Goal: Task Accomplishment & Management: Use online tool/utility

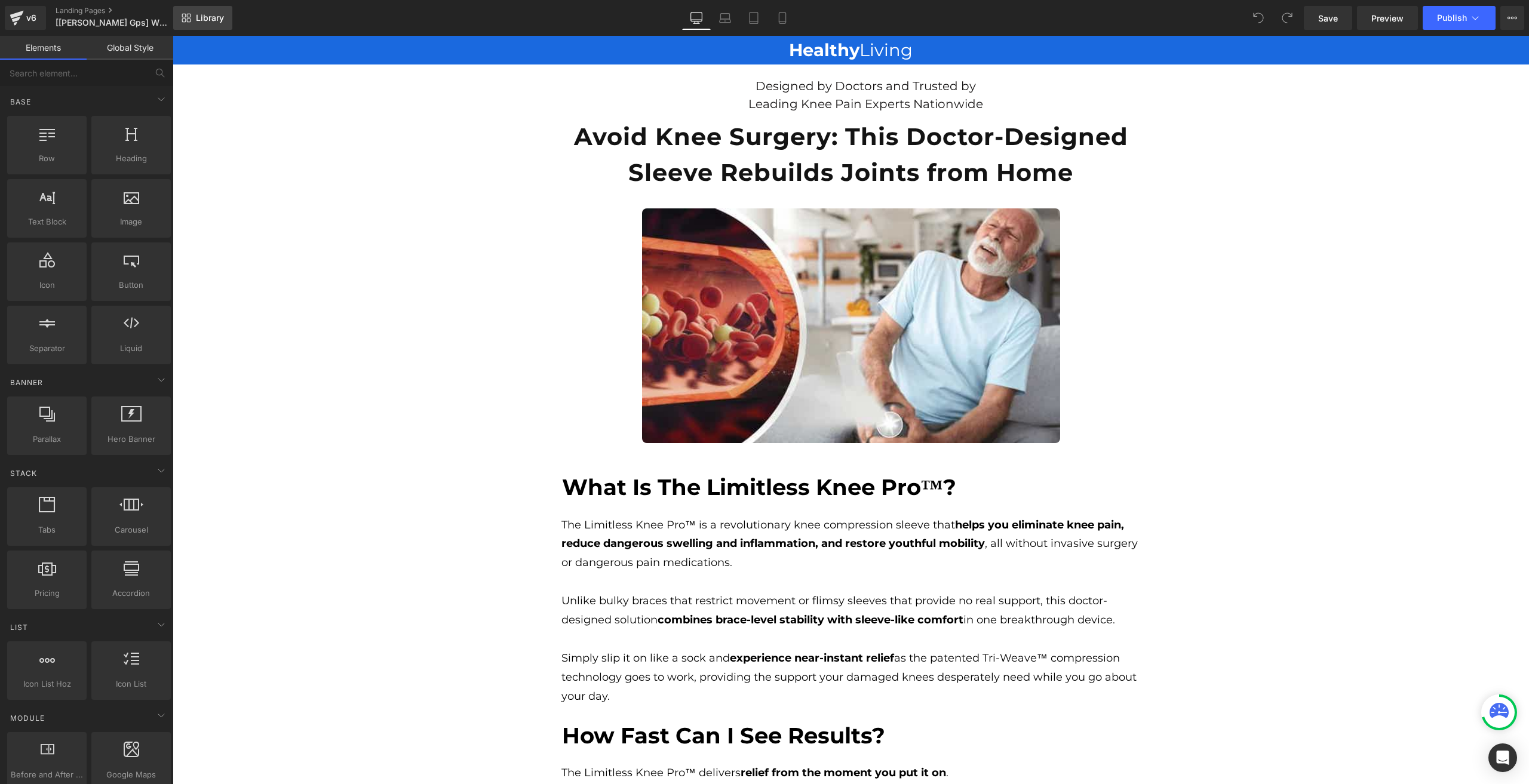
click at [184, 22] on icon at bounding box center [184, 21] width 4 height 4
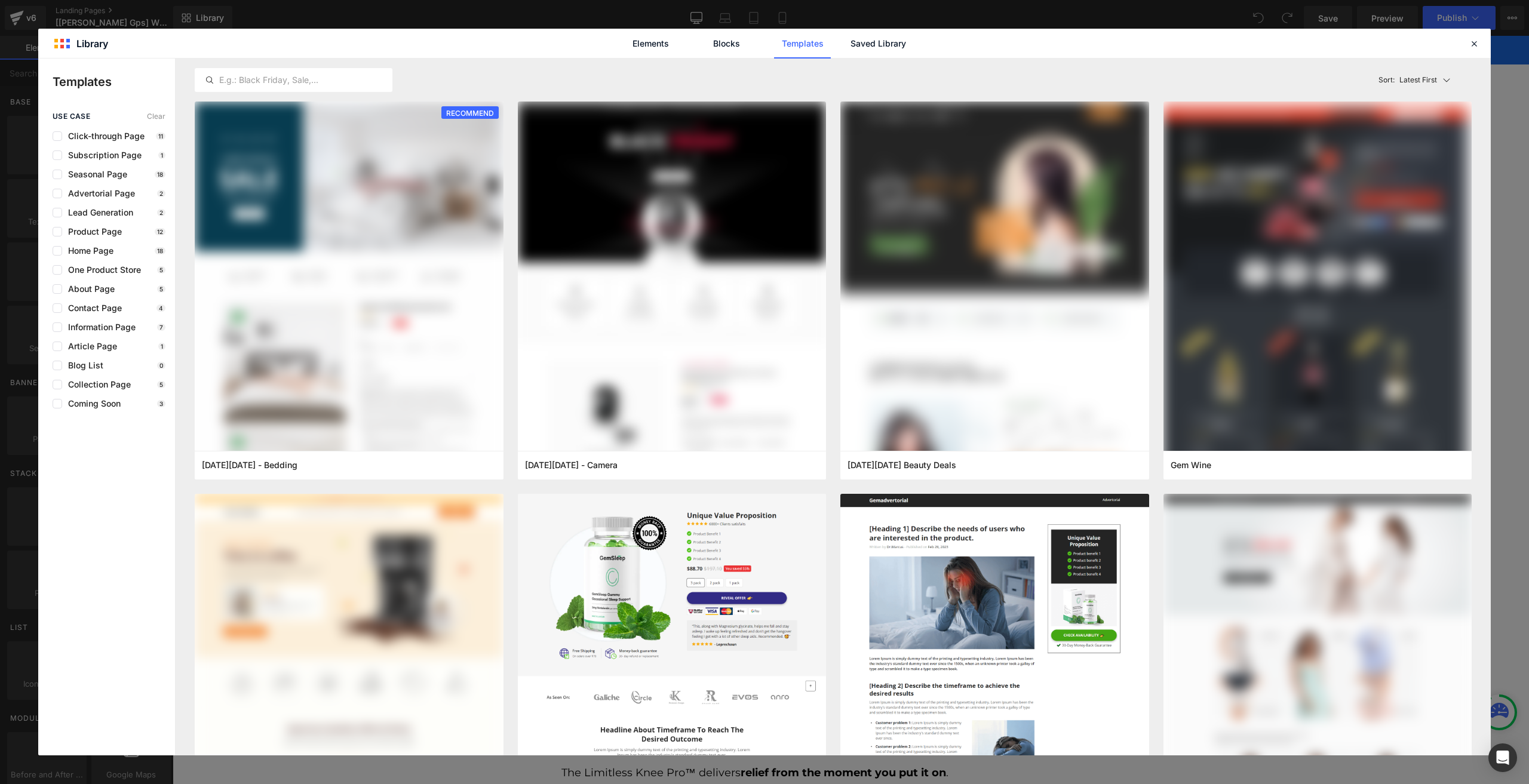
click at [847, 51] on div "Elements Blocks Templates Saved Library" at bounding box center [764, 44] width 304 height 30
click at [854, 51] on link "Saved Library" at bounding box center [879, 44] width 57 height 30
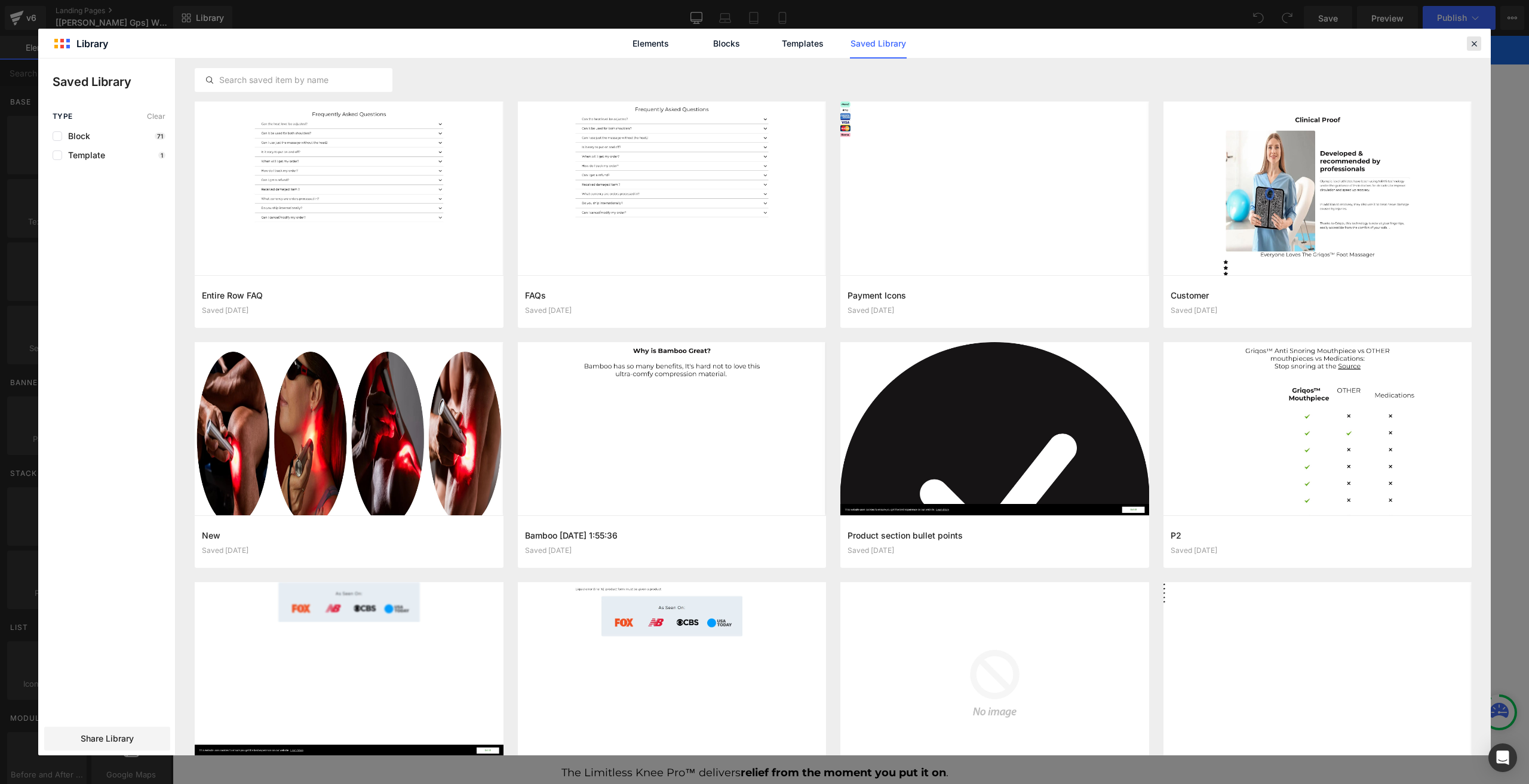
click at [1472, 44] on icon at bounding box center [1475, 44] width 11 height 11
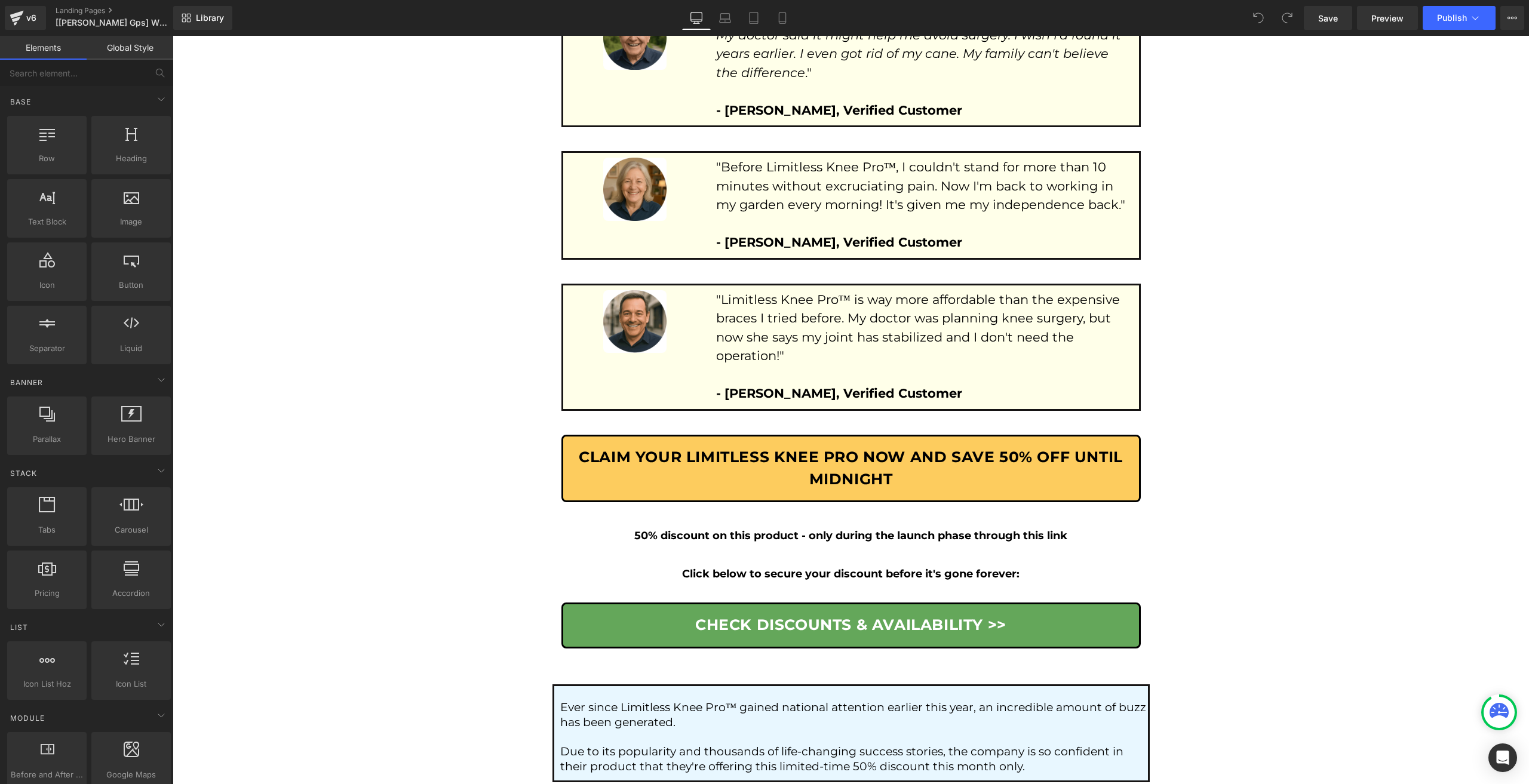
scroll to position [6543, 0]
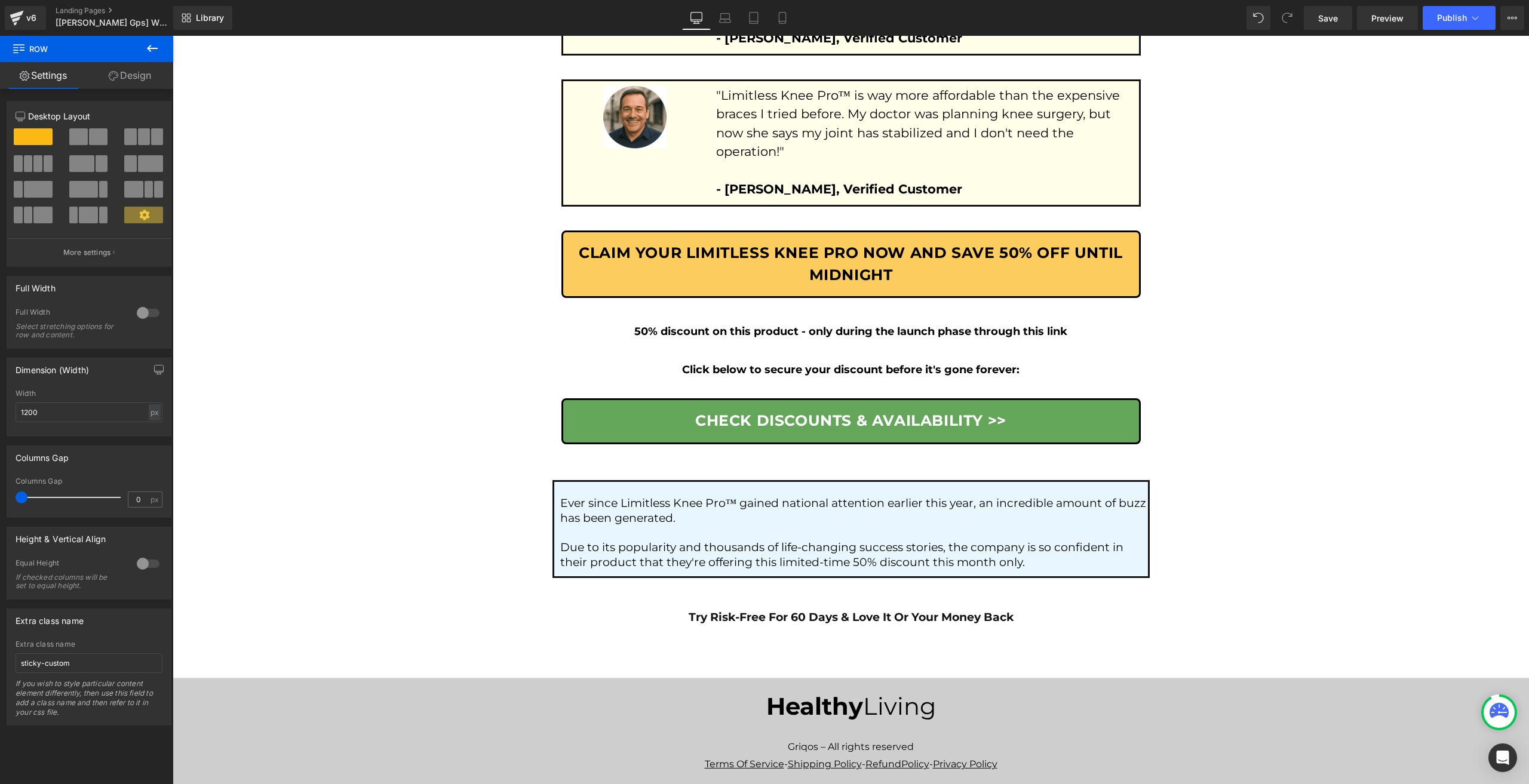
click at [124, 84] on link "Design" at bounding box center [130, 75] width 87 height 27
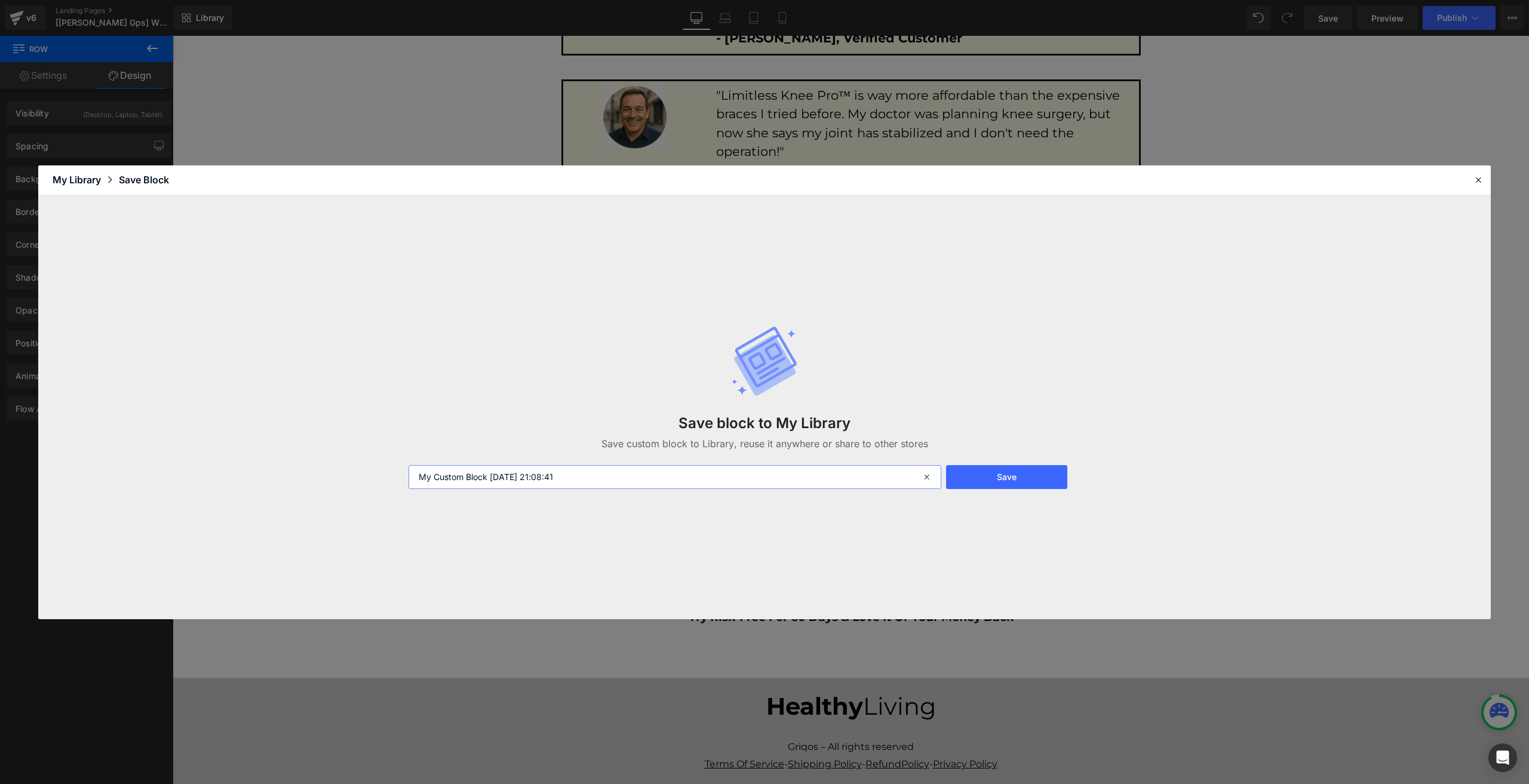
click at [606, 479] on input "My Custom Block 2025-09-19 21:08:41" at bounding box center [675, 478] width 533 height 24
type input "GPs Custom Sticky Row for Desktop, Laptop, Tablet"
click at [1007, 473] on button "Save" at bounding box center [1007, 478] width 121 height 24
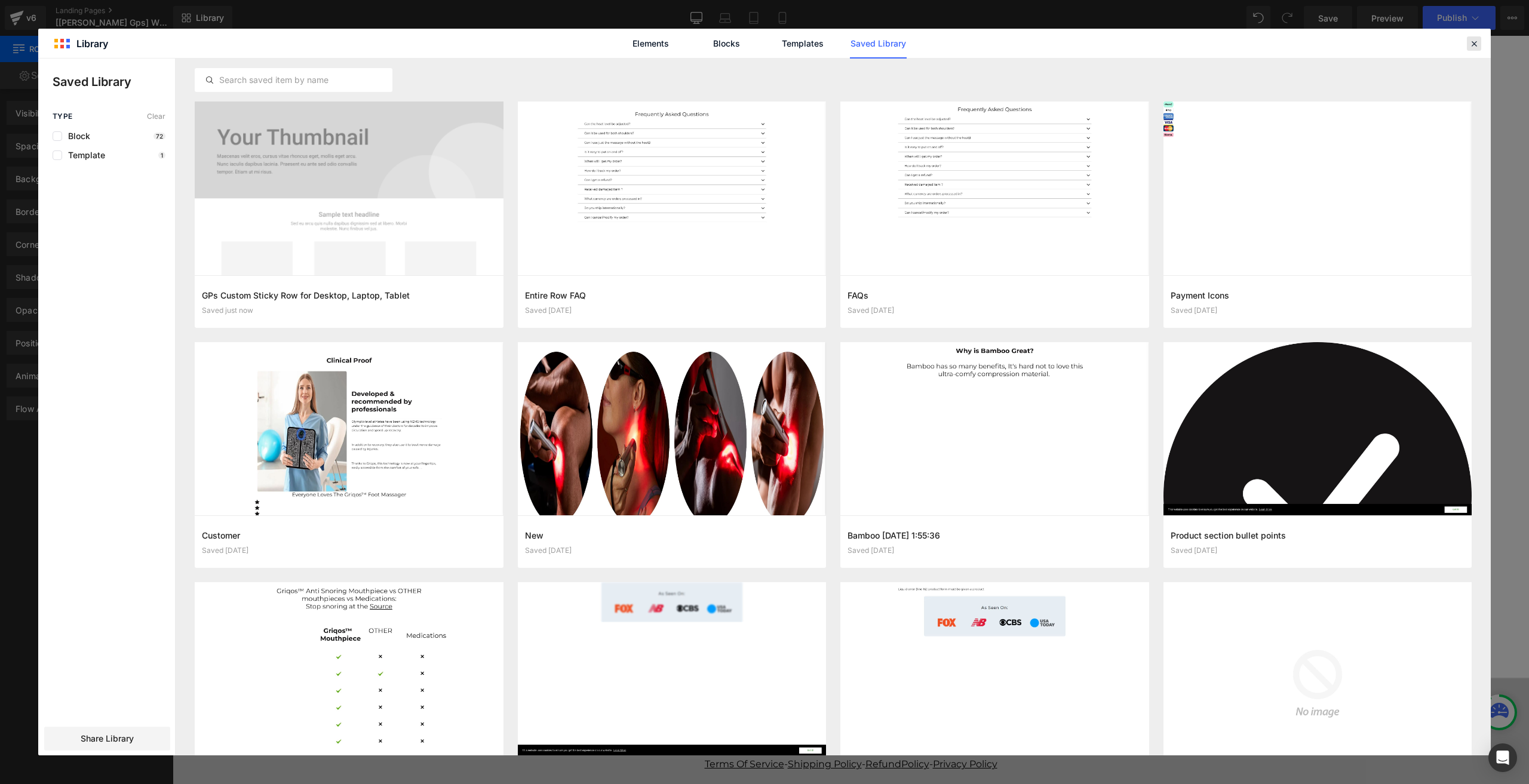
click at [1477, 44] on icon at bounding box center [1475, 44] width 11 height 11
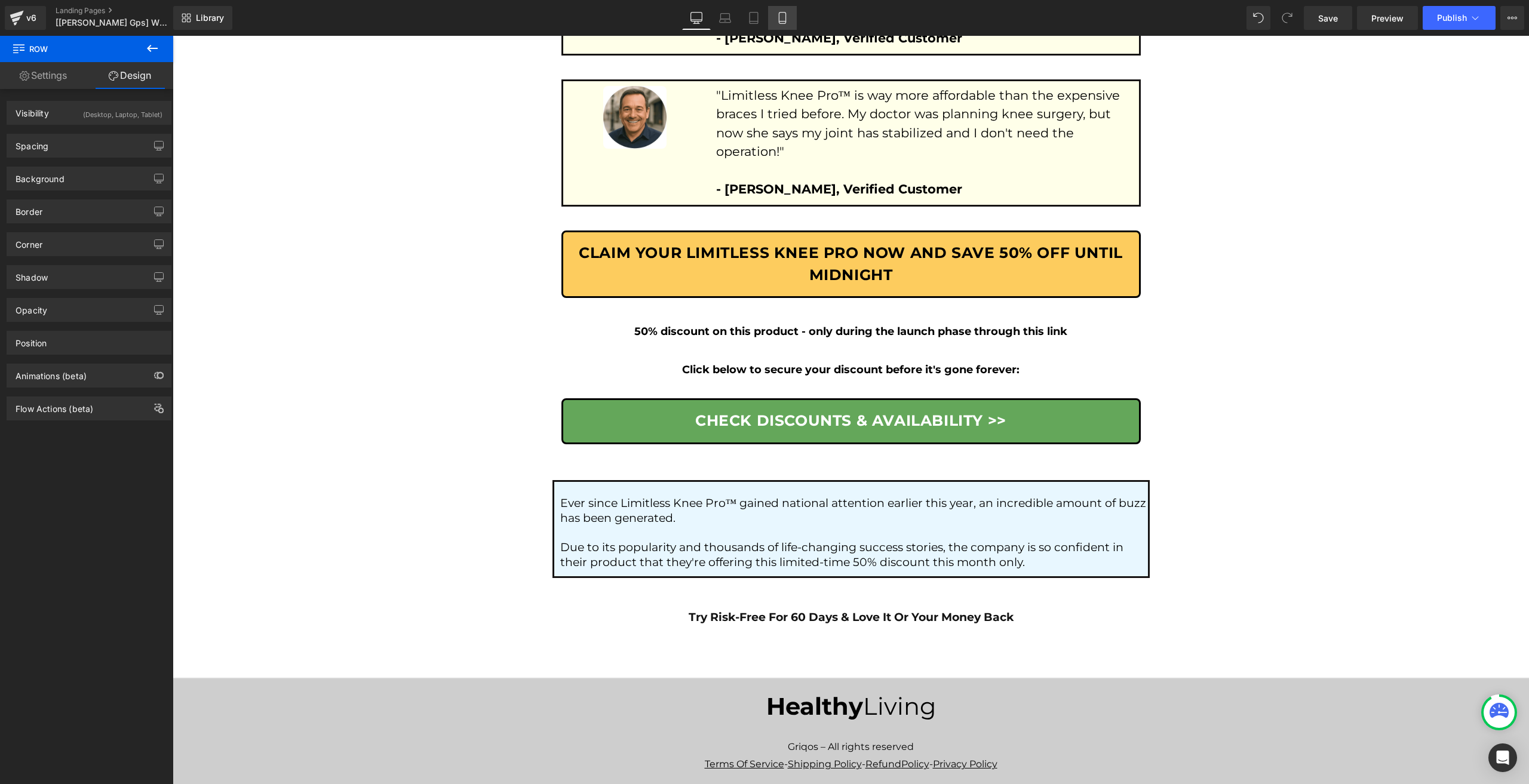
click at [785, 19] on icon at bounding box center [782, 18] width 12 height 12
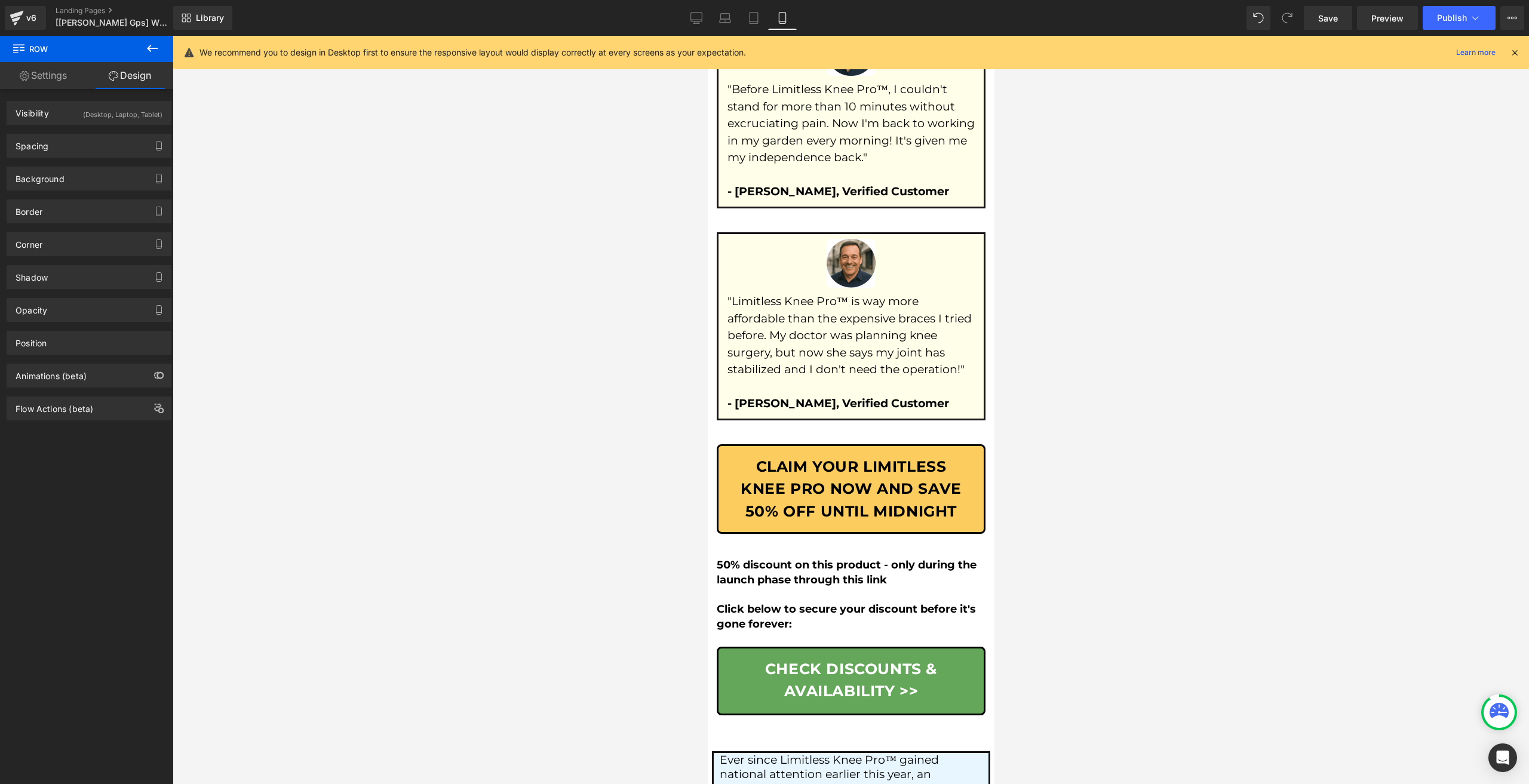
scroll to position [8031, 0]
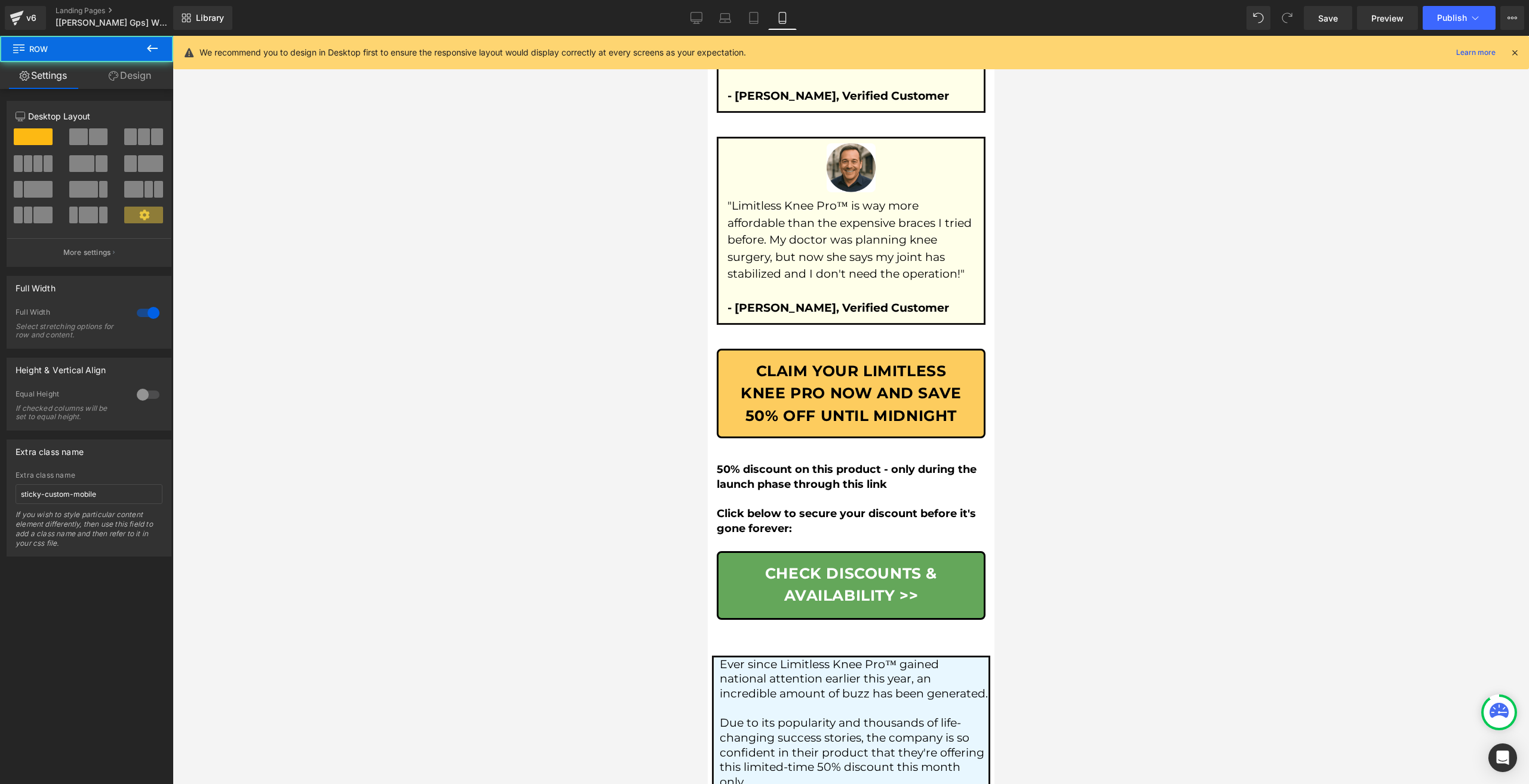
click at [103, 81] on link "Design" at bounding box center [130, 75] width 87 height 27
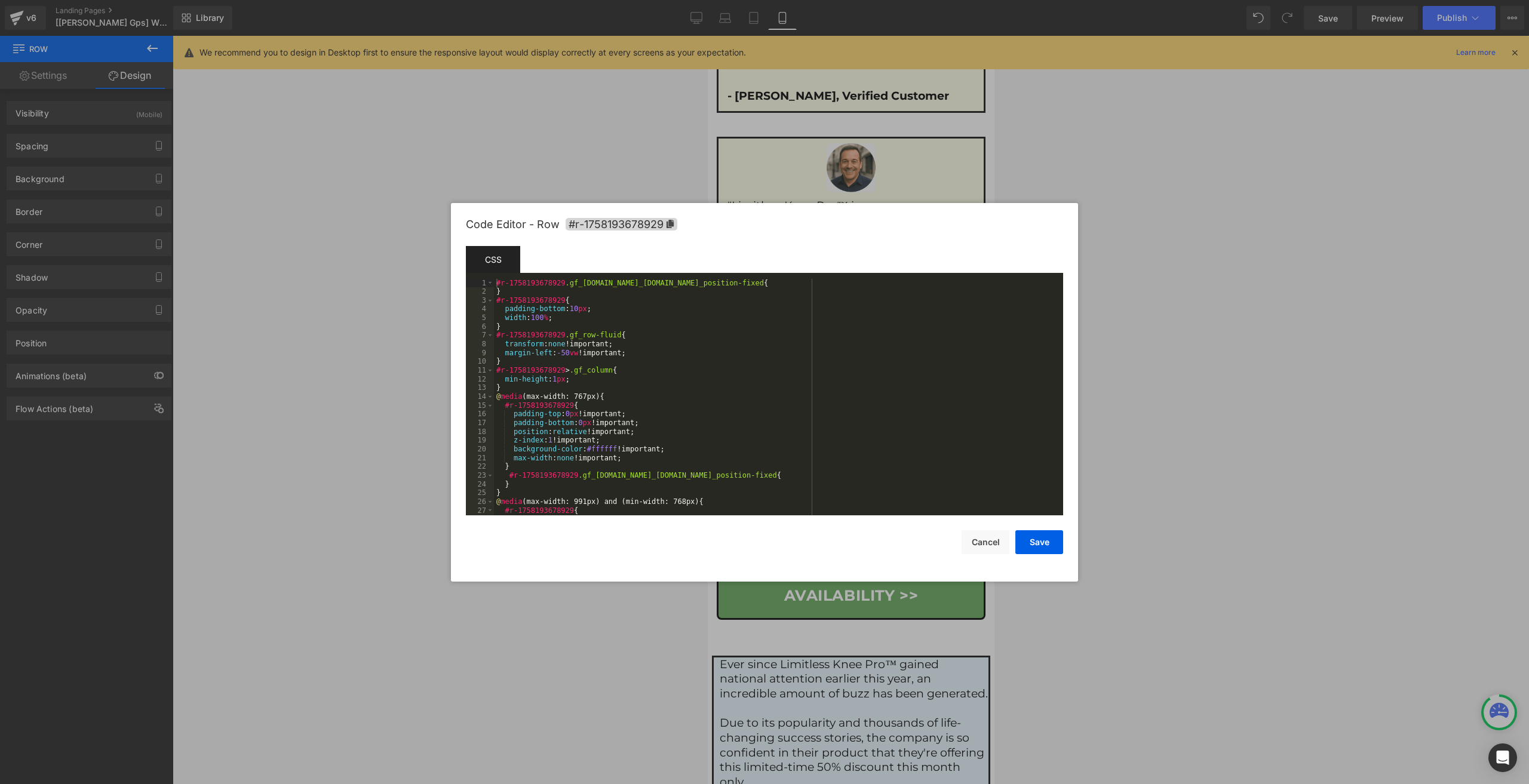
click at [716, 0] on div "Row You are previewing how the will restyle your page. You can not edit Element…" at bounding box center [764, 0] width 1529 height 0
drag, startPoint x: 961, startPoint y: 542, endPoint x: 845, endPoint y: 549, distance: 116.2
click at [959, 542] on div "Save Cancel" at bounding box center [764, 535] width 597 height 39
click at [970, 538] on button "Cancel" at bounding box center [985, 543] width 48 height 24
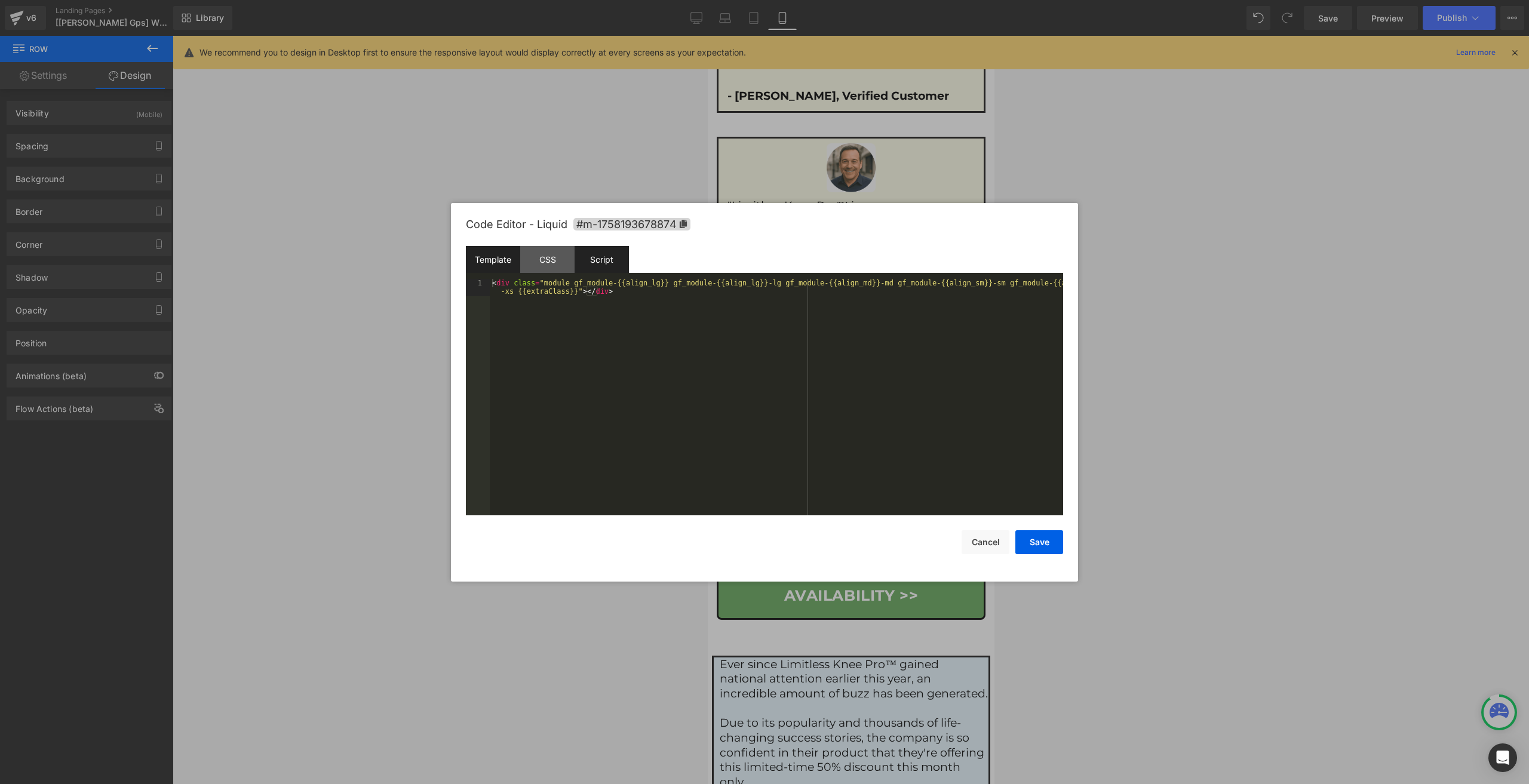
click at [602, 261] on div "Script" at bounding box center [602, 259] width 54 height 27
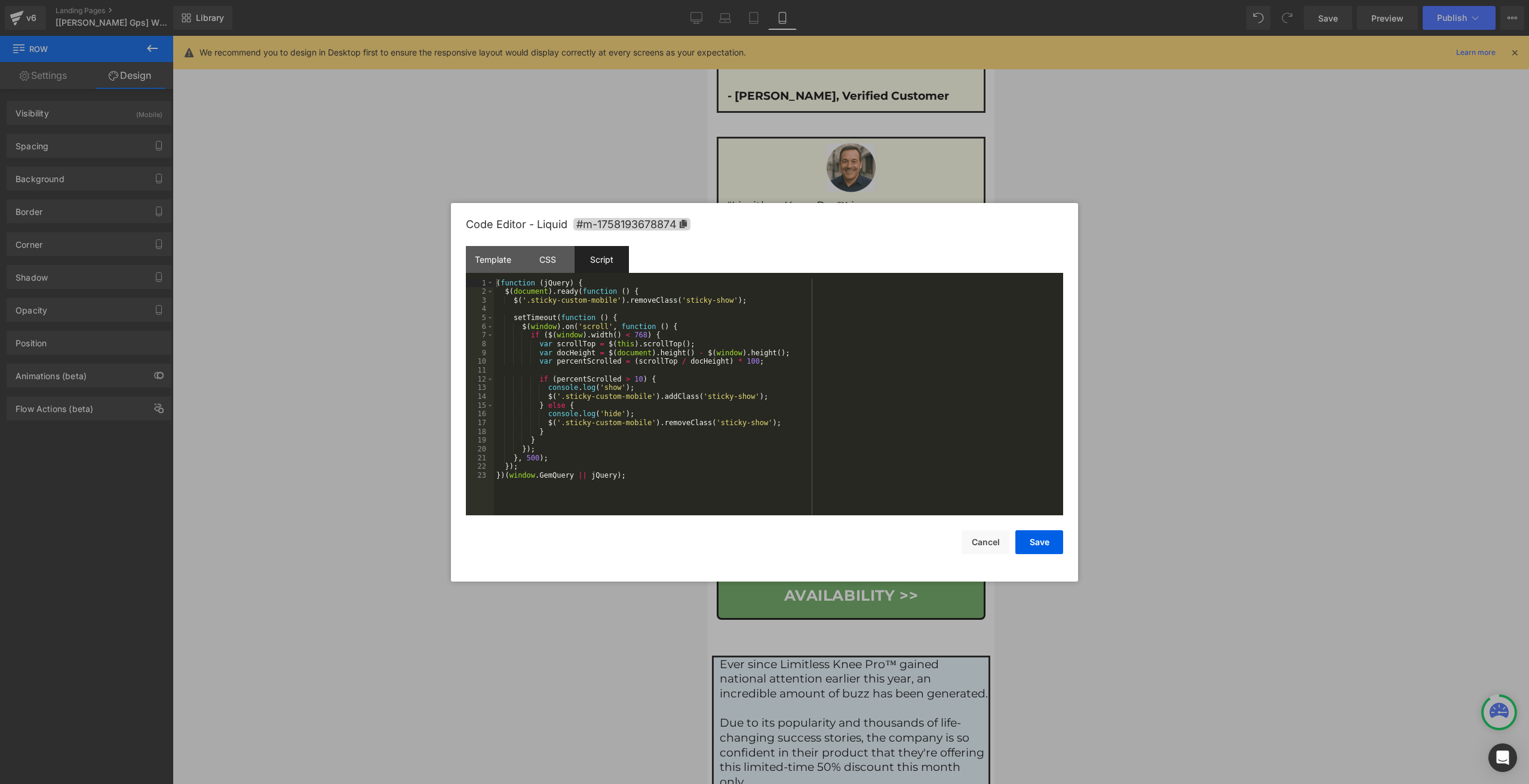
click at [997, 552] on button "Cancel" at bounding box center [985, 543] width 48 height 24
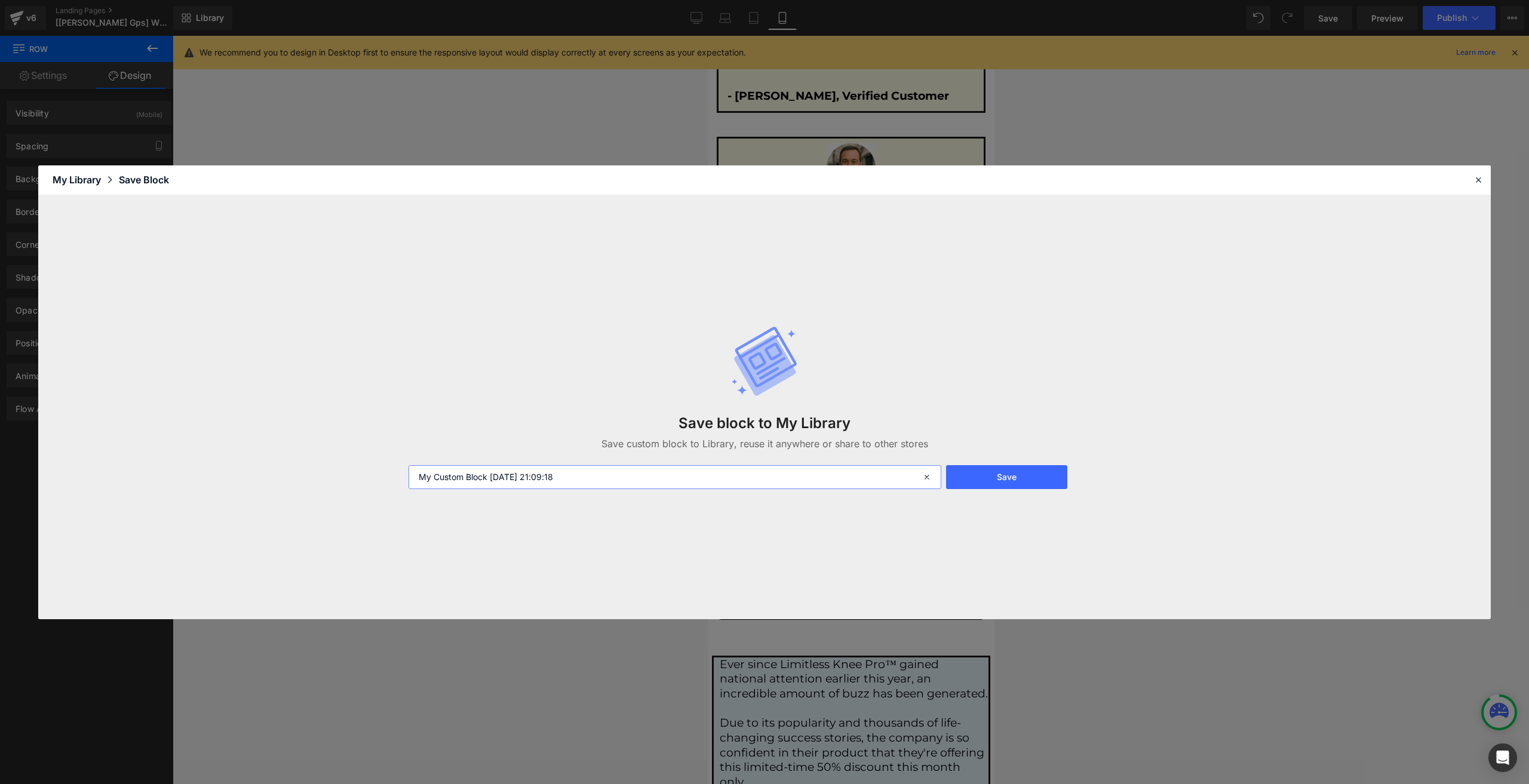
click at [597, 478] on input "My Custom Block 2025-09-19 21:09:18" at bounding box center [675, 478] width 533 height 24
paste input "I added code to GPs Preferences to custom https://prnt.sc/F0vCIgOW4Iz1 Work res…"
type input "GPs Custom Sticky Row for Mobile"
click at [1019, 470] on button "Save" at bounding box center [1007, 478] width 121 height 24
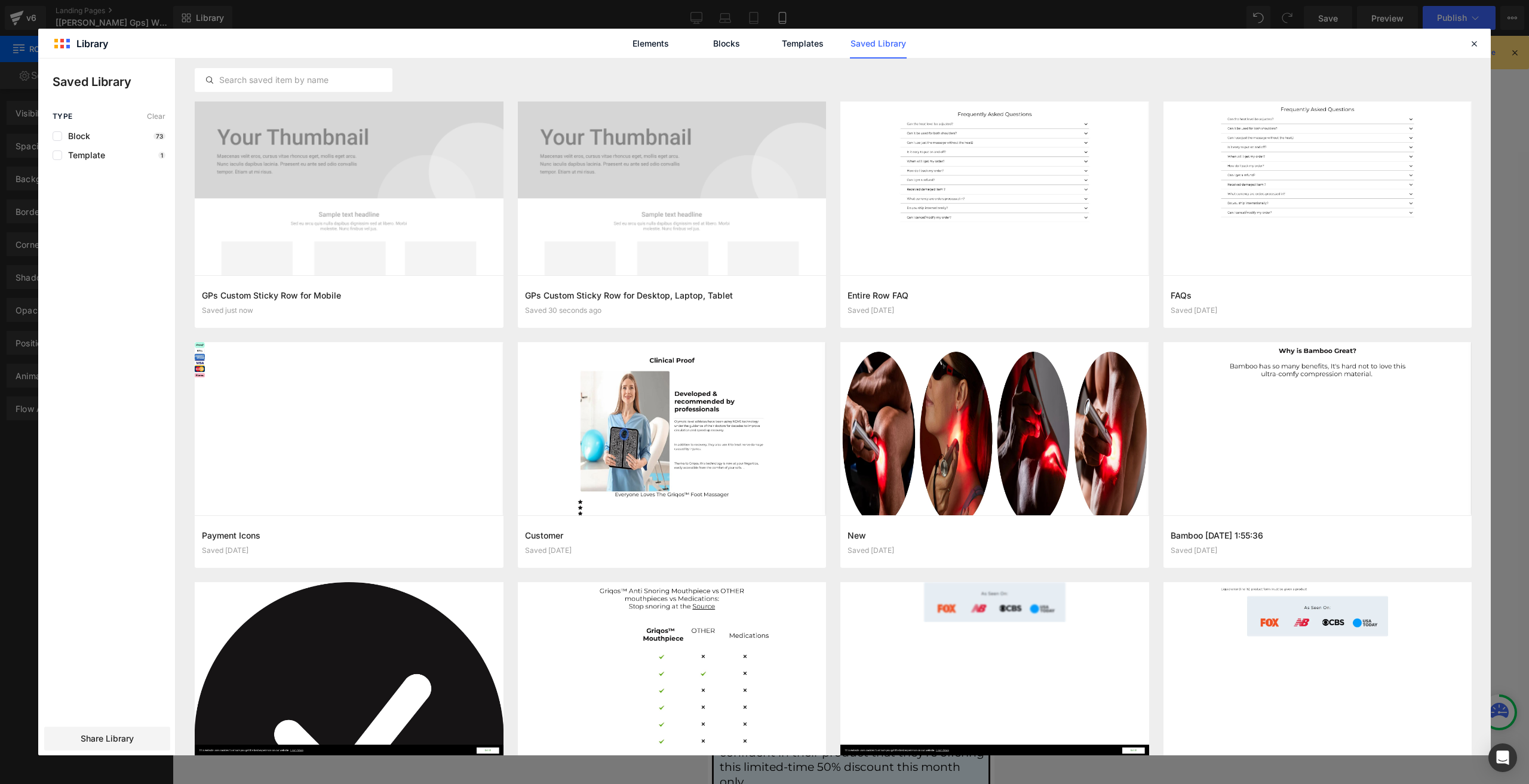
click at [1475, 54] on div "Elements Blocks Templates Saved Library" at bounding box center [764, 43] width 1453 height 29
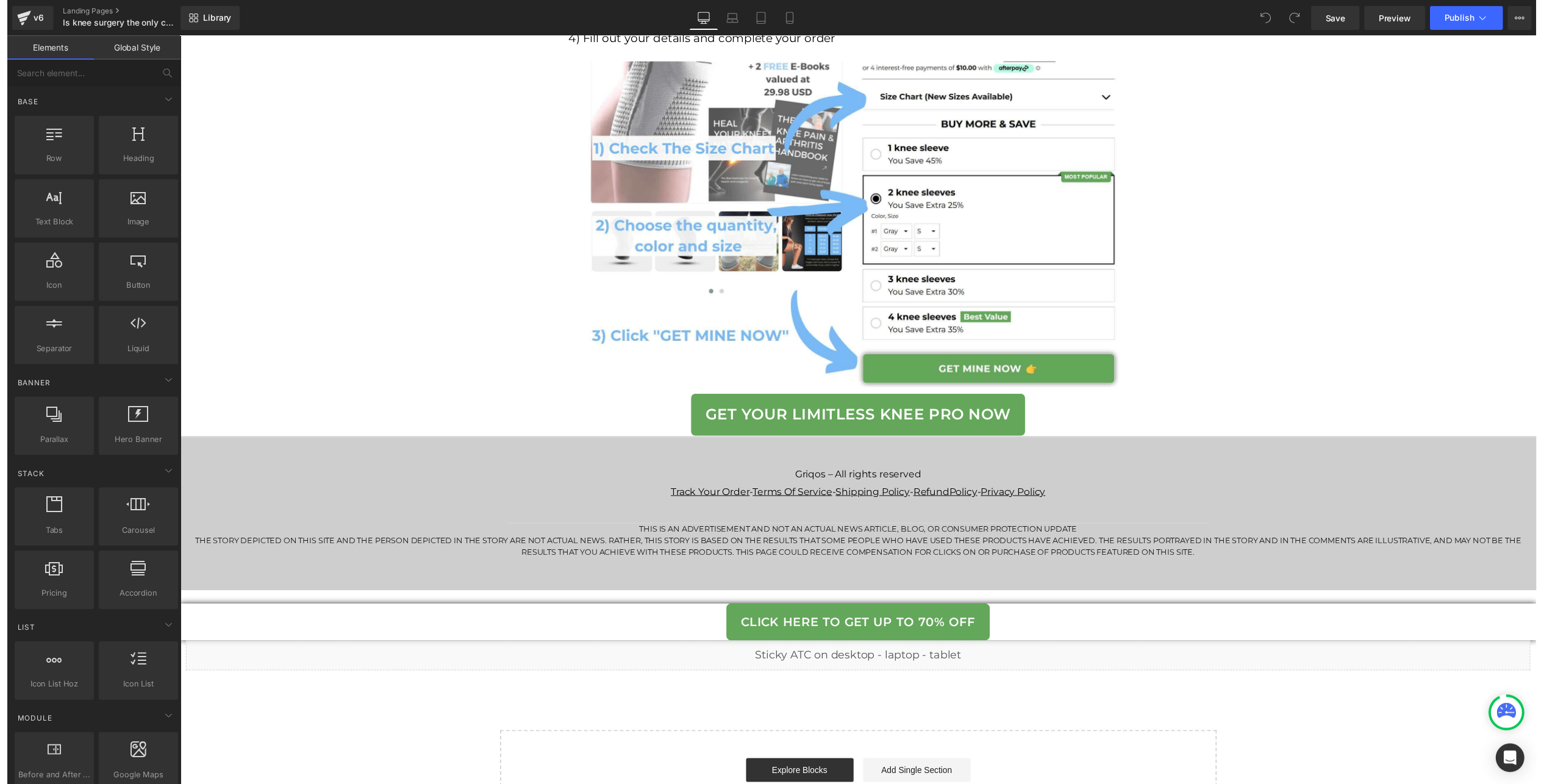
scroll to position [7473, 0]
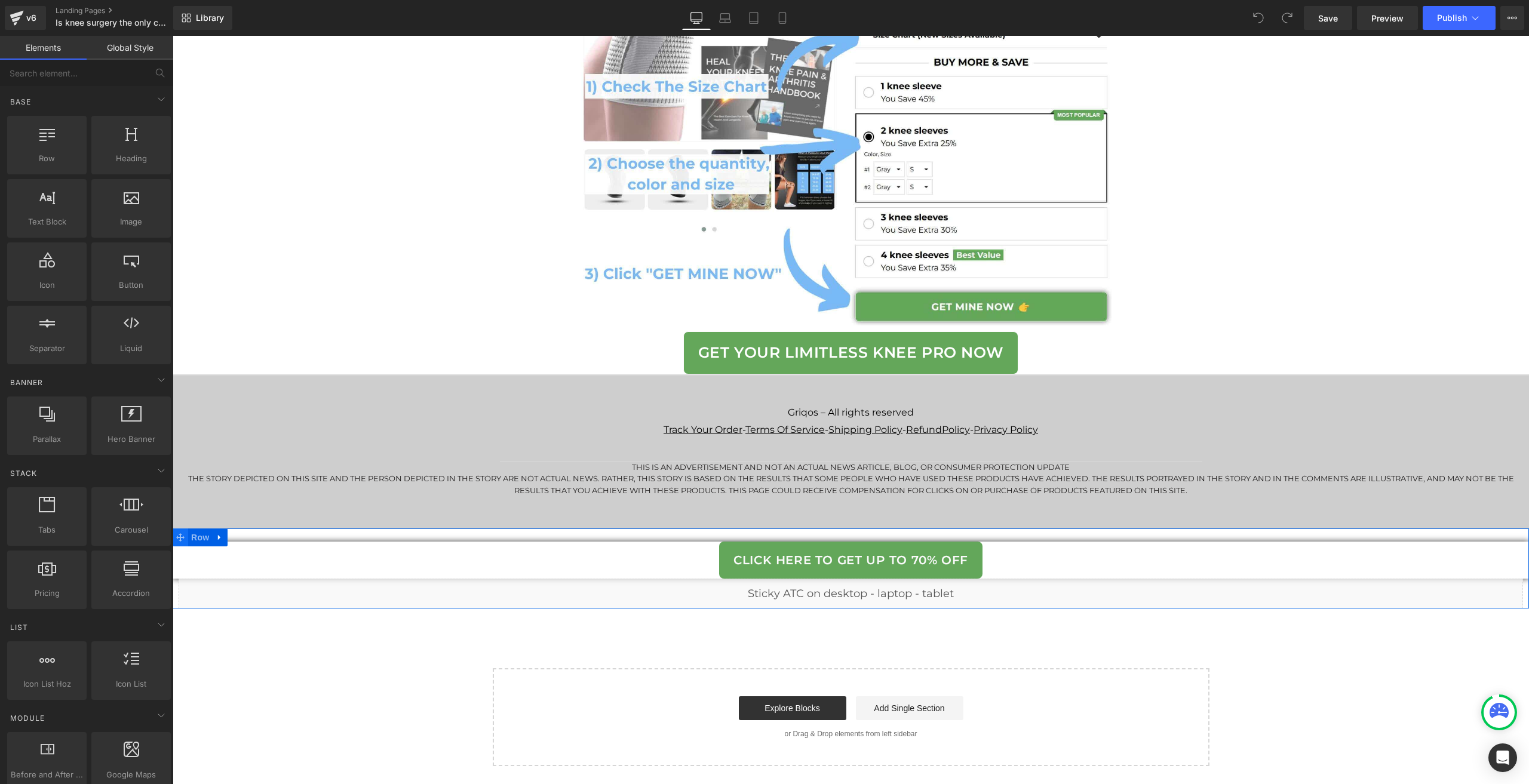
click at [183, 535] on span at bounding box center [180, 537] width 16 height 18
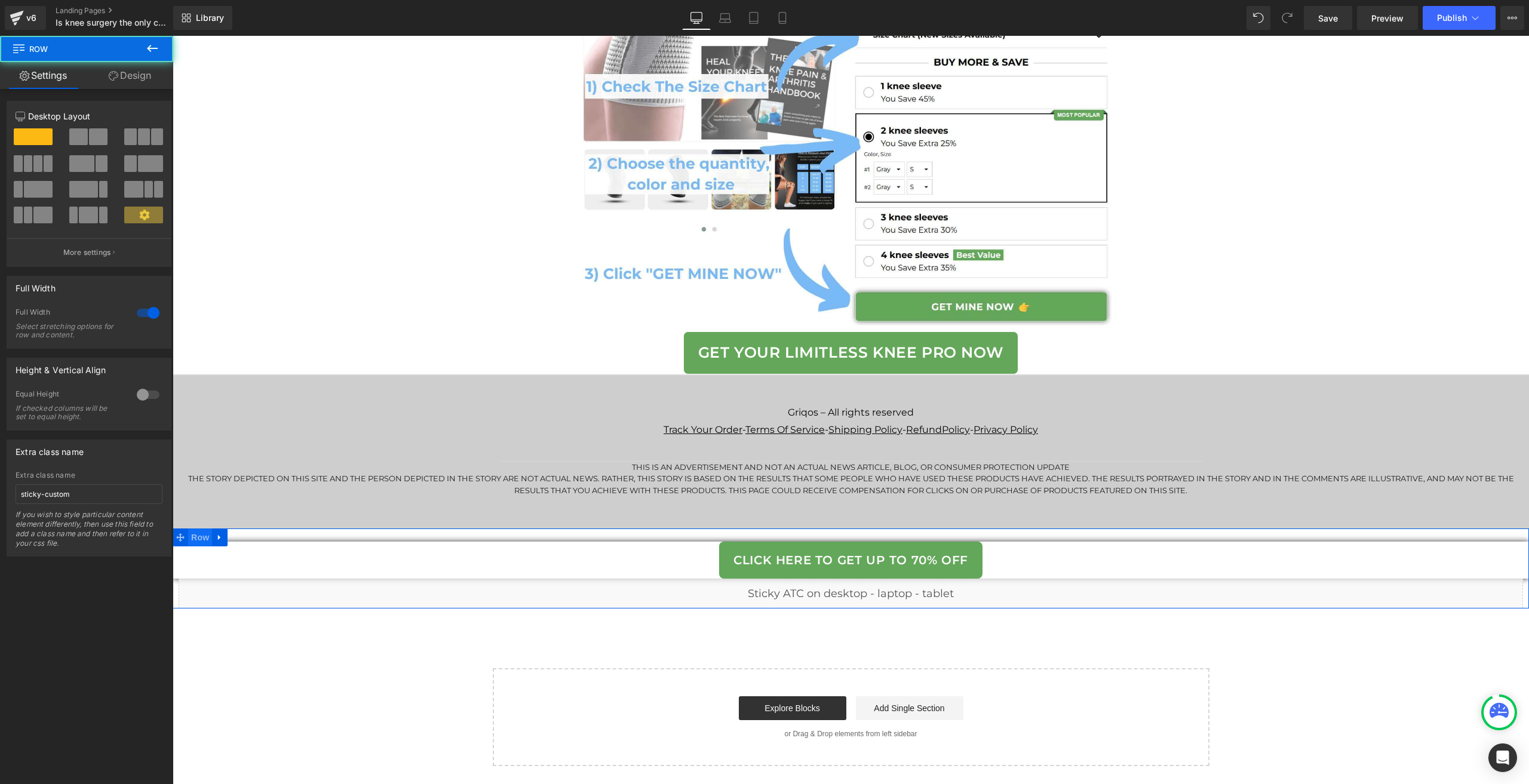
click at [193, 535] on span "Row" at bounding box center [200, 537] width 24 height 18
click at [128, 94] on div "Column Size Customizer 12 Desktop Layout Laptop Layout Tablet Layout Mobile Lay…" at bounding box center [89, 178] width 179 height 175
click at [128, 74] on link "Design" at bounding box center [130, 75] width 87 height 27
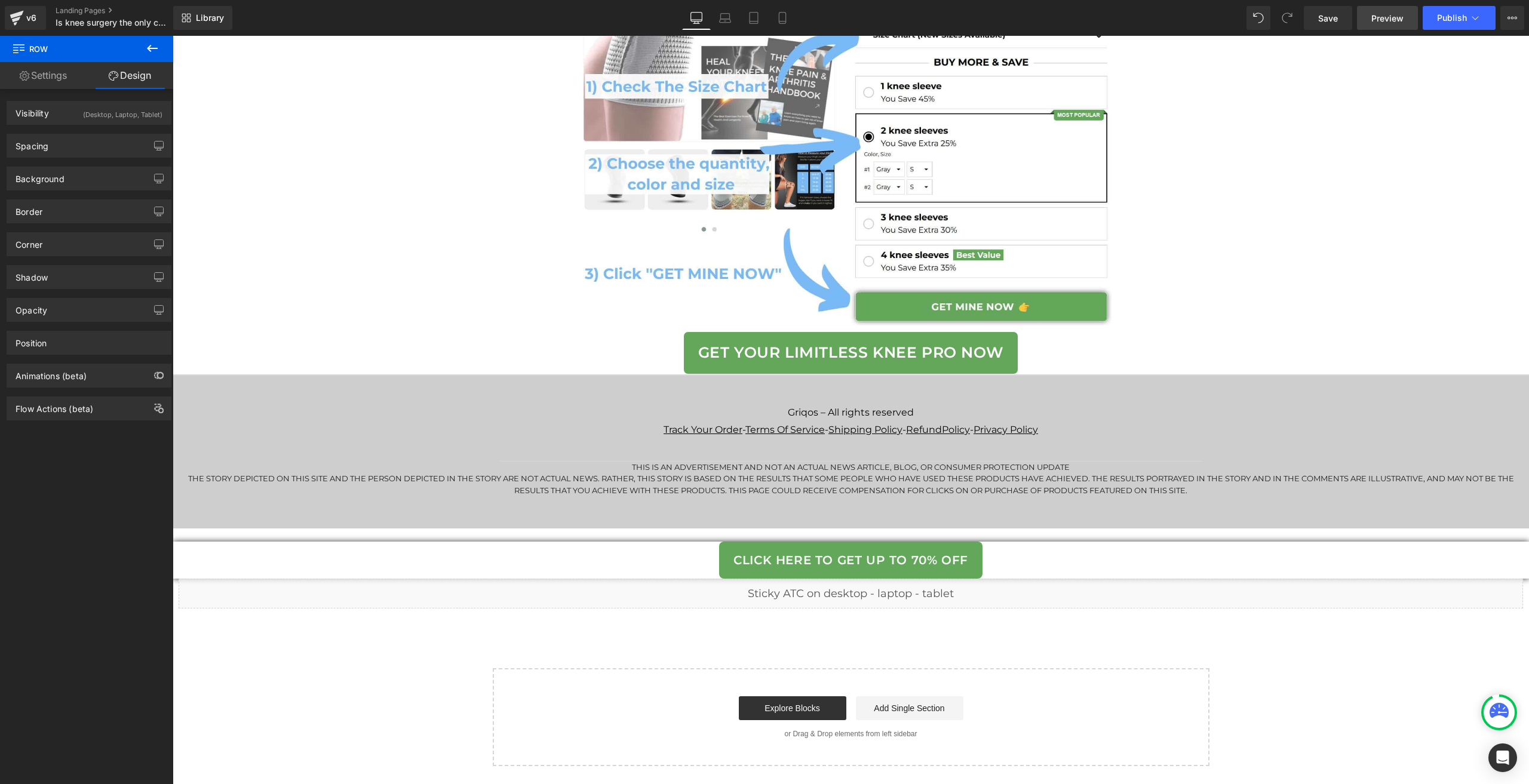
click at [1378, 22] on span "Preview" at bounding box center [1388, 18] width 33 height 12
click at [194, 542] on span "Row" at bounding box center [200, 537] width 24 height 18
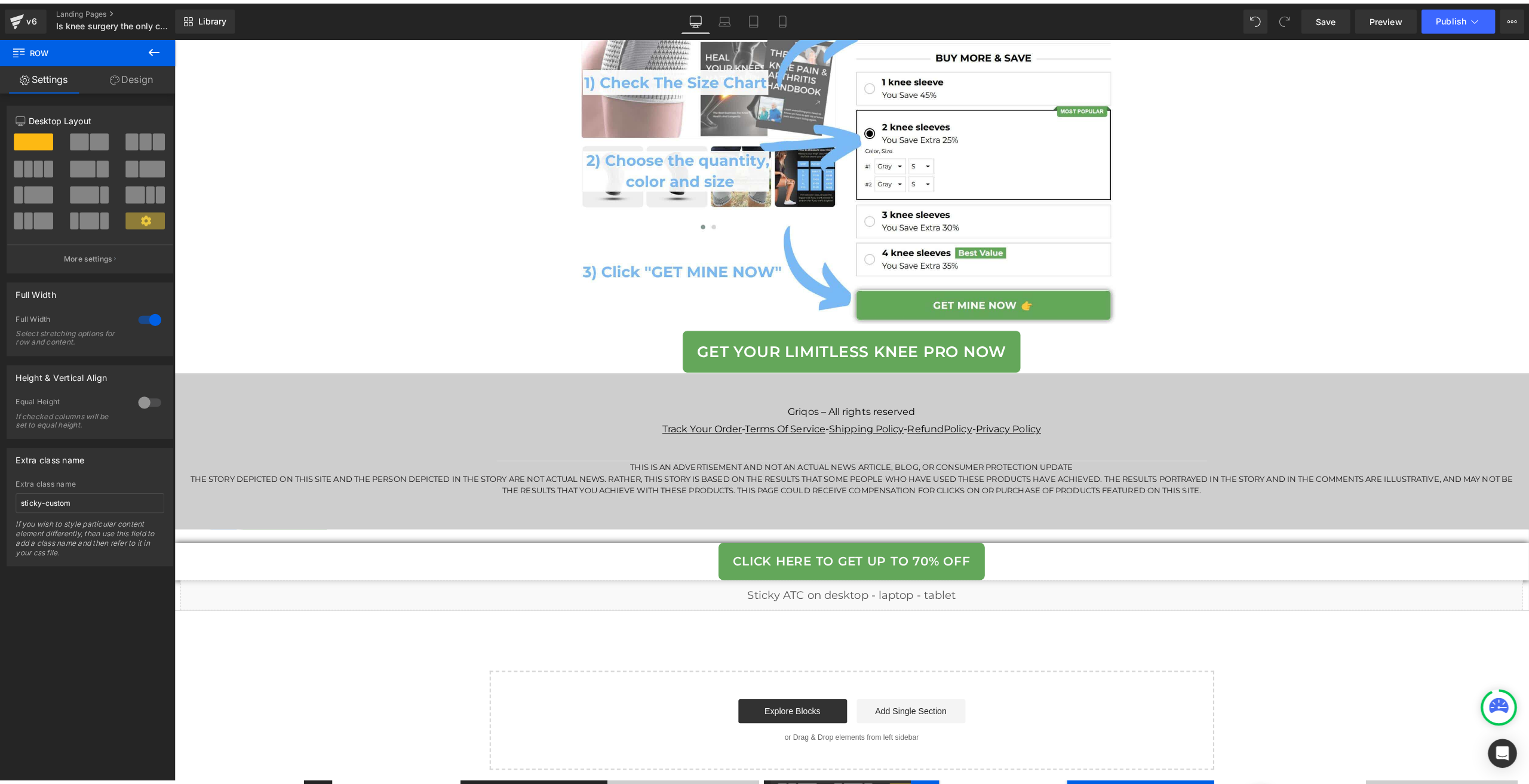
scroll to position [7334, 0]
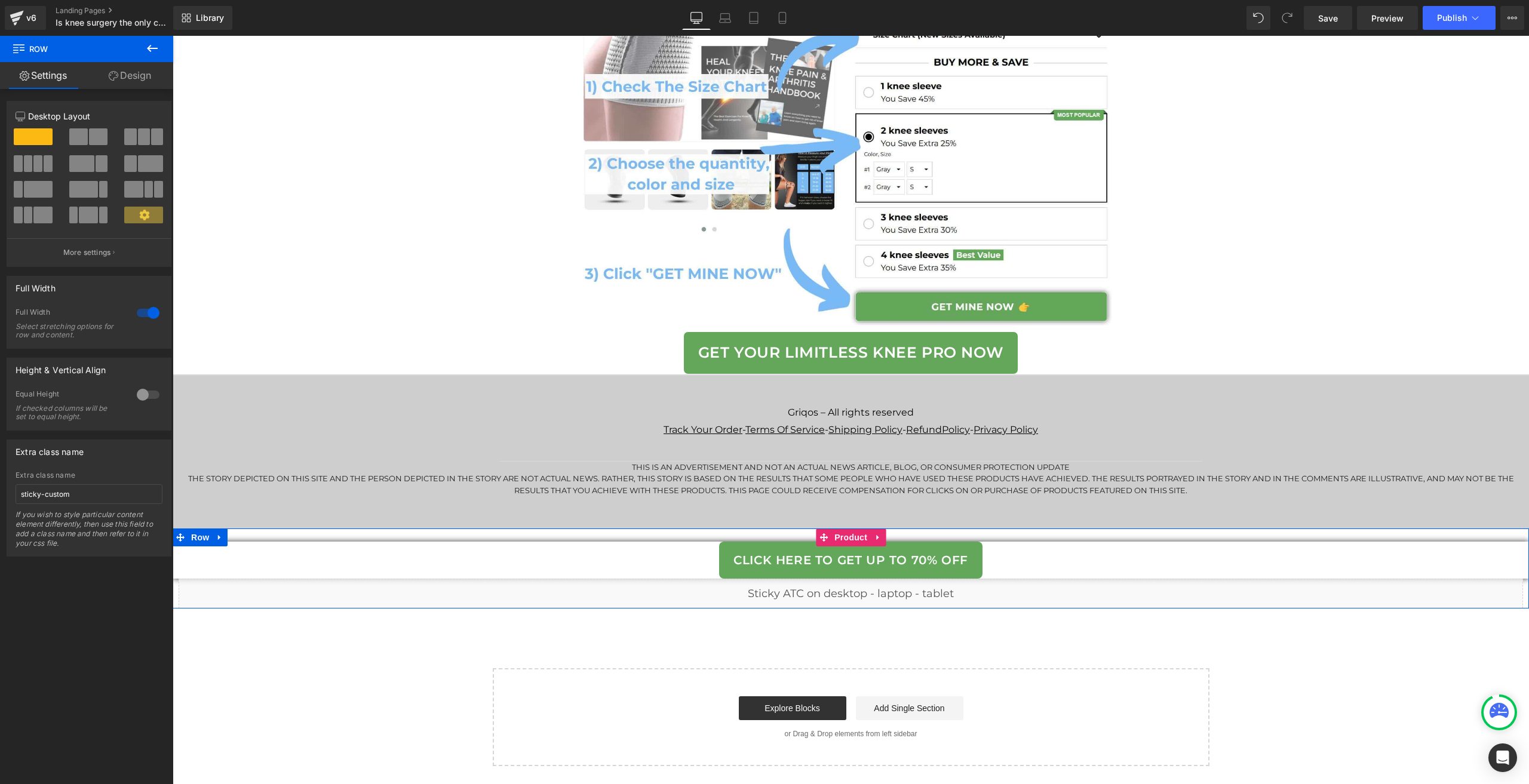
click at [236, 540] on div "Click here to get up to 70% off Button Row Liquid Product" at bounding box center [851, 569] width 1357 height 80
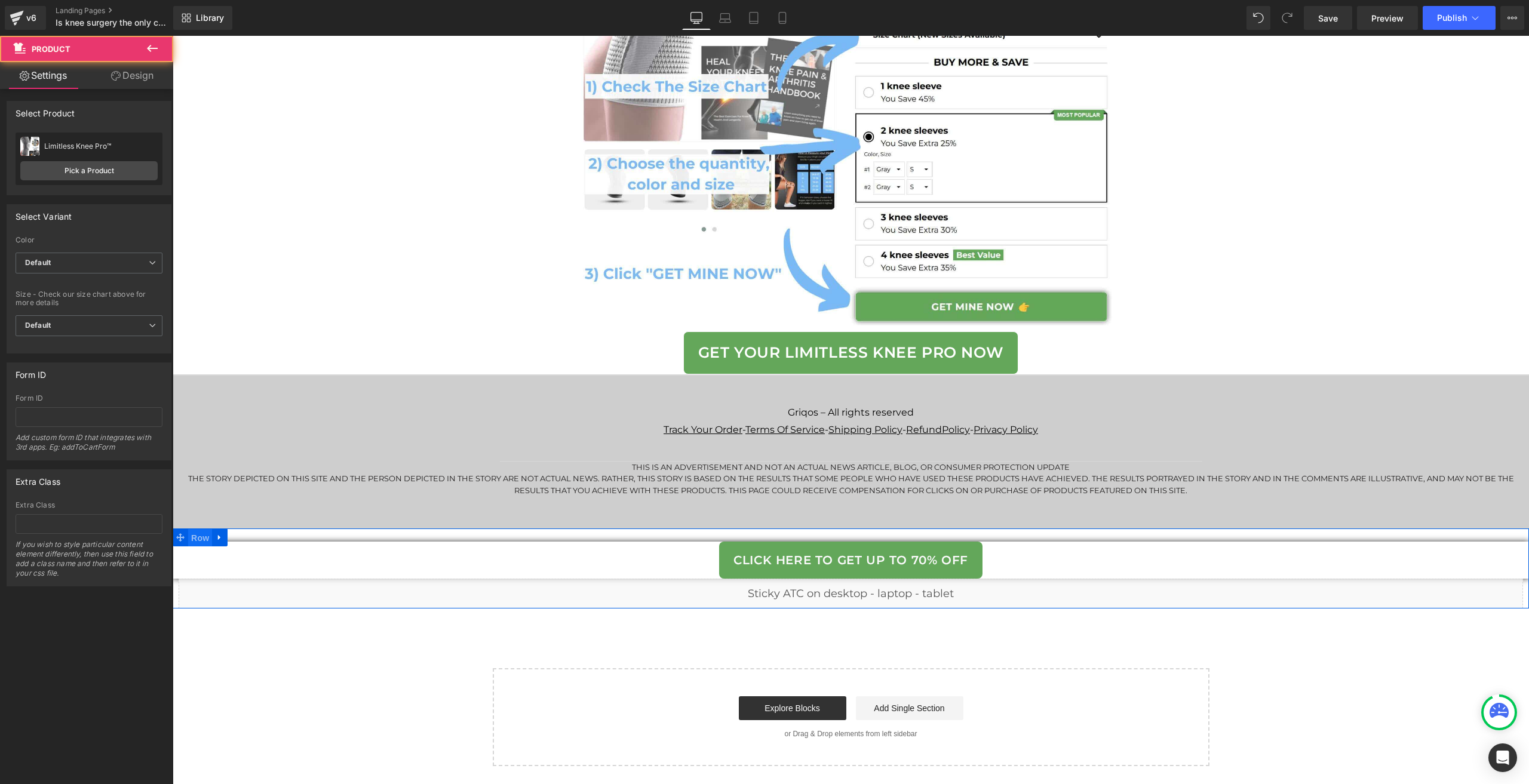
click at [198, 535] on span "Row" at bounding box center [200, 537] width 24 height 18
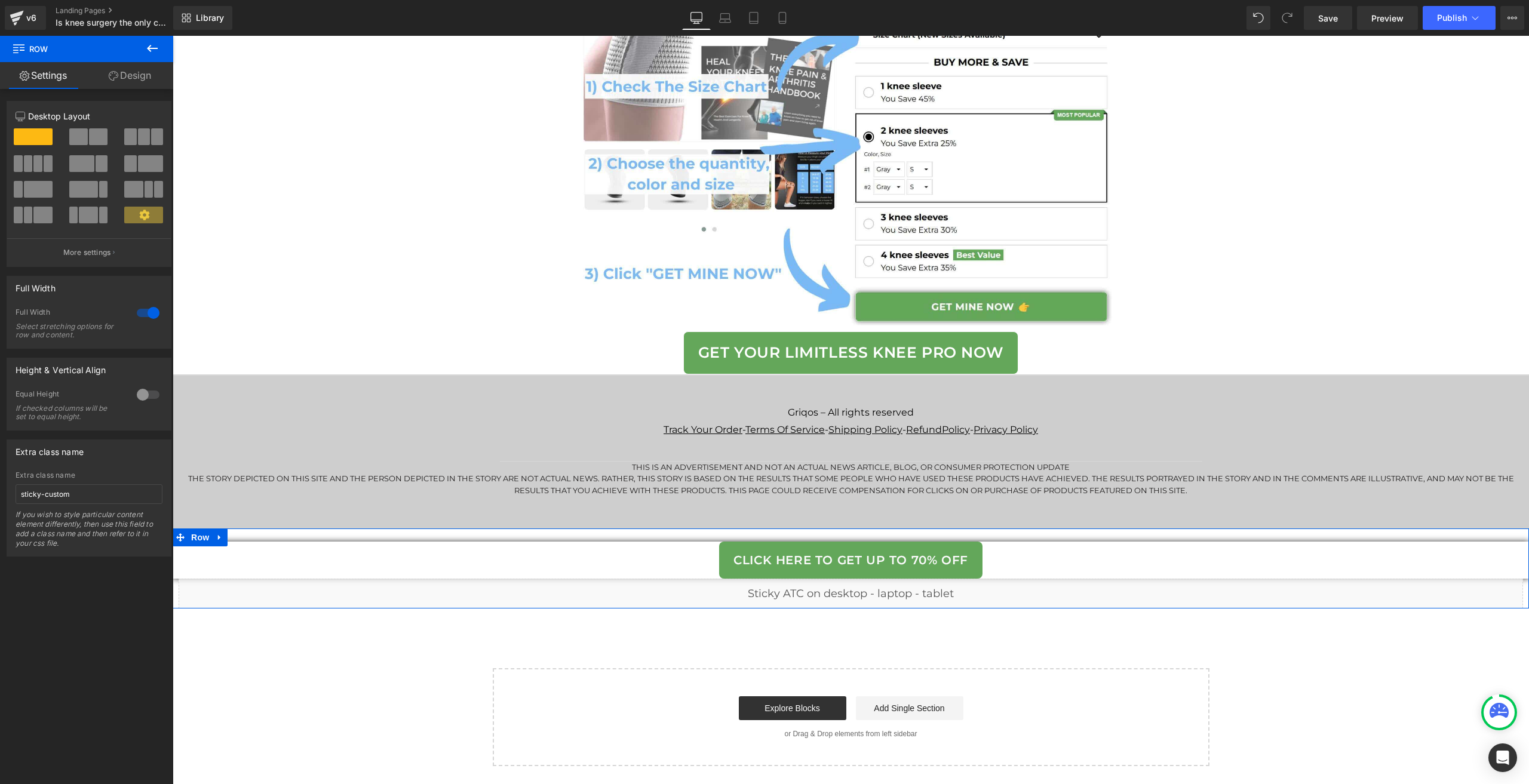
click at [133, 87] on link "Design" at bounding box center [130, 75] width 87 height 27
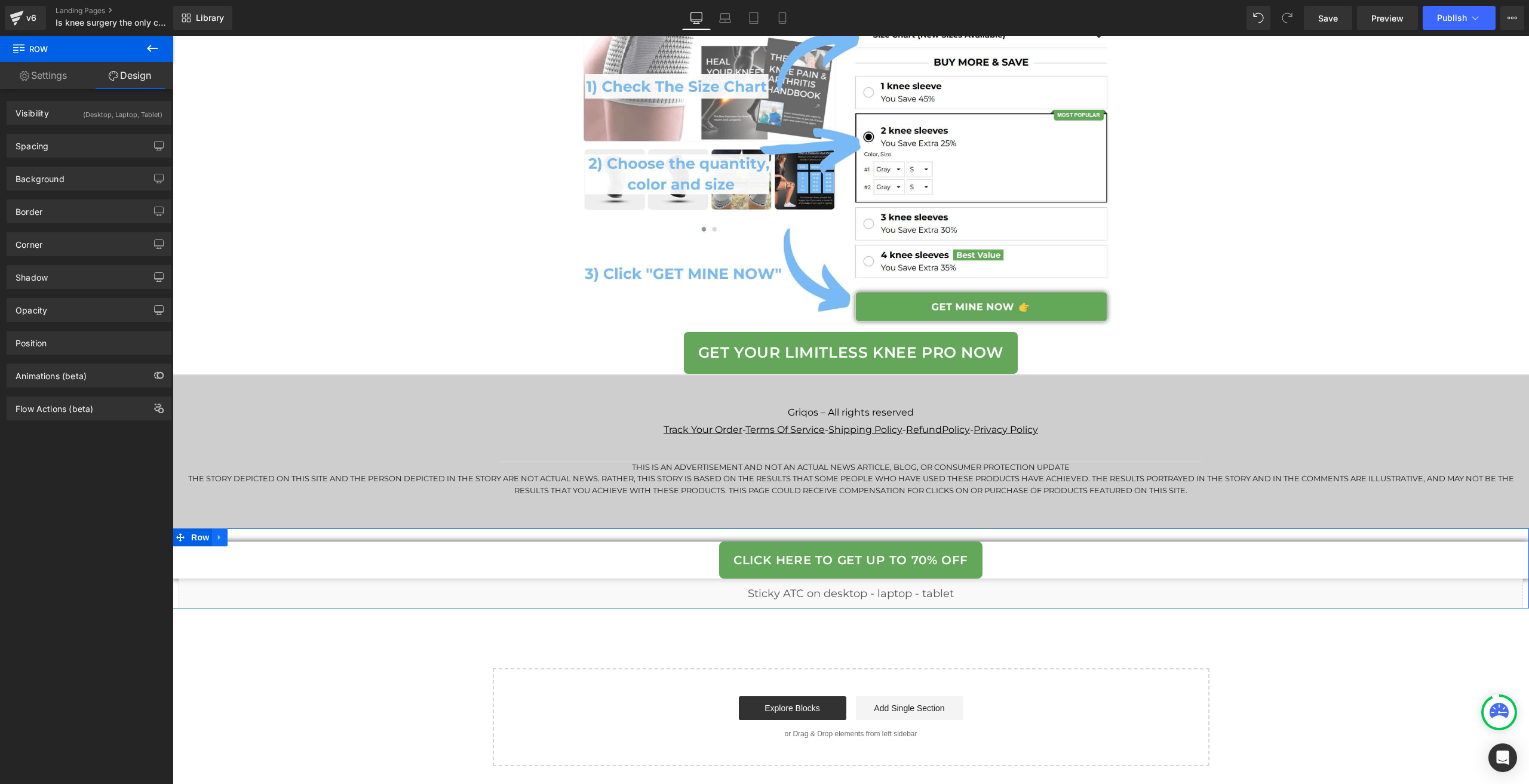
click at [218, 537] on icon at bounding box center [219, 538] width 3 height 6
click at [251, 538] on link at bounding box center [250, 537] width 16 height 18
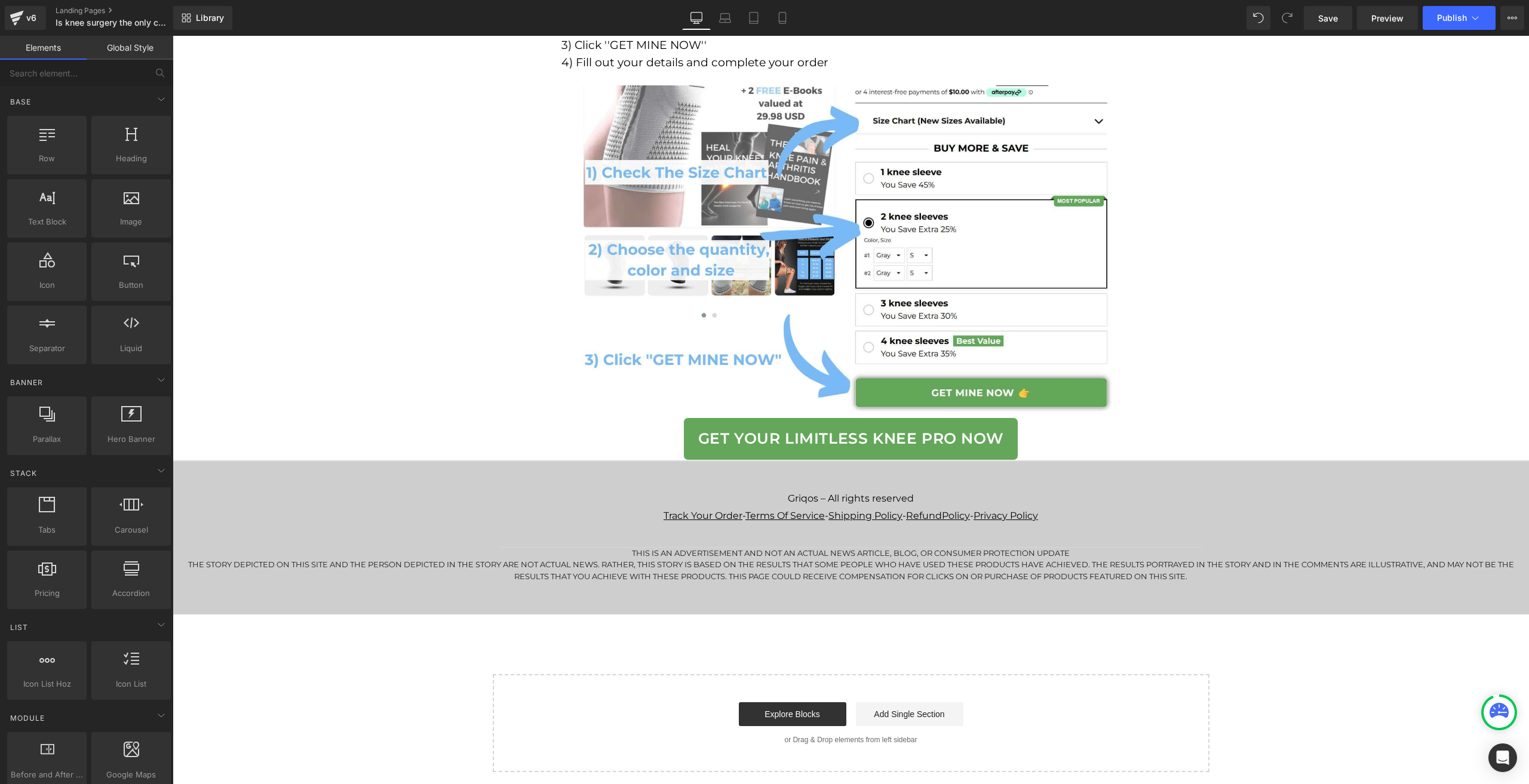
scroll to position [7249, 0]
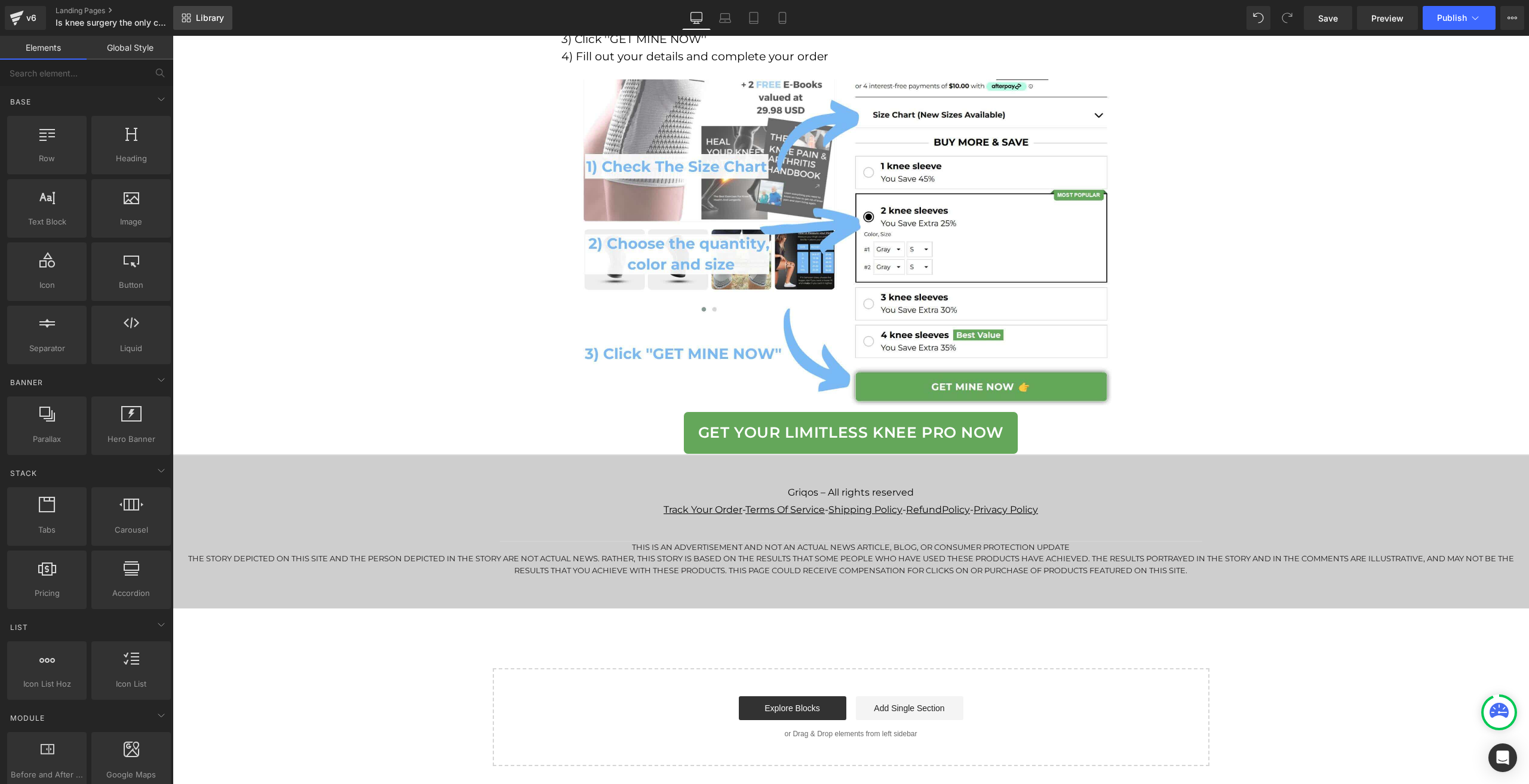
click at [190, 25] on link "Library" at bounding box center [202, 18] width 59 height 24
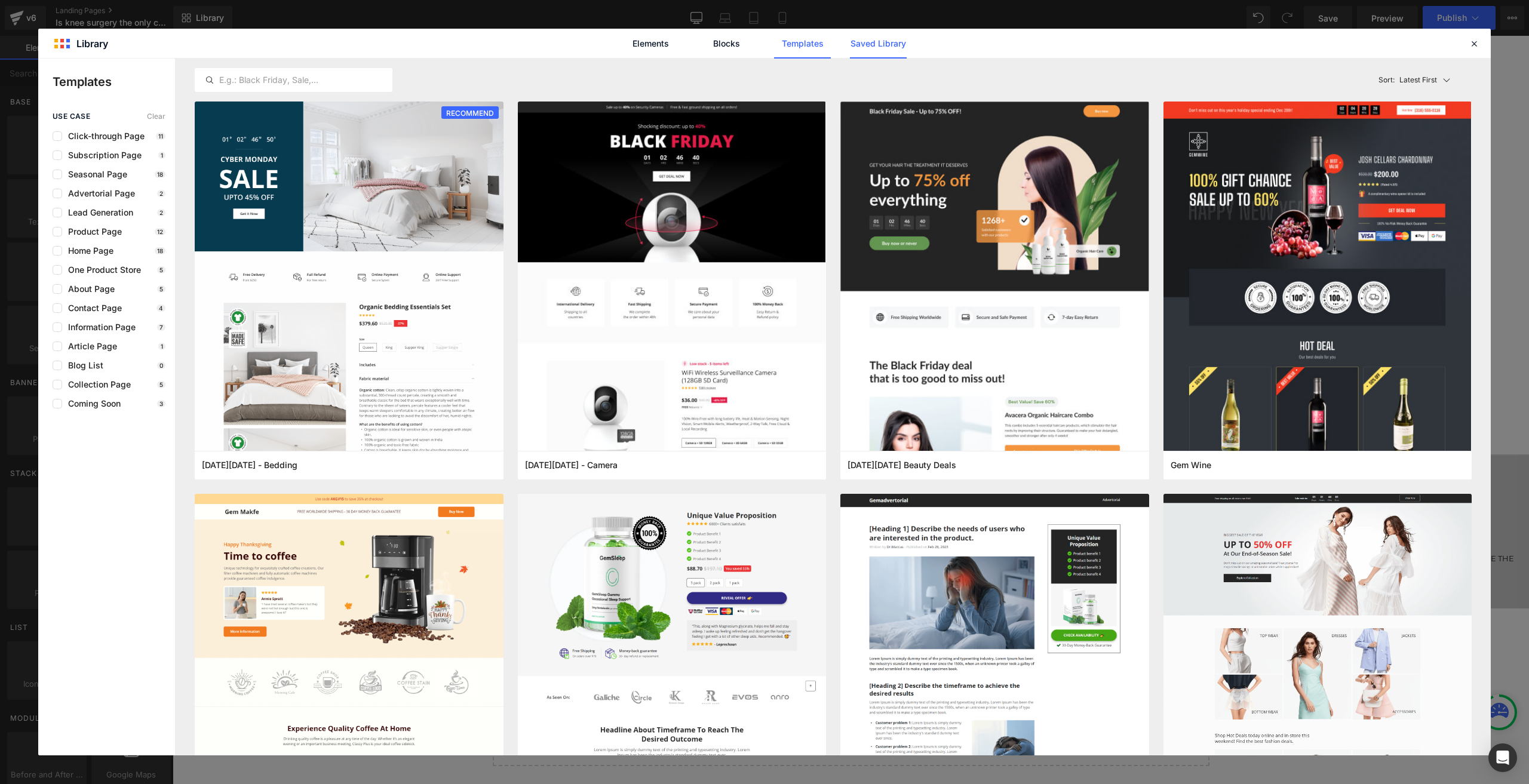
click at [885, 42] on link "Saved Library" at bounding box center [879, 44] width 57 height 30
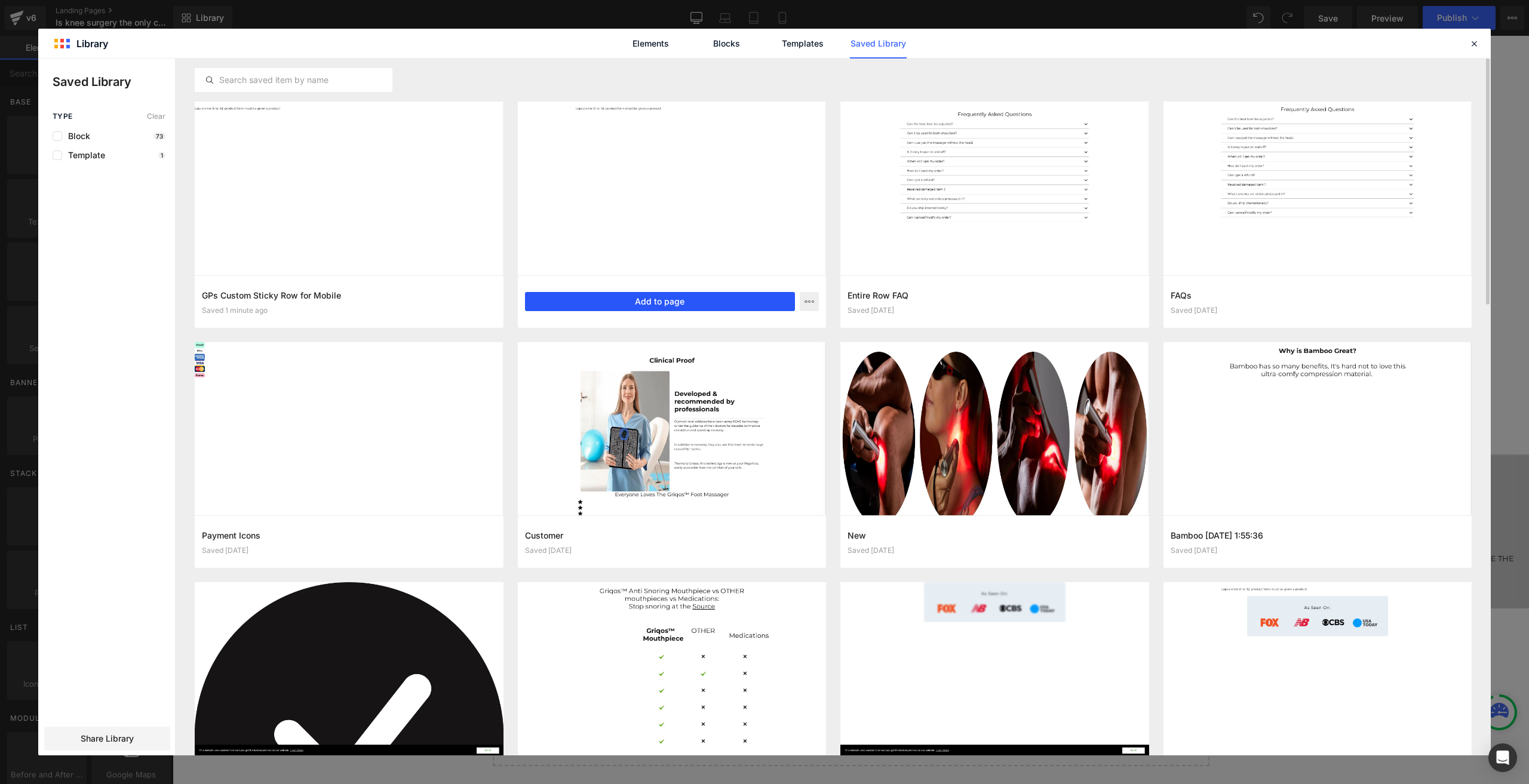
click at [645, 302] on button "Add to page" at bounding box center [661, 302] width 271 height 19
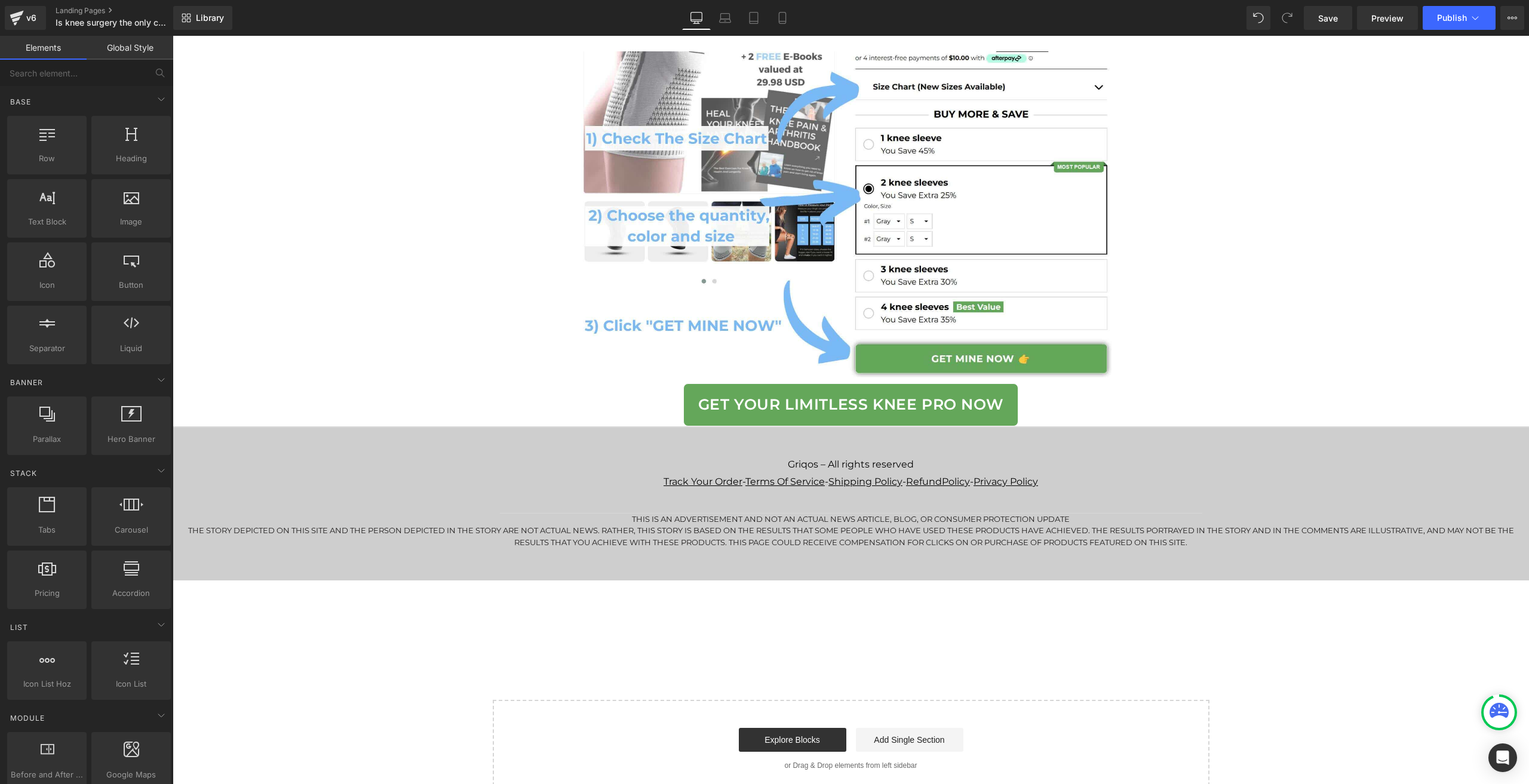
scroll to position [7315, 0]
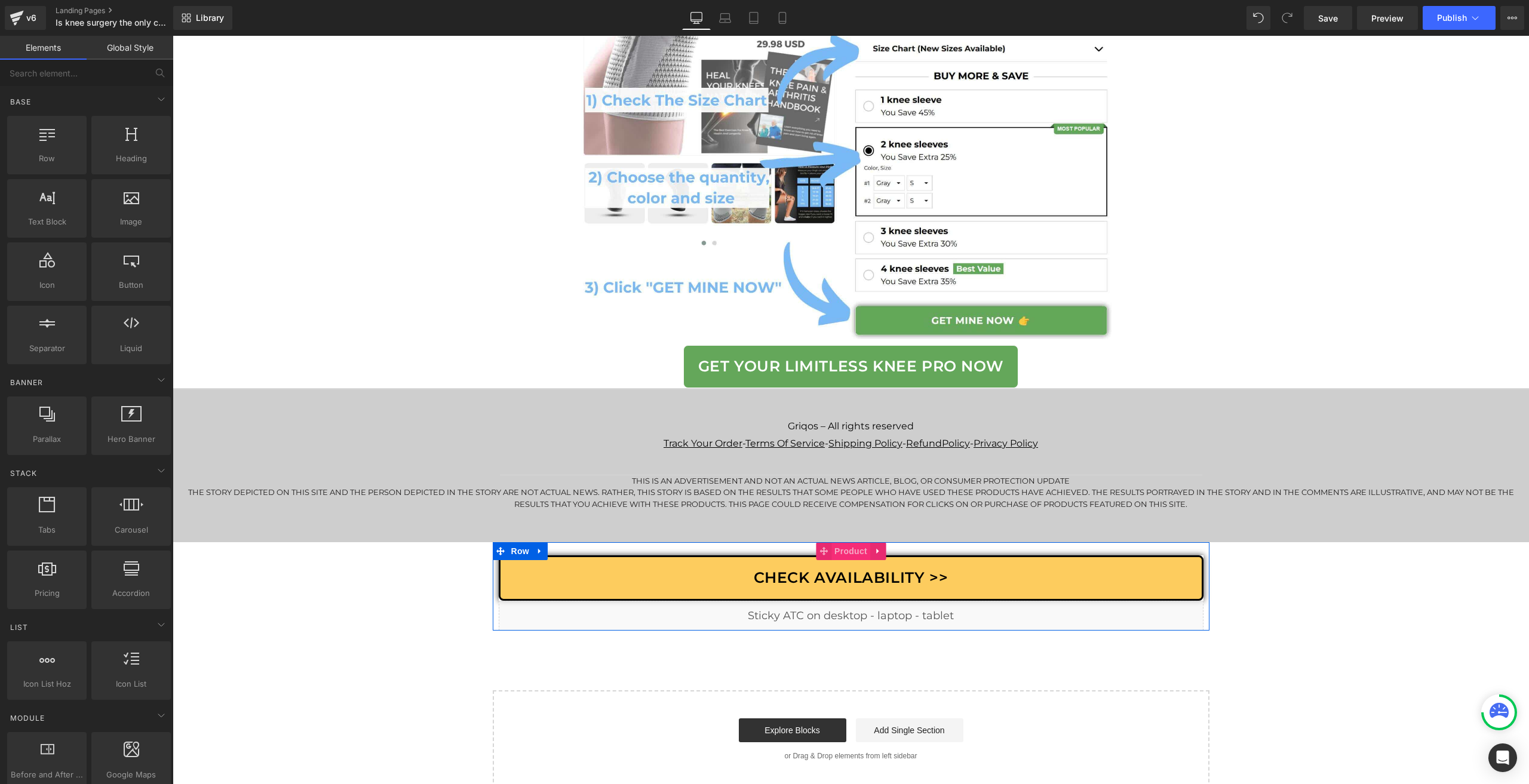
click at [834, 560] on span "Product" at bounding box center [851, 550] width 39 height 18
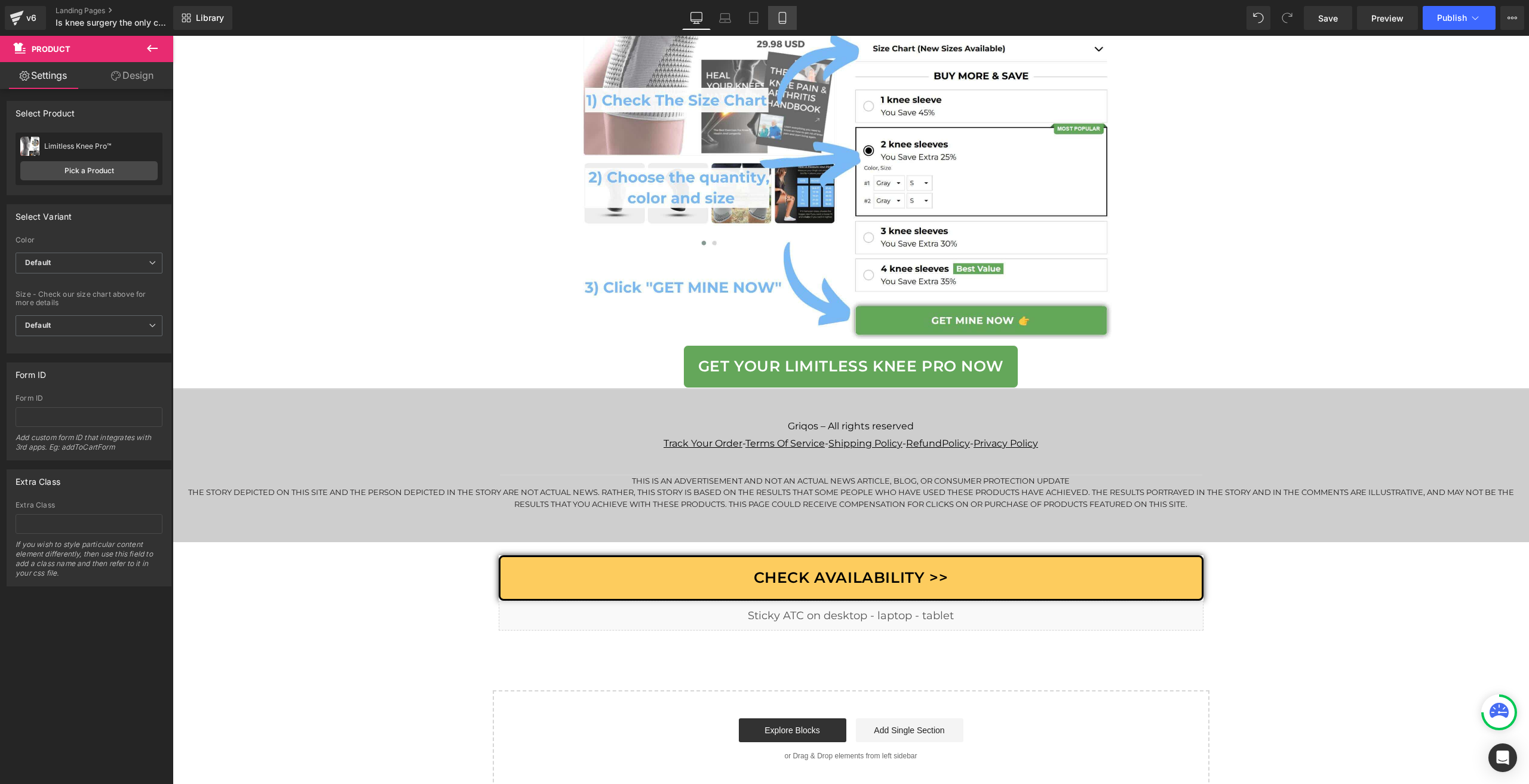
click at [789, 25] on link "Mobile" at bounding box center [782, 18] width 29 height 24
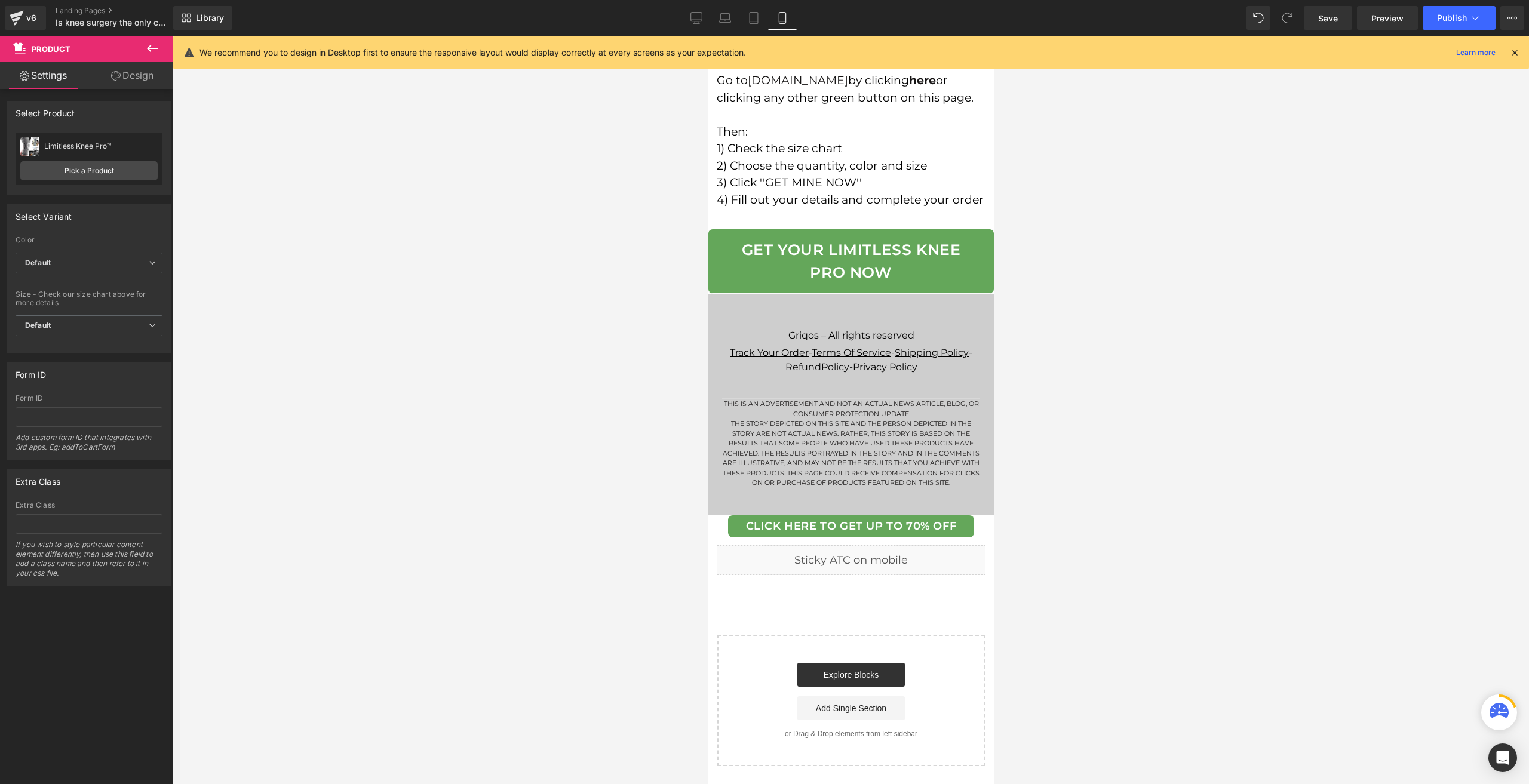
scroll to position [9044, 0]
click at [733, 522] on span "Row" at bounding box center [735, 524] width 24 height 18
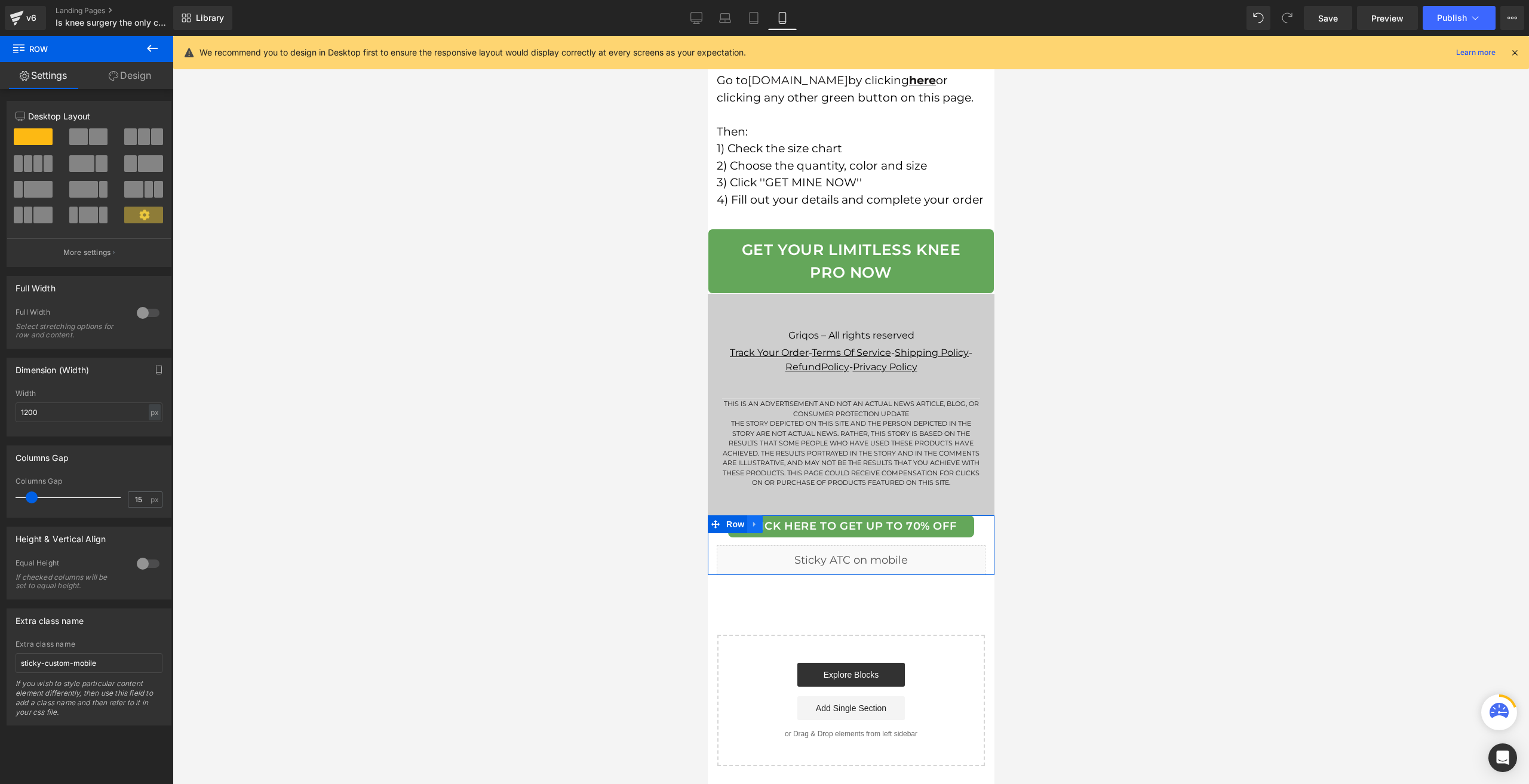
click at [752, 526] on icon at bounding box center [753, 525] width 3 height 6
click at [789, 526] on icon at bounding box center [785, 524] width 8 height 8
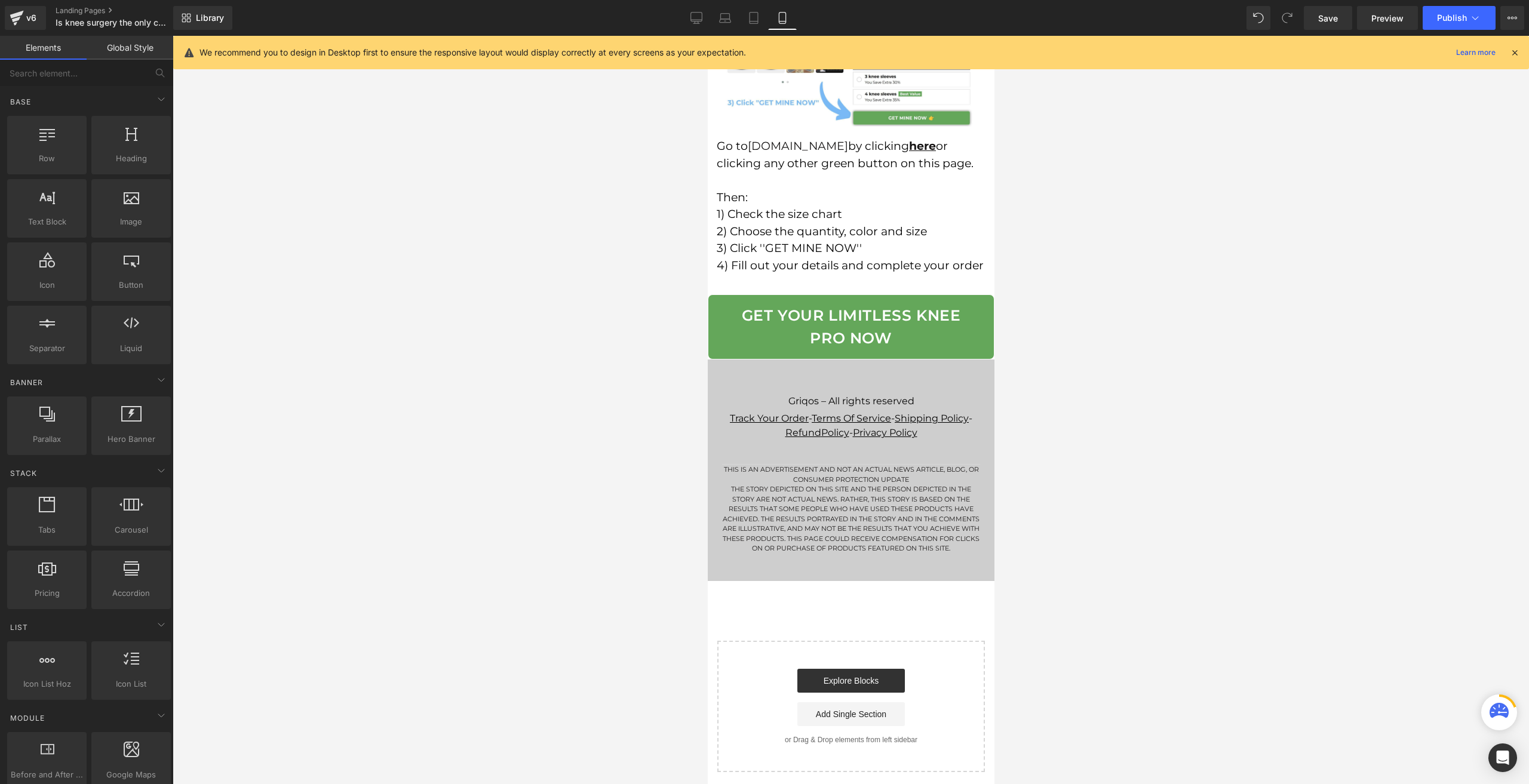
scroll to position [8977, 0]
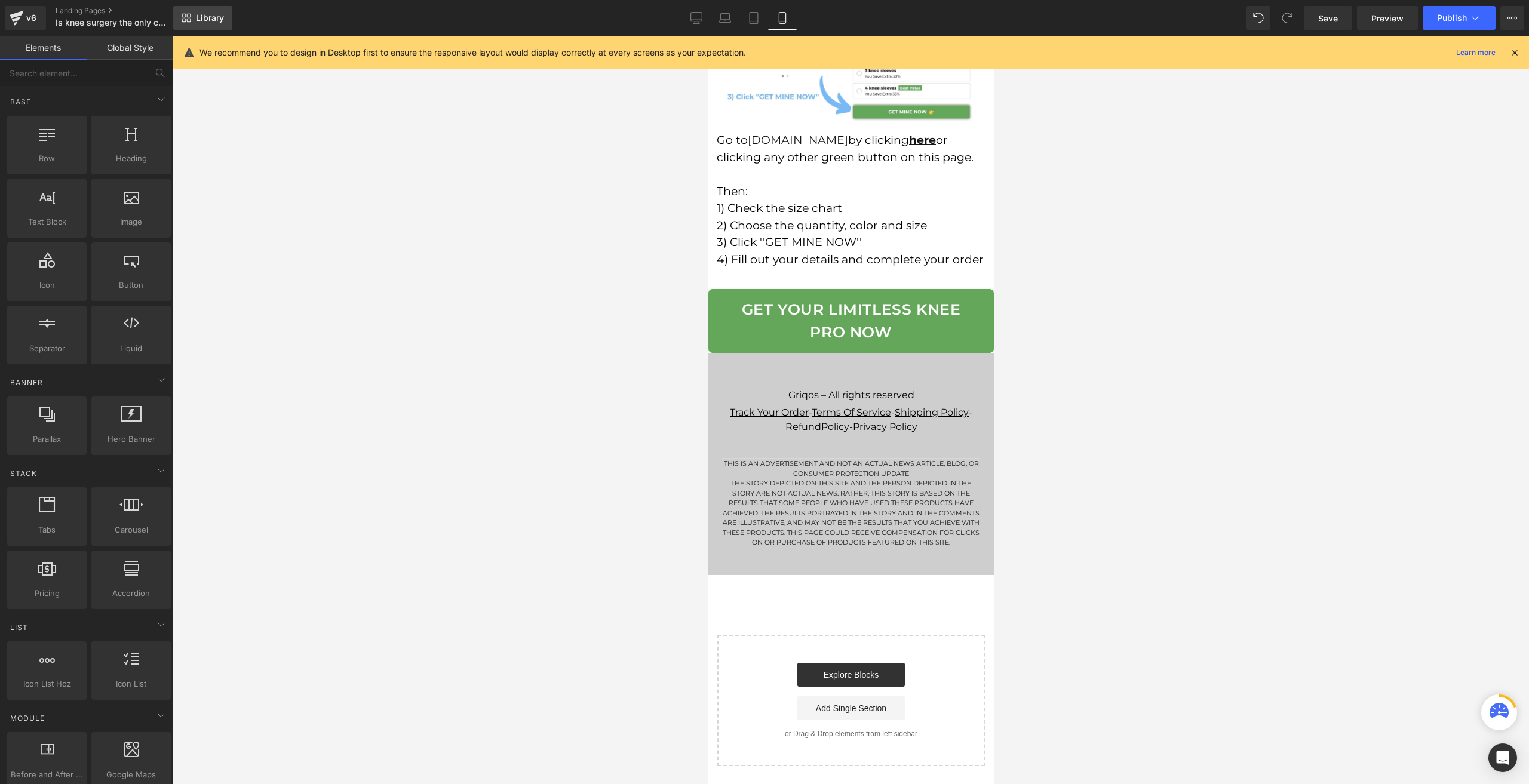
click at [207, 21] on span "Library" at bounding box center [210, 18] width 28 height 11
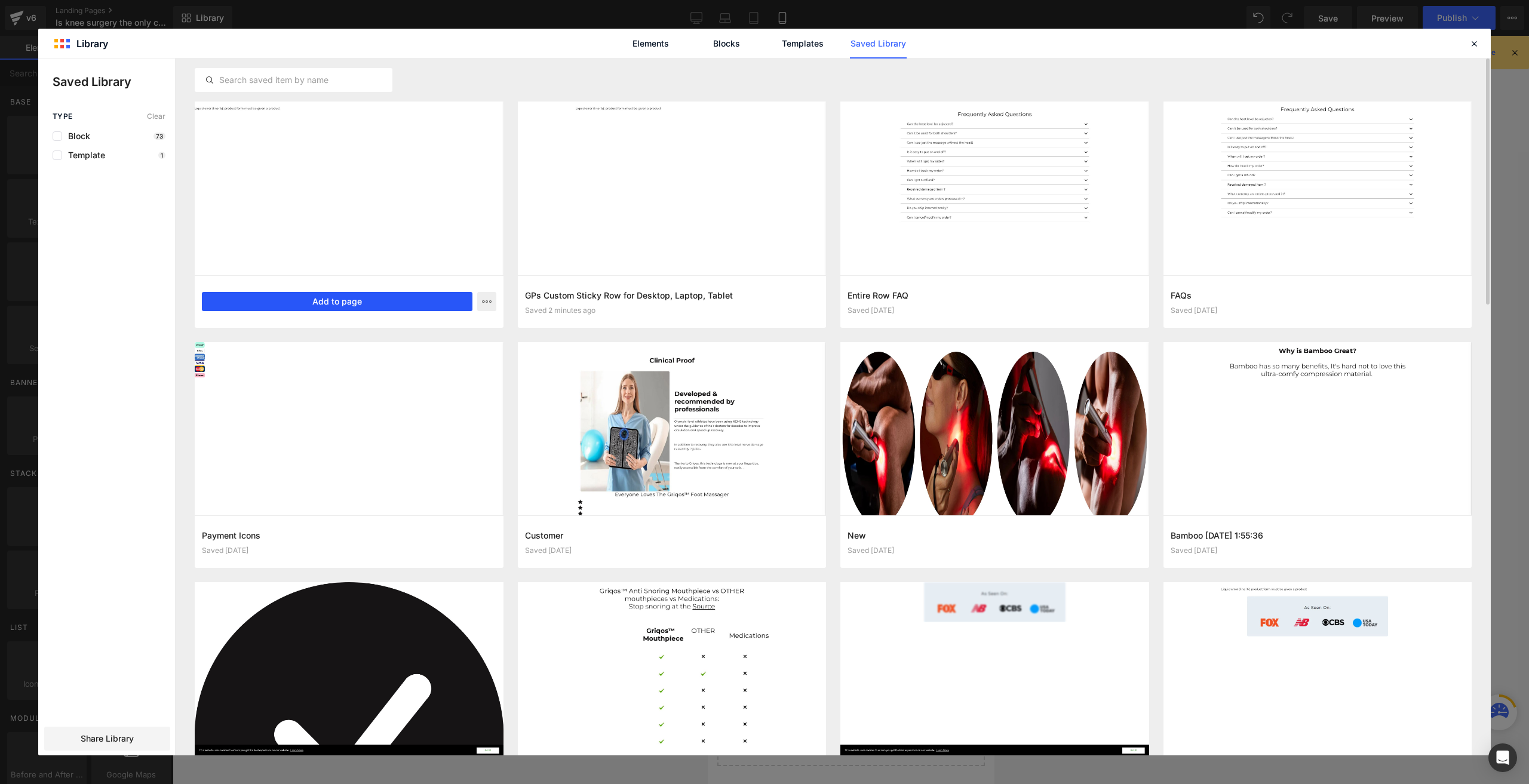
click at [304, 299] on button "Add to page" at bounding box center [337, 302] width 271 height 19
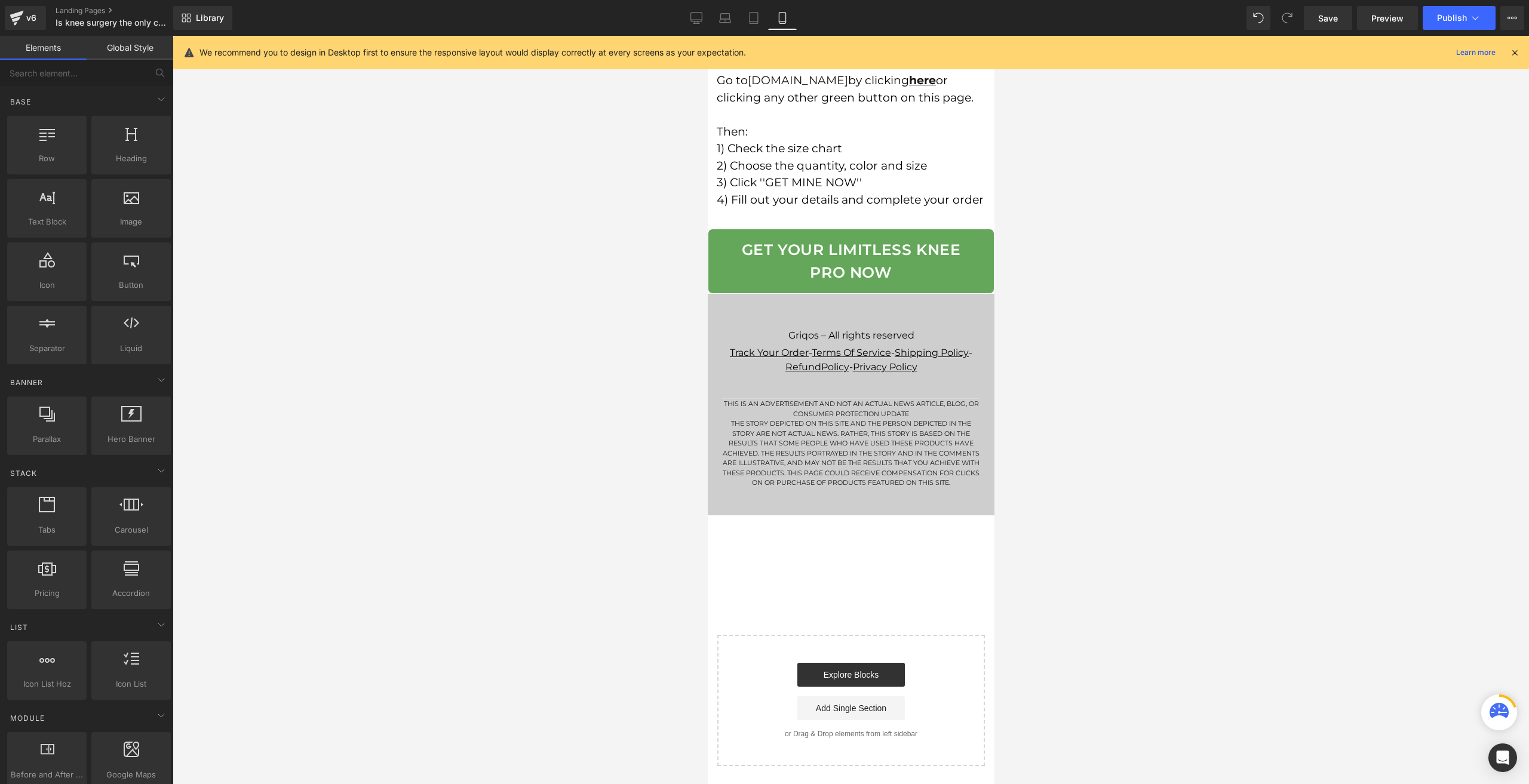
scroll to position [9044, 0]
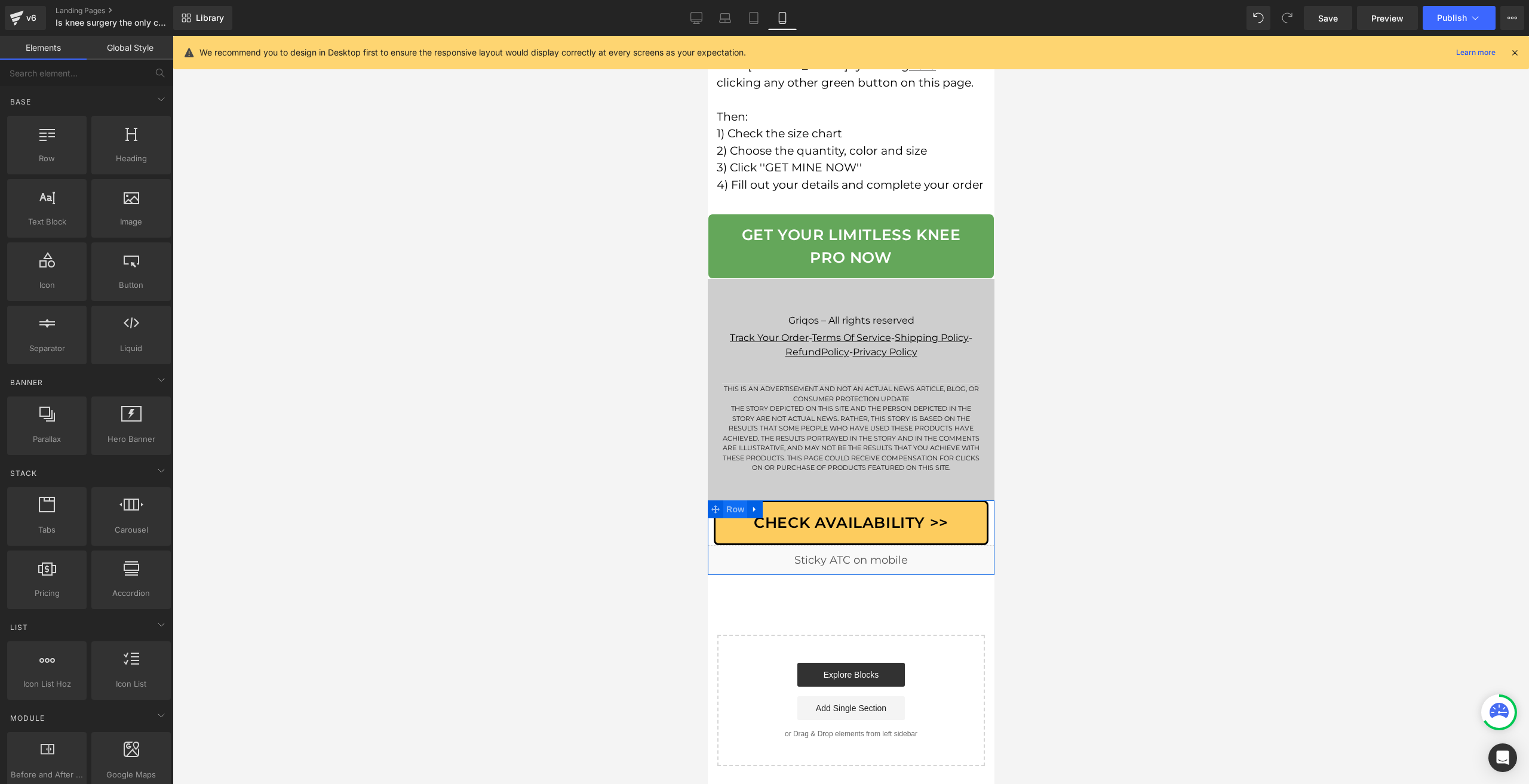
click at [729, 519] on span "Row" at bounding box center [735, 509] width 24 height 18
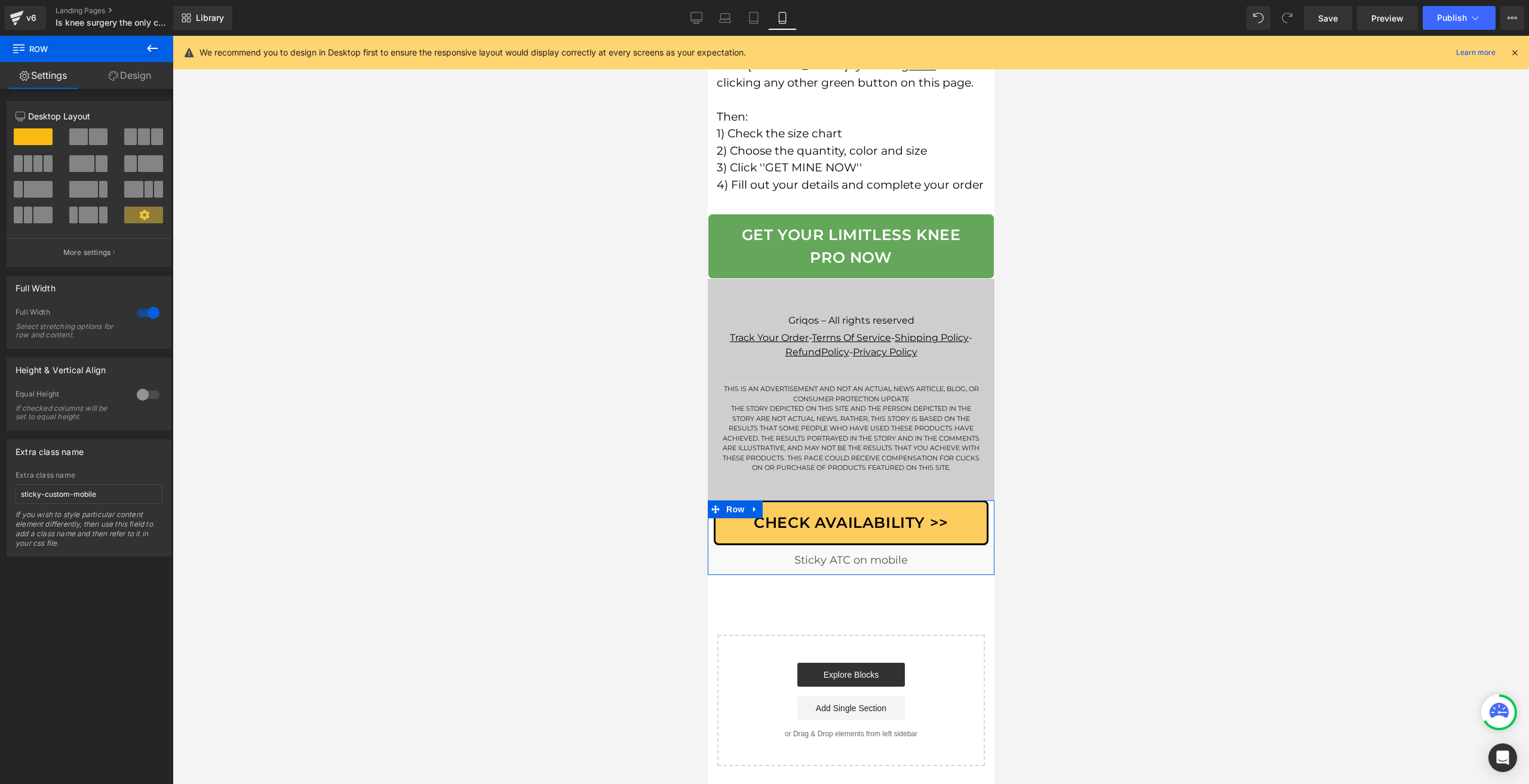
click at [123, 79] on link "Design" at bounding box center [130, 75] width 87 height 27
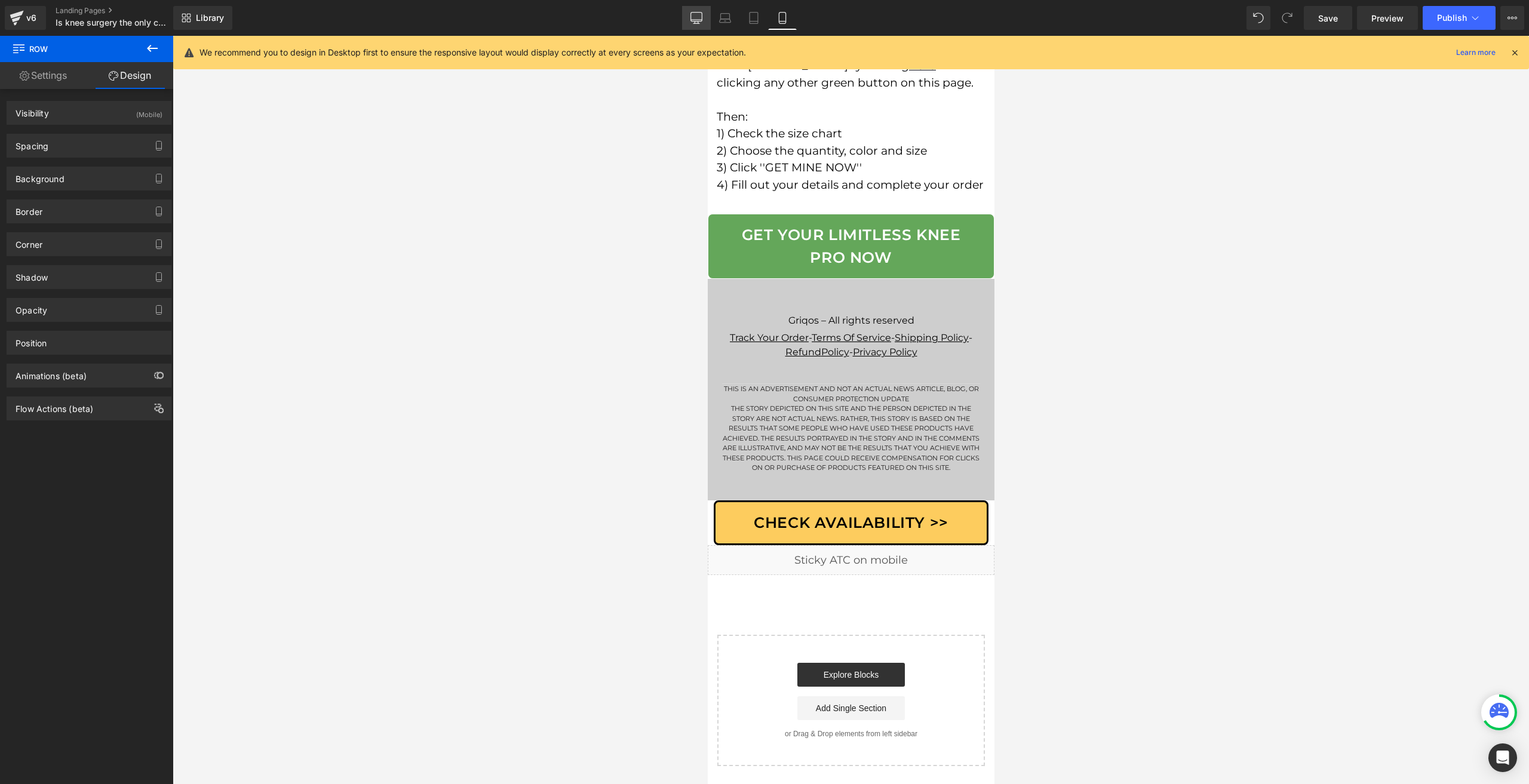
click at [697, 28] on link "Desktop" at bounding box center [696, 18] width 29 height 24
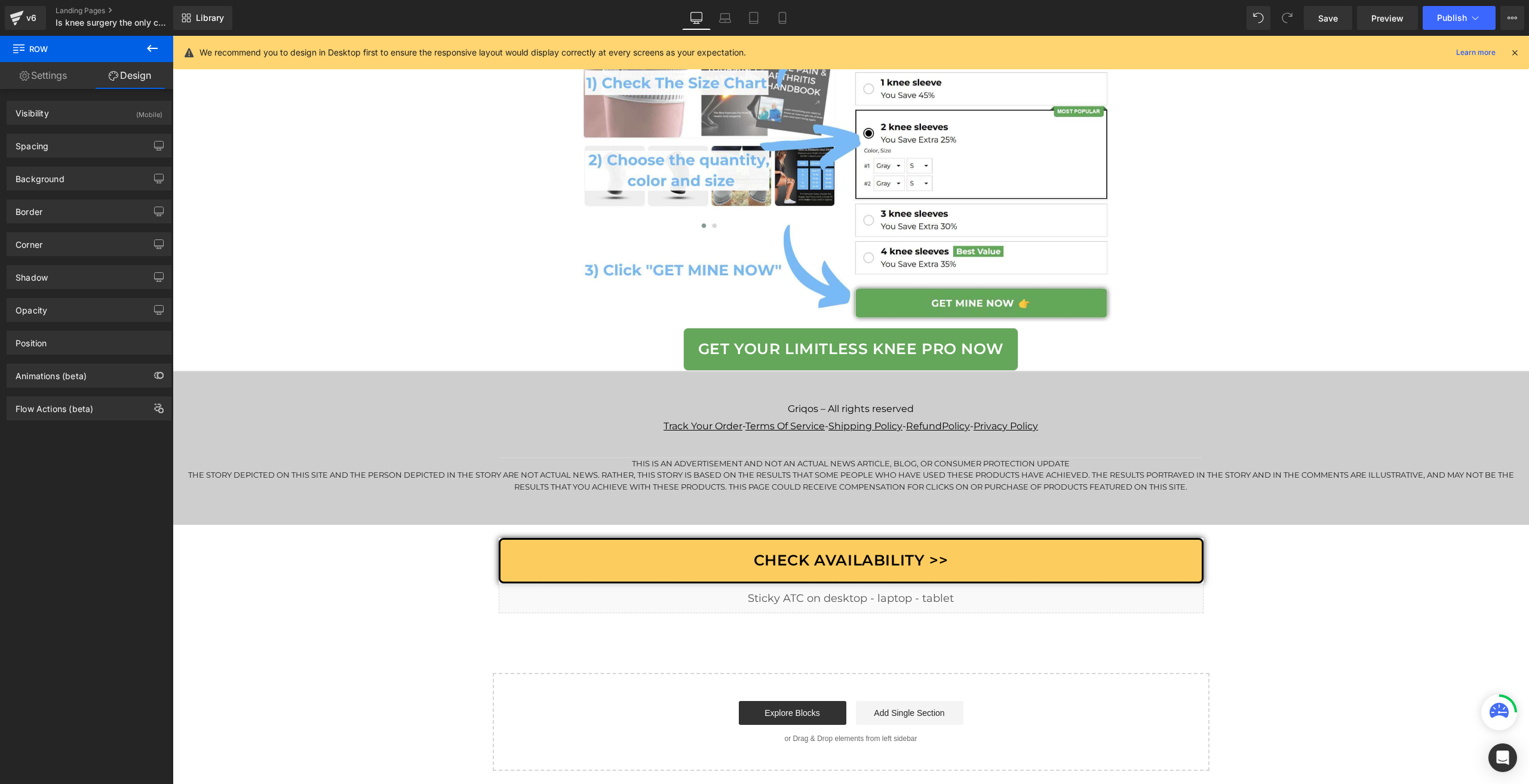
scroll to position [7342, 0]
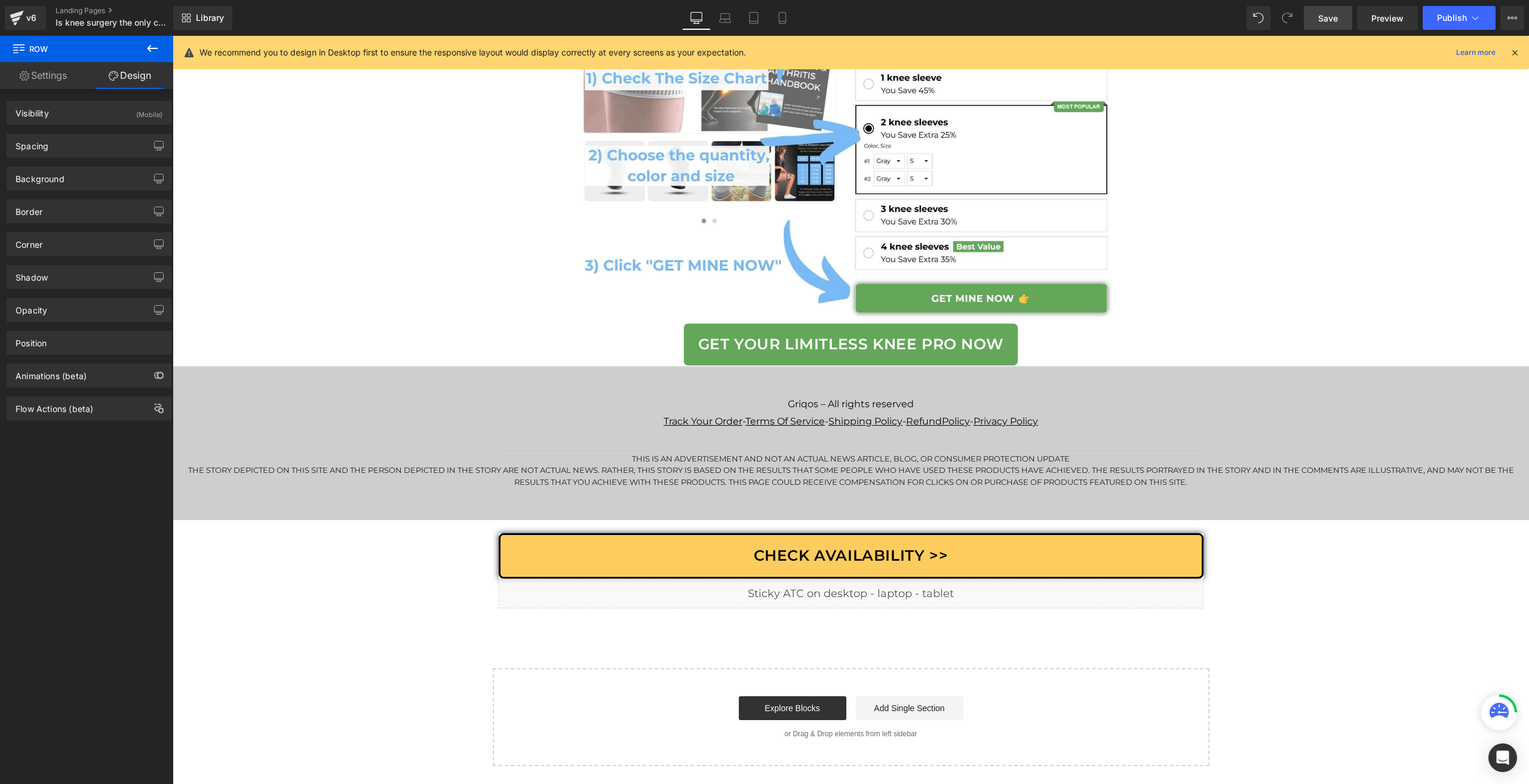
click at [1336, 18] on span "Save" at bounding box center [1328, 18] width 20 height 12
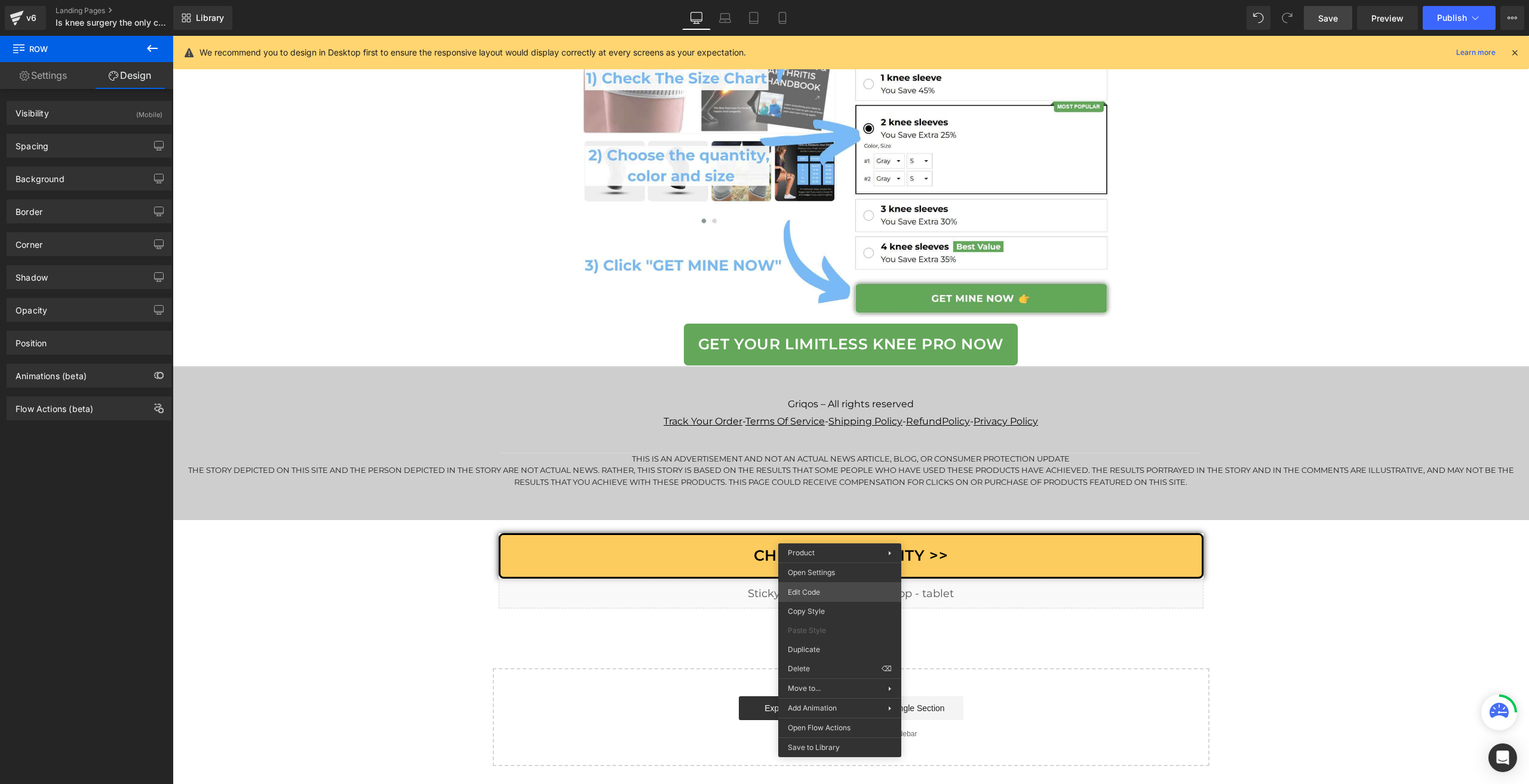
click at [822, 592] on body "Row You are previewing how the will restyle your page. You can not edit Element…" at bounding box center [764, 392] width 1529 height 784
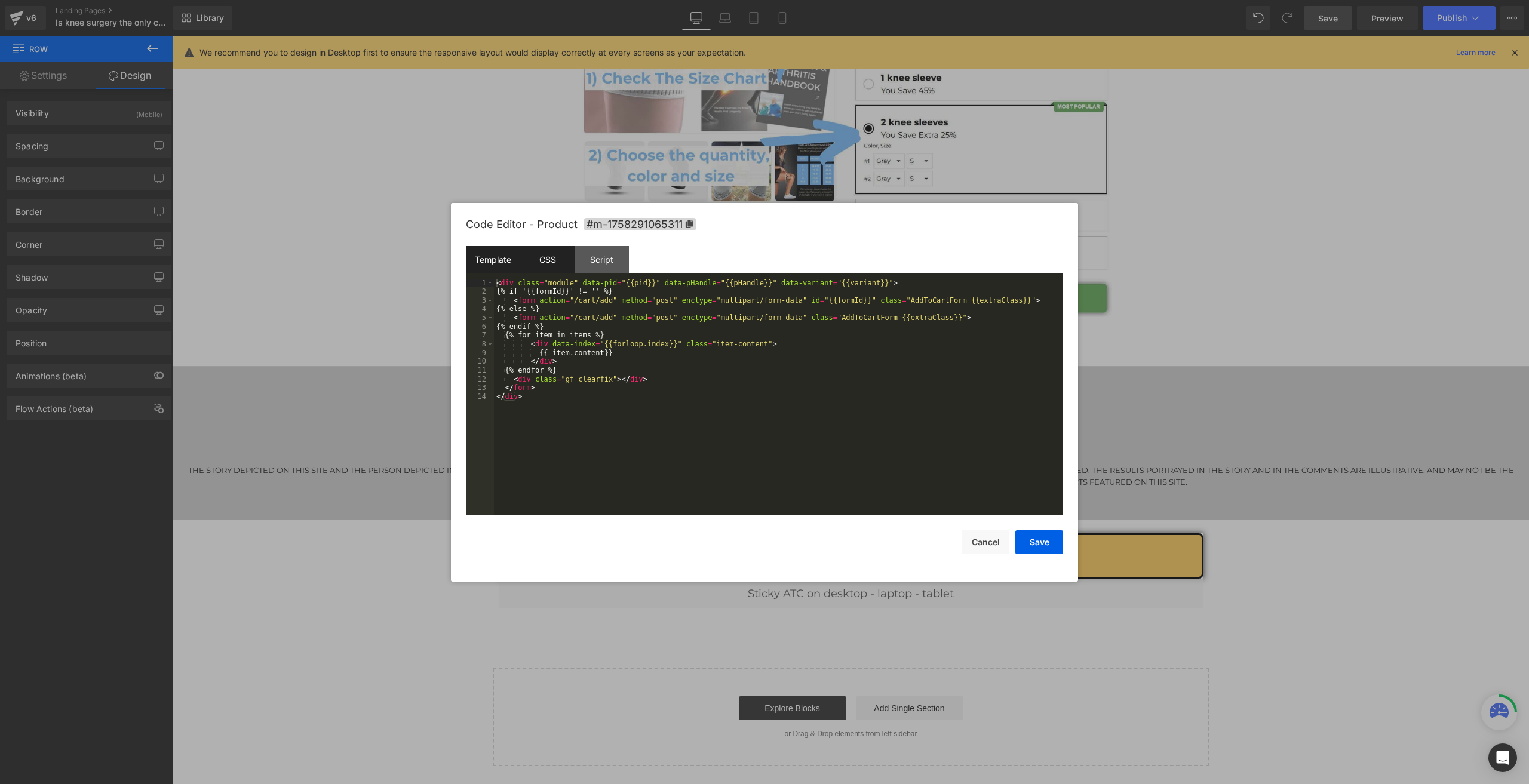
click at [561, 256] on div "CSS" at bounding box center [548, 259] width 54 height 27
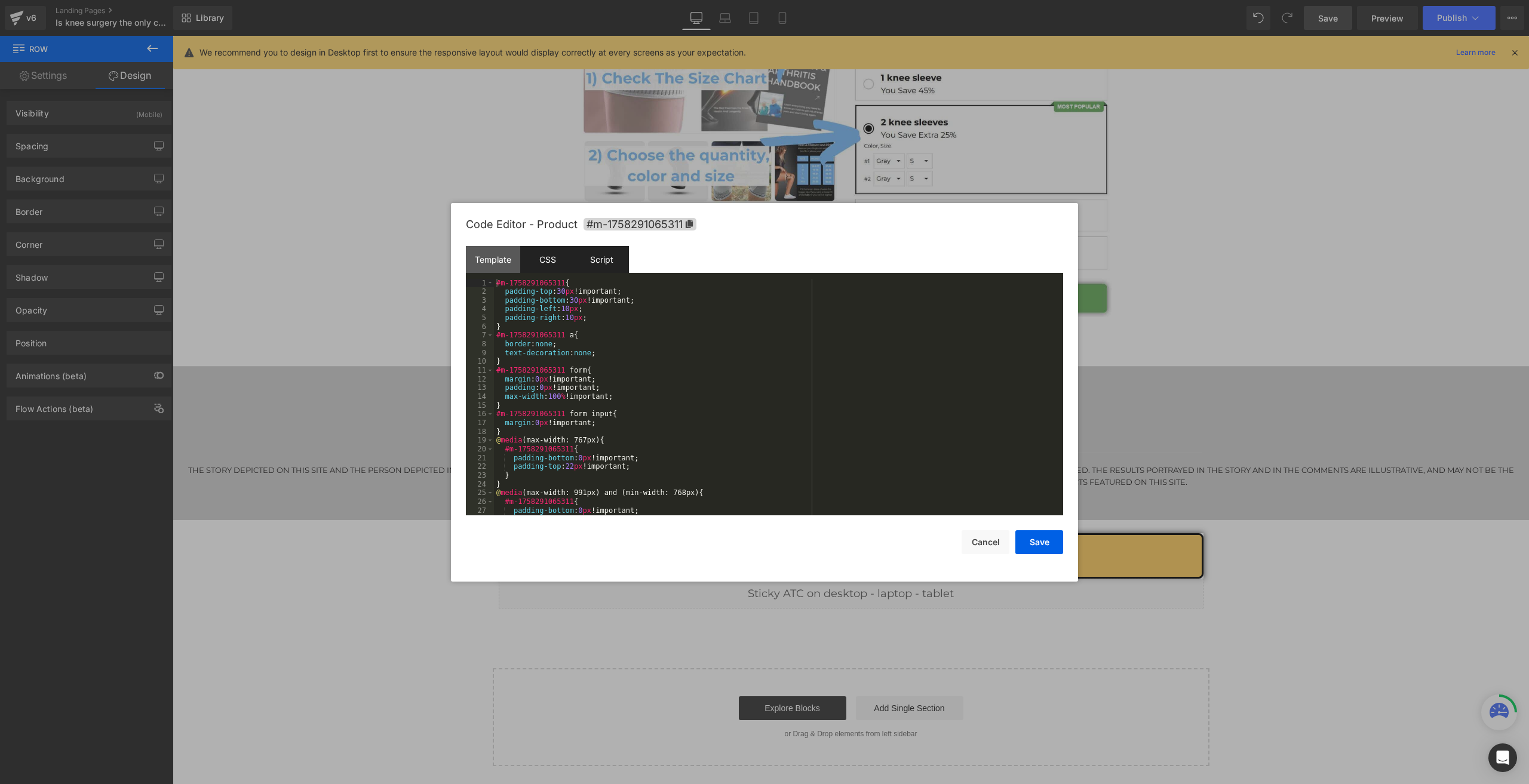
click at [595, 256] on div "Script" at bounding box center [602, 259] width 54 height 27
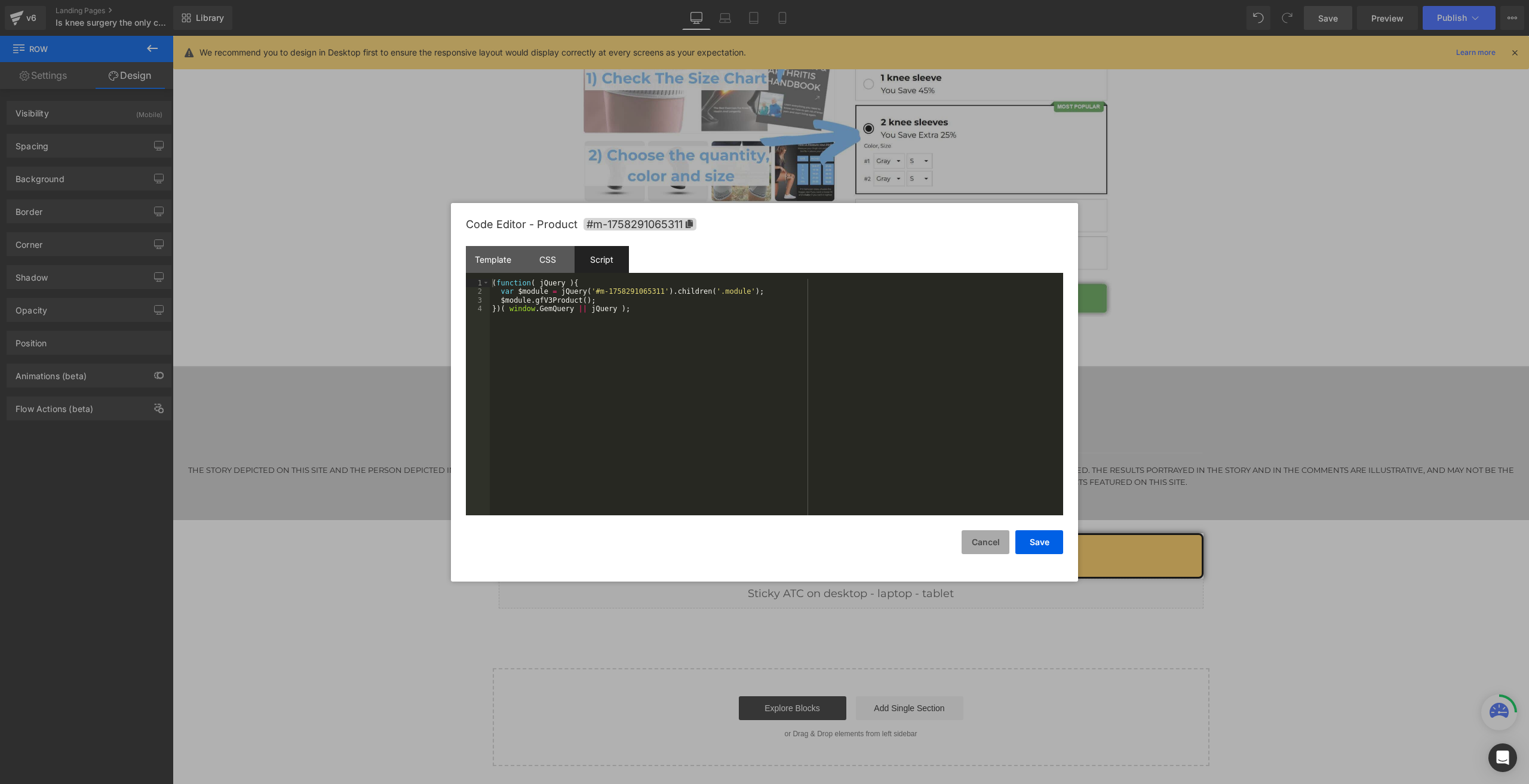
click at [968, 537] on button "Cancel" at bounding box center [985, 543] width 48 height 24
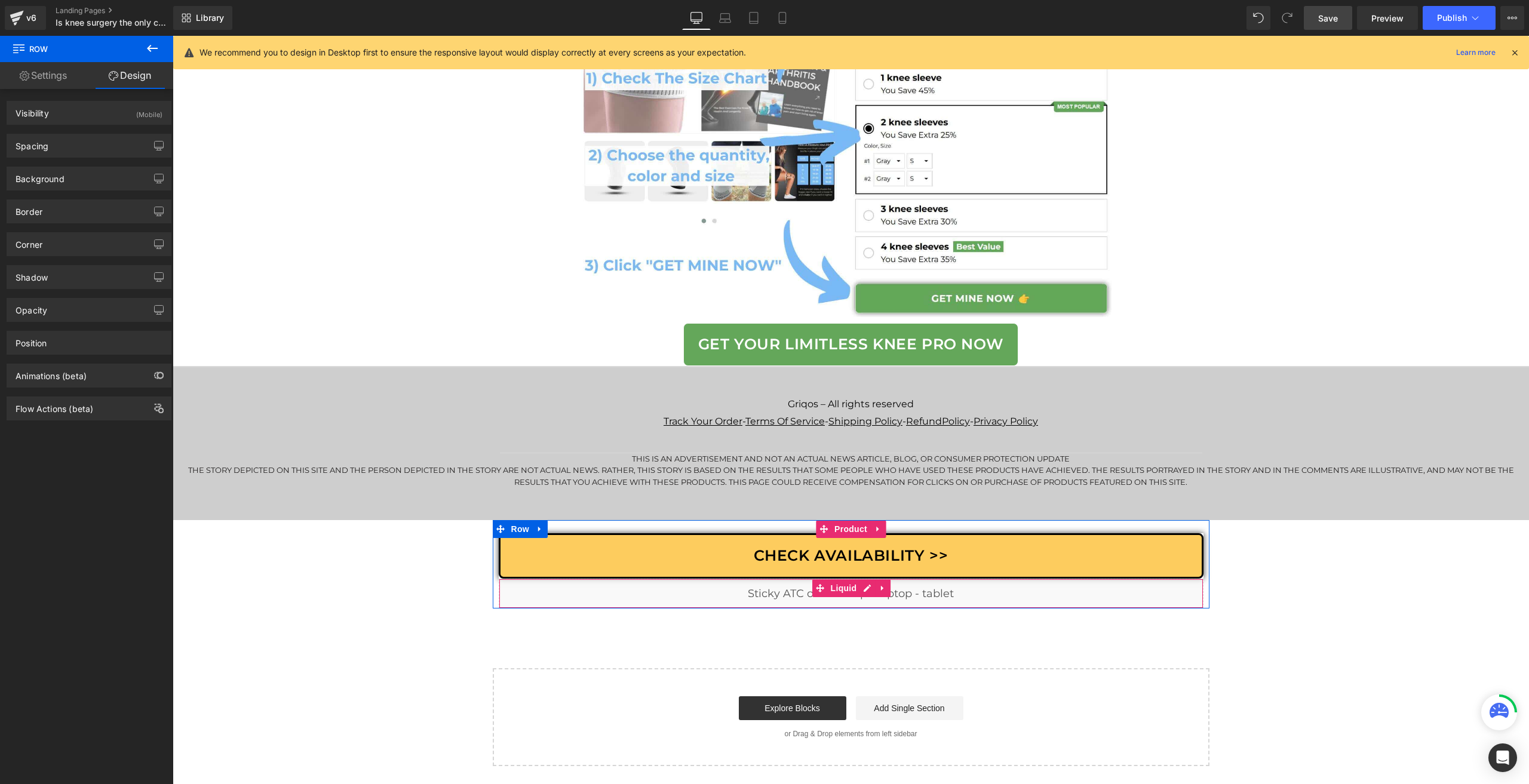
click at [875, 595] on link at bounding box center [882, 588] width 16 height 18
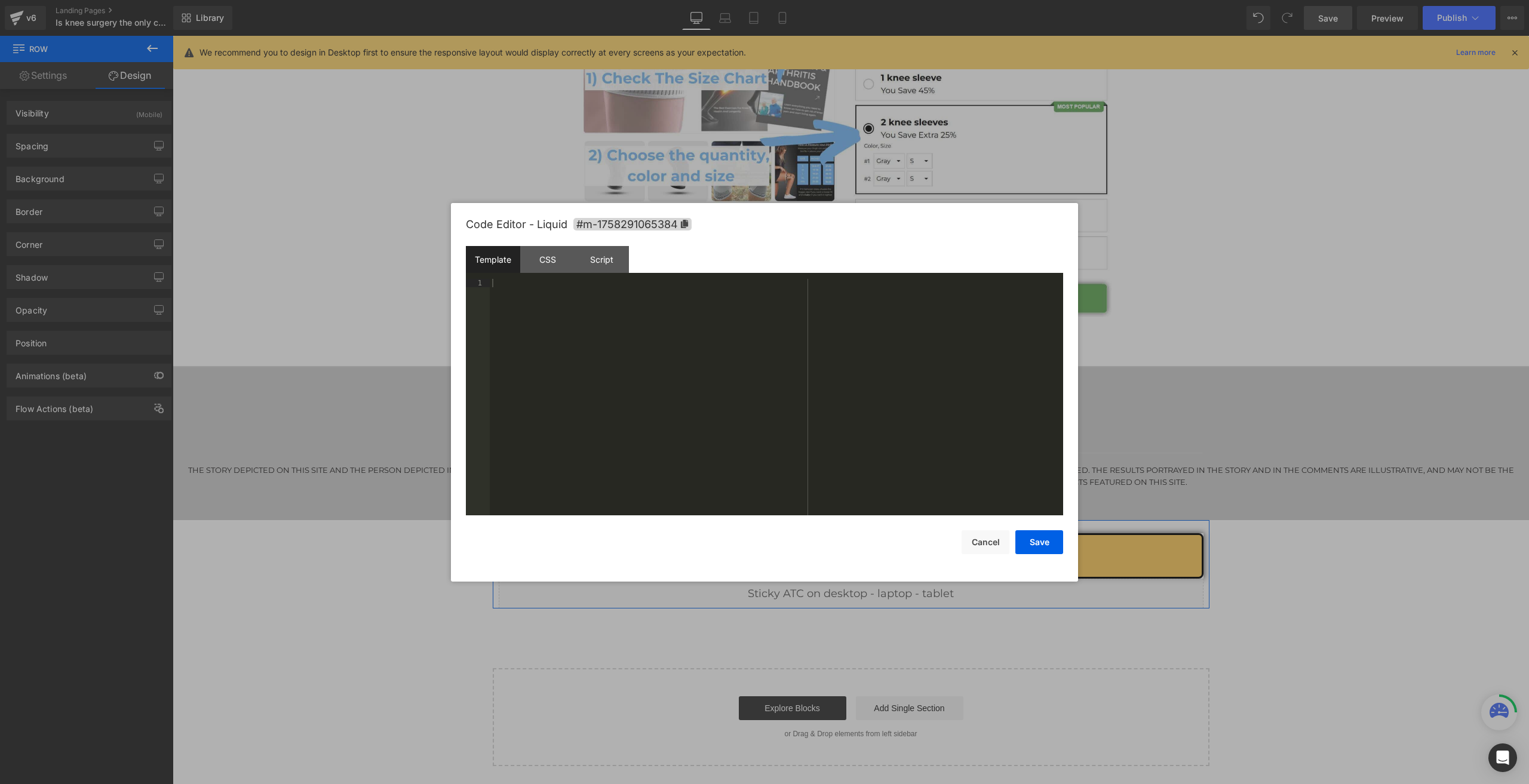
drag, startPoint x: 834, startPoint y: 584, endPoint x: 1007, endPoint y: 620, distance: 176.7
click at [834, 584] on div "Liquid" at bounding box center [851, 593] width 705 height 30
click at [602, 264] on div "Script" at bounding box center [602, 259] width 54 height 27
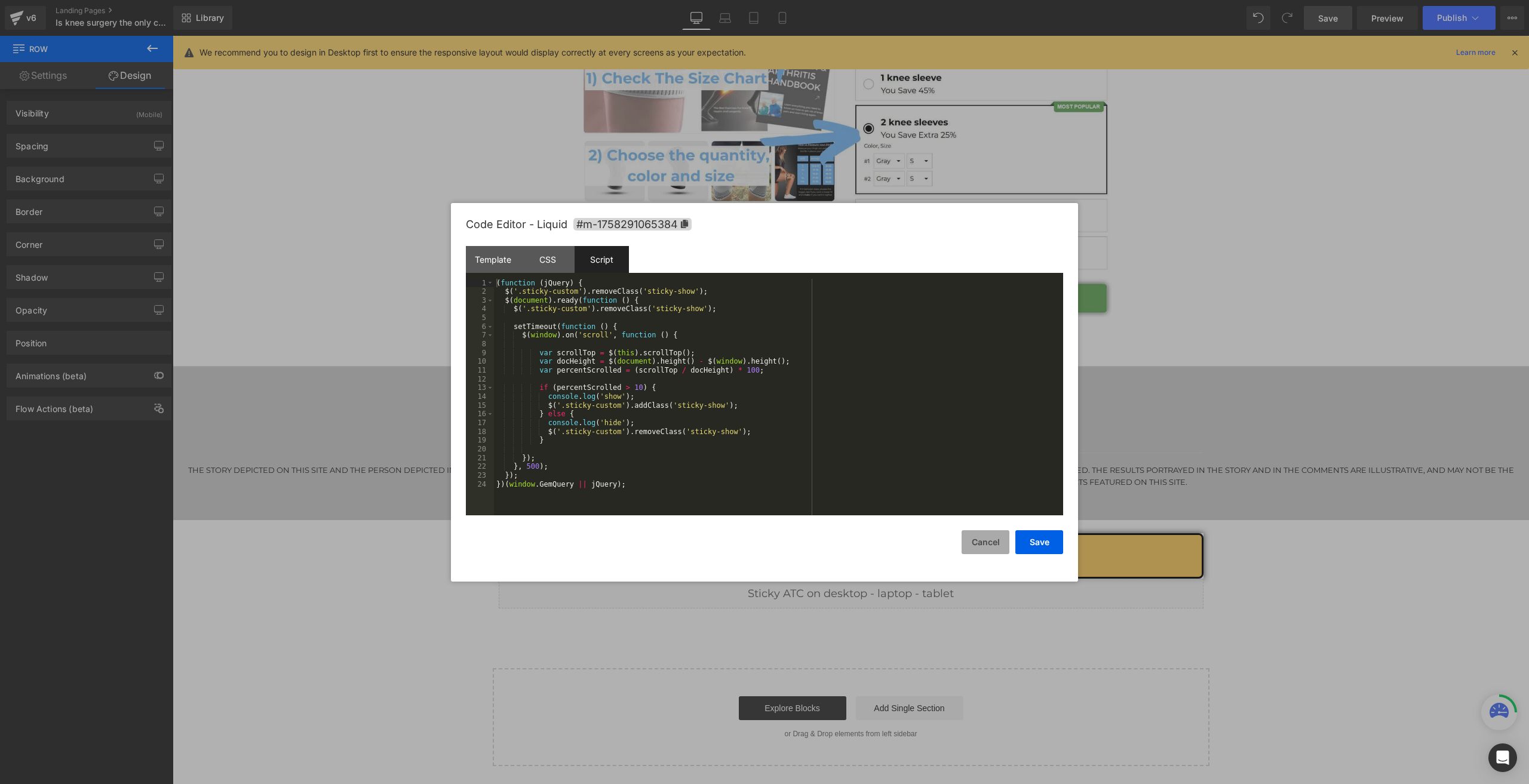
click at [978, 531] on button "Cancel" at bounding box center [985, 543] width 48 height 24
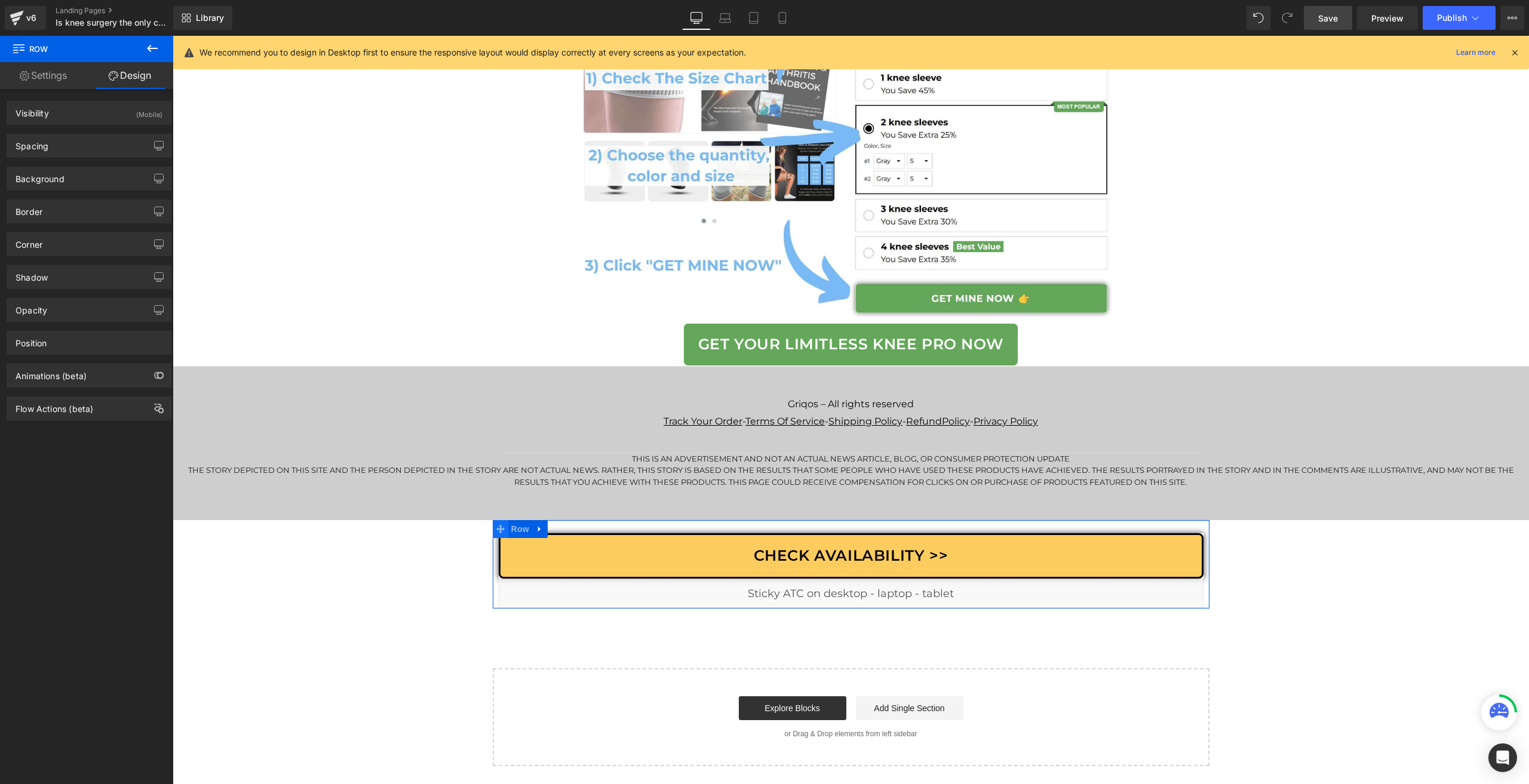
click at [500, 532] on span at bounding box center [500, 529] width 16 height 18
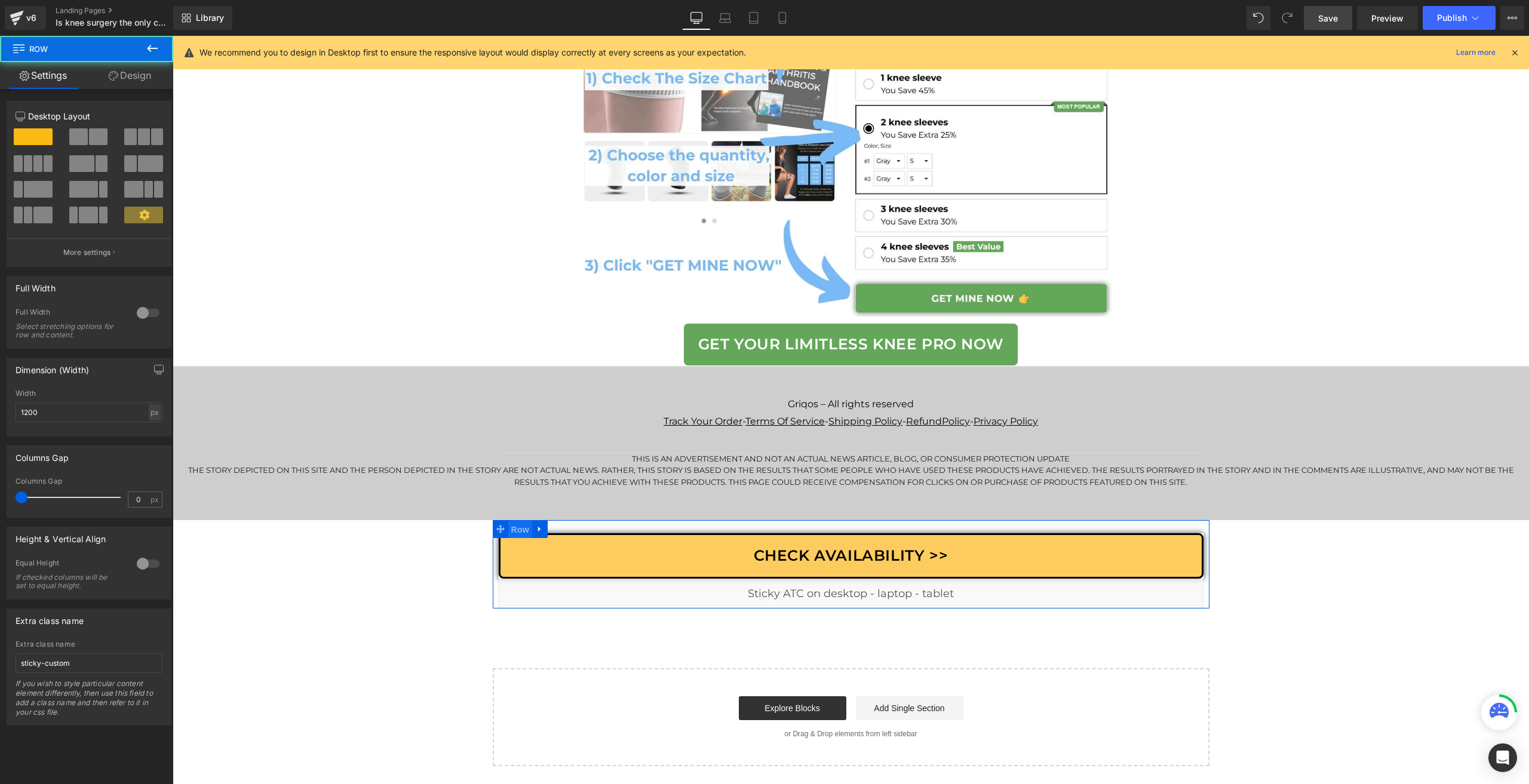
click at [515, 532] on span "Row" at bounding box center [521, 529] width 24 height 18
click at [77, 663] on input "sticky-custom" at bounding box center [89, 663] width 147 height 20
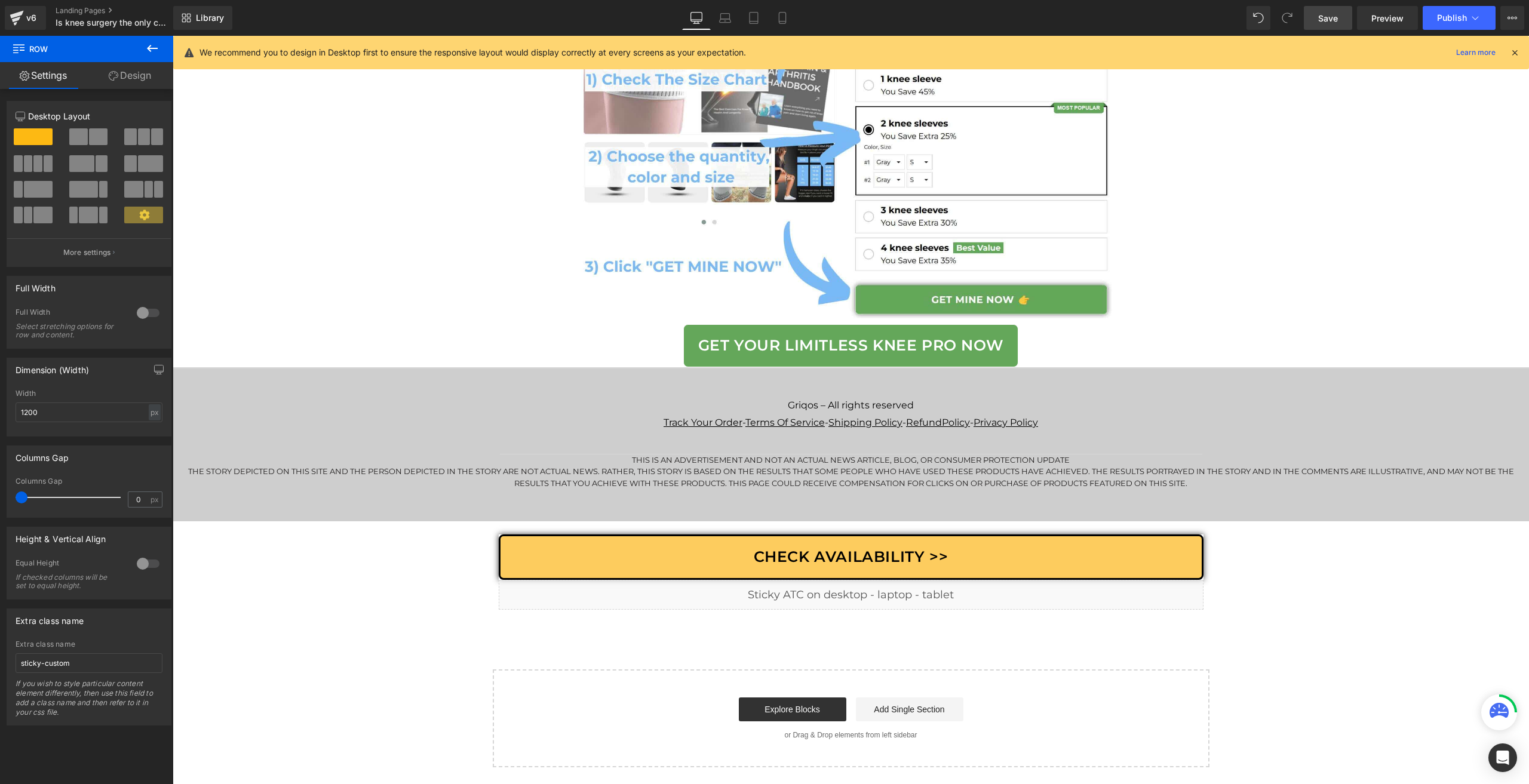
click at [162, 36] on div "v6 Landing Pages Is knee surgery the only choice" at bounding box center [86, 18] width 173 height 36
click at [154, 49] on icon at bounding box center [151, 48] width 14 height 14
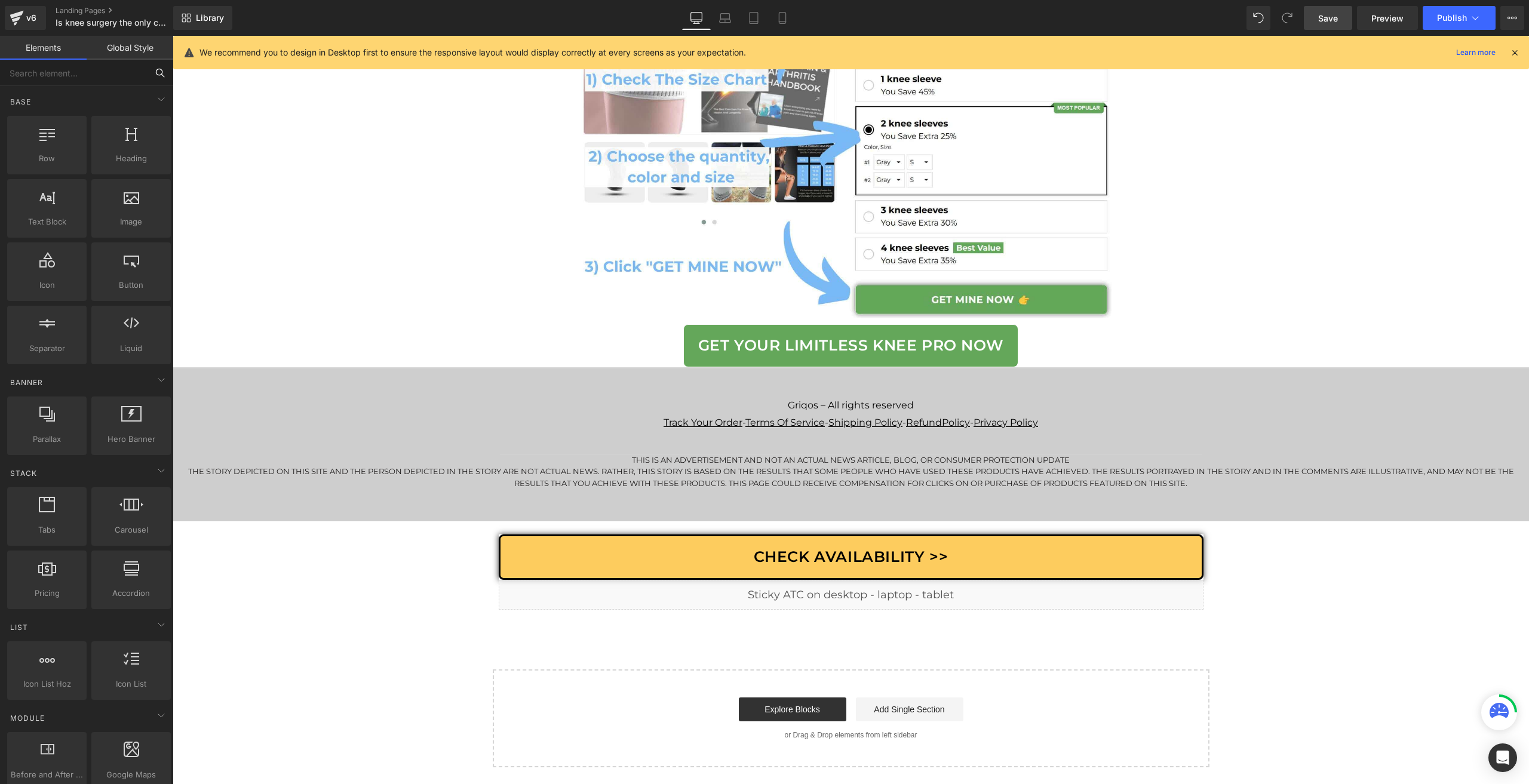
click at [50, 77] on input "text" at bounding box center [73, 73] width 147 height 26
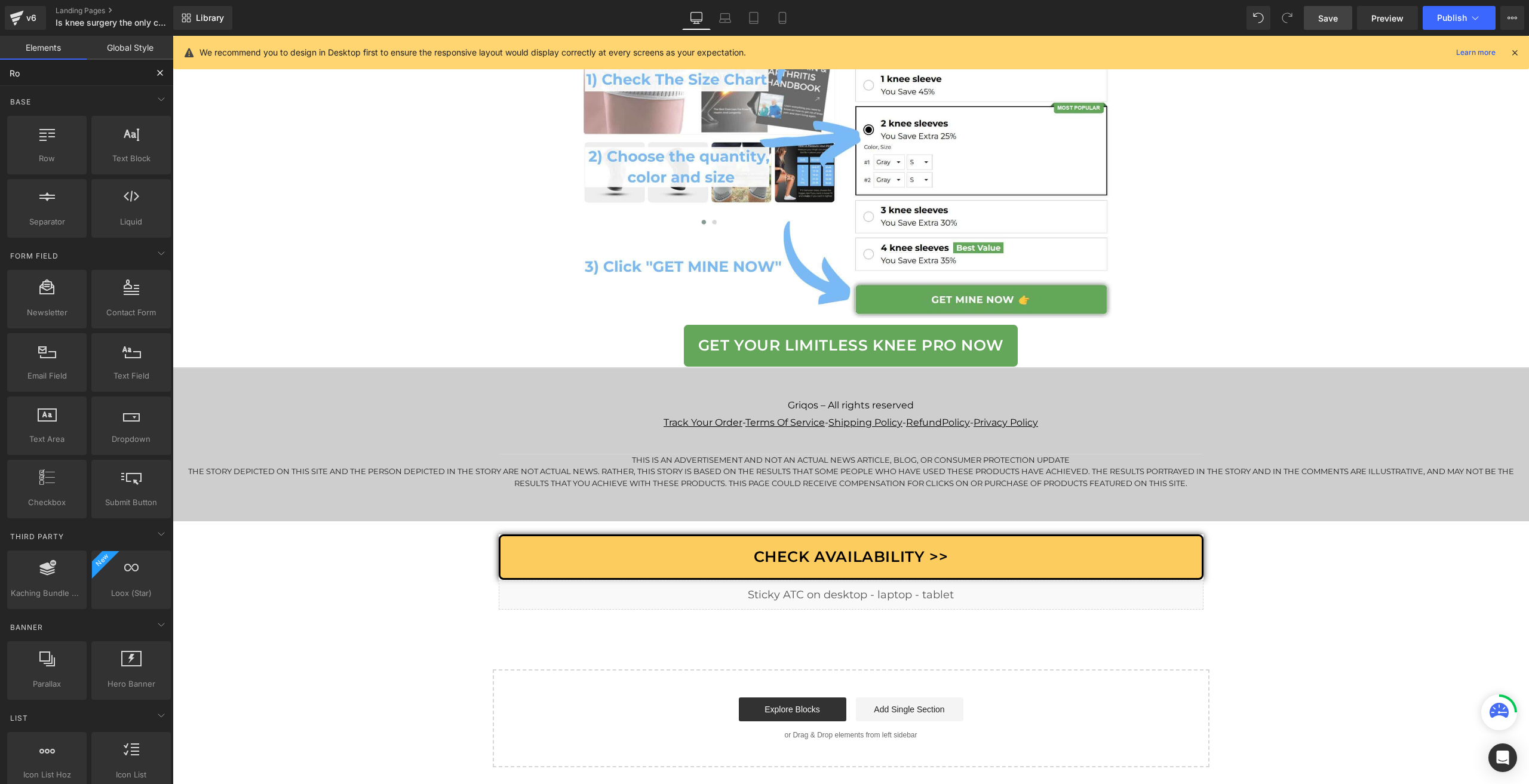
type input "Row"
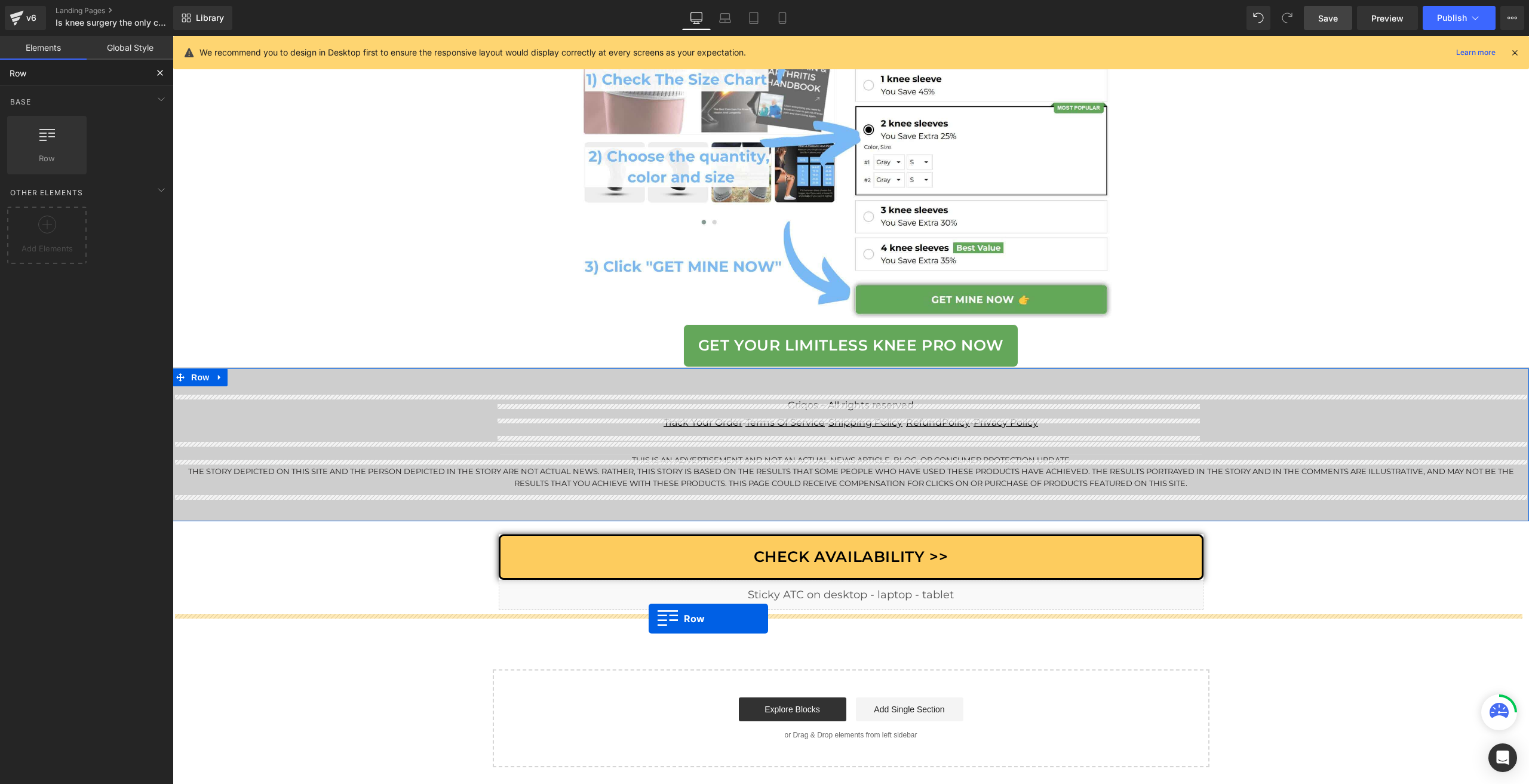
drag, startPoint x: 212, startPoint y: 205, endPoint x: 649, endPoint y: 620, distance: 602.7
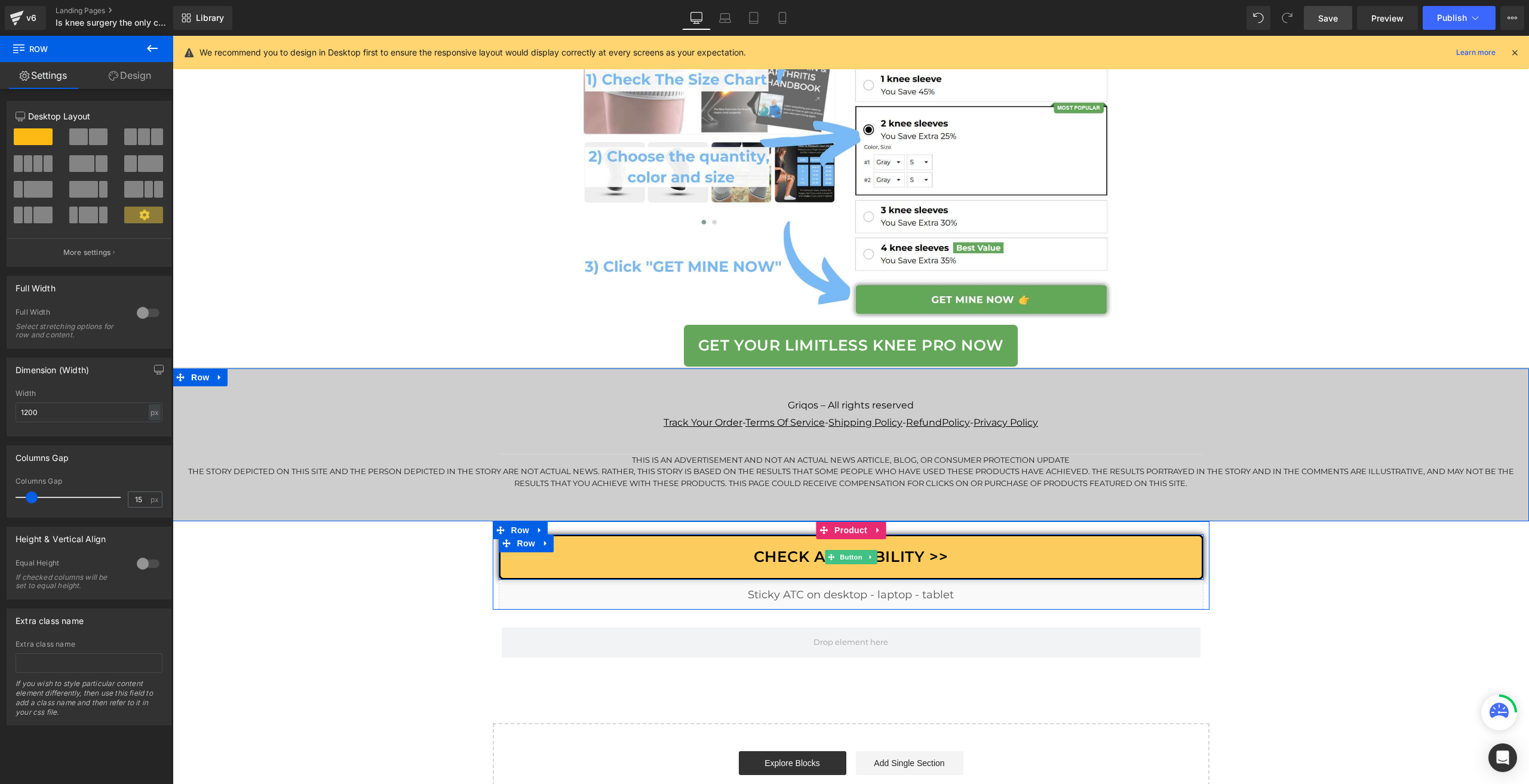
click at [585, 572] on link "Check Availability >>" at bounding box center [851, 557] width 705 height 46
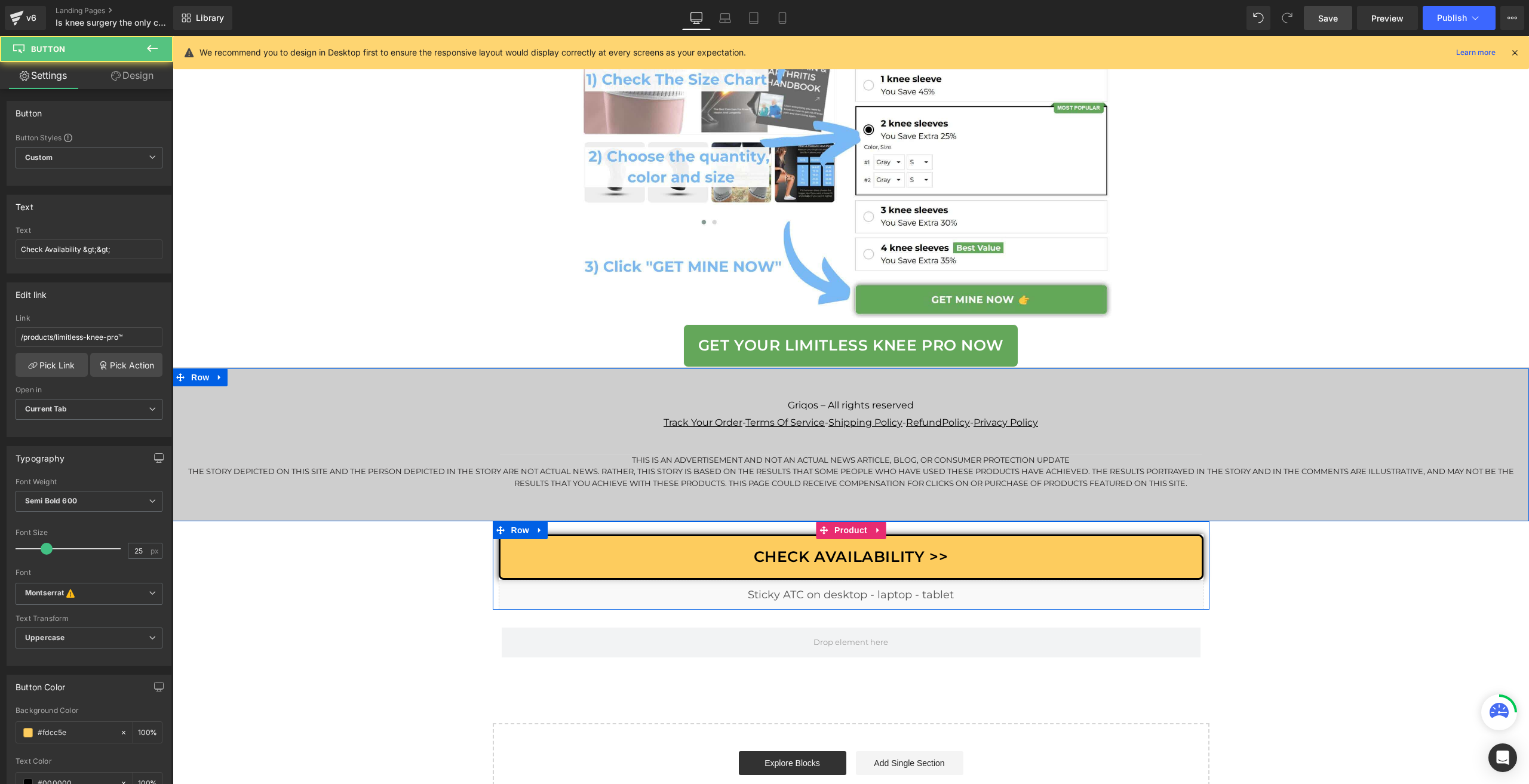
drag, startPoint x: 871, startPoint y: 535, endPoint x: 880, endPoint y: 537, distance: 9.2
click at [874, 535] on icon at bounding box center [878, 531] width 8 height 9
click at [866, 535] on icon at bounding box center [870, 530] width 8 height 8
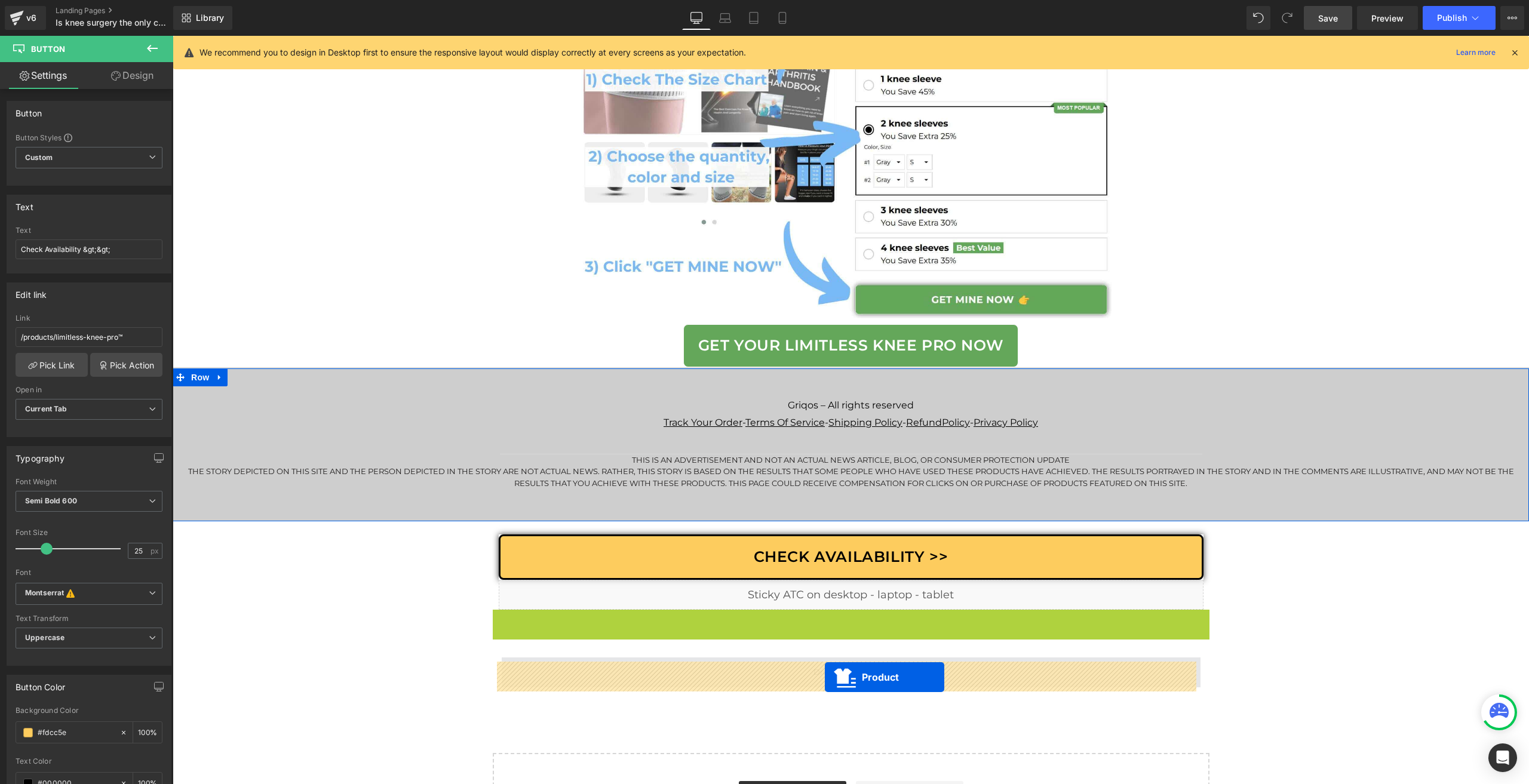
drag, startPoint x: 836, startPoint y: 620, endPoint x: 825, endPoint y: 678, distance: 59.0
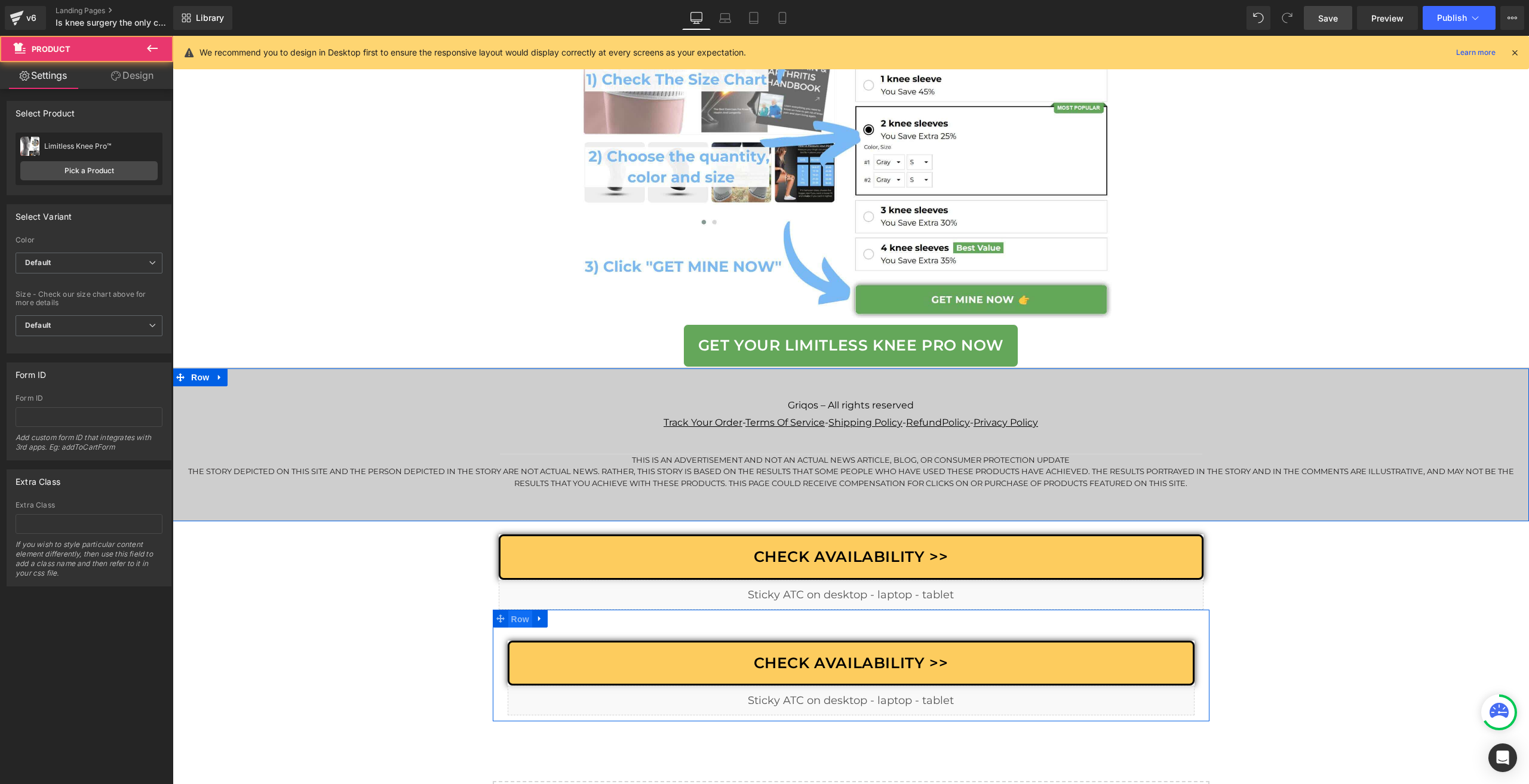
click at [511, 628] on span "Row" at bounding box center [521, 619] width 24 height 18
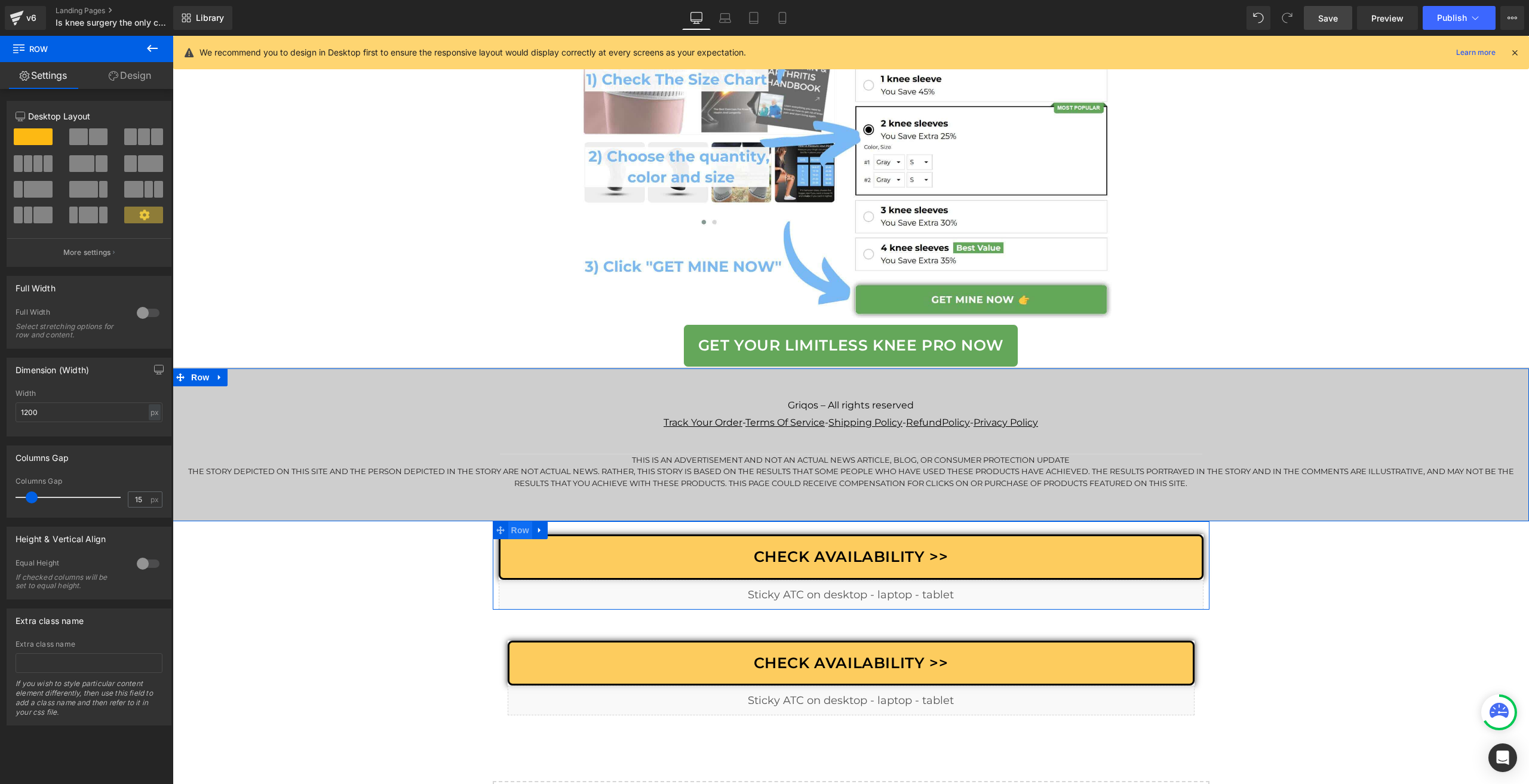
click at [515, 537] on span "Row" at bounding box center [521, 530] width 24 height 18
click at [78, 666] on input "sticky-custom" at bounding box center [89, 663] width 147 height 20
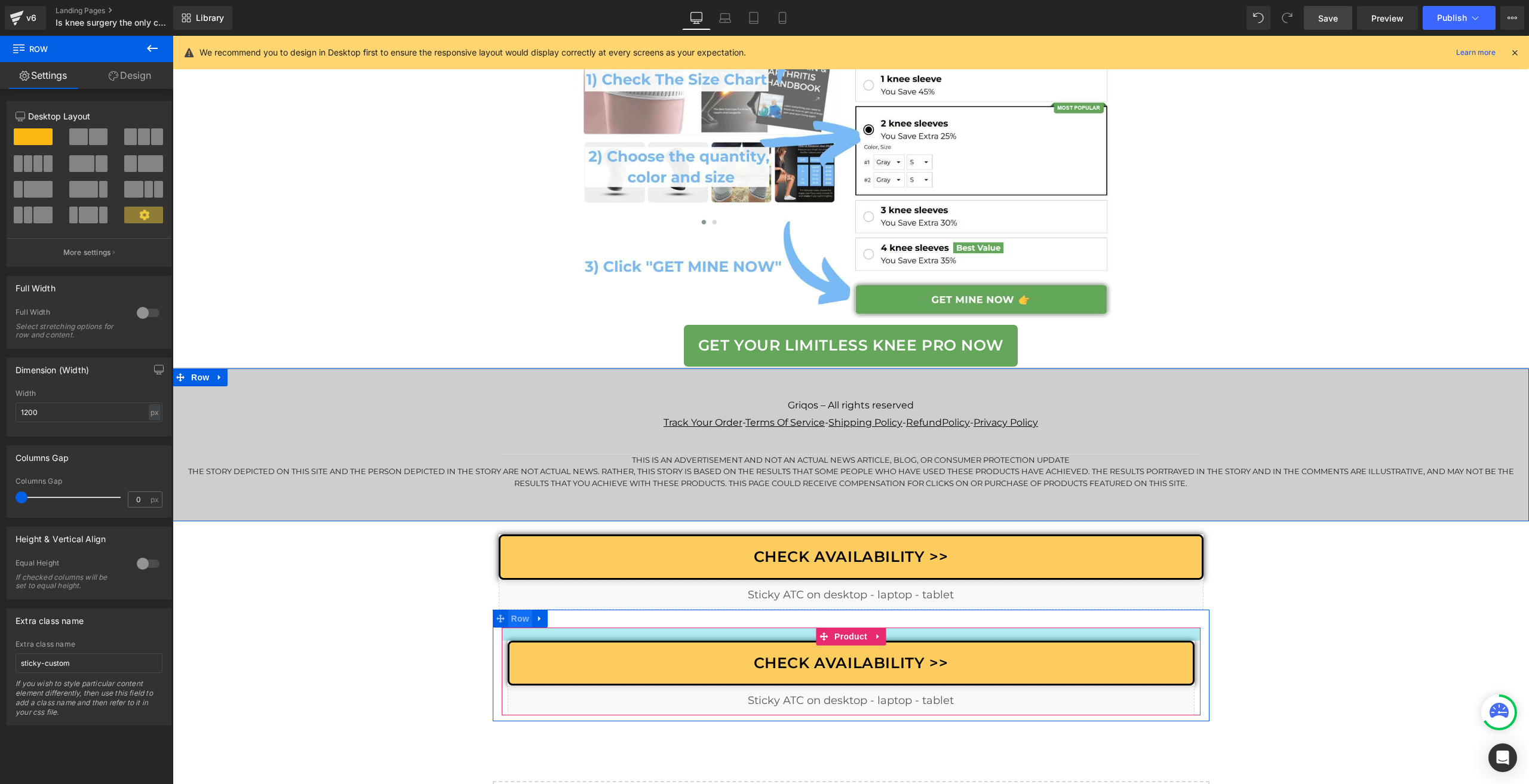
click at [519, 628] on span "Row" at bounding box center [521, 619] width 24 height 18
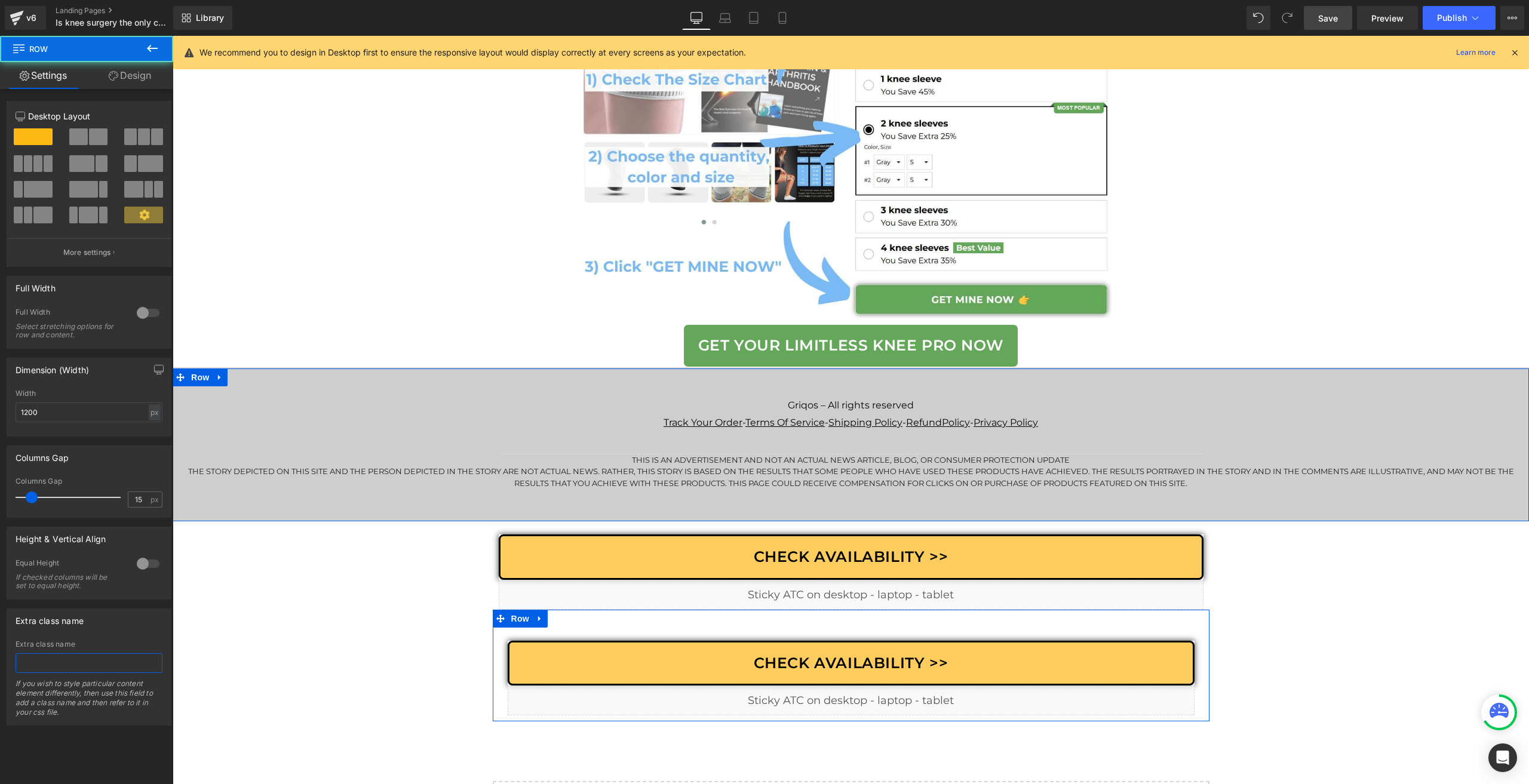
click at [110, 663] on input "text" at bounding box center [89, 663] width 147 height 20
paste input "sticky-custom"
type input "sticky-custom"
click at [117, 76] on link "Design" at bounding box center [130, 75] width 87 height 27
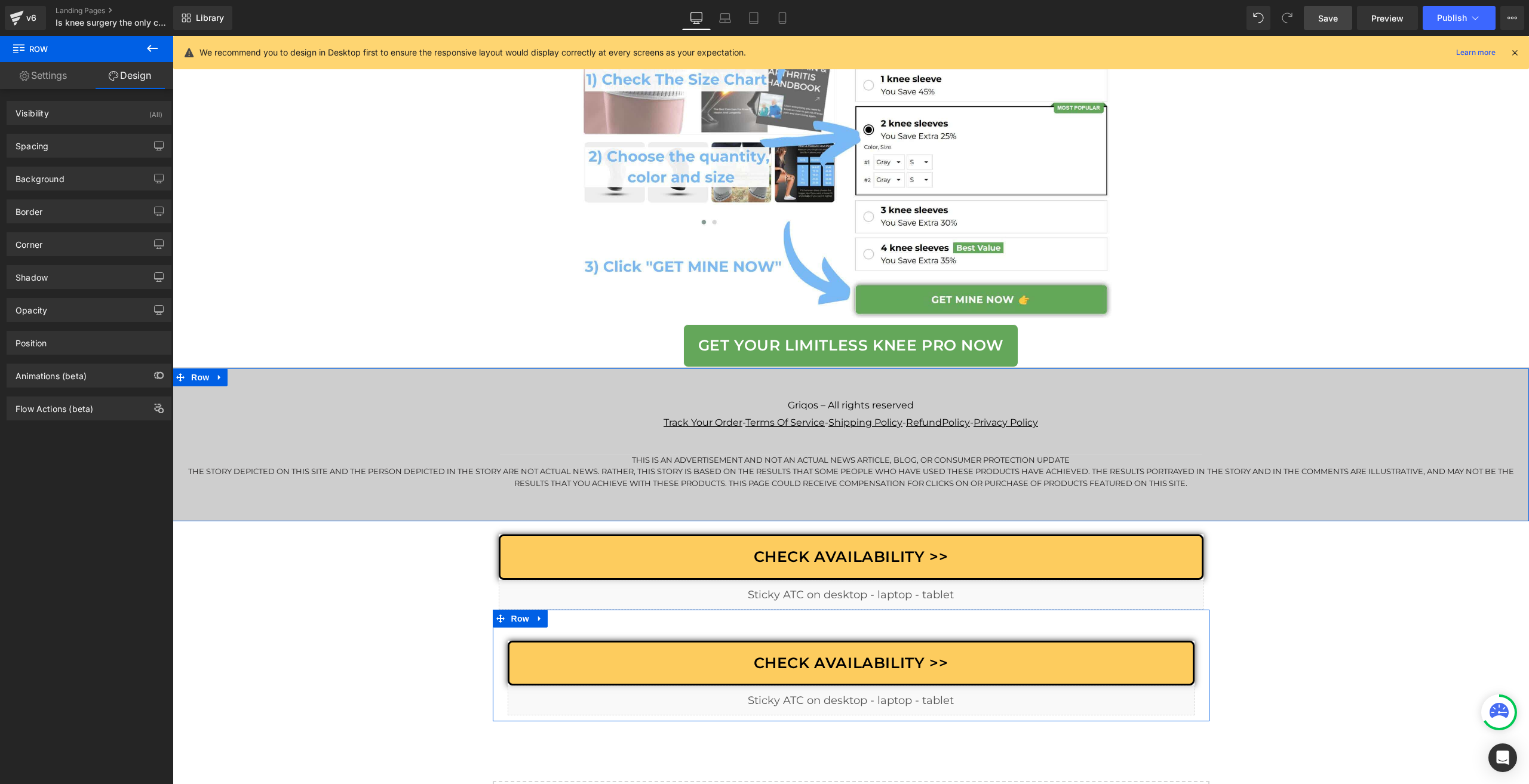
click at [97, 125] on div "Spacing Margin 0 auto 0 auto Padding 30 0 10 0 Setup Global Style" at bounding box center [89, 141] width 179 height 33
click at [95, 121] on div "Visibility (All)" at bounding box center [89, 113] width 164 height 22
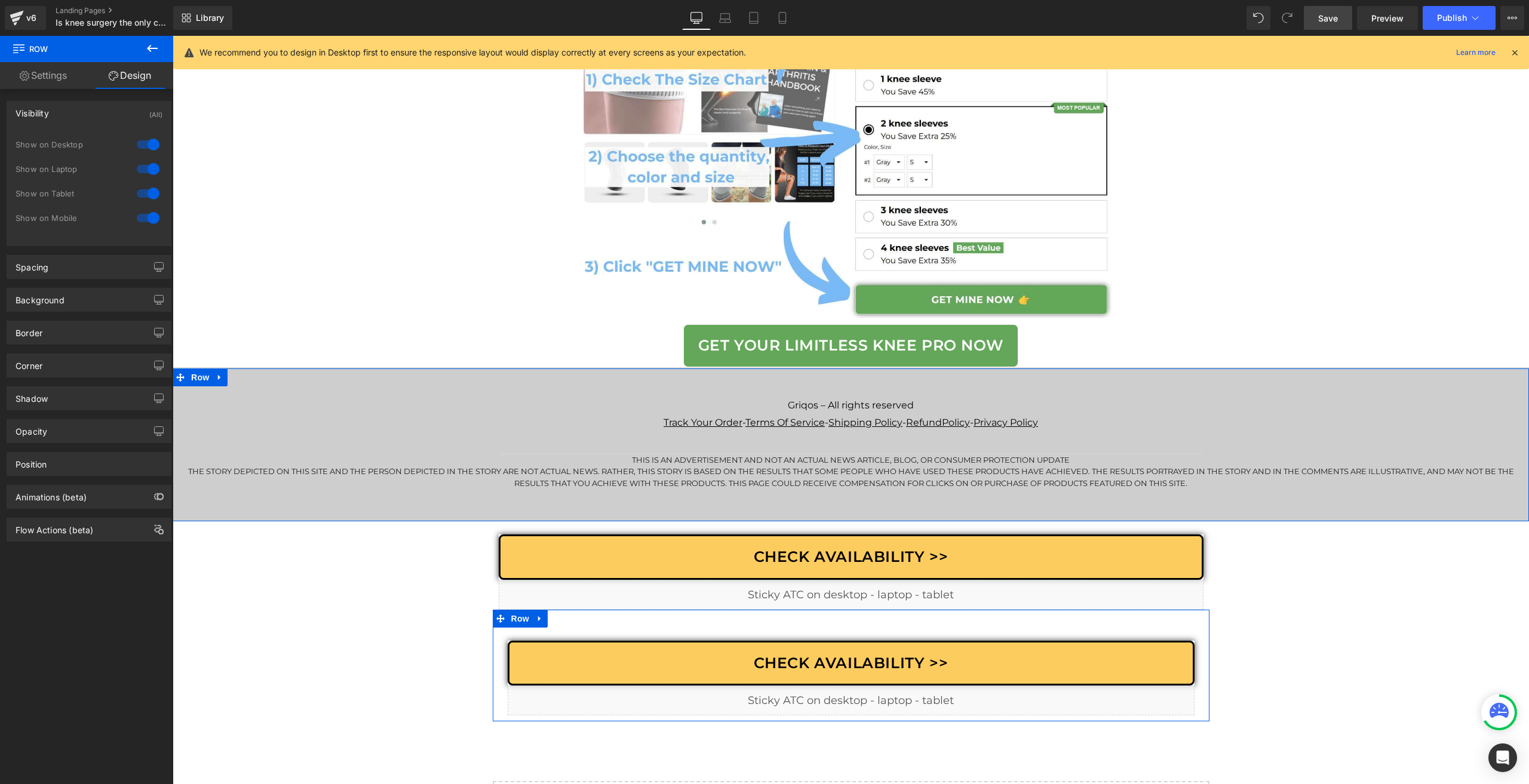
click at [142, 210] on div at bounding box center [148, 218] width 29 height 19
click at [508, 539] on span "Row" at bounding box center [521, 530] width 24 height 18
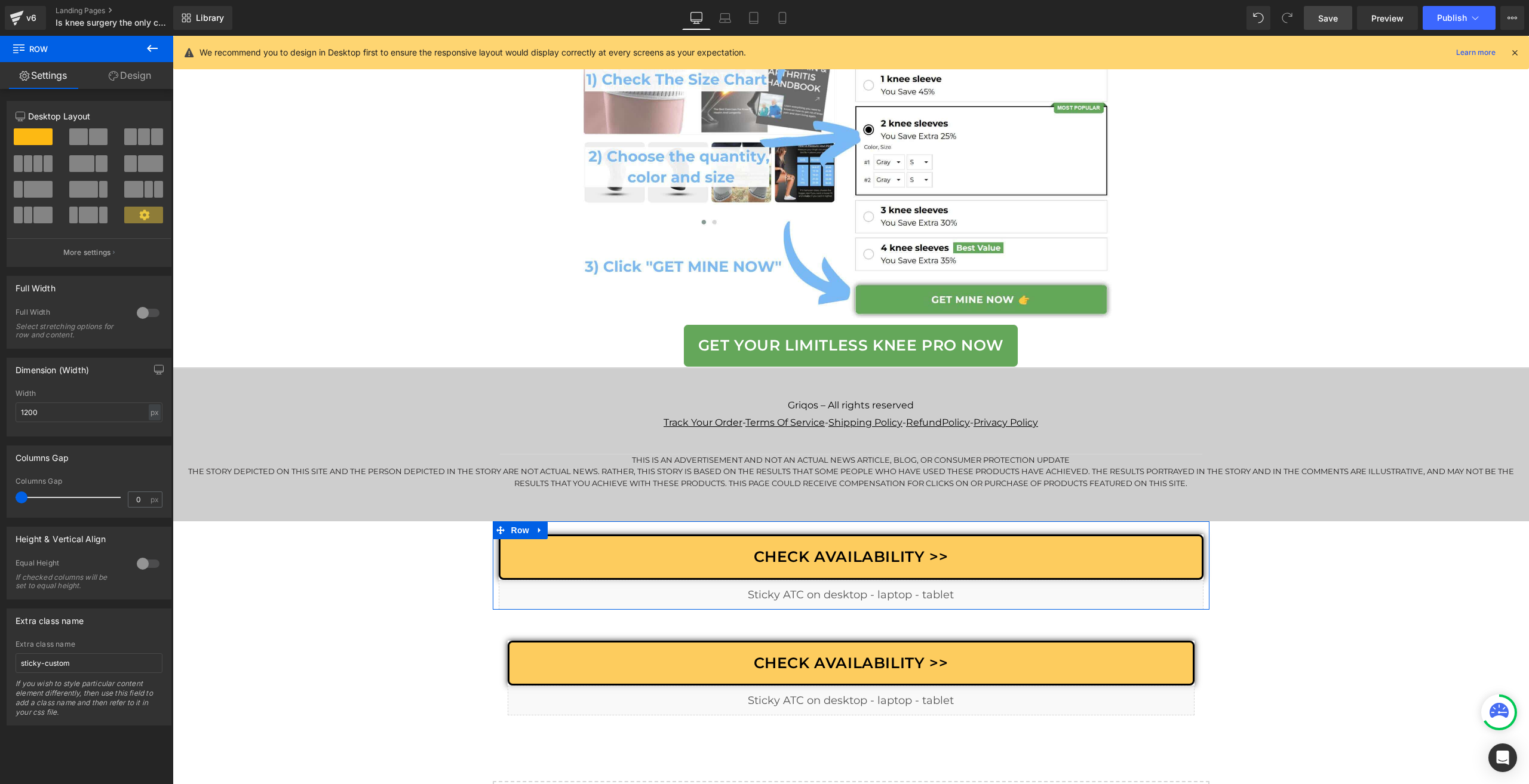
click at [148, 93] on div "Column Size Customizer 12 Desktop Layout Laptop Layout Tablet Layout Mobile Lay…" at bounding box center [89, 178] width 179 height 175
click at [121, 82] on link "Design" at bounding box center [130, 75] width 87 height 27
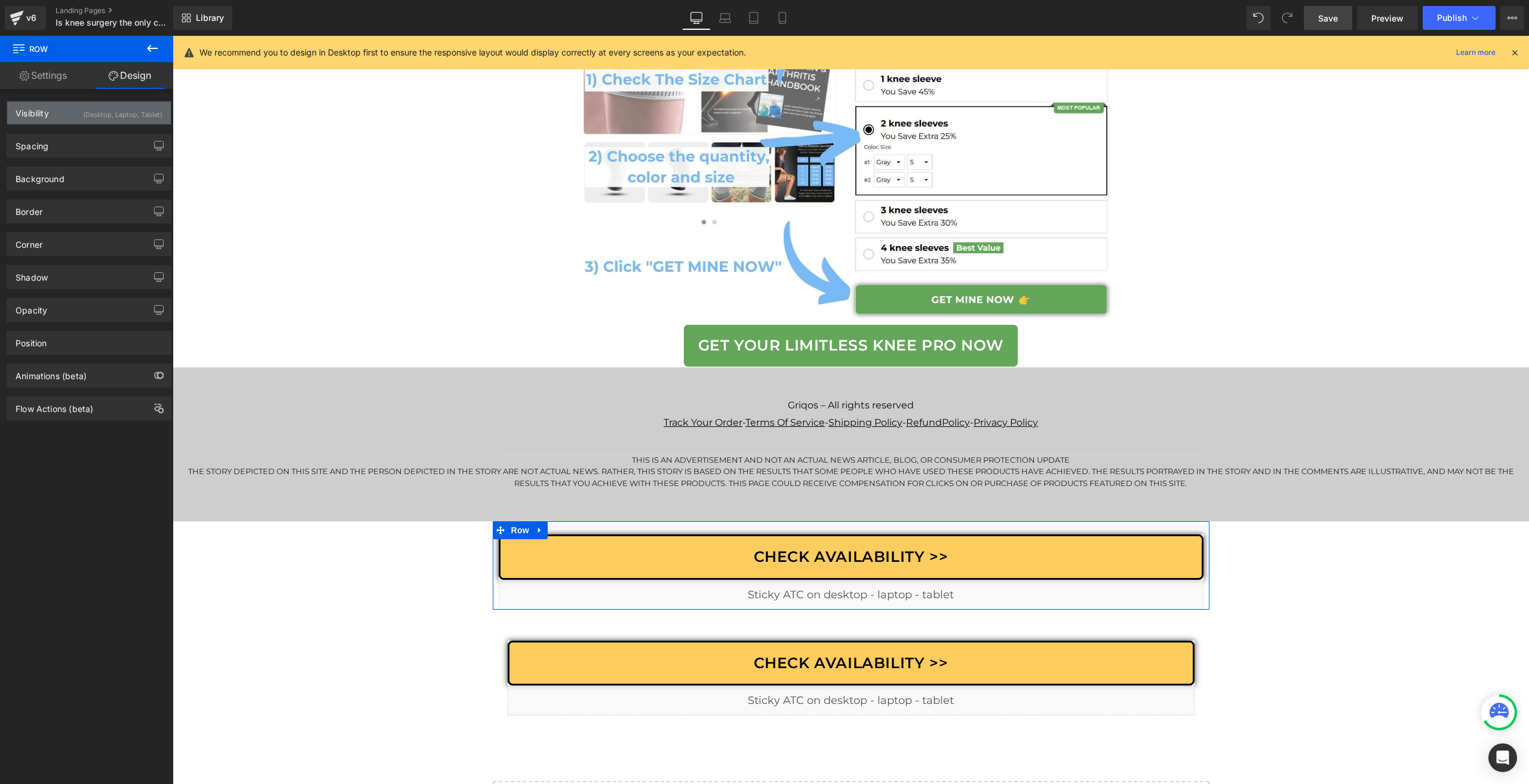
click at [57, 121] on div "Visibility (Desktop, Laptop, Tablet)" at bounding box center [89, 113] width 164 height 22
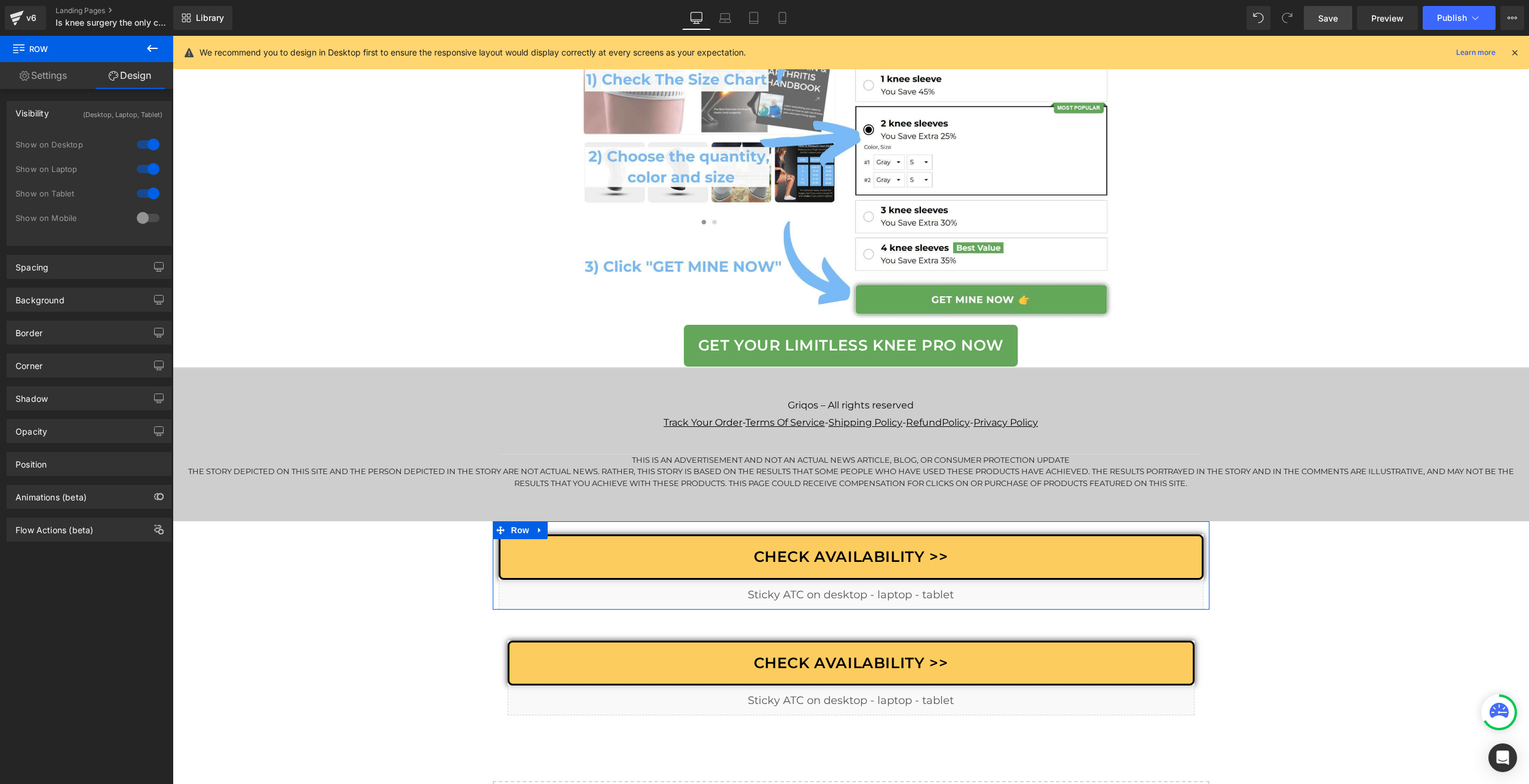
click at [57, 121] on div "Visibility (Desktop, Laptop, Tablet)" at bounding box center [89, 113] width 164 height 22
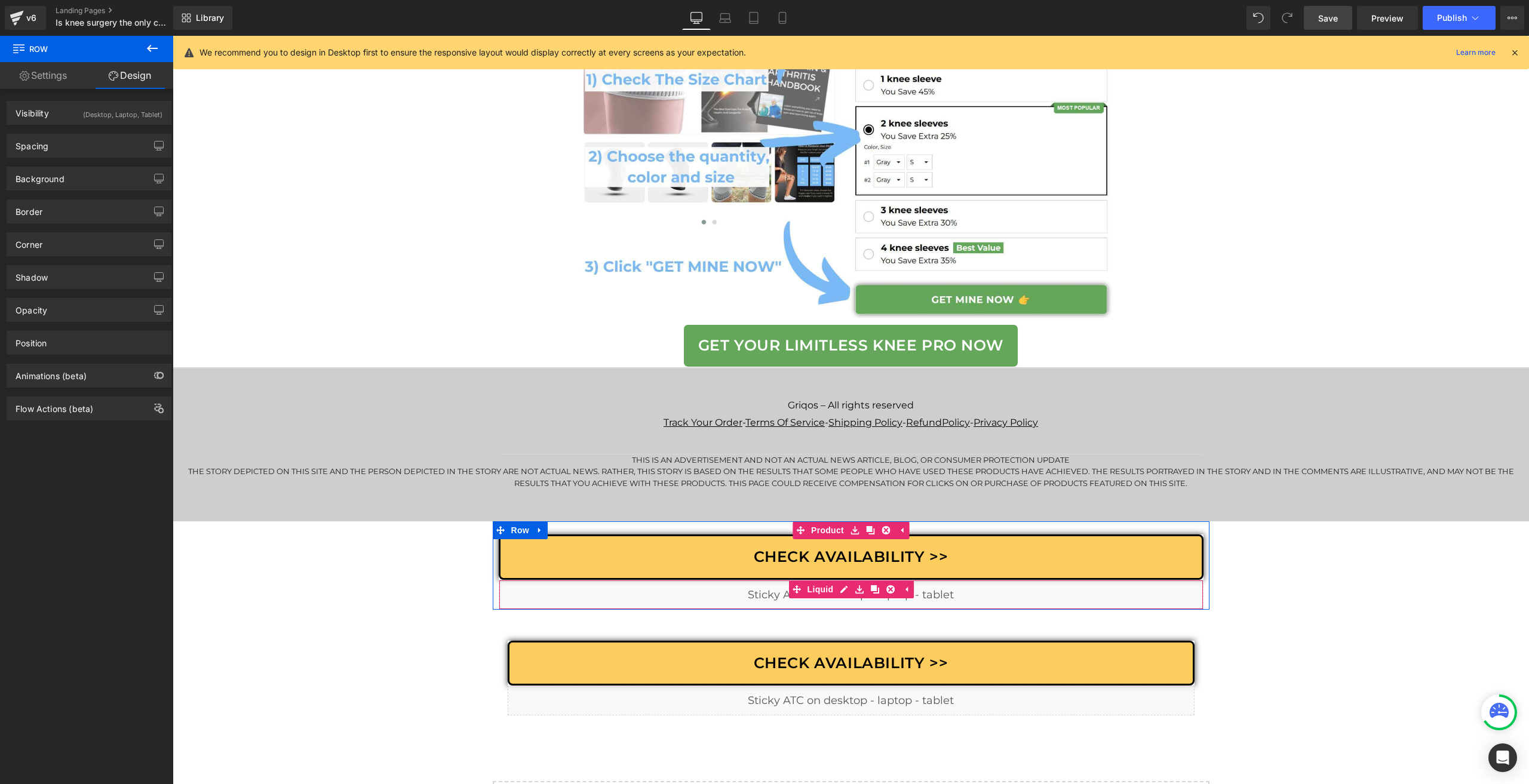
click at [840, 594] on div "Liquid" at bounding box center [851, 595] width 705 height 30
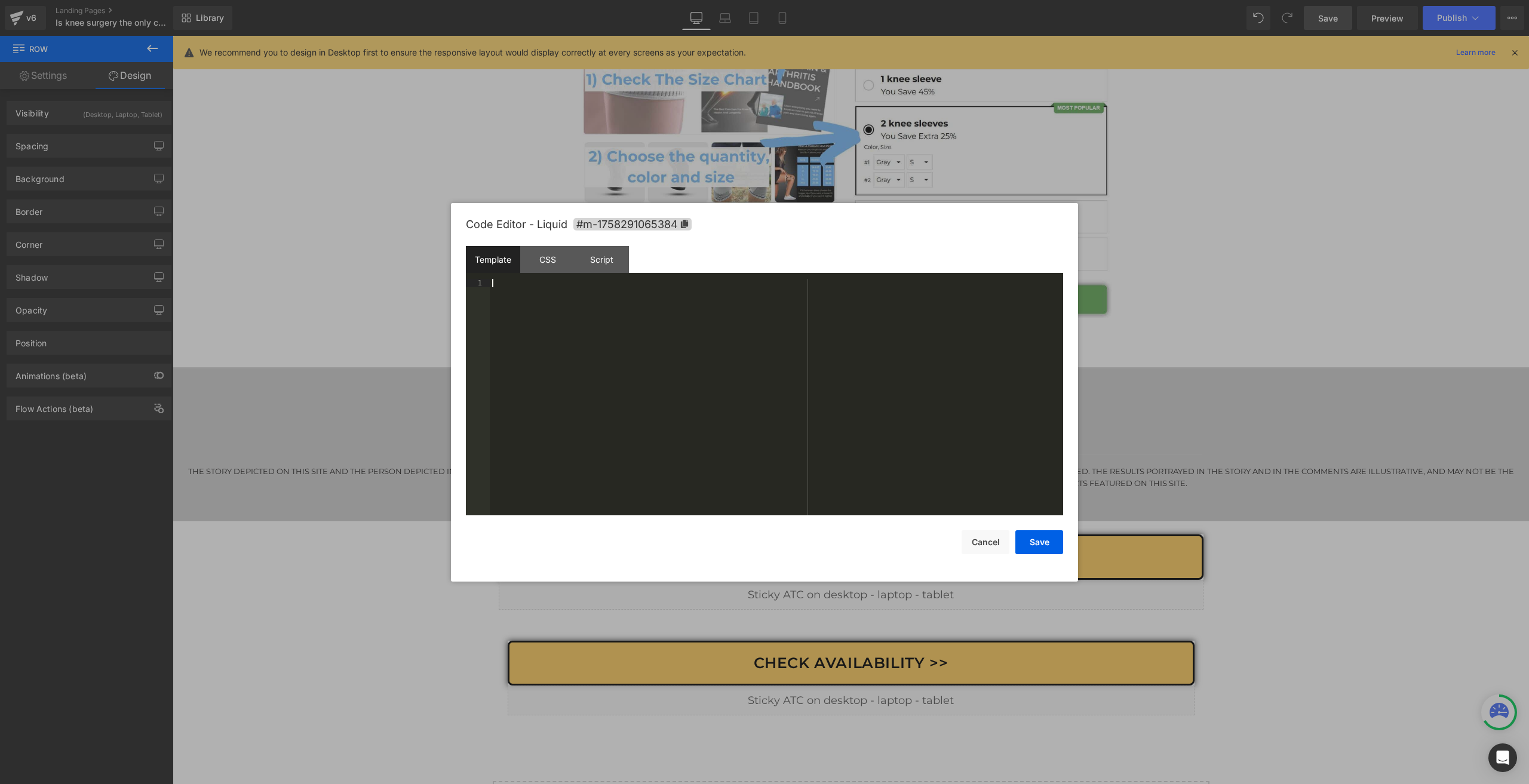
click at [612, 280] on div at bounding box center [777, 406] width 574 height 254
click at [589, 259] on div "Script" at bounding box center [602, 259] width 54 height 27
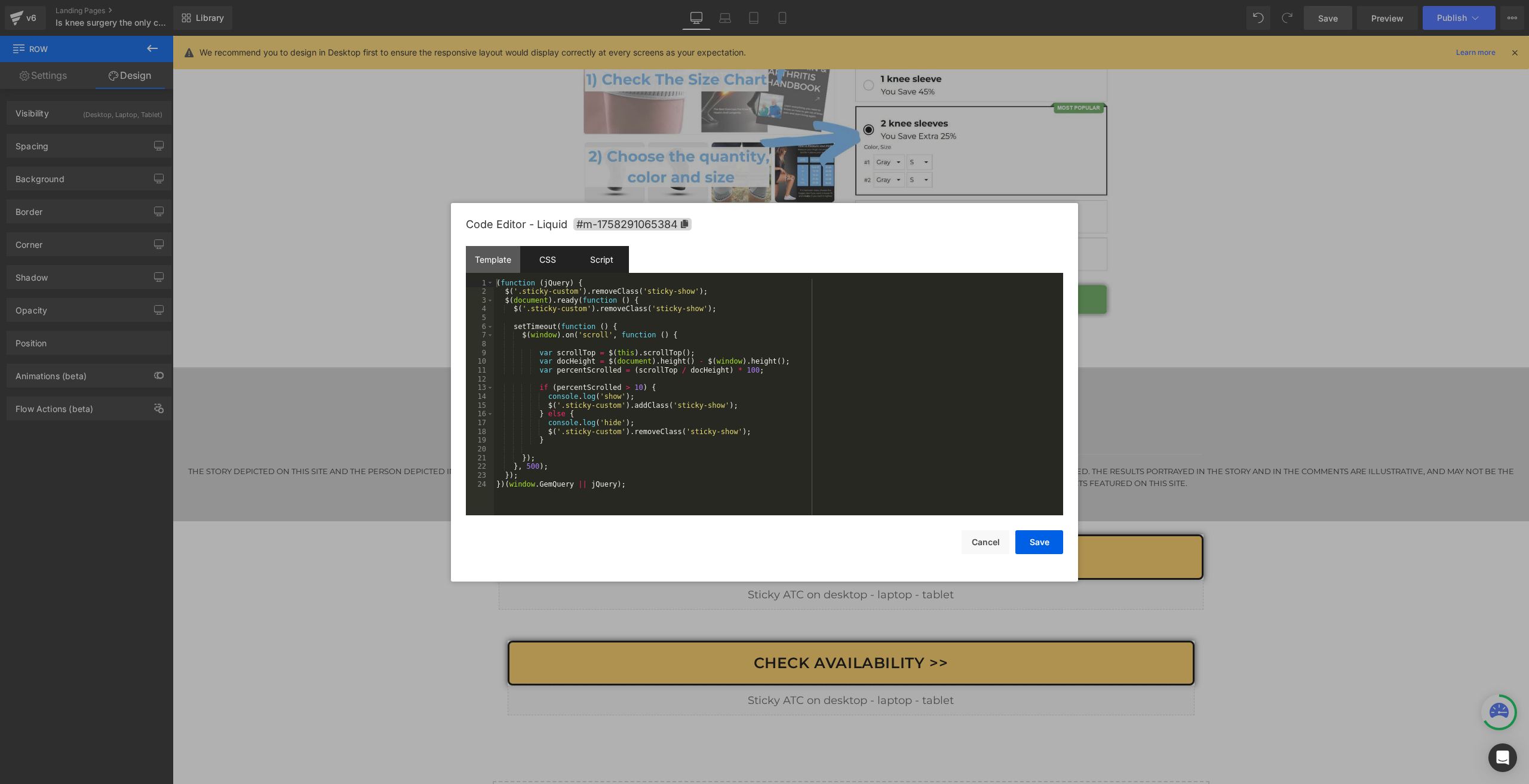
click at [566, 250] on div "CSS" at bounding box center [548, 259] width 54 height 27
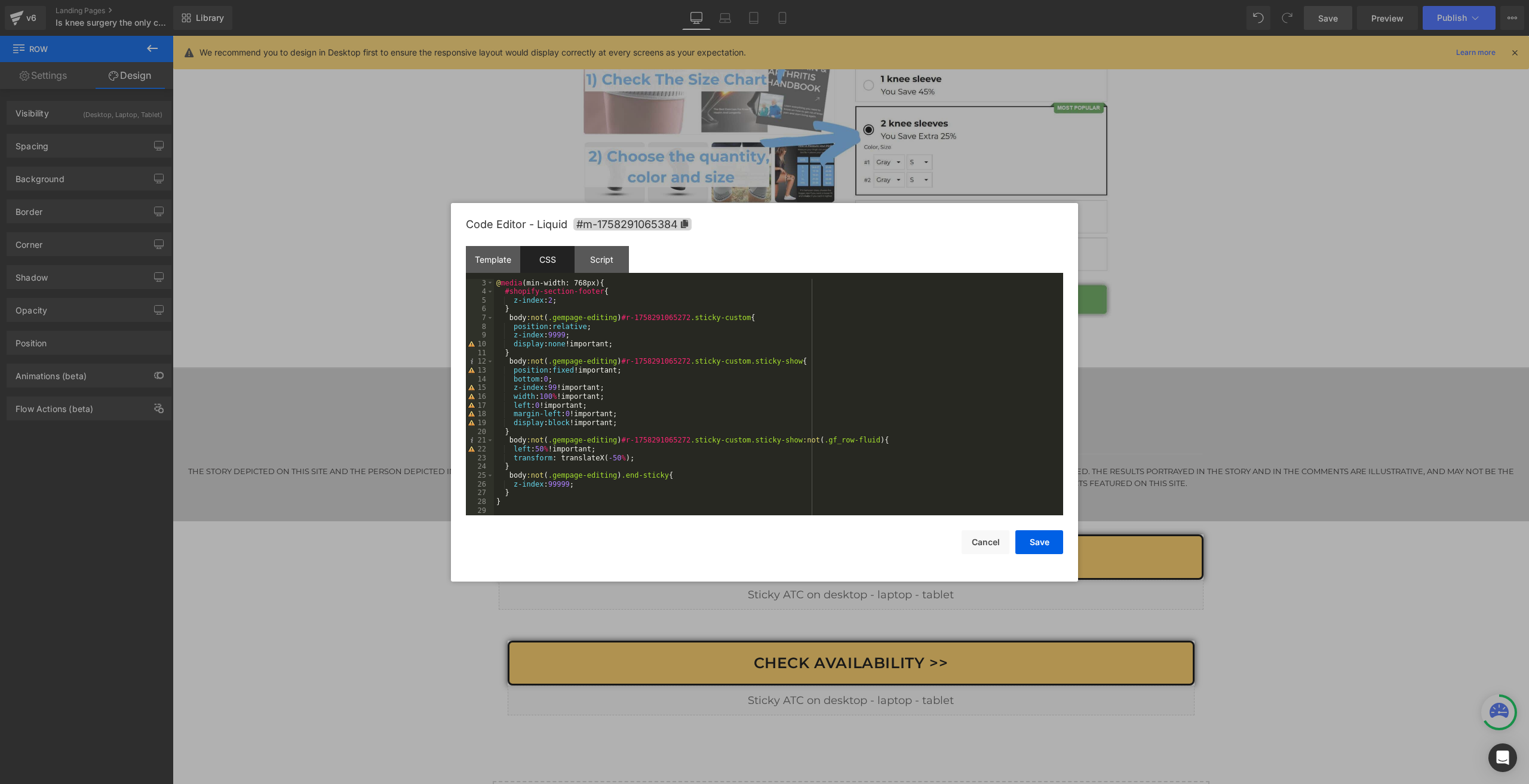
scroll to position [0, 0]
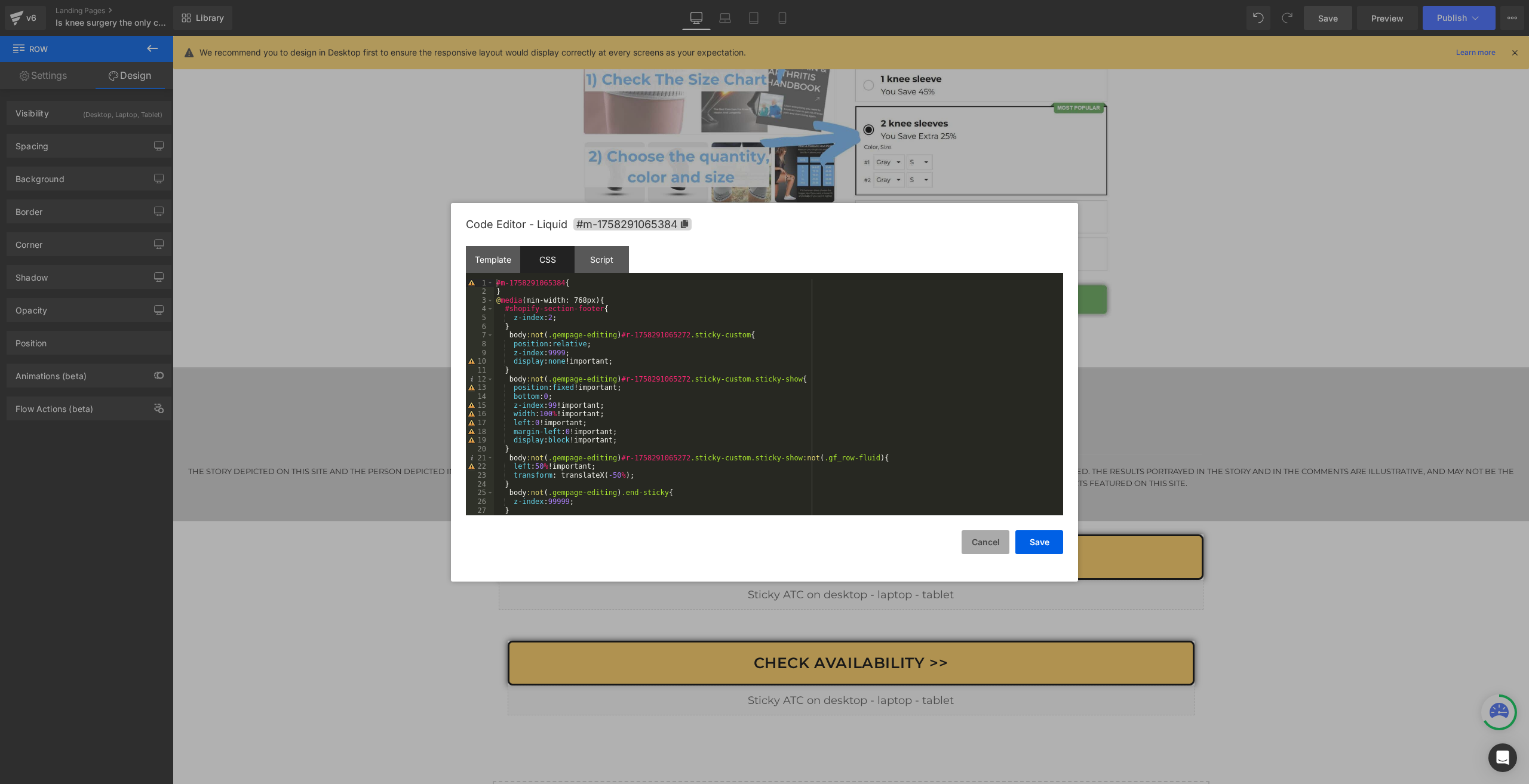
drag, startPoint x: 976, startPoint y: 537, endPoint x: 963, endPoint y: 542, distance: 13.9
click at [976, 537] on button "Cancel" at bounding box center [985, 543] width 48 height 24
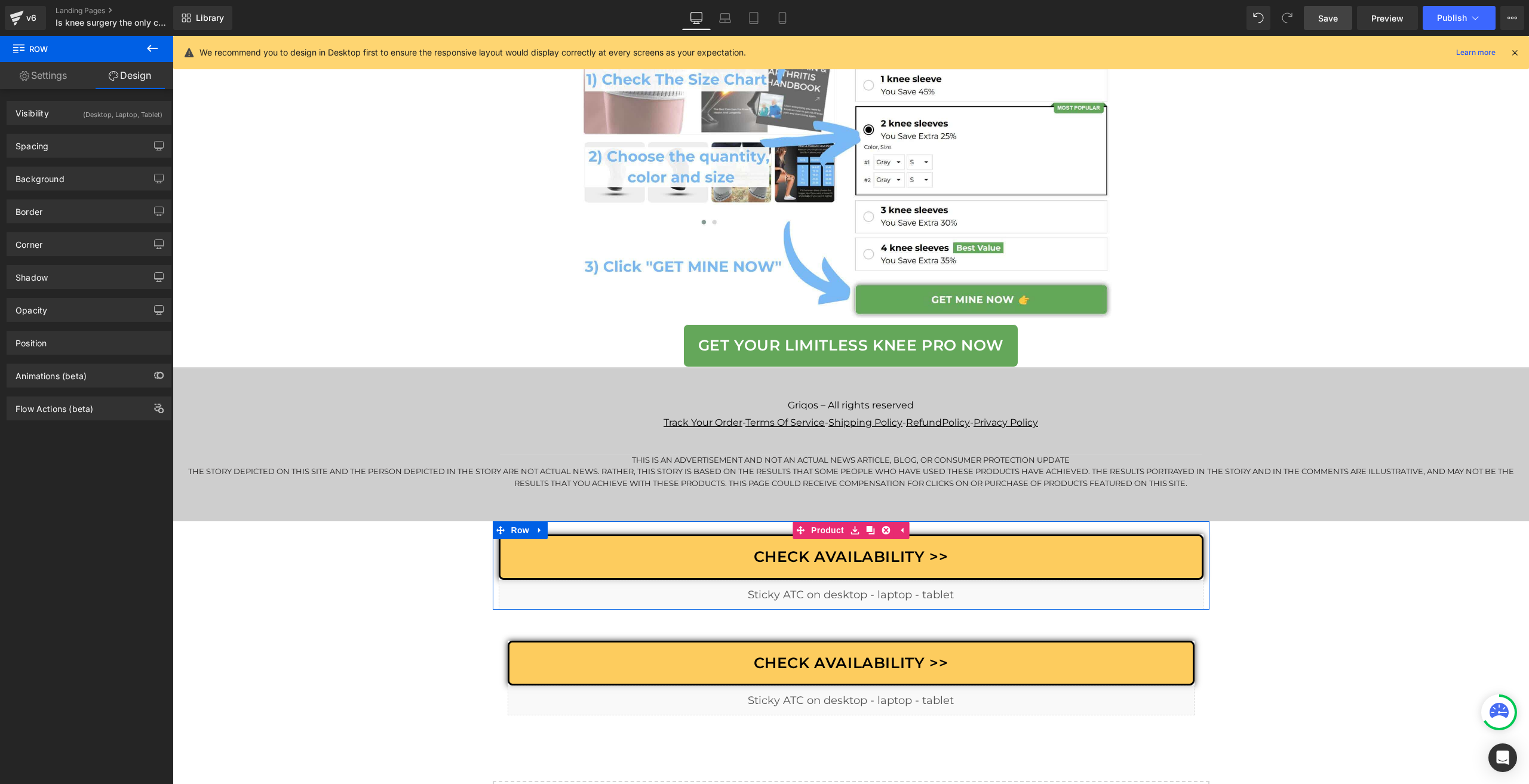
click at [841, 591] on div "Liquid" at bounding box center [851, 595] width 705 height 30
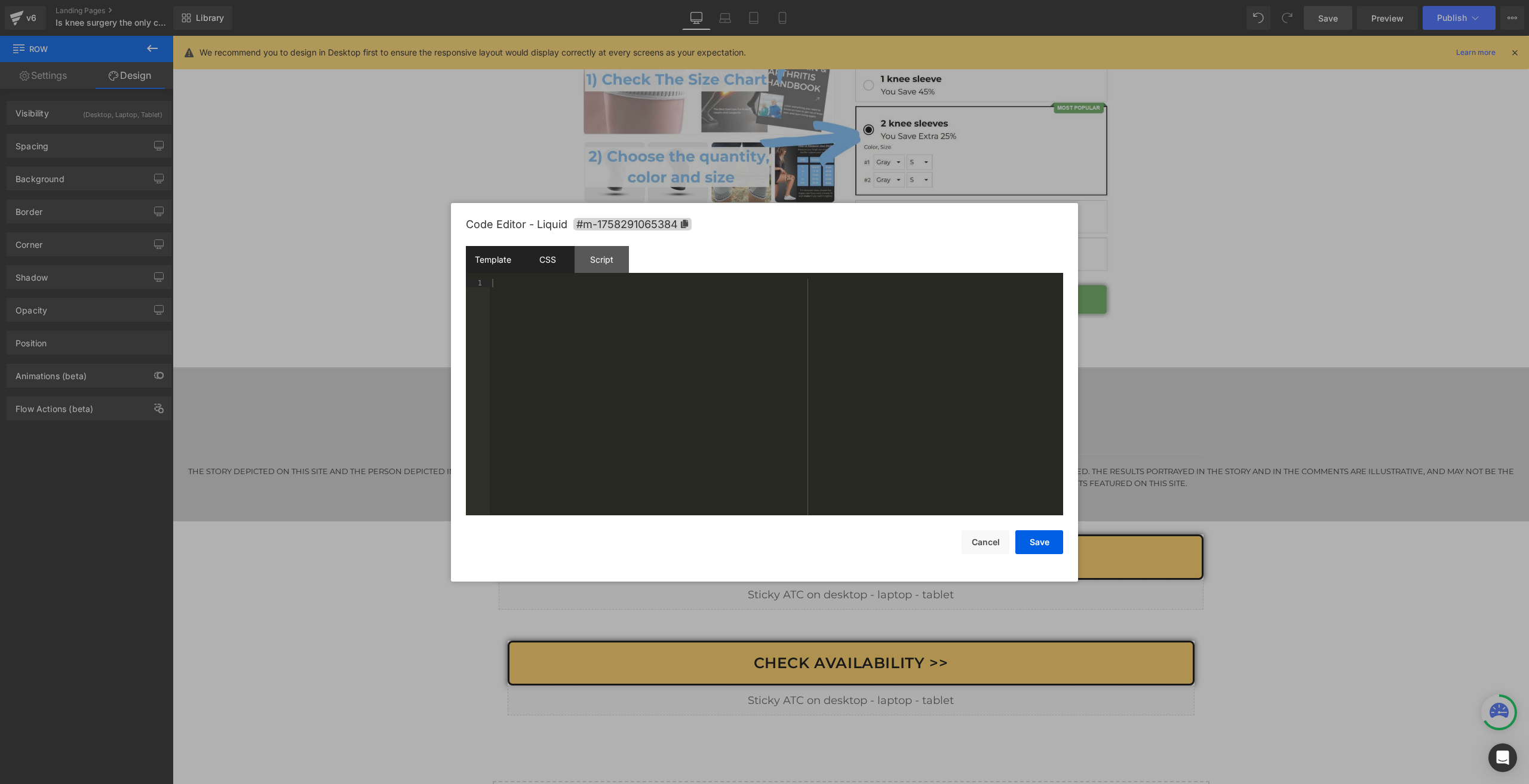
click at [542, 267] on div "CSS" at bounding box center [548, 259] width 54 height 27
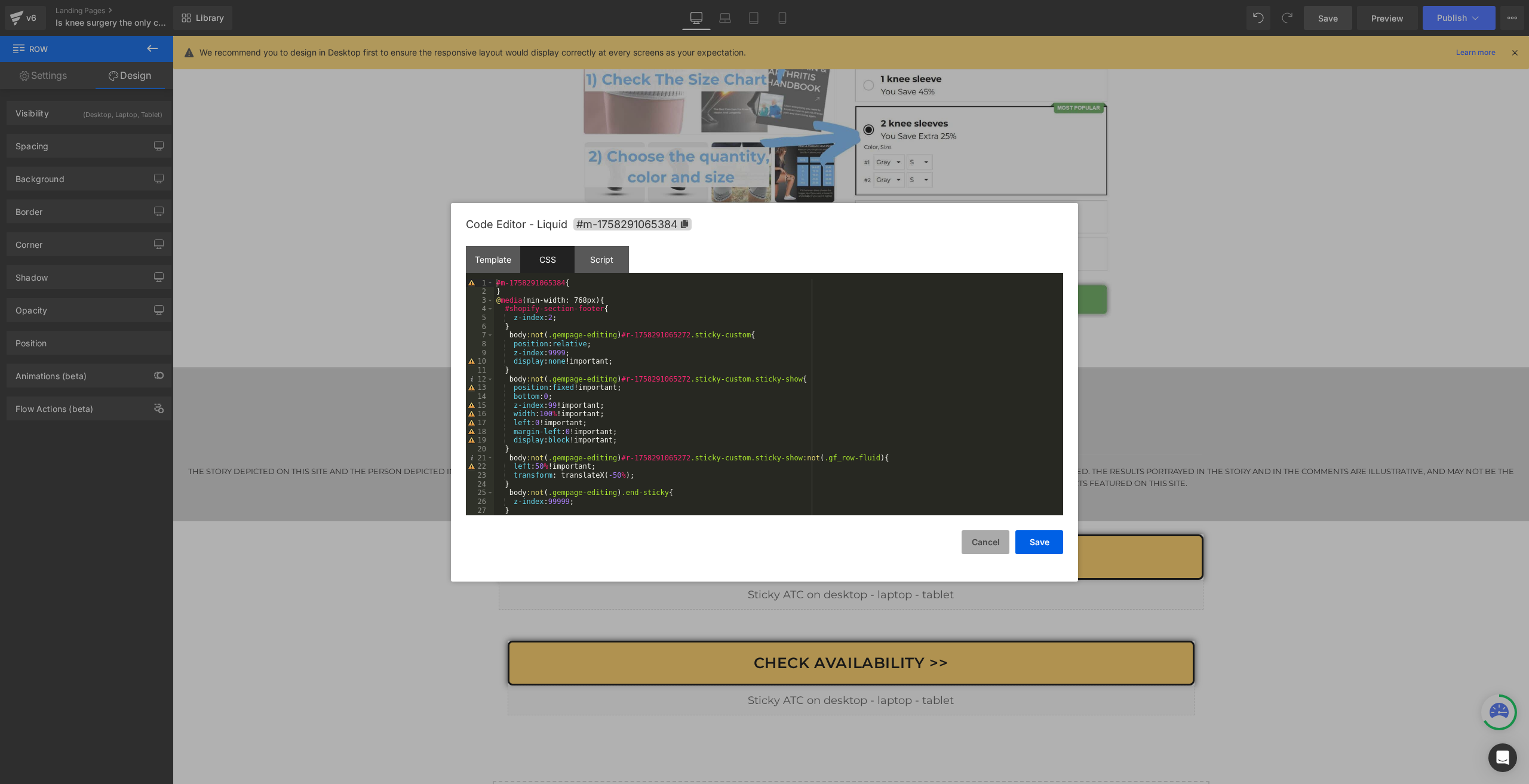
drag, startPoint x: 980, startPoint y: 548, endPoint x: 966, endPoint y: 546, distance: 14.1
click at [979, 548] on button "Cancel" at bounding box center [985, 543] width 48 height 24
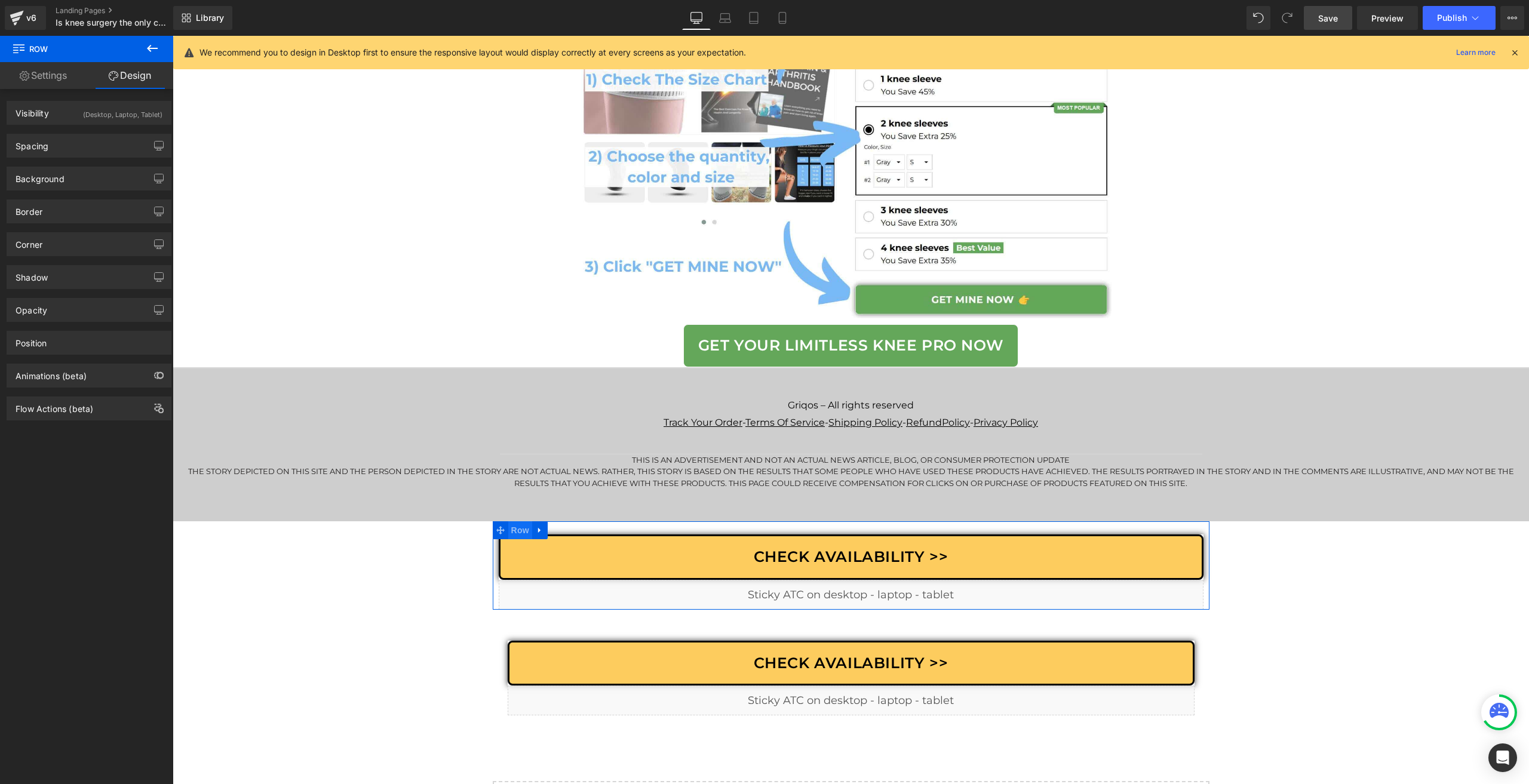
click at [511, 536] on span "Row" at bounding box center [521, 530] width 24 height 18
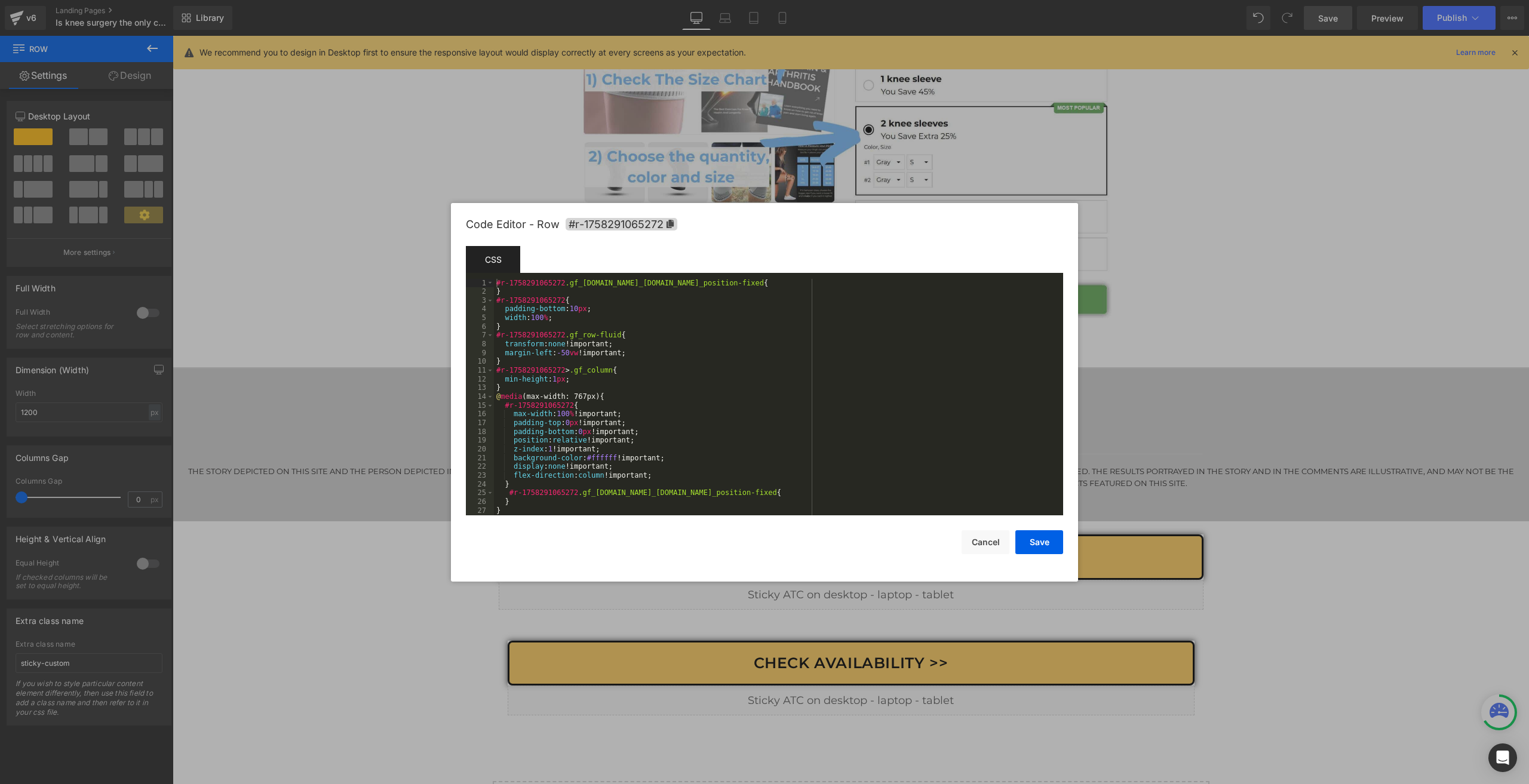
drag, startPoint x: 500, startPoint y: 599, endPoint x: 549, endPoint y: 550, distance: 69.3
click at [499, 599] on body "Row You are previewing how the will restyle your page. You can not edit Element…" at bounding box center [764, 392] width 1529 height 784
drag, startPoint x: 979, startPoint y: 543, endPoint x: 970, endPoint y: 544, distance: 9.1
click at [978, 543] on button "Cancel" at bounding box center [985, 543] width 48 height 24
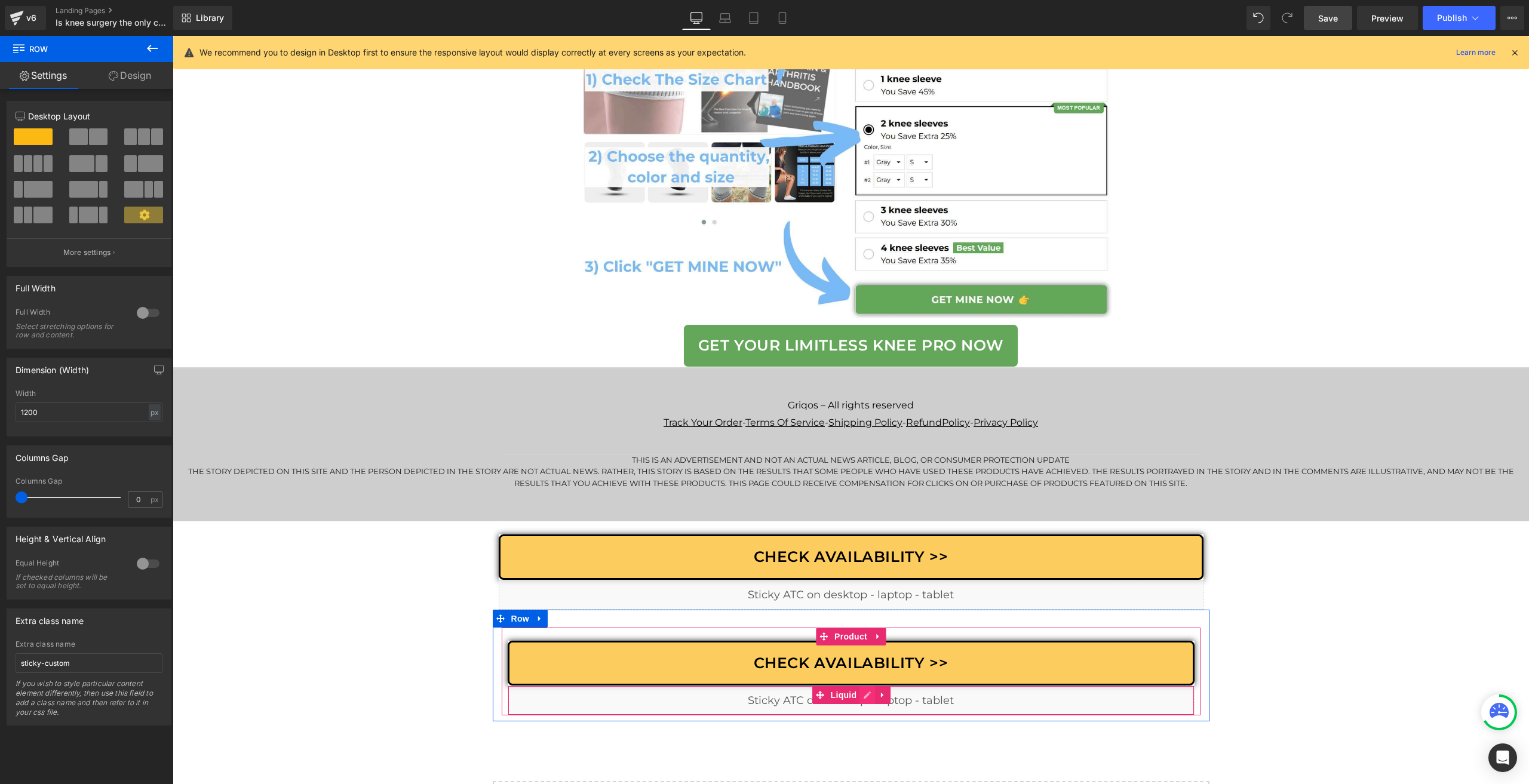
click at [864, 705] on div "Liquid" at bounding box center [850, 701] width 687 height 30
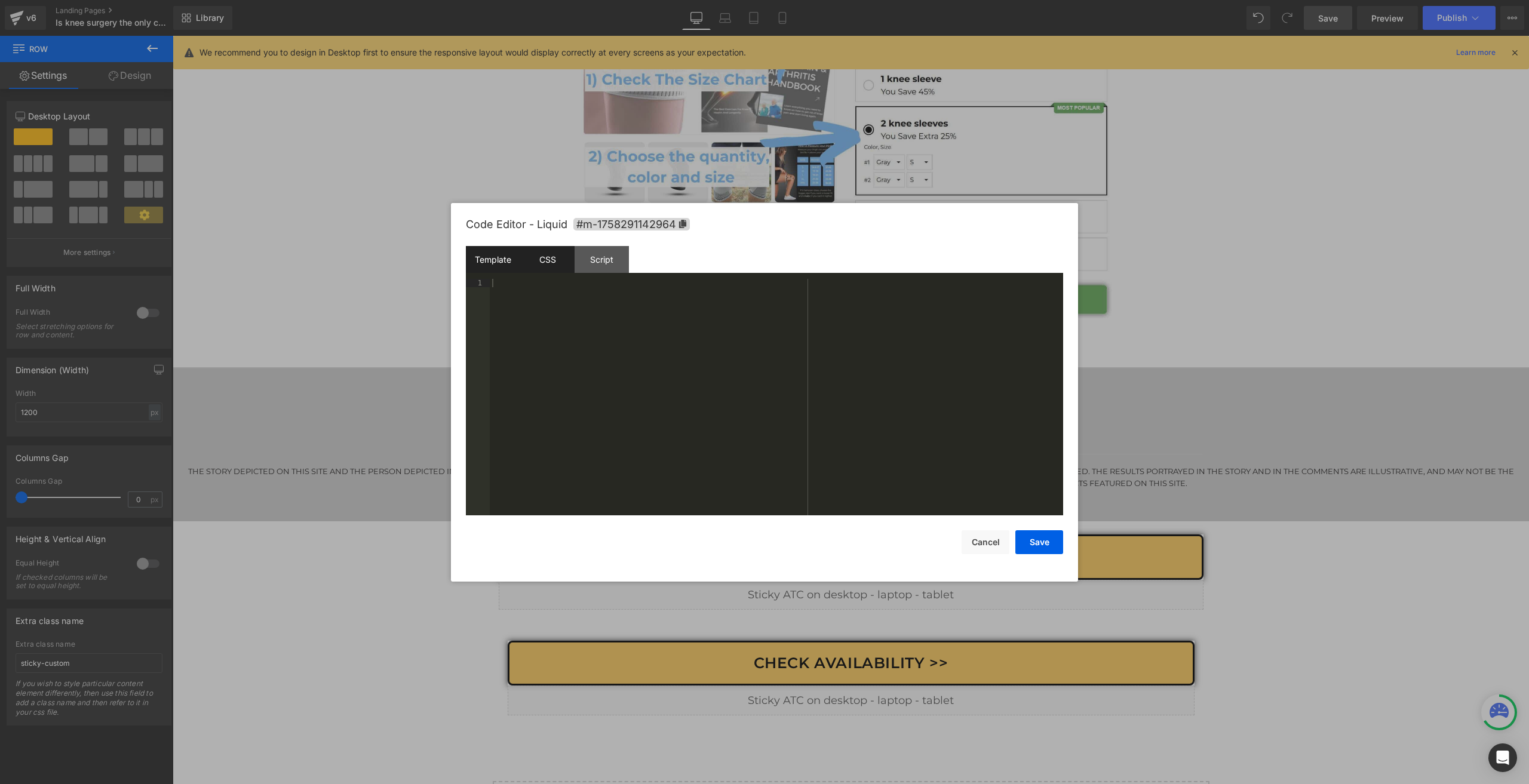
click at [550, 263] on div "CSS" at bounding box center [548, 259] width 54 height 27
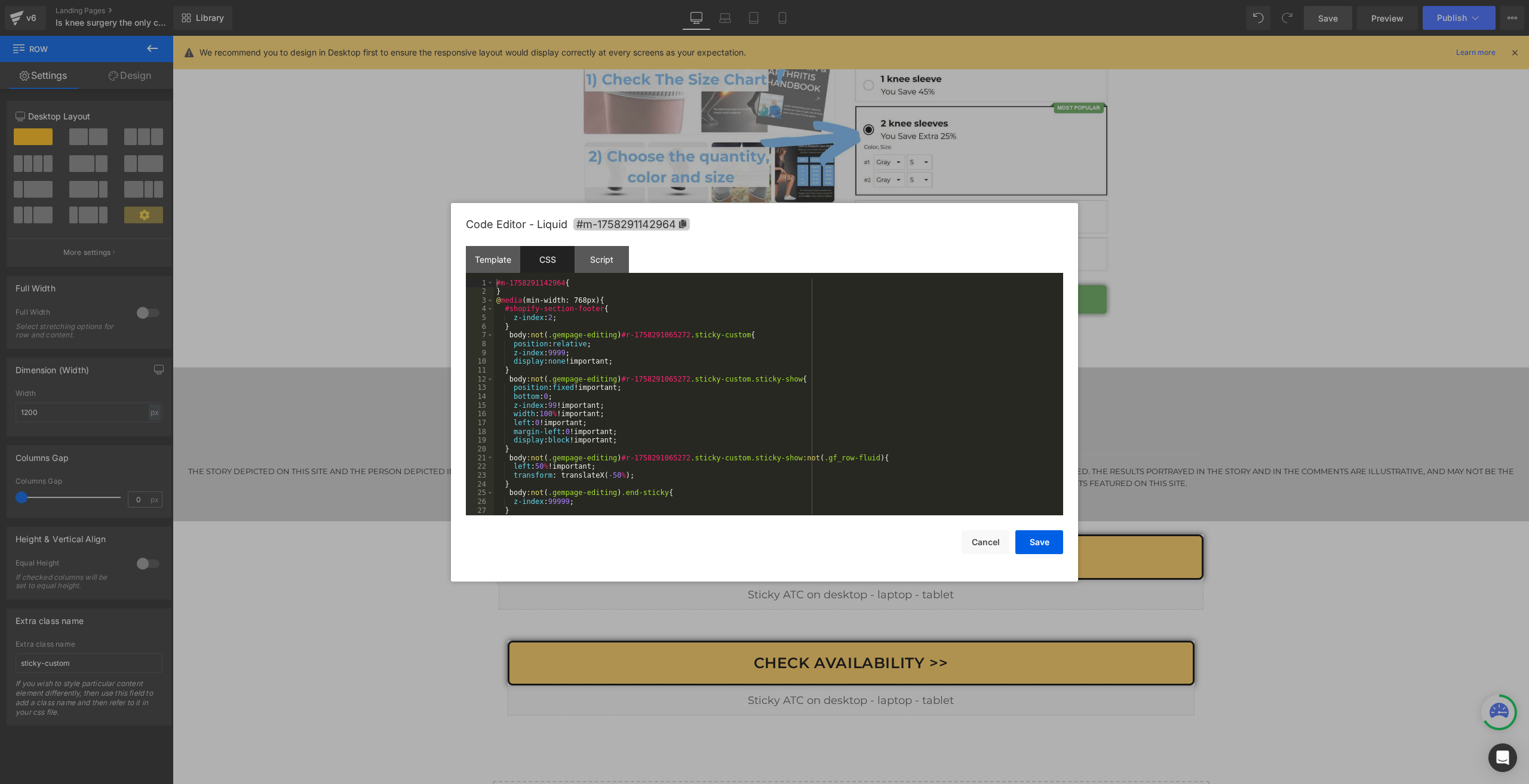
click at [640, 230] on span "#m-1758291142964" at bounding box center [632, 223] width 117 height 12
drag, startPoint x: 676, startPoint y: 334, endPoint x: 640, endPoint y: 336, distance: 36.1
click at [631, 337] on div "#m-1758291142964 { } @ media (min-width: 768px) { #shopify-section-footer { z-i…" at bounding box center [777, 406] width 564 height 254
drag, startPoint x: 677, startPoint y: 334, endPoint x: 614, endPoint y: 334, distance: 63.0
click at [614, 334] on div "#m-1758291142964 { } @ media (min-width: 768px) { #shopify-section-footer { z-i…" at bounding box center [777, 406] width 564 height 254
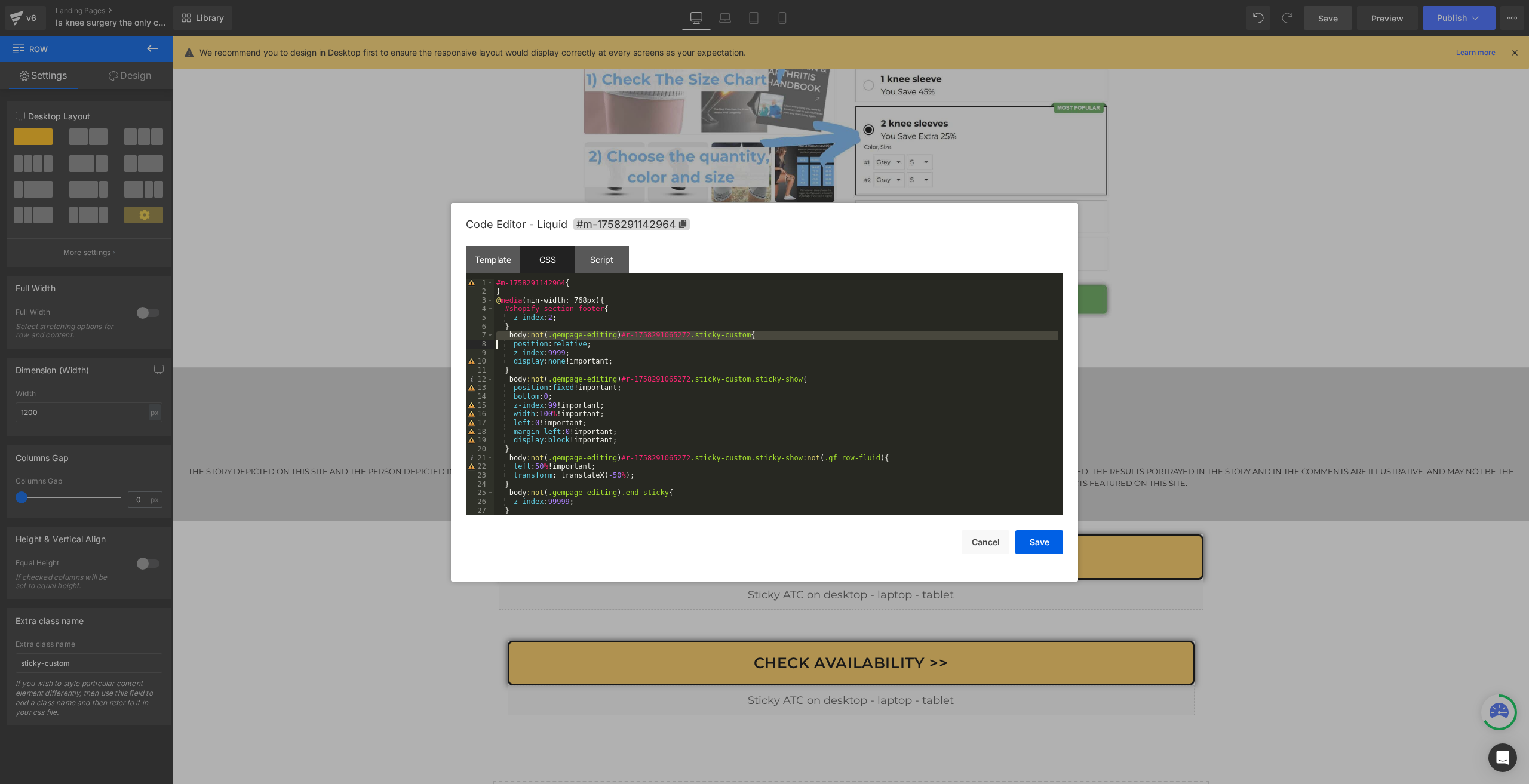
click at [606, 334] on div "#m-1758291142964 { } @ media (min-width: 768px) { #shopify-section-footer { z-i…" at bounding box center [777, 397] width 564 height 236
drag, startPoint x: 617, startPoint y: 334, endPoint x: 679, endPoint y: 338, distance: 62.1
click at [679, 338] on div "#m-1758291142964 { } @ media (min-width: 768px) { #shopify-section-footer { z-i…" at bounding box center [777, 406] width 564 height 254
click at [914, 295] on span "All" at bounding box center [910, 295] width 21 height 9
click at [673, 623] on div at bounding box center [764, 392] width 1529 height 784
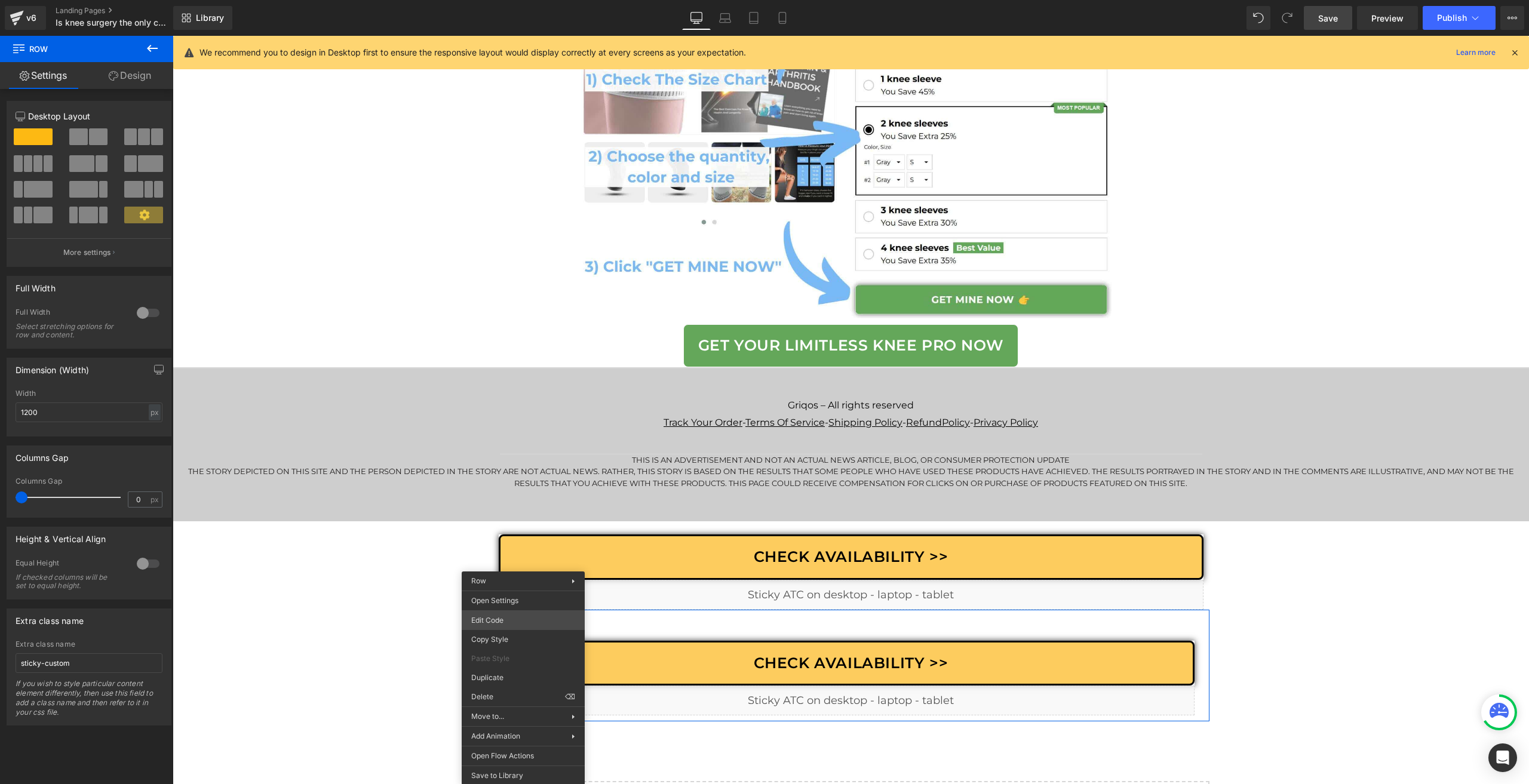
click at [496, 619] on body "Row You are previewing how the will restyle your page. You can not edit Element…" at bounding box center [764, 392] width 1529 height 784
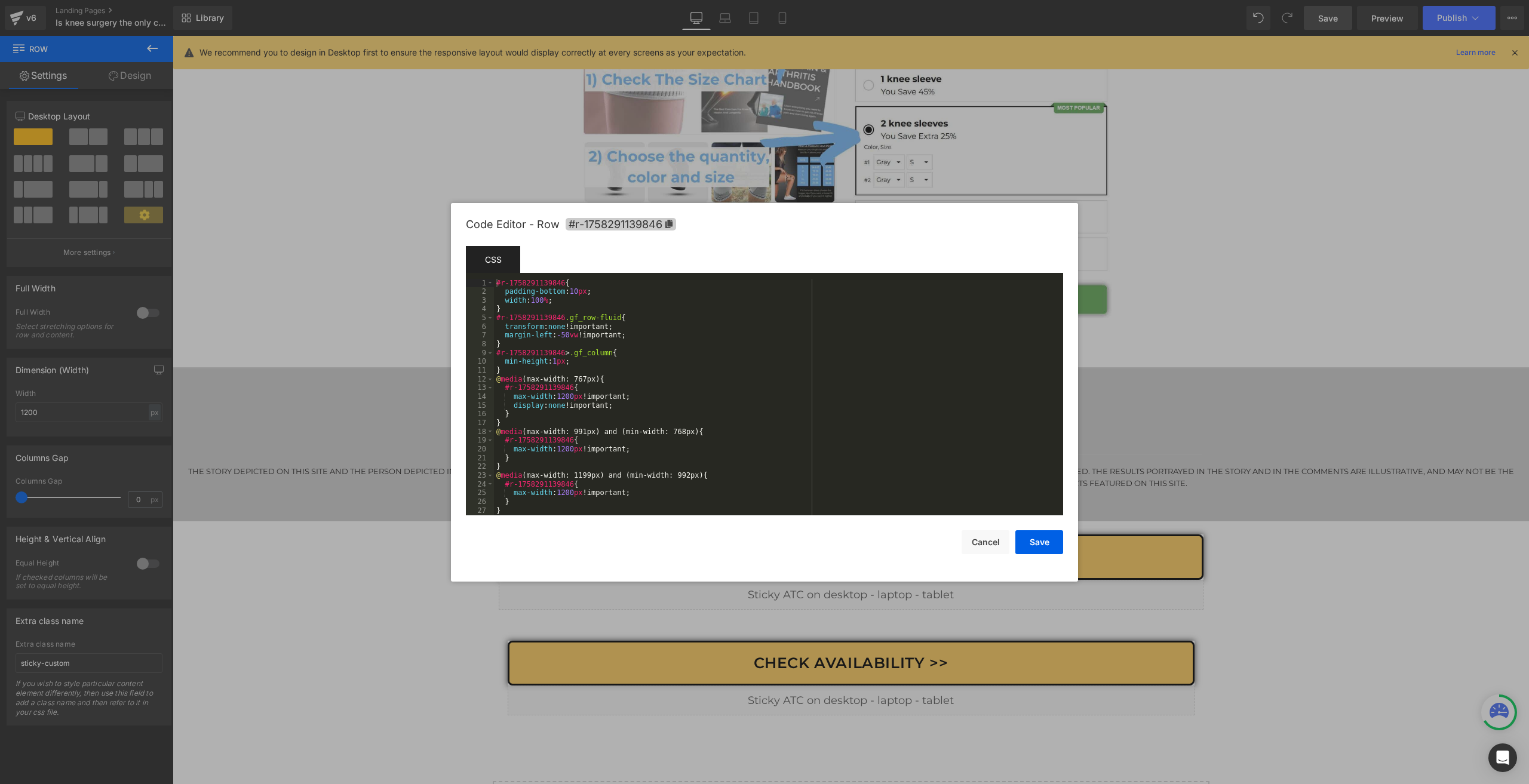
click at [612, 229] on span "#r-1758291139846" at bounding box center [621, 223] width 110 height 12
click at [992, 540] on button "Cancel" at bounding box center [985, 543] width 48 height 24
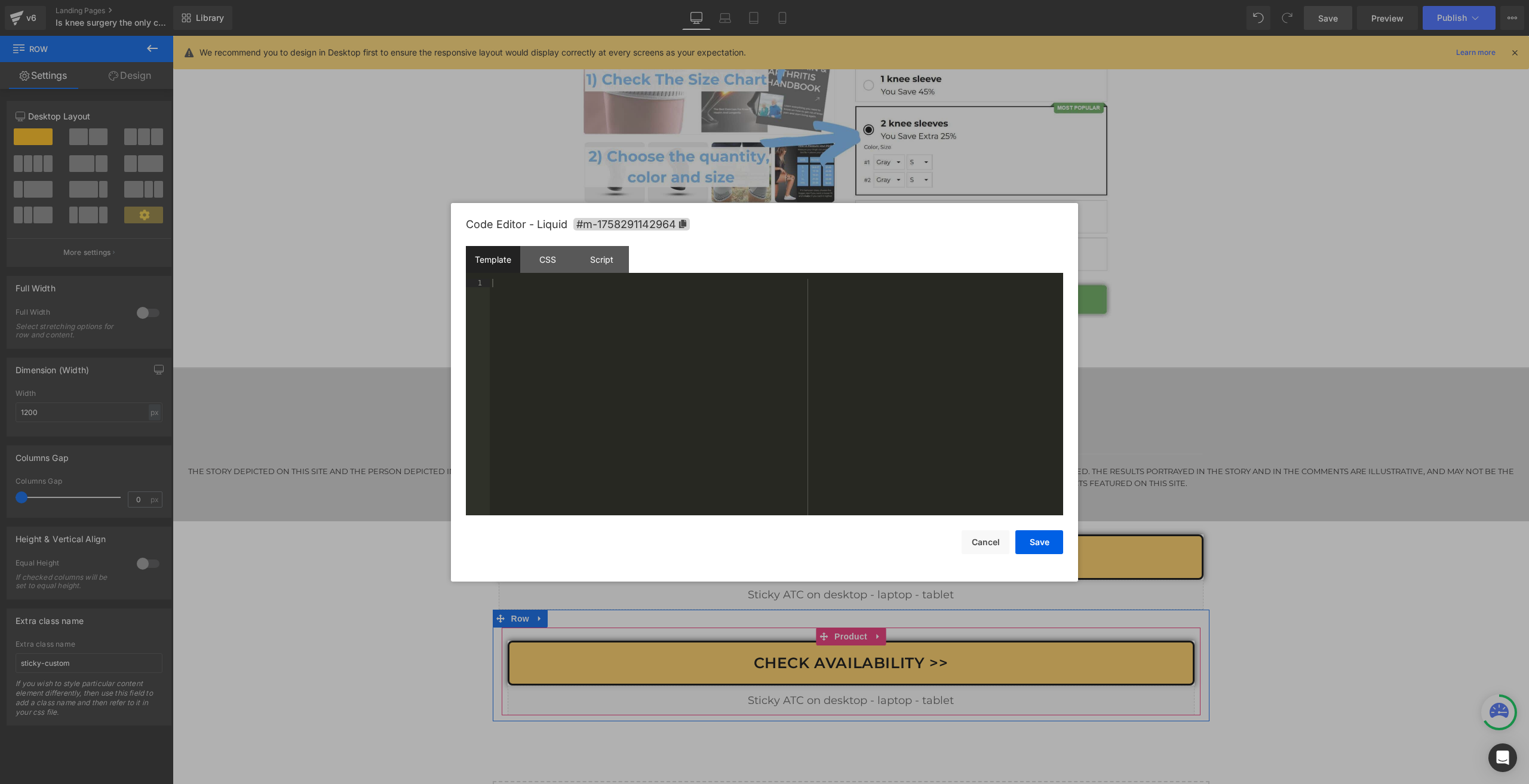
drag, startPoint x: 860, startPoint y: 702, endPoint x: 1002, endPoint y: 617, distance: 165.5
click at [860, 702] on div "Liquid" at bounding box center [850, 701] width 687 height 30
click at [582, 248] on div "Script" at bounding box center [602, 259] width 54 height 27
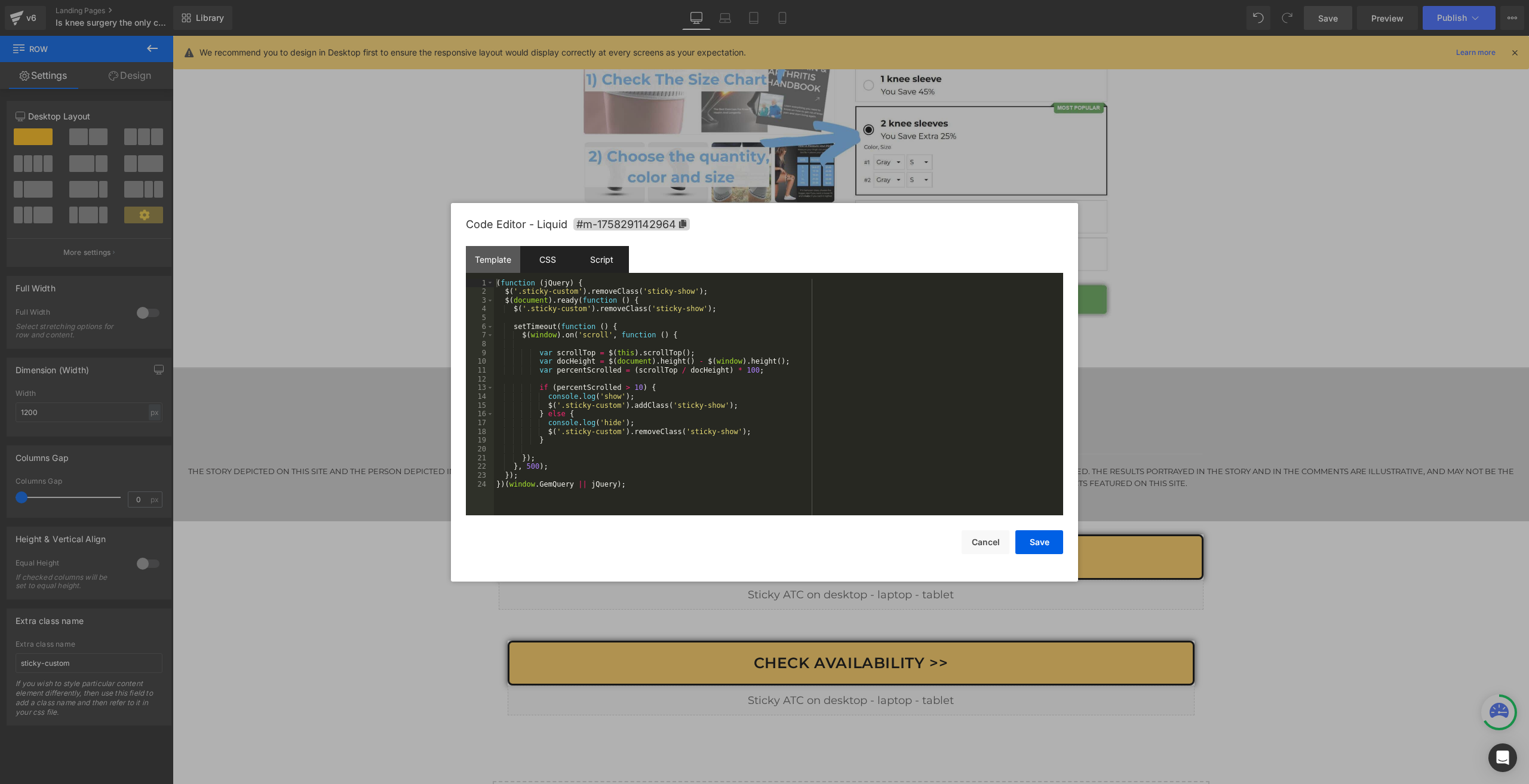
click at [559, 271] on div "CSS" at bounding box center [548, 259] width 54 height 27
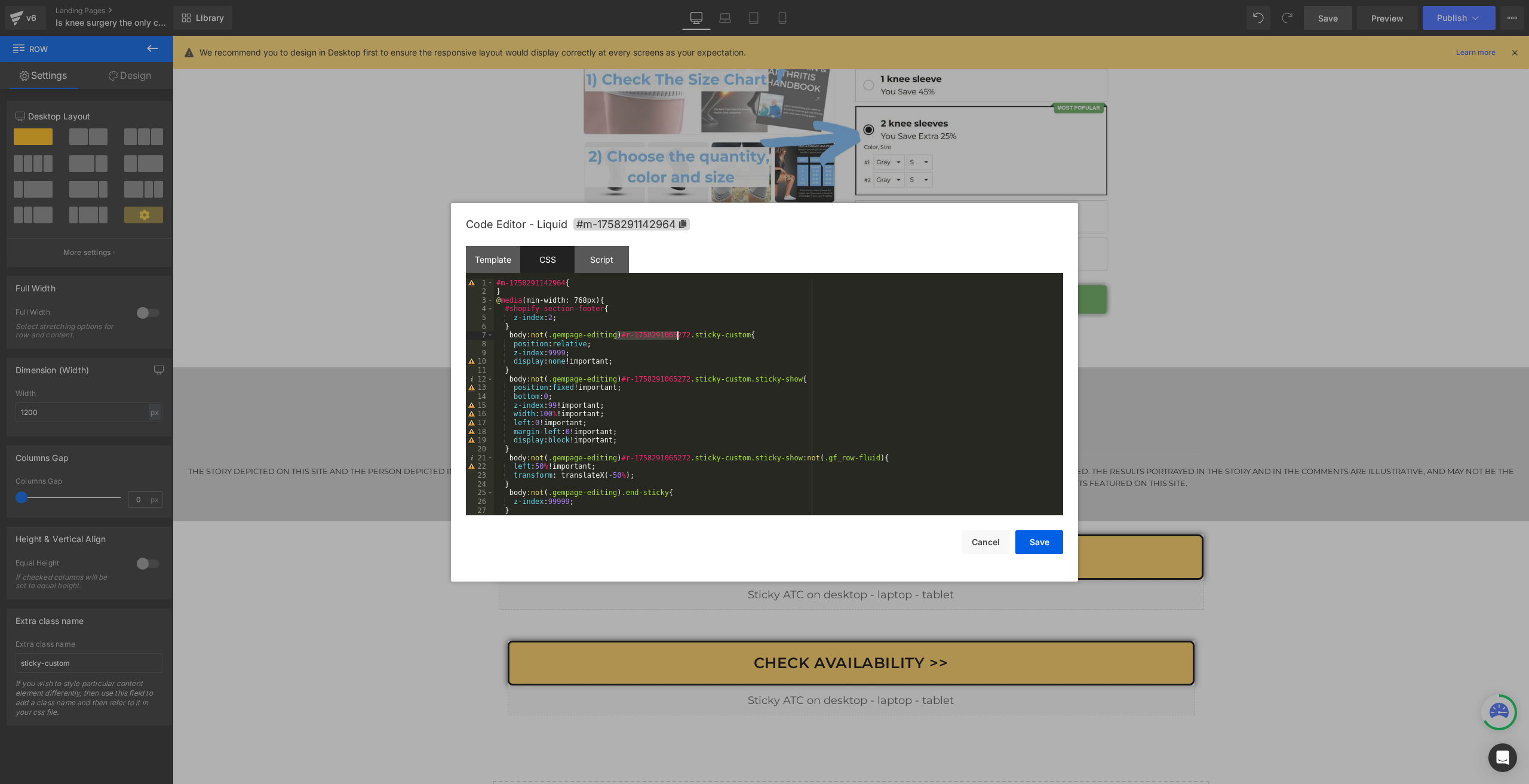
drag, startPoint x: 613, startPoint y: 335, endPoint x: 677, endPoint y: 338, distance: 64.1
click at [677, 338] on div "#m-1758291142964 { } @ media (min-width: 768px) { #shopify-section-footer { z-i…" at bounding box center [777, 406] width 564 height 254
click at [910, 297] on span "All" at bounding box center [910, 295] width 21 height 9
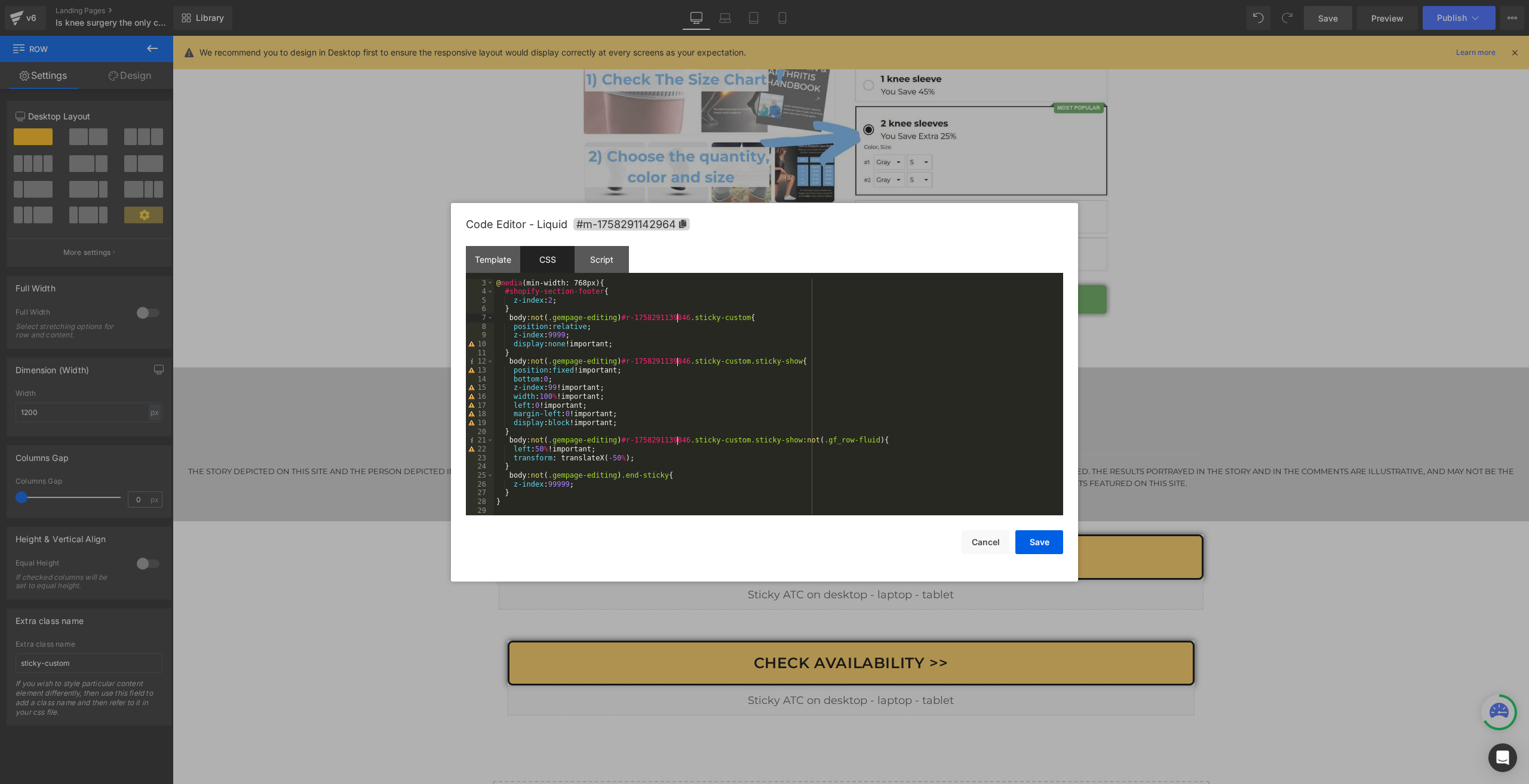
scroll to position [18, 0]
click at [1044, 531] on button "Save" at bounding box center [1039, 543] width 48 height 24
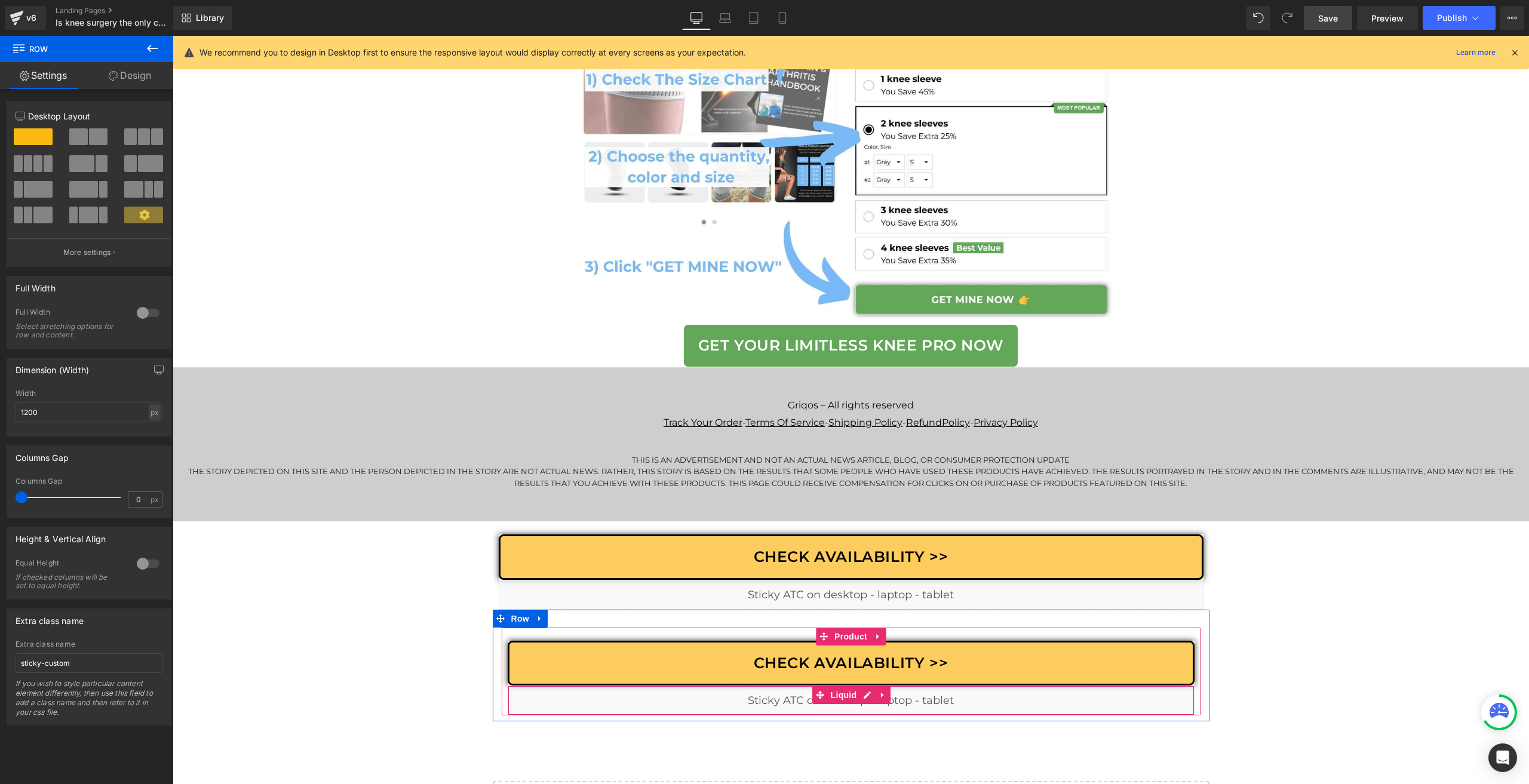
click at [855, 703] on div "Liquid" at bounding box center [850, 701] width 687 height 30
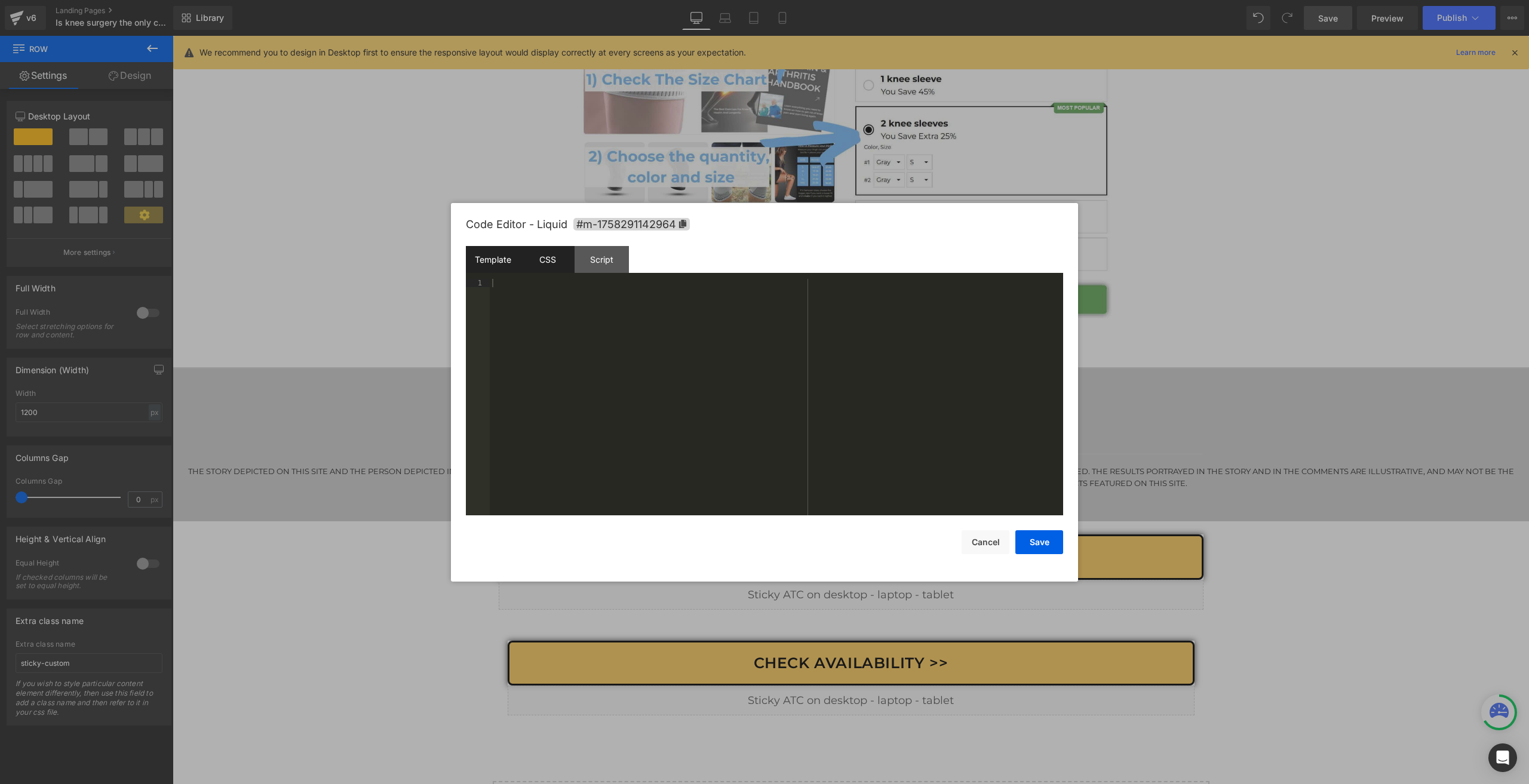
click at [559, 263] on div "CSS" at bounding box center [548, 259] width 54 height 27
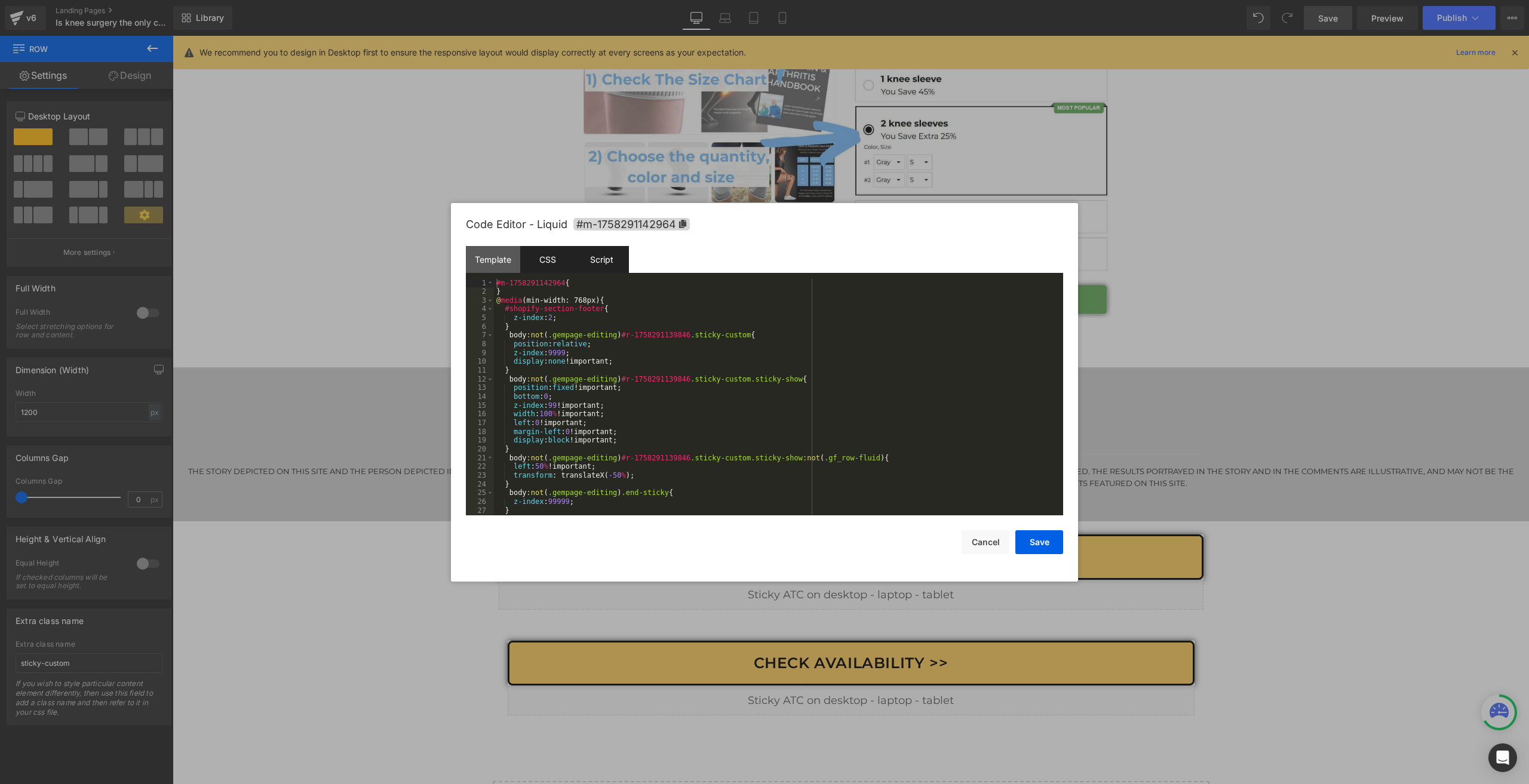
click at [604, 264] on div "Script" at bounding box center [602, 259] width 54 height 27
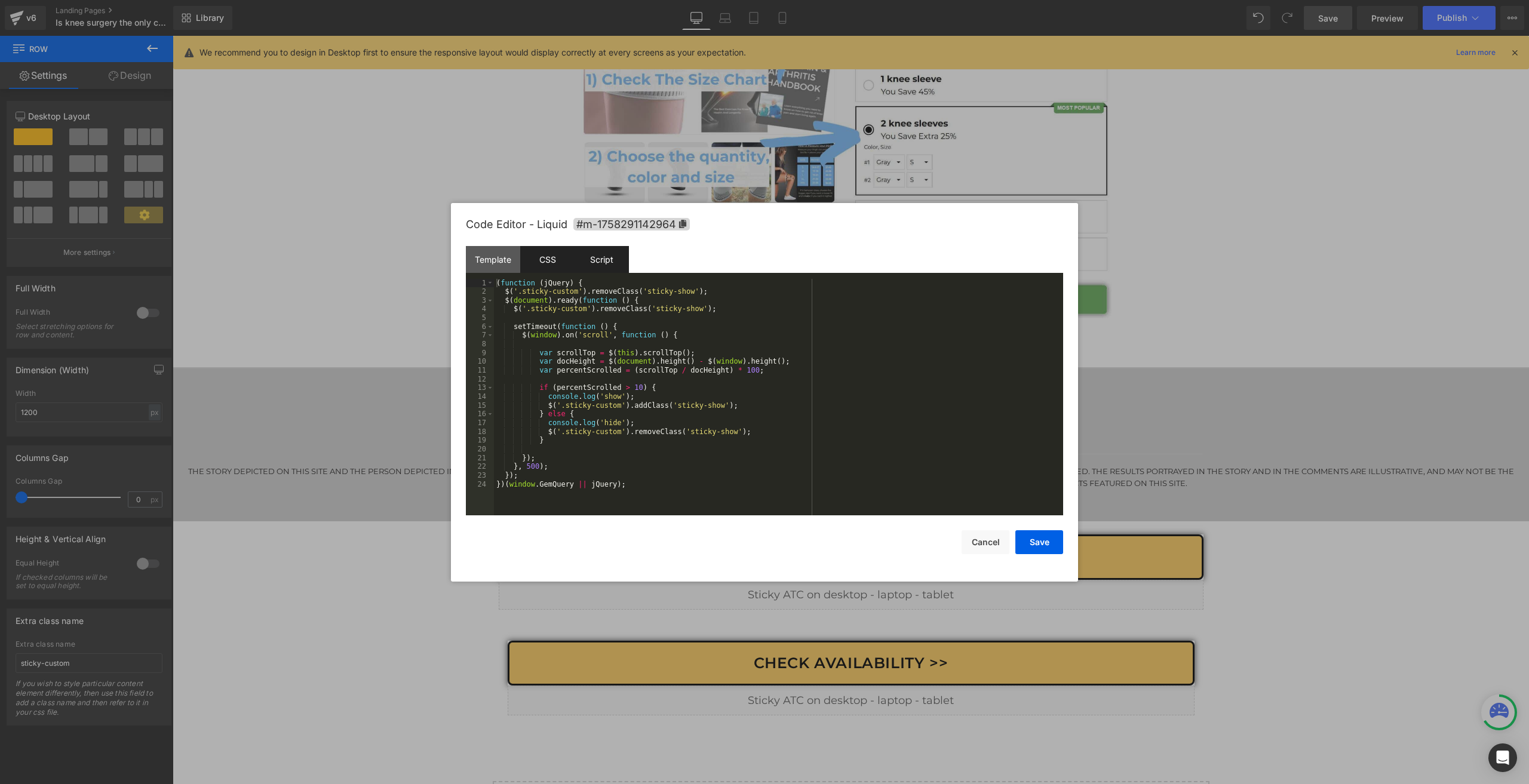
click at [542, 259] on div "CSS" at bounding box center [548, 259] width 54 height 27
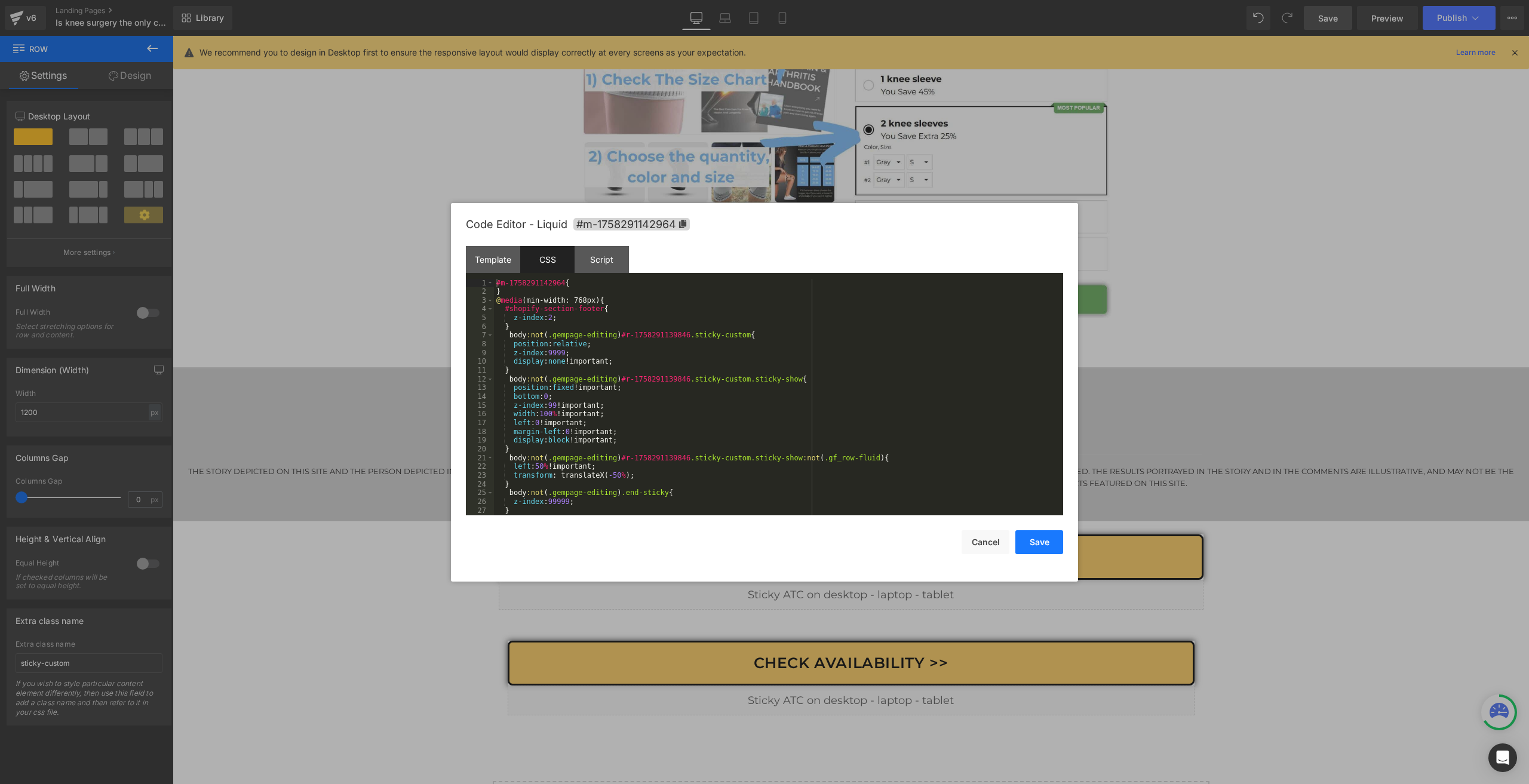
click at [1035, 542] on button "Save" at bounding box center [1039, 543] width 48 height 24
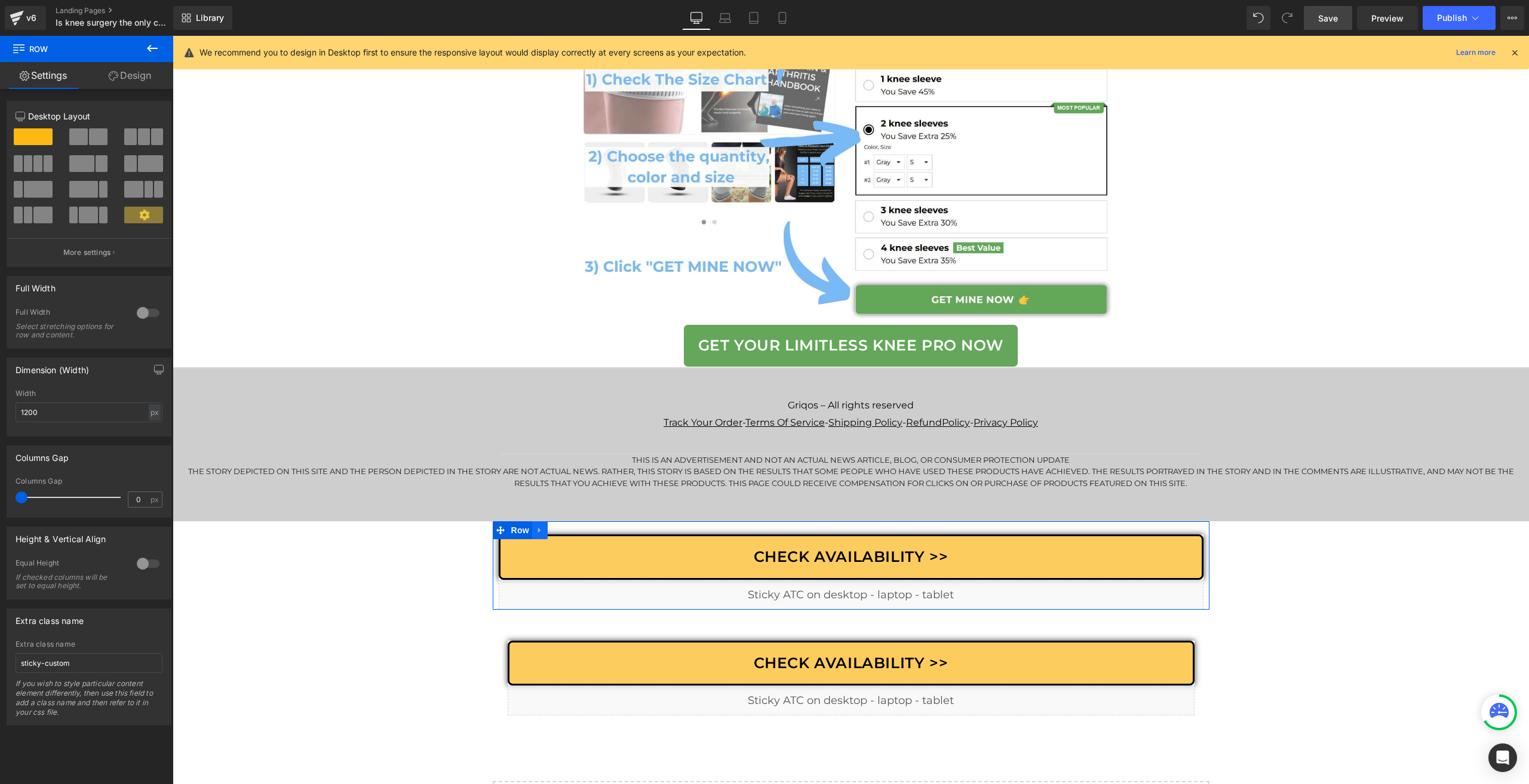
click at [536, 533] on icon at bounding box center [539, 531] width 8 height 9
click at [567, 534] on icon at bounding box center [571, 531] width 8 height 9
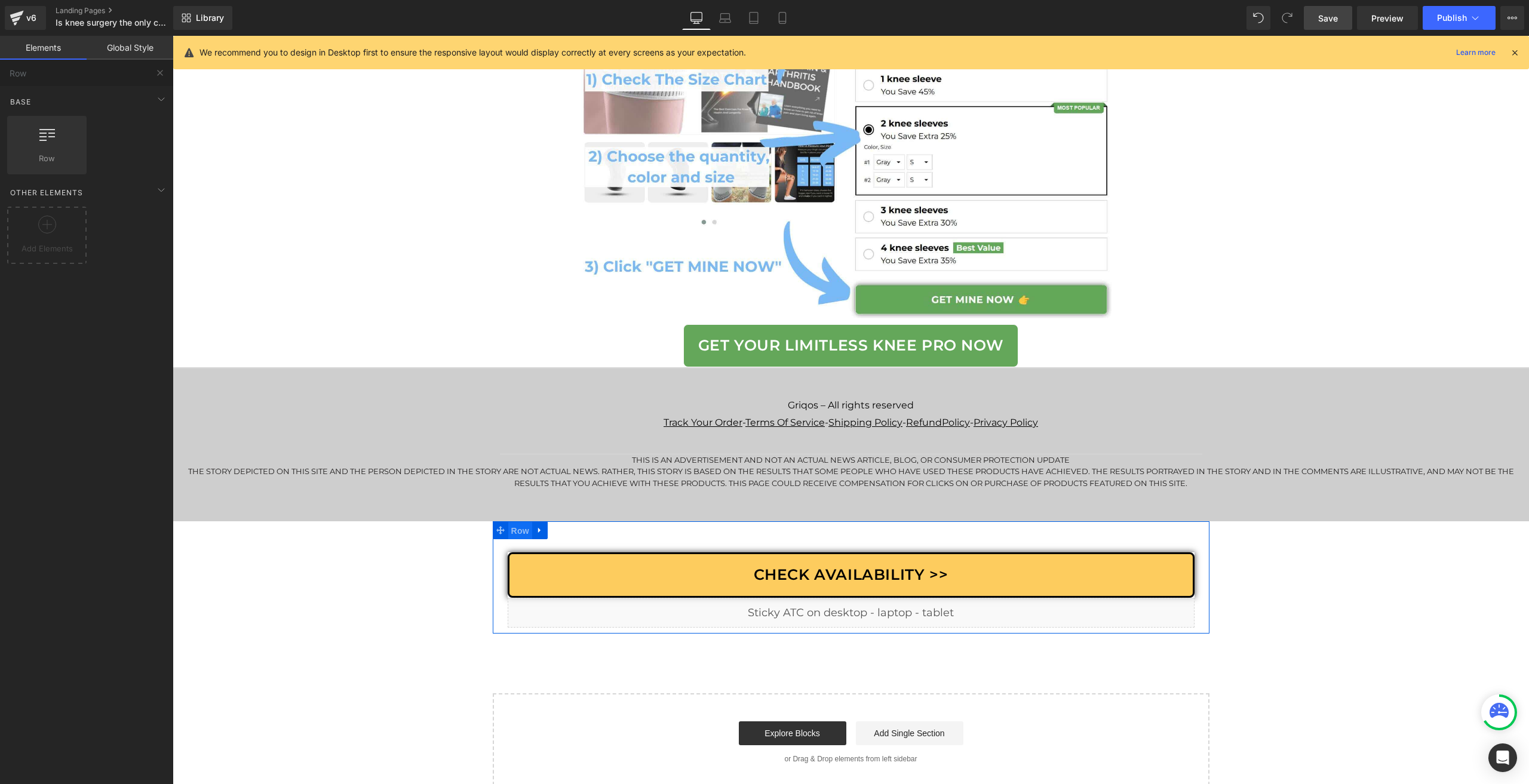
click at [518, 535] on span "Row" at bounding box center [521, 531] width 24 height 18
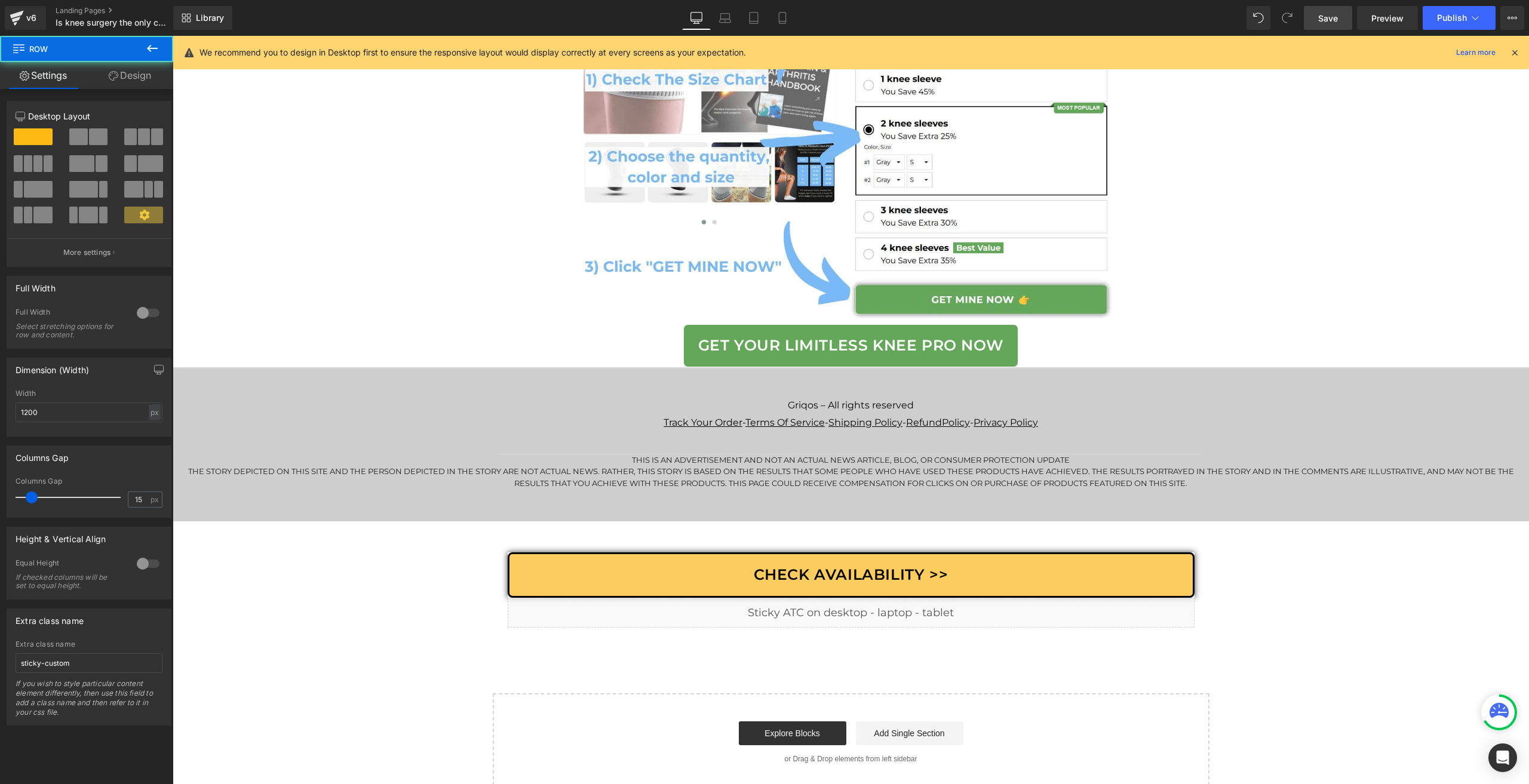
click at [1322, 19] on span "Save" at bounding box center [1328, 18] width 20 height 12
click at [1325, 18] on span "Save" at bounding box center [1328, 18] width 20 height 12
click at [216, 29] on link "Library" at bounding box center [202, 18] width 59 height 24
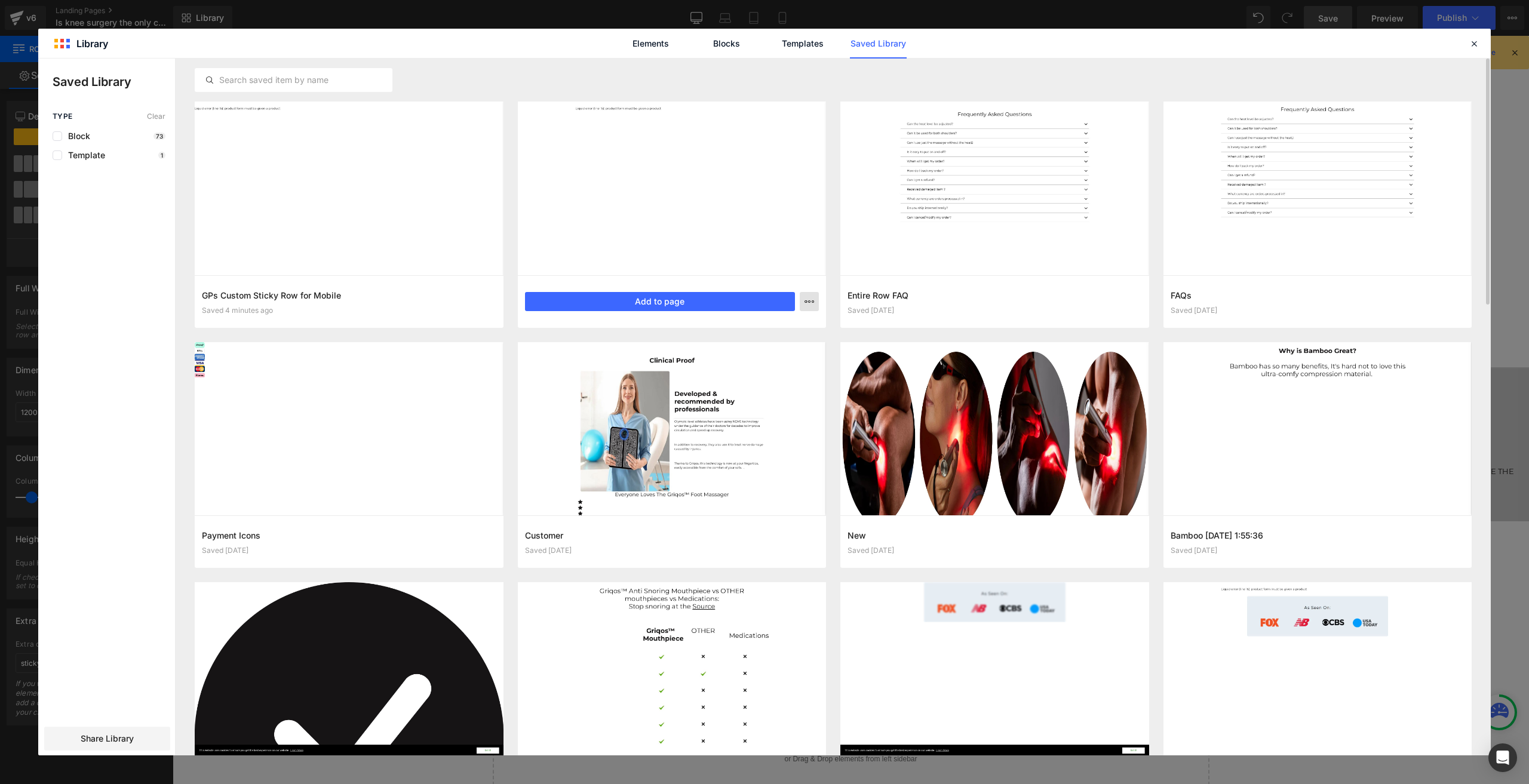
click at [810, 302] on icon "button" at bounding box center [809, 302] width 9 height 9
click at [721, 353] on p "Delete" at bounding box center [719, 354] width 25 height 11
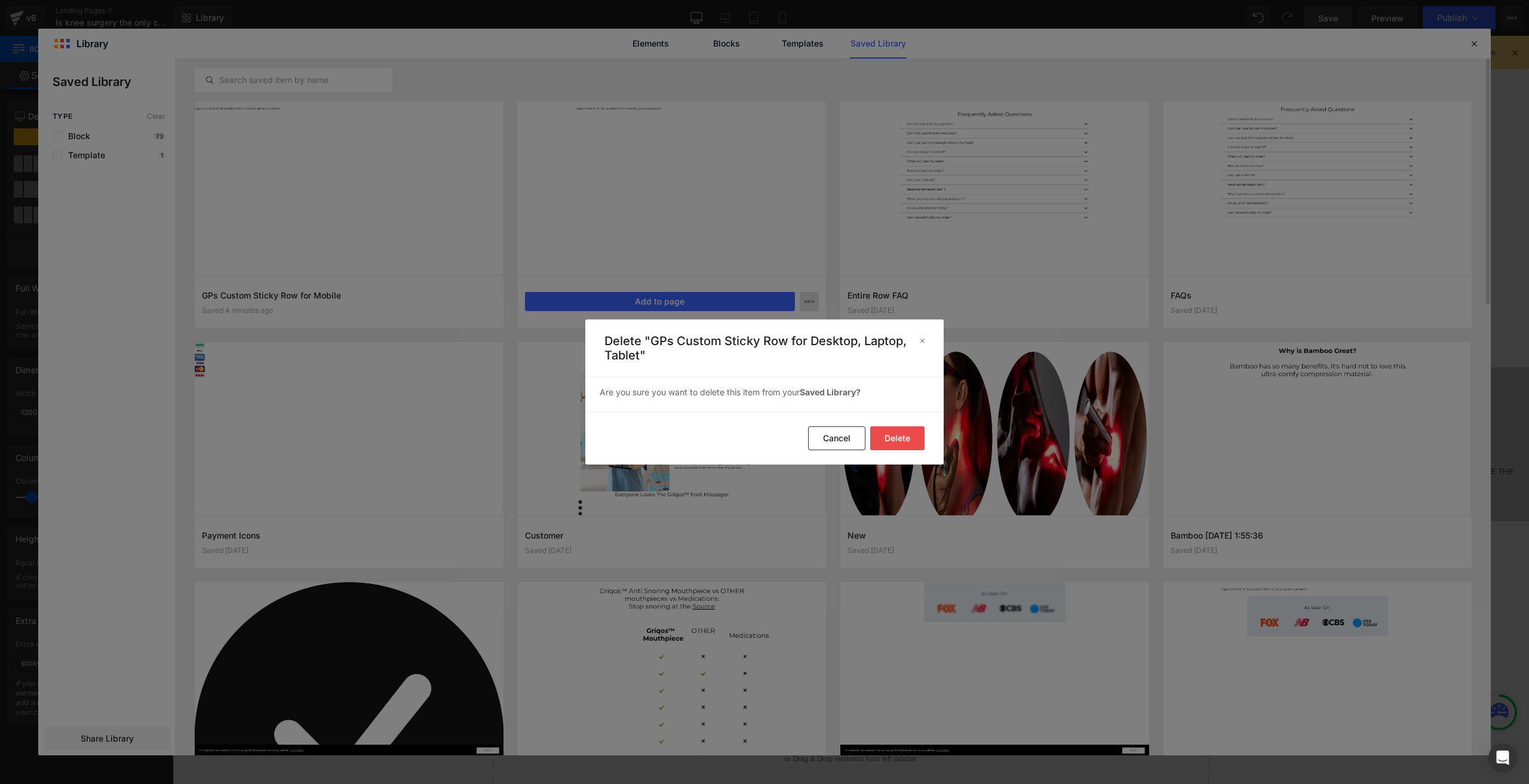
click at [908, 429] on button "Delete" at bounding box center [897, 438] width 54 height 24
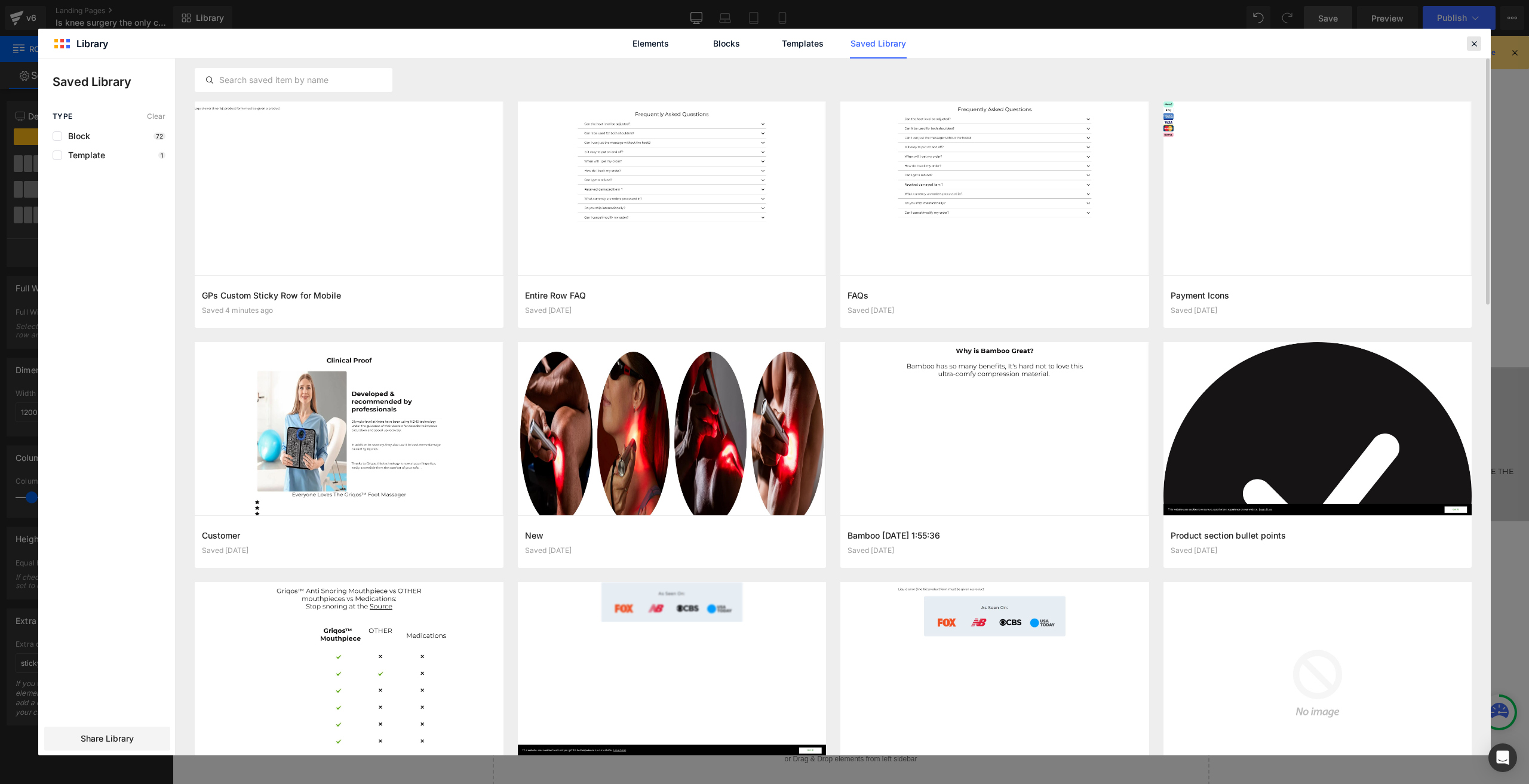
click at [1475, 37] on div at bounding box center [1474, 43] width 14 height 14
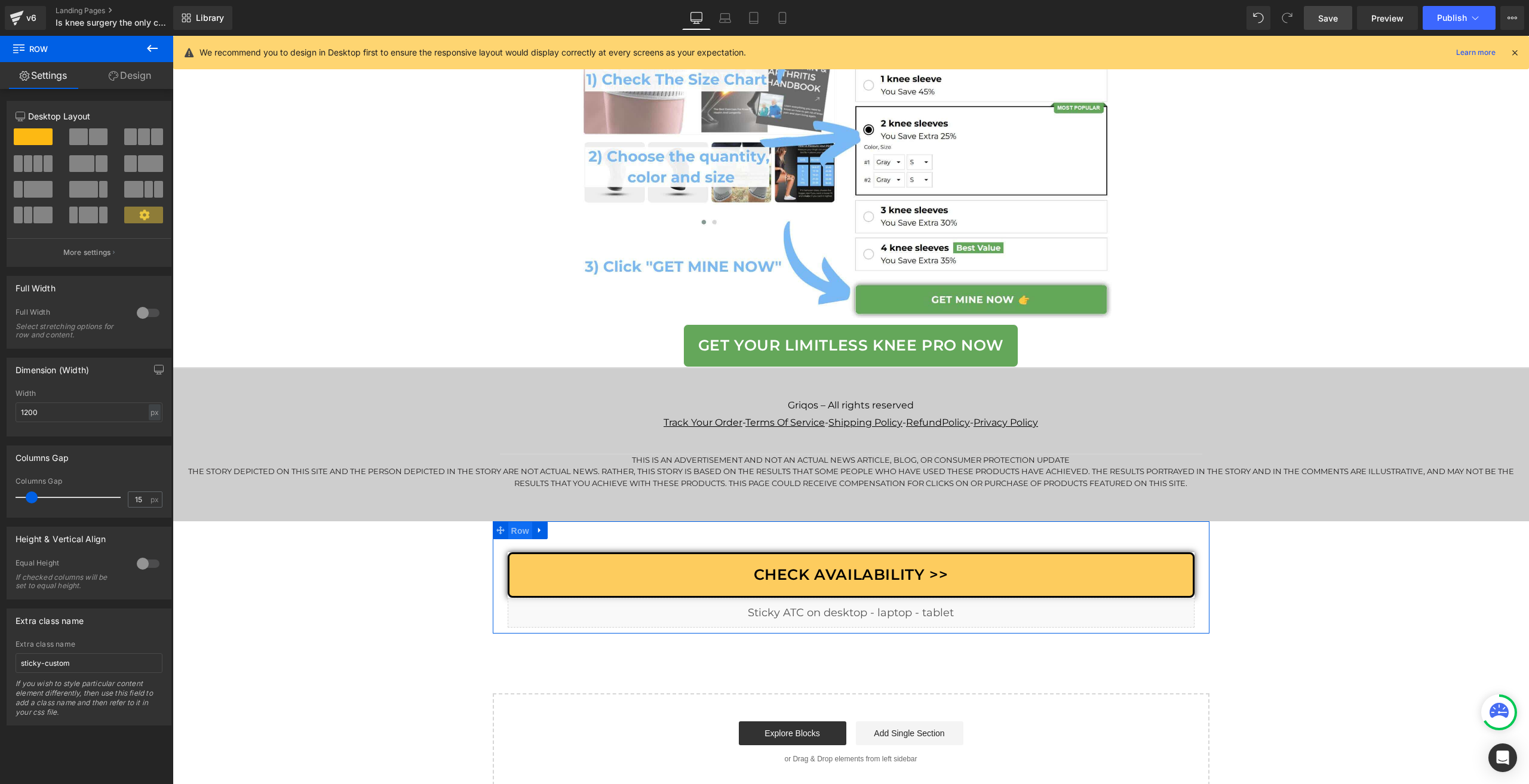
click at [518, 534] on span "Row" at bounding box center [521, 531] width 24 height 18
click at [98, 78] on link "Design" at bounding box center [130, 75] width 87 height 27
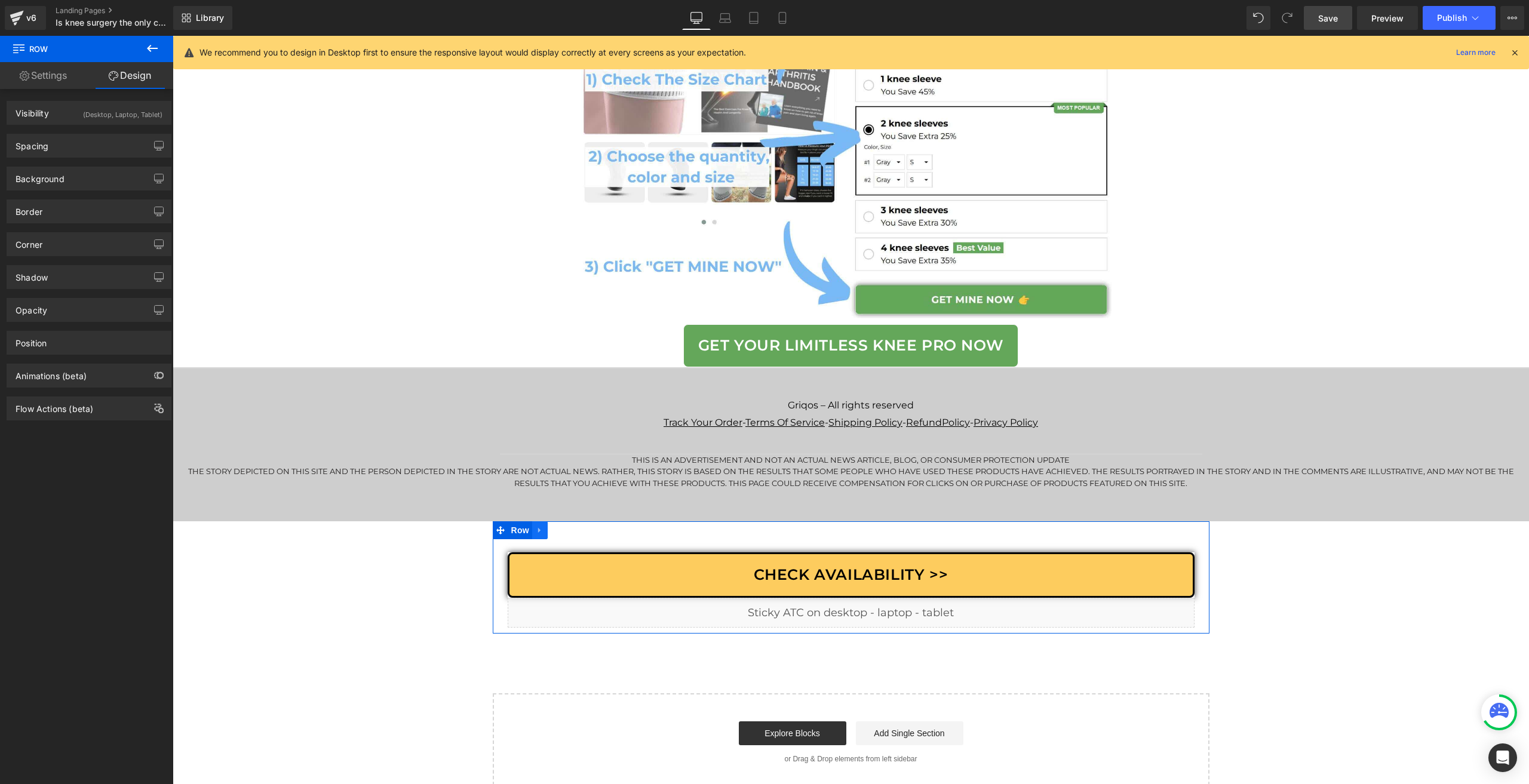
click at [539, 535] on icon at bounding box center [539, 531] width 8 height 9
click at [551, 535] on icon at bounding box center [555, 530] width 8 height 8
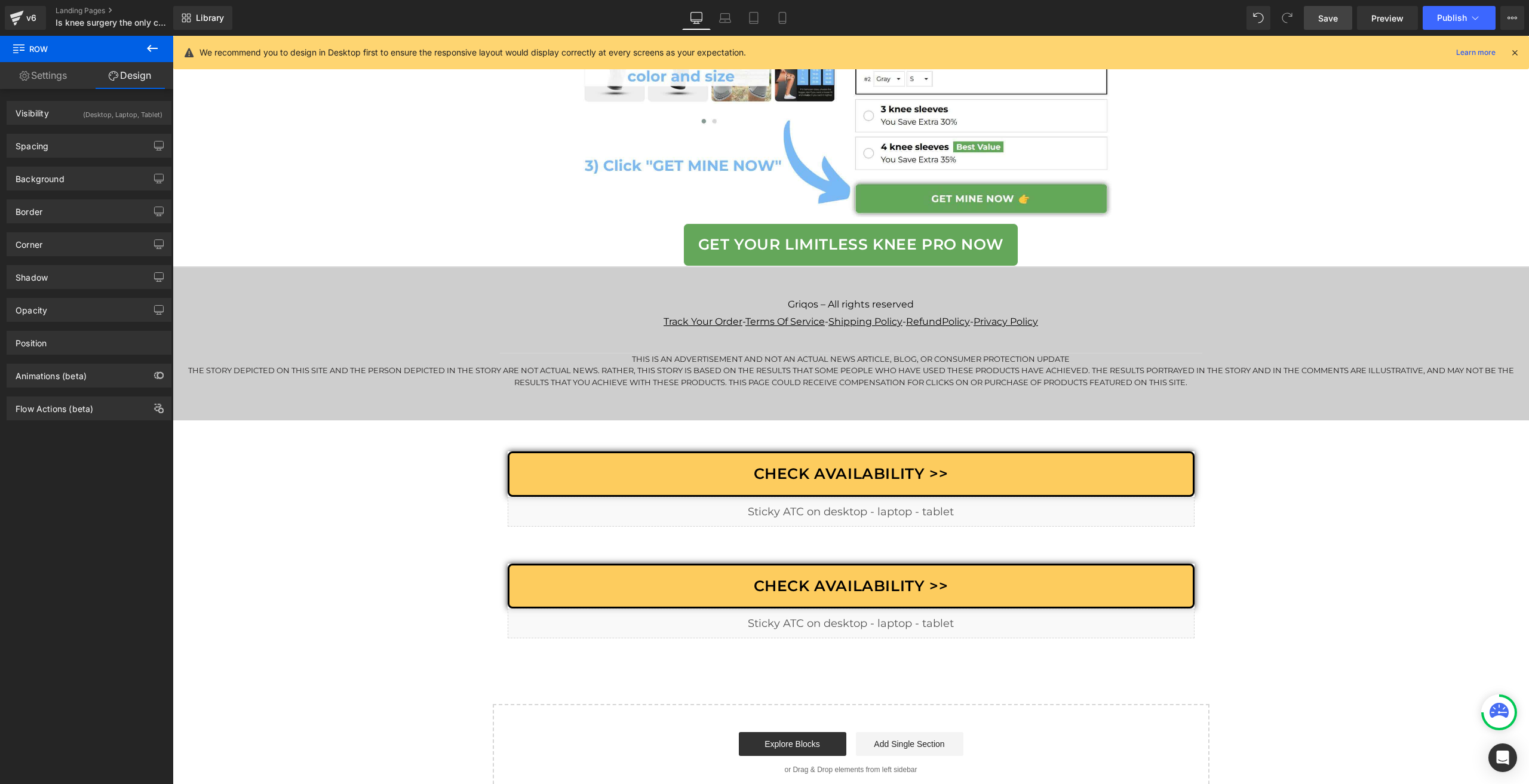
scroll to position [7477, 0]
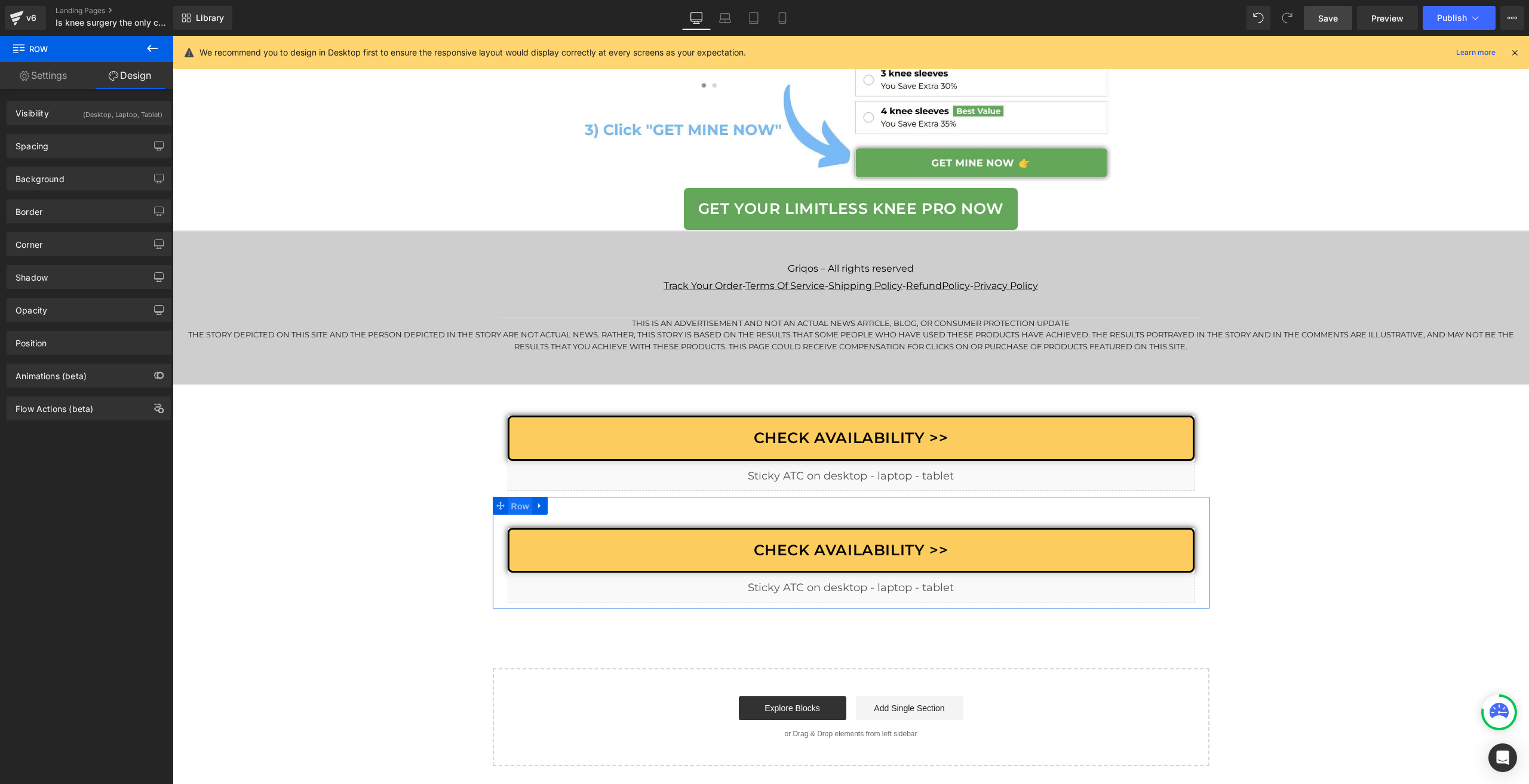
click at [511, 504] on span "Row" at bounding box center [521, 506] width 24 height 18
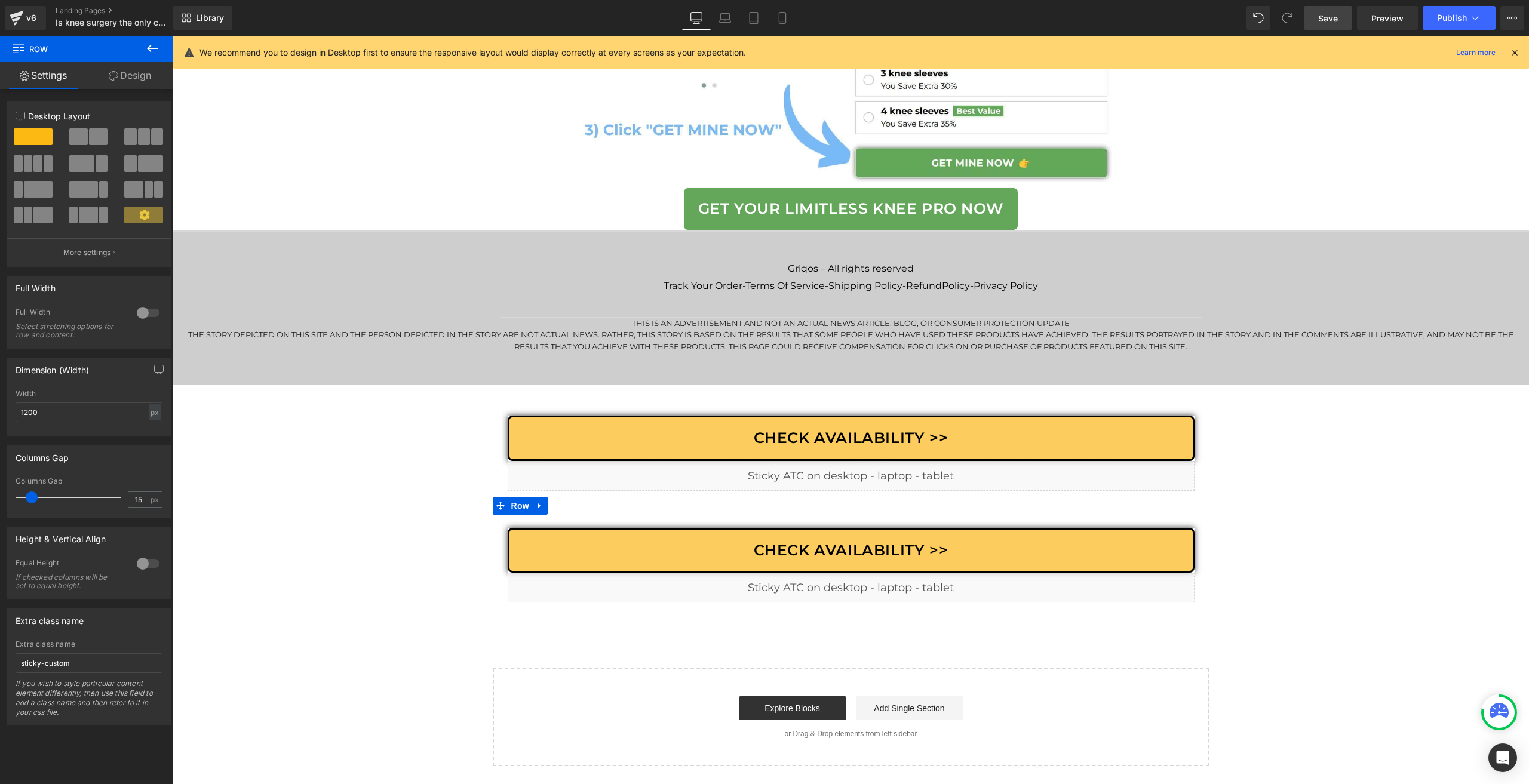
click at [124, 77] on link "Design" at bounding box center [130, 75] width 87 height 27
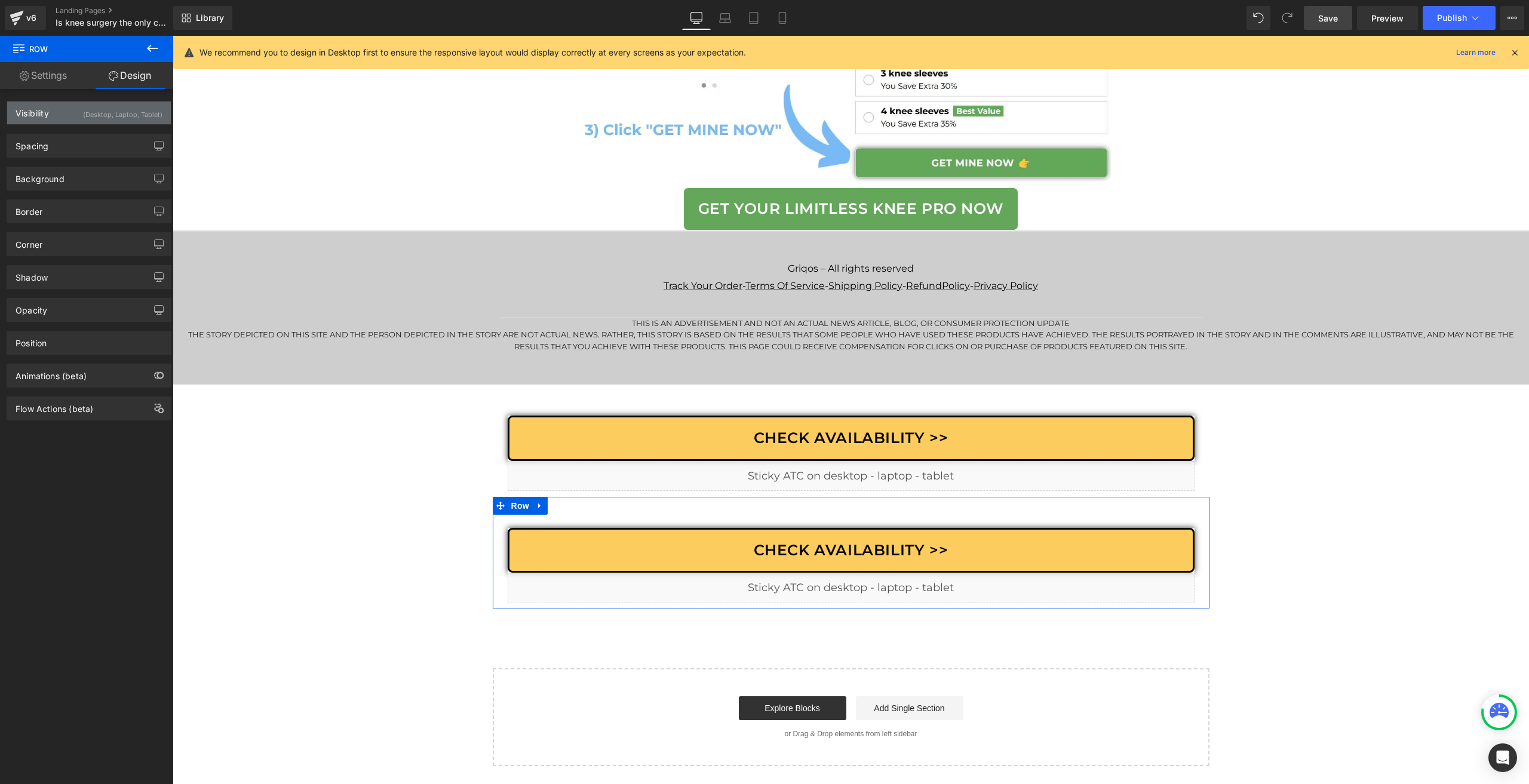
click at [115, 118] on div "(Desktop, Laptop, Tablet)" at bounding box center [122, 111] width 79 height 20
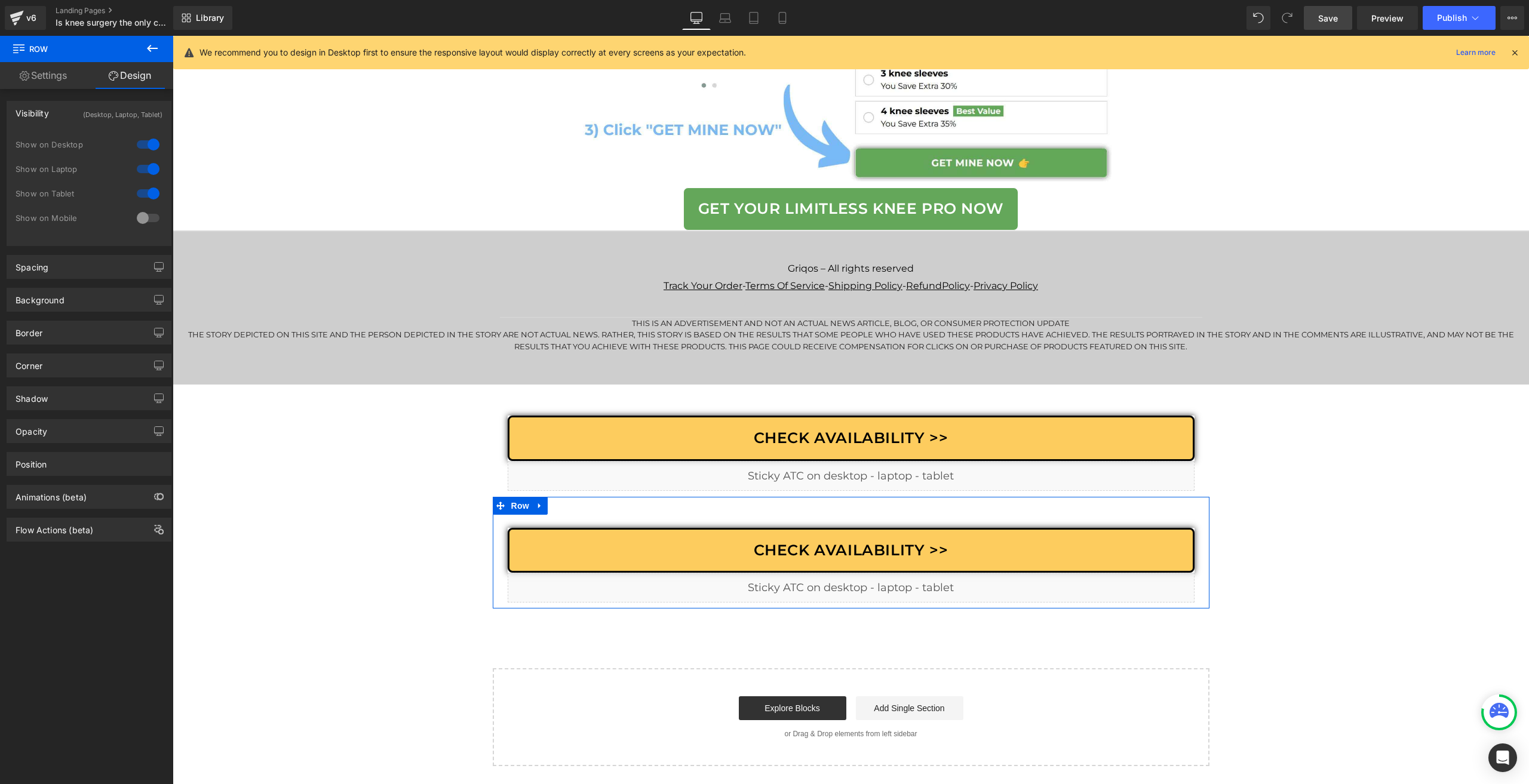
click at [136, 221] on div at bounding box center [148, 218] width 29 height 19
click at [145, 187] on div at bounding box center [148, 193] width 29 height 19
click at [145, 171] on div at bounding box center [148, 169] width 29 height 19
click at [141, 138] on div at bounding box center [148, 144] width 29 height 19
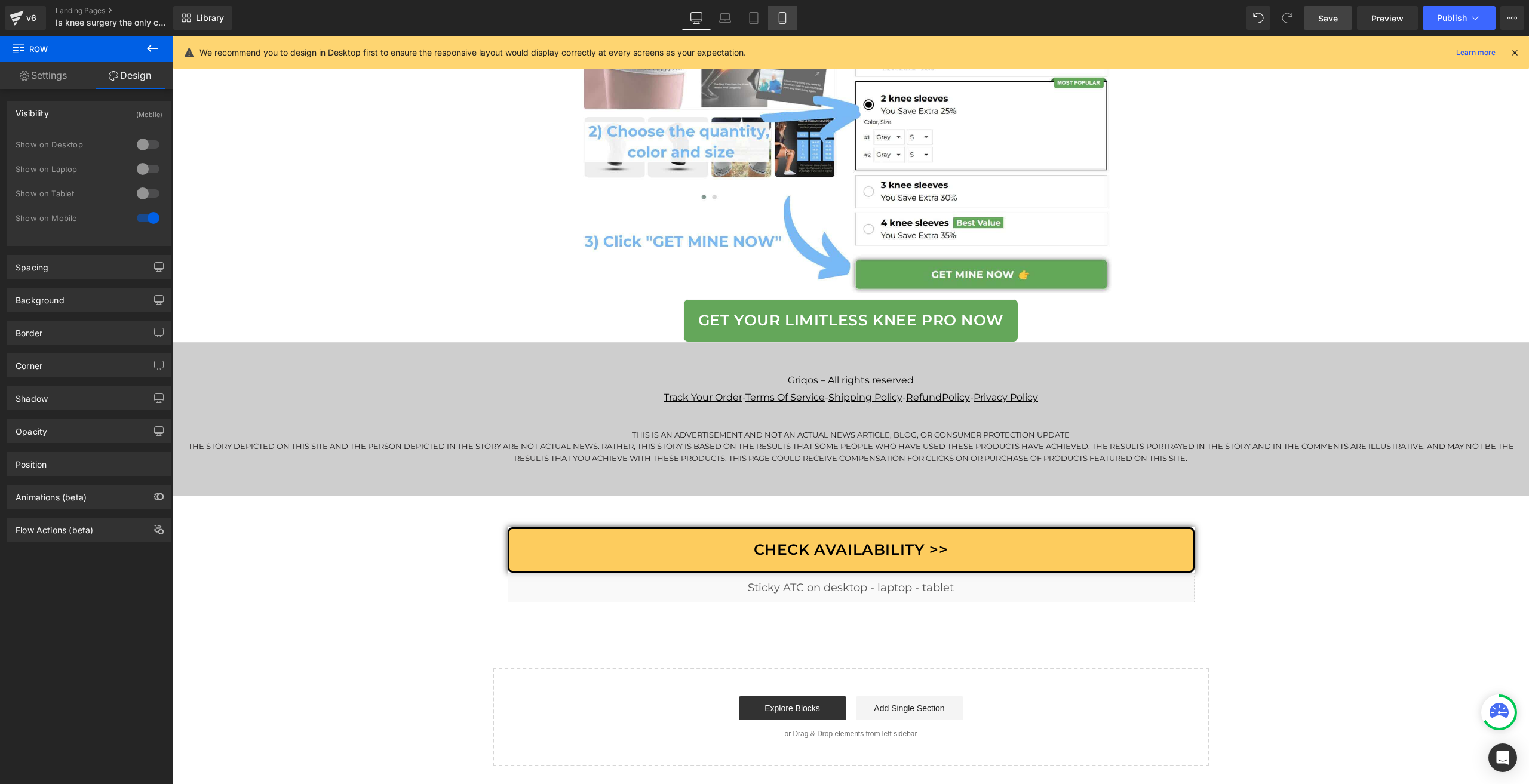
click at [782, 19] on icon at bounding box center [782, 18] width 12 height 12
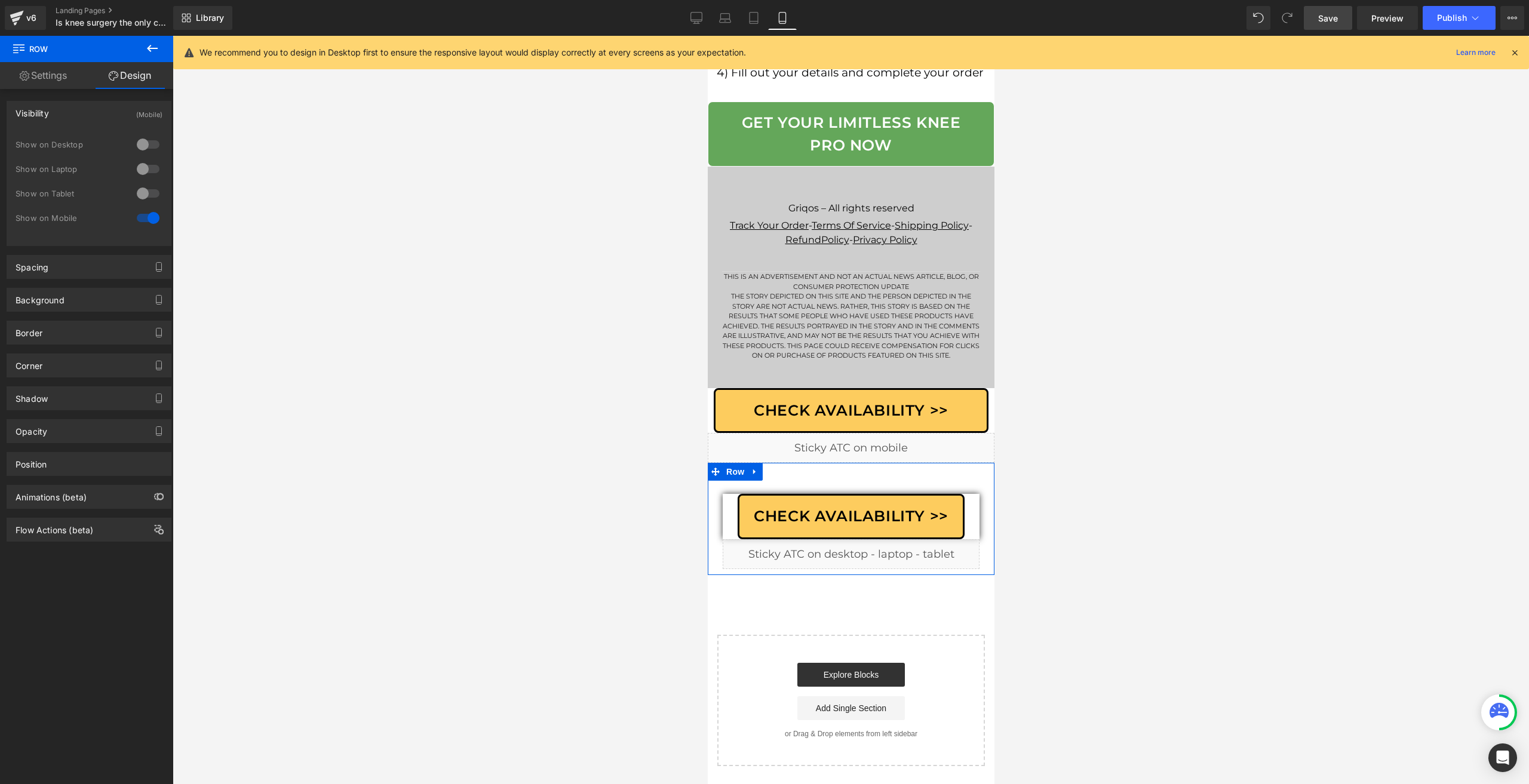
scroll to position [9161, 0]
click at [741, 506] on span "Row" at bounding box center [750, 503] width 24 height 18
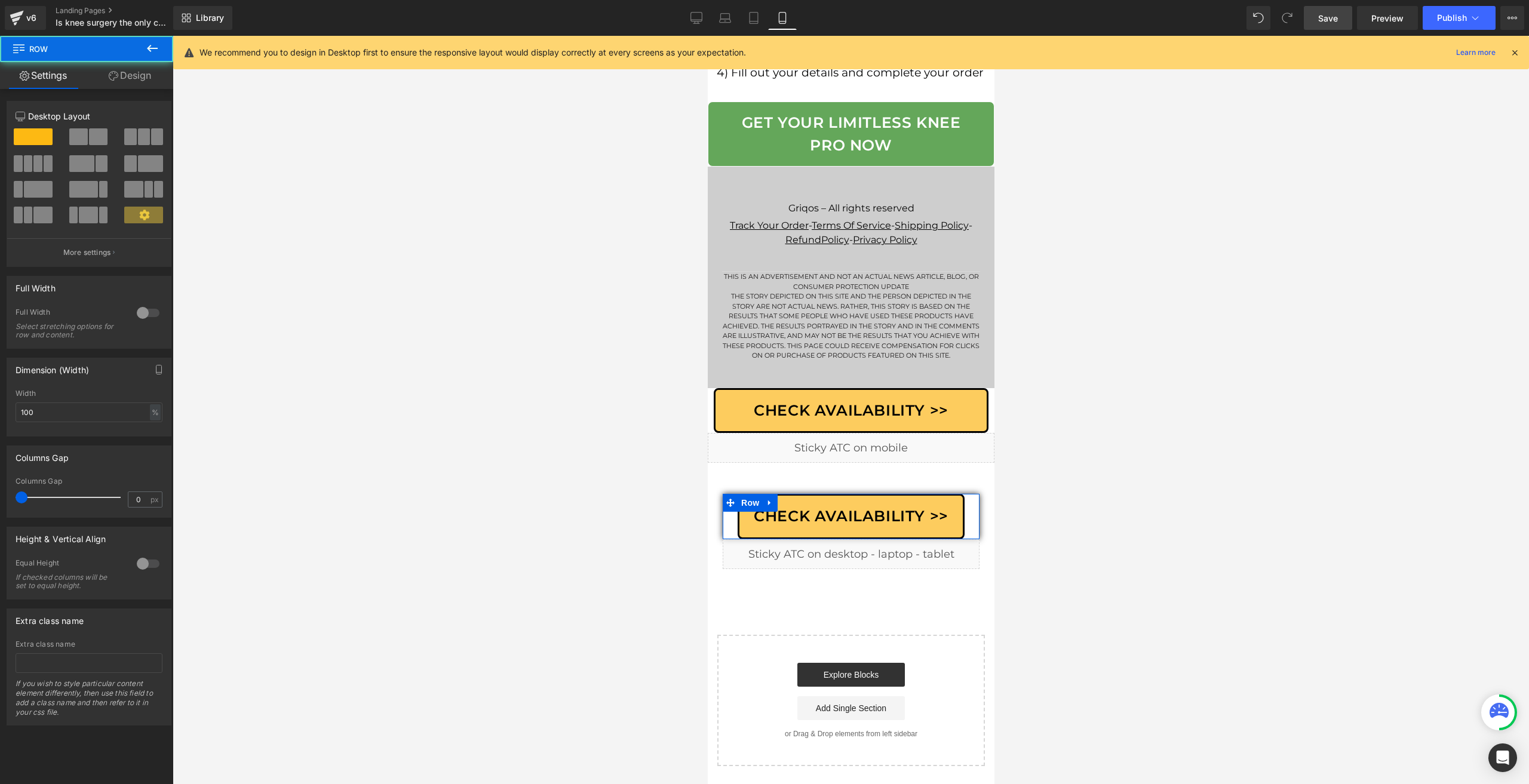
click at [109, 73] on icon at bounding box center [113, 76] width 9 height 9
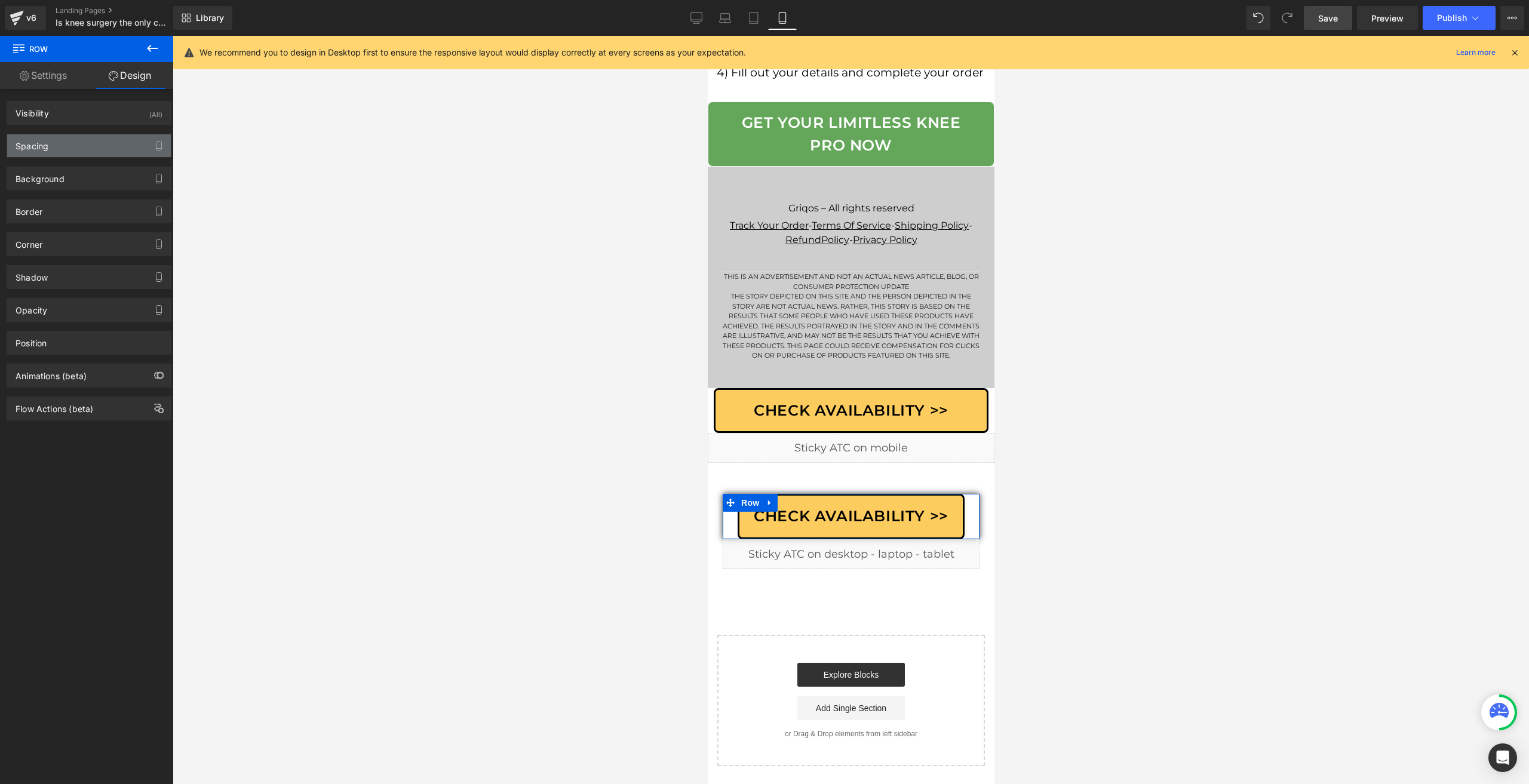
click at [90, 136] on div "Spacing" at bounding box center [89, 146] width 164 height 22
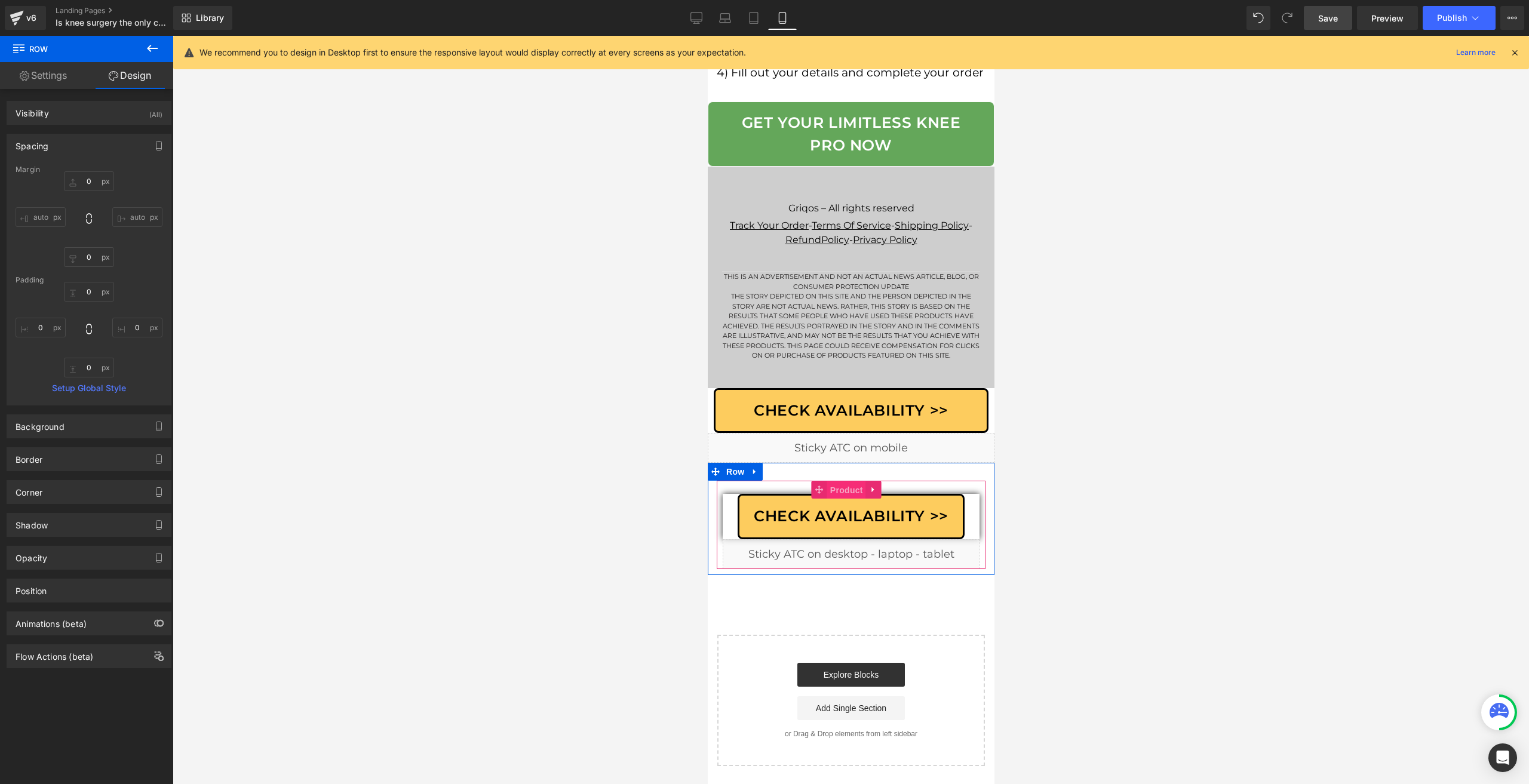
click at [840, 492] on span "Product" at bounding box center [847, 490] width 39 height 18
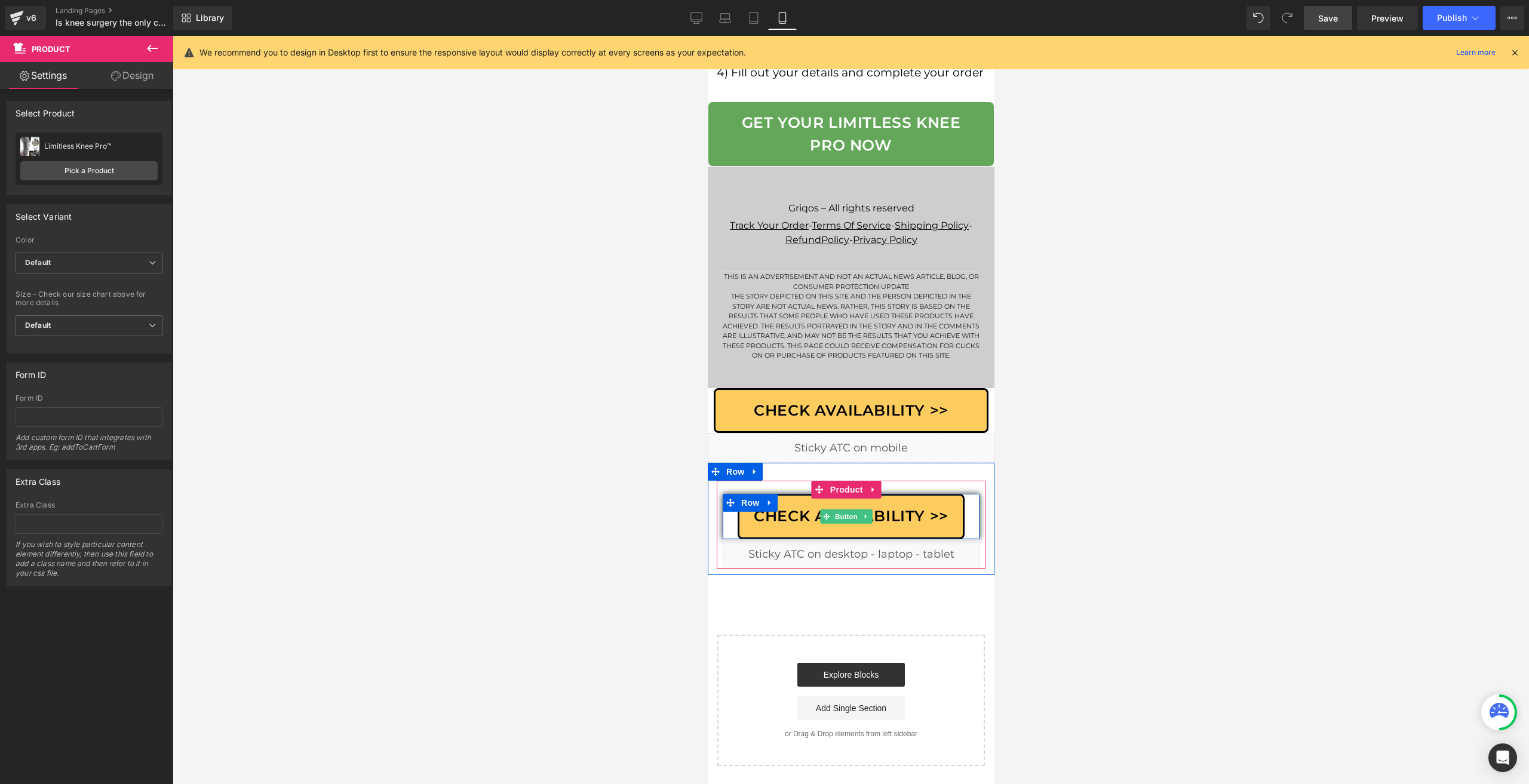
click at [746, 521] on link "Check Availability >>" at bounding box center [850, 517] width 227 height 46
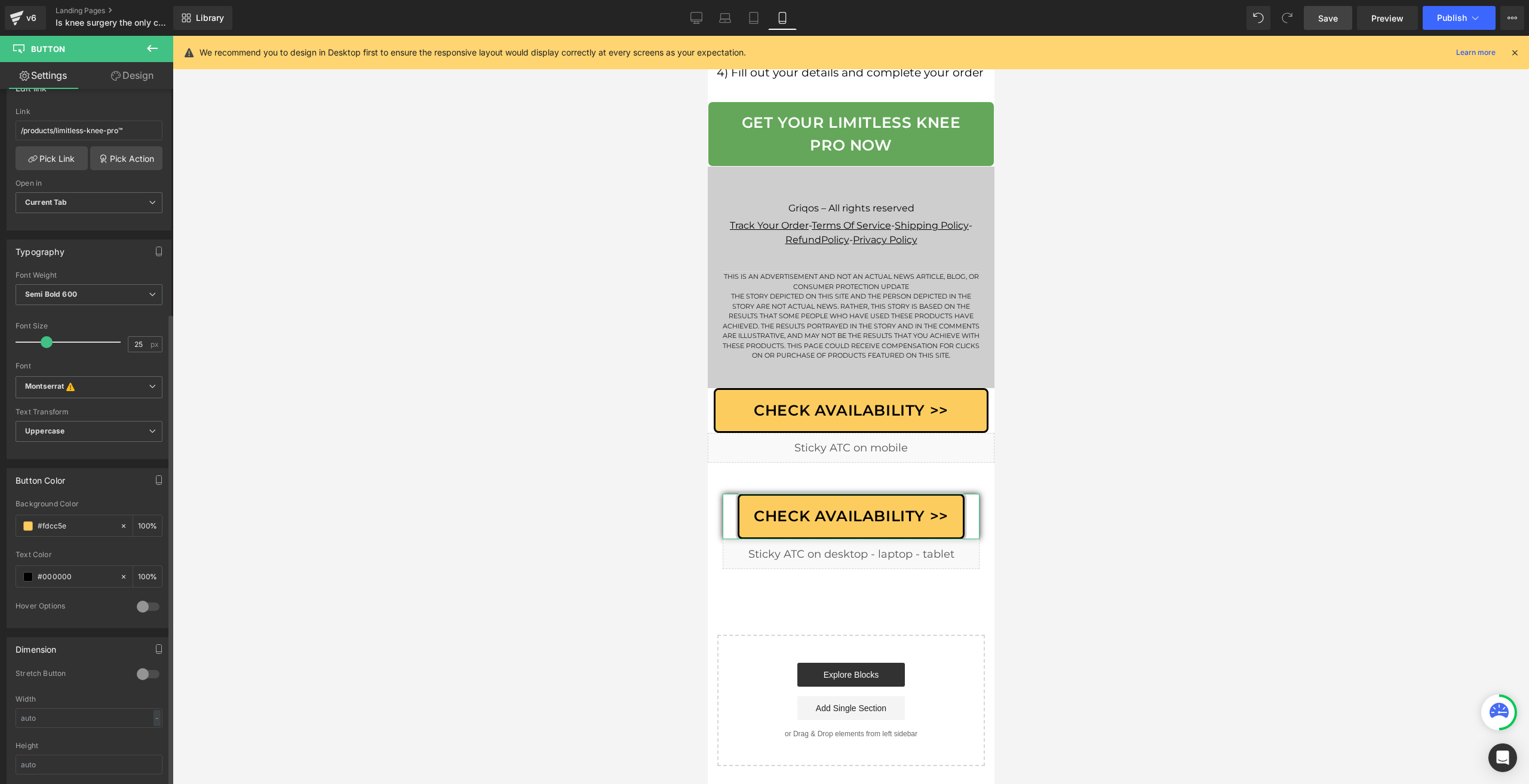
scroll to position [359, 0]
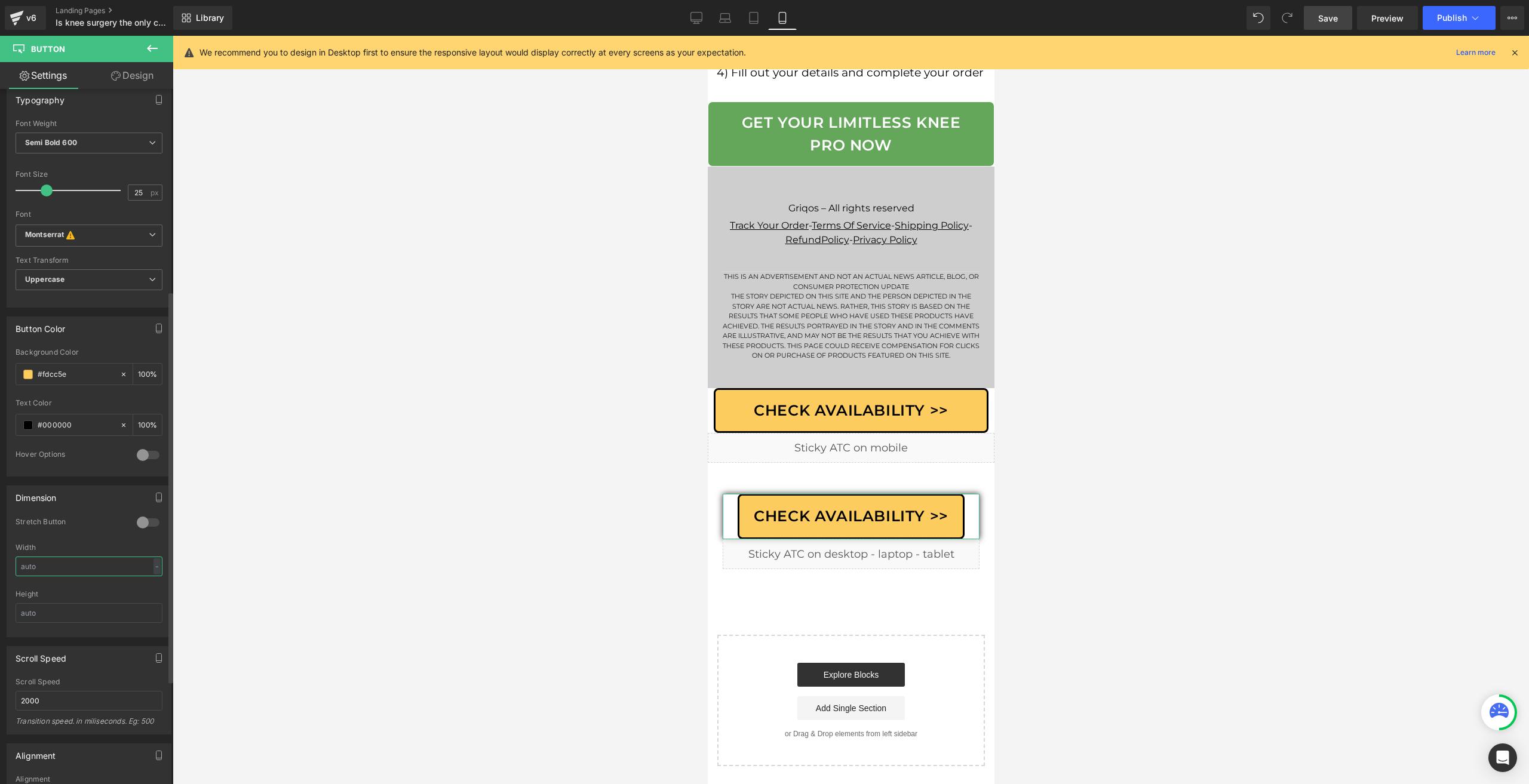
click at [95, 563] on input "text" at bounding box center [89, 566] width 147 height 20
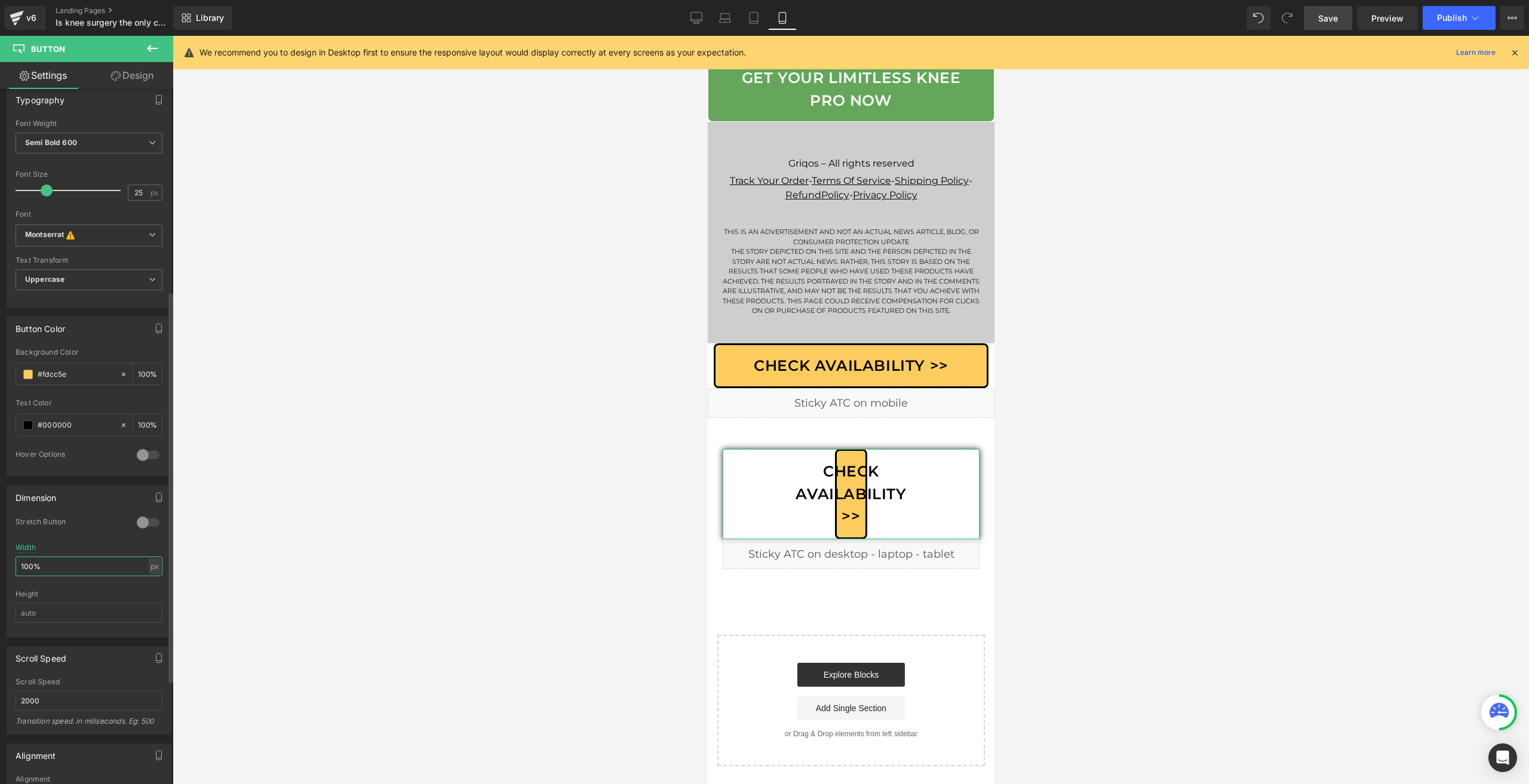
type input "100"
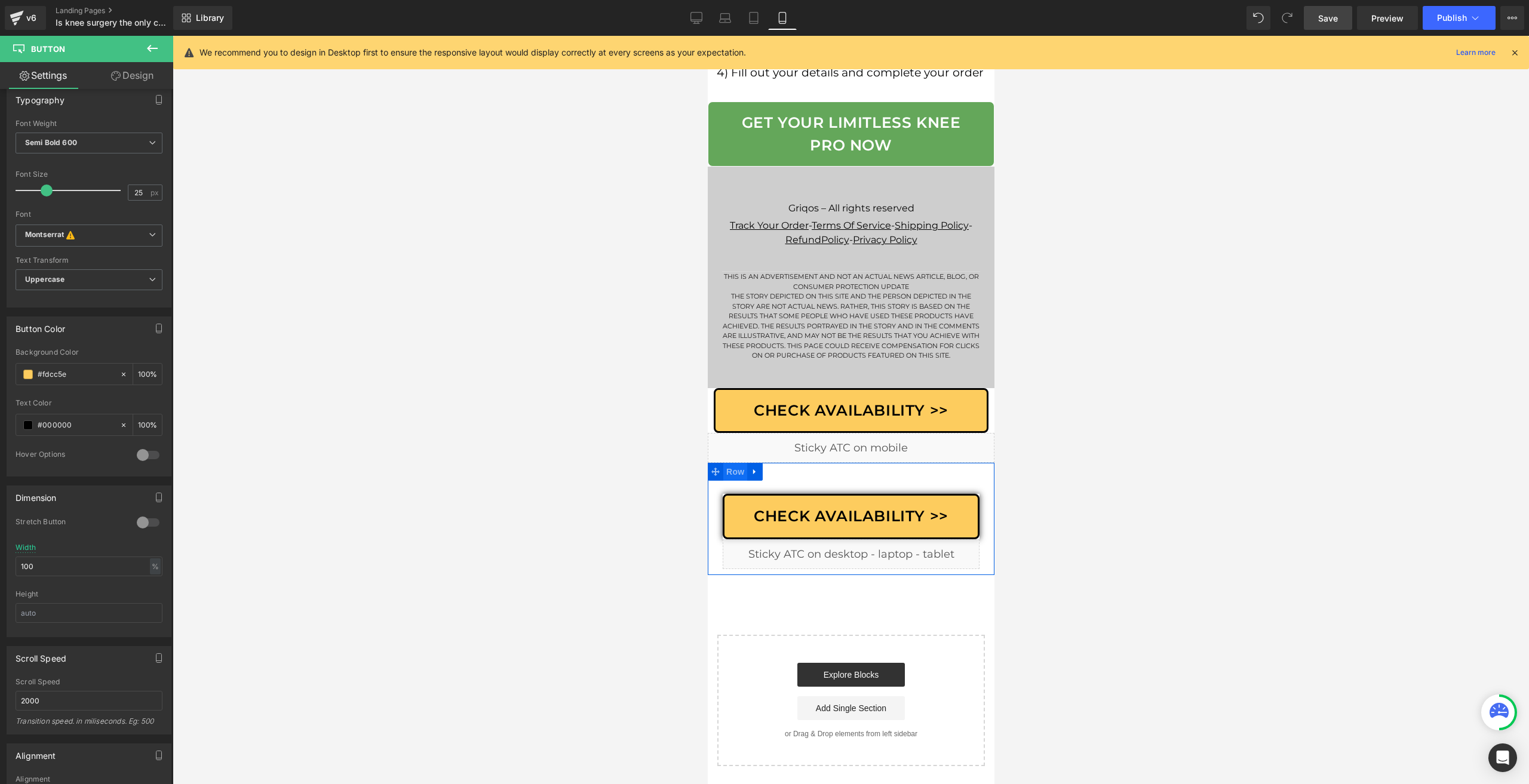
click at [730, 481] on span "Row" at bounding box center [735, 471] width 24 height 18
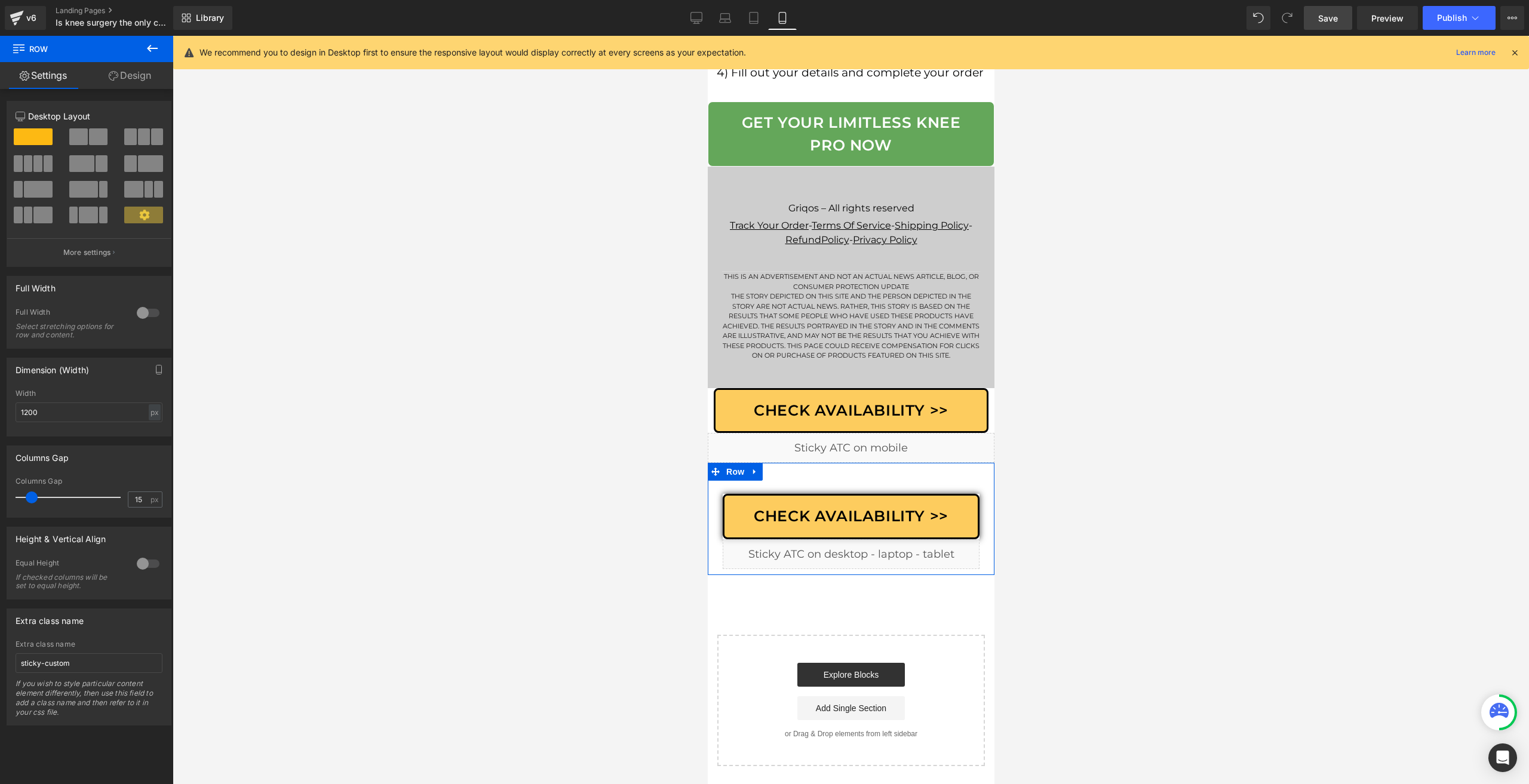
click at [121, 85] on link "Design" at bounding box center [130, 75] width 87 height 27
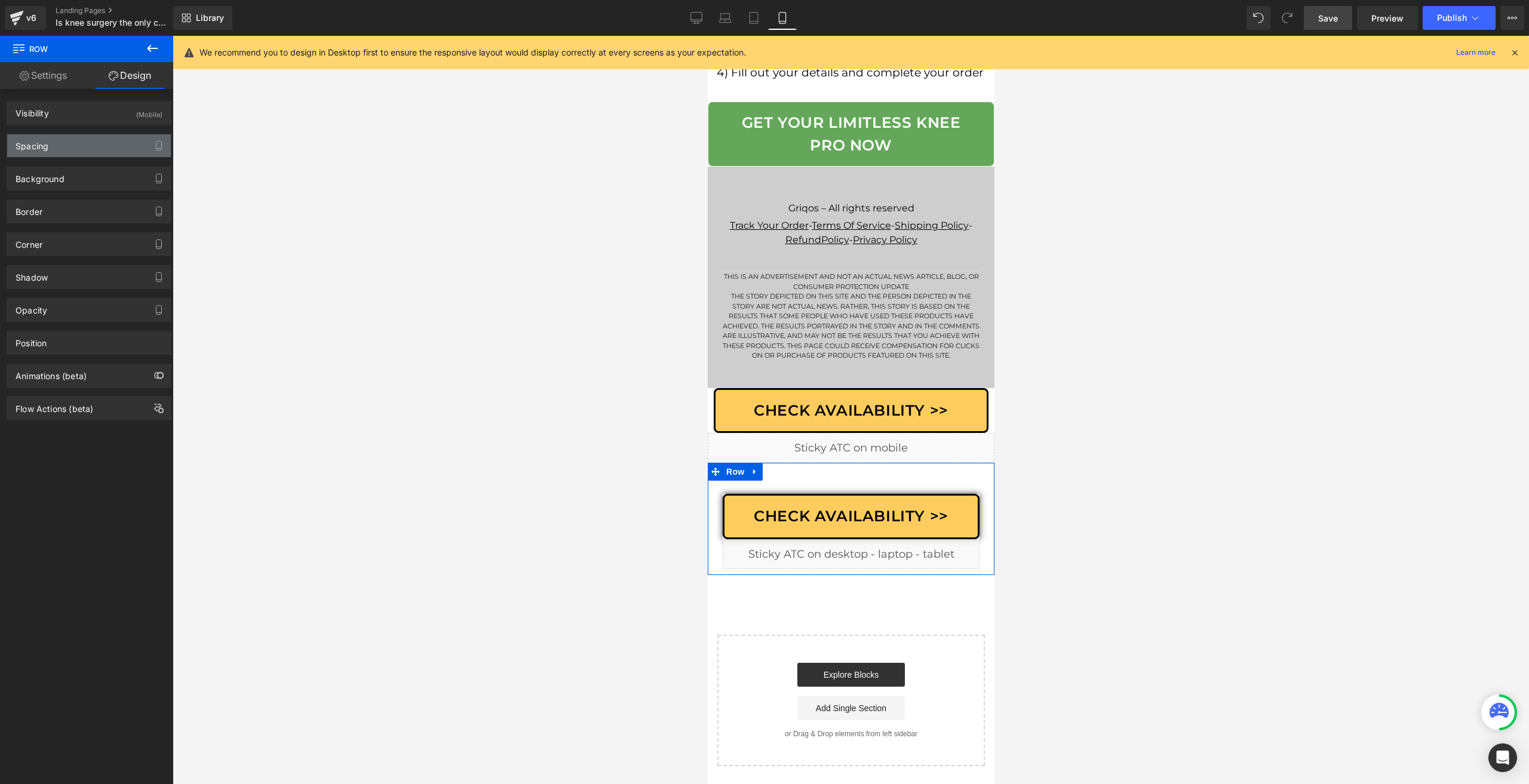
click at [52, 138] on div "Spacing" at bounding box center [89, 146] width 164 height 22
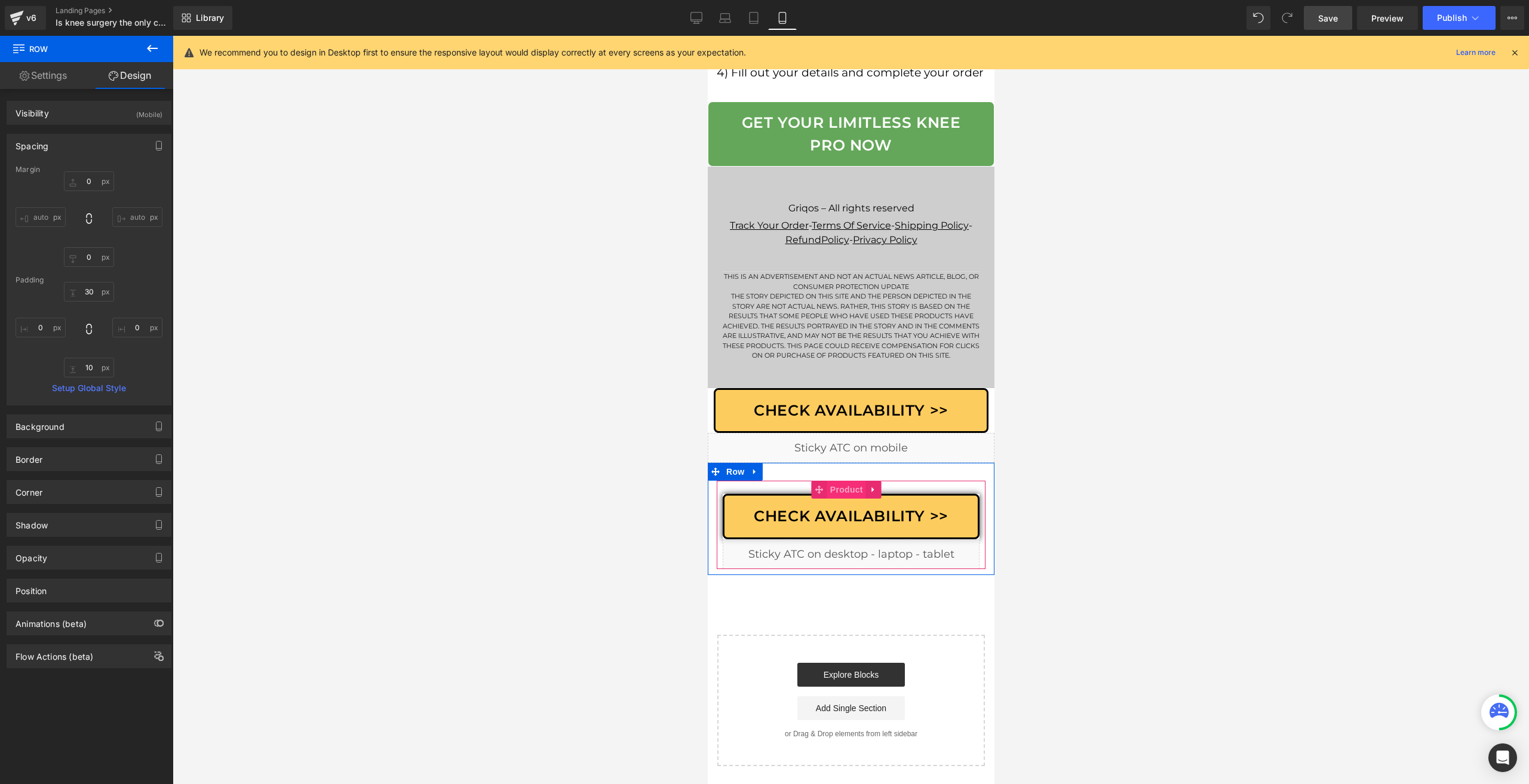
click at [827, 497] on span "Product" at bounding box center [847, 490] width 39 height 18
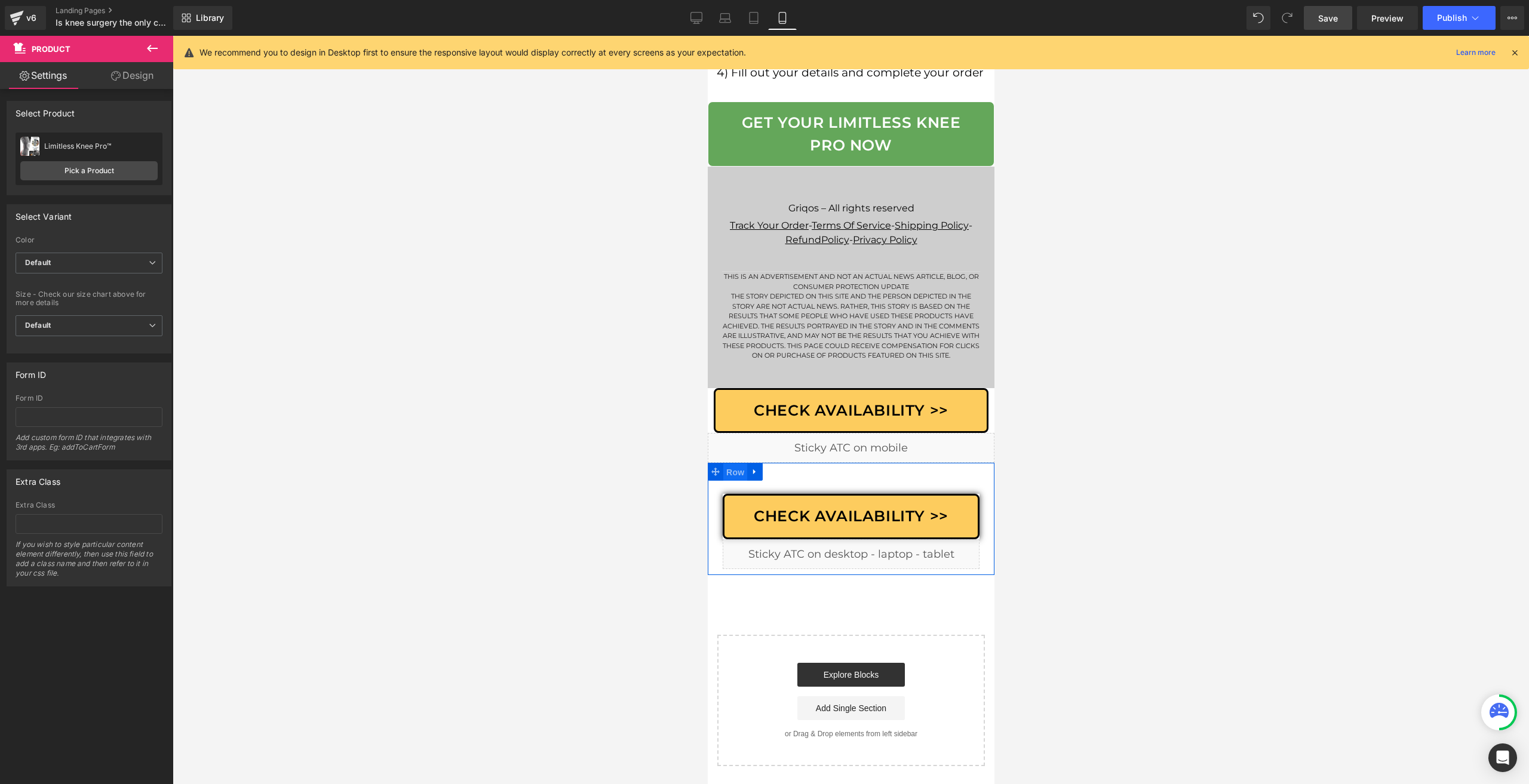
drag, startPoint x: 731, startPoint y: 481, endPoint x: 1236, endPoint y: 388, distance: 513.5
click at [731, 481] on span "Row" at bounding box center [735, 472] width 24 height 18
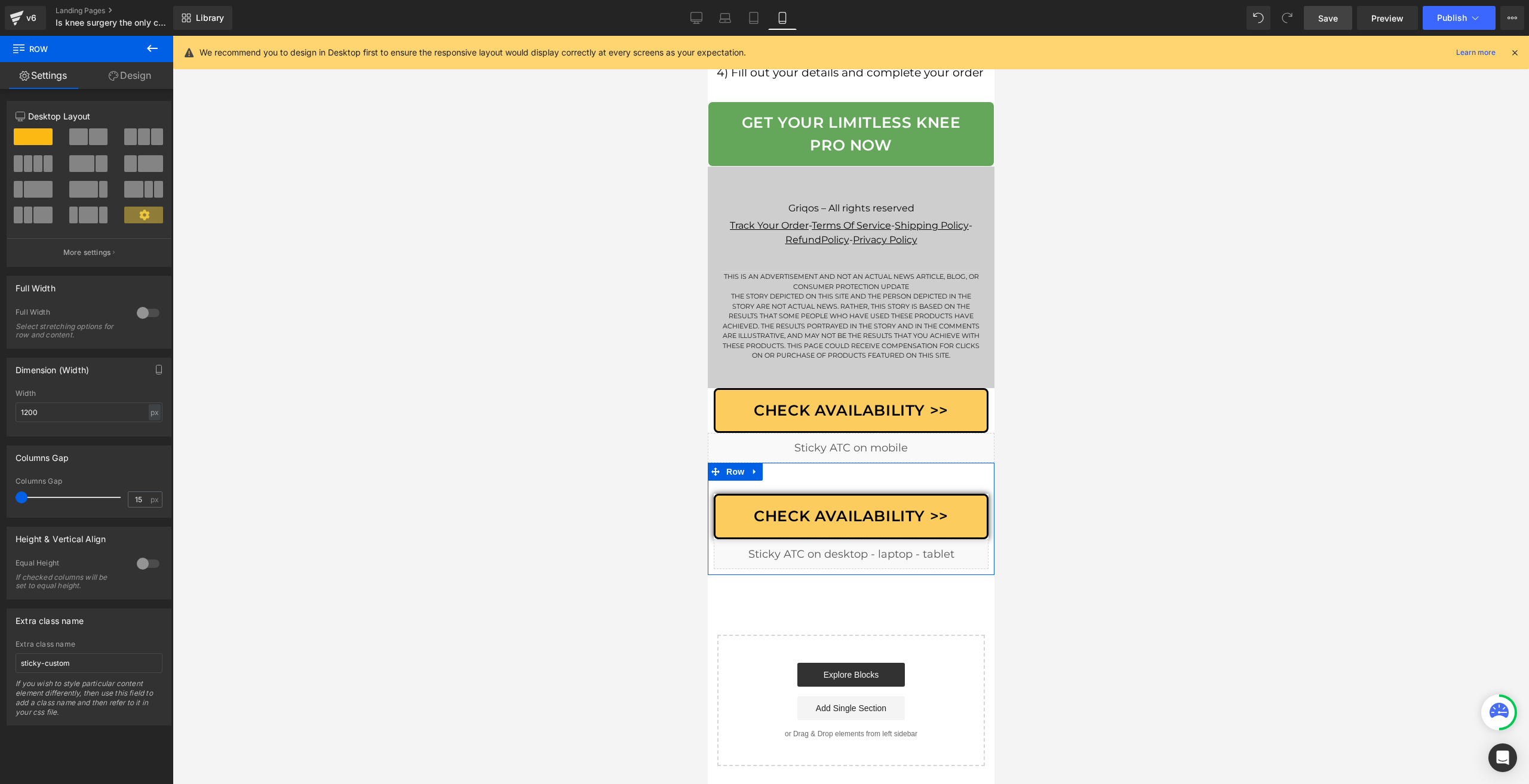
drag, startPoint x: 27, startPoint y: 495, endPoint x: 0, endPoint y: 496, distance: 27.0
click at [0, 496] on div "Columns Gap 15px Columns Gap 15 px" at bounding box center [89, 477] width 179 height 81
click at [97, 418] on input "1200" at bounding box center [89, 412] width 147 height 20
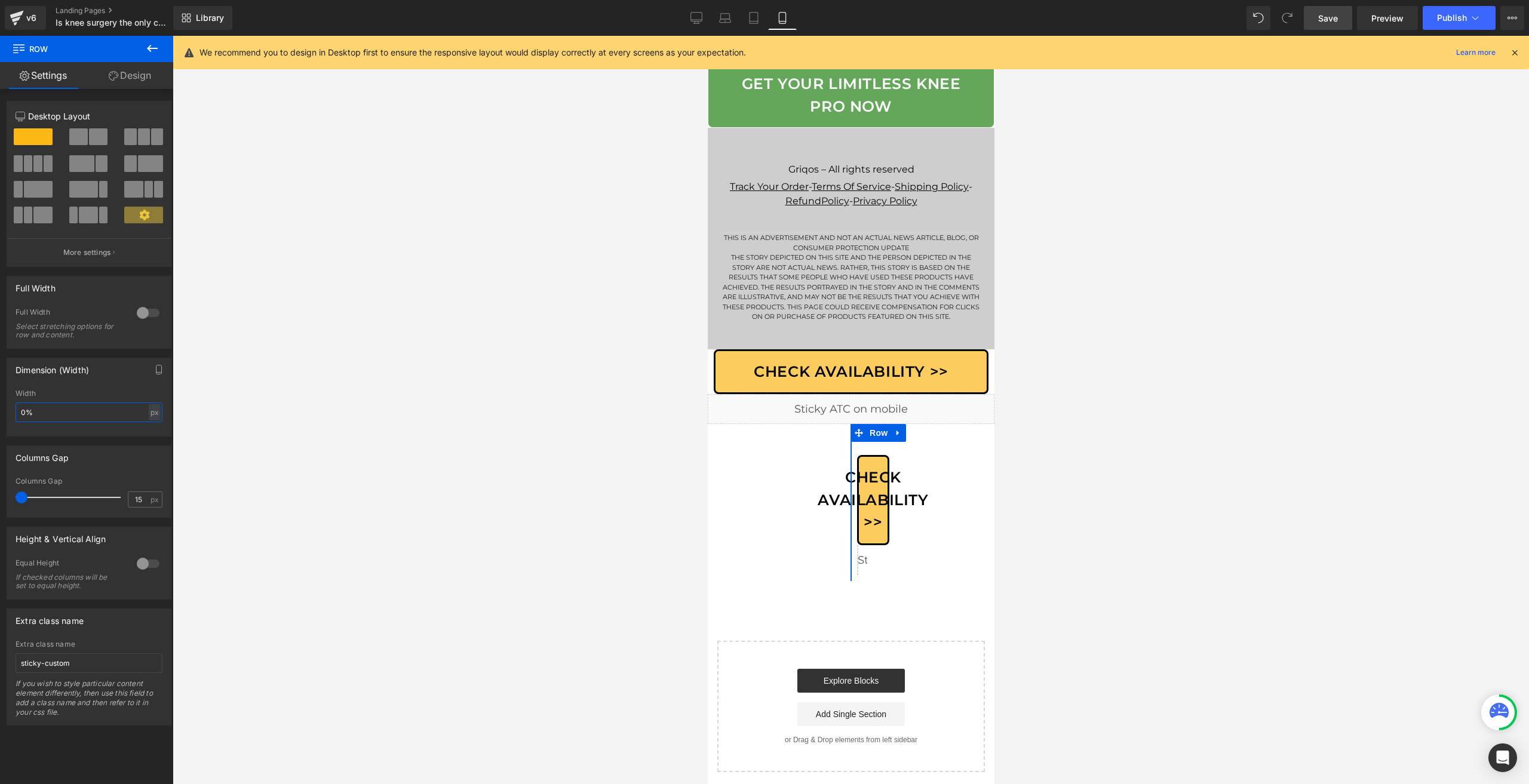
type input "0"
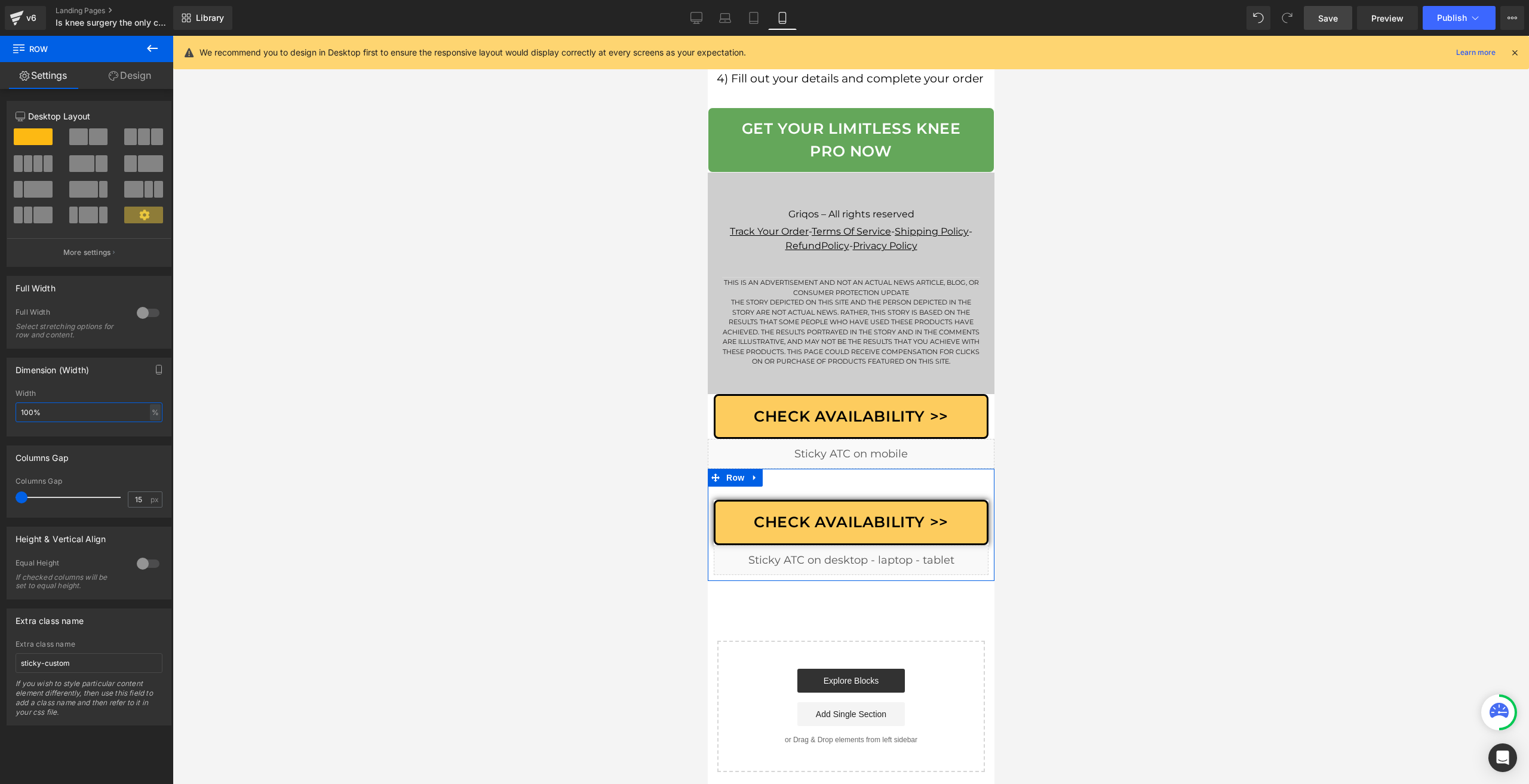
type input "100"
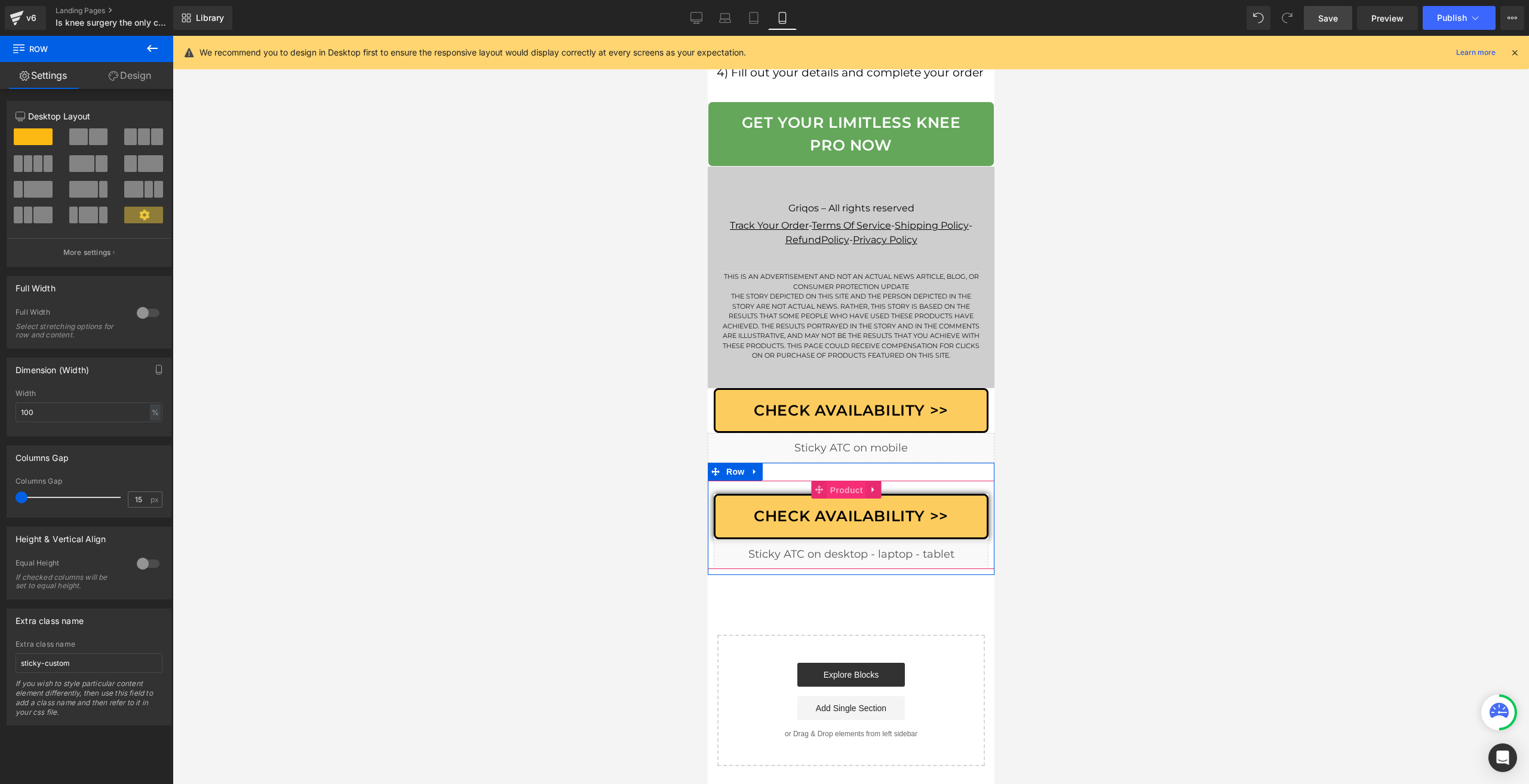
click at [832, 496] on span "Product" at bounding box center [847, 490] width 39 height 18
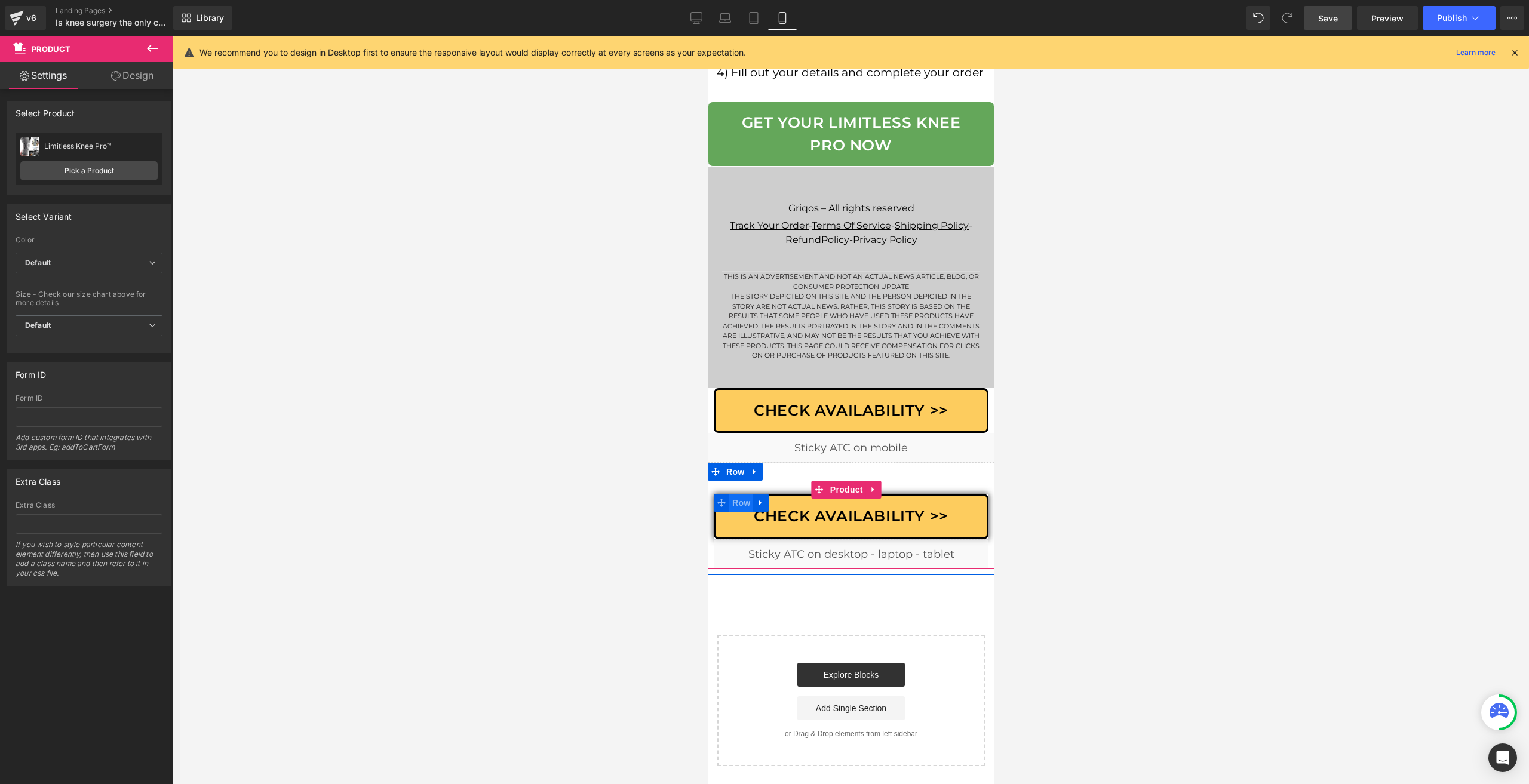
click at [746, 512] on span "Row" at bounding box center [741, 503] width 24 height 18
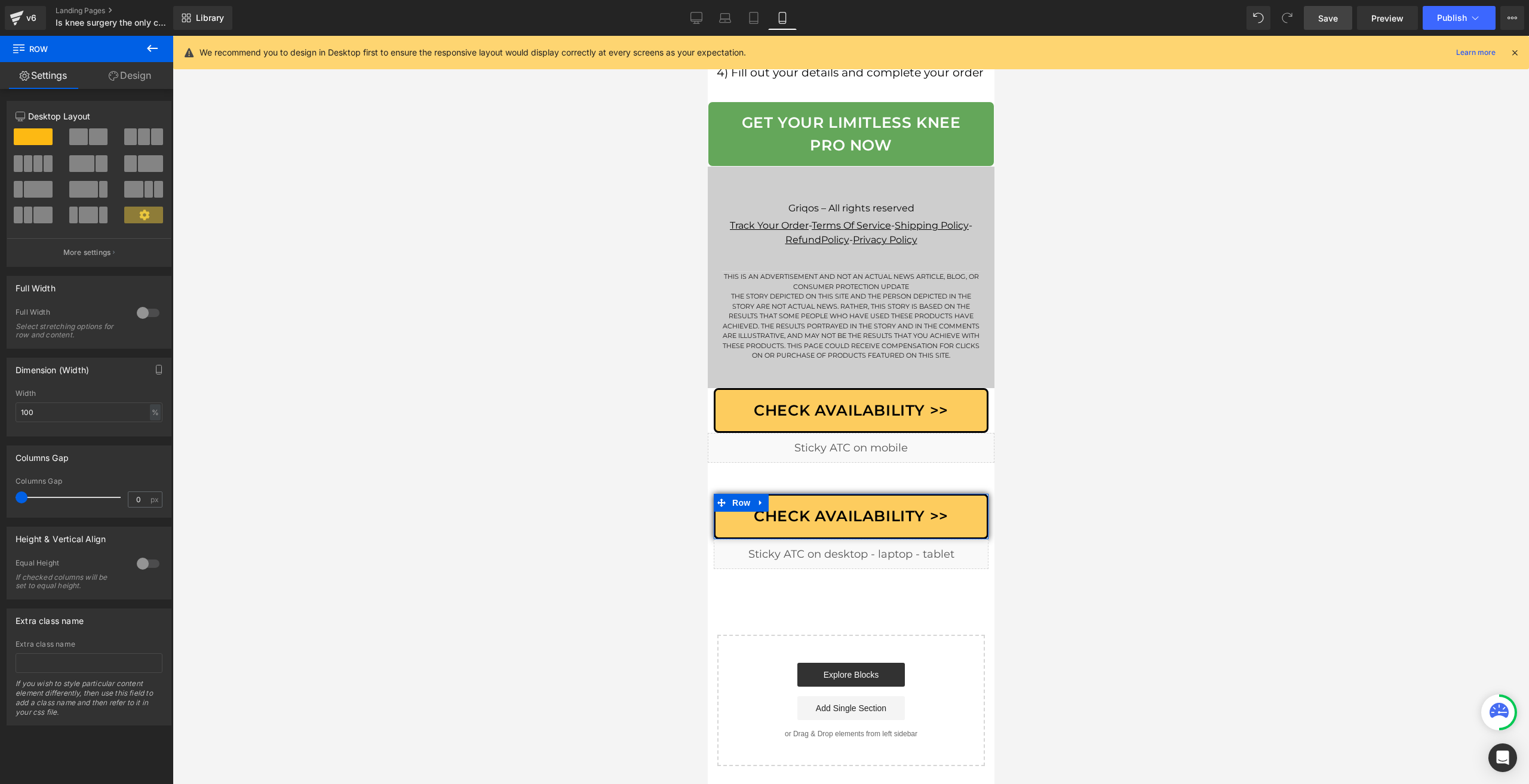
click at [132, 78] on link "Design" at bounding box center [130, 75] width 87 height 27
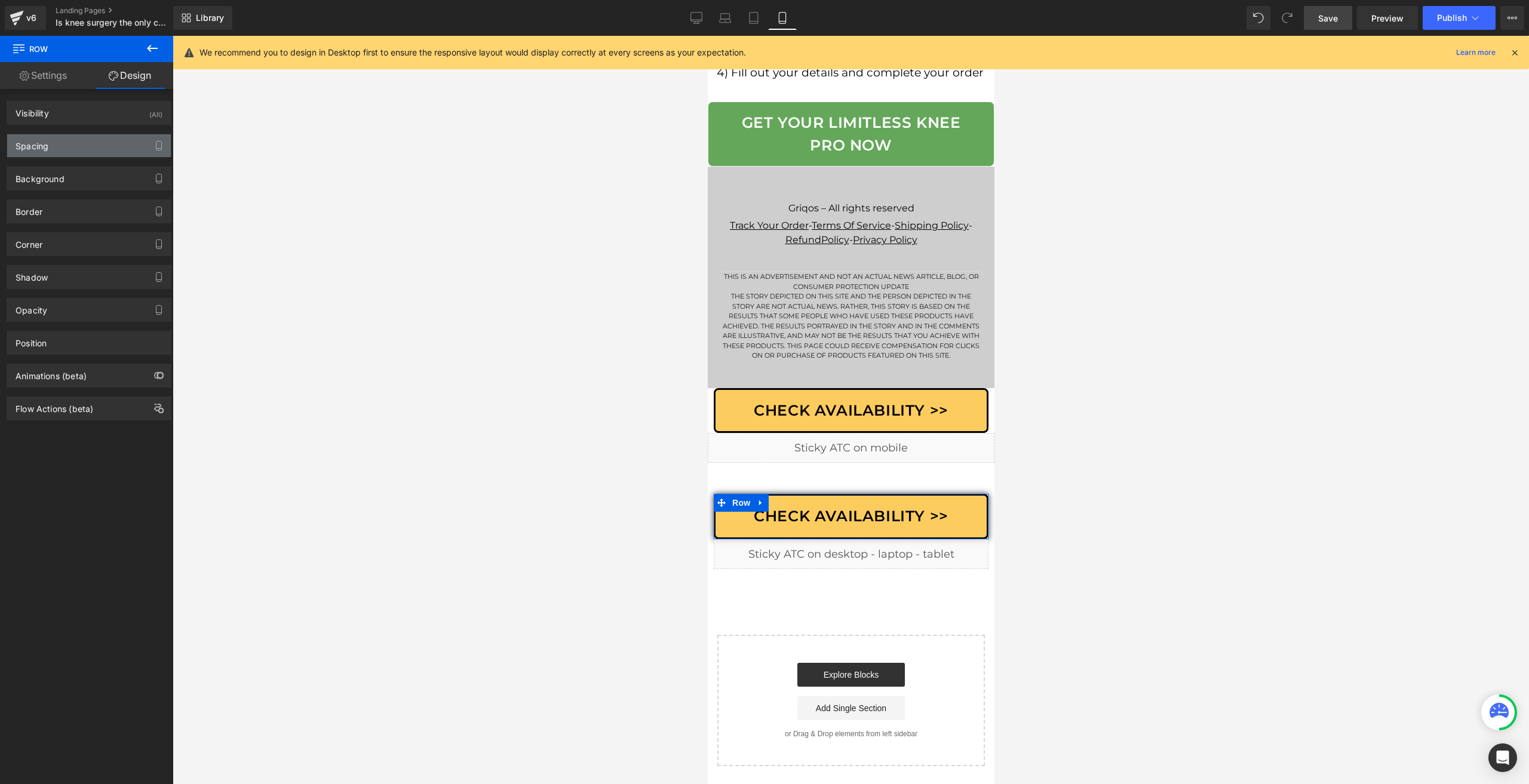
click at [52, 141] on div "Spacing" at bounding box center [89, 146] width 164 height 22
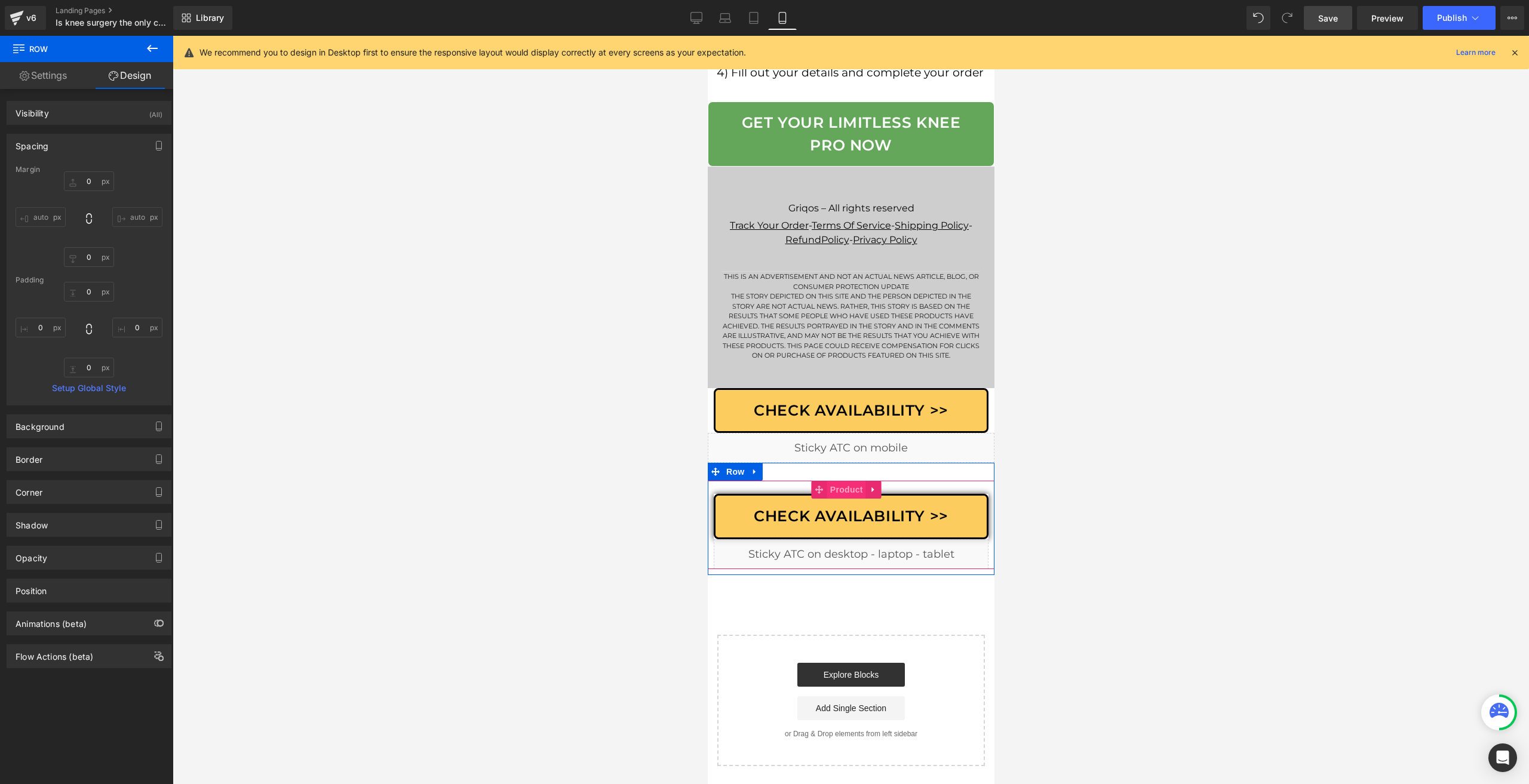
click at [842, 499] on span "Product" at bounding box center [847, 490] width 39 height 18
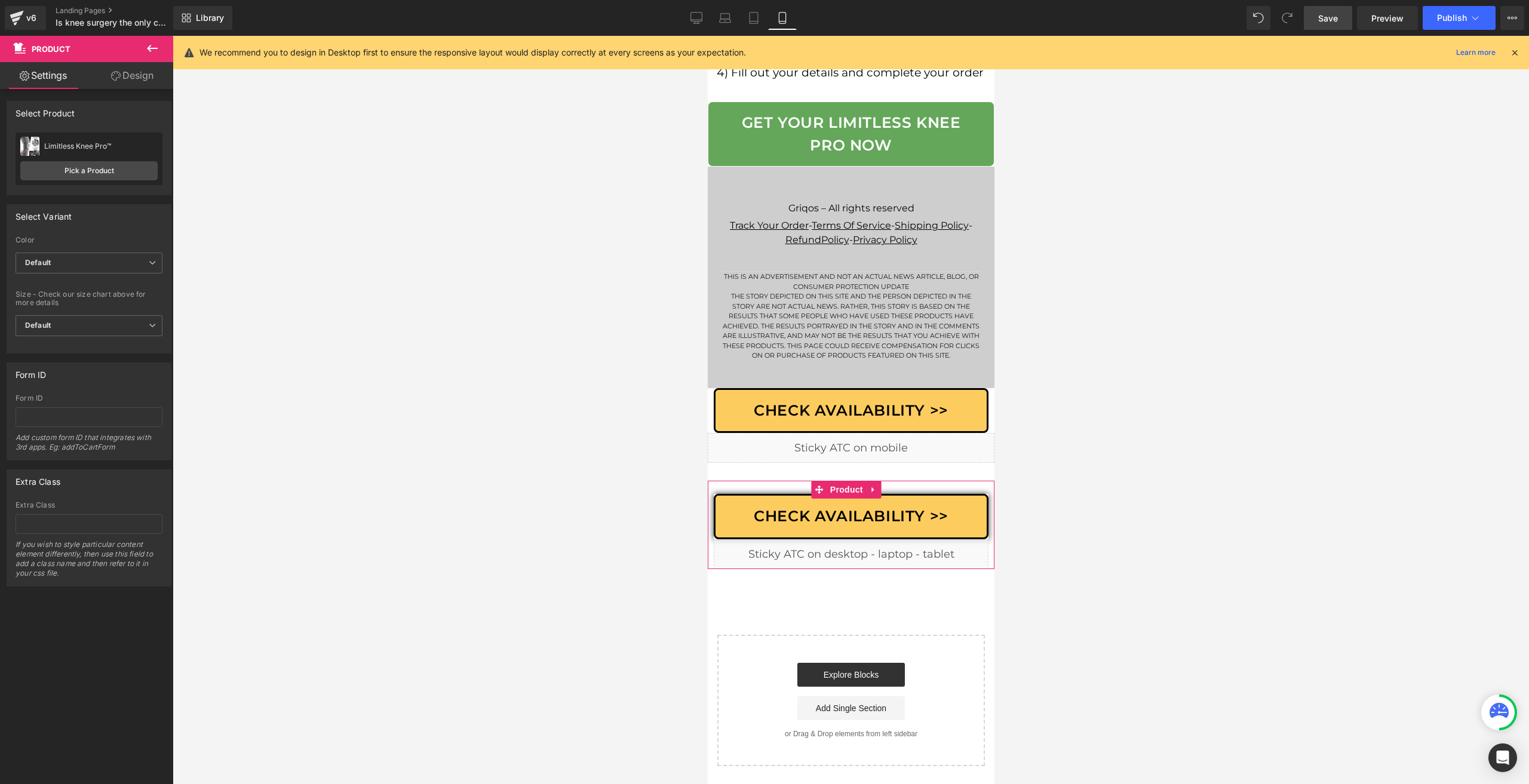
click at [115, 80] on icon at bounding box center [116, 76] width 9 height 9
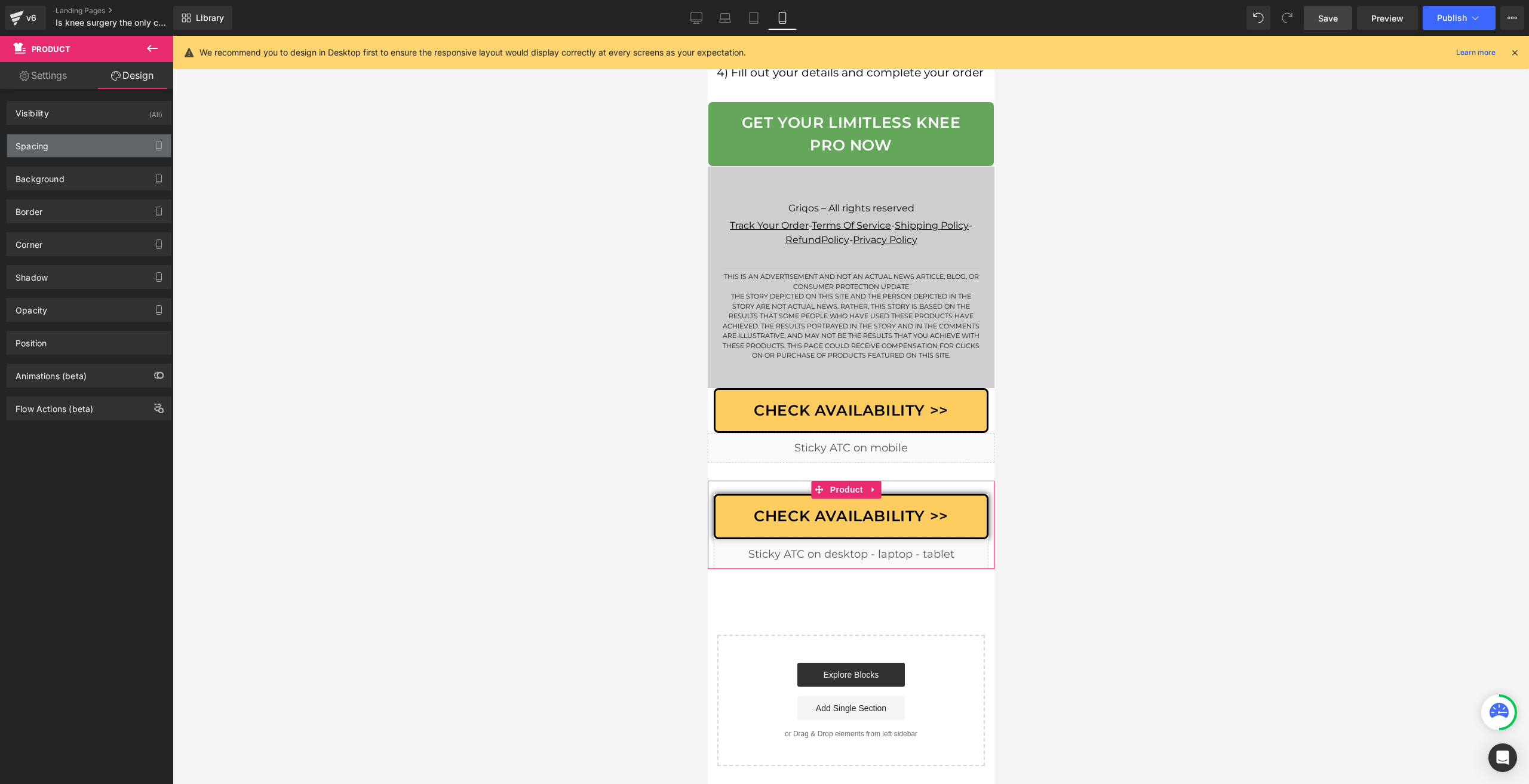
click at [70, 155] on div "Spacing" at bounding box center [89, 146] width 164 height 22
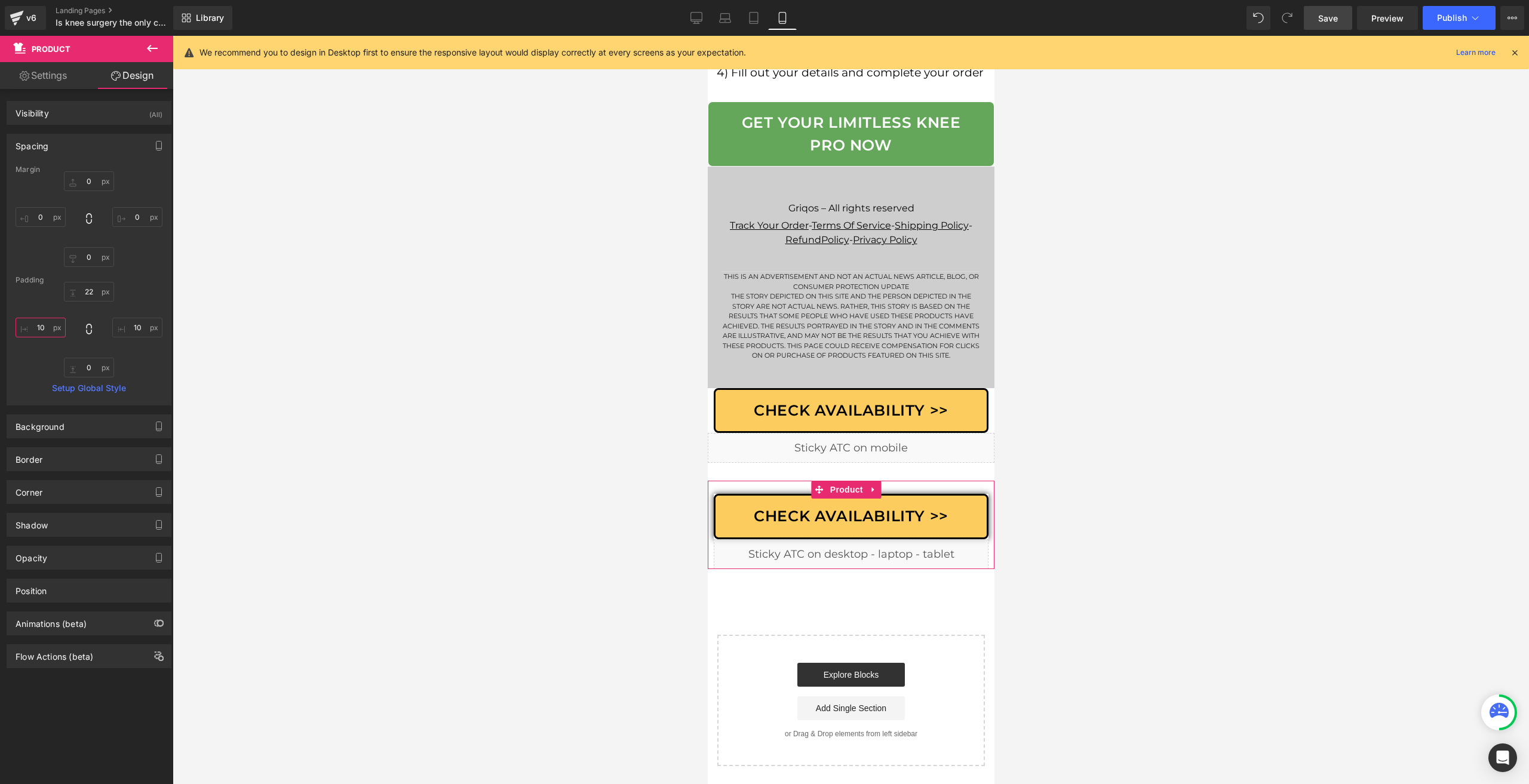
click at [39, 321] on input "10" at bounding box center [41, 327] width 50 height 20
type input "0"
click at [135, 326] on input "10" at bounding box center [137, 327] width 50 height 20
type input "0"
click at [125, 284] on div "22 0 0 0" at bounding box center [89, 330] width 147 height 95
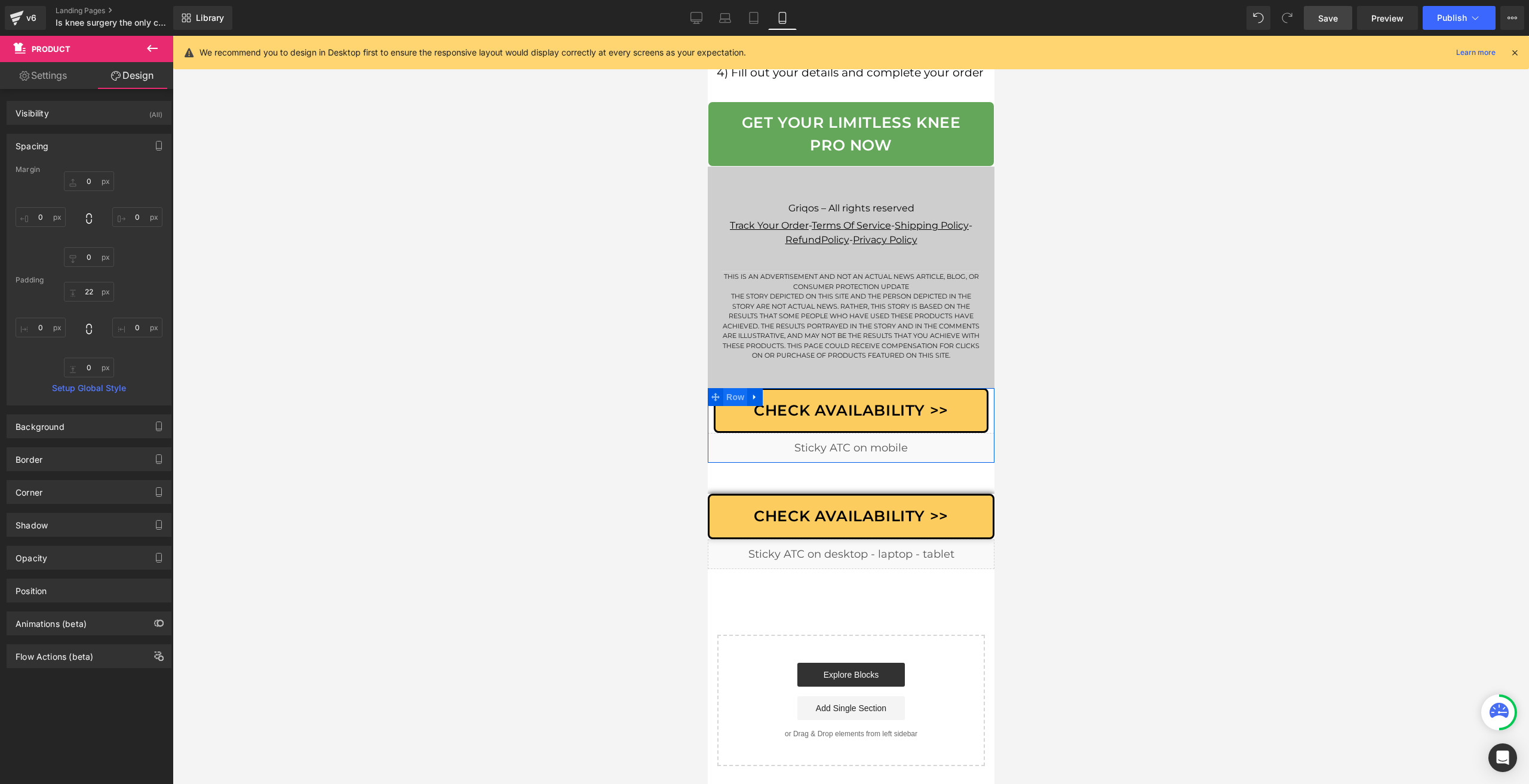
click at [734, 406] on span "Row" at bounding box center [735, 396] width 24 height 18
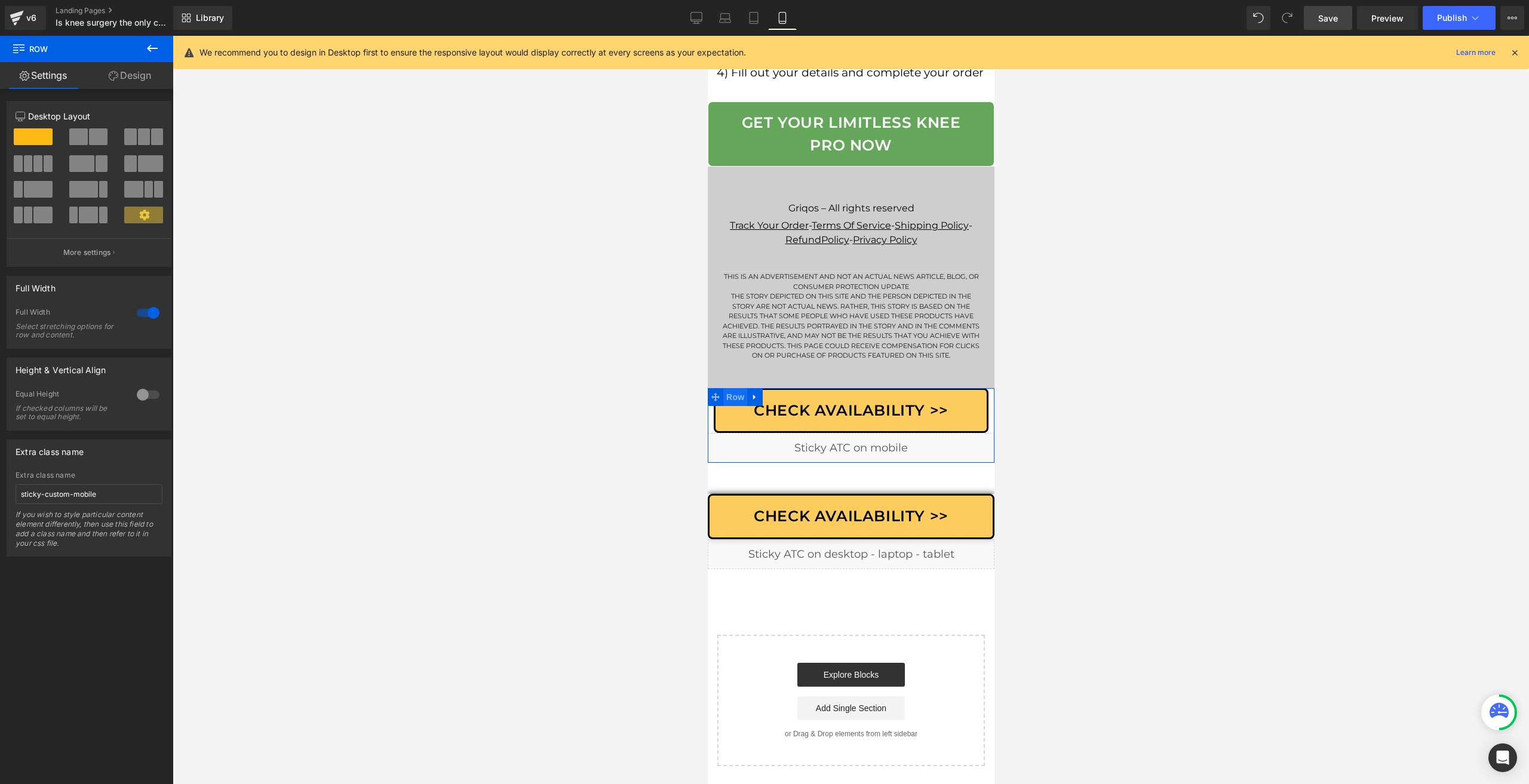
click at [722, 406] on span "Row" at bounding box center [735, 396] width 24 height 18
click at [111, 494] on input "sticky-custom-mobile" at bounding box center [89, 493] width 147 height 20
drag, startPoint x: 740, startPoint y: 481, endPoint x: 712, endPoint y: 484, distance: 28.2
click at [740, 481] on span "Row" at bounding box center [735, 471] width 24 height 18
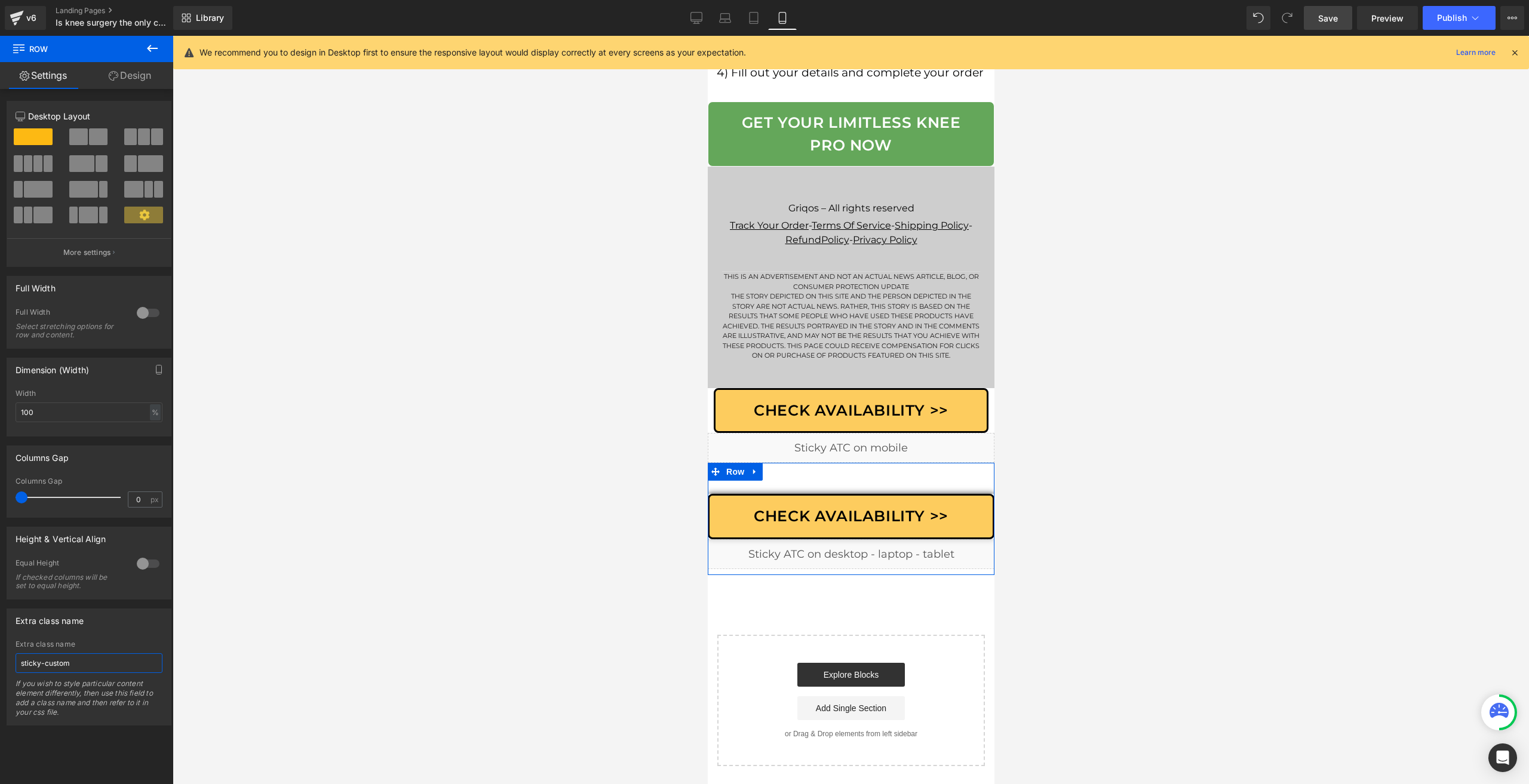
click at [97, 653] on input "sticky-custom" at bounding box center [89, 663] width 147 height 20
paste input "-mobile"
click at [858, 454] on div "Liquid" at bounding box center [850, 448] width 287 height 30
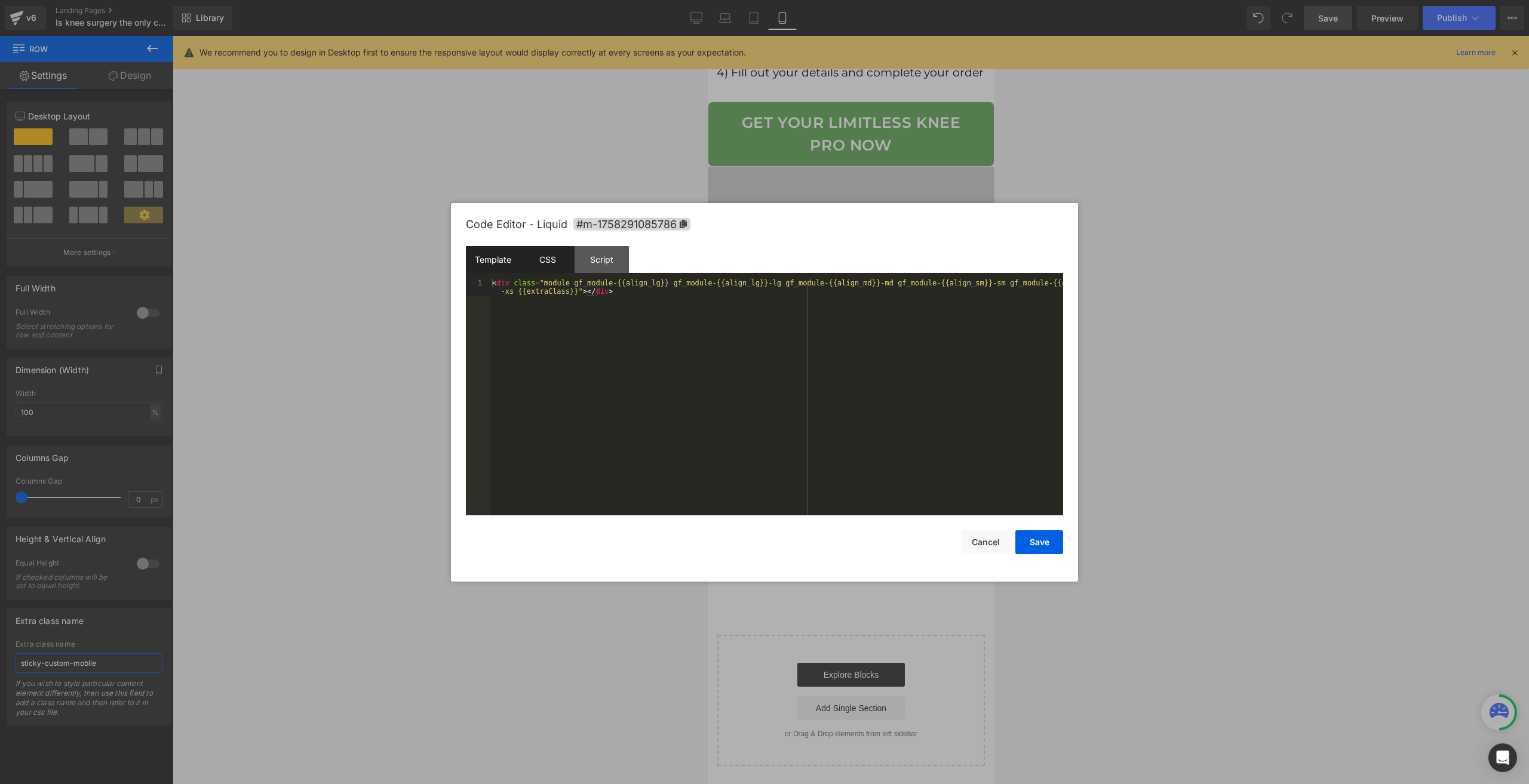
type input "sticky-custom-mobile"
click at [559, 265] on div "CSS" at bounding box center [548, 259] width 54 height 27
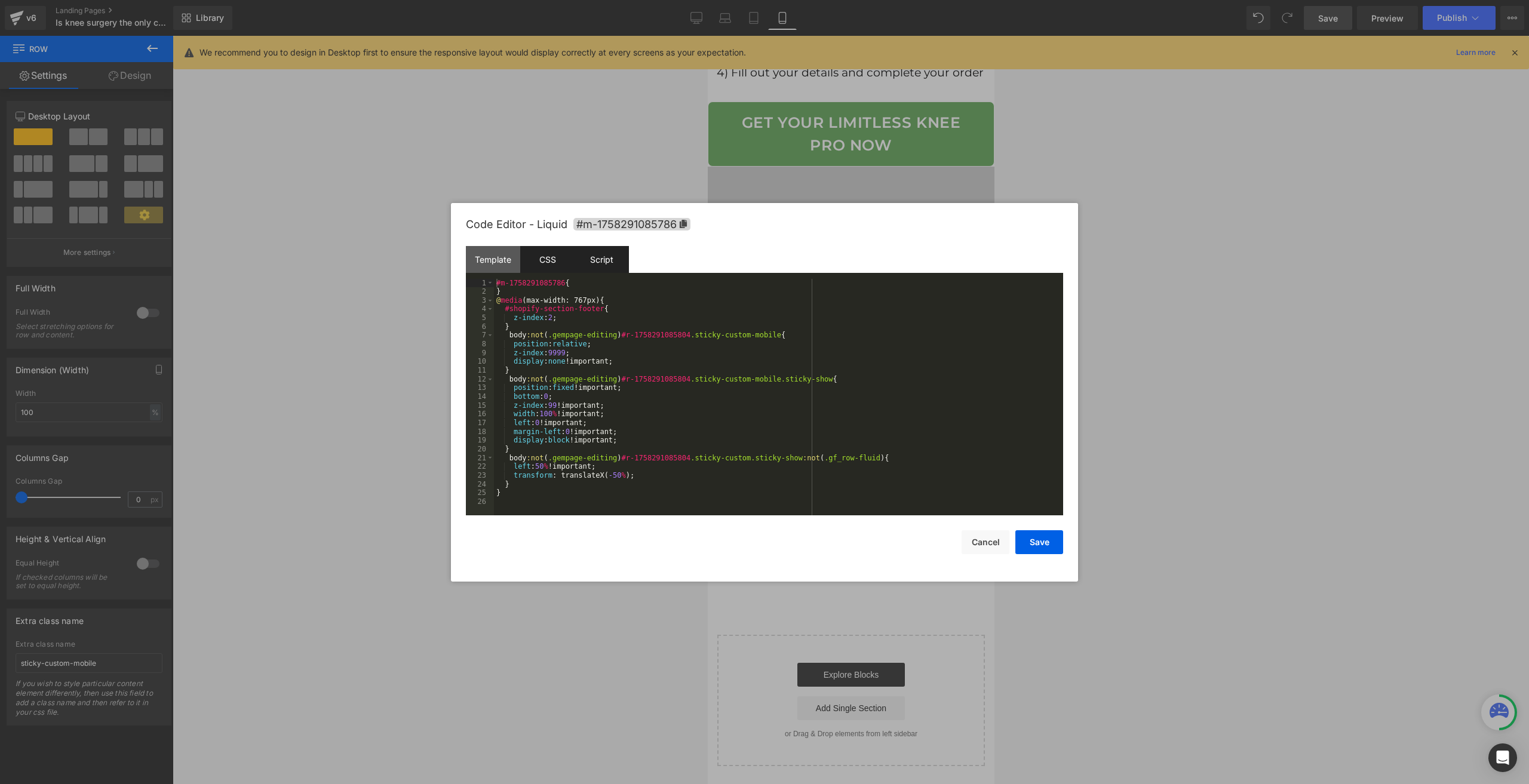
click at [612, 263] on div "Script" at bounding box center [602, 259] width 54 height 27
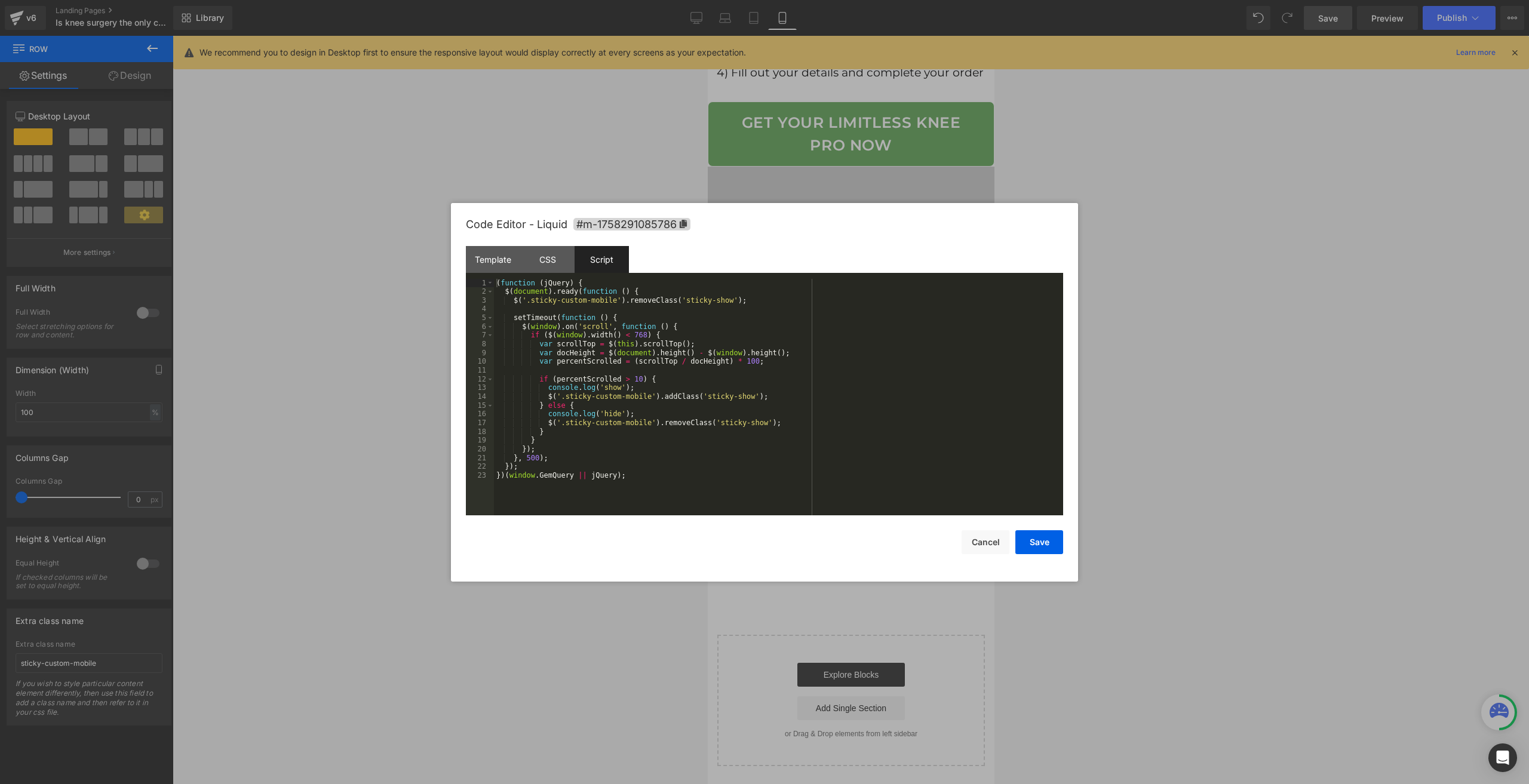
click at [635, 482] on div "( function ( jQuery ) { $ ( document ) . ready ( function ( ) { $ ( '.sticky-cu…" at bounding box center [779, 406] width 569 height 254
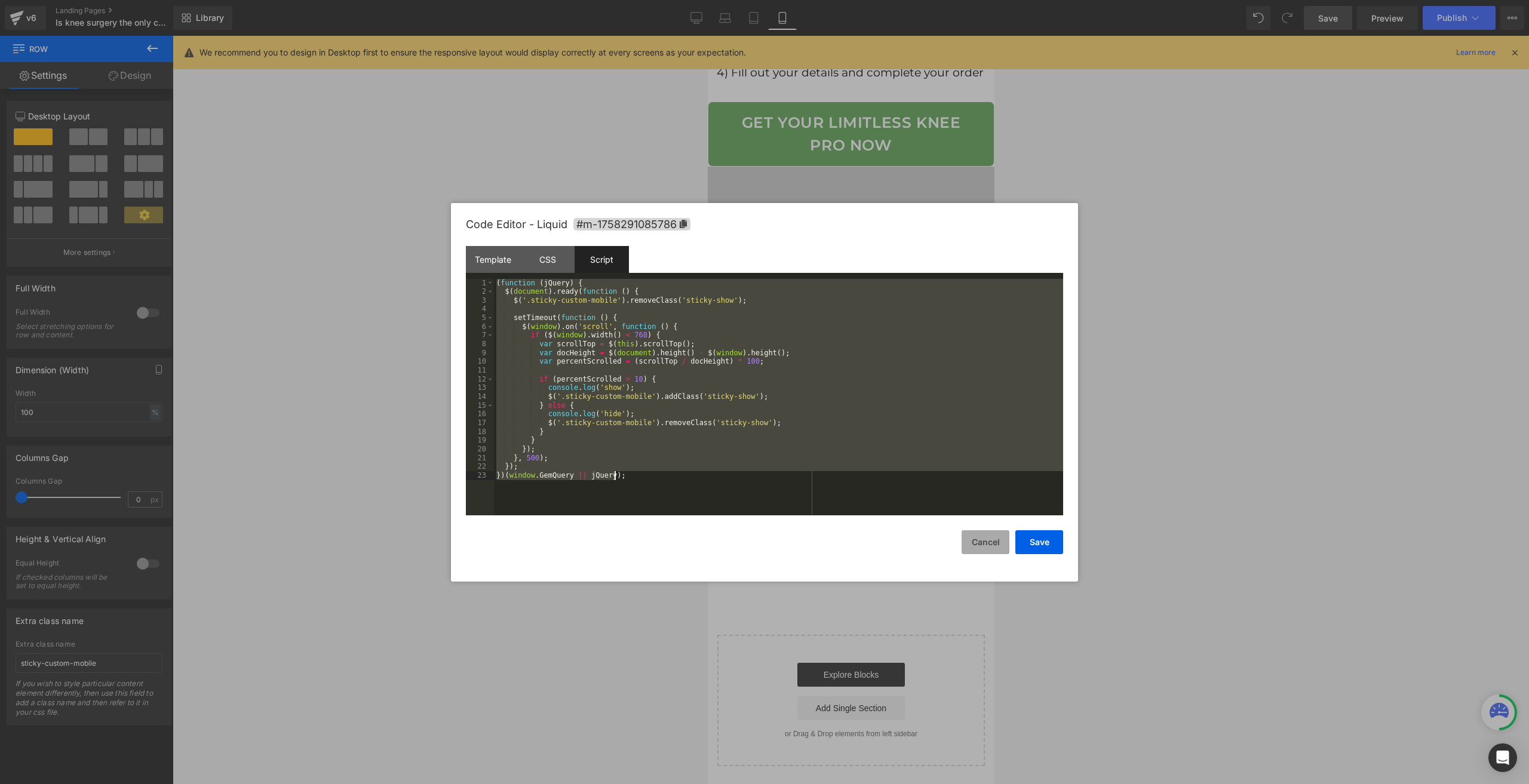
click at [977, 546] on button "Cancel" at bounding box center [985, 543] width 48 height 24
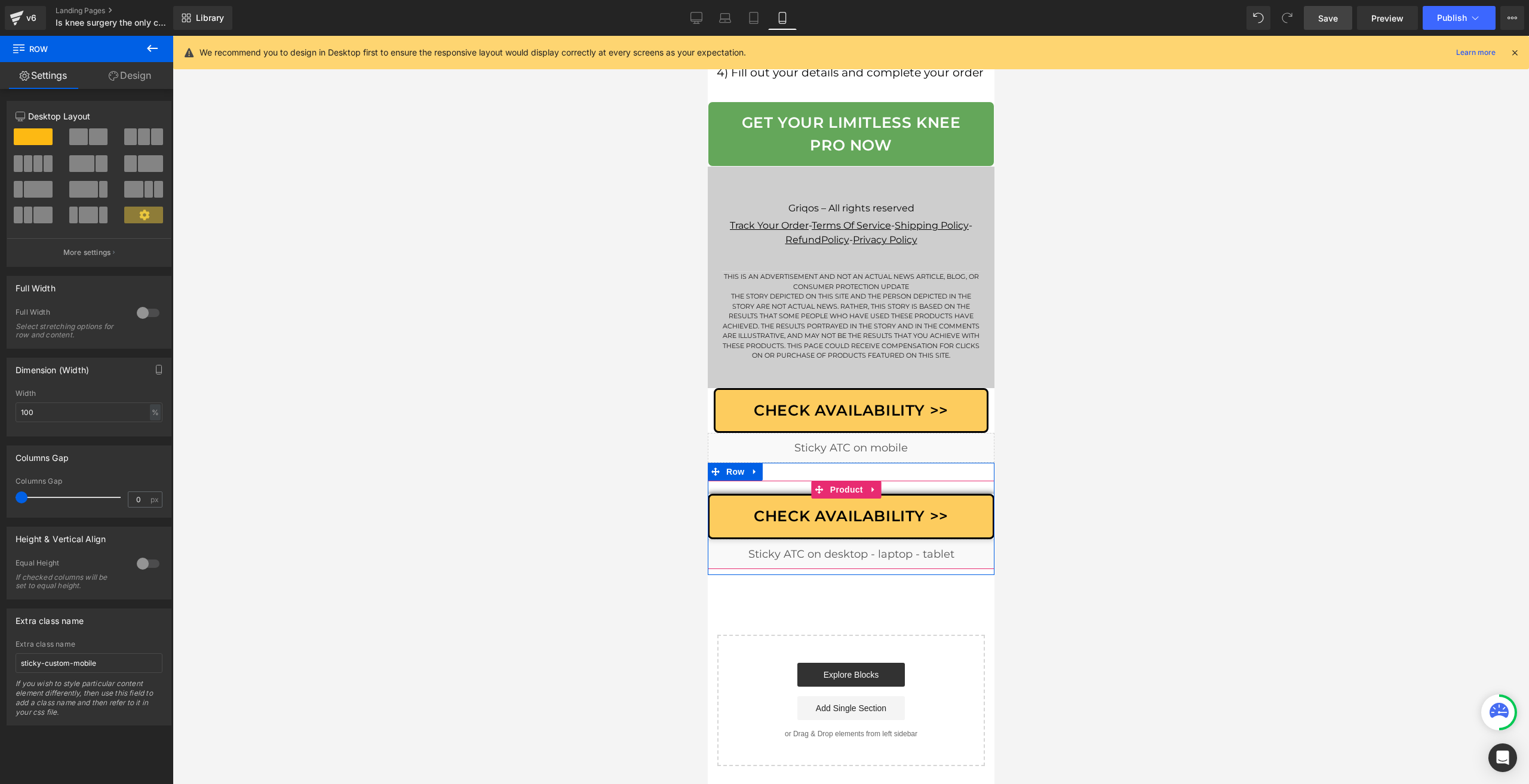
click at [862, 560] on div "Liquid" at bounding box center [850, 554] width 287 height 30
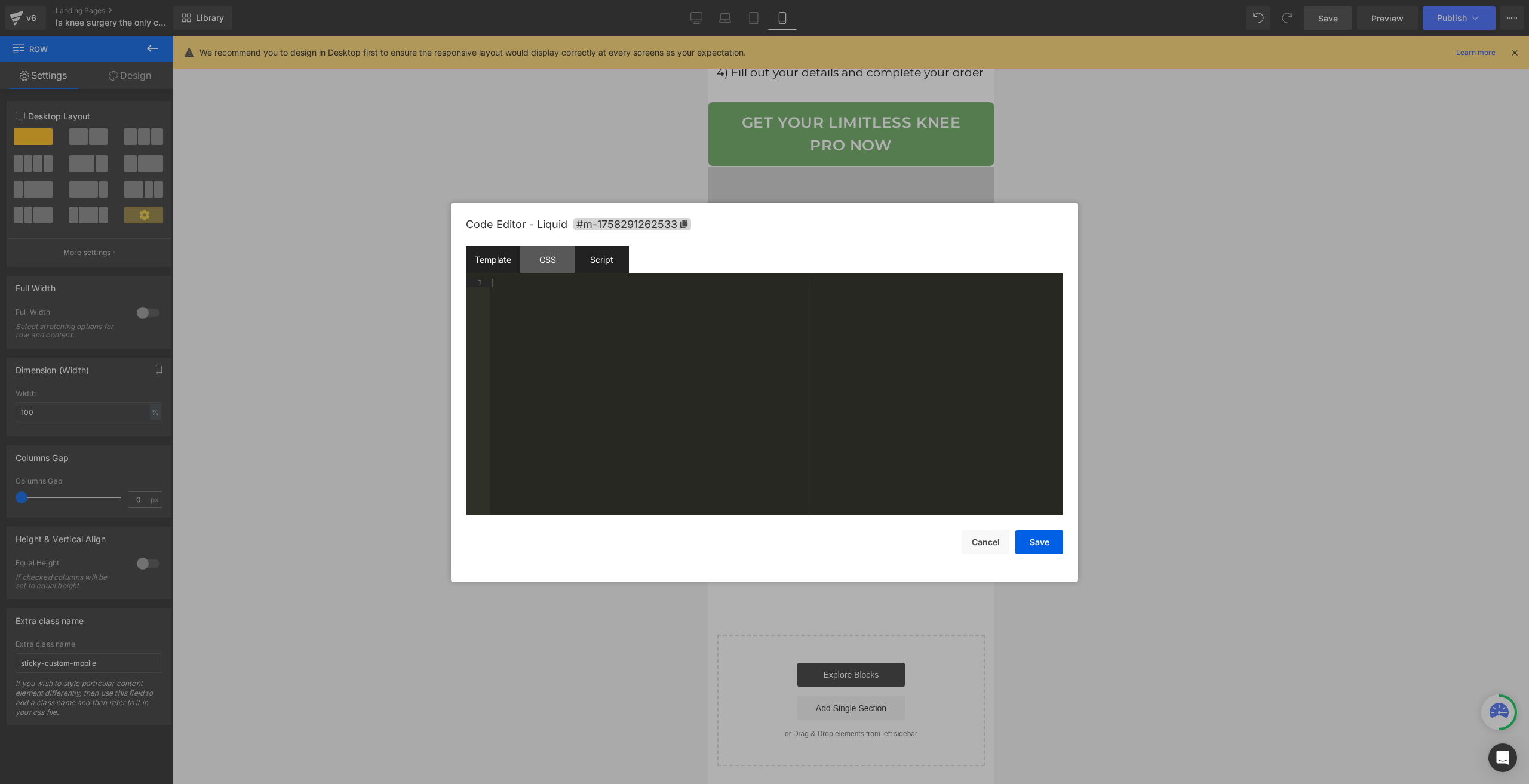
click at [618, 264] on div "Script" at bounding box center [602, 259] width 54 height 27
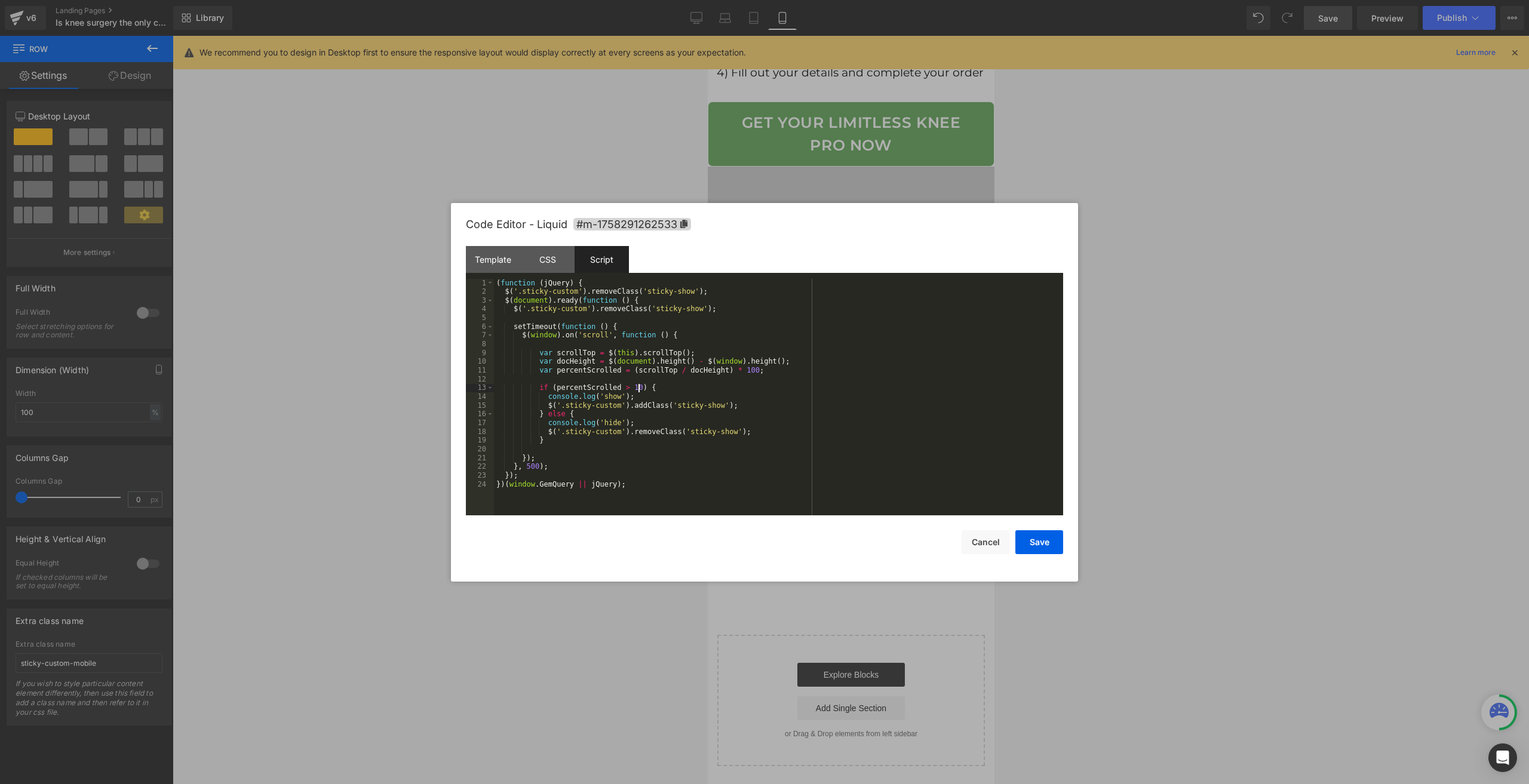
click at [636, 390] on div "( function ( jQuery ) { $ ( '.sticky-custom' ) . removeClass ( 'sticky-show' ) …" at bounding box center [779, 406] width 569 height 254
click at [1042, 539] on button "Save" at bounding box center [1039, 543] width 48 height 24
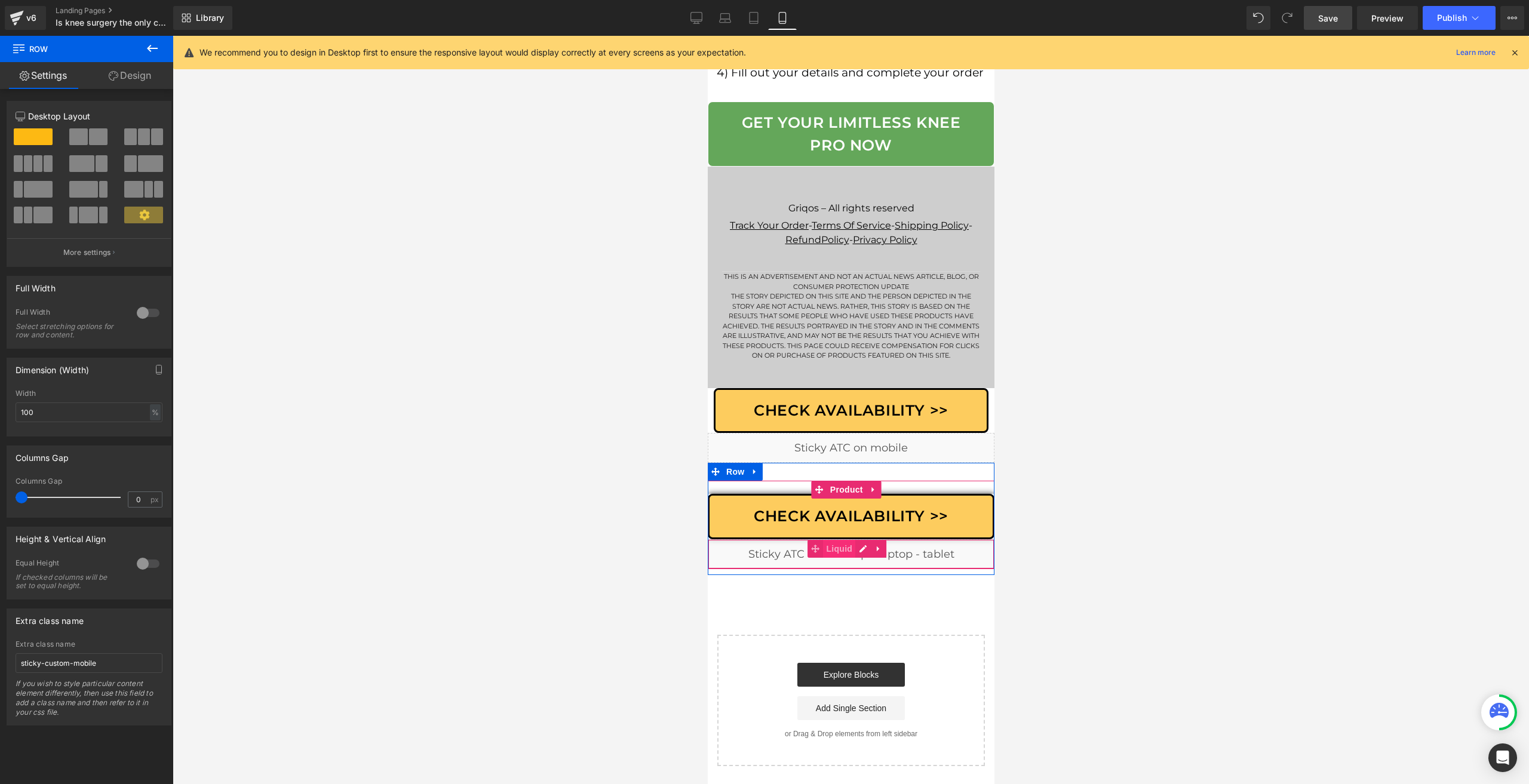
click at [853, 556] on span "Liquid" at bounding box center [838, 549] width 33 height 18
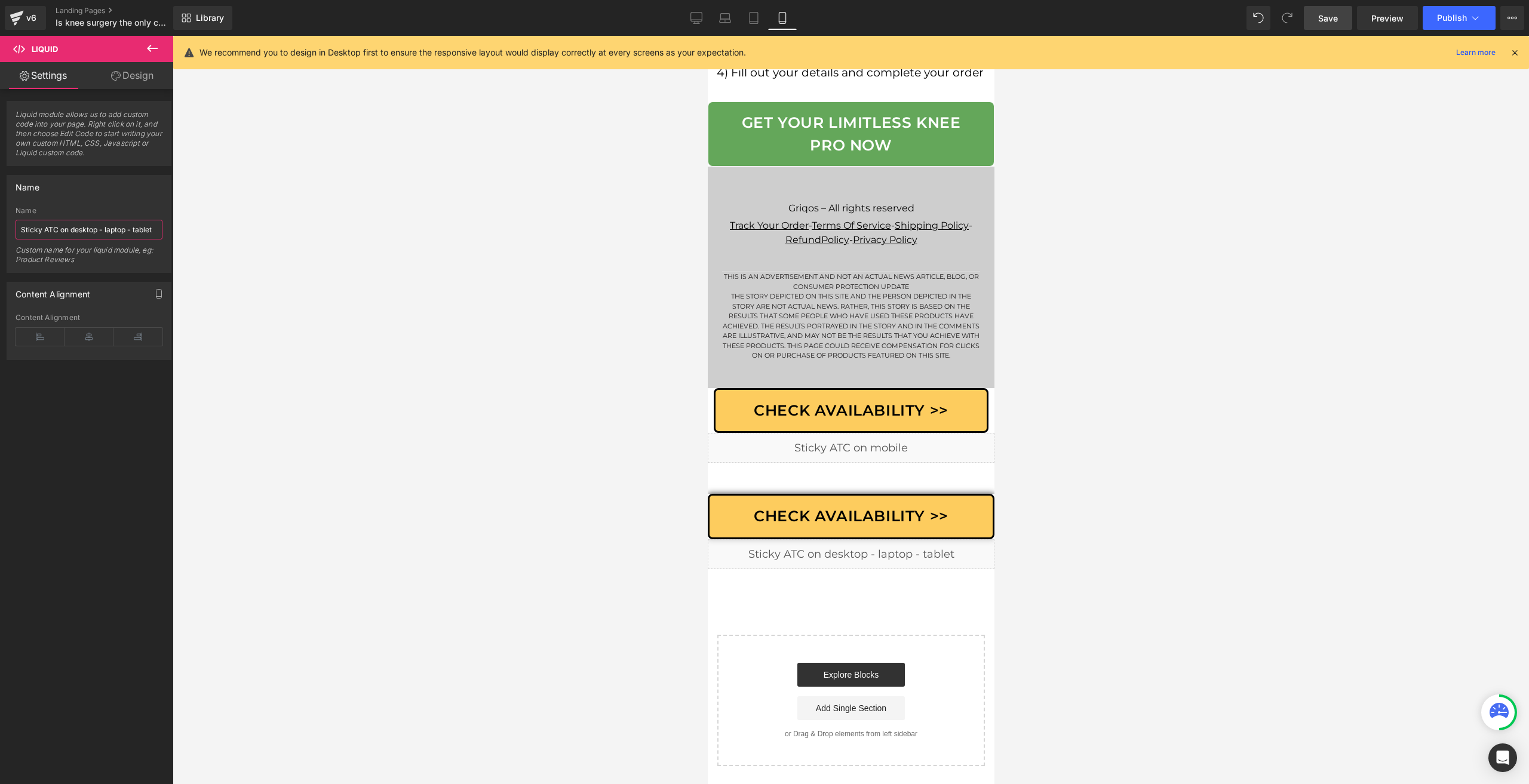
drag, startPoint x: 69, startPoint y: 228, endPoint x: 217, endPoint y: 235, distance: 148.2
click at [217, 235] on div "Liquid You are previewing how the will restyle your page. You can not edit Elem…" at bounding box center [764, 402] width 1529 height 805
click at [859, 449] on div "Liquid" at bounding box center [850, 448] width 287 height 30
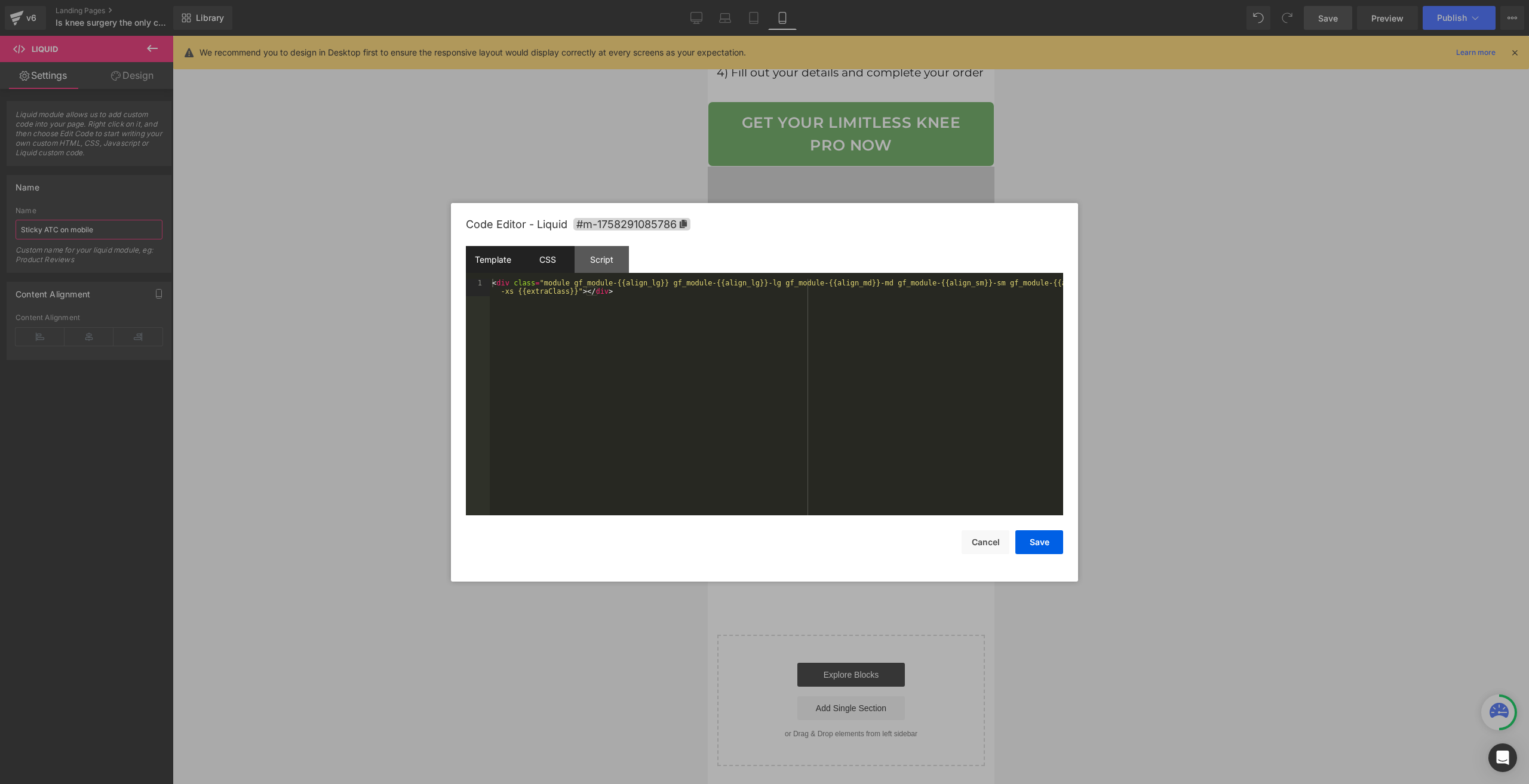
type input "Sticky ATC on mobile"
click at [567, 261] on div "CSS" at bounding box center [548, 259] width 54 height 27
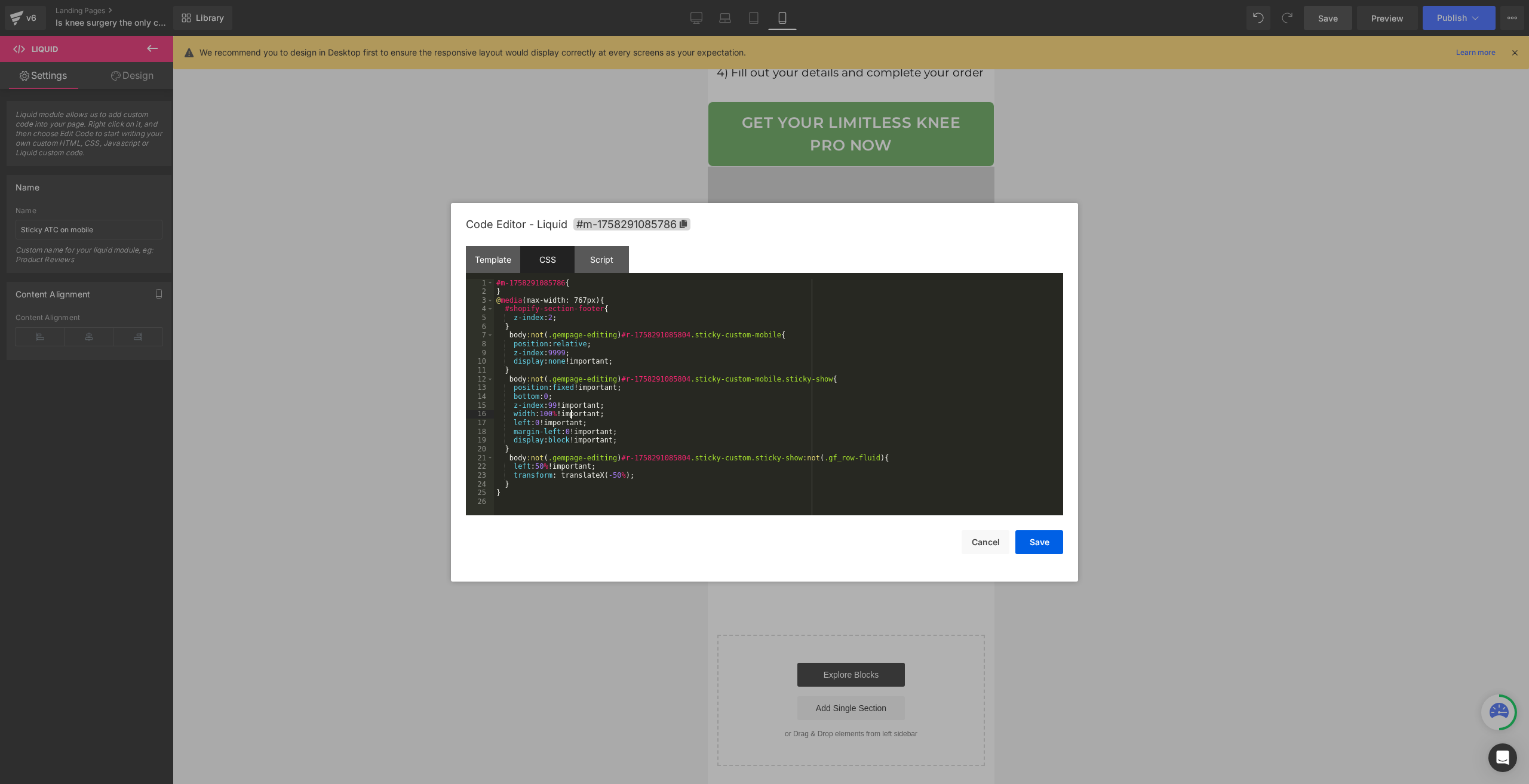
click at [572, 411] on div "#m-1758291085786 { } @ media (max-width: 767px) { #shopify-section-footer { z-i…" at bounding box center [779, 406] width 569 height 254
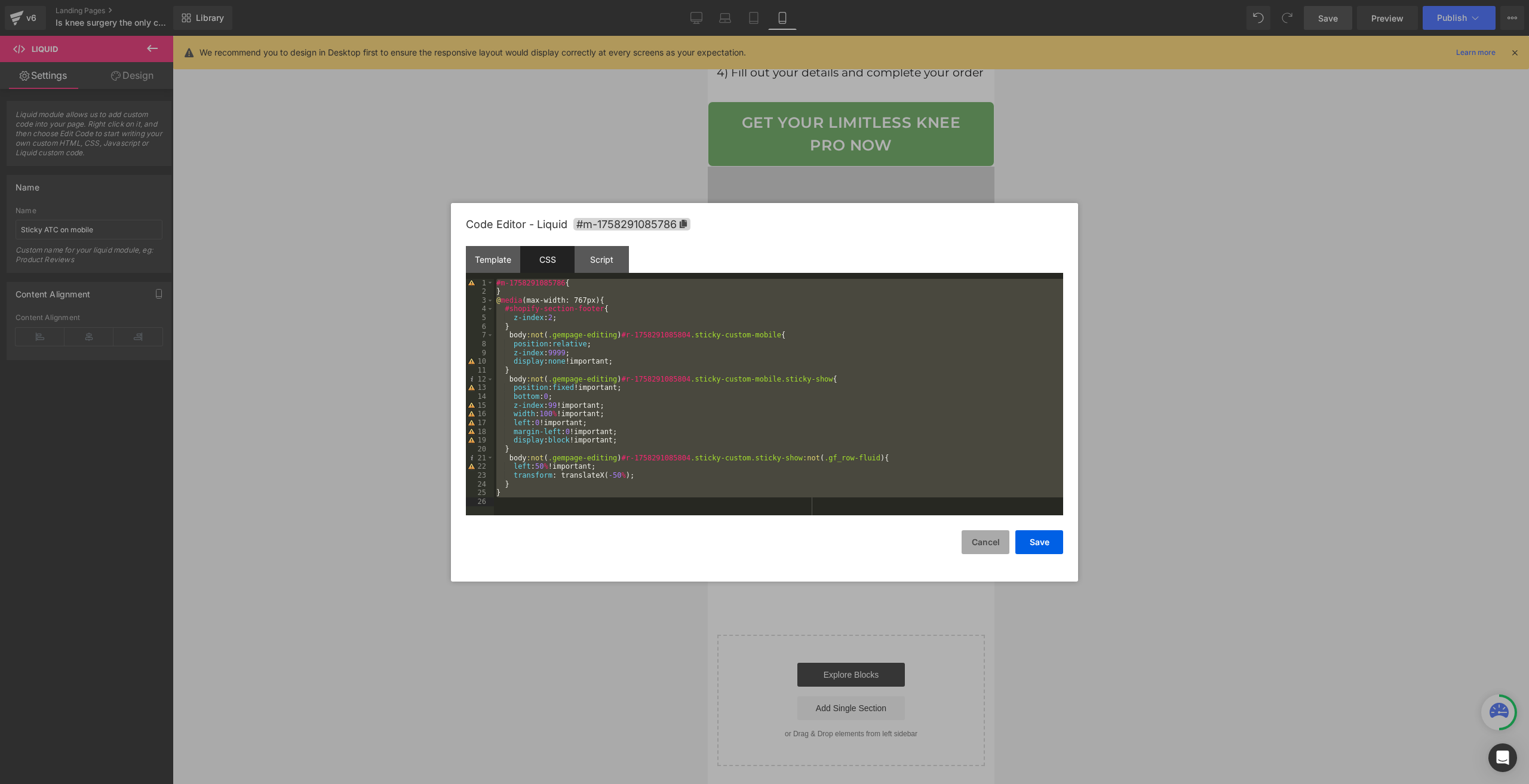
click at [998, 542] on button "Cancel" at bounding box center [985, 543] width 48 height 24
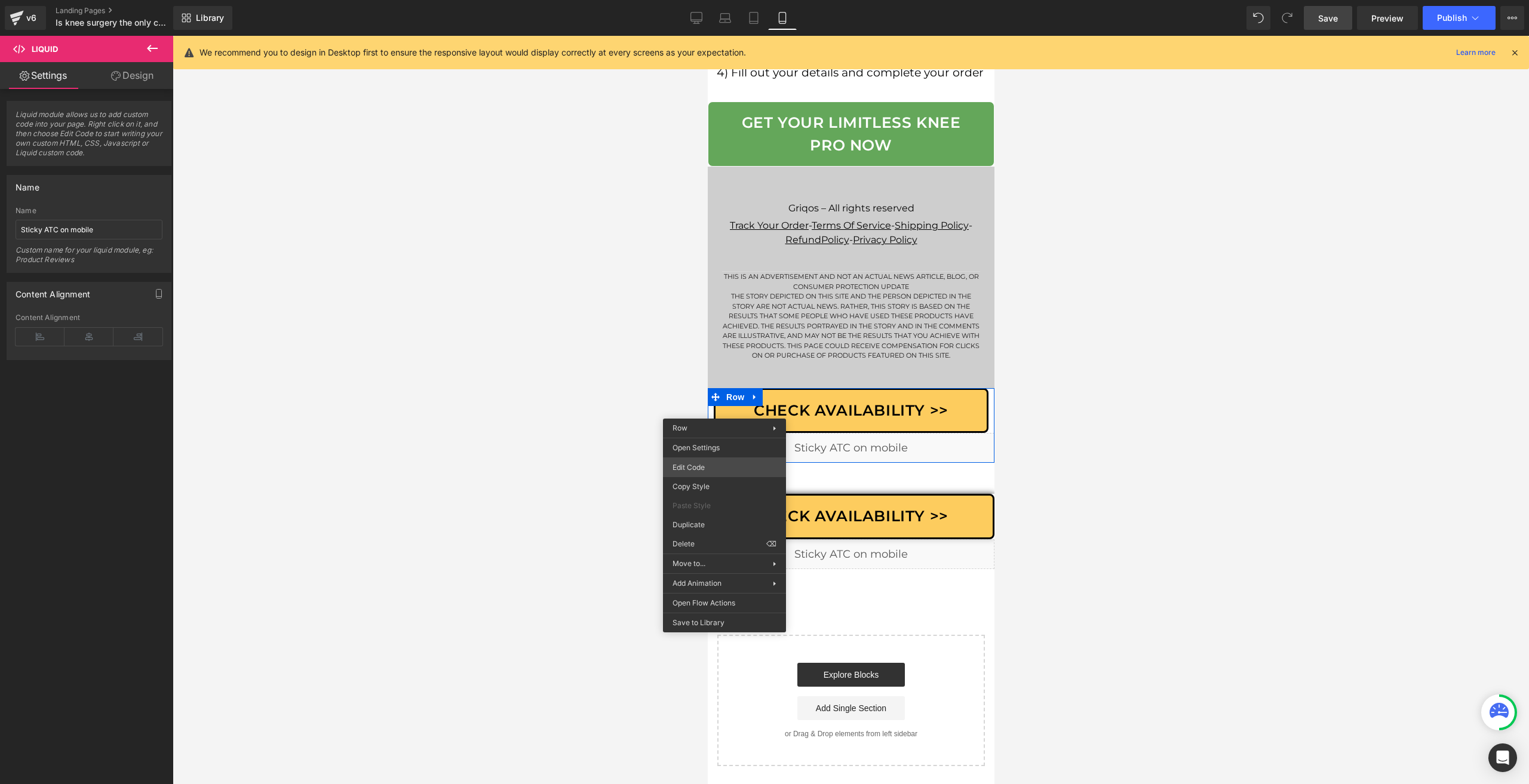
click at [725, 0] on div "Liquid You are previewing how the will restyle your page. You can not edit Elem…" at bounding box center [764, 0] width 1529 height 0
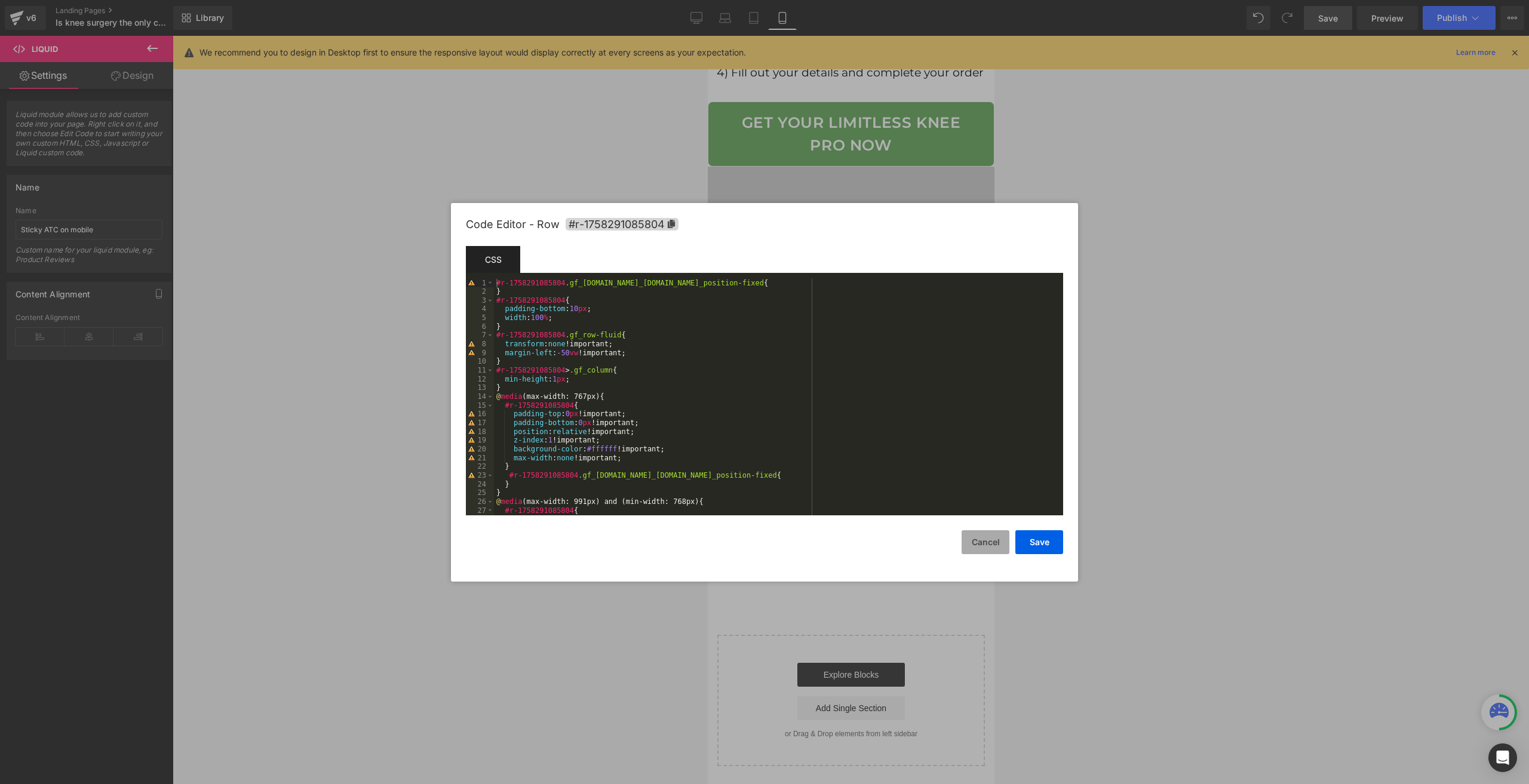
click at [985, 543] on button "Cancel" at bounding box center [985, 543] width 48 height 24
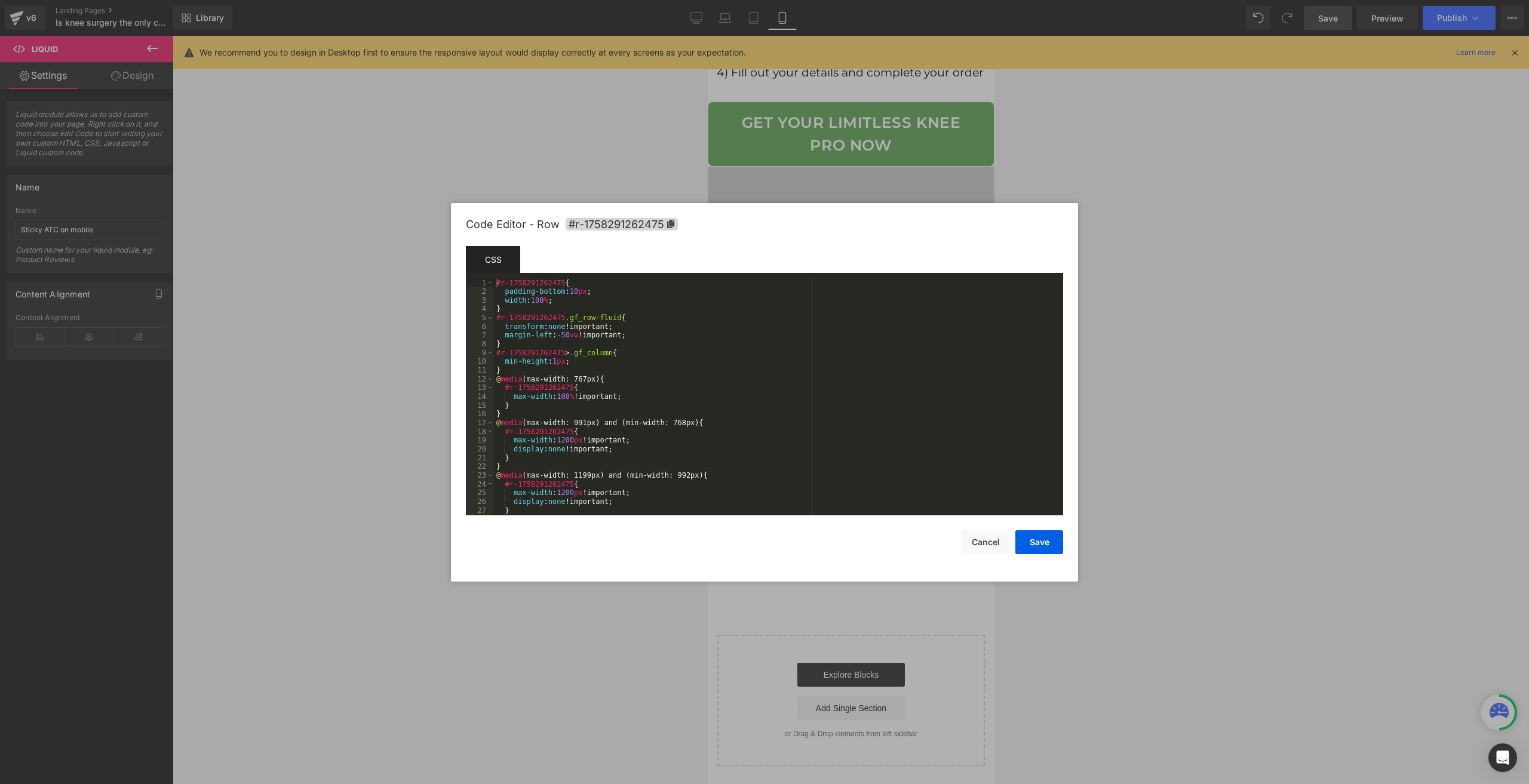
click at [707, 0] on div "Liquid You are previewing how the will restyle your page. You can not edit Elem…" at bounding box center [764, 0] width 1529 height 0
click at [617, 228] on span "#r-1758291262475" at bounding box center [622, 223] width 112 height 12
click at [978, 543] on button "Cancel" at bounding box center [985, 543] width 48 height 24
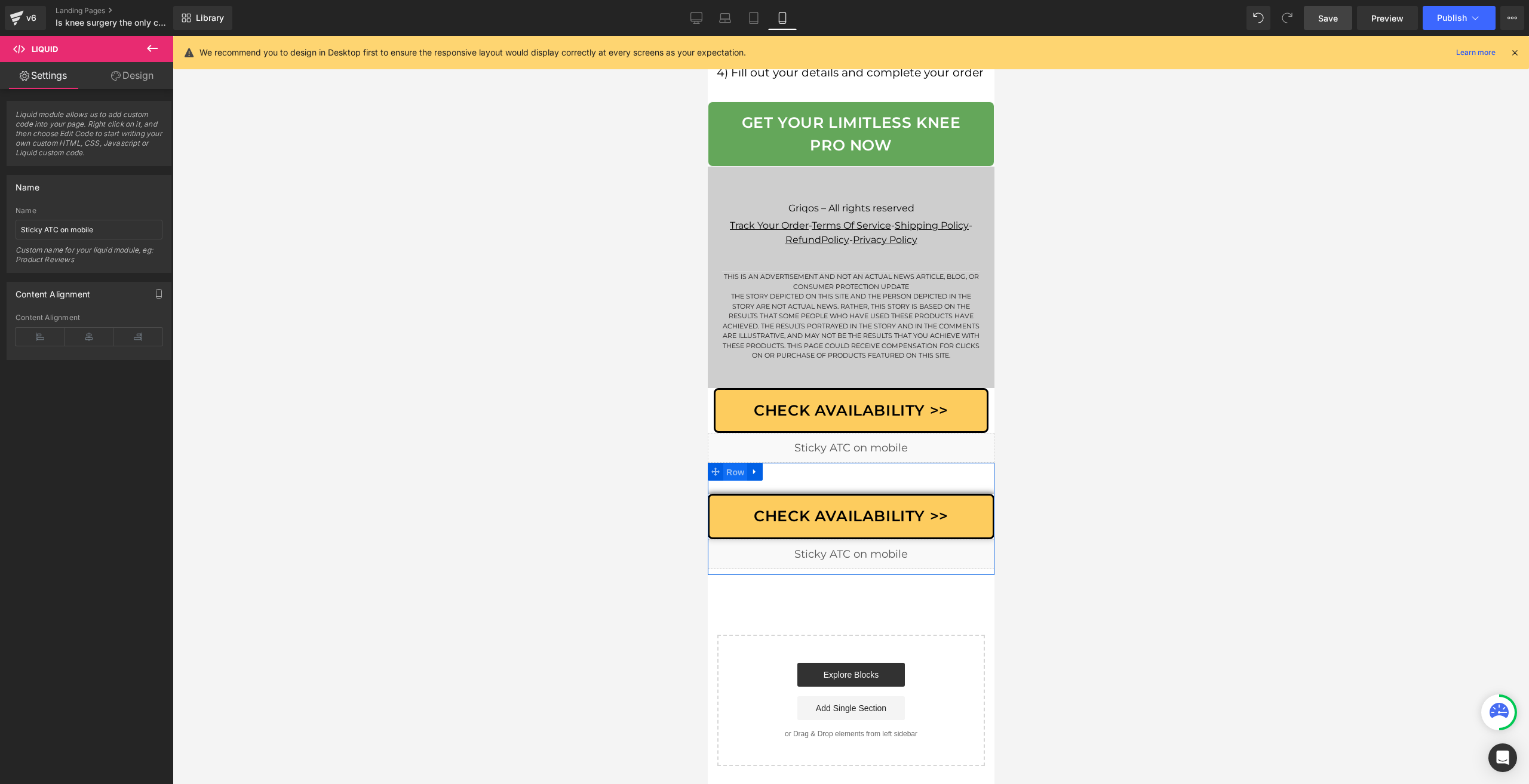
click at [726, 475] on span "Row" at bounding box center [735, 472] width 24 height 18
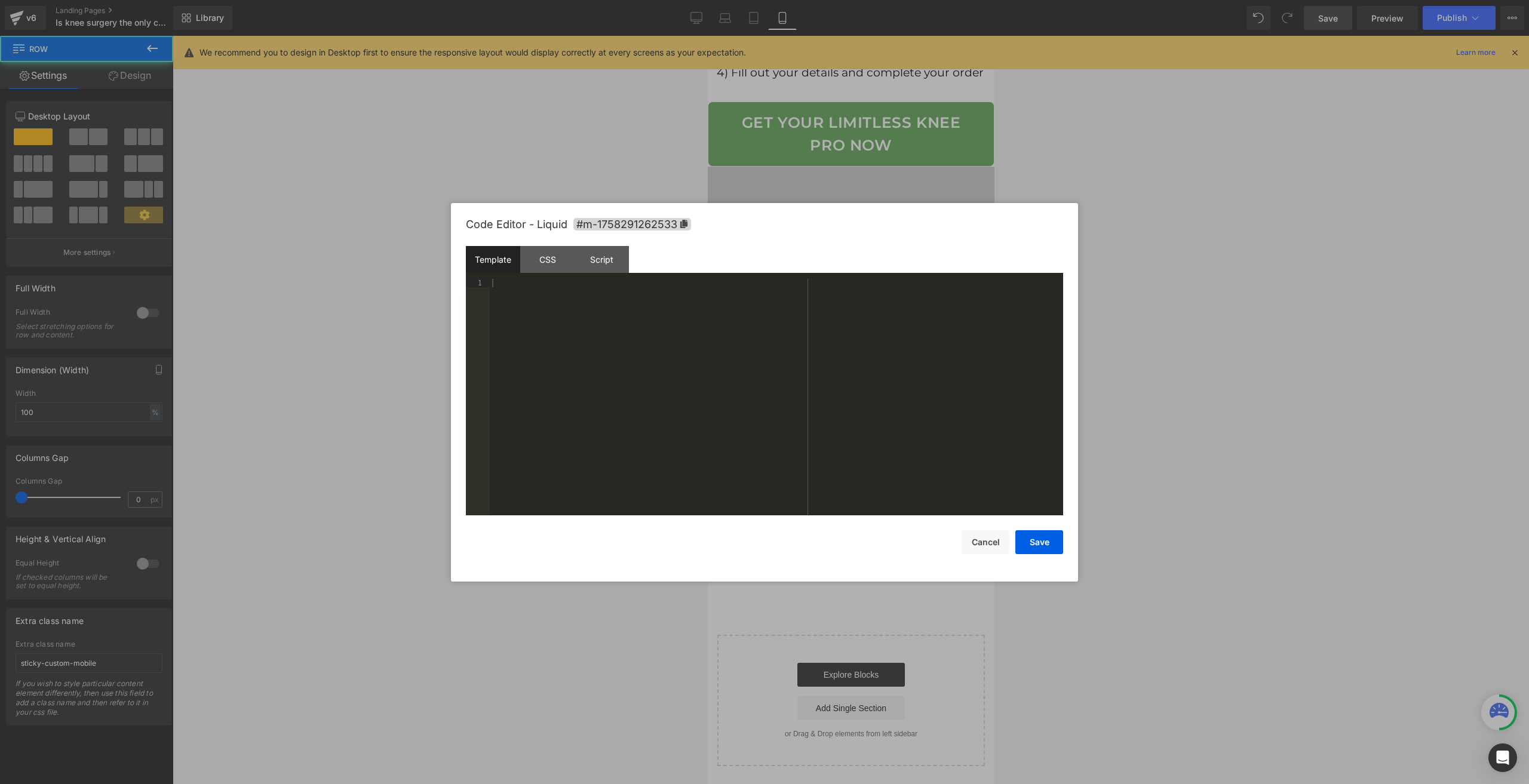
click at [866, 557] on div "Liquid" at bounding box center [850, 554] width 287 height 30
click at [575, 267] on div "Script" at bounding box center [602, 259] width 54 height 27
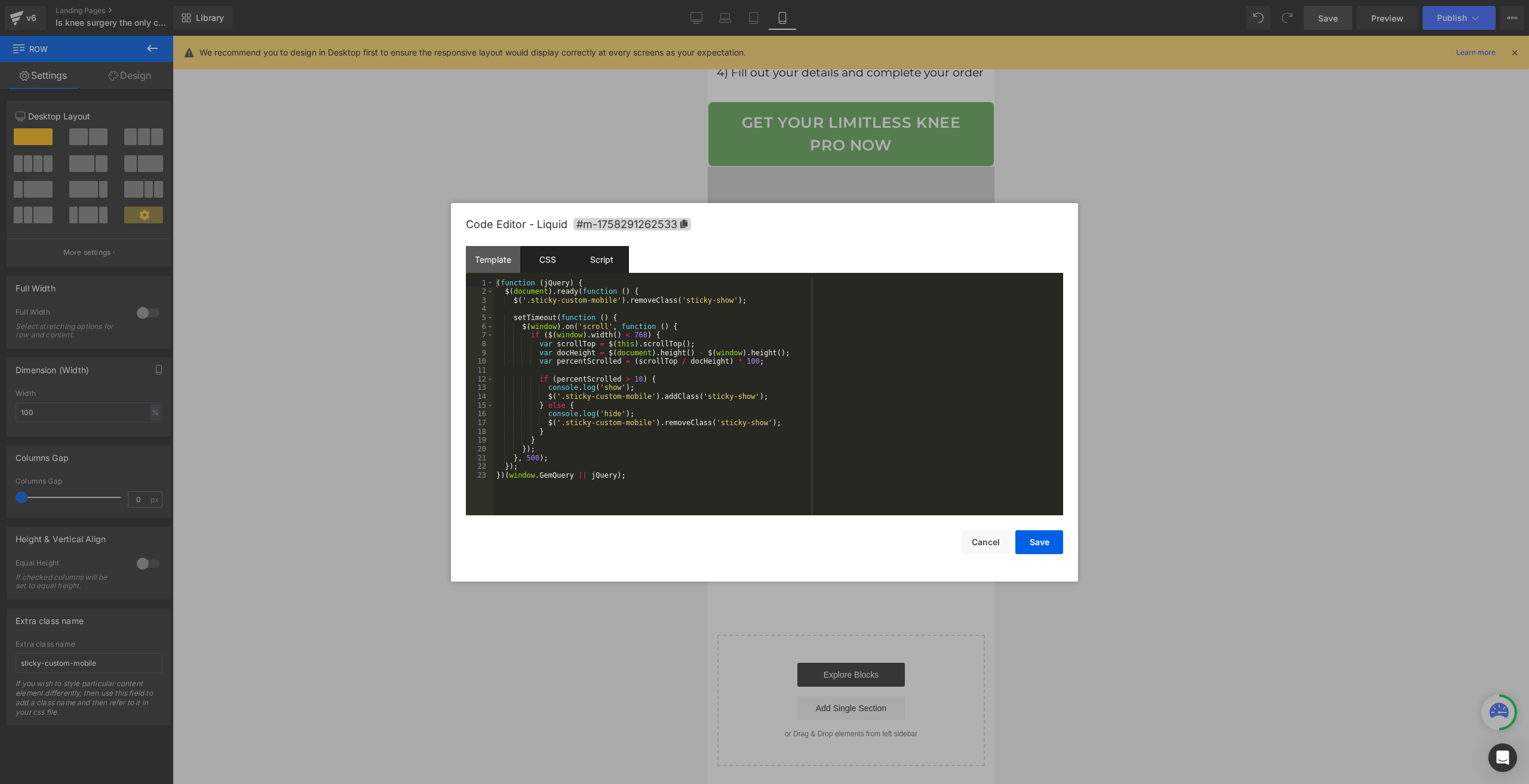
click at [544, 266] on div "CSS" at bounding box center [548, 259] width 54 height 27
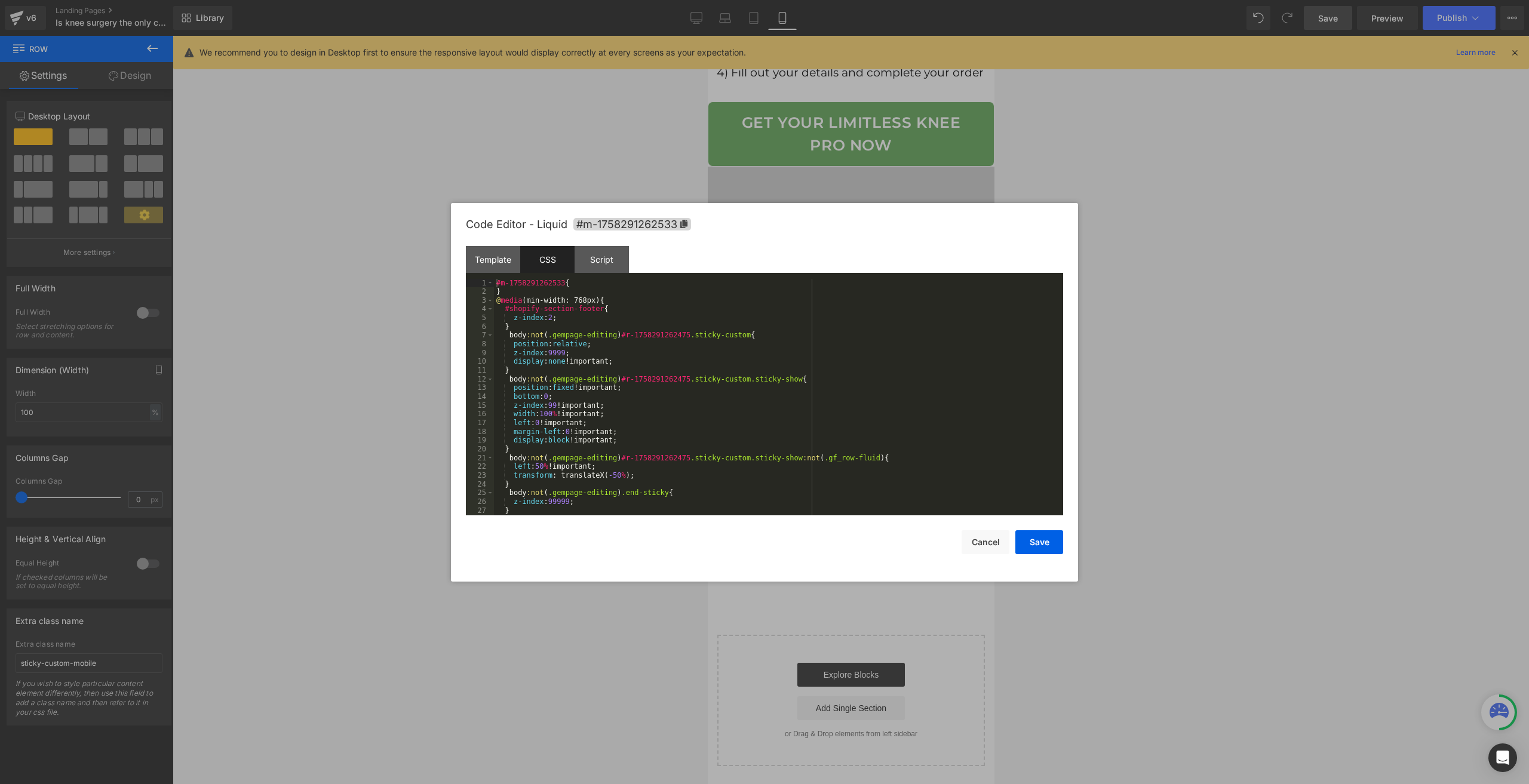
click at [629, 405] on div "#m-1758291262533 { } @ media (min-width: 768px) { #shopify-section-footer { z-i…" at bounding box center [777, 406] width 564 height 254
drag, startPoint x: 613, startPoint y: 333, endPoint x: 678, endPoint y: 335, distance: 65.0
click at [678, 335] on div "#m-1758291085786 { } @ media (max-width: 767px) { #shopify-section-footer { z-i…" at bounding box center [779, 406] width 569 height 254
type input "#r-1758291085804"
click at [921, 294] on span "All" at bounding box center [915, 295] width 21 height 9
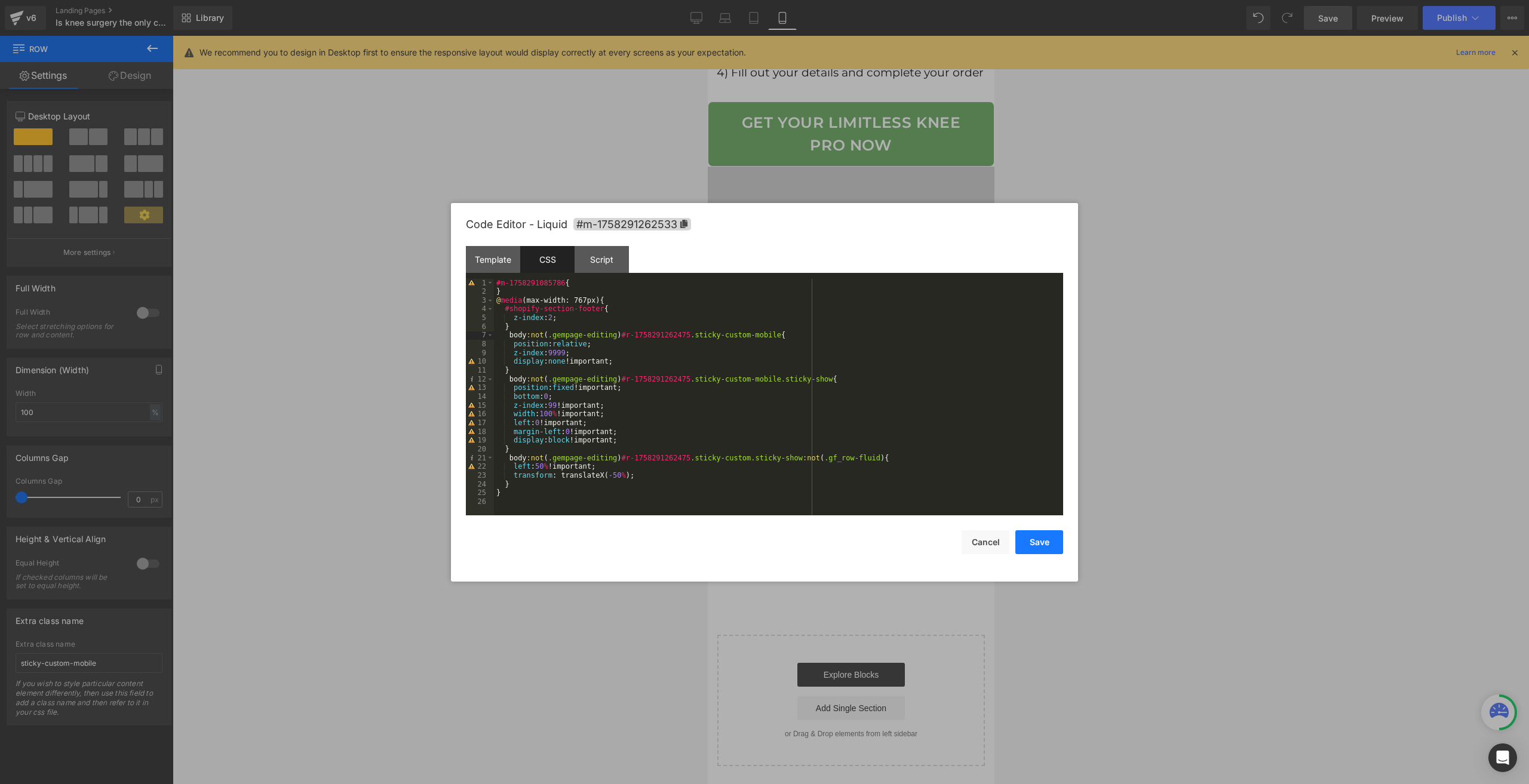
click at [1043, 551] on button "Save" at bounding box center [1039, 543] width 48 height 24
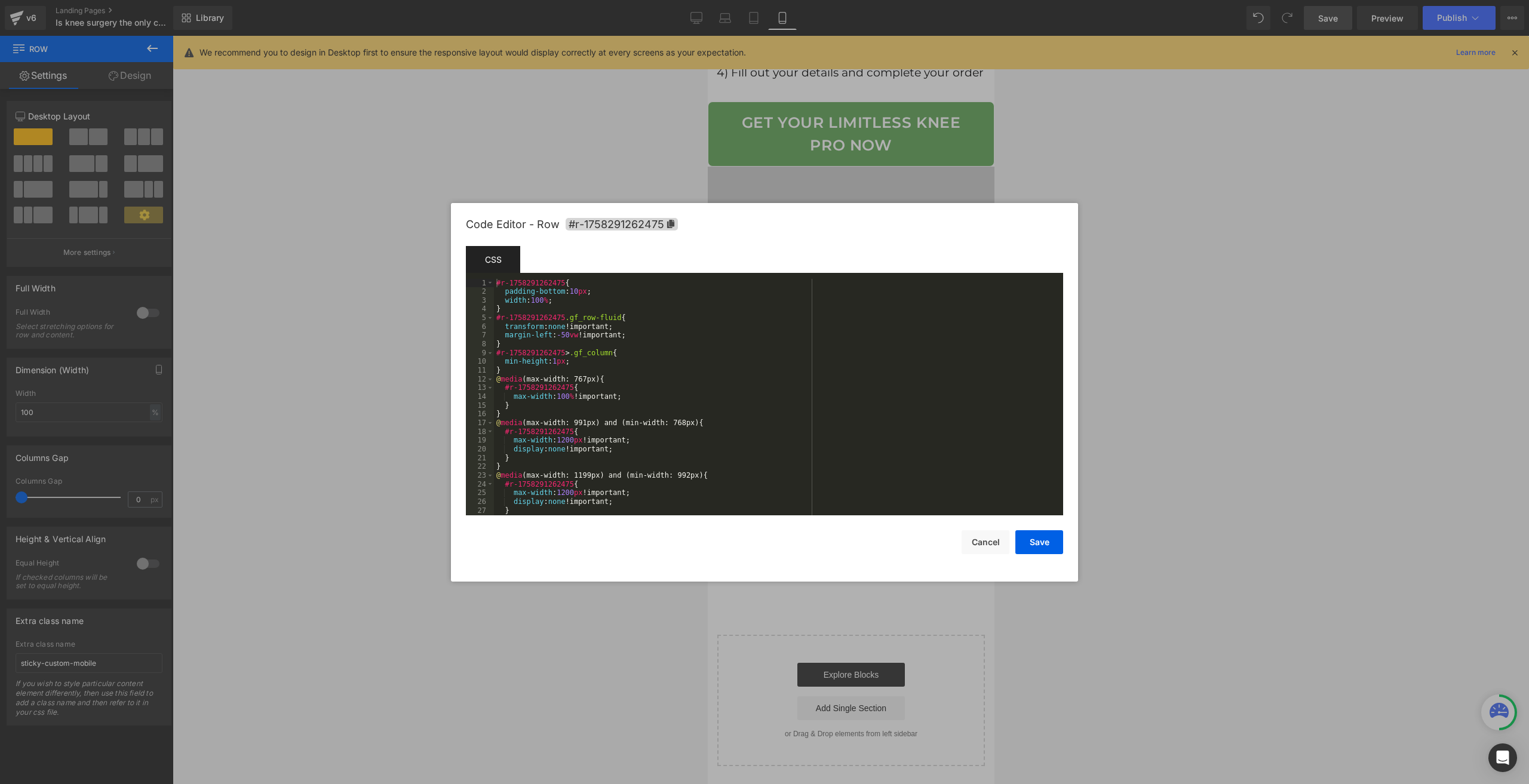
drag, startPoint x: 717, startPoint y: 535, endPoint x: 607, endPoint y: 372, distance: 196.6
click at [717, 0] on div "Row You are previewing how the will restyle your page. You can not edit Element…" at bounding box center [764, 0] width 1529 height 0
click at [1037, 537] on button "Save" at bounding box center [1039, 543] width 48 height 24
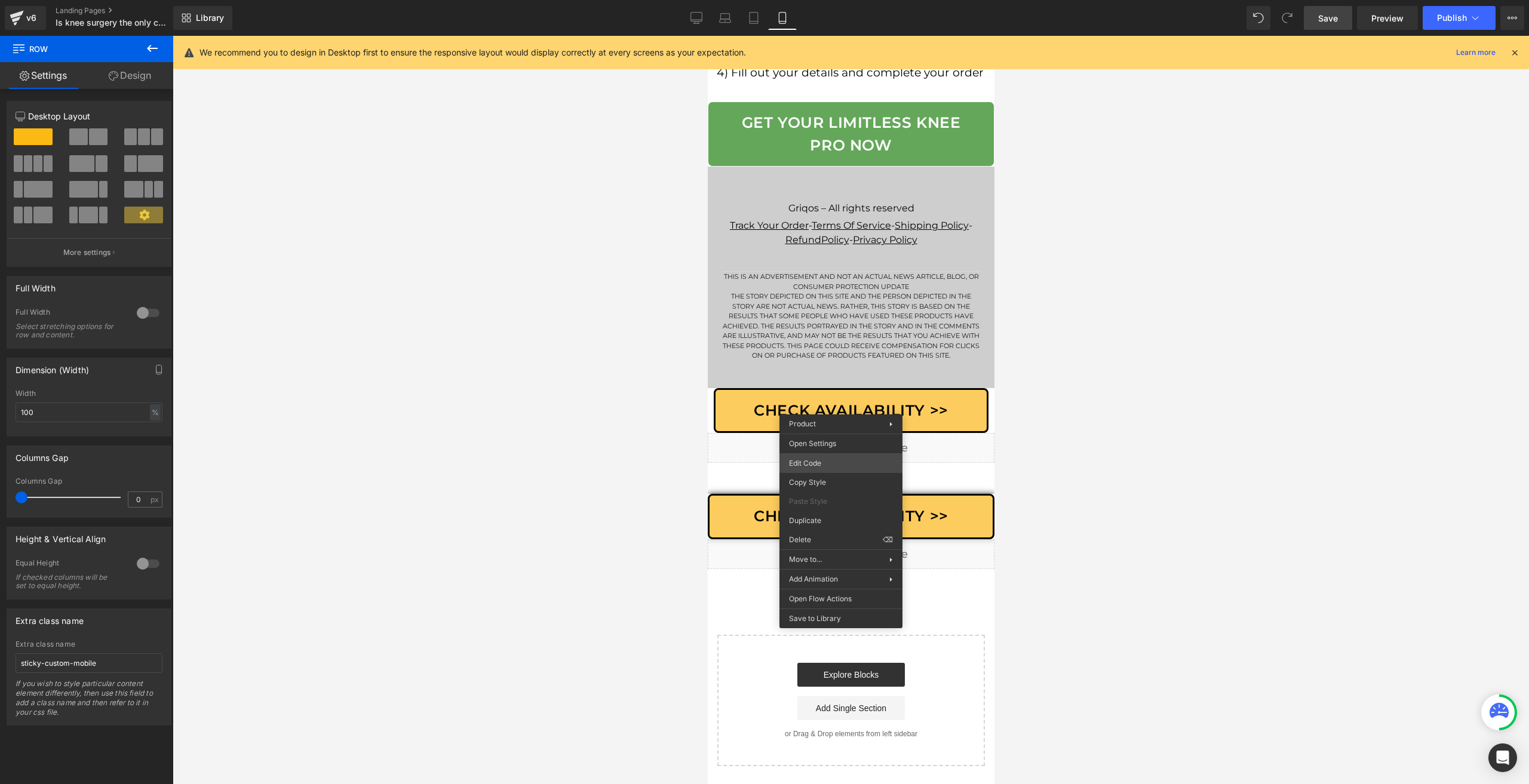
click at [825, 0] on div "Row You are previewing how the will restyle your page. You can not edit Element…" at bounding box center [764, 0] width 1529 height 0
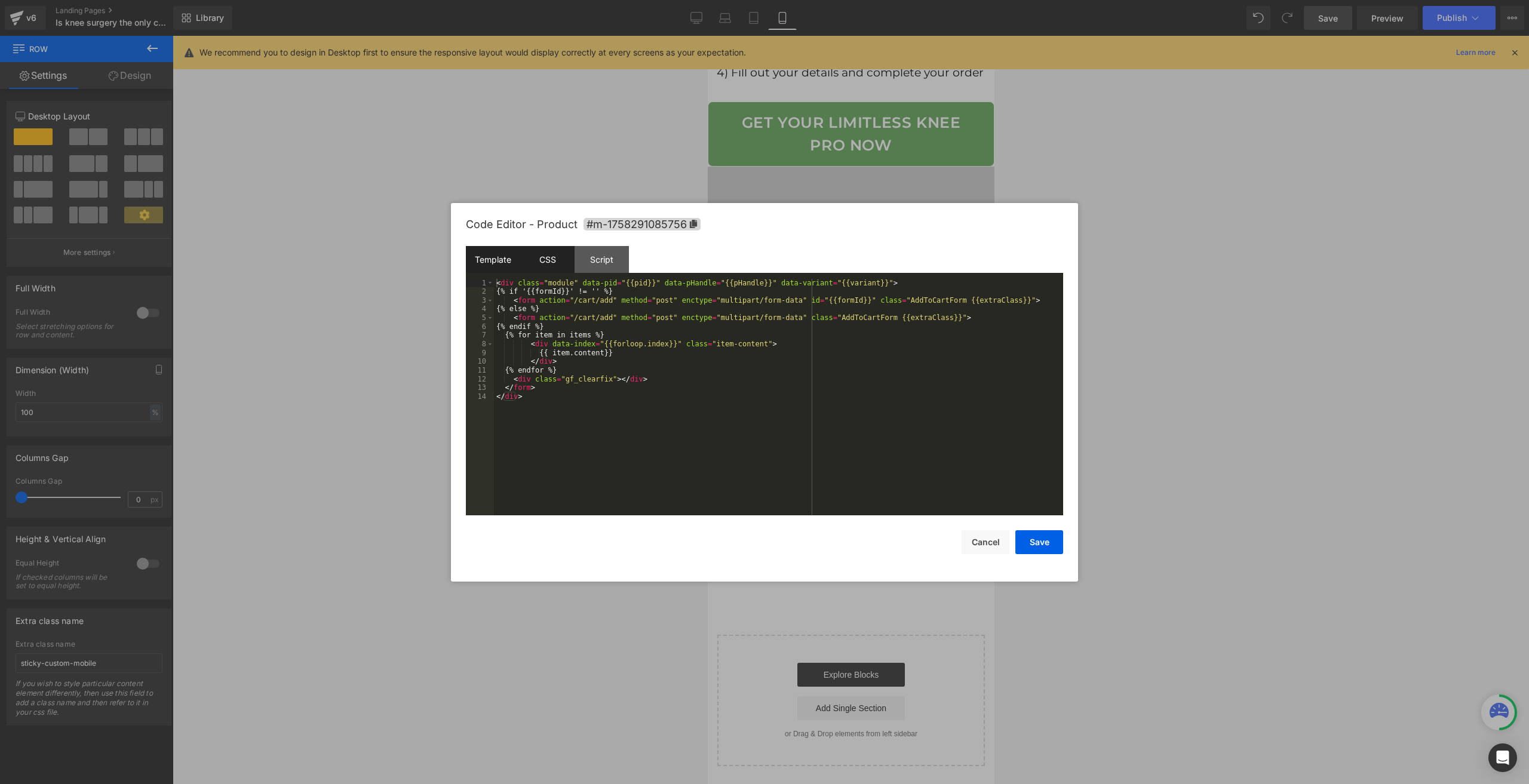
click at [562, 263] on div "CSS" at bounding box center [548, 259] width 54 height 27
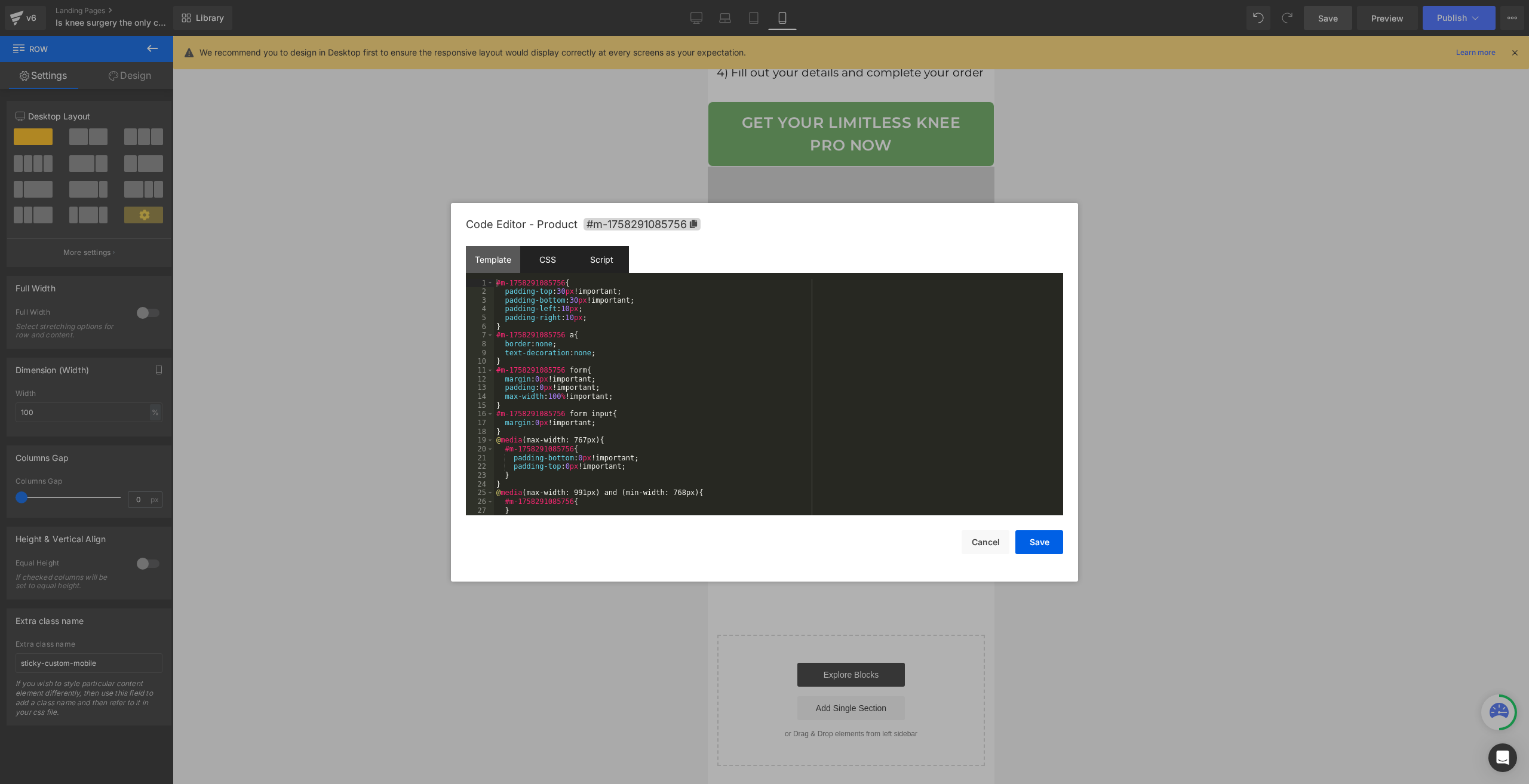
click at [611, 262] on div "Script" at bounding box center [602, 259] width 54 height 27
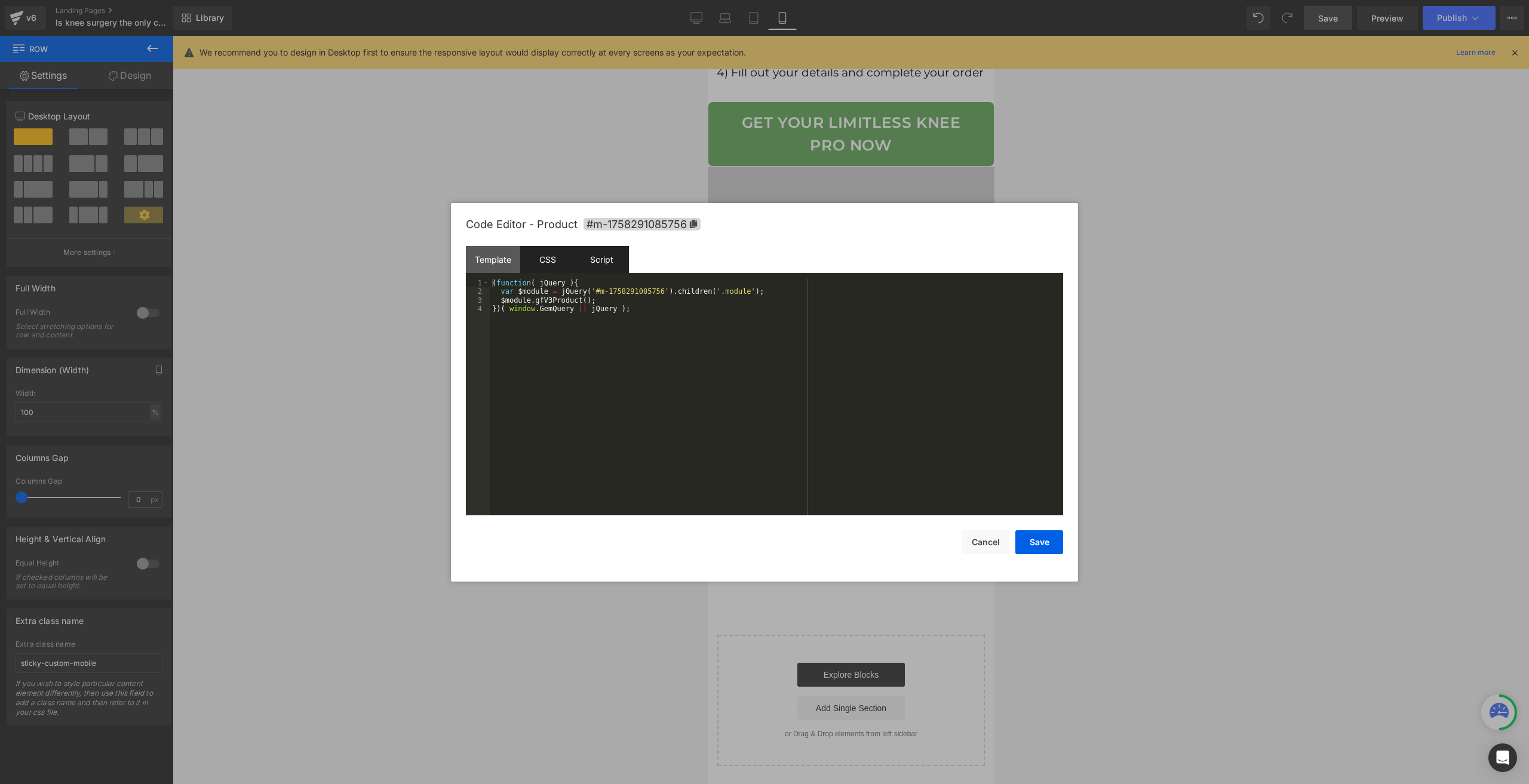
click at [570, 260] on div "CSS" at bounding box center [548, 259] width 54 height 27
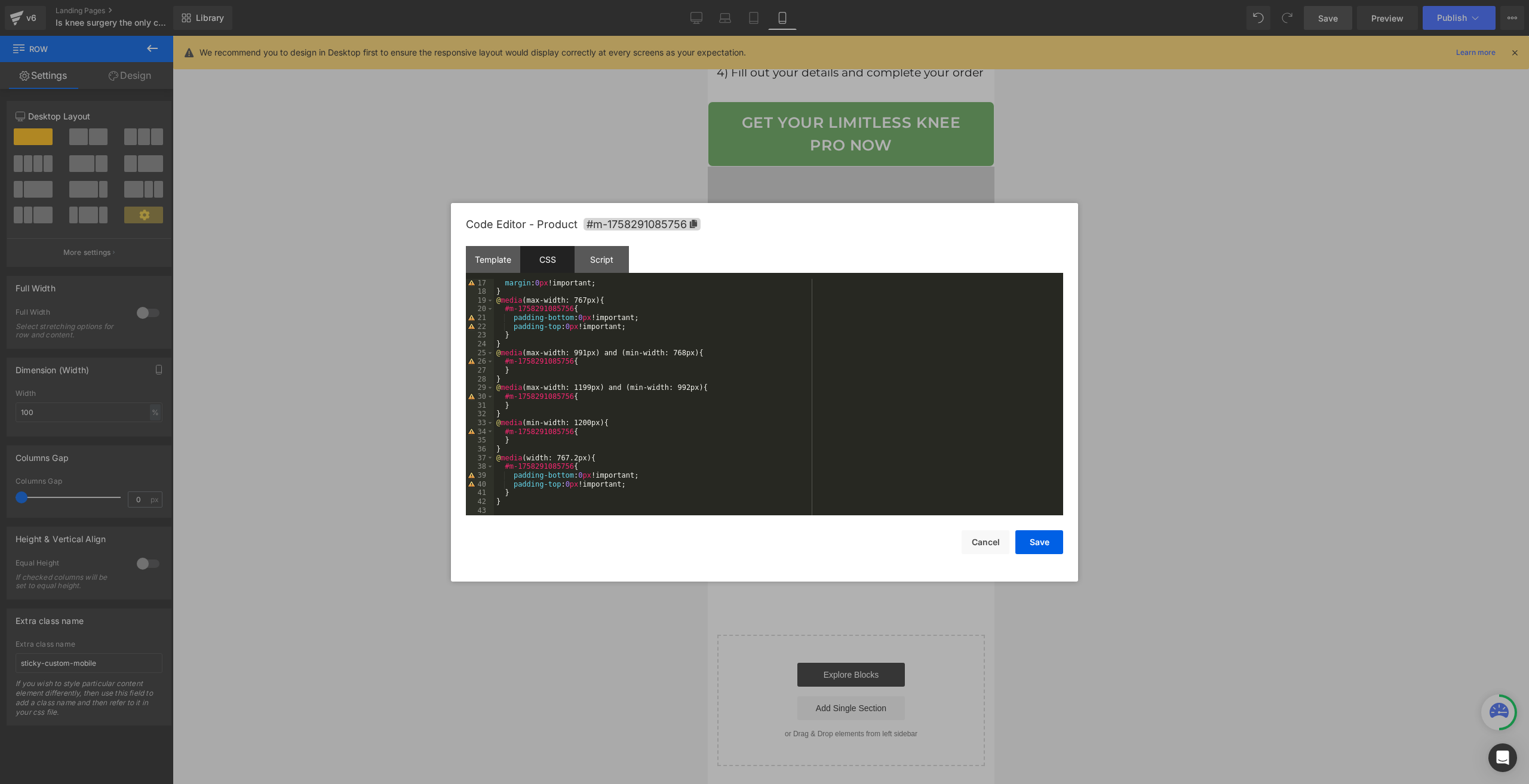
scroll to position [140, 0]
click at [600, 258] on div "Script" at bounding box center [602, 259] width 54 height 27
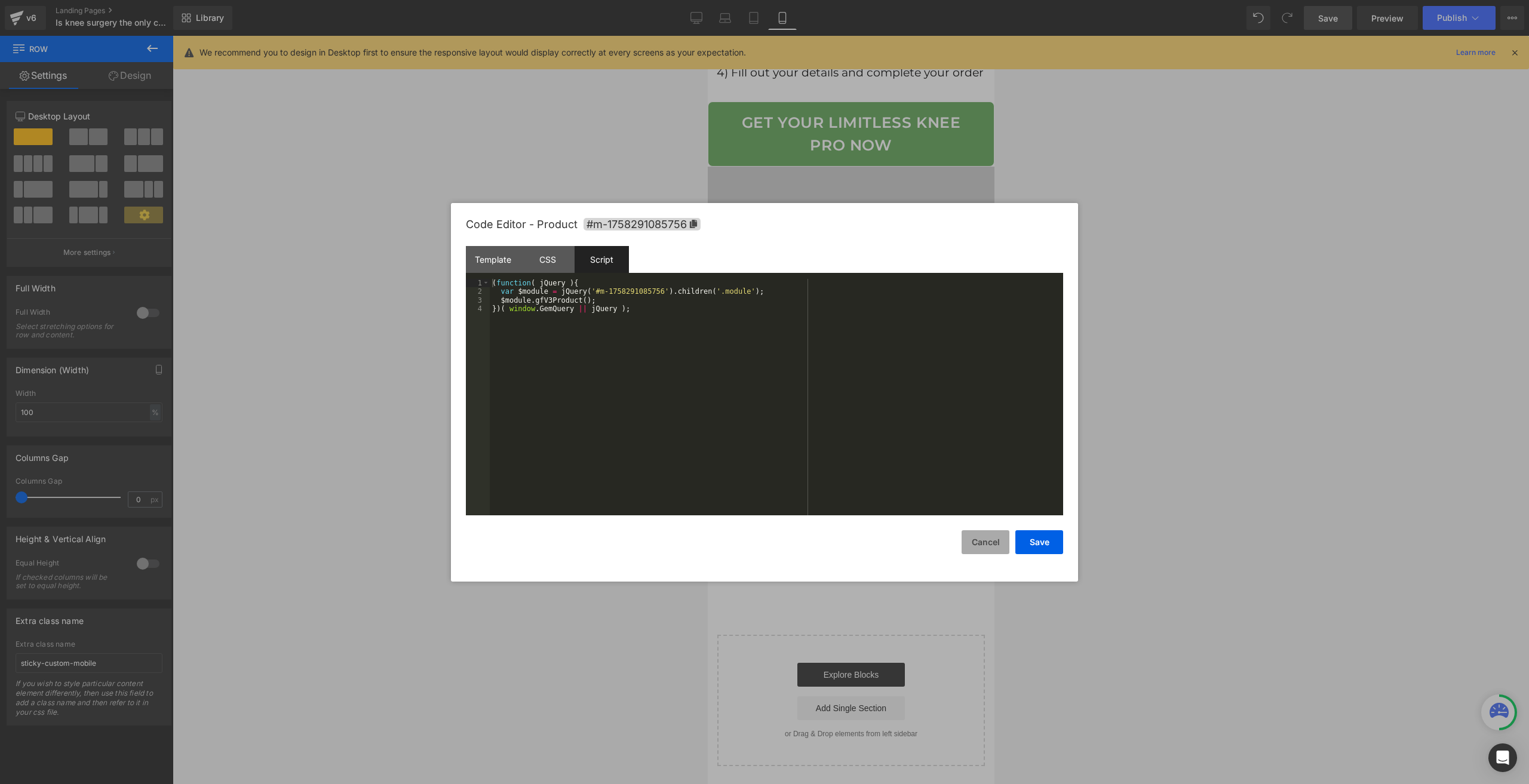
drag, startPoint x: 982, startPoint y: 535, endPoint x: 968, endPoint y: 534, distance: 14.0
click at [979, 535] on button "Cancel" at bounding box center [985, 543] width 48 height 24
drag, startPoint x: 856, startPoint y: 557, endPoint x: 1536, endPoint y: 570, distance: 680.1
click at [857, 557] on div "Liquid" at bounding box center [850, 554] width 287 height 30
click at [547, 253] on div "CSS" at bounding box center [548, 259] width 54 height 27
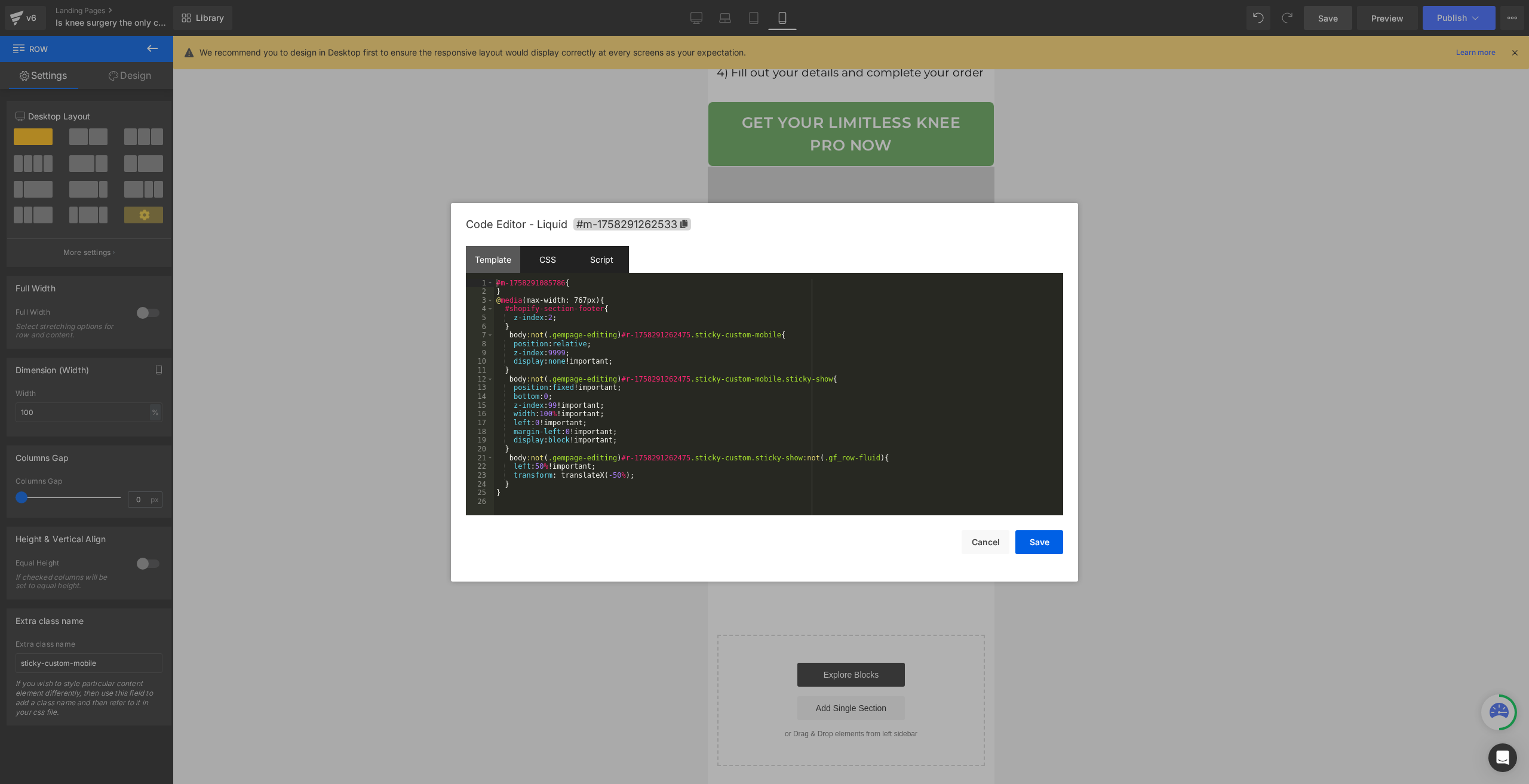
click at [591, 259] on div "Script" at bounding box center [602, 259] width 54 height 27
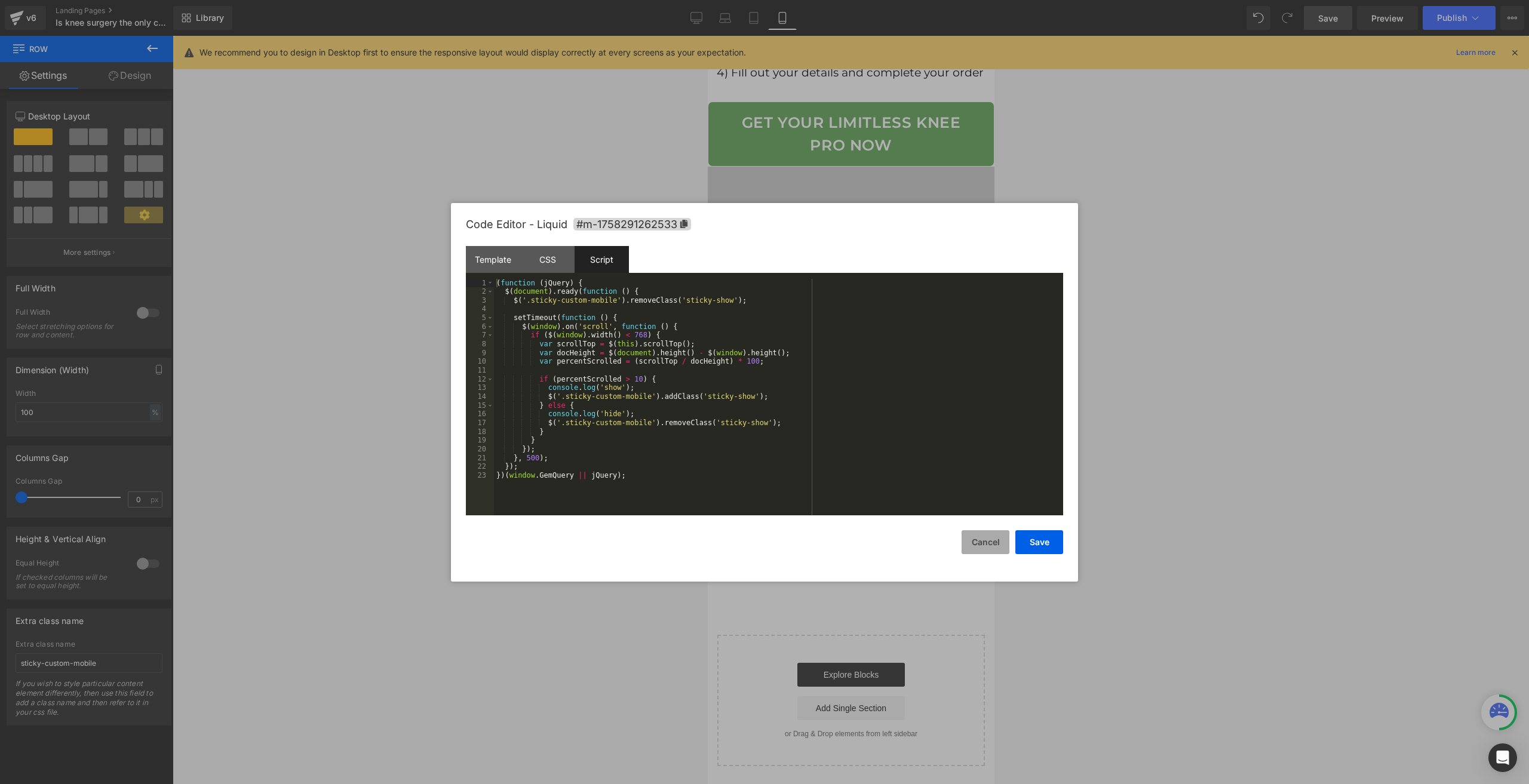
click at [979, 540] on button "Cancel" at bounding box center [985, 543] width 48 height 24
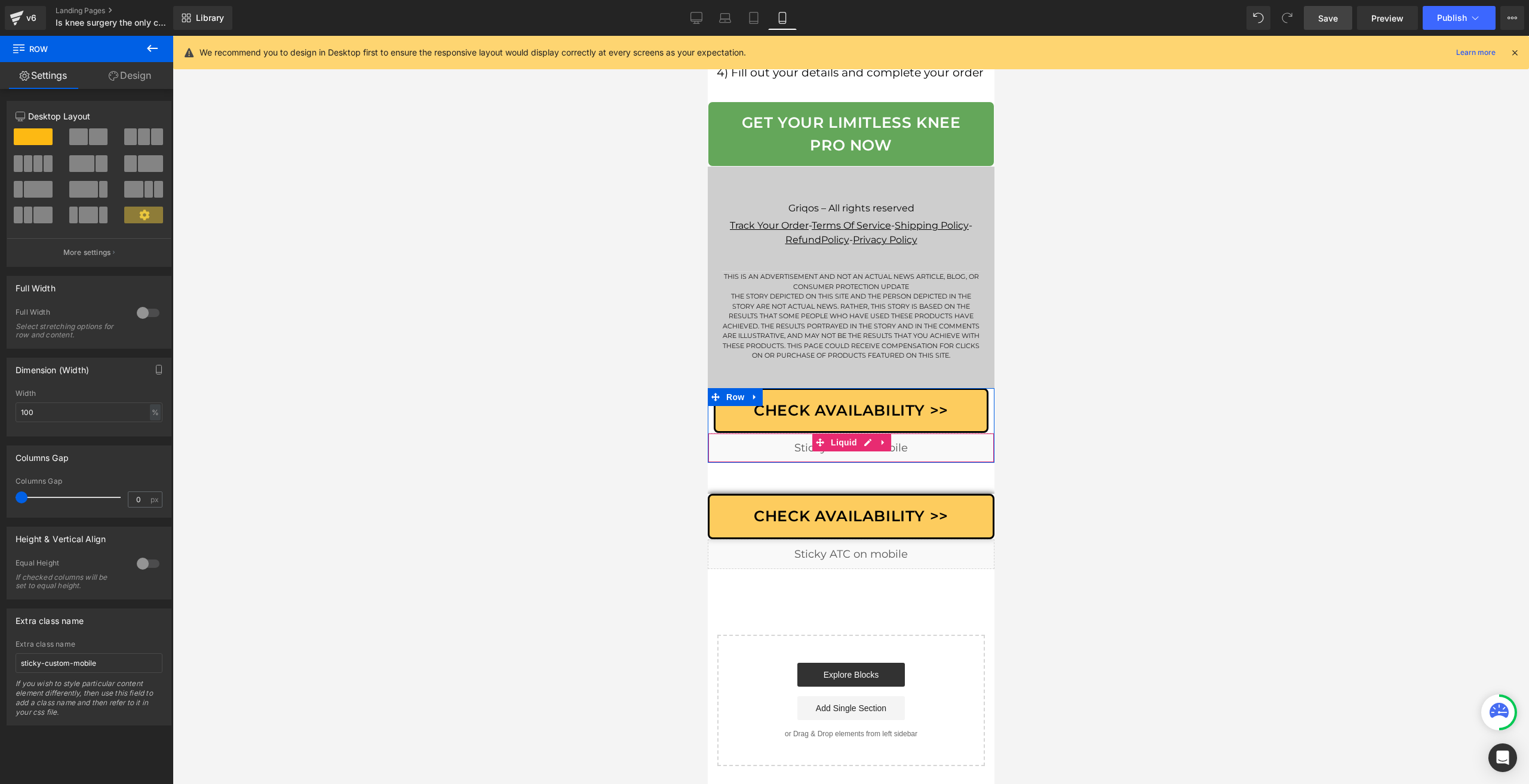
click at [770, 463] on div "Liquid" at bounding box center [850, 448] width 287 height 30
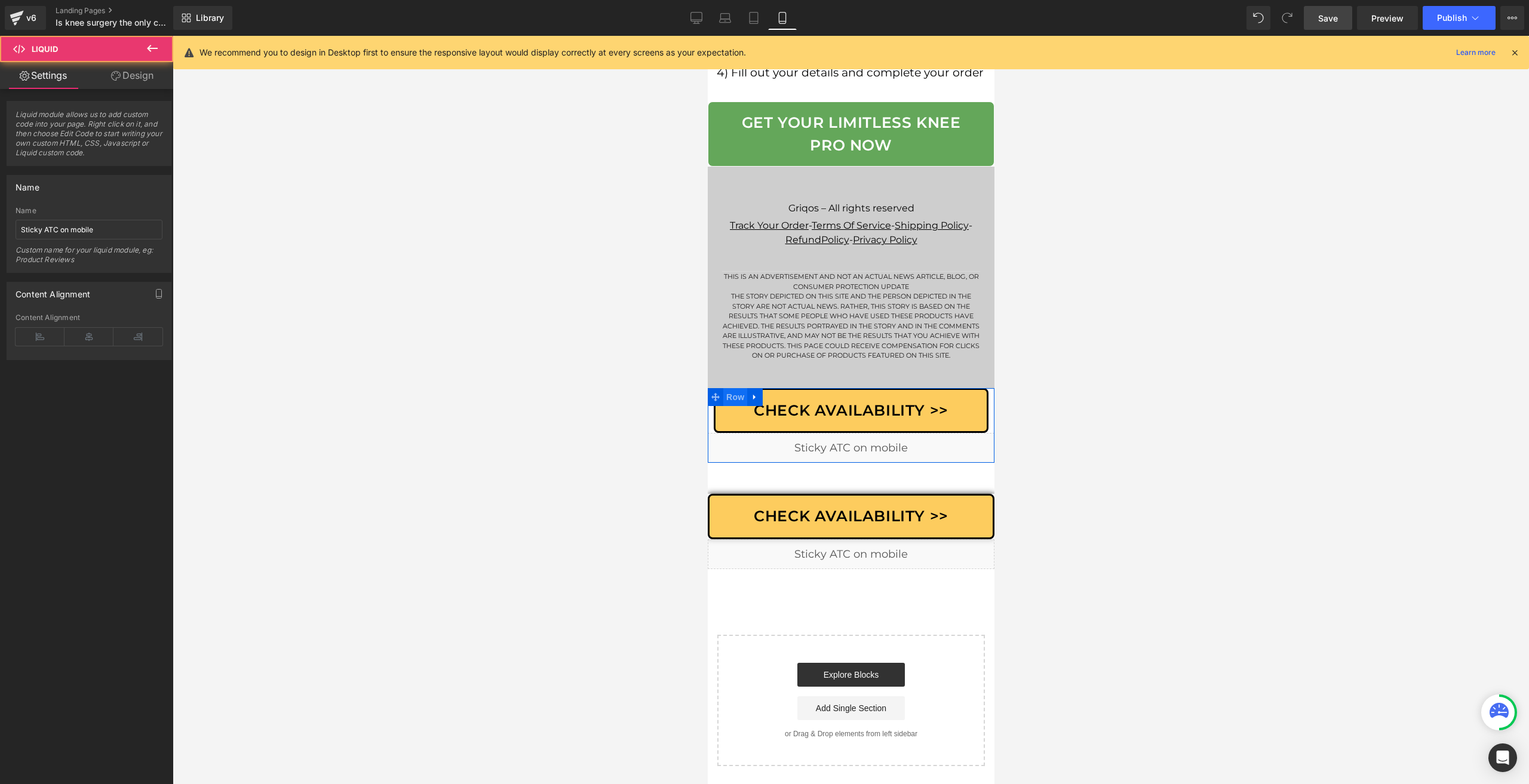
click at [728, 403] on span "Row" at bounding box center [735, 396] width 24 height 18
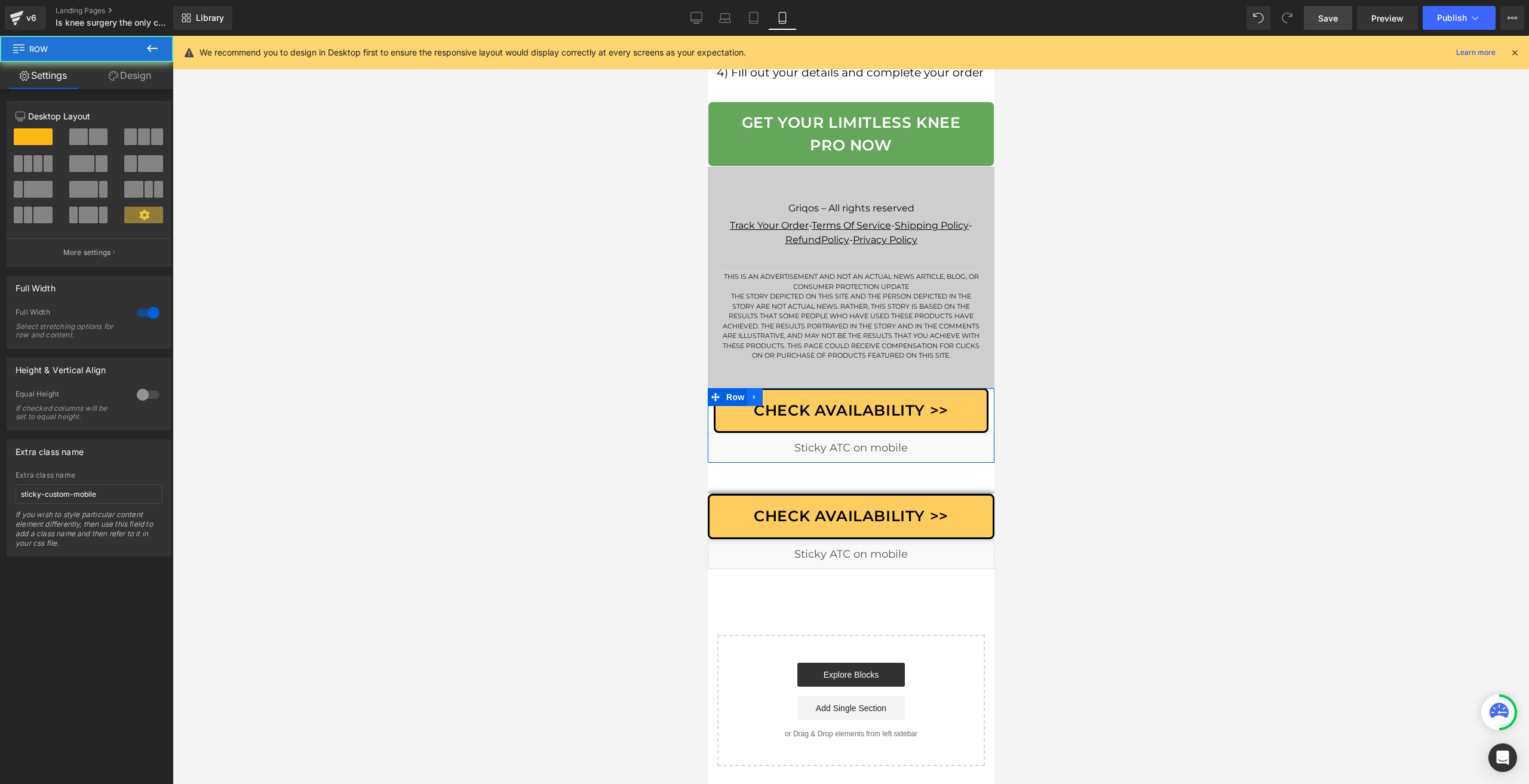
click at [752, 400] on icon at bounding box center [753, 398] width 3 height 6
click at [778, 406] on link at bounding box center [785, 396] width 16 height 18
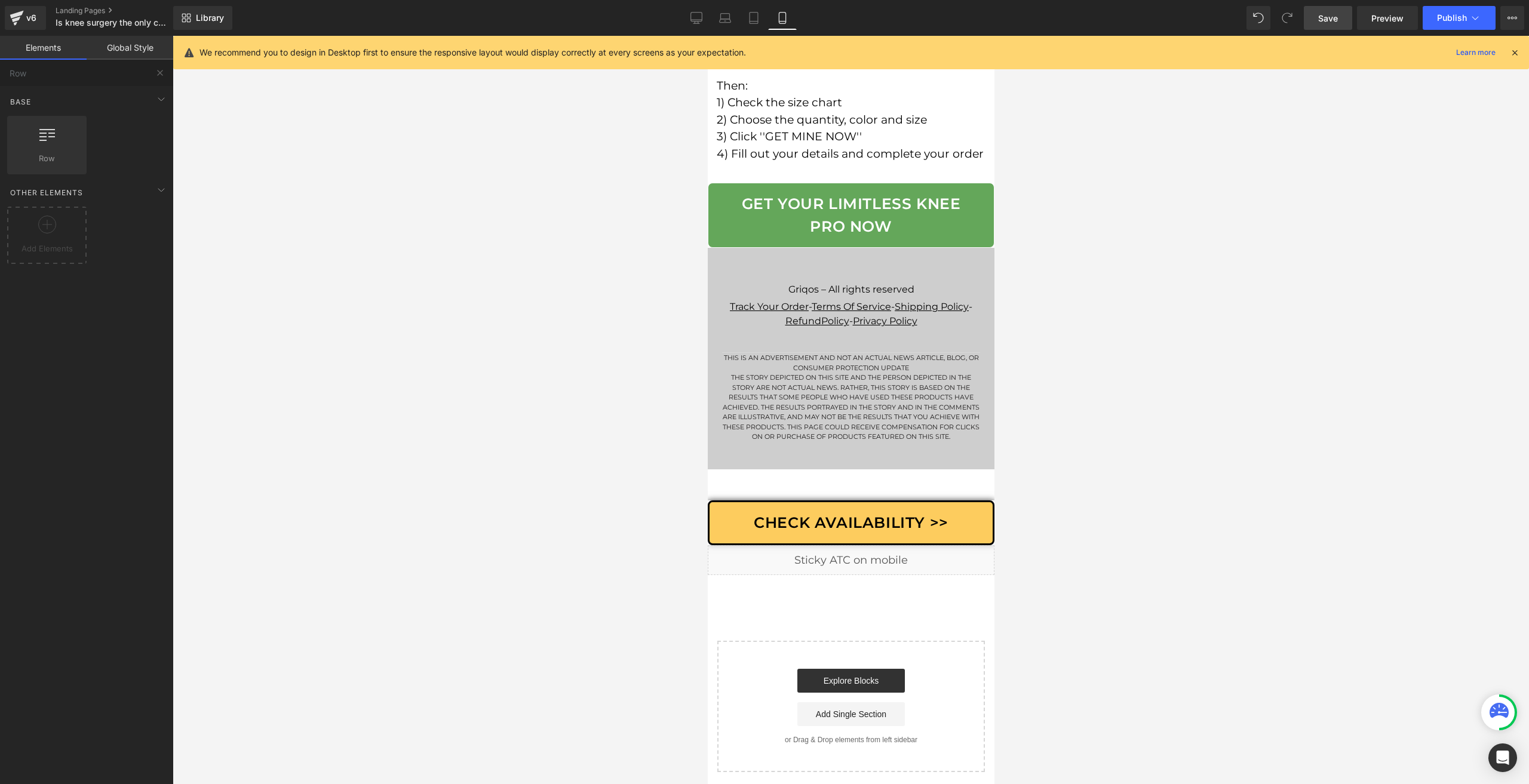
scroll to position [9088, 0]
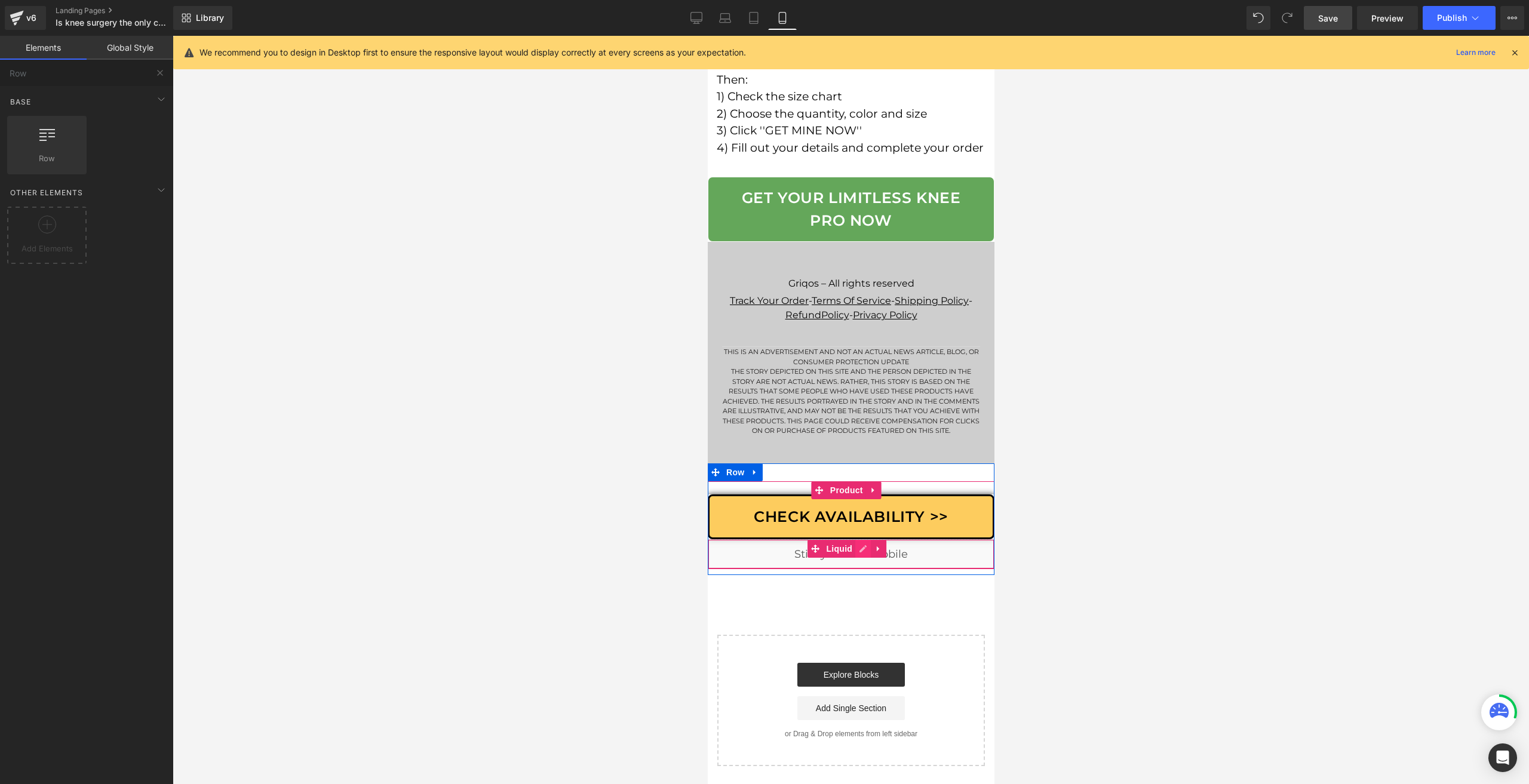
click at [860, 561] on div "Liquid" at bounding box center [850, 554] width 287 height 30
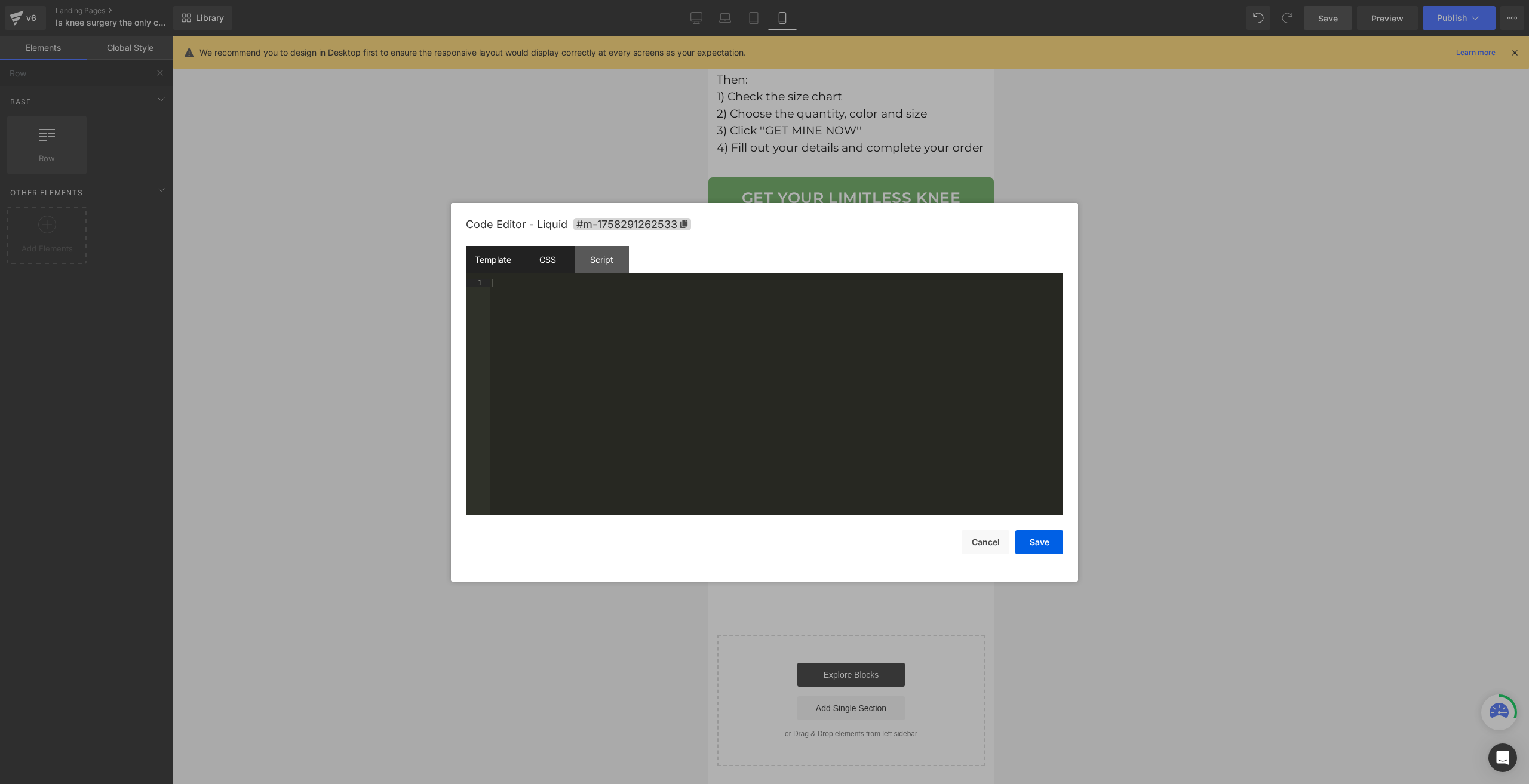
click at [562, 249] on div "CSS" at bounding box center [548, 259] width 54 height 27
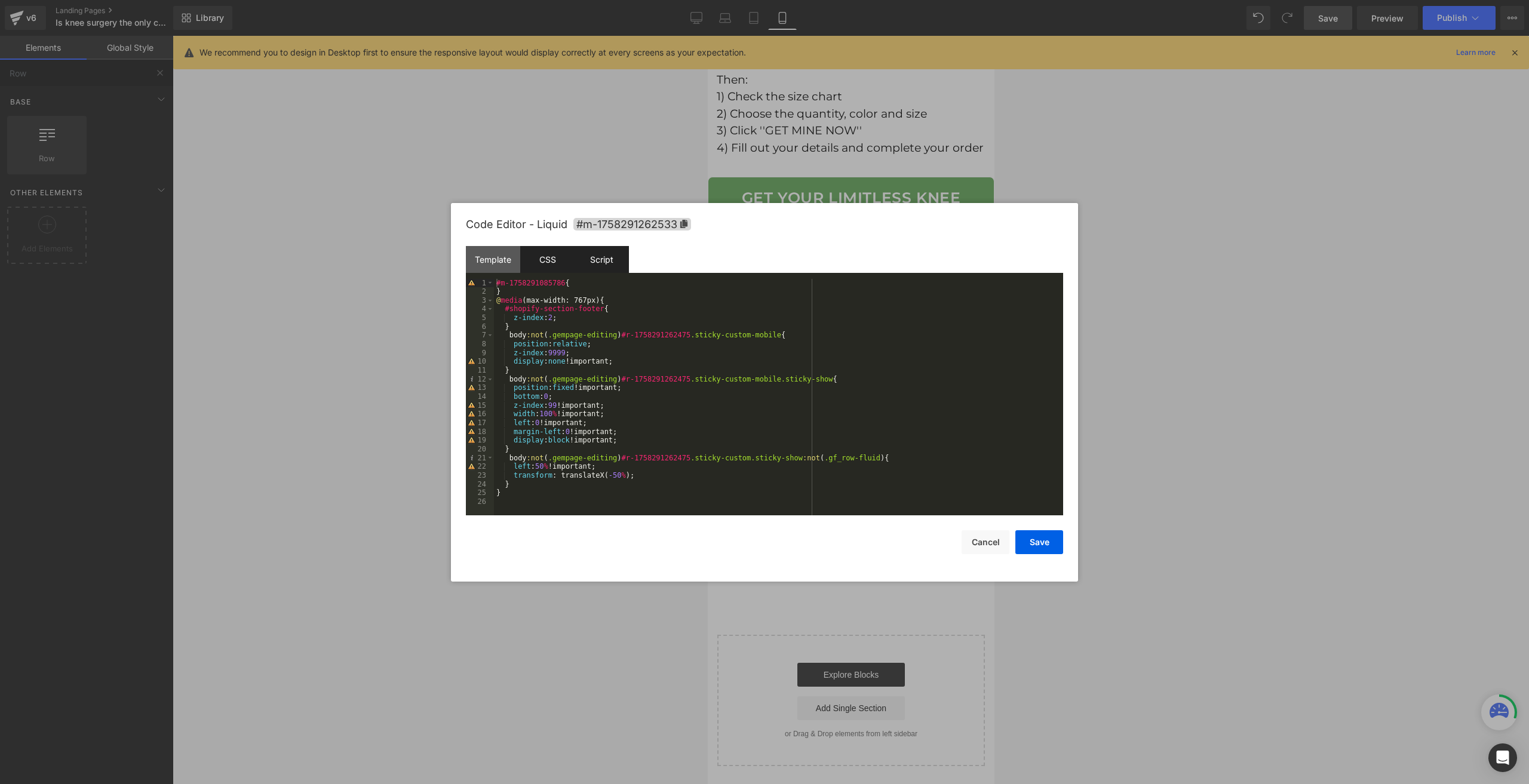
drag, startPoint x: 604, startPoint y: 268, endPoint x: 593, endPoint y: 277, distance: 14.2
click at [600, 268] on div "Script" at bounding box center [602, 259] width 54 height 27
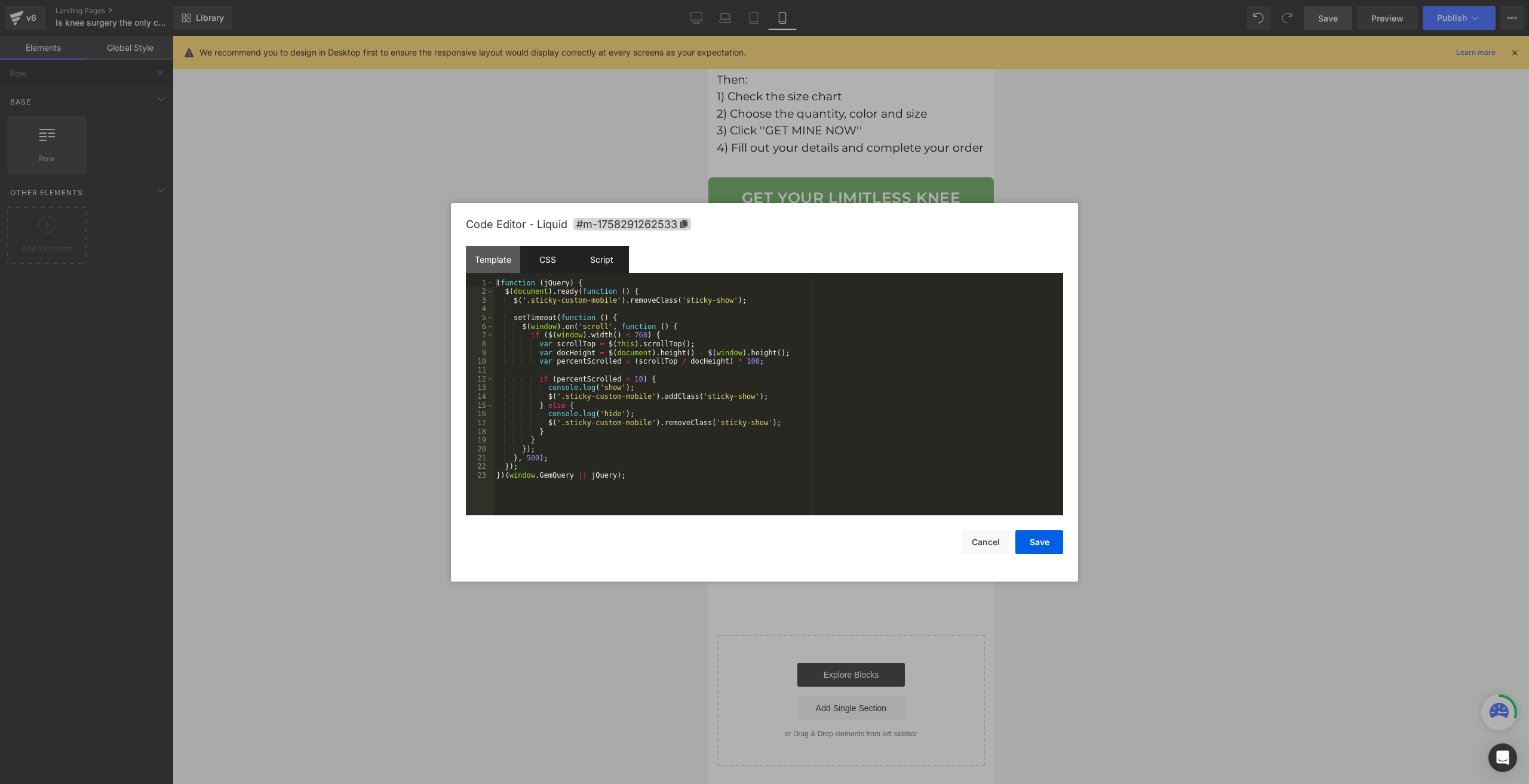
click at [553, 266] on div "CSS" at bounding box center [548, 259] width 54 height 27
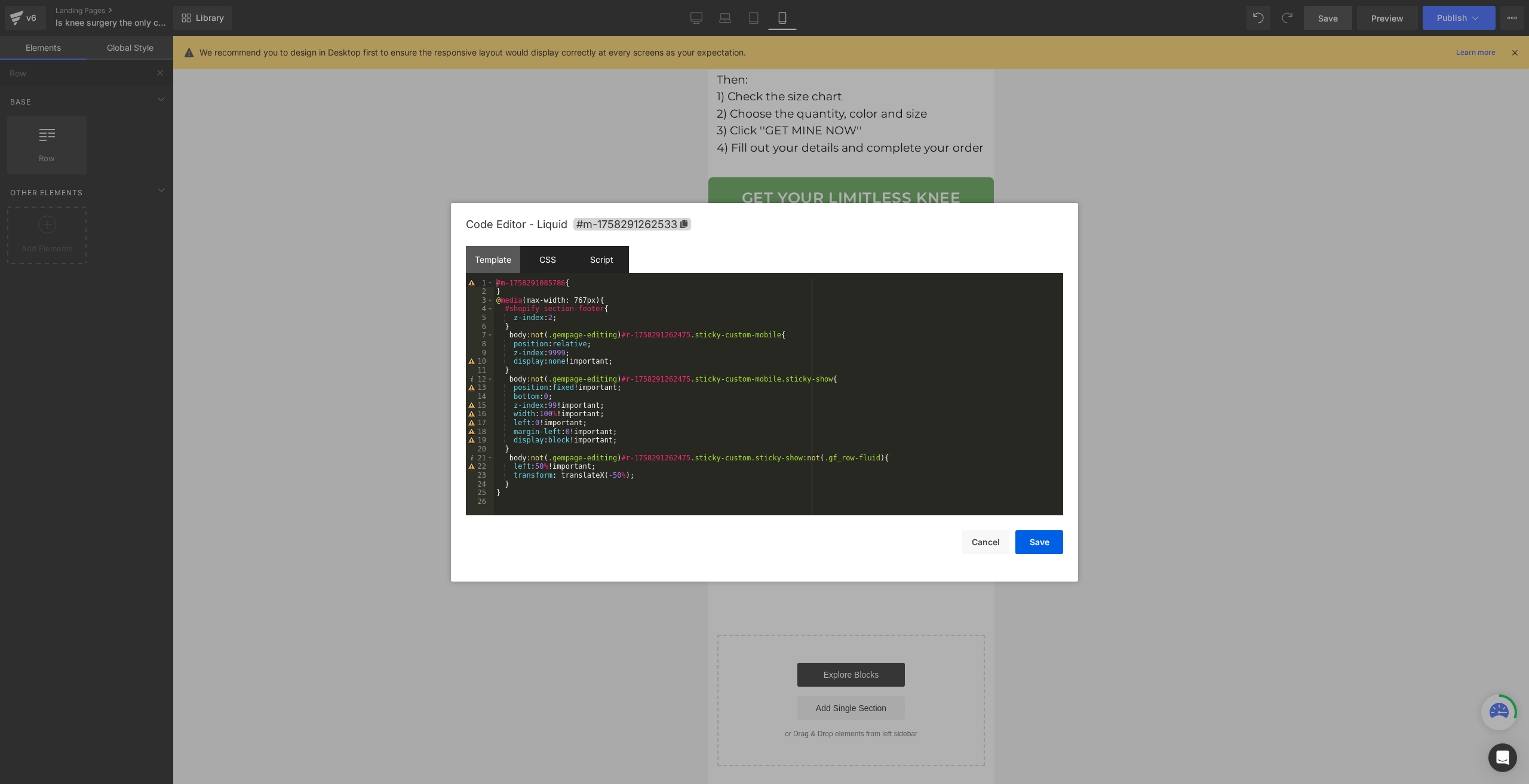
click at [591, 266] on div "Script" at bounding box center [602, 259] width 54 height 27
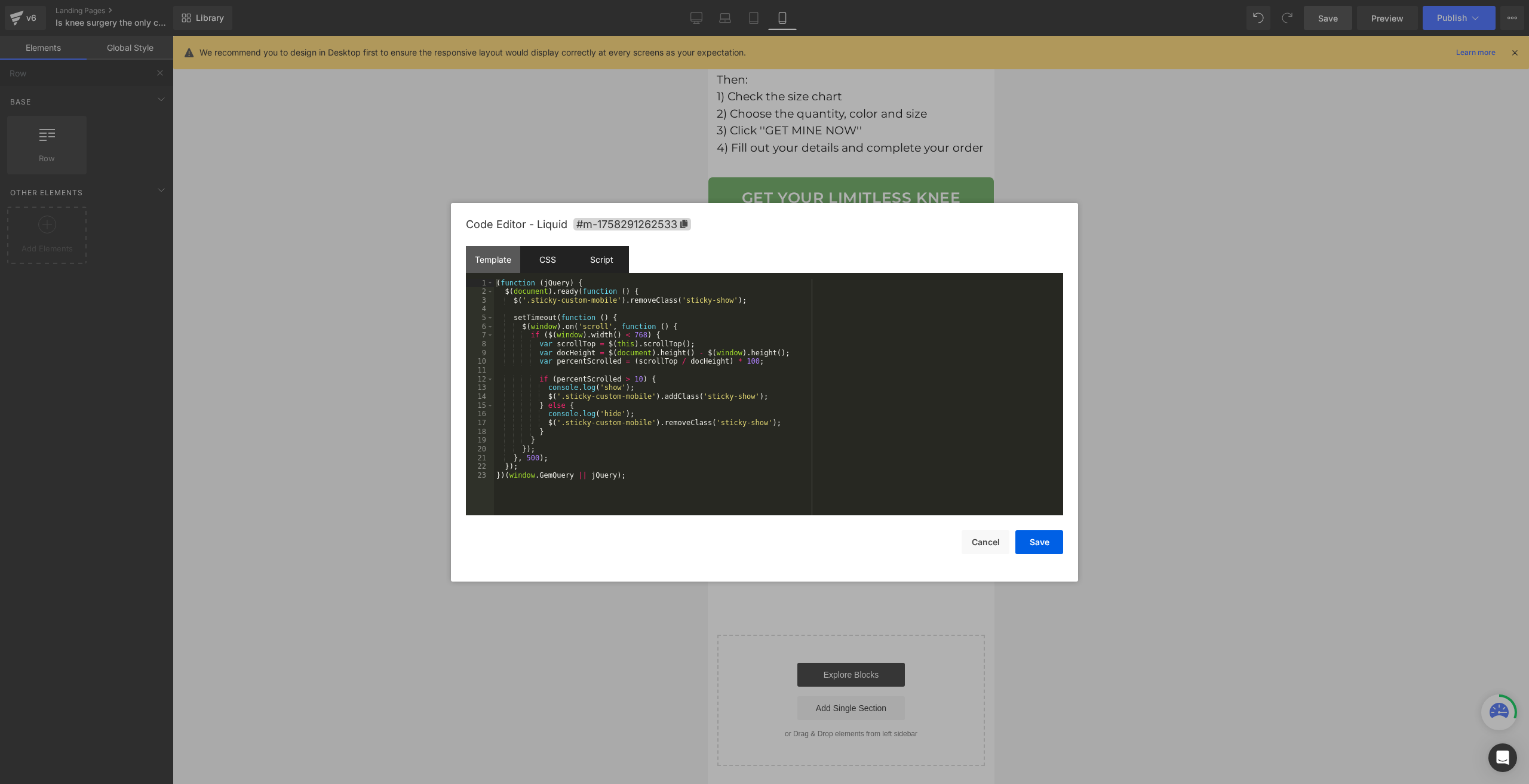
click at [552, 267] on div "CSS" at bounding box center [548, 259] width 54 height 27
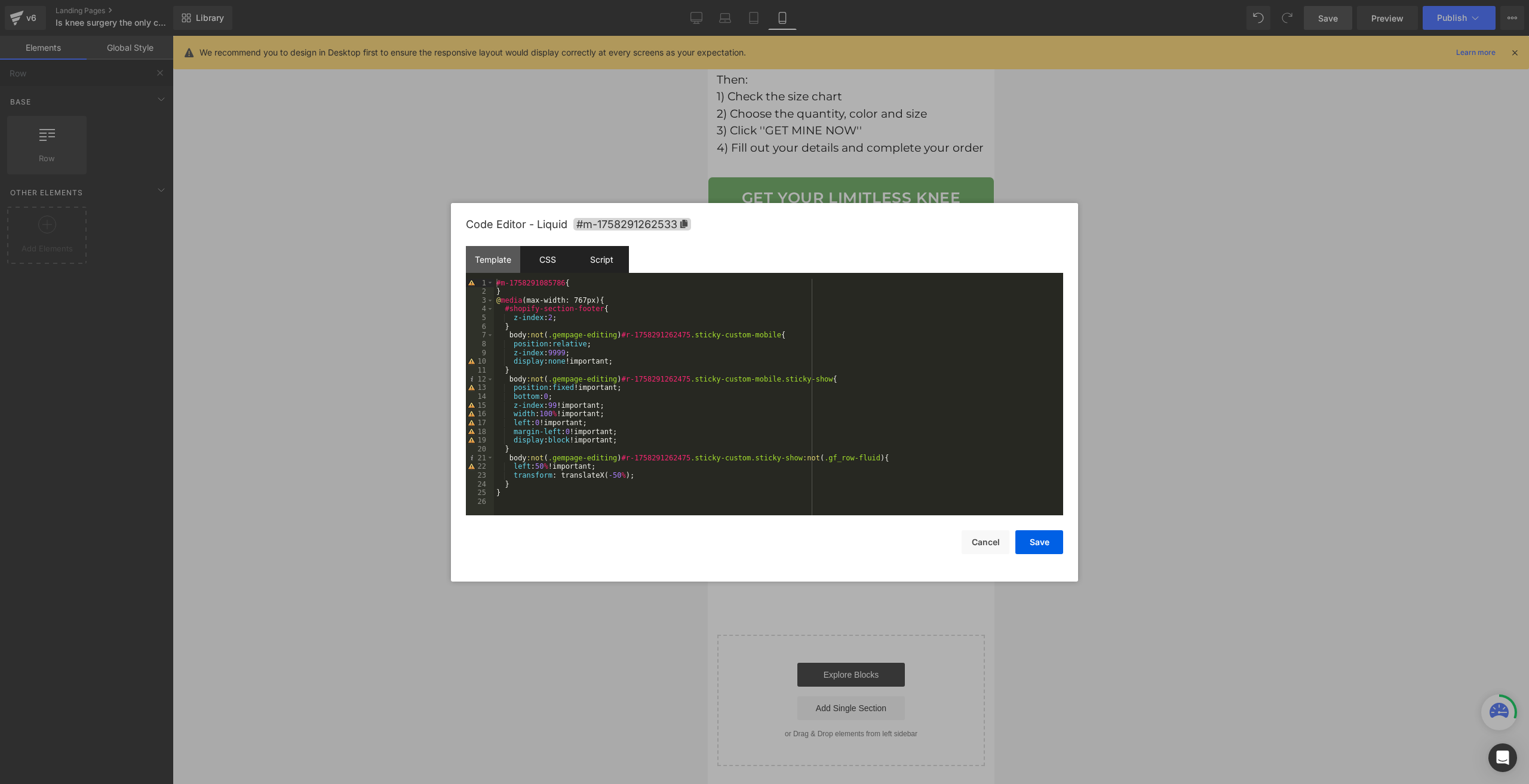
click at [589, 260] on div "Script" at bounding box center [602, 259] width 54 height 27
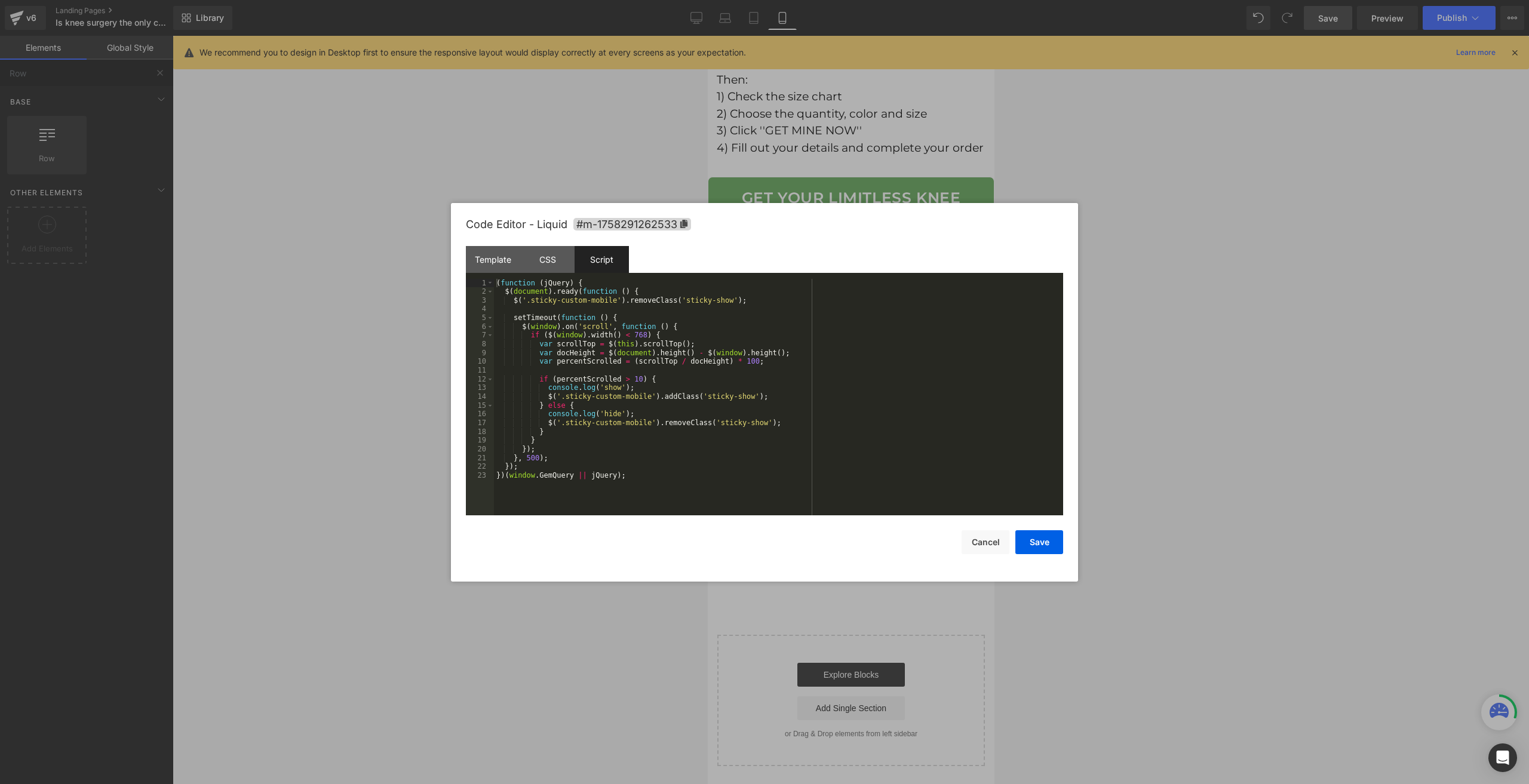
click at [579, 330] on div "( function ( jQuery ) { $ ( document ) . ready ( function ( ) { $ ( '.sticky-cu…" at bounding box center [779, 406] width 569 height 254
drag, startPoint x: 726, startPoint y: 298, endPoint x: 511, endPoint y: 302, distance: 215.0
click at [511, 302] on div "( function ( jQuery ) { $ ( document ) . ready ( function ( ) { $ ( '.sticky-cu…" at bounding box center [779, 406] width 569 height 254
click at [596, 289] on div "( function ( jQuery ) { $ ( document ) . ready ( function ( ) { $ ( '.sticky-cu…" at bounding box center [779, 406] width 569 height 254
click at [615, 279] on div "( function ( jQuery ) { $ ( document ) . ready ( function ( ) { $ ( '.sticky-cu…" at bounding box center [779, 406] width 569 height 254
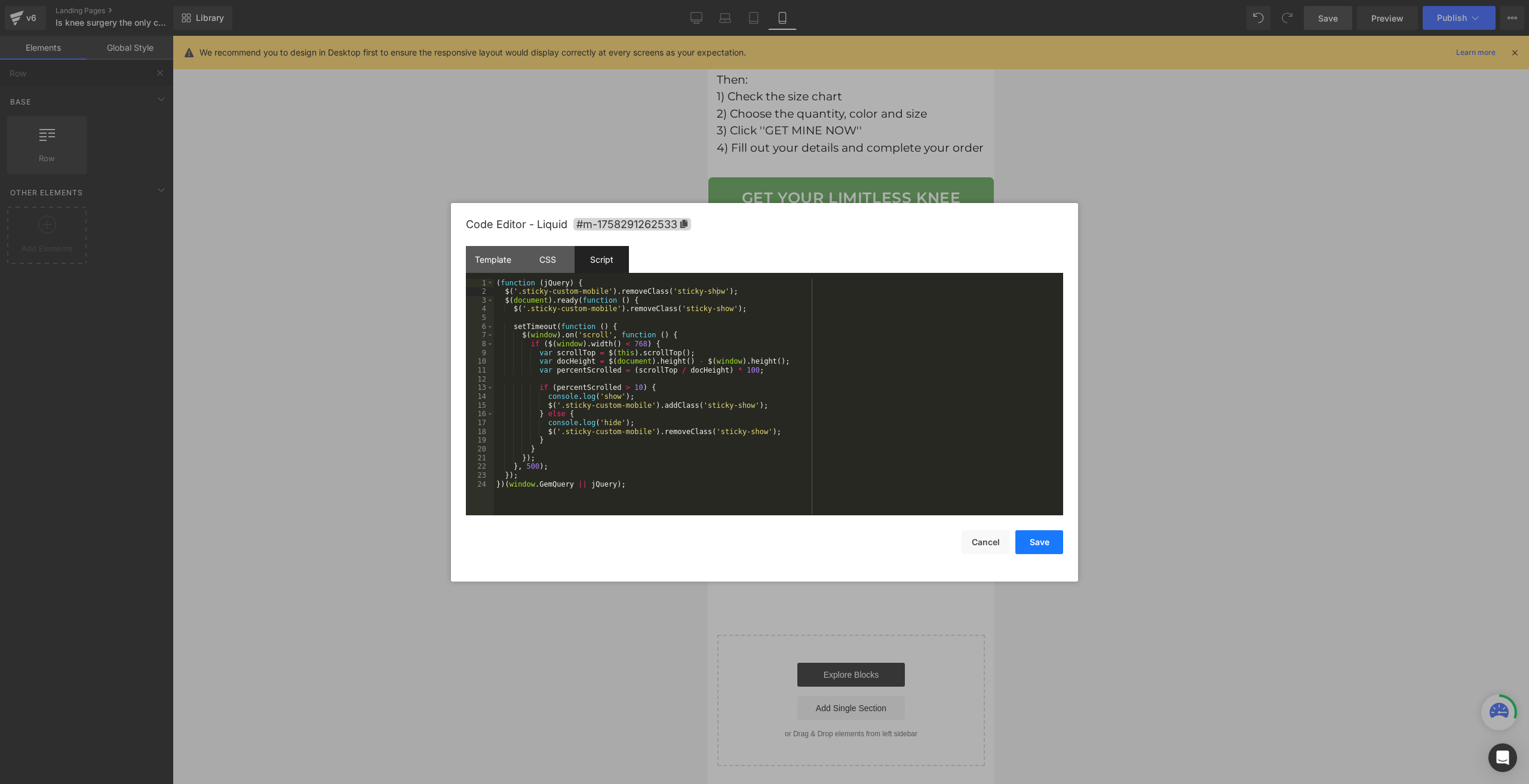
click at [1031, 539] on button "Save" at bounding box center [1039, 543] width 48 height 24
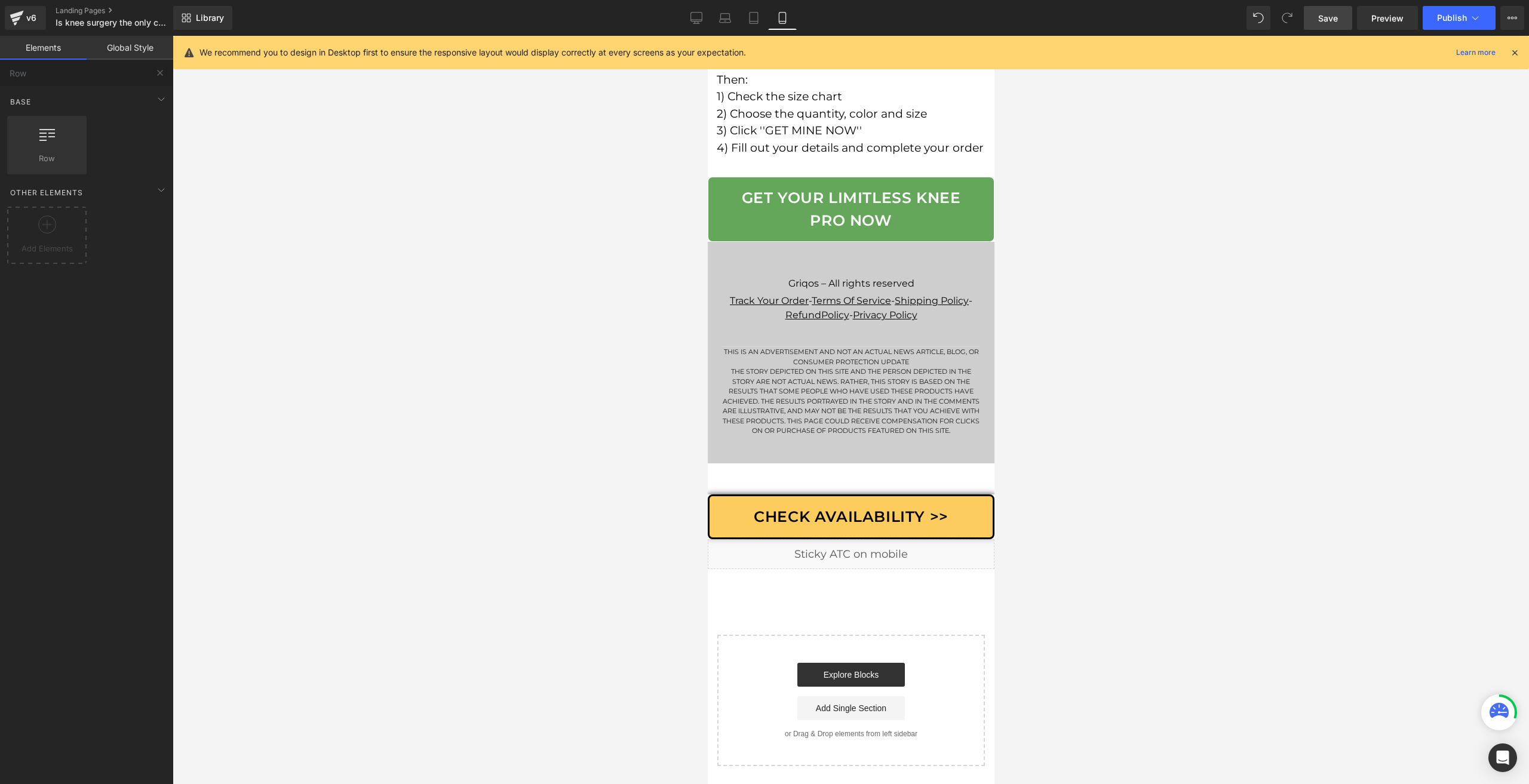
click at [1336, 17] on span "Save" at bounding box center [1328, 18] width 20 height 12
click at [761, 481] on link at bounding box center [754, 472] width 16 height 18
click at [782, 481] on link at bounding box center [785, 472] width 16 height 18
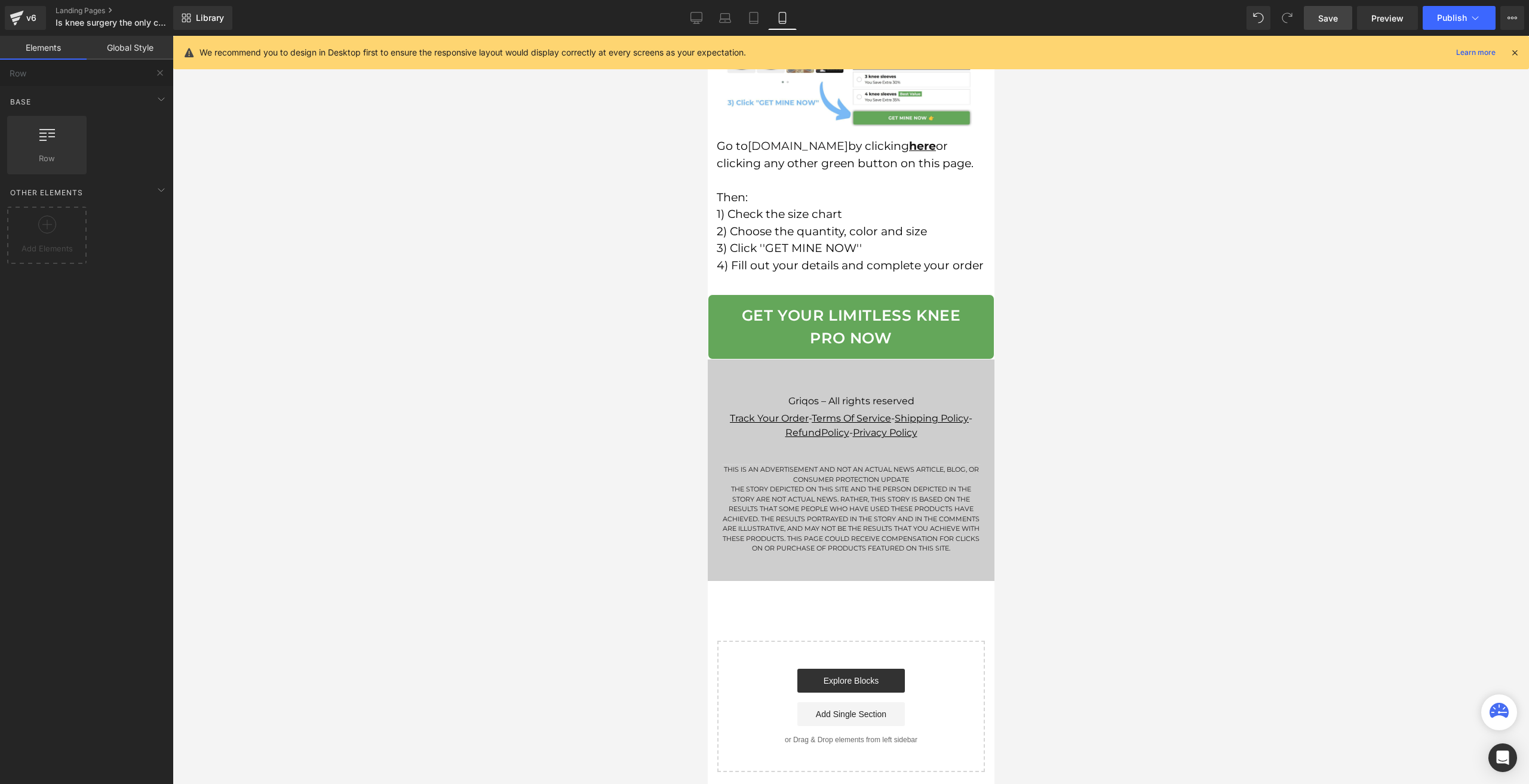
scroll to position [8977, 0]
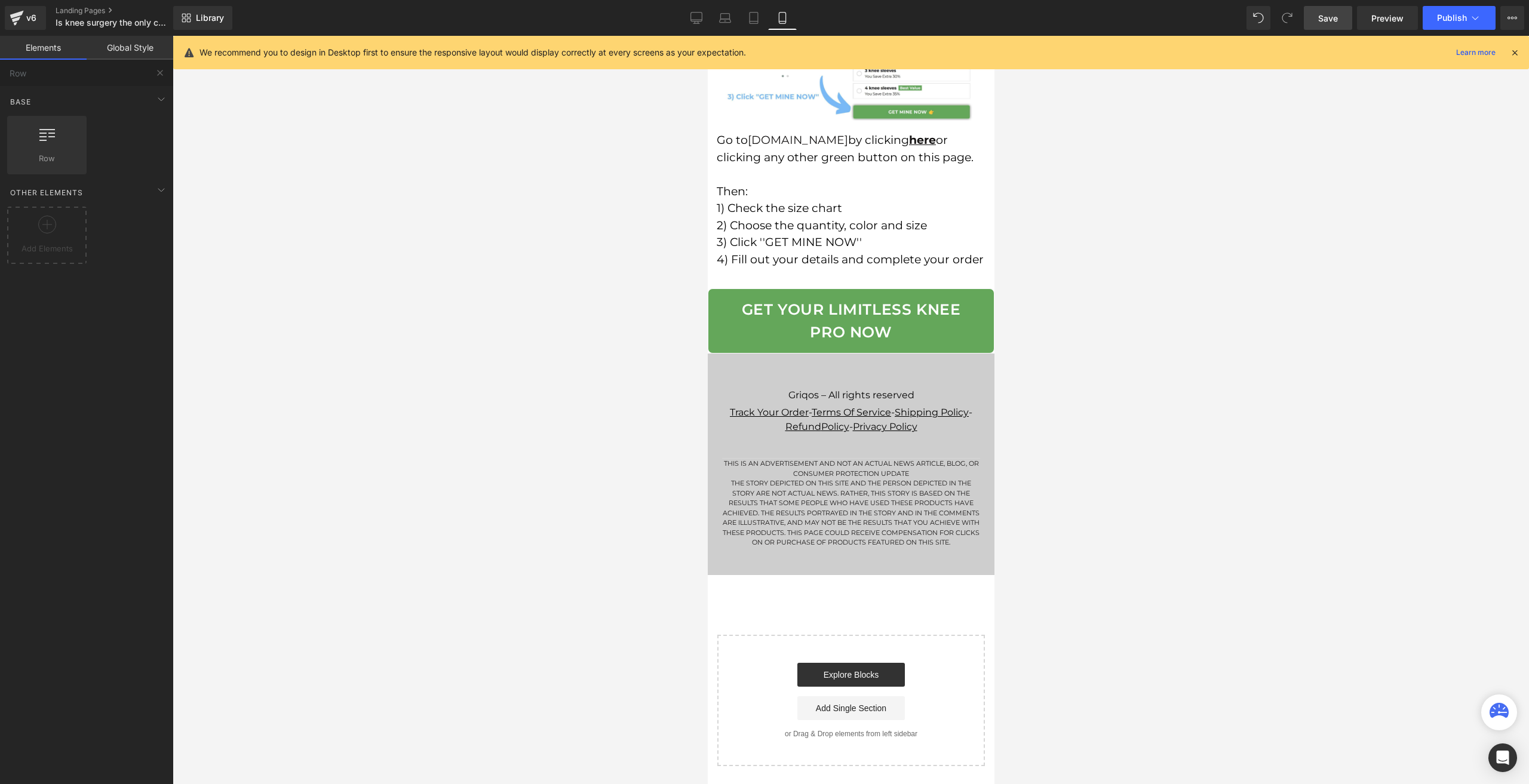
click at [1335, 18] on span "Save" at bounding box center [1328, 18] width 20 height 12
click at [1245, 16] on div "Library Mobile Desktop Laptop Tablet Mobile Save Preview Publish Scheduled View…" at bounding box center [850, 18] width 1356 height 24
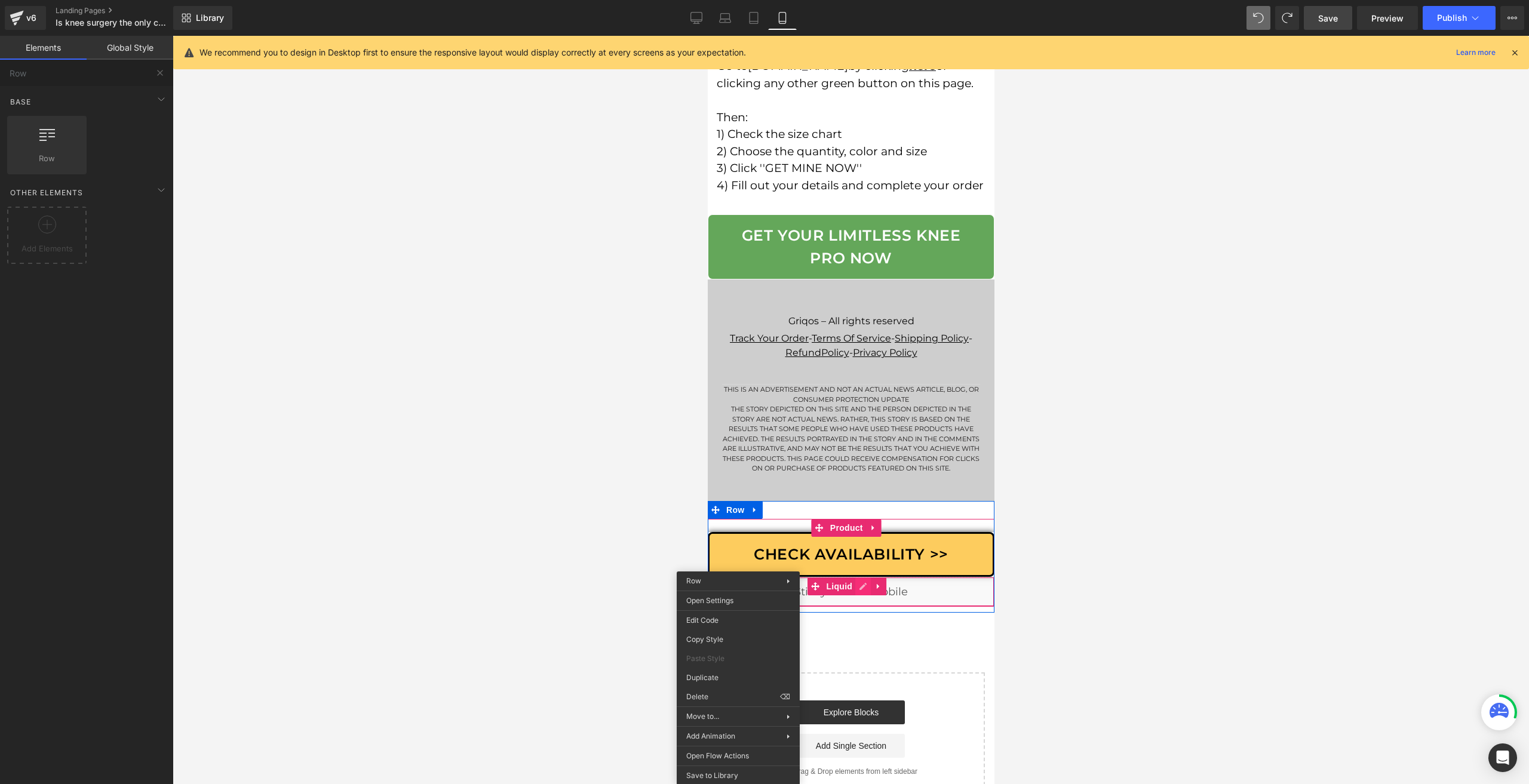
click at [862, 606] on div "Liquid" at bounding box center [850, 592] width 287 height 30
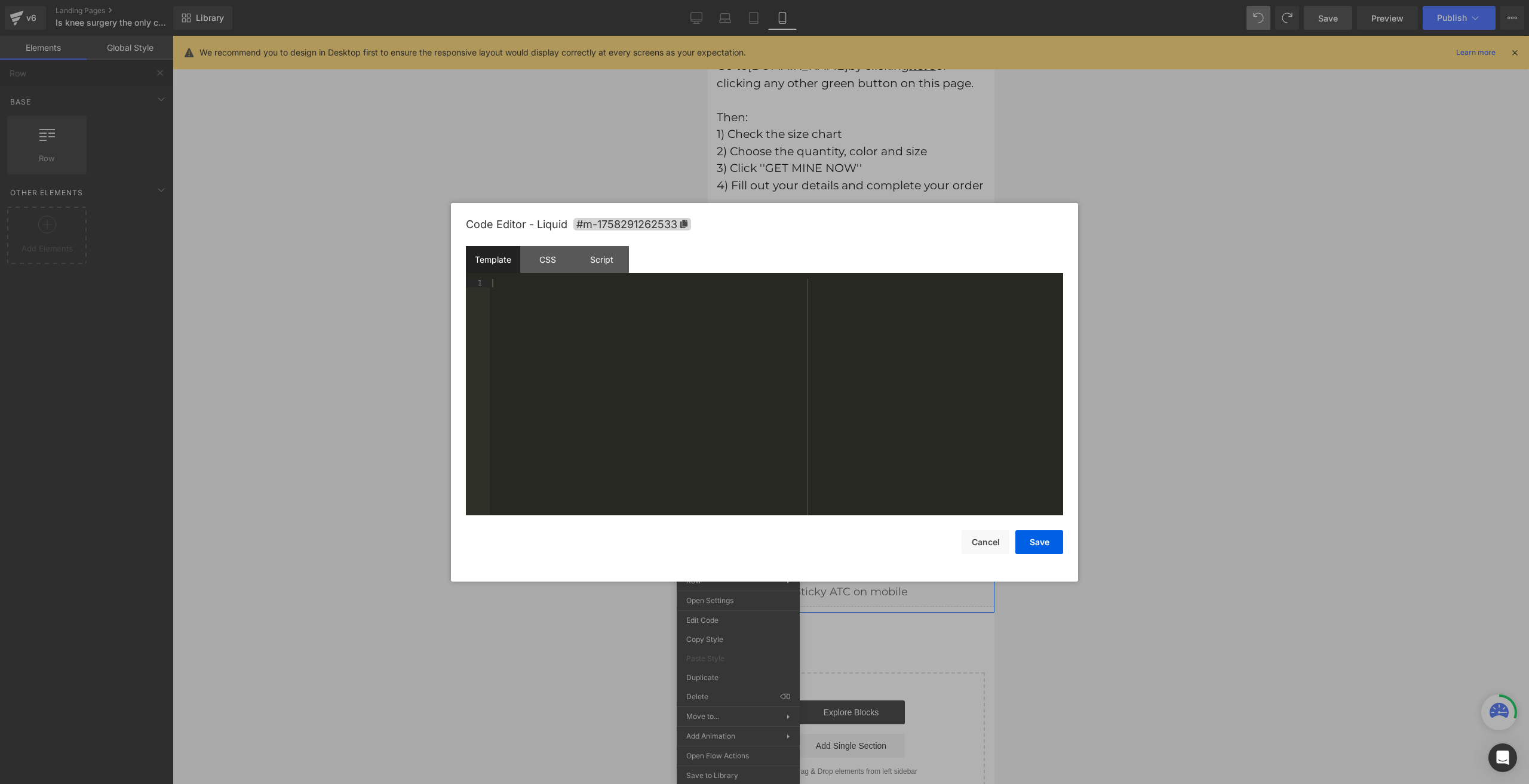
click at [559, 274] on div "Template CSS Script Data" at bounding box center [764, 262] width 597 height 33
click at [579, 264] on div "Script" at bounding box center [602, 259] width 54 height 27
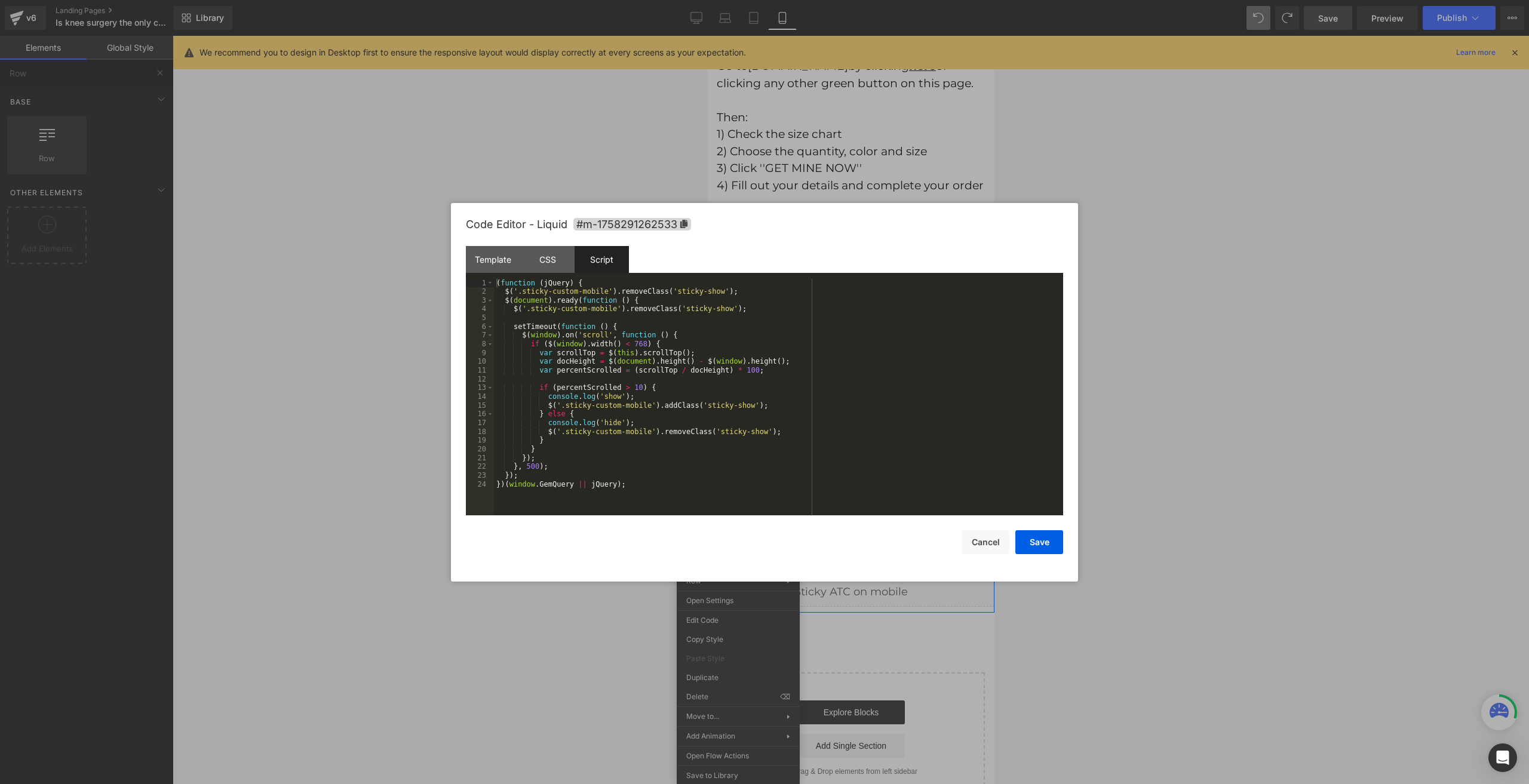
click at [629, 366] on div "( function ( jQuery ) { $ ( '.sticky-custom-mobile' ) . removeClass ( 'sticky-s…" at bounding box center [779, 406] width 569 height 254
click at [557, 251] on div "CSS" at bounding box center [548, 259] width 54 height 27
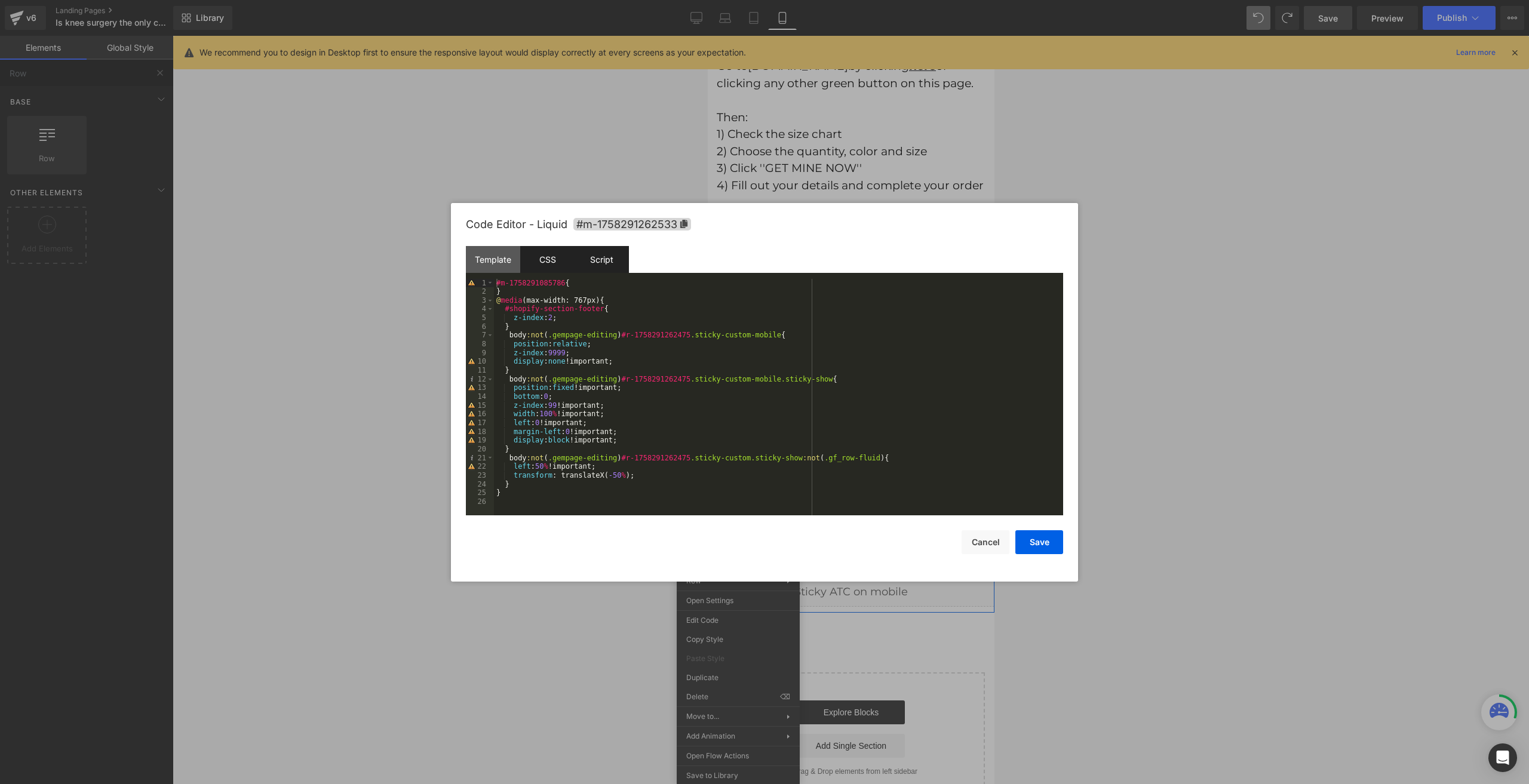
click at [594, 268] on div "Script" at bounding box center [602, 259] width 54 height 27
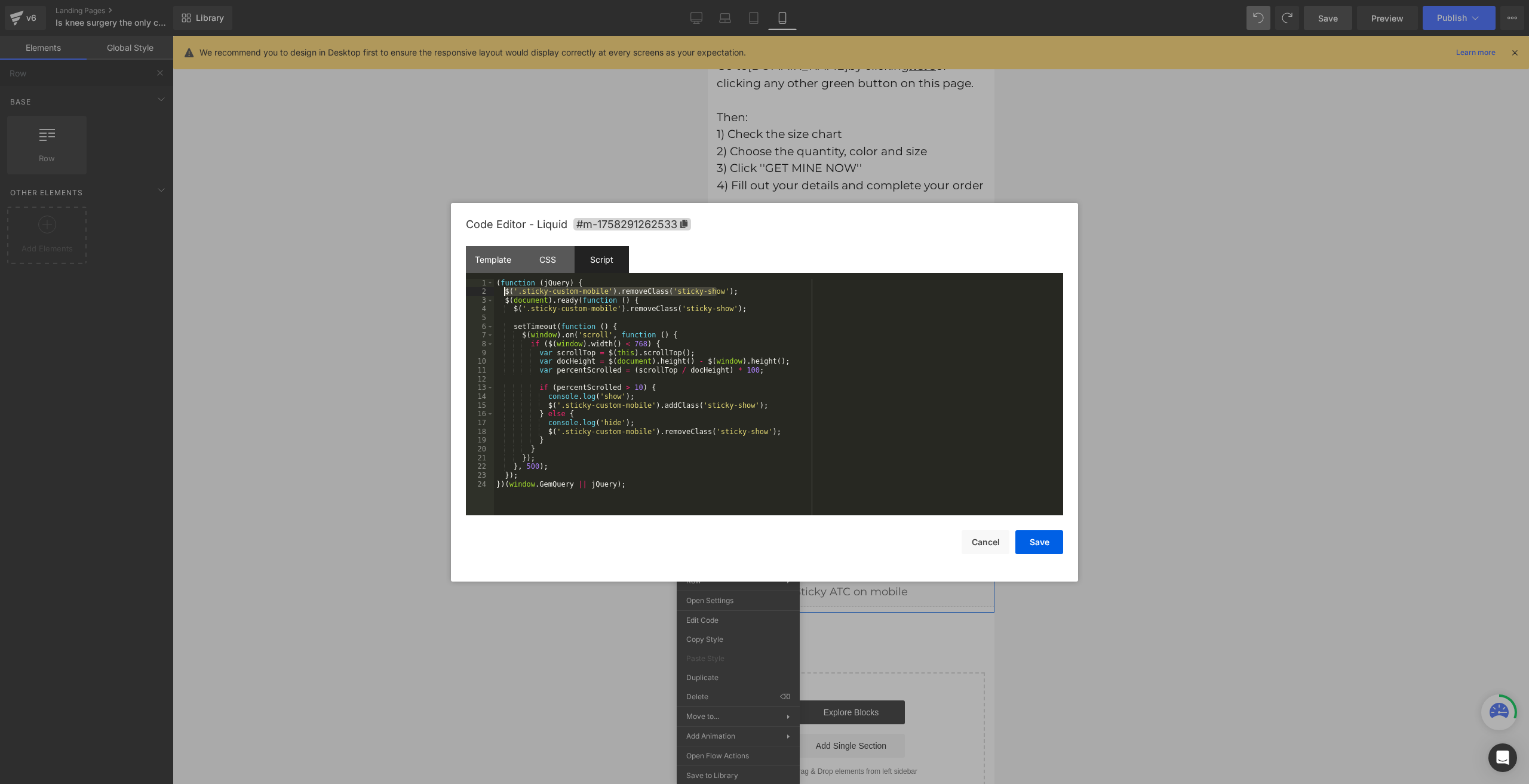
drag, startPoint x: 747, startPoint y: 293, endPoint x: 502, endPoint y: 292, distance: 245.0
click at [502, 292] on div "( function ( jQuery ) { $ ( '.sticky-custom-mobile' ) . removeClass ( 'sticky-s…" at bounding box center [779, 406] width 569 height 254
drag, startPoint x: 979, startPoint y: 548, endPoint x: 963, endPoint y: 545, distance: 16.3
click at [977, 548] on button "Cancel" at bounding box center [985, 543] width 48 height 24
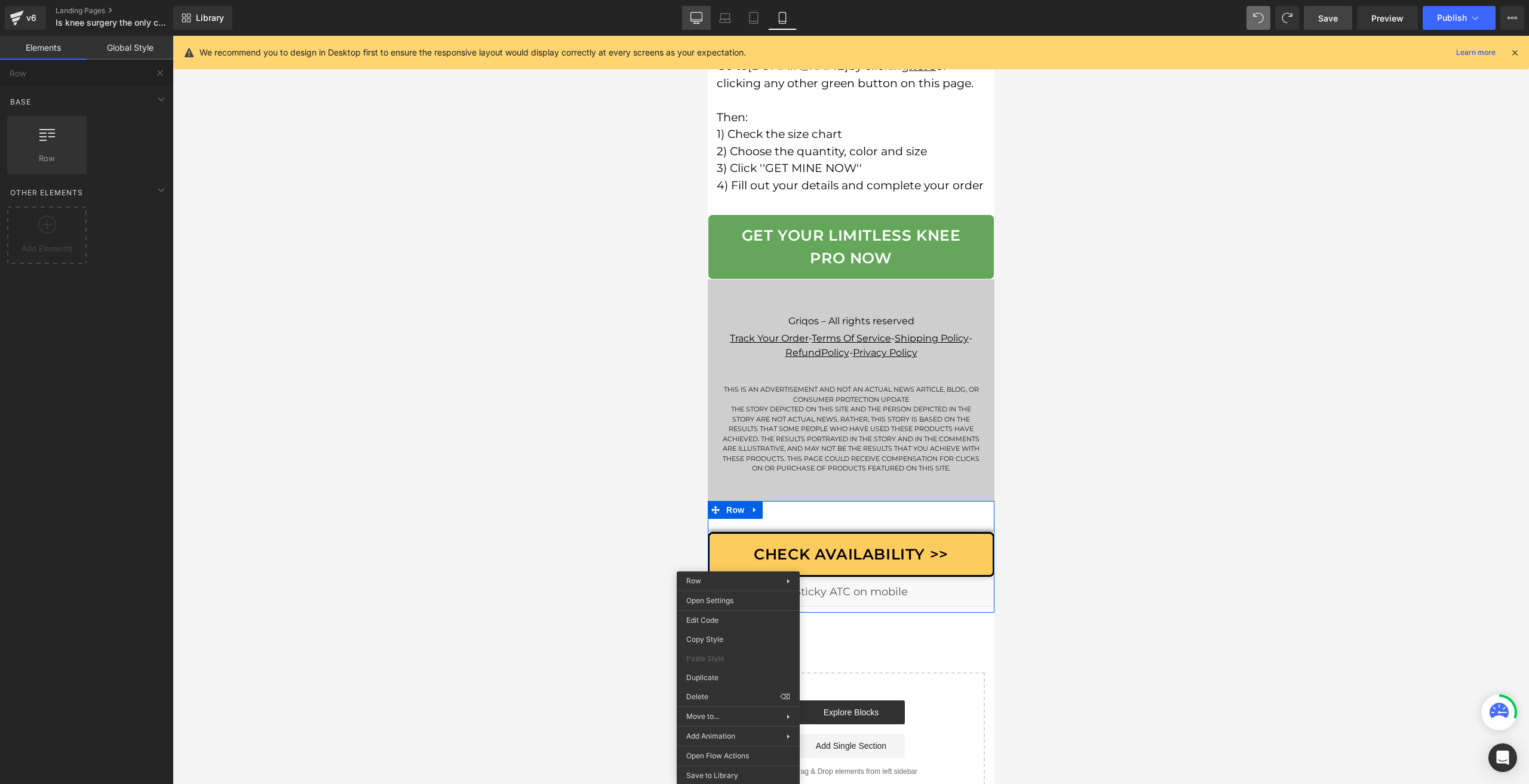
click at [694, 17] on icon at bounding box center [696, 18] width 12 height 12
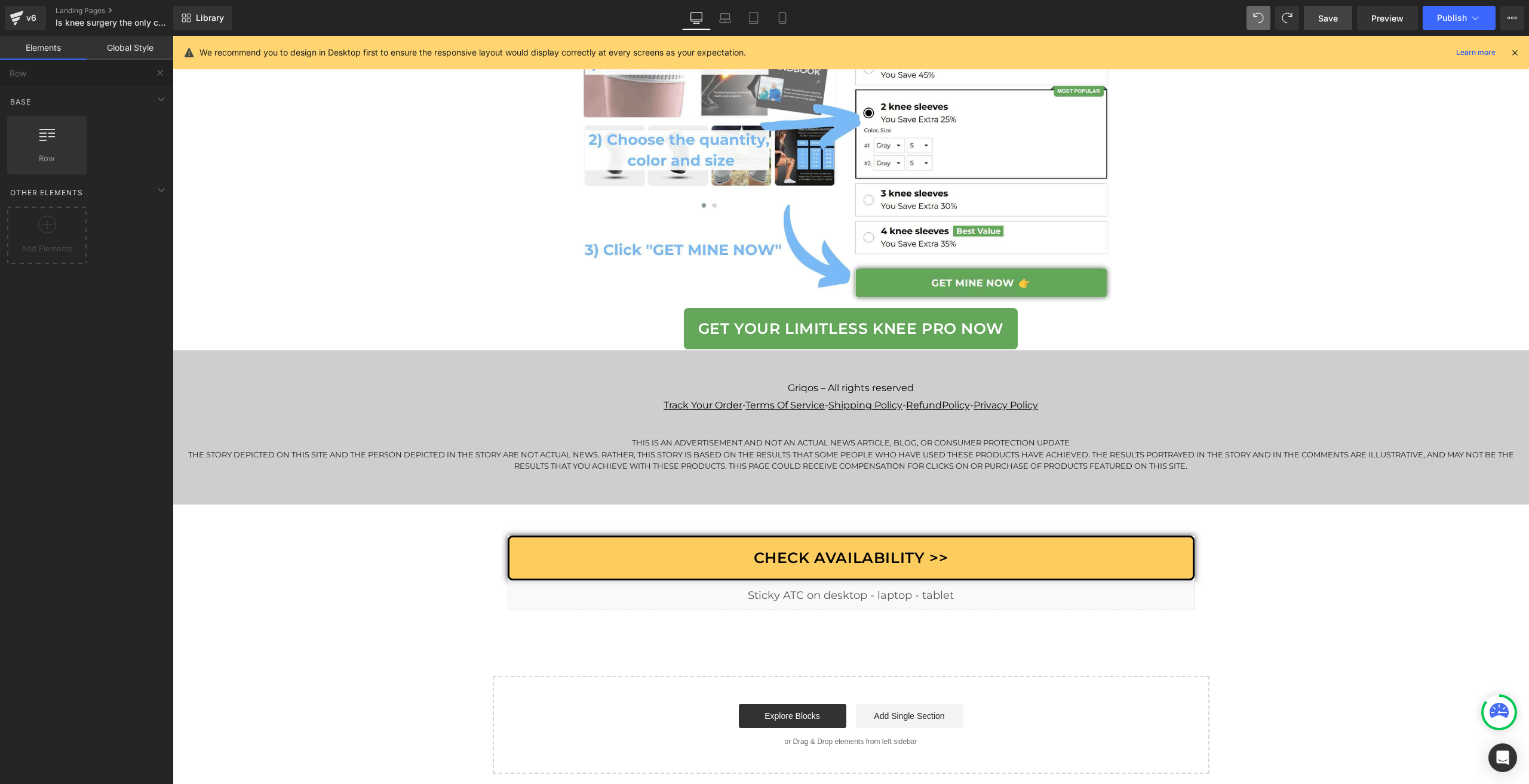
click at [852, 593] on div "Liquid" at bounding box center [850, 595] width 687 height 30
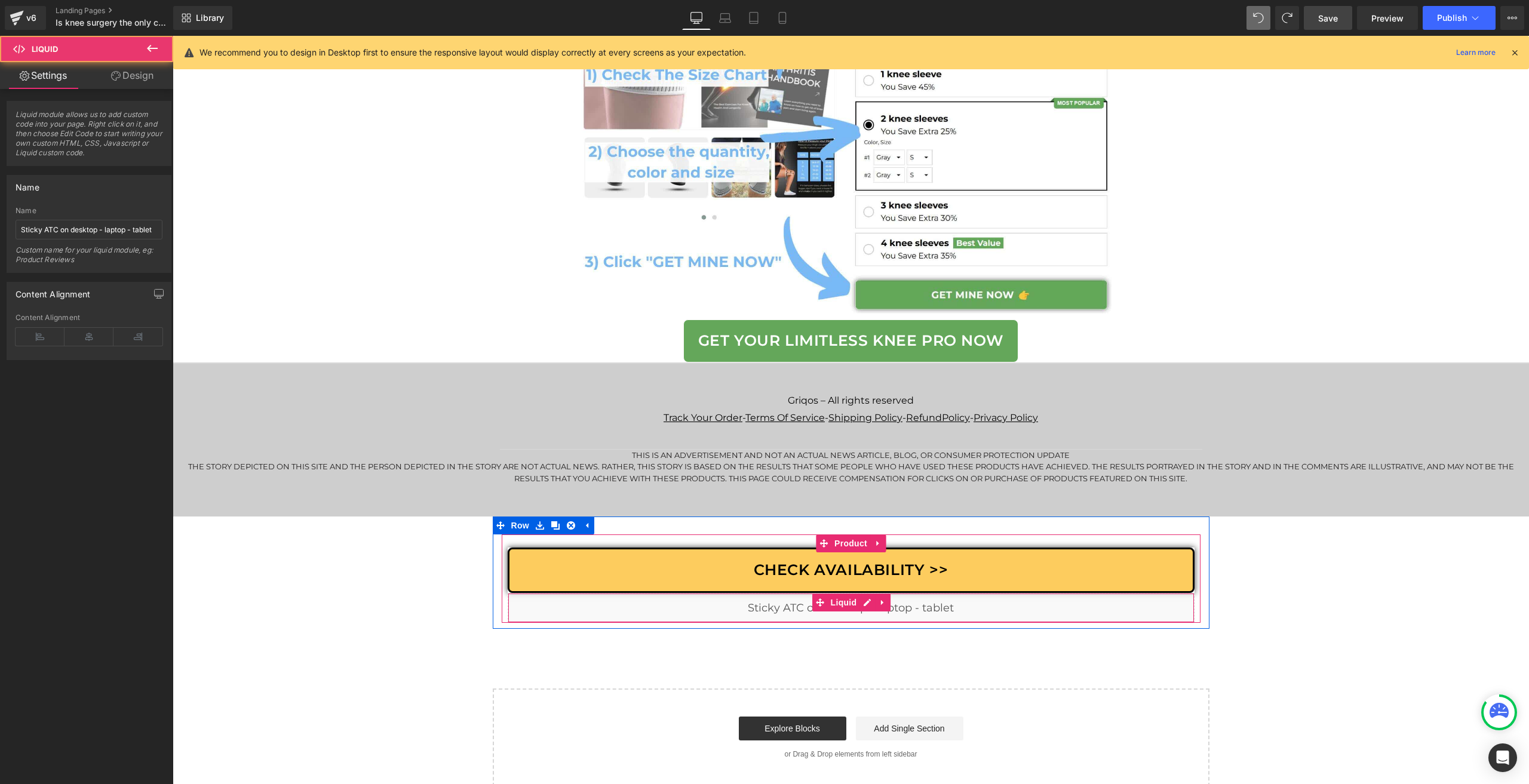
scroll to position [7363, 0]
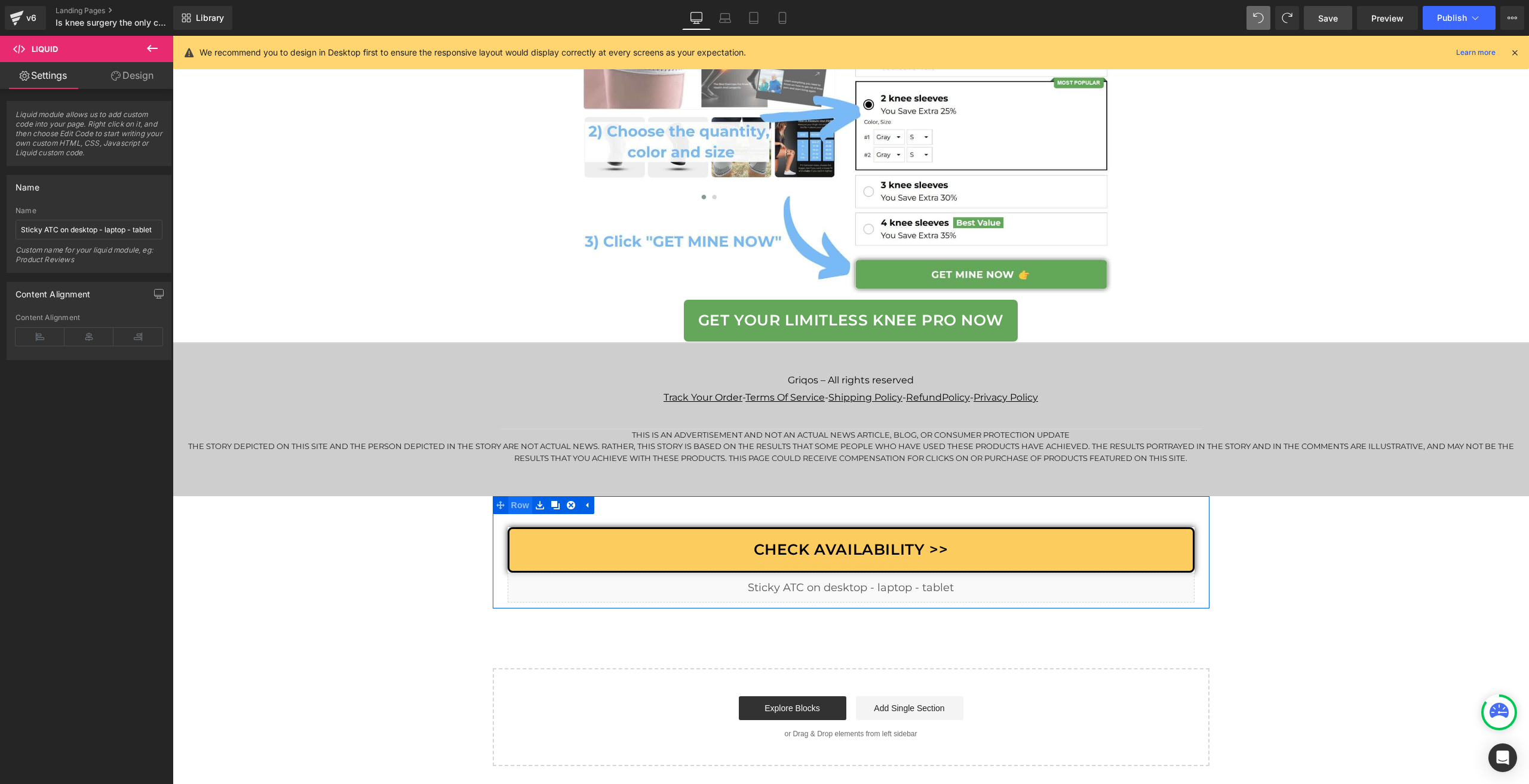
click at [512, 505] on span "Row" at bounding box center [521, 505] width 24 height 18
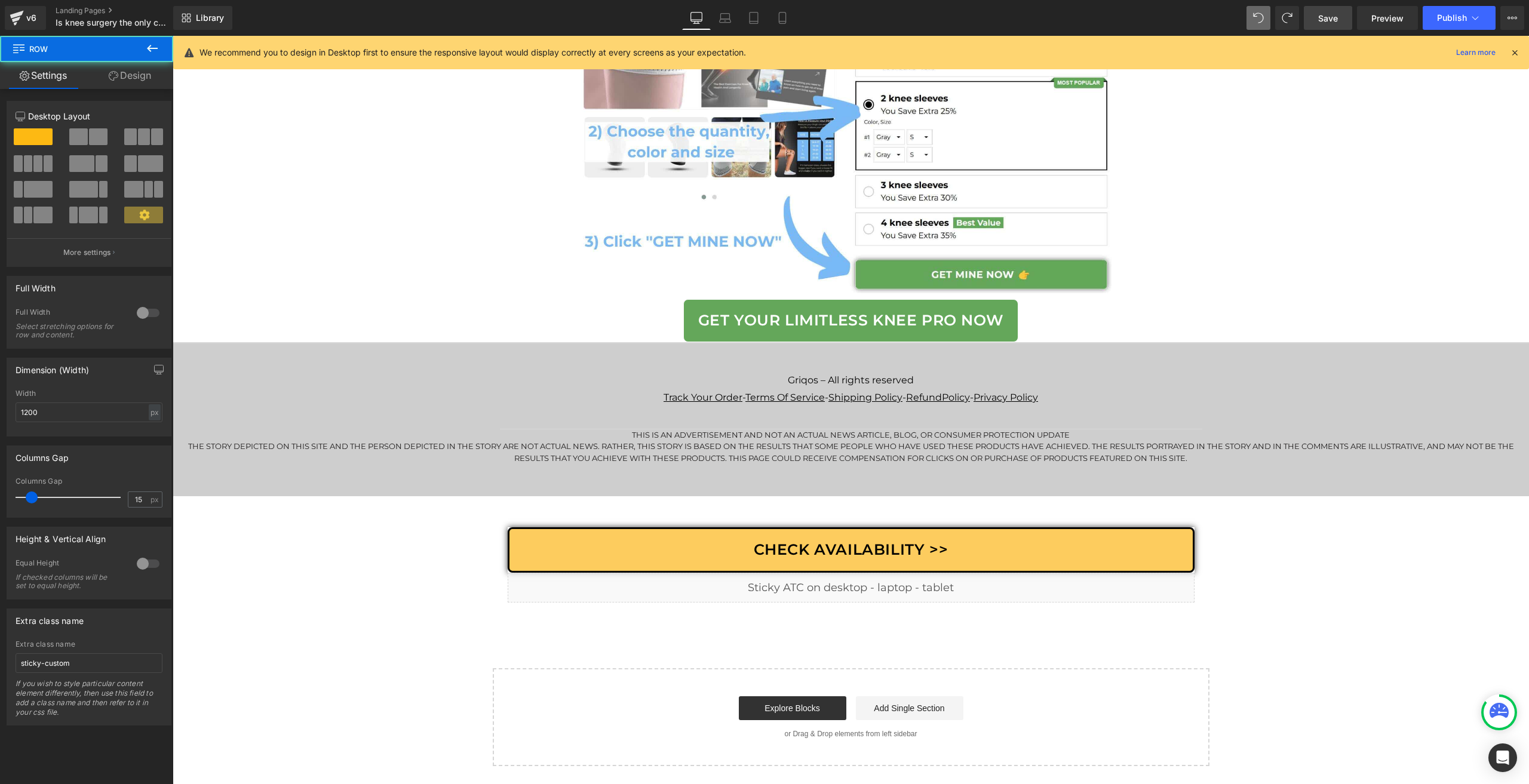
drag, startPoint x: 152, startPoint y: 44, endPoint x: 111, endPoint y: 64, distance: 45.6
click at [151, 44] on icon at bounding box center [151, 48] width 14 height 14
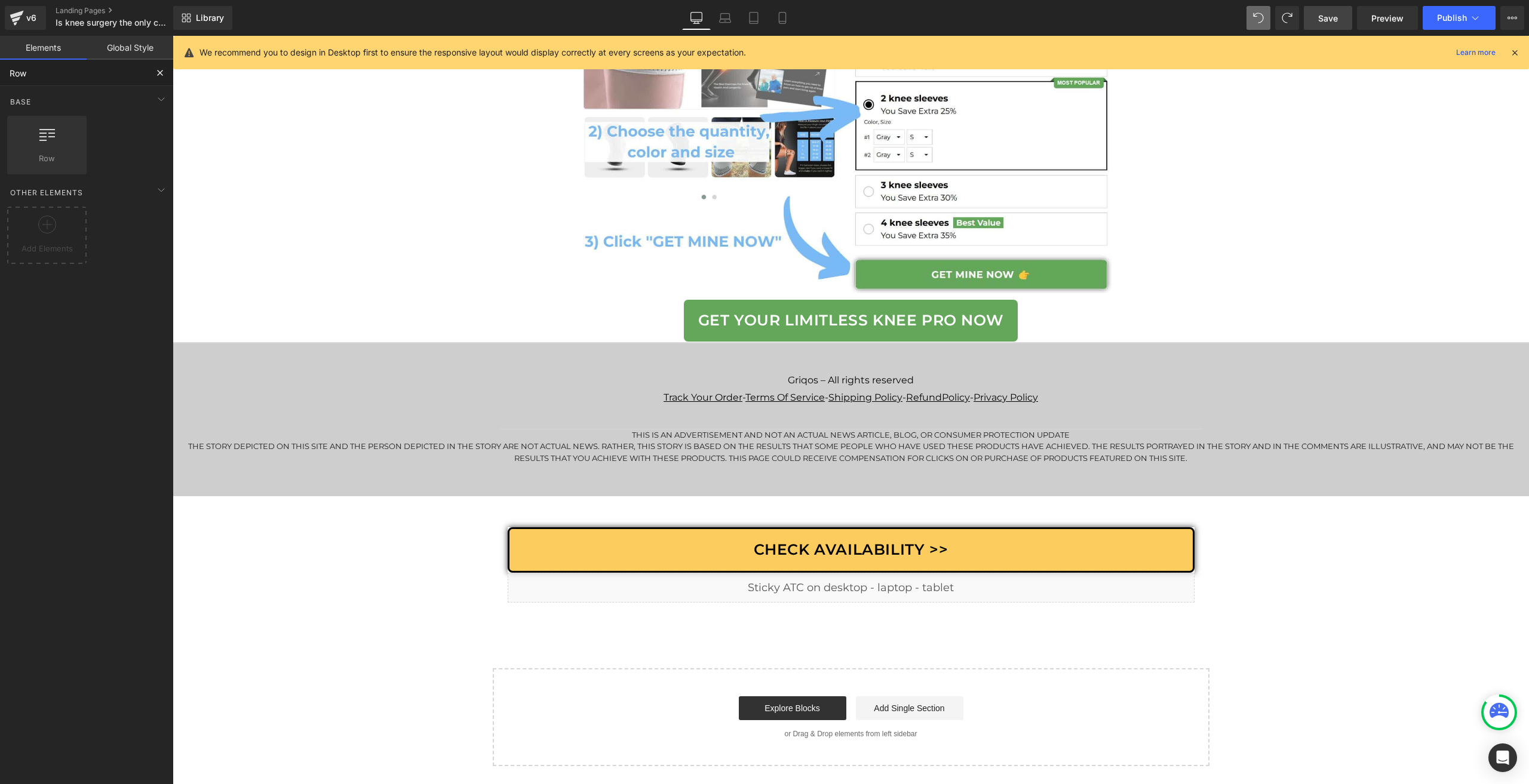
click at [107, 64] on input "Row" at bounding box center [73, 73] width 147 height 26
type input "row"
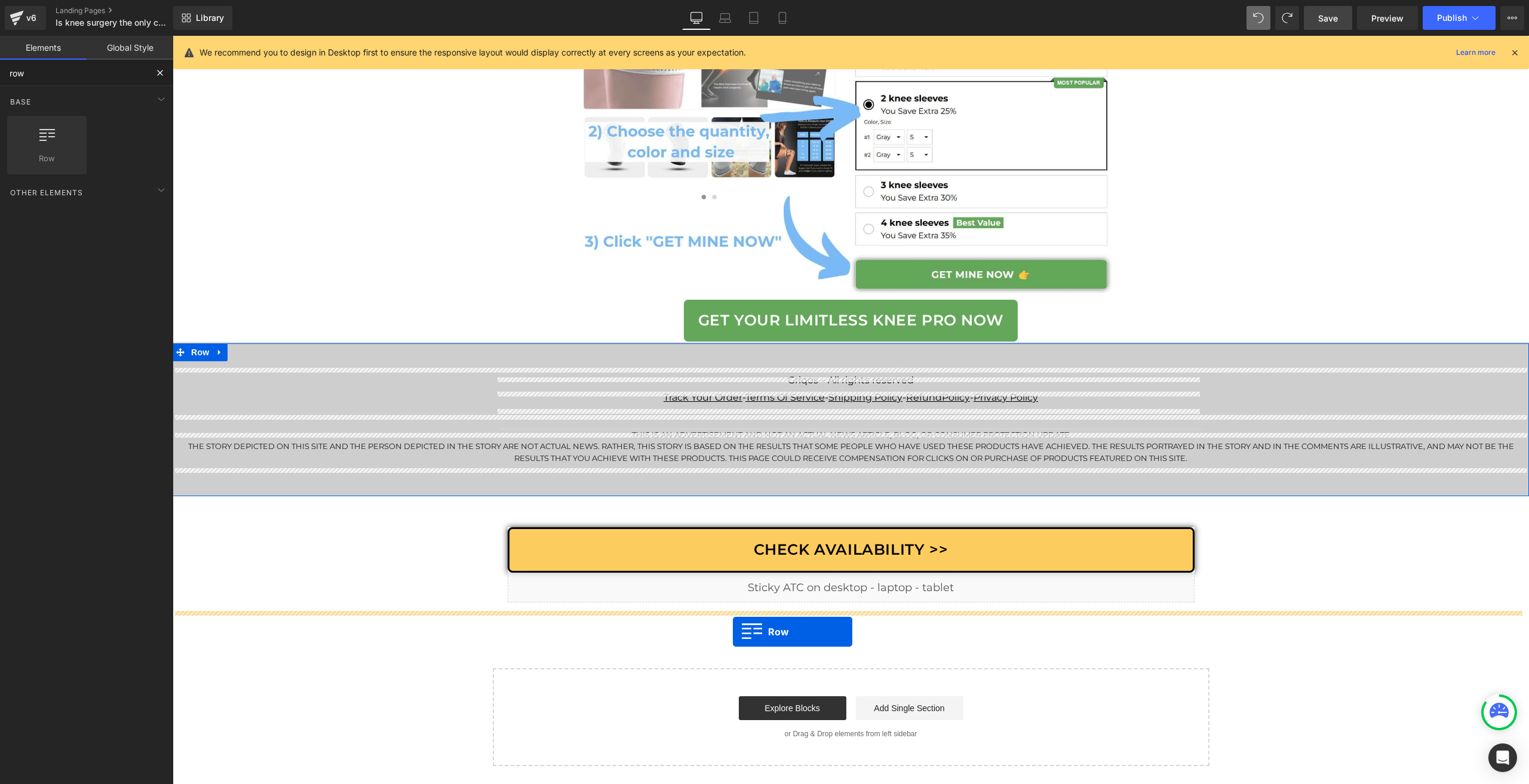
drag, startPoint x: 226, startPoint y: 191, endPoint x: 733, endPoint y: 632, distance: 672.0
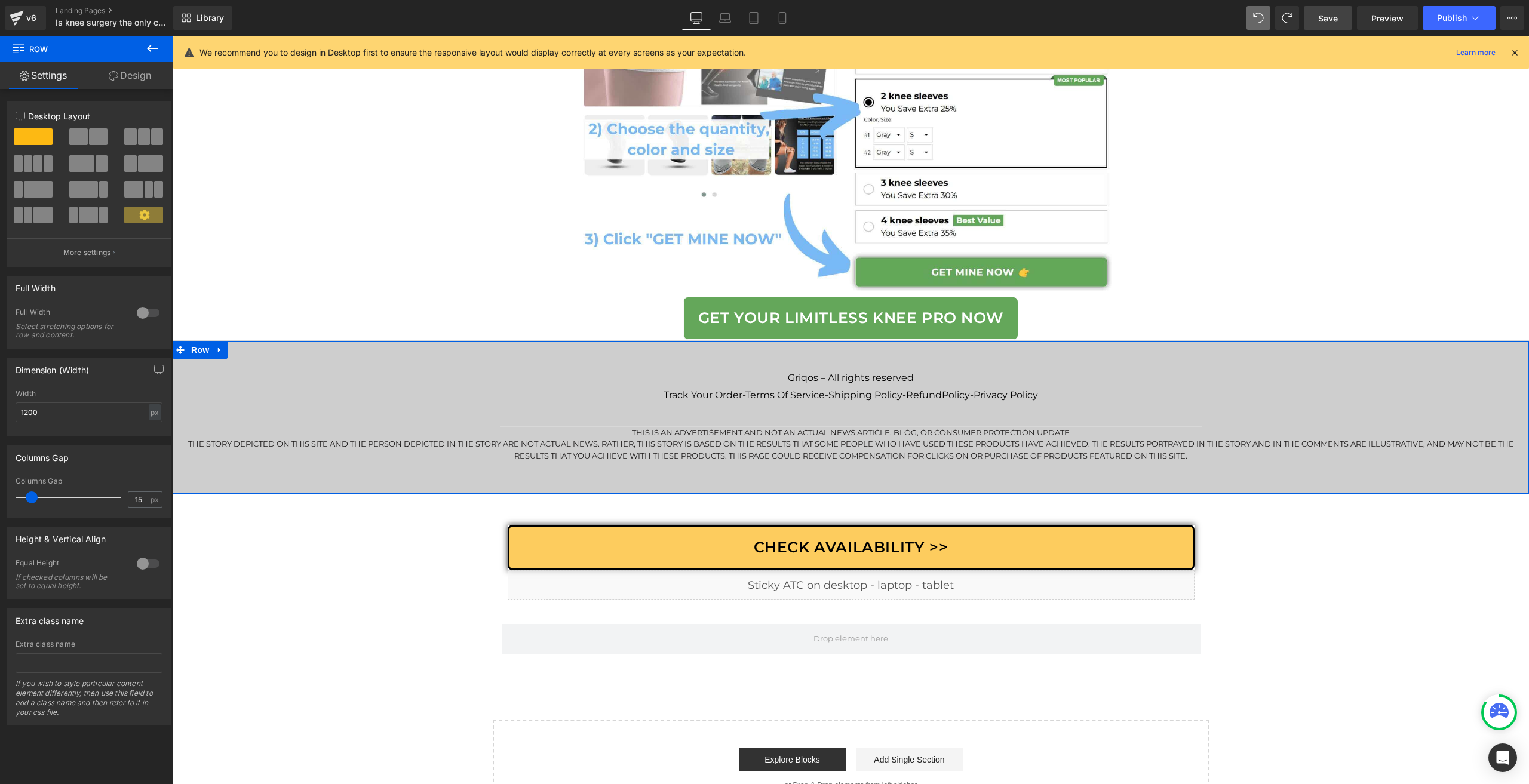
click at [685, 550] on link "Check Availability >>" at bounding box center [850, 548] width 687 height 46
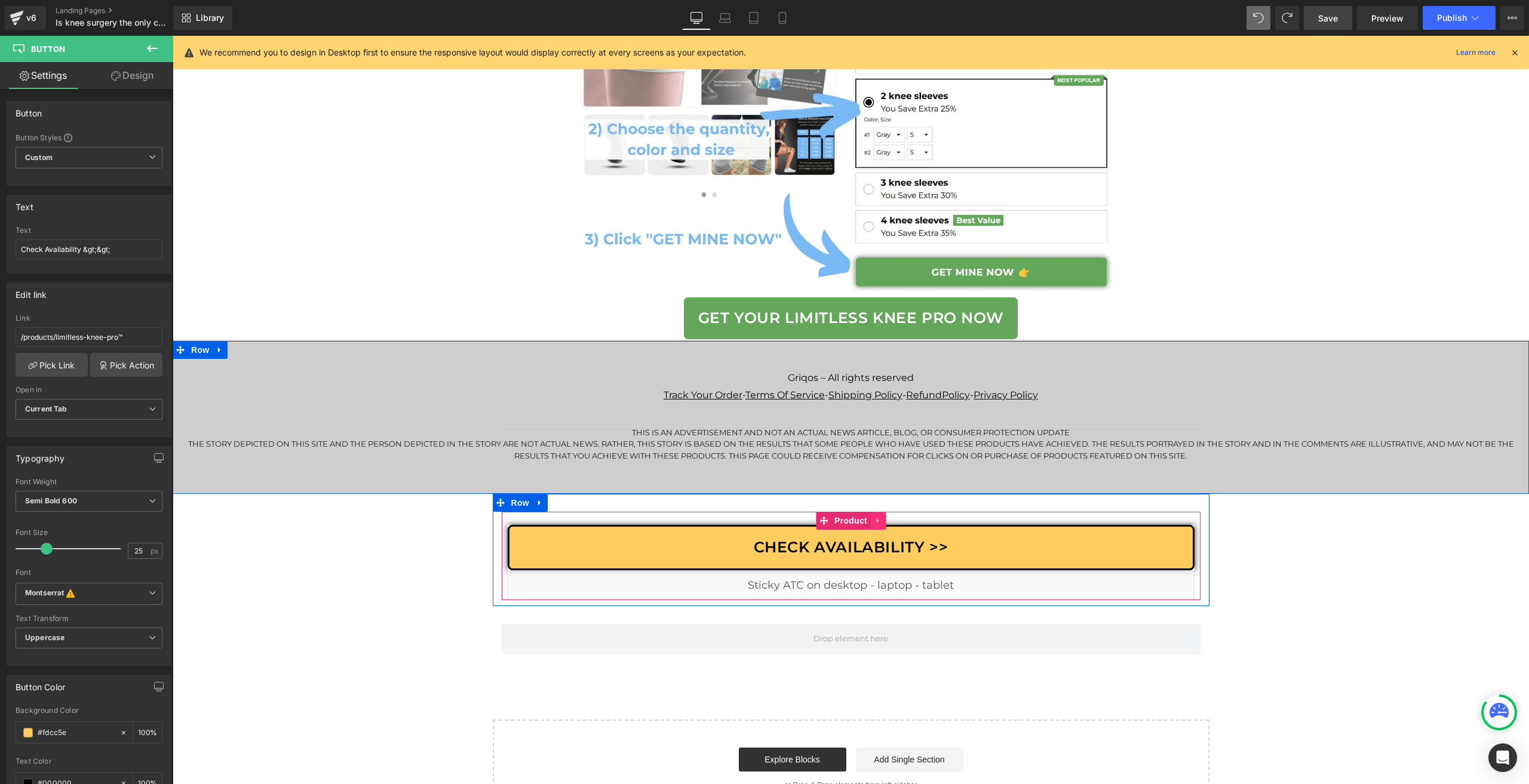
click at [879, 530] on link at bounding box center [878, 520] width 16 height 18
click at [866, 525] on icon at bounding box center [870, 520] width 8 height 8
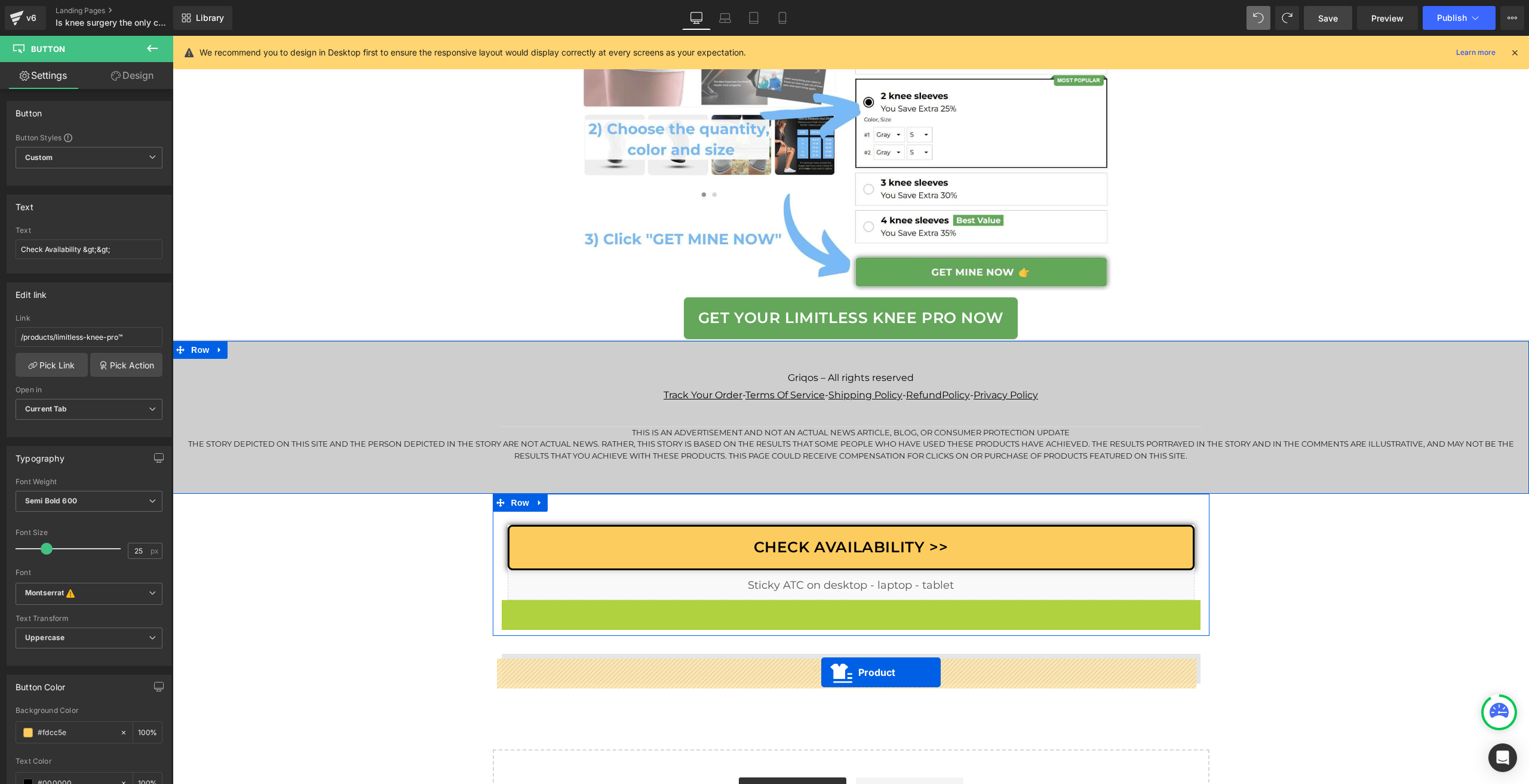
drag, startPoint x: 844, startPoint y: 615, endPoint x: 822, endPoint y: 673, distance: 62.0
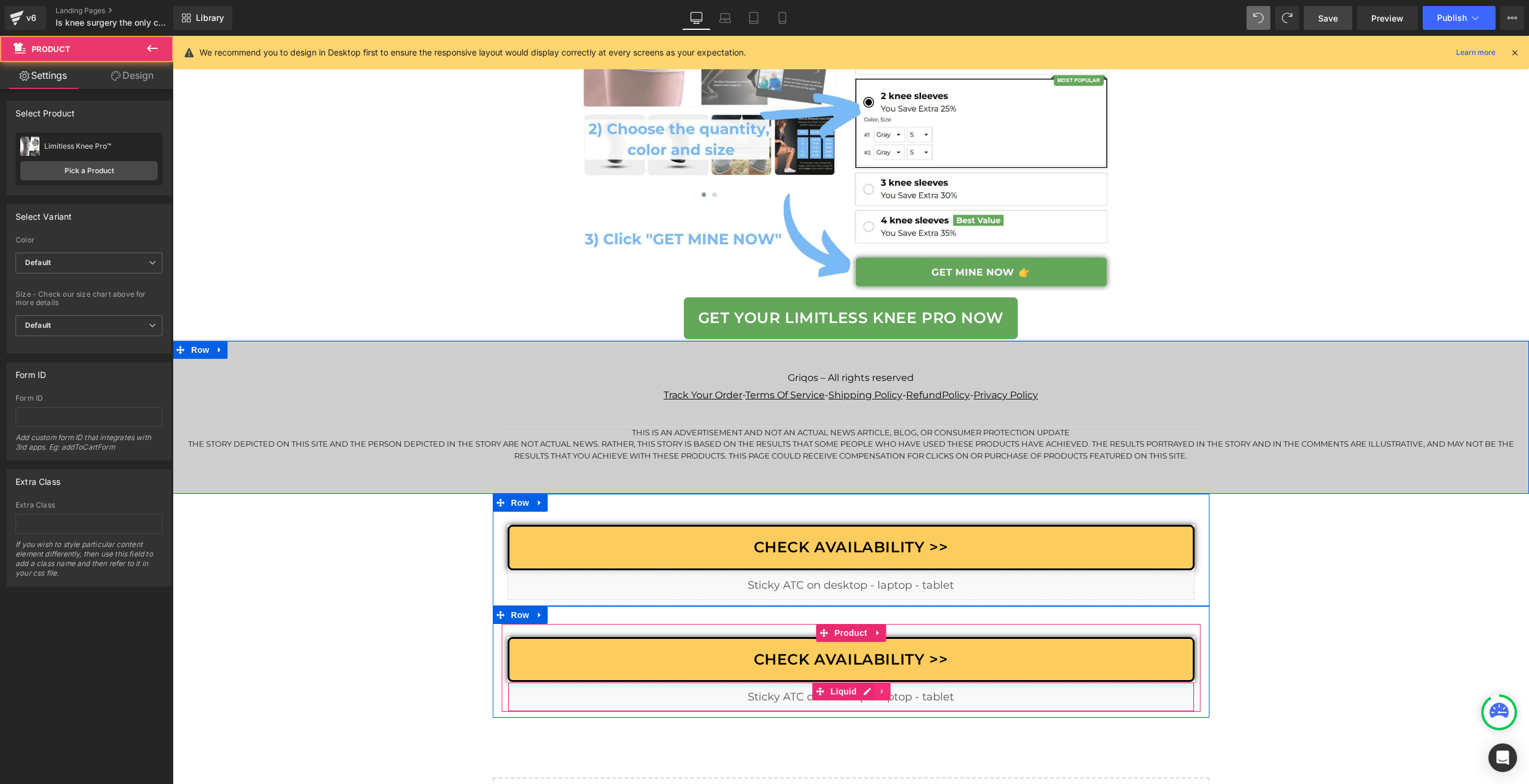
click at [877, 701] on link at bounding box center [882, 691] width 16 height 18
click at [890, 690] on link at bounding box center [891, 691] width 16 height 18
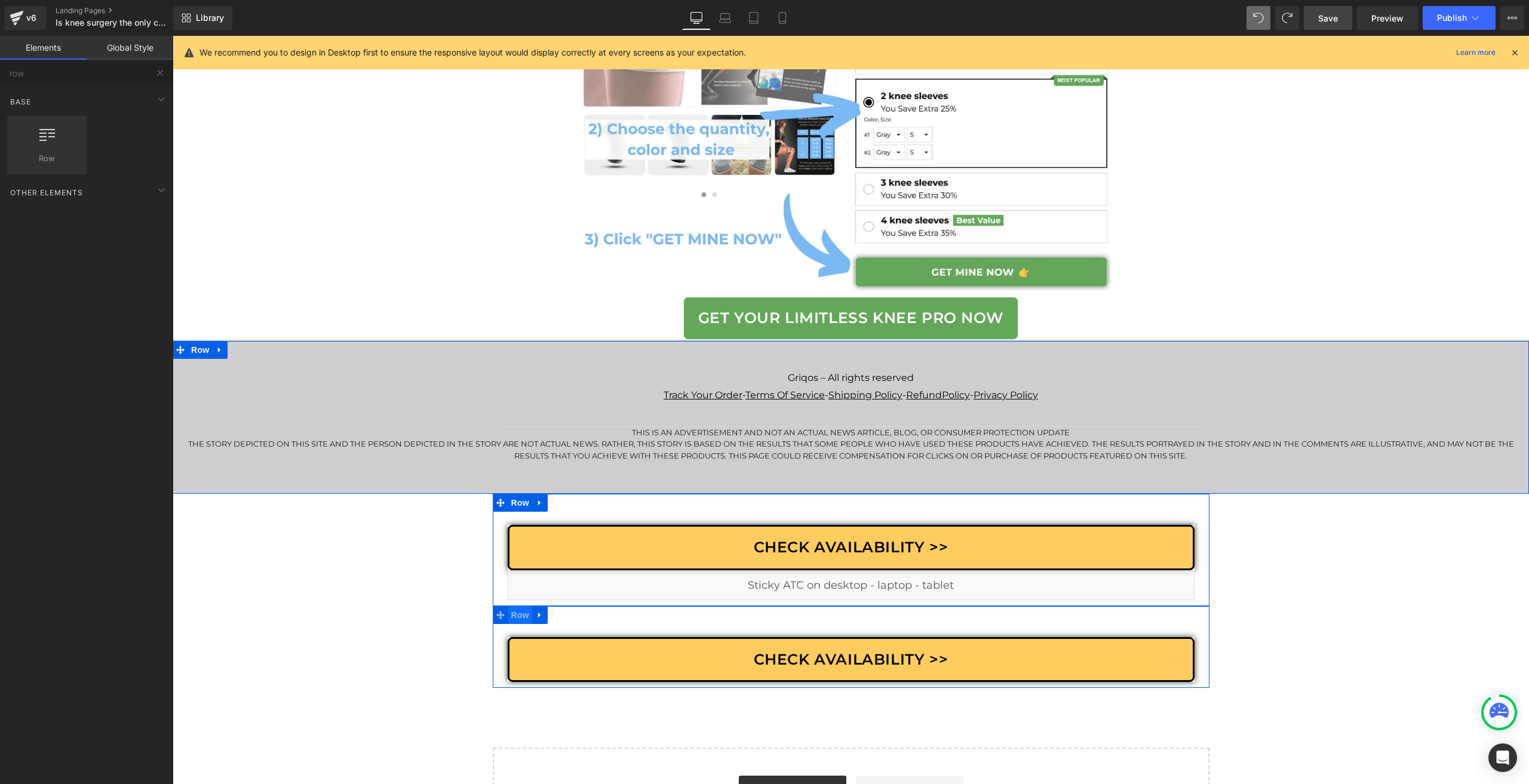
click at [523, 620] on span "Row" at bounding box center [521, 615] width 24 height 18
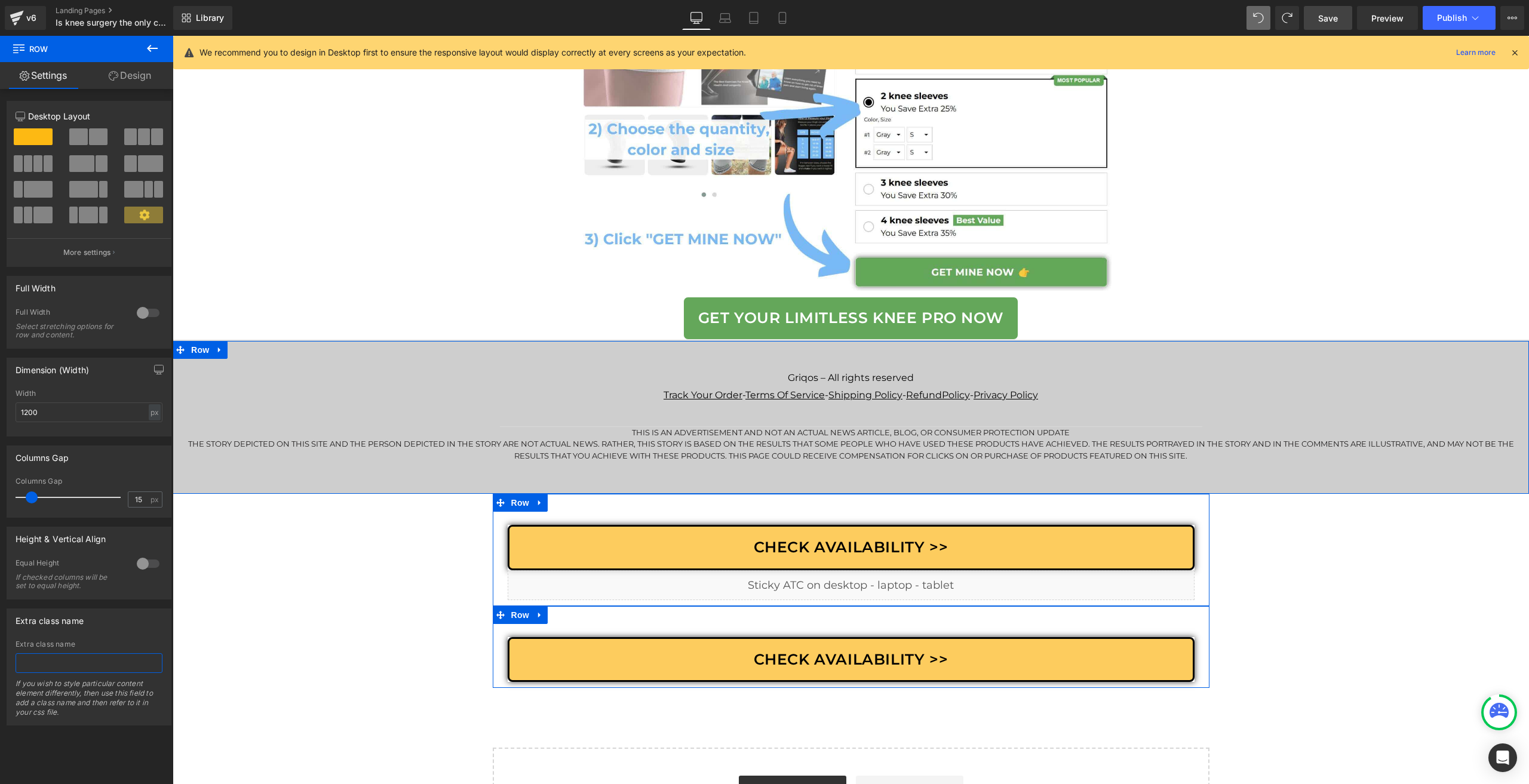
click at [76, 654] on input "text" at bounding box center [89, 663] width 147 height 20
type input "gps_sticky-Desktop"
click at [508, 507] on span "Row" at bounding box center [521, 503] width 24 height 18
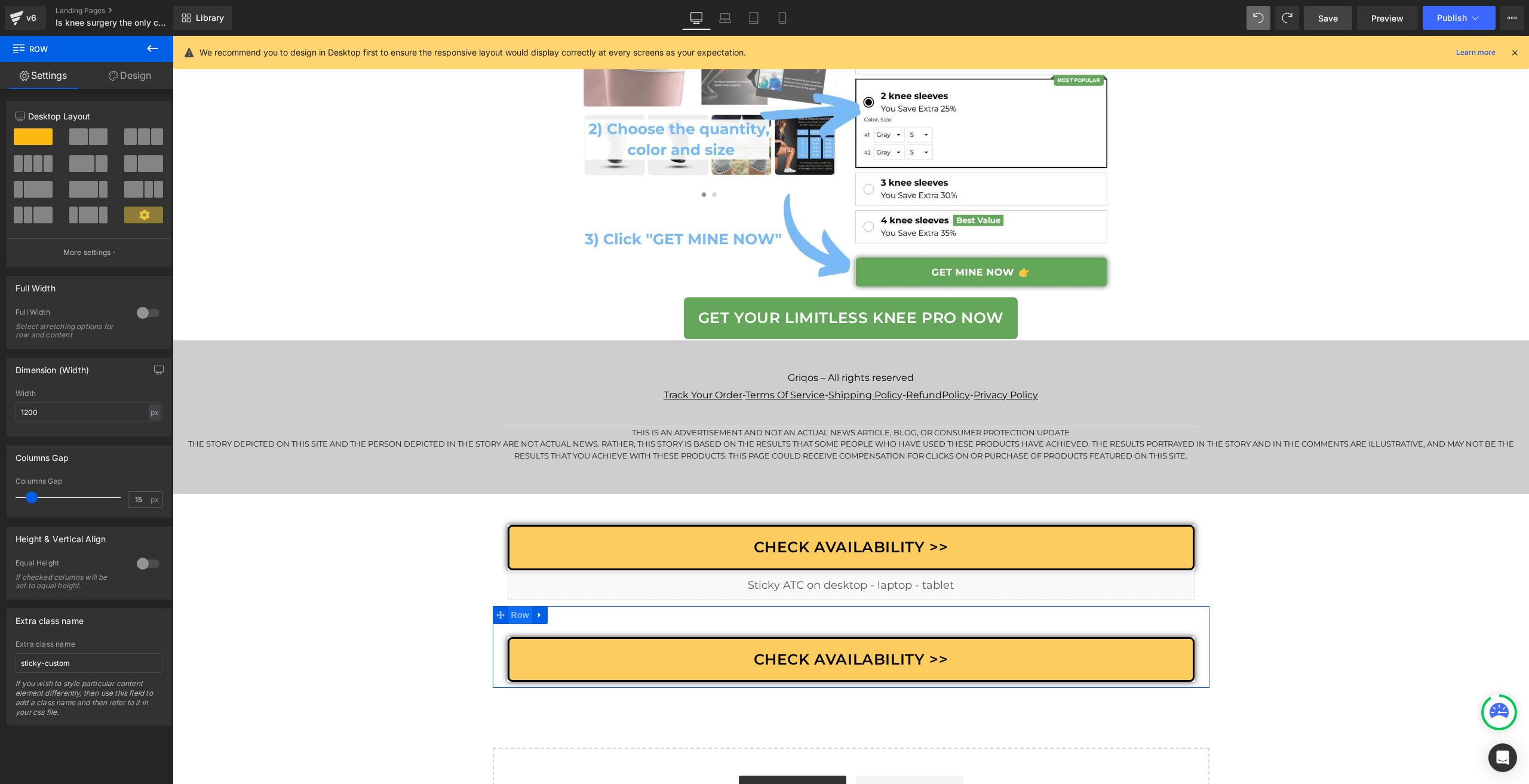
click at [512, 620] on span "Row" at bounding box center [521, 615] width 24 height 18
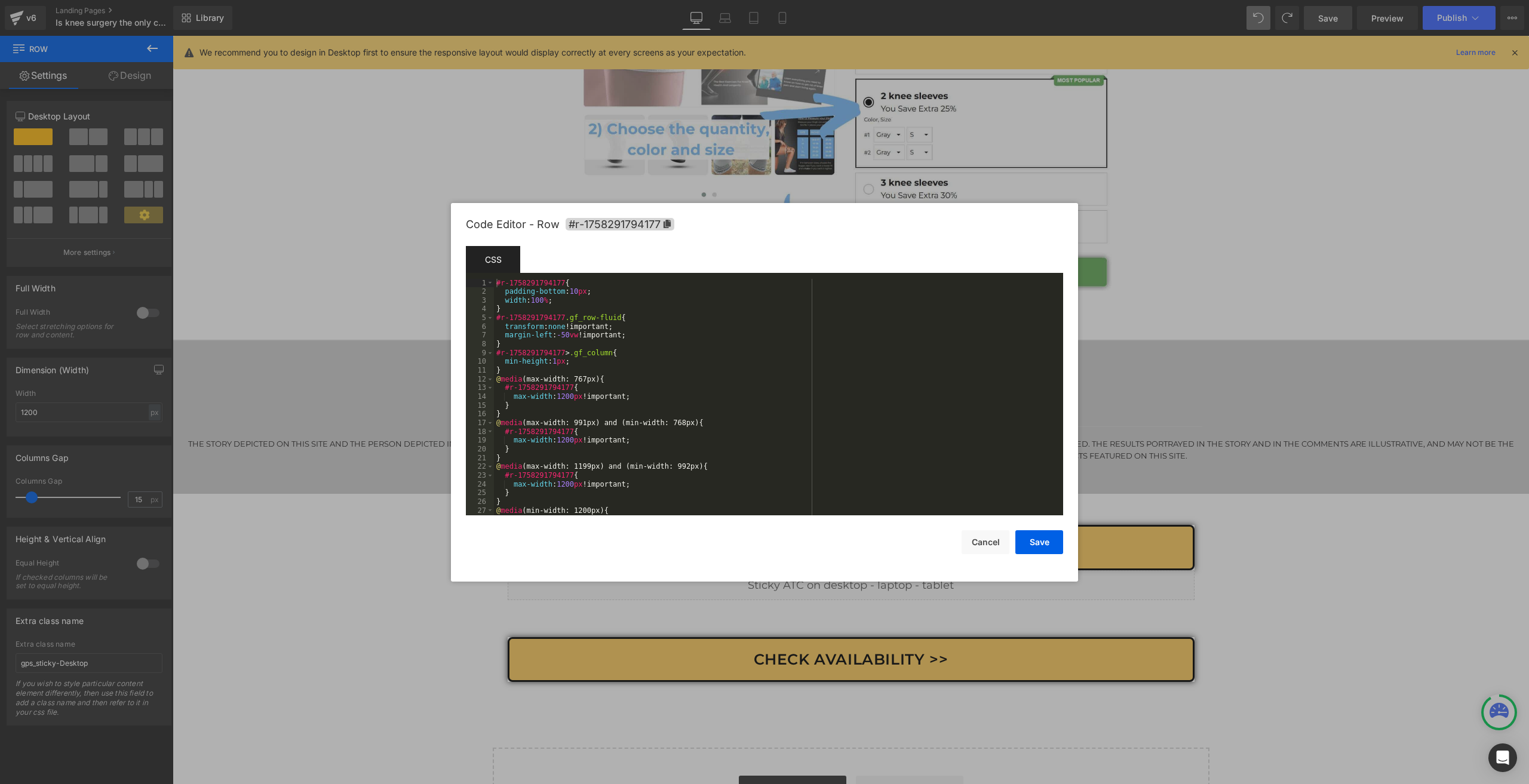
click at [486, 626] on body "Row You are previewing how the will restyle your page. You can not edit Element…" at bounding box center [764, 392] width 1529 height 784
click at [969, 540] on button "Cancel" at bounding box center [985, 543] width 48 height 24
click at [496, 622] on body "Row You are previewing how the will restyle your page. You can not edit Element…" at bounding box center [764, 392] width 1529 height 784
click at [977, 539] on button "Cancel" at bounding box center [985, 543] width 48 height 24
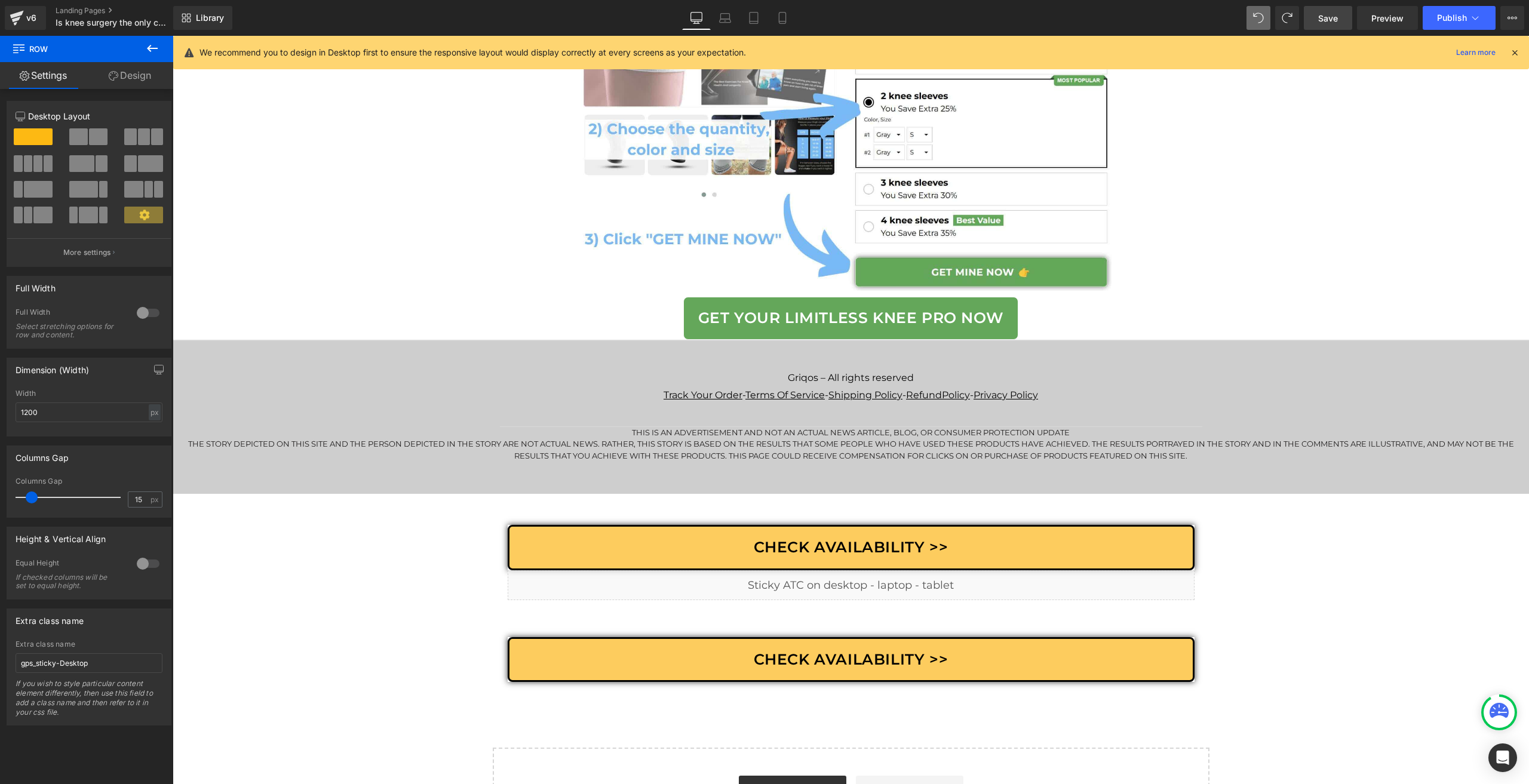
drag, startPoint x: 154, startPoint y: 50, endPoint x: 121, endPoint y: 71, distance: 39.1
click at [154, 50] on icon at bounding box center [151, 48] width 14 height 14
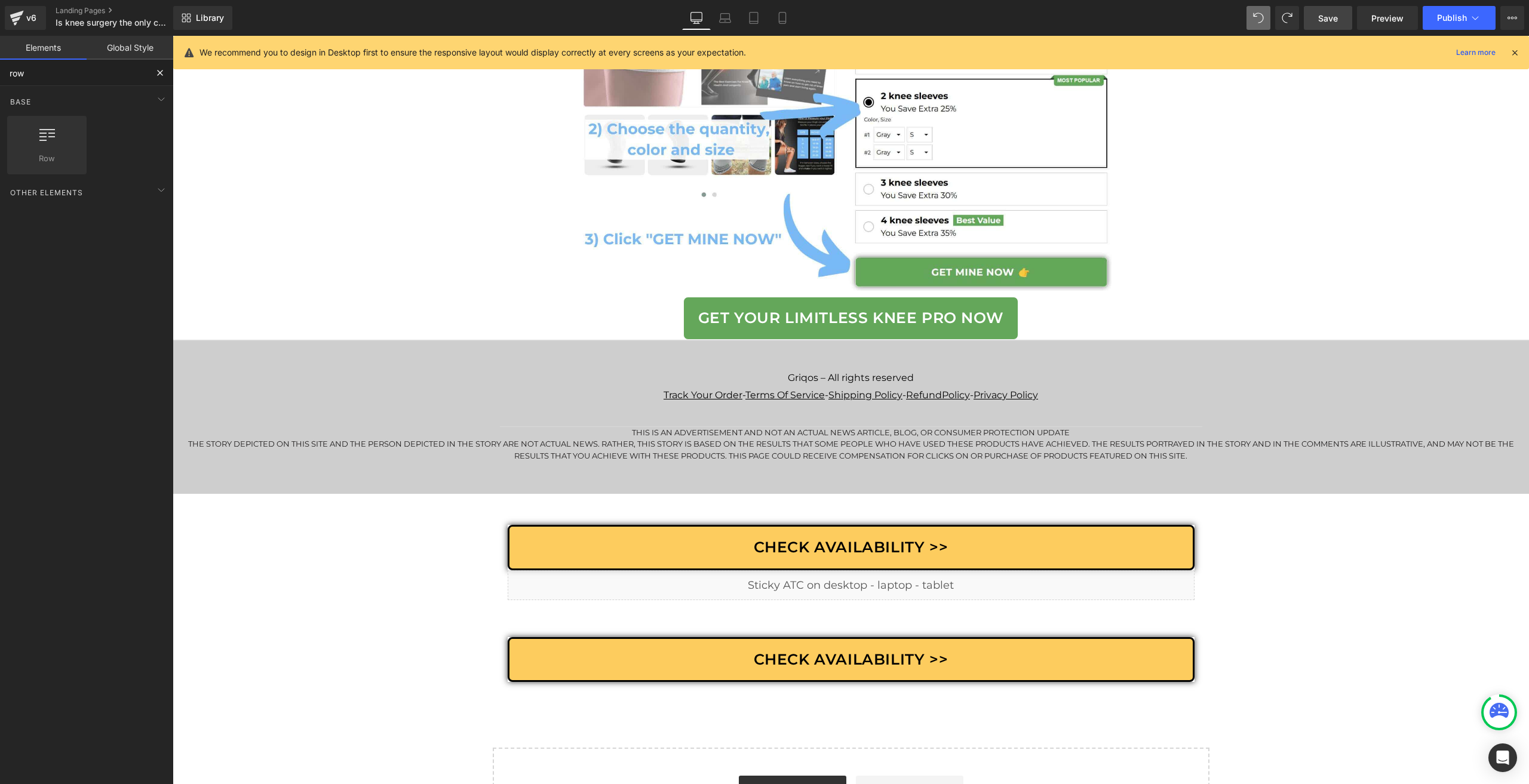
click at [117, 73] on input "row" at bounding box center [73, 73] width 147 height 26
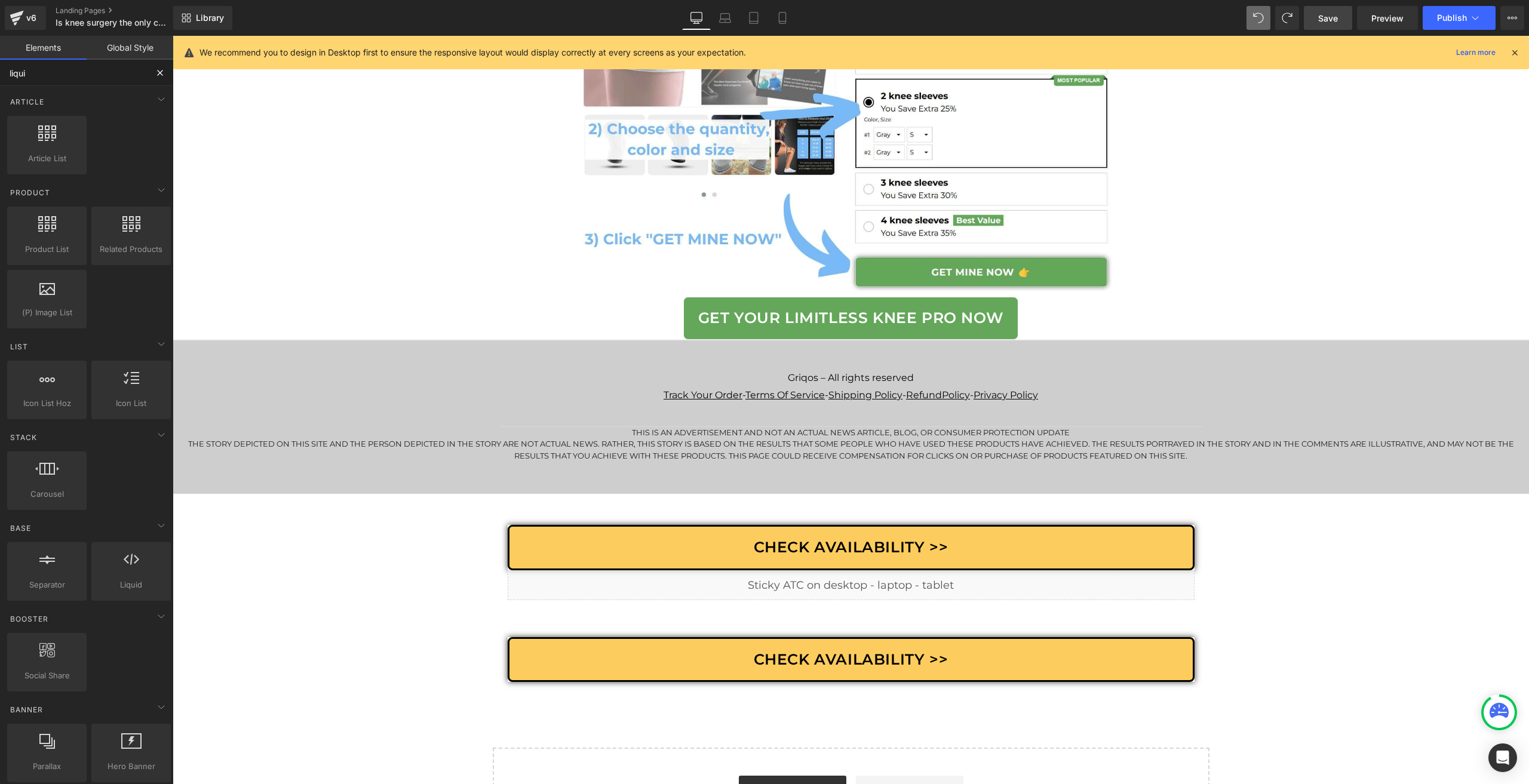
type input "liquid"
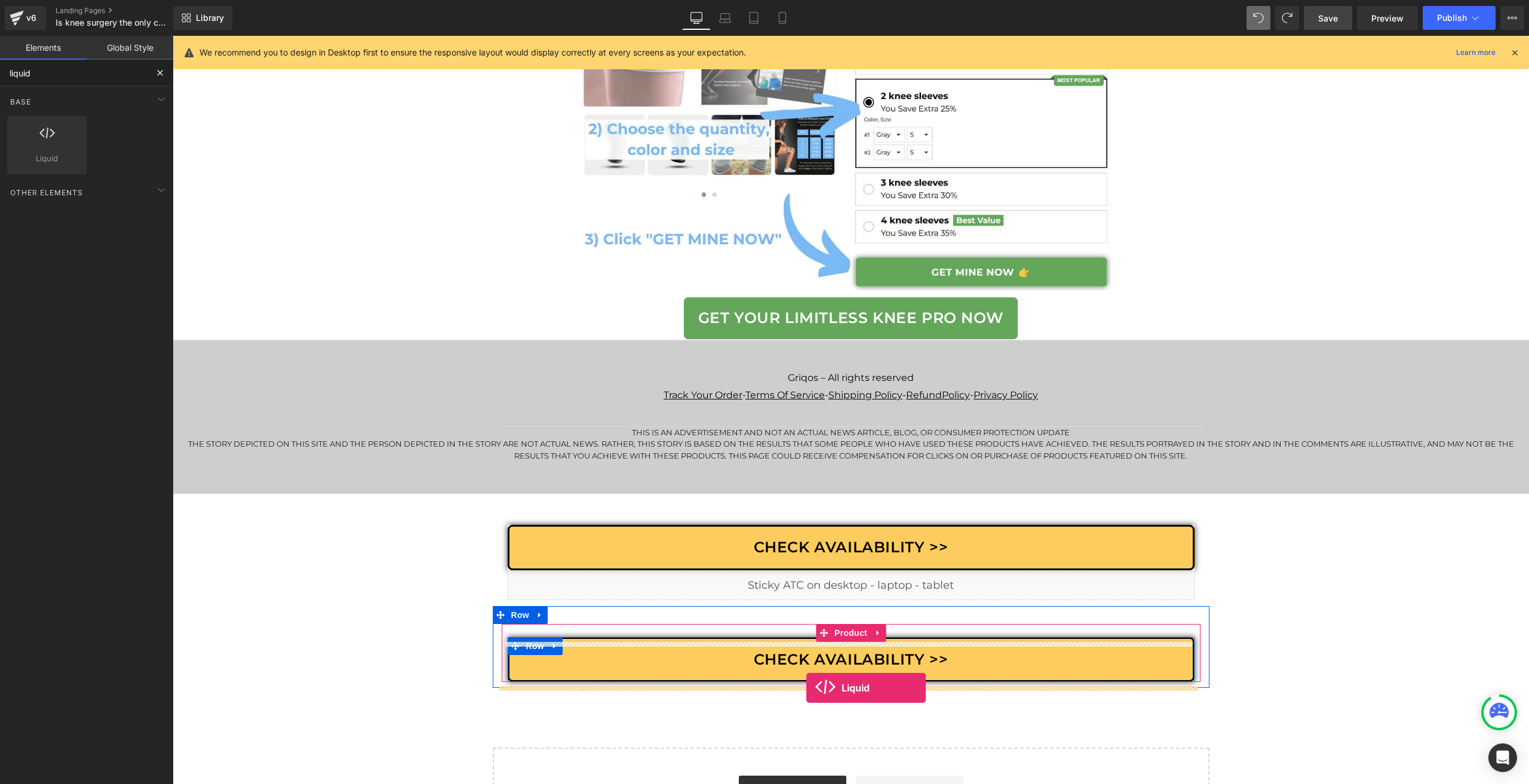
drag, startPoint x: 239, startPoint y: 172, endPoint x: 807, endPoint y: 688, distance: 767.4
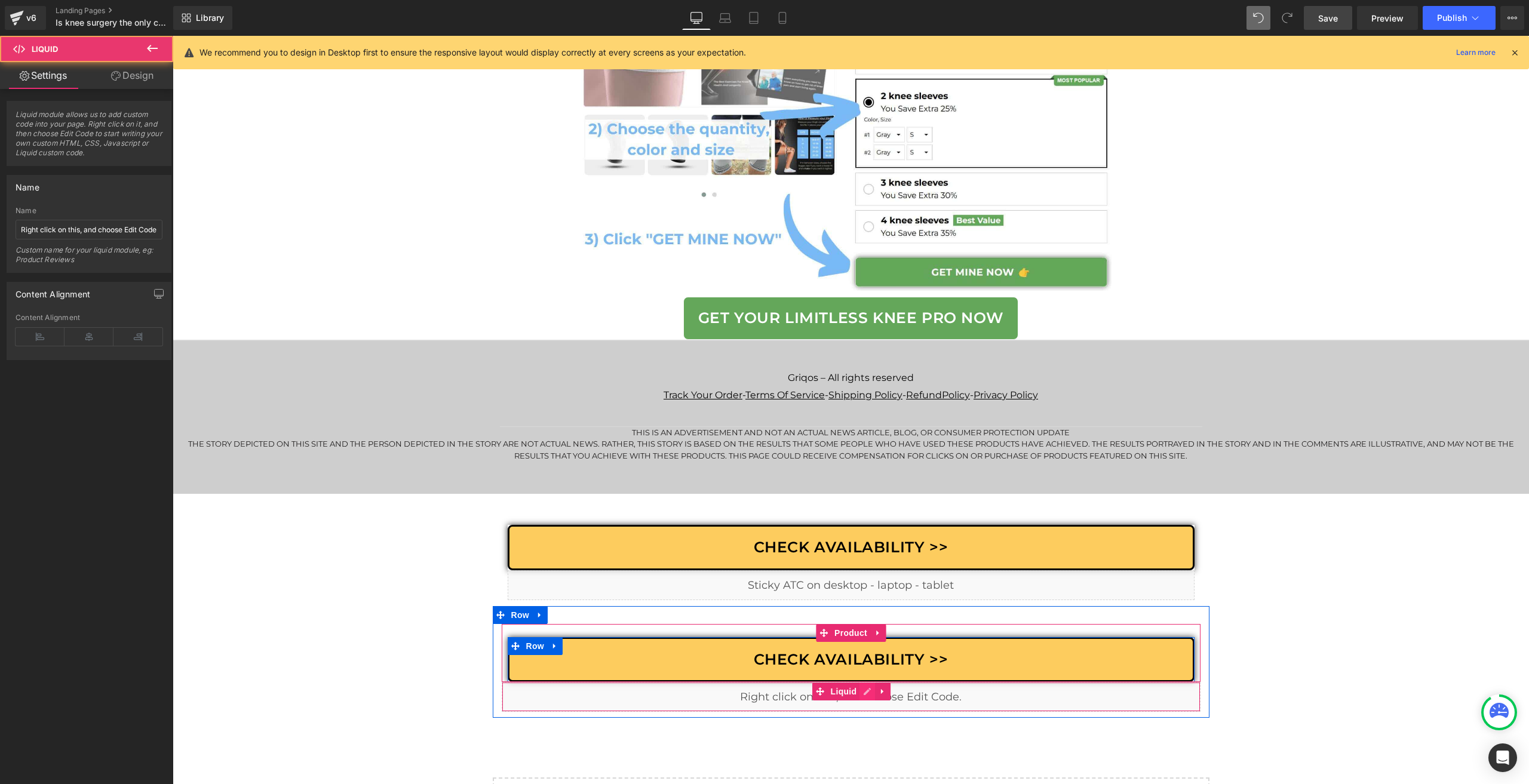
click at [870, 702] on div "Liquid" at bounding box center [851, 697] width 699 height 30
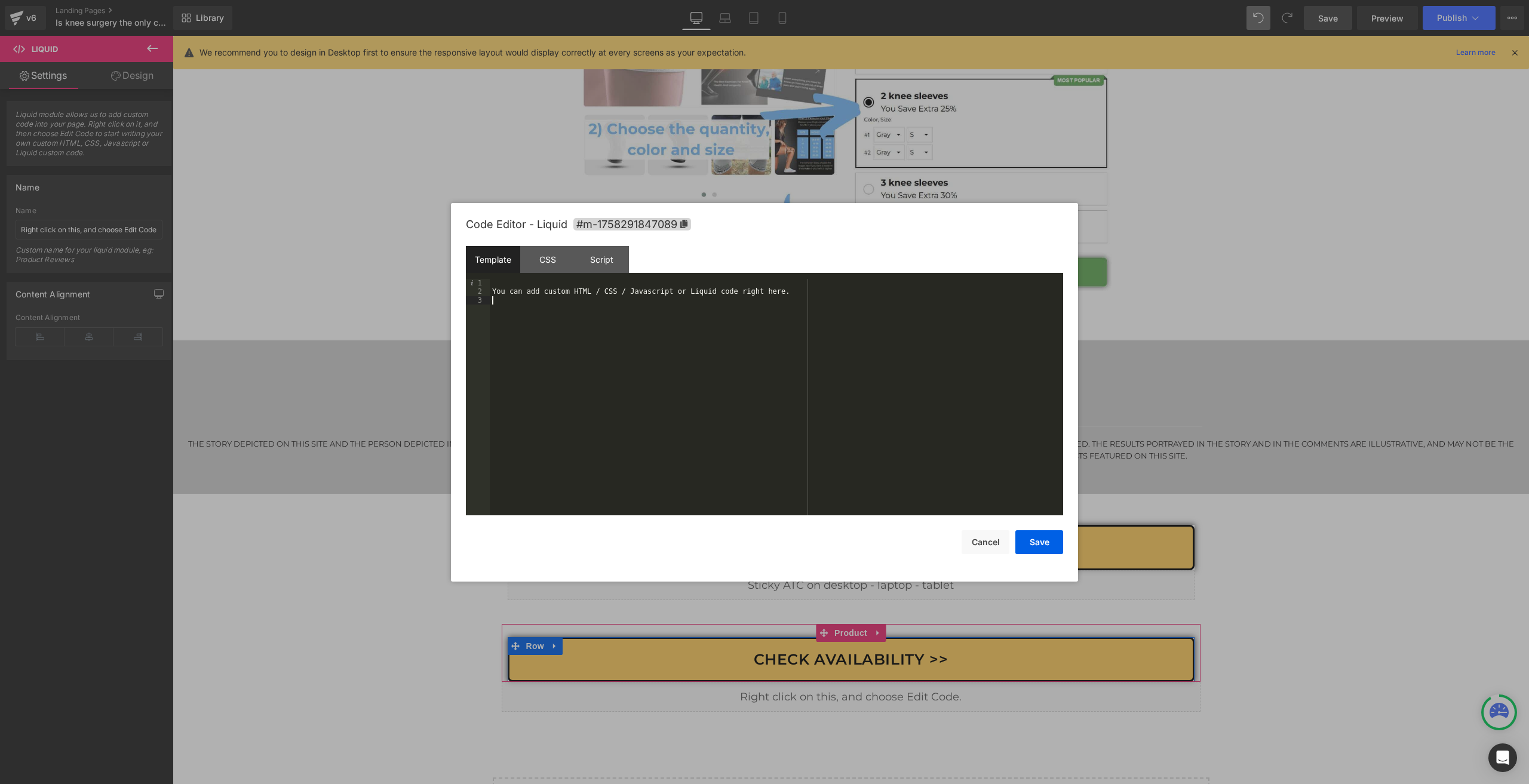
click at [604, 306] on div "You can add custom HTML / CSS / Javascript or Liquid code right here." at bounding box center [777, 406] width 574 height 254
click at [572, 266] on div "CSS" at bounding box center [548, 259] width 54 height 27
click at [605, 264] on div "Script" at bounding box center [602, 259] width 54 height 27
click at [612, 355] on div "( function ( jQuery ) { // var $module = jQuery('#m-1758291847089').children('.…" at bounding box center [777, 406] width 574 height 254
click at [703, 298] on div "( function ( jQuery ) { // var $module = jQuery('#m-1758291847089').children('.…" at bounding box center [777, 406] width 574 height 254
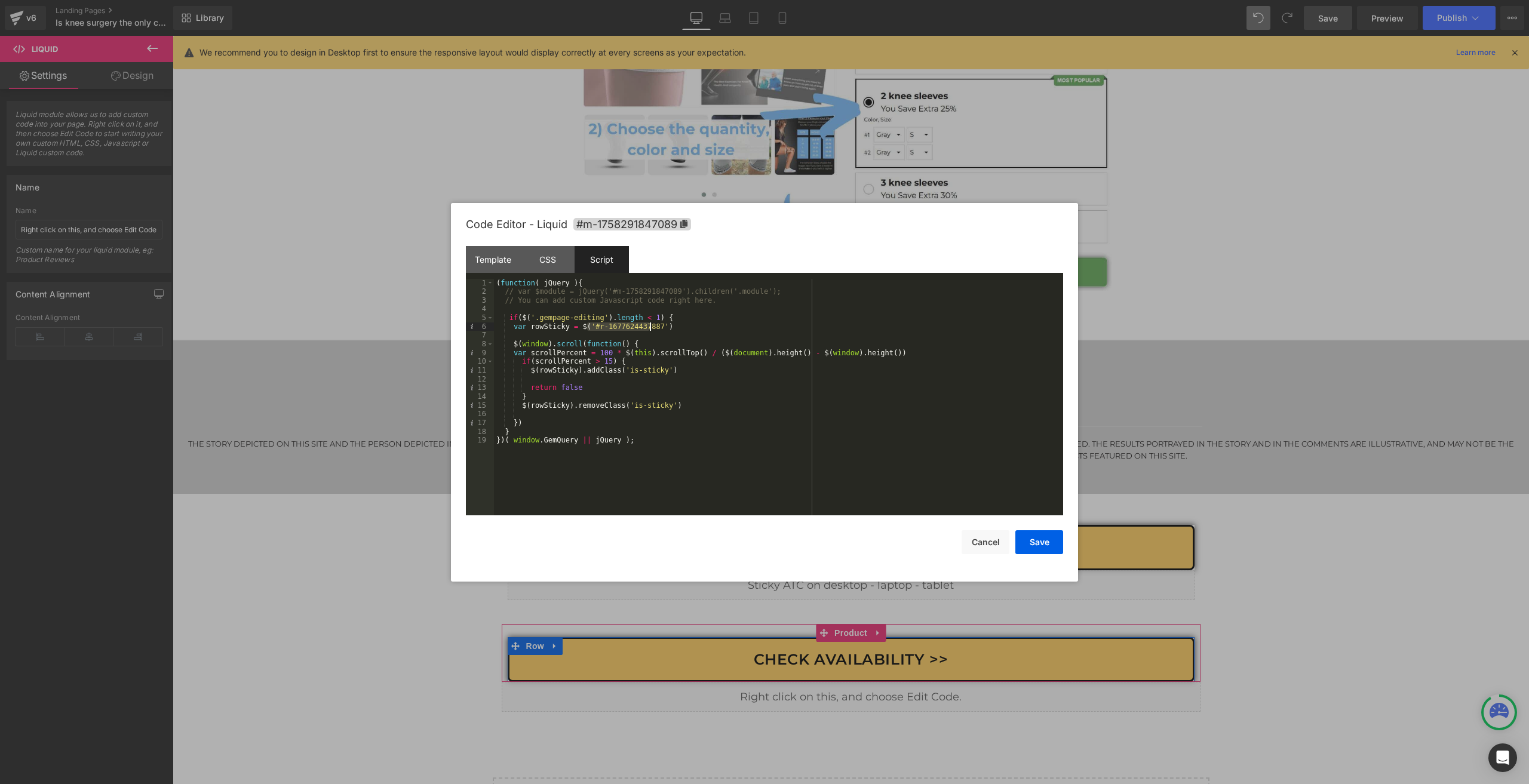
drag, startPoint x: 587, startPoint y: 327, endPoint x: 651, endPoint y: 328, distance: 64.0
click at [651, 328] on div "( function ( jQuery ) { // var $module = jQuery('#m-1758291847089').children('.…" at bounding box center [779, 406] width 569 height 254
click at [1035, 539] on button "Save" at bounding box center [1039, 543] width 48 height 24
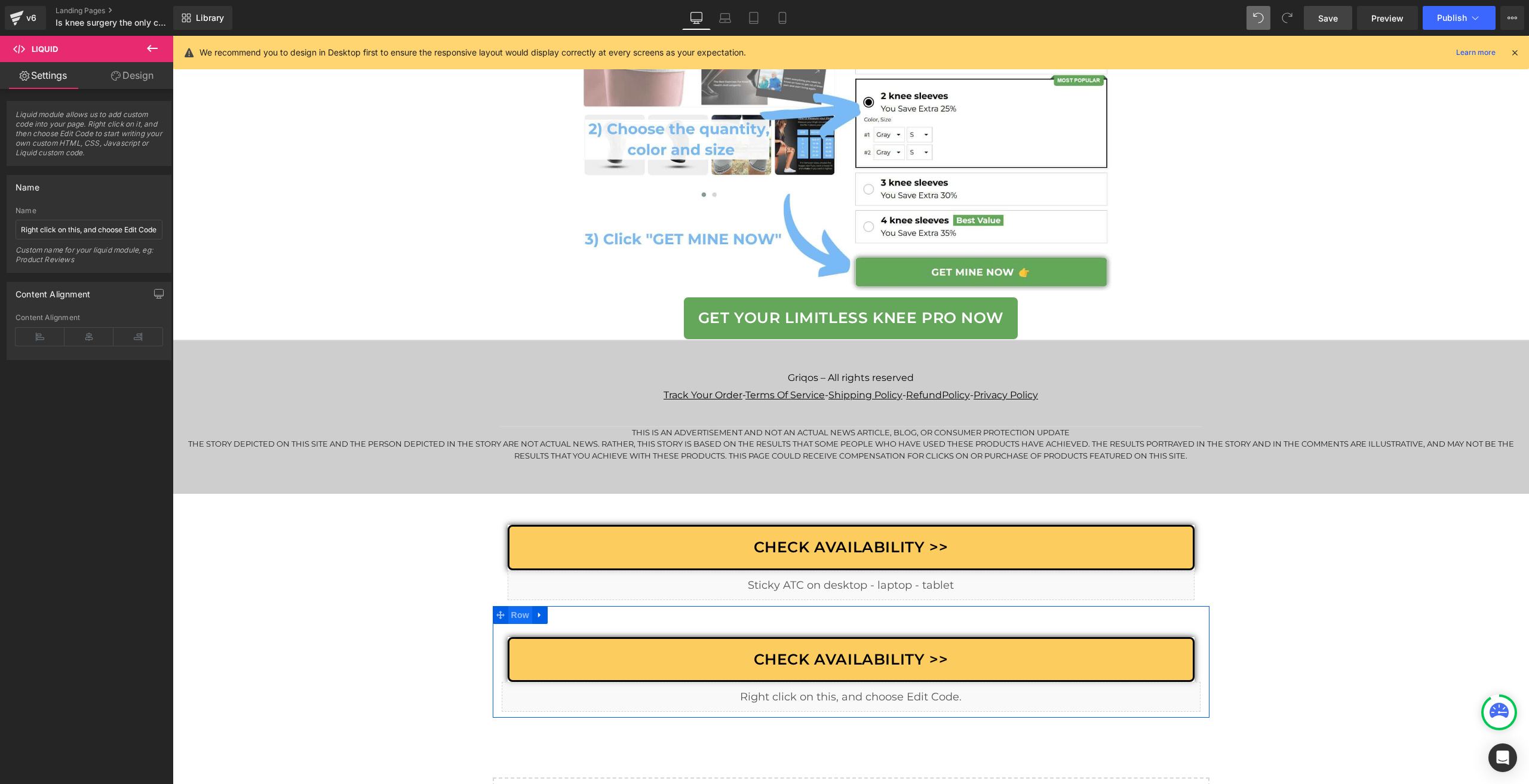
click at [519, 624] on span "Row" at bounding box center [521, 615] width 24 height 18
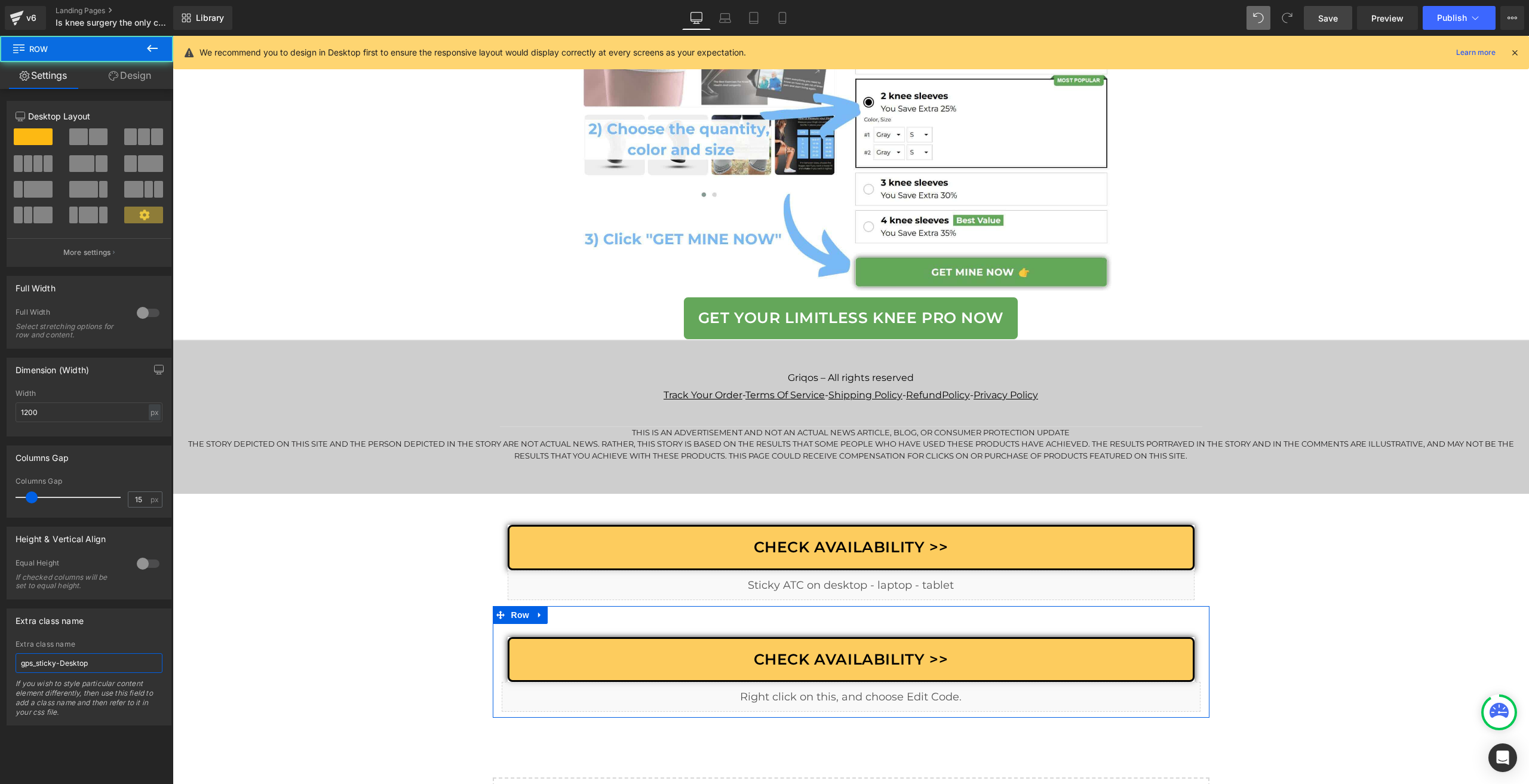
click at [91, 663] on input "gps_sticky-Desktop" at bounding box center [89, 663] width 147 height 20
click at [855, 697] on div "Liquid" at bounding box center [851, 697] width 699 height 30
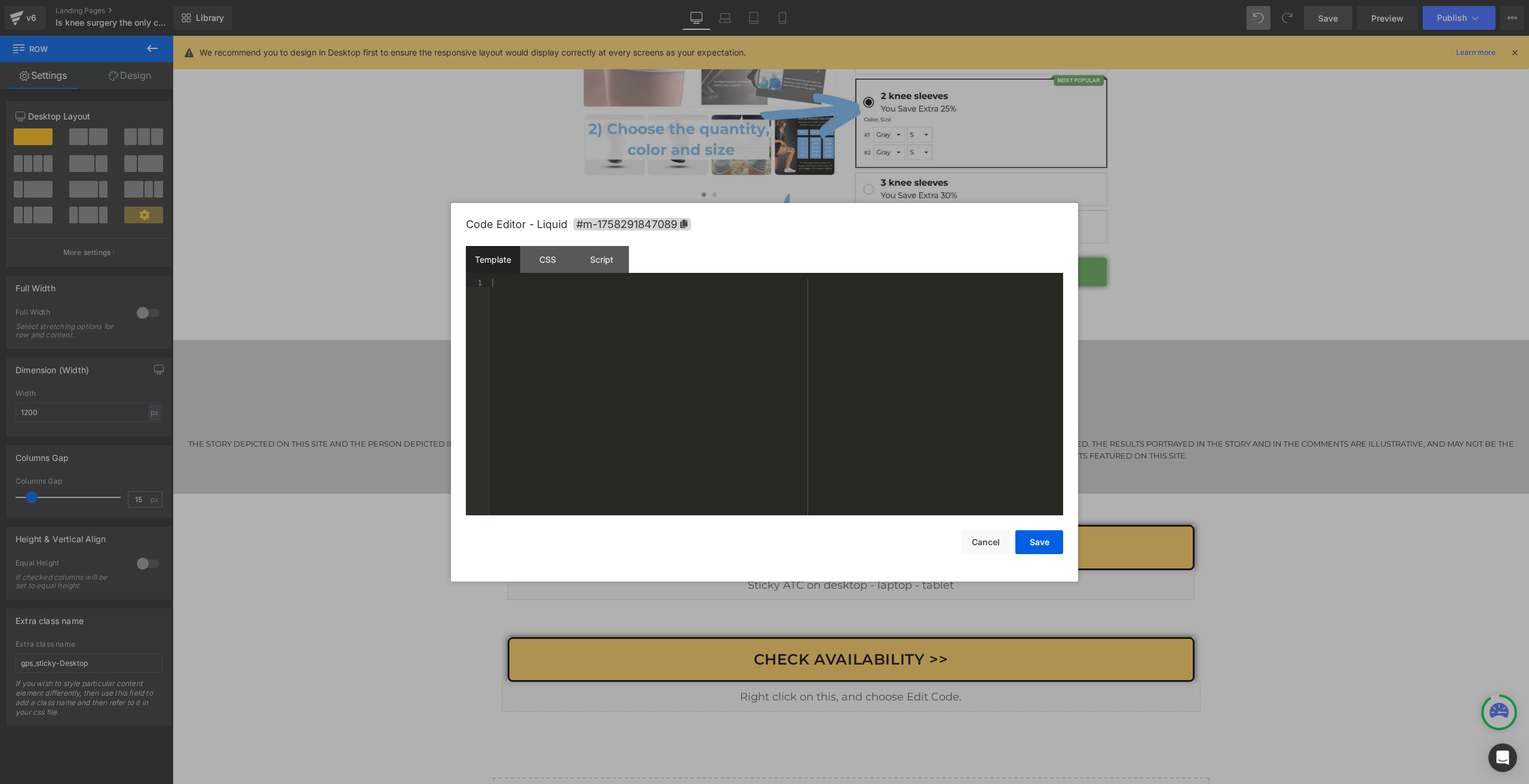
click at [607, 278] on div "Template CSS Script Data" at bounding box center [764, 262] width 597 height 33
click at [602, 256] on div "Script" at bounding box center [602, 259] width 54 height 27
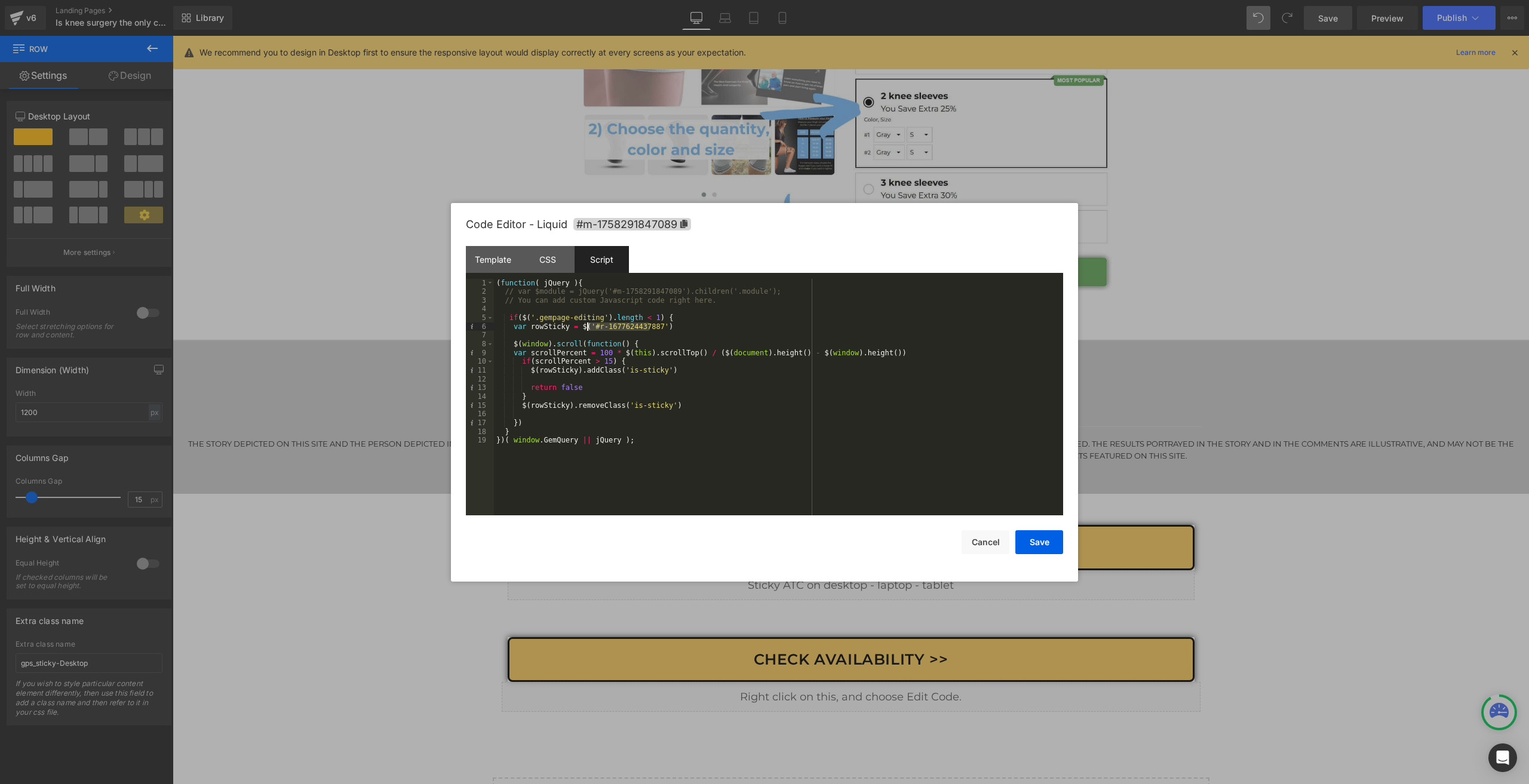
drag, startPoint x: 650, startPoint y: 325, endPoint x: 587, endPoint y: 327, distance: 63.0
click at [587, 327] on div "( function ( jQuery ) { // var $module = jQuery('#m-1758291847089').children('.…" at bounding box center [779, 406] width 569 height 254
drag, startPoint x: 595, startPoint y: 363, endPoint x: 602, endPoint y: 363, distance: 7.0
click at [602, 363] on div "( function ( jQuery ) { // var $module = jQuery('#m-1758291847089').children('.…" at bounding box center [779, 406] width 569 height 254
click at [541, 252] on div "CSS" at bounding box center [548, 259] width 54 height 27
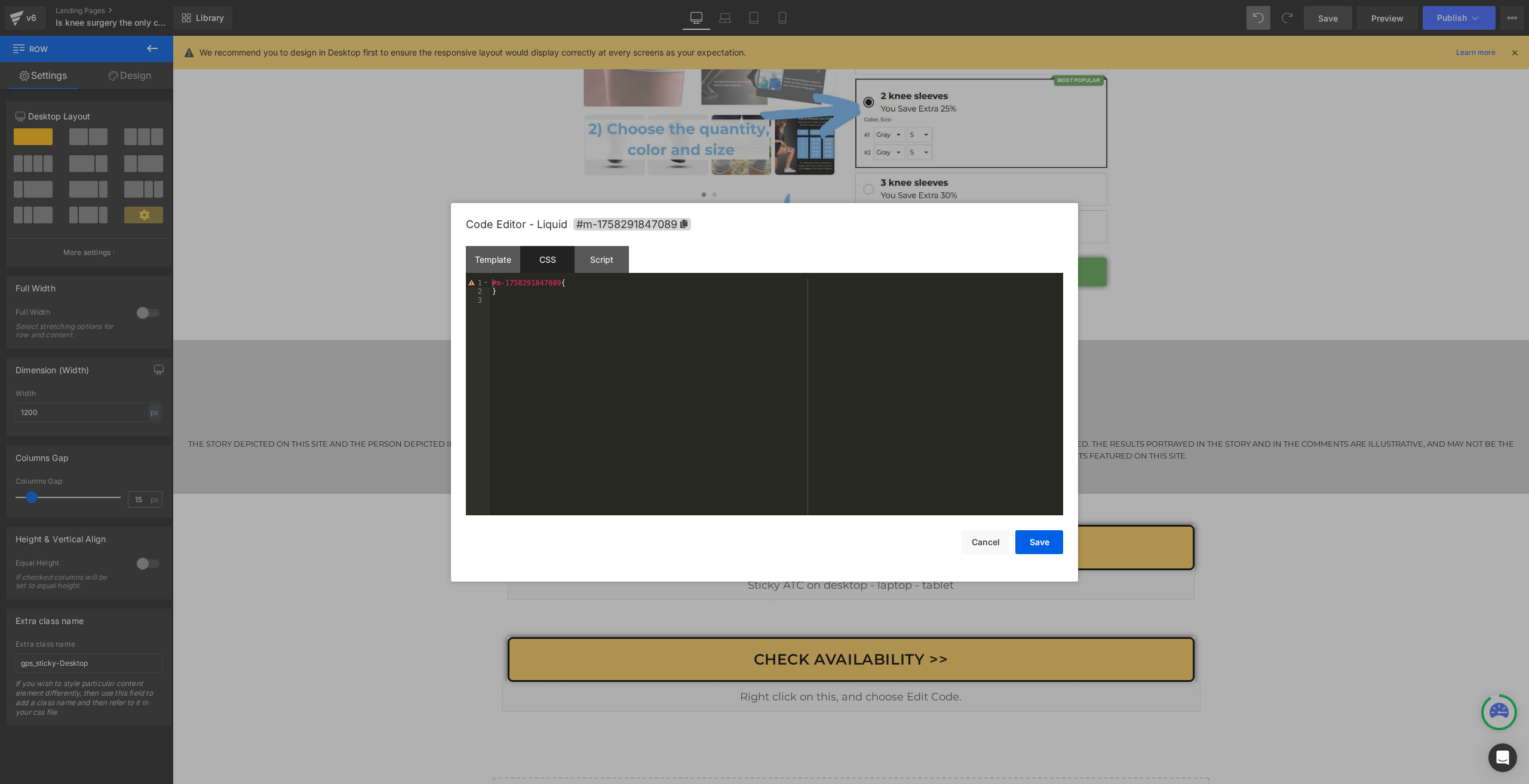
click at [583, 360] on div "#m-1758291847089 { }" at bounding box center [777, 406] width 574 height 254
drag, startPoint x: 635, startPoint y: 302, endPoint x: 696, endPoint y: 298, distance: 61.1
click at [696, 298] on div "#m-1758291847089 { } body .gempage :not ( .gempage-editing ) #r-1677624437887 {…" at bounding box center [779, 406] width 569 height 254
drag, startPoint x: 634, startPoint y: 327, endPoint x: 698, endPoint y: 325, distance: 64.0
click at [698, 325] on div "#m-1758291847089 { } body .gempage :not ( .gempage-editing ) .gps_sticky-Deskto…" at bounding box center [779, 406] width 569 height 254
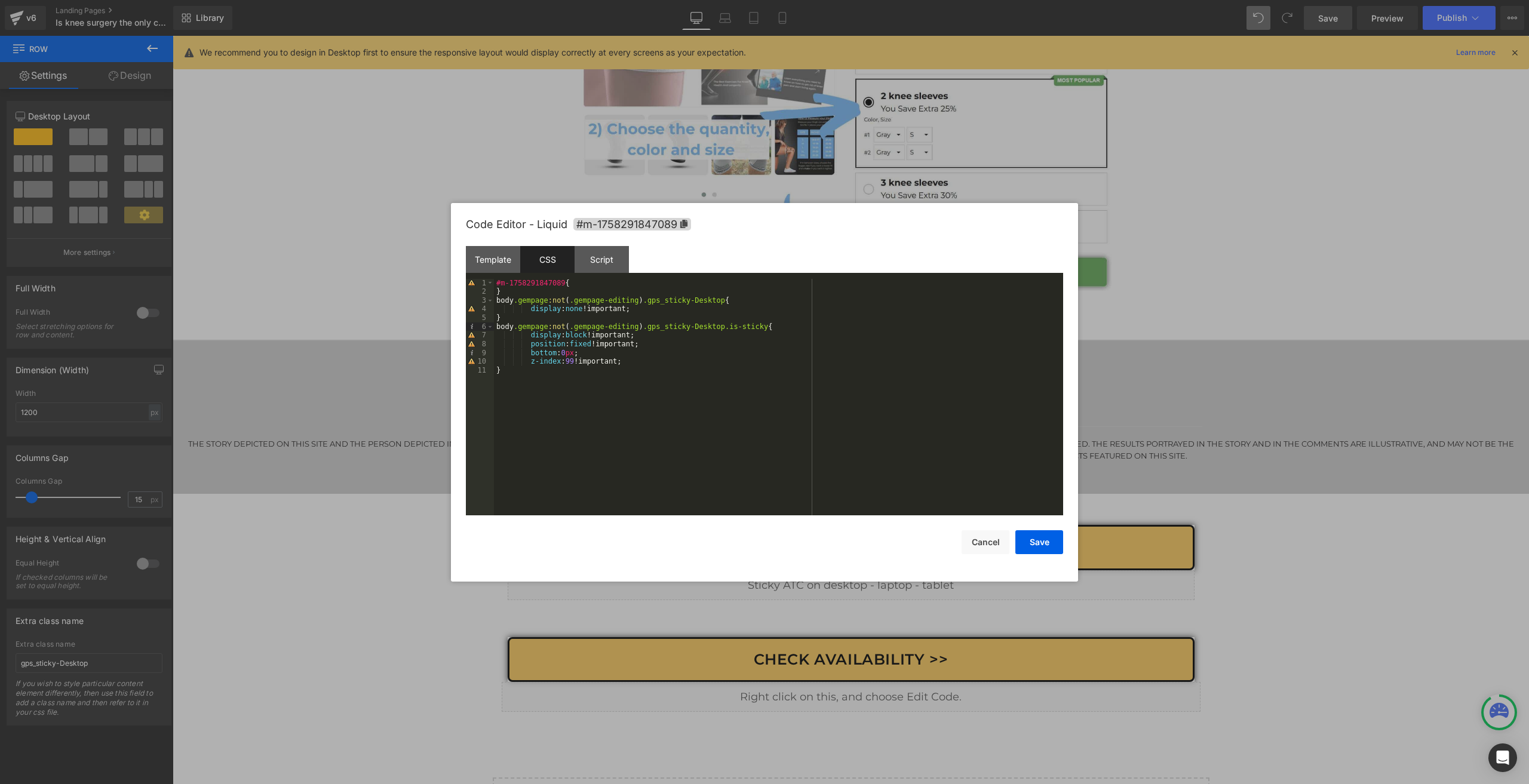
click at [528, 290] on div "#m-1758291847089 { } body .gempage :not ( .gempage-editing ) .gps_sticky-Deskto…" at bounding box center [779, 406] width 569 height 254
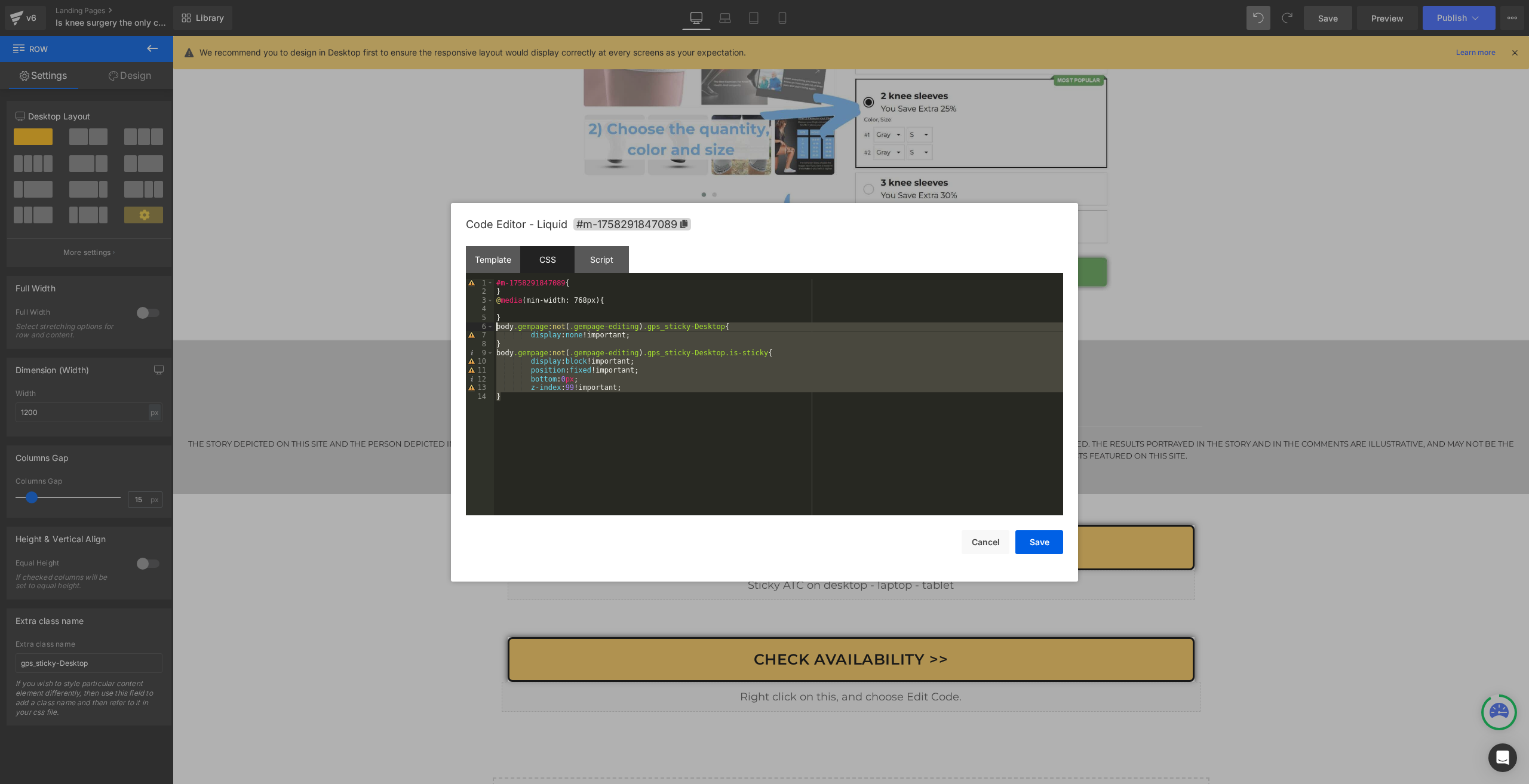
drag, startPoint x: 526, startPoint y: 405, endPoint x: 461, endPoint y: 325, distance: 103.1
click at [461, 325] on div "Code Editor - Liquid #m-1758291847089 Template CSS Script Data 1 XXXXXXXXXXXXXX…" at bounding box center [764, 392] width 627 height 378
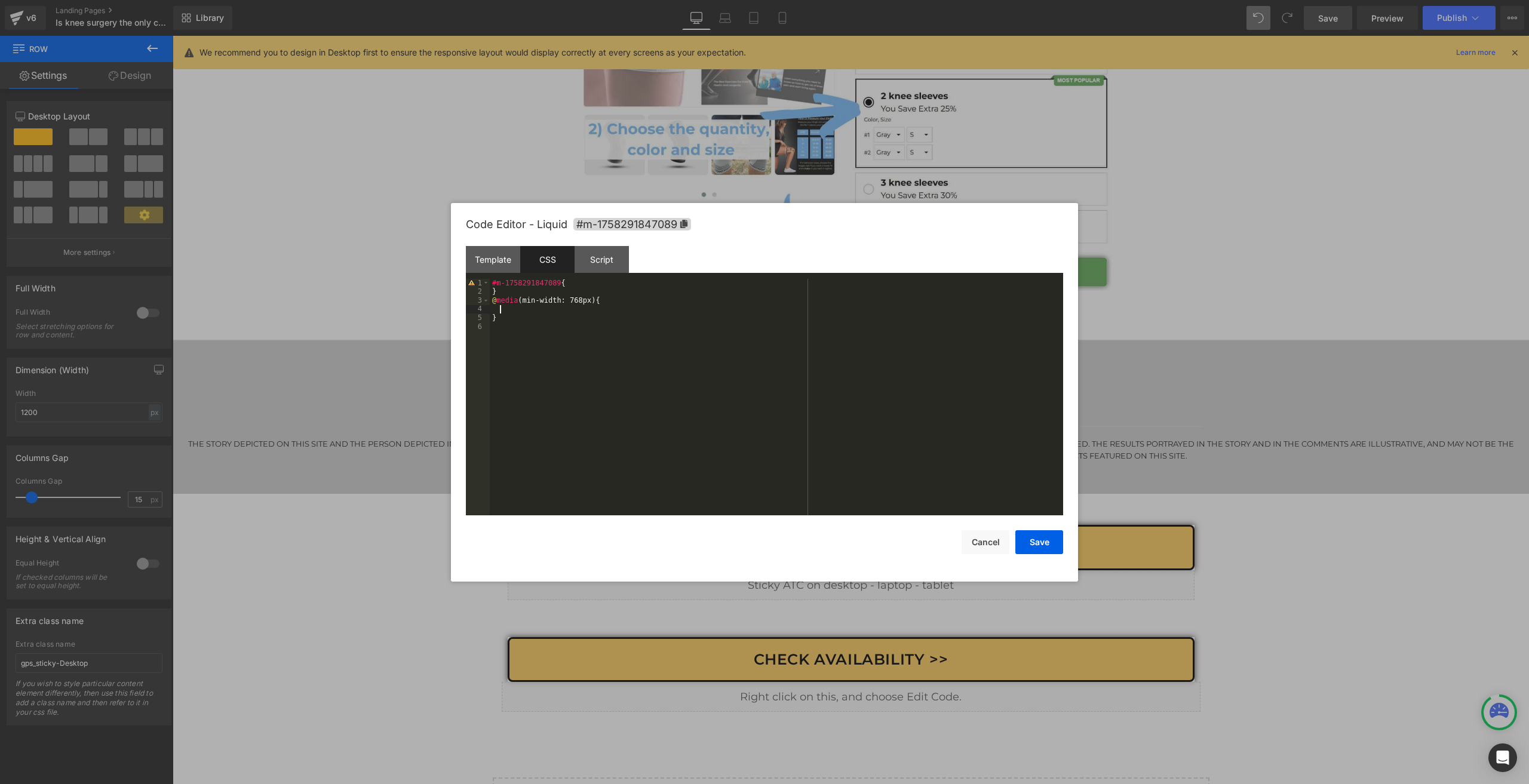
click at [507, 306] on div "#m-1758291847089 { } @ media (min-width: 768px) { }" at bounding box center [777, 406] width 574 height 254
click at [1036, 547] on button "Save" at bounding box center [1039, 543] width 48 height 24
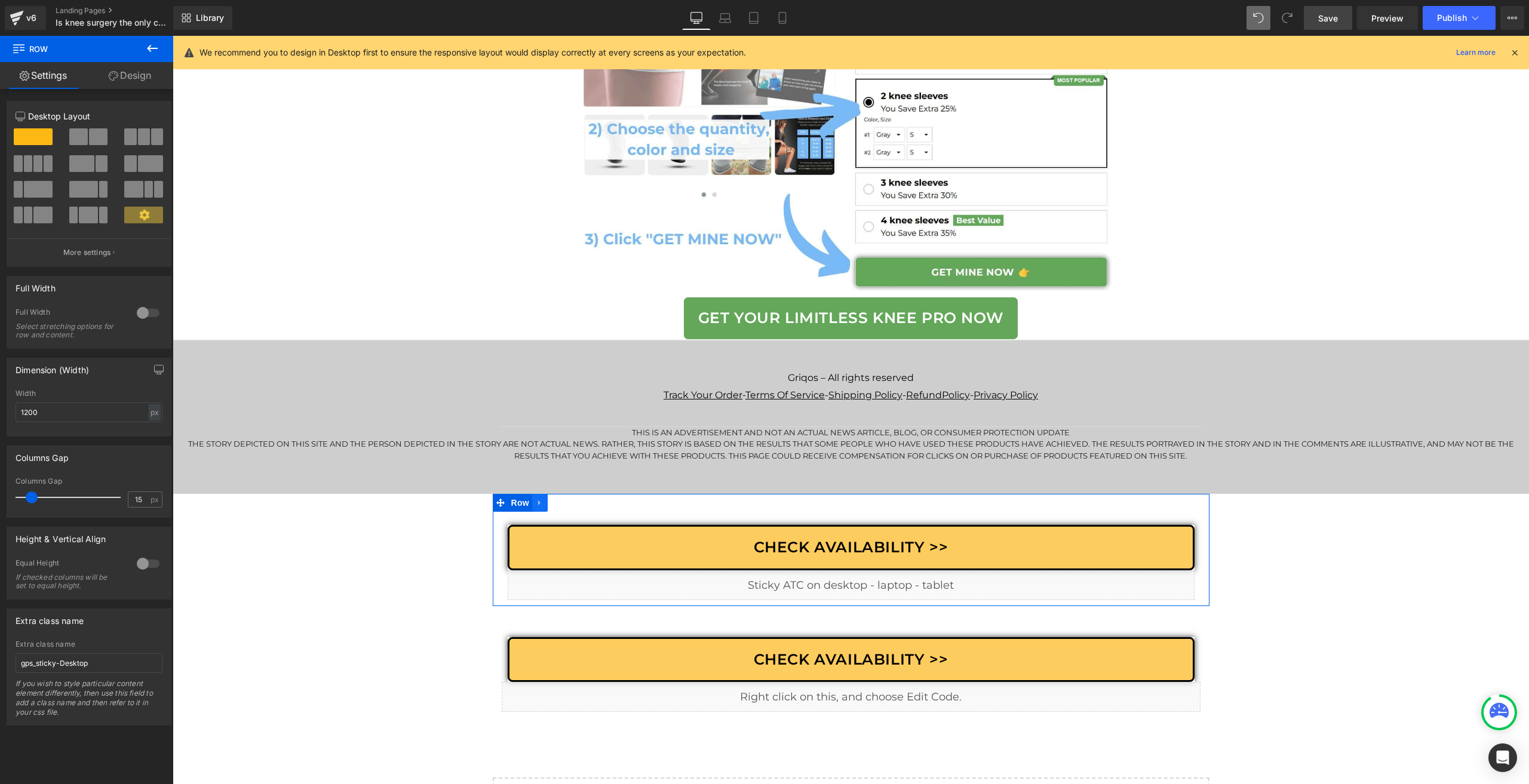
click at [538, 506] on icon at bounding box center [539, 504] width 3 height 6
click at [571, 509] on link at bounding box center [571, 503] width 16 height 18
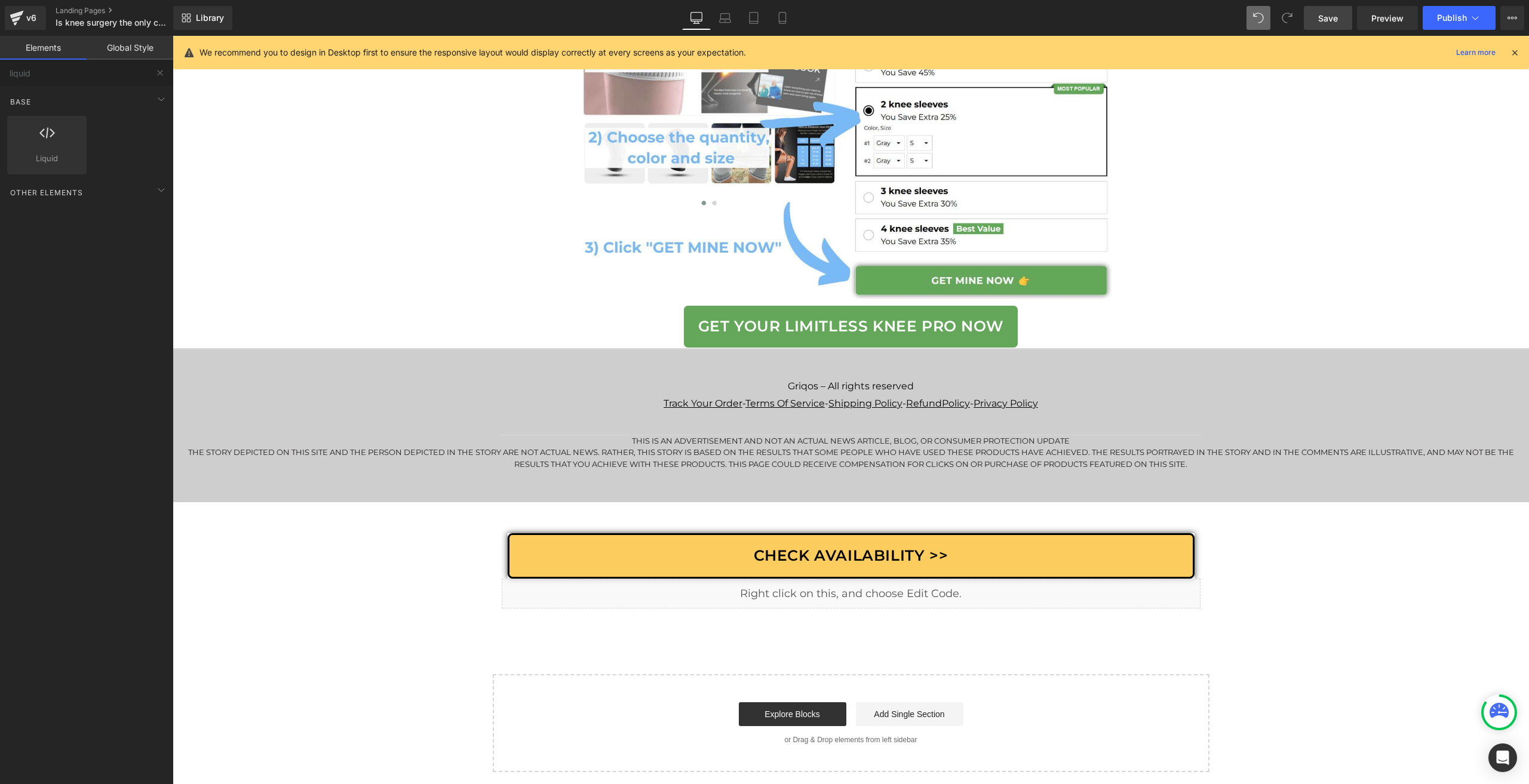
scroll to position [7360, 0]
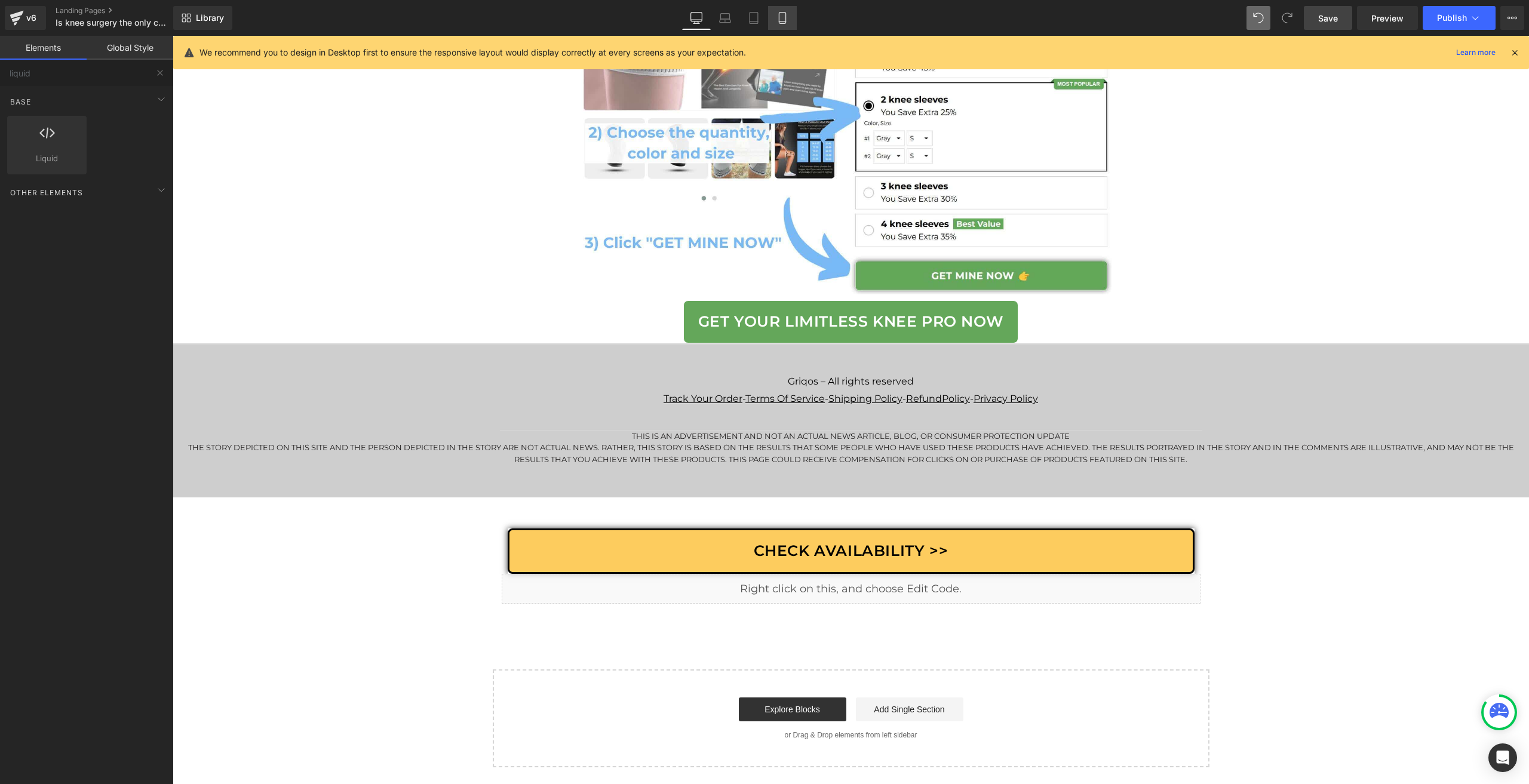
click at [782, 20] on icon at bounding box center [782, 18] width 12 height 12
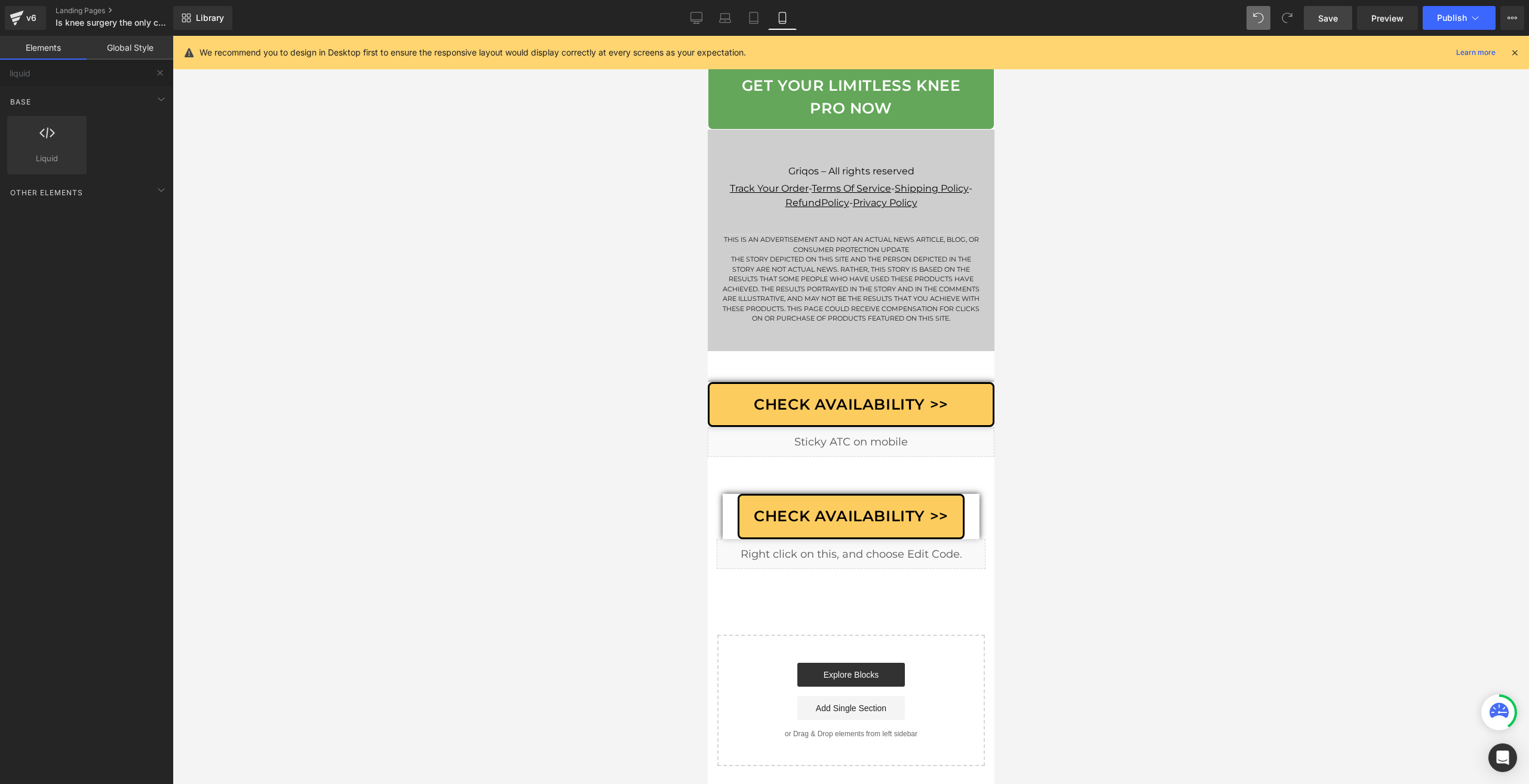
scroll to position [9198, 0]
click at [727, 370] on span "Row" at bounding box center [735, 360] width 24 height 18
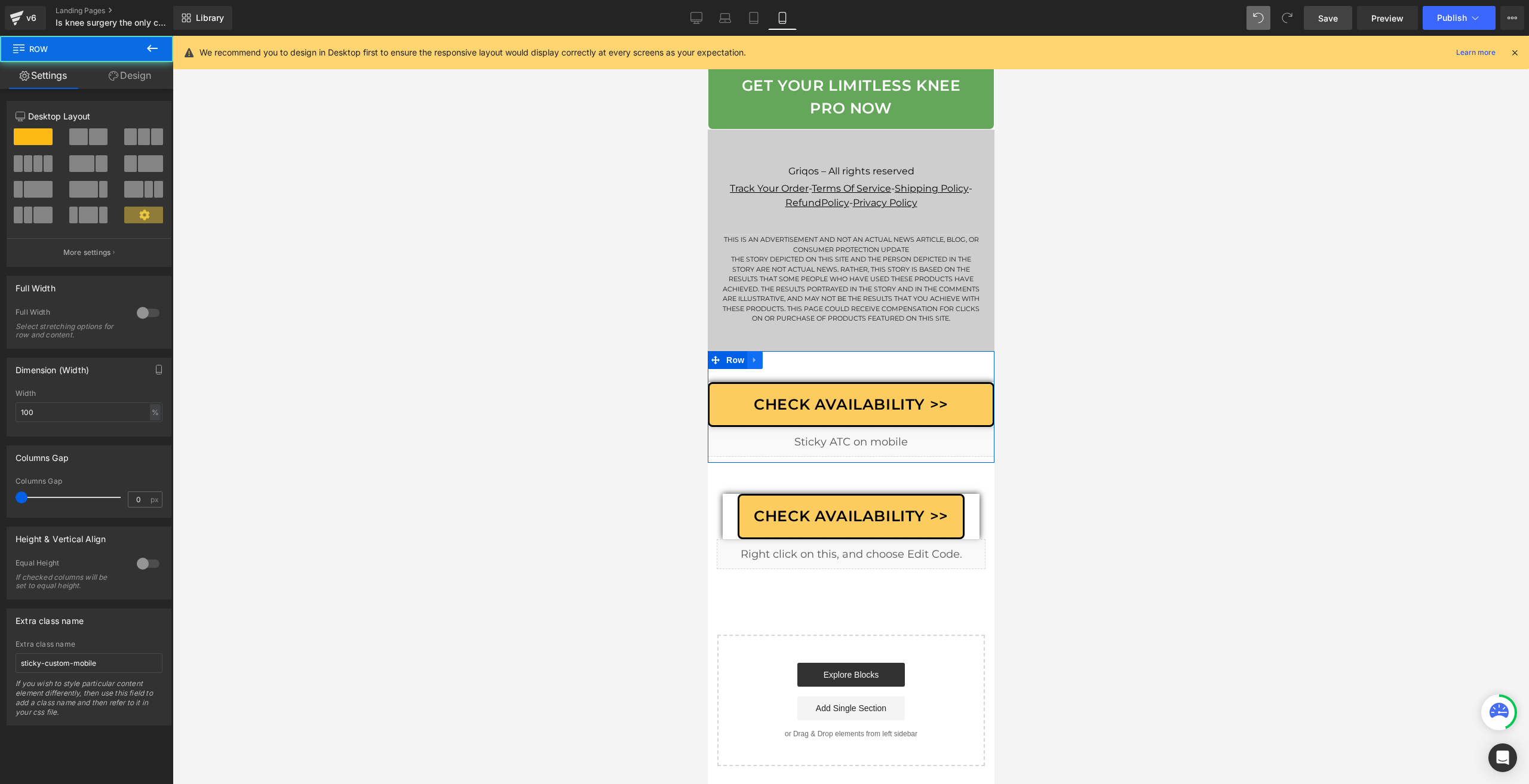
click at [753, 364] on icon at bounding box center [754, 360] width 8 height 9
click at [786, 364] on icon at bounding box center [785, 360] width 8 height 8
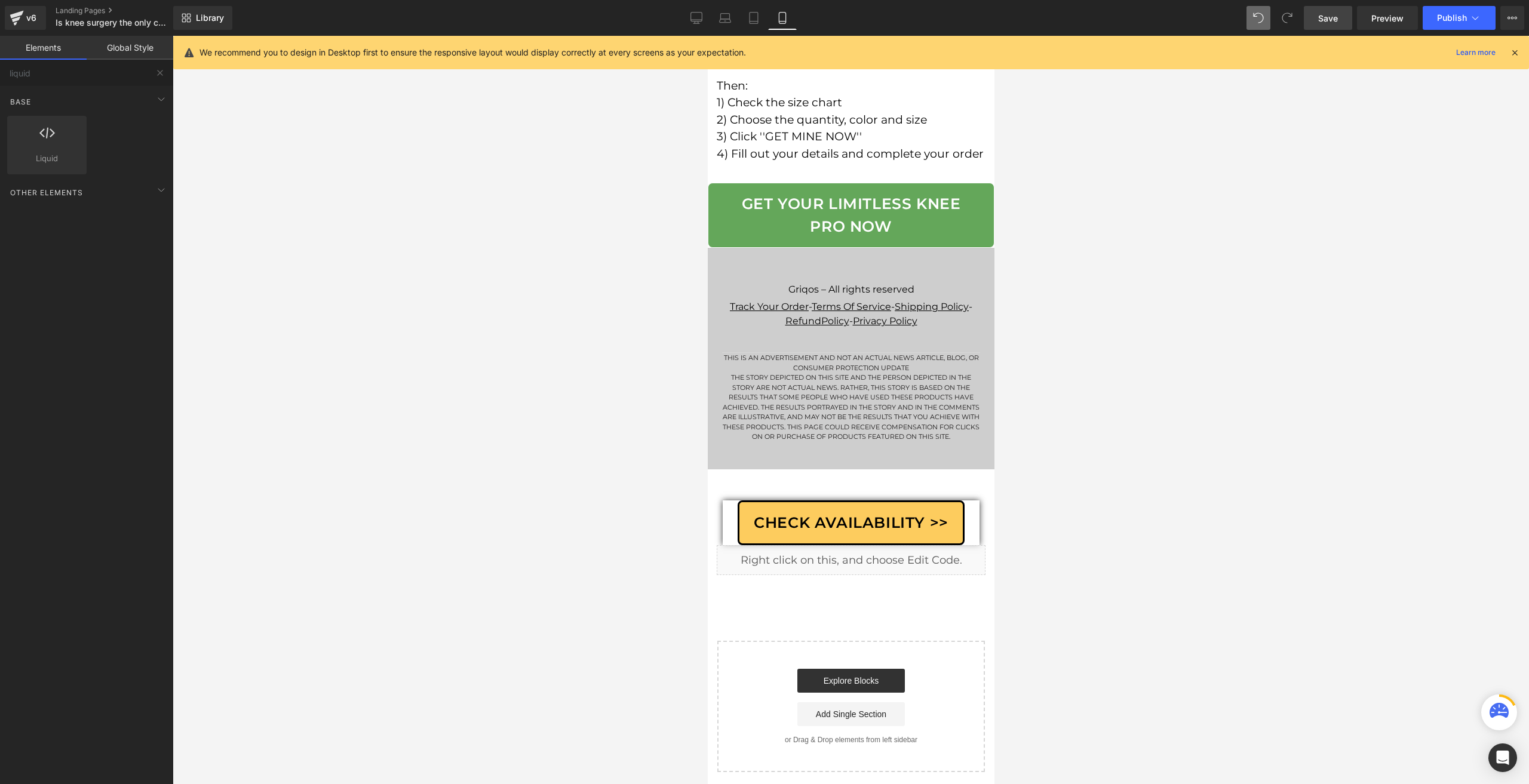
scroll to position [9088, 0]
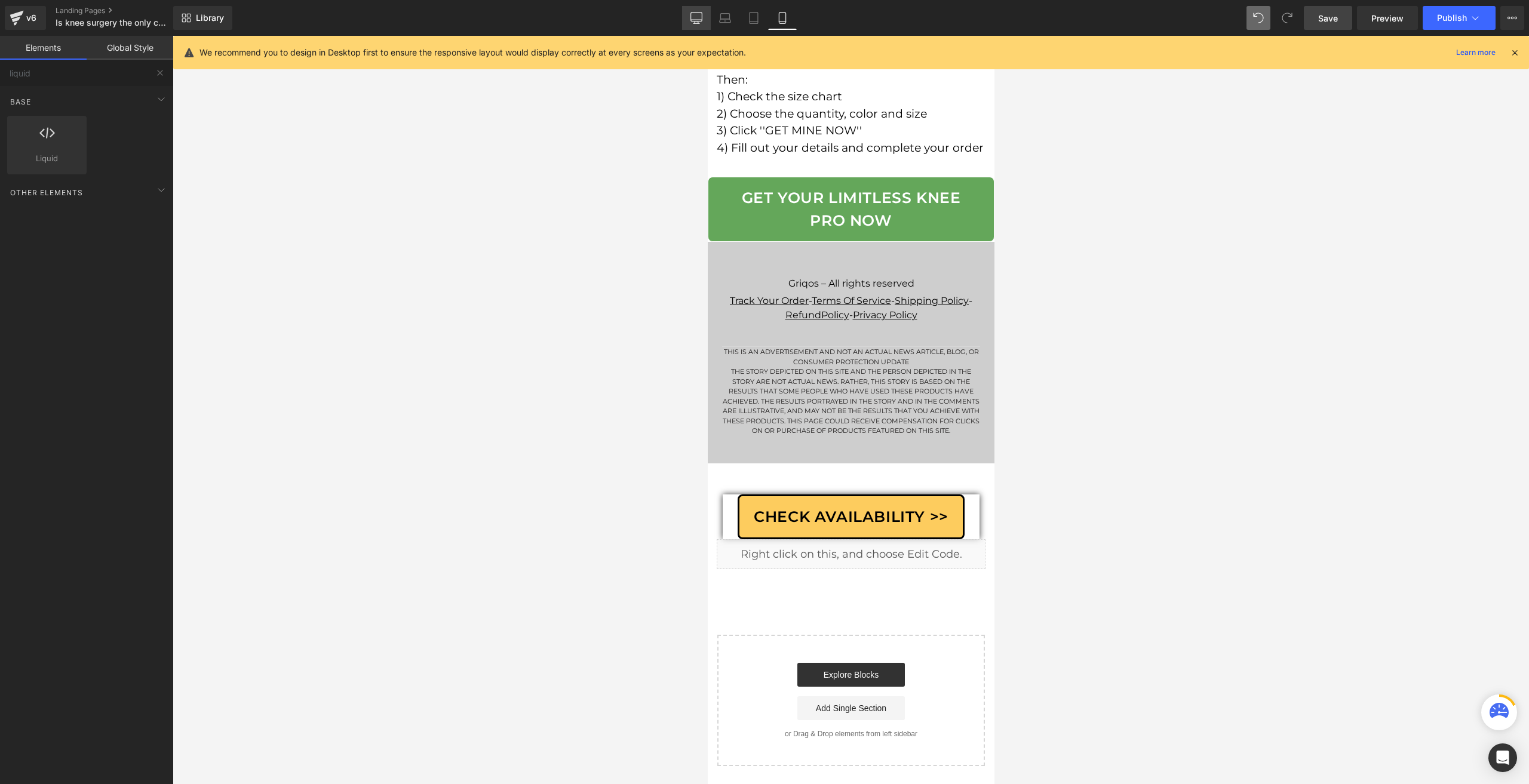
click at [687, 24] on link "Desktop" at bounding box center [696, 18] width 29 height 24
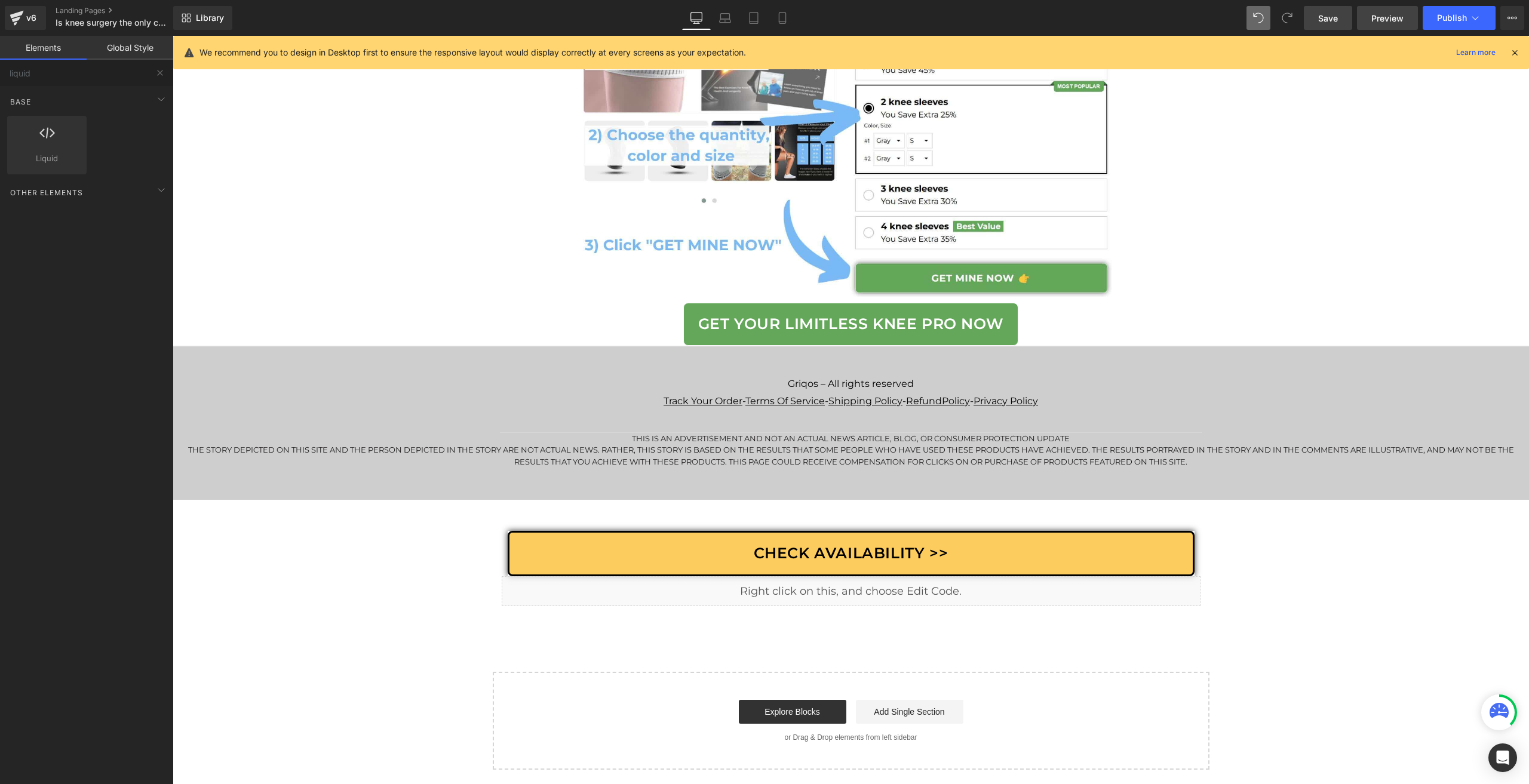
scroll to position [7363, 0]
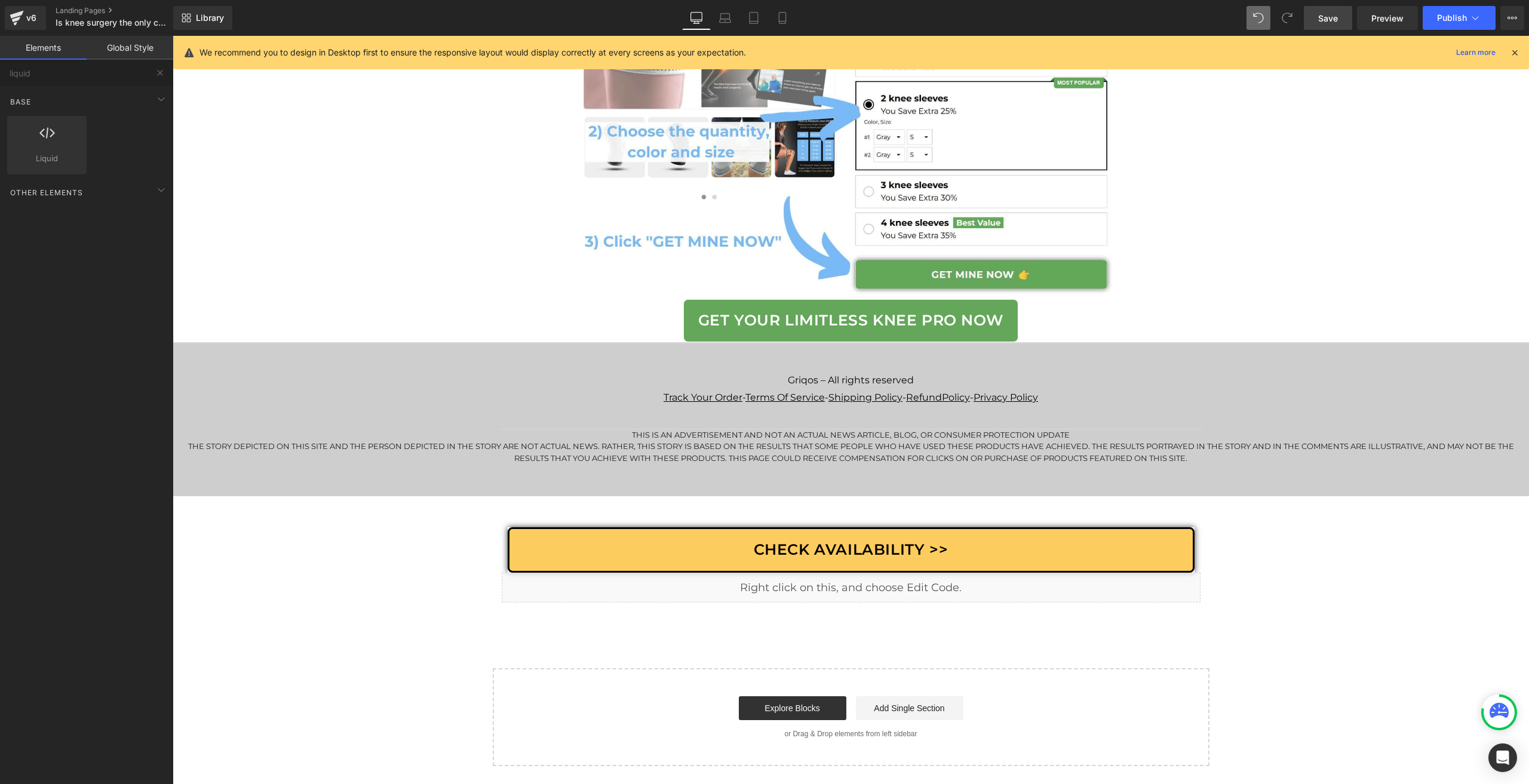
click at [1329, 16] on span "Save" at bounding box center [1328, 18] width 20 height 12
click at [522, 513] on span "Row" at bounding box center [521, 505] width 24 height 18
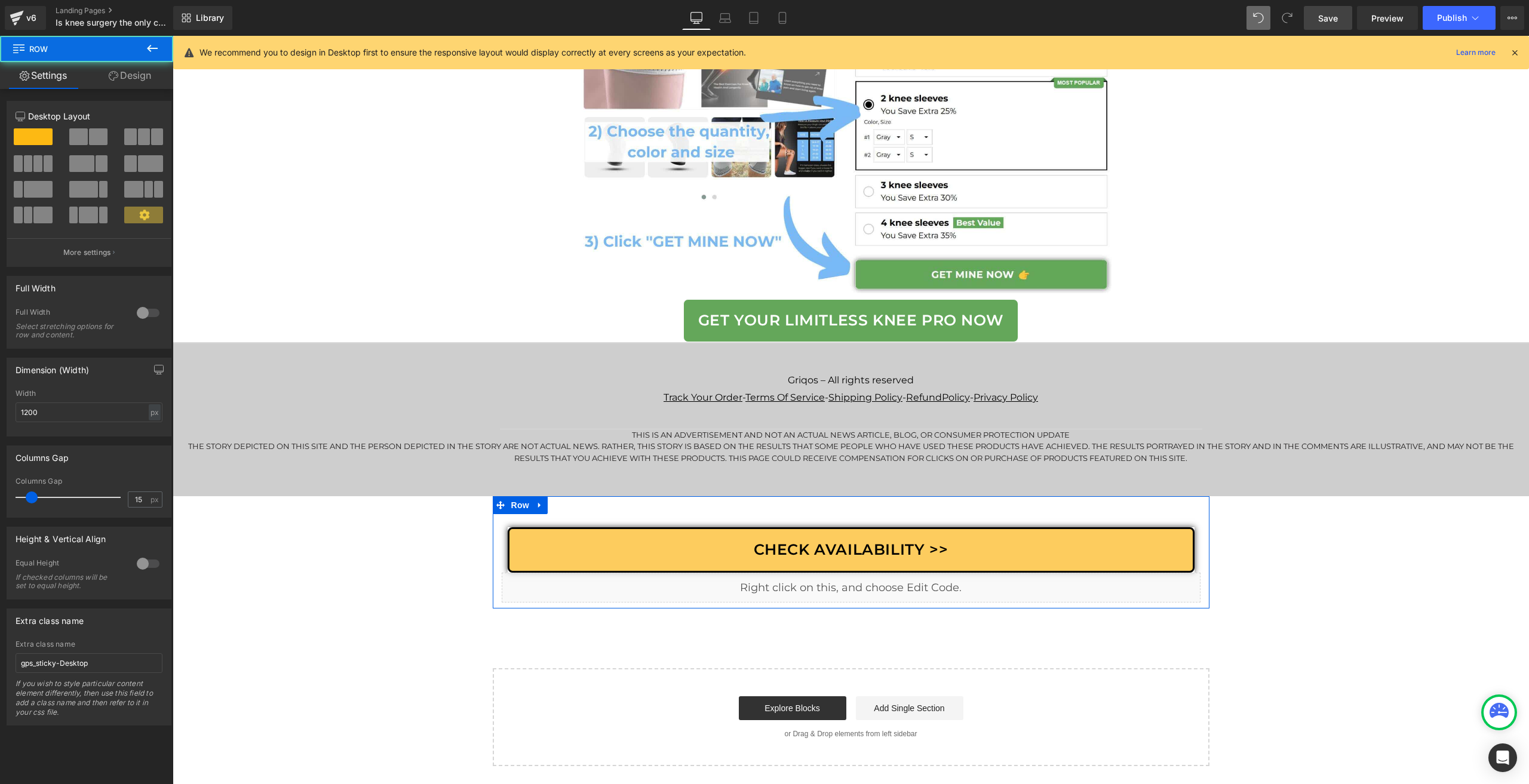
click at [125, 85] on link "Design" at bounding box center [130, 75] width 87 height 27
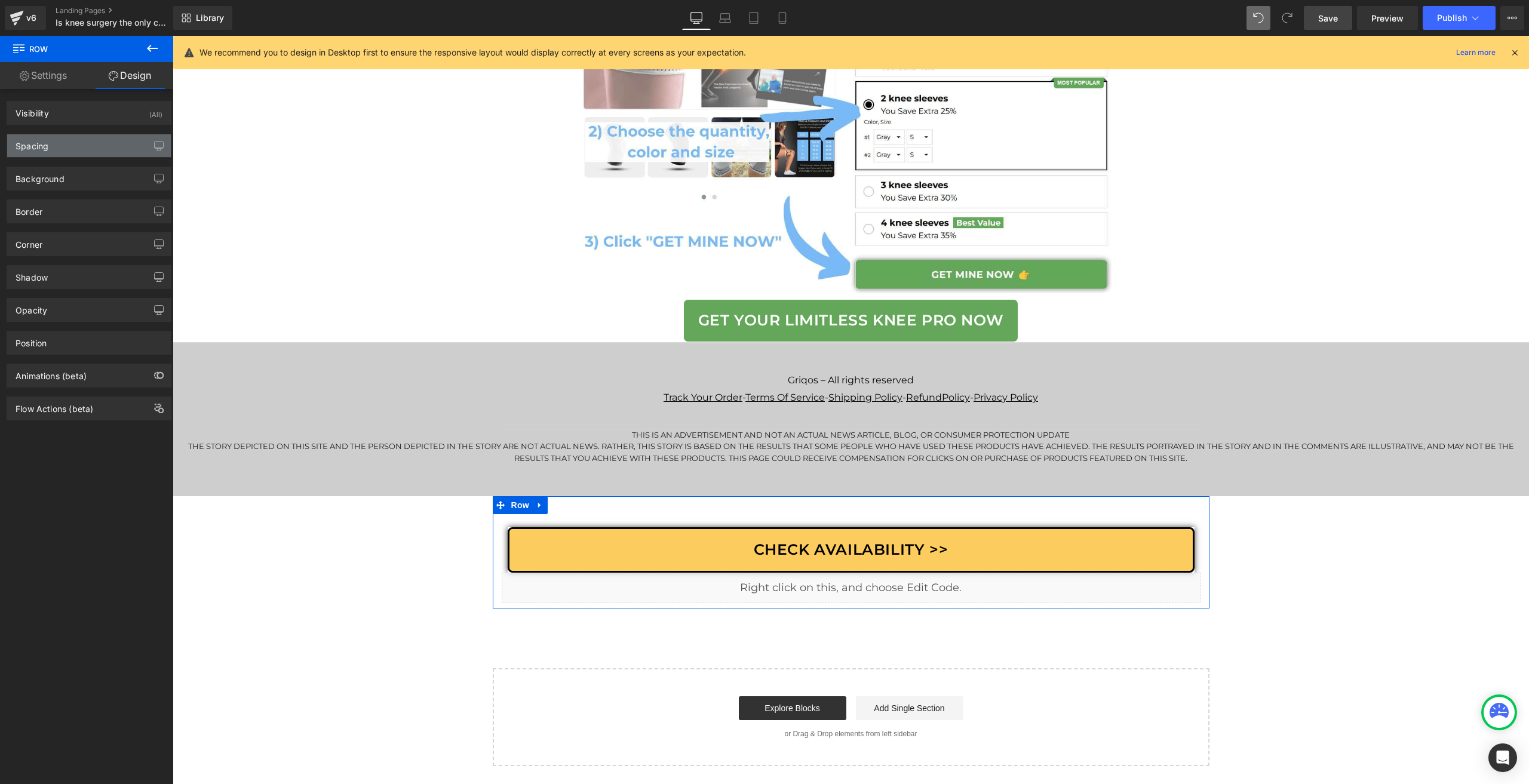
click at [74, 135] on div "Spacing" at bounding box center [89, 146] width 164 height 22
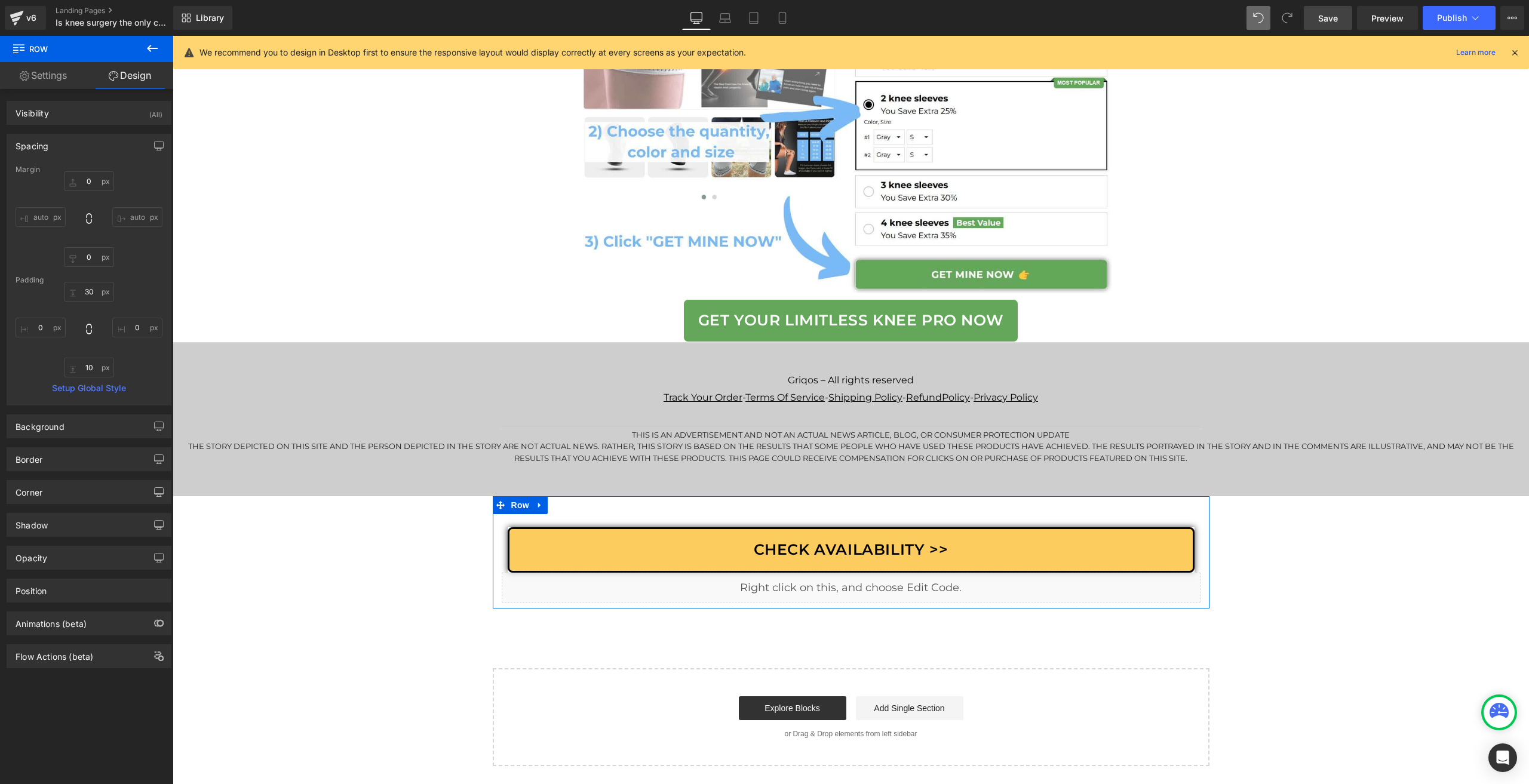
click at [99, 127] on div "Spacing Margin 0 auto 0 auto Padding 30 0 10 0 Setup Global Style" at bounding box center [89, 265] width 179 height 280
click at [92, 115] on div "Visibility (All)" at bounding box center [89, 113] width 164 height 22
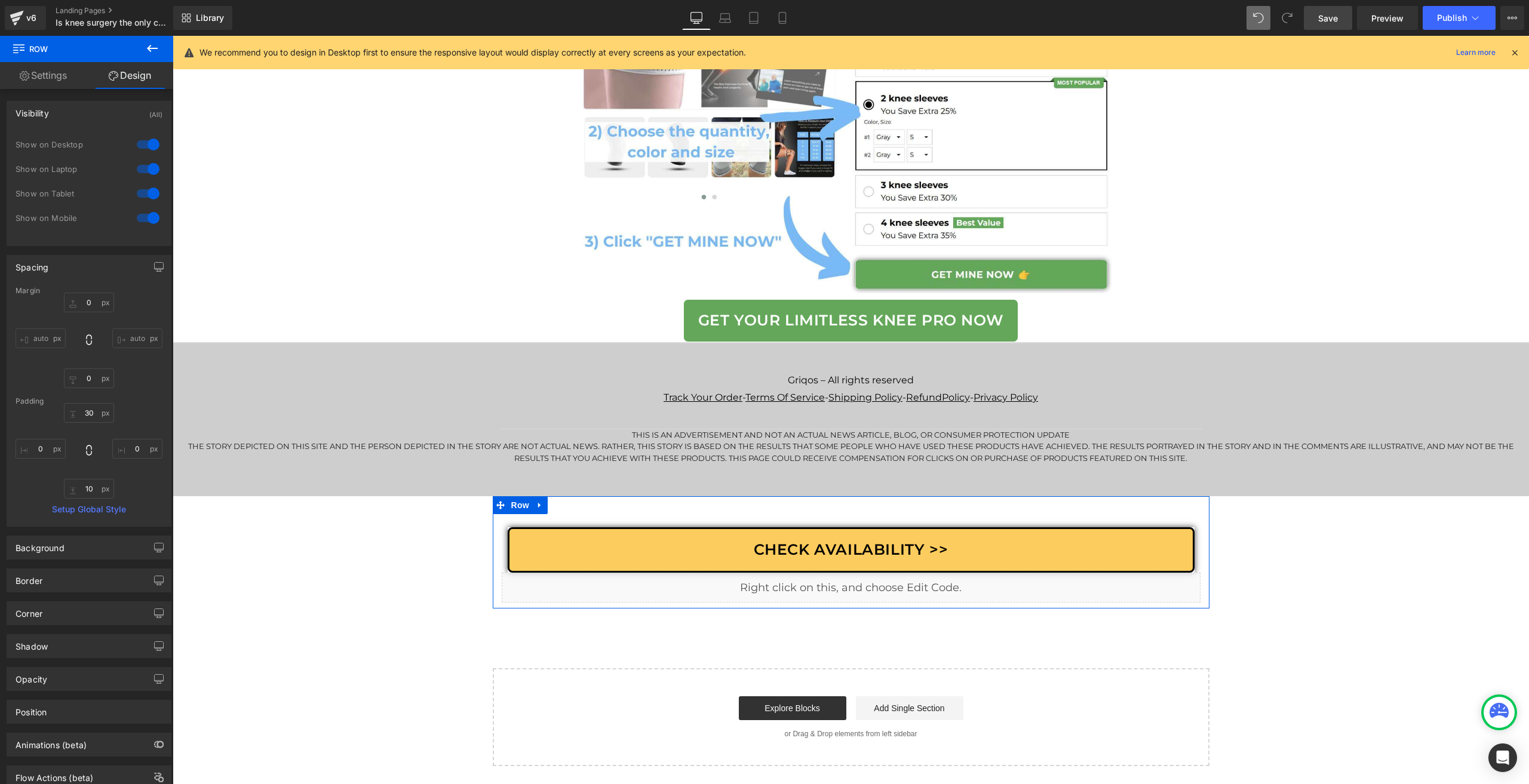
click at [146, 214] on div at bounding box center [148, 218] width 29 height 19
click at [520, 513] on span "Row" at bounding box center [521, 506] width 24 height 18
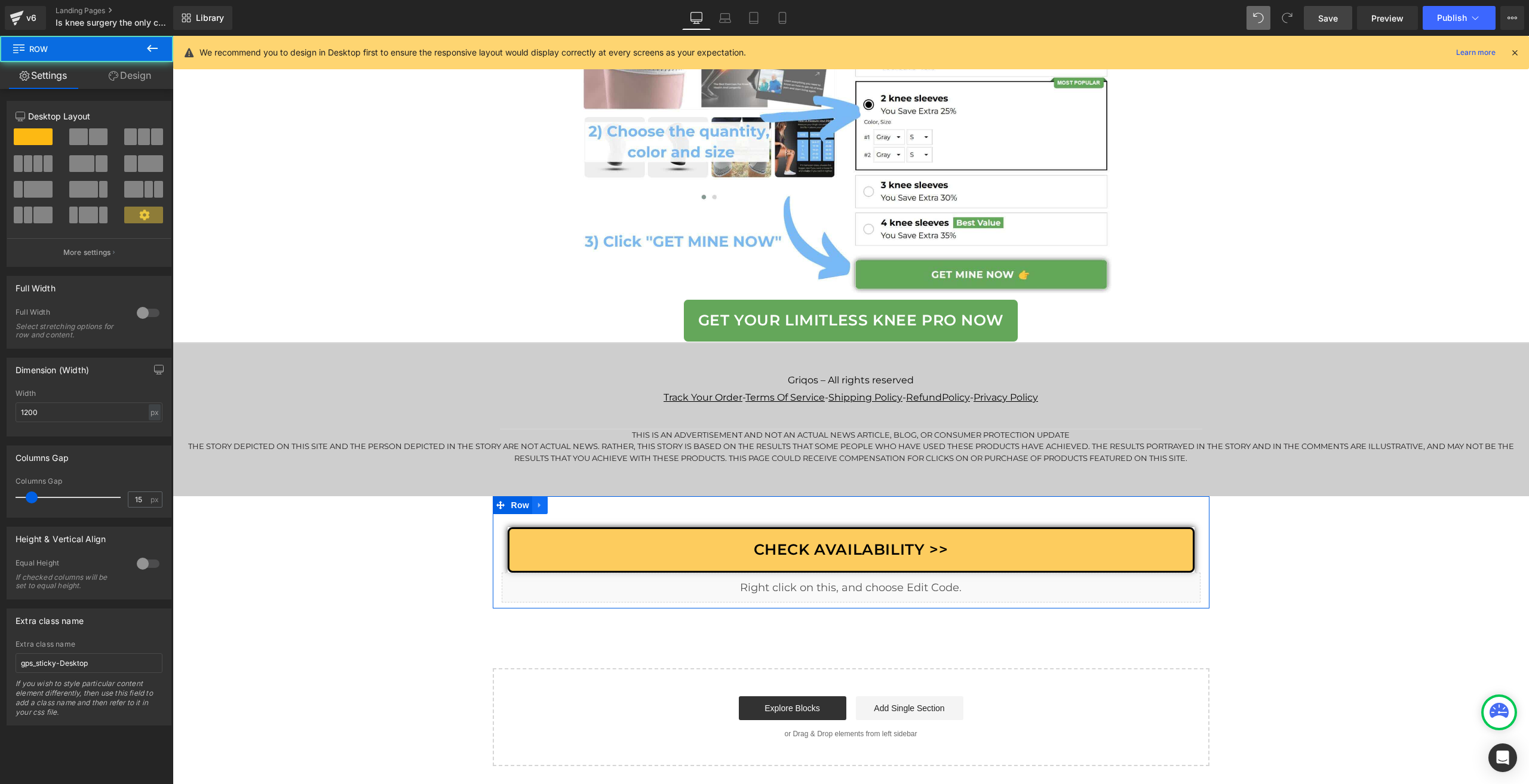
click at [536, 510] on icon at bounding box center [539, 506] width 8 height 9
click at [508, 508] on span "Row" at bounding box center [521, 506] width 24 height 18
click at [540, 512] on link at bounding box center [540, 505] width 16 height 18
click at [551, 510] on icon at bounding box center [555, 506] width 8 height 9
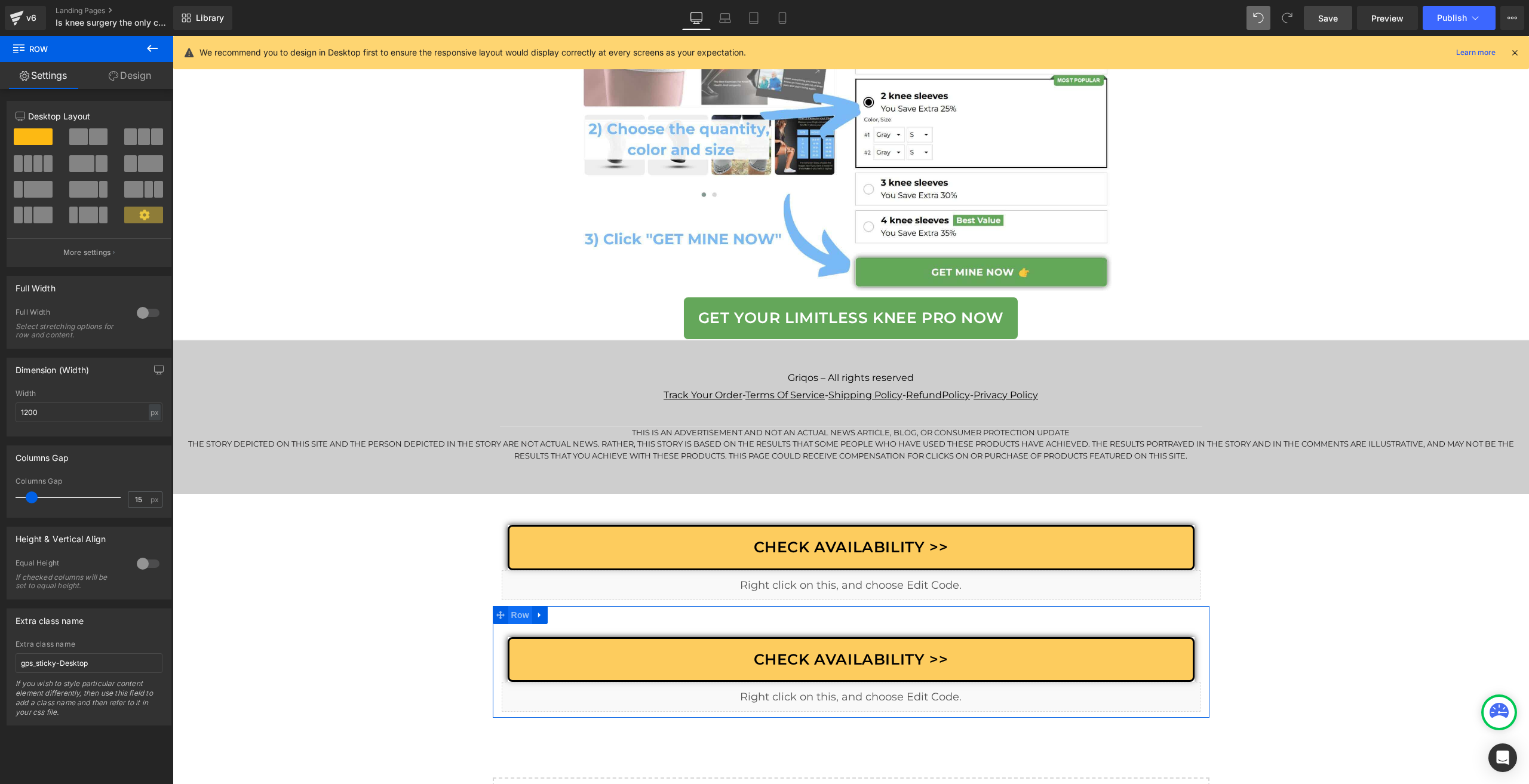
click at [510, 620] on span "Row" at bounding box center [521, 615] width 24 height 18
click at [125, 74] on link "Design" at bounding box center [130, 75] width 87 height 27
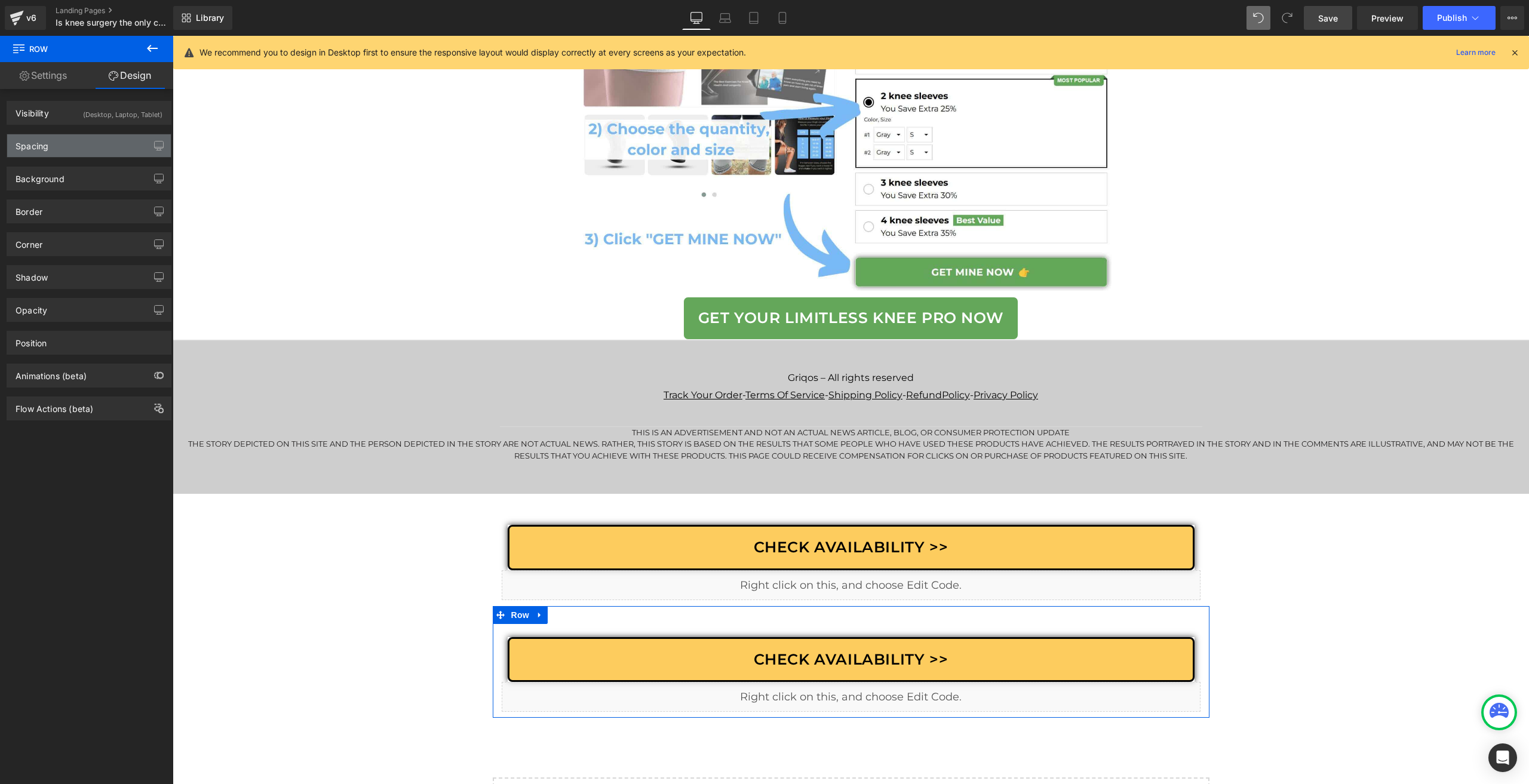
click at [69, 135] on div "Spacing" at bounding box center [89, 146] width 164 height 22
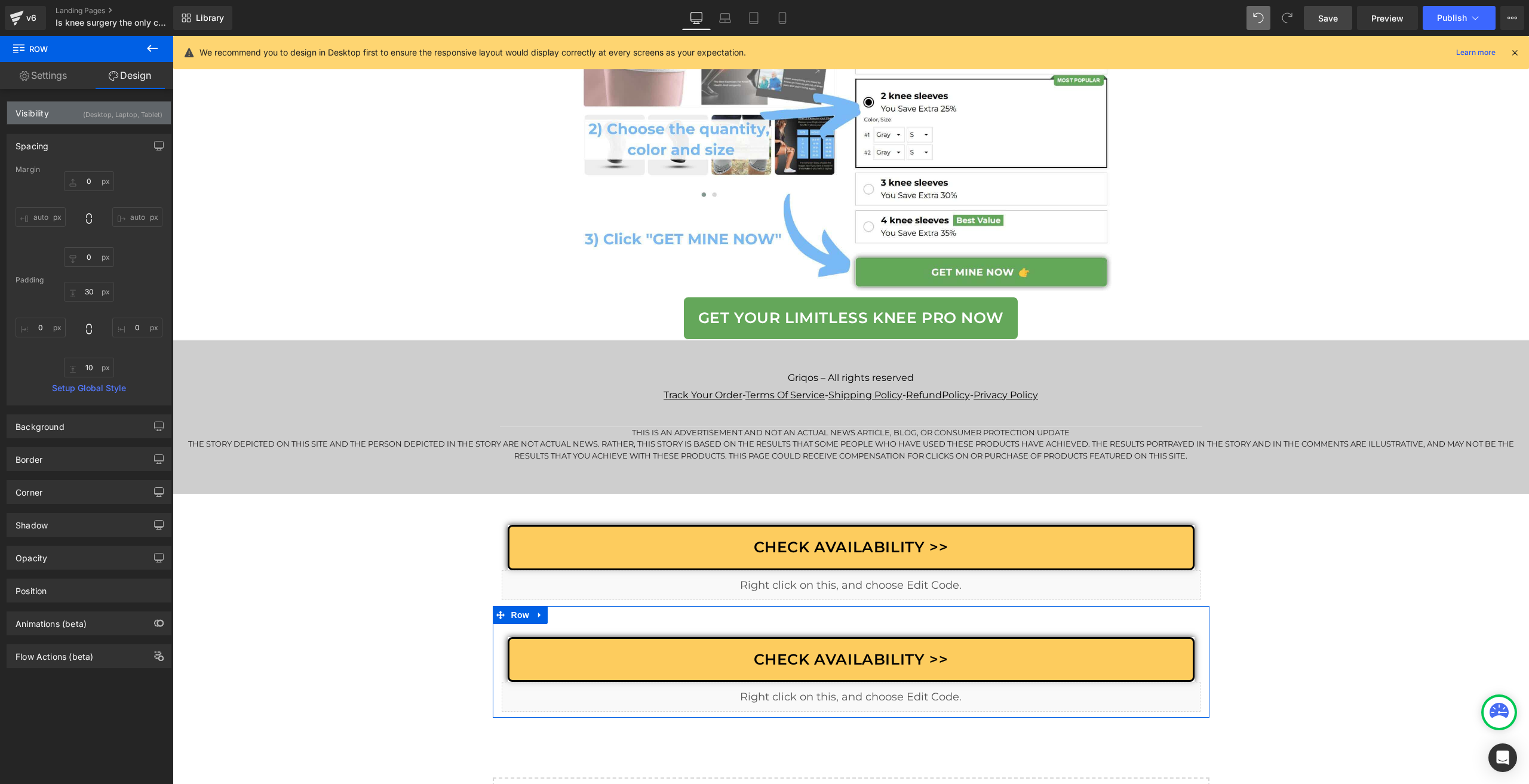
click at [69, 104] on div "Visibility (Desktop, Laptop, Tablet)" at bounding box center [89, 113] width 164 height 22
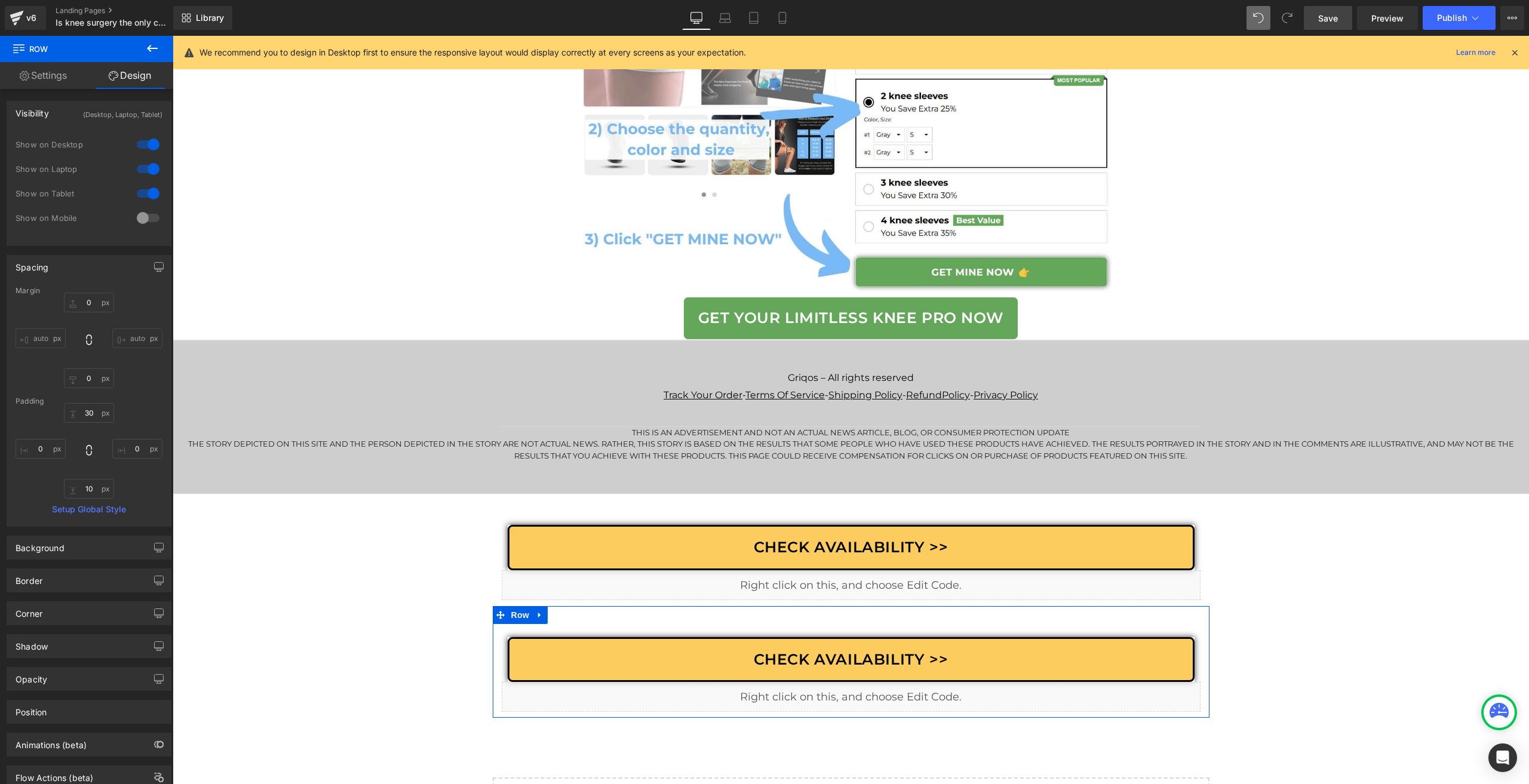
click at [149, 148] on div at bounding box center [148, 144] width 29 height 19
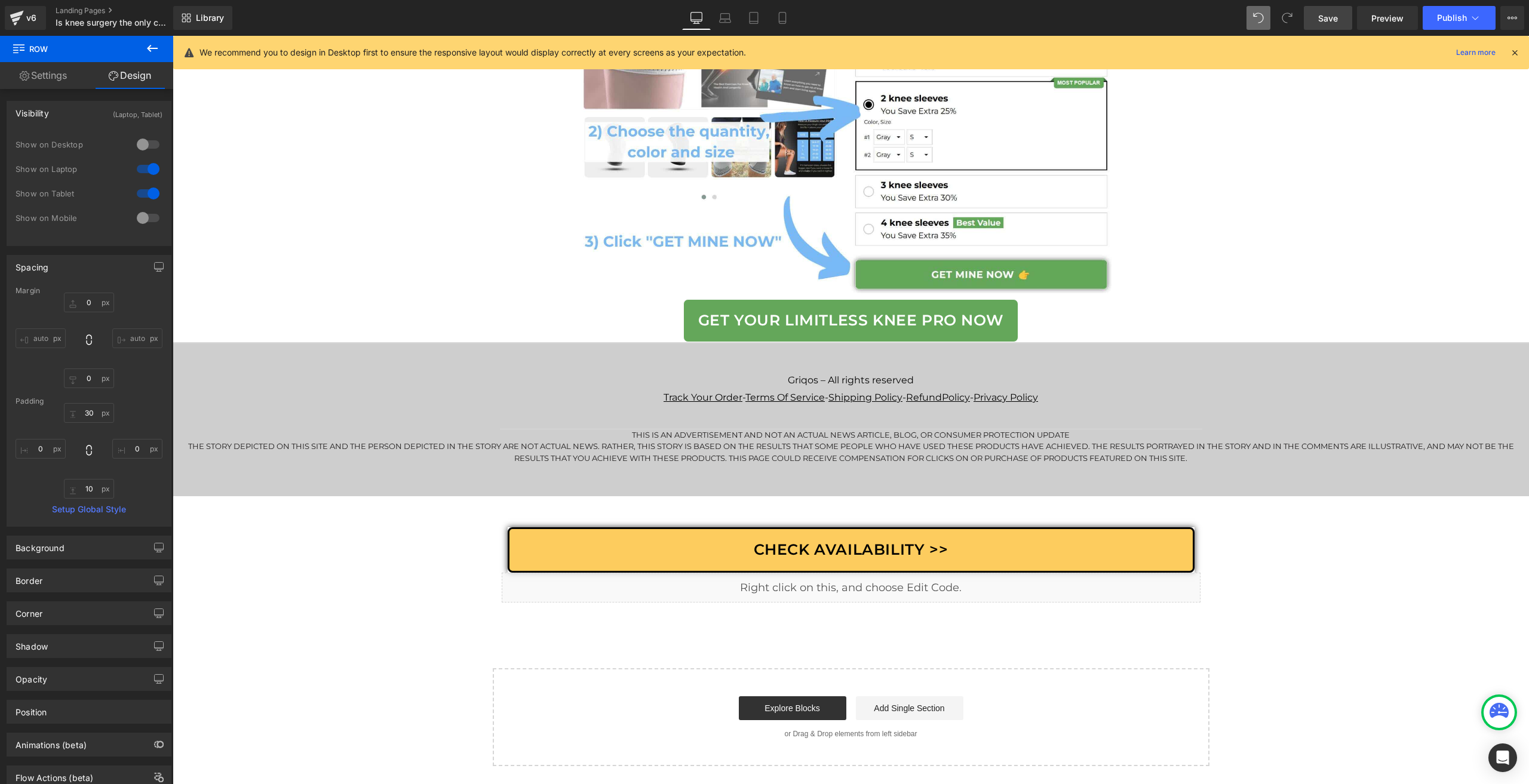
click at [147, 219] on div at bounding box center [148, 218] width 29 height 19
click at [150, 164] on div at bounding box center [148, 169] width 29 height 19
click at [147, 185] on div at bounding box center [148, 193] width 29 height 19
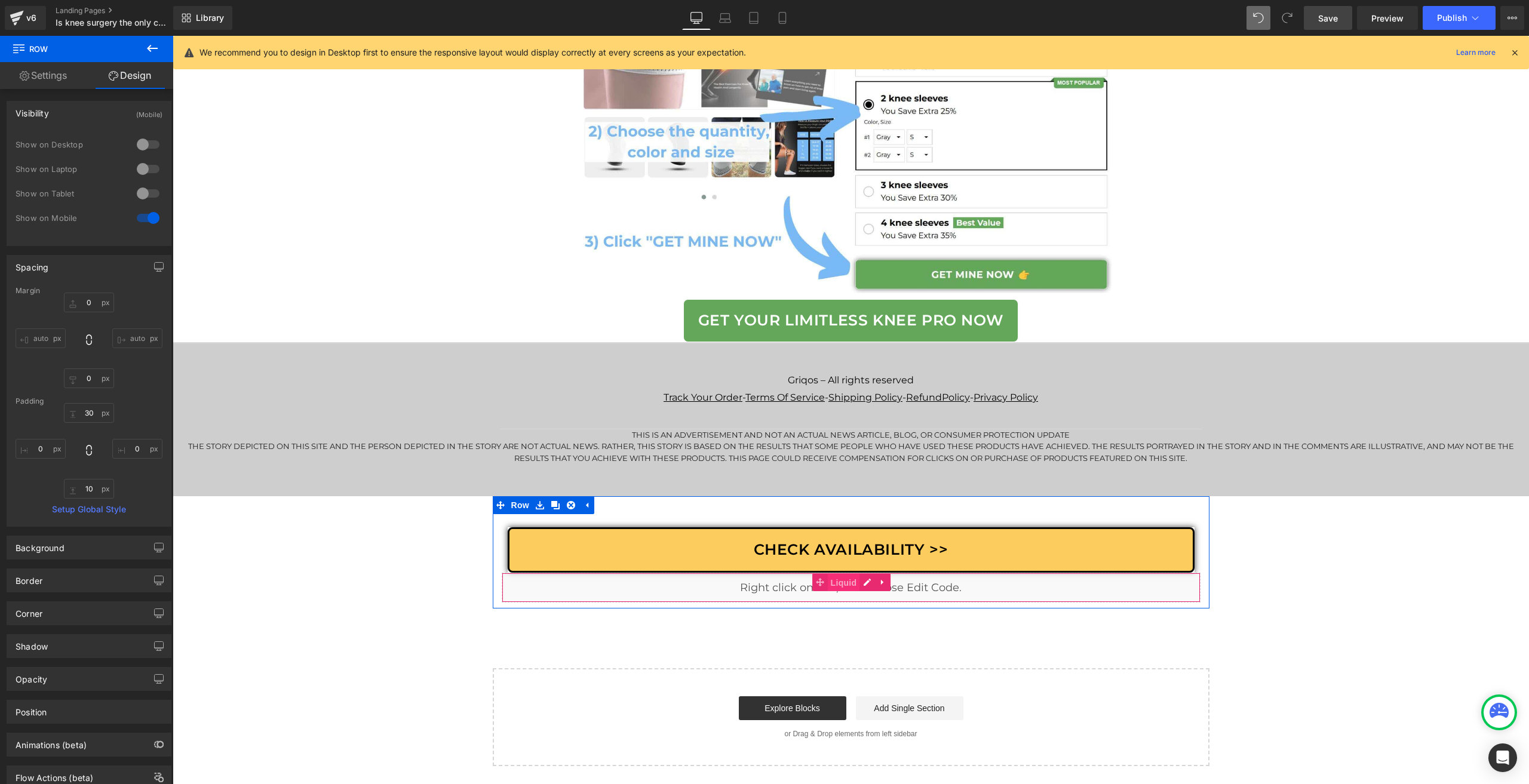
click at [828, 586] on span "Liquid" at bounding box center [844, 582] width 33 height 18
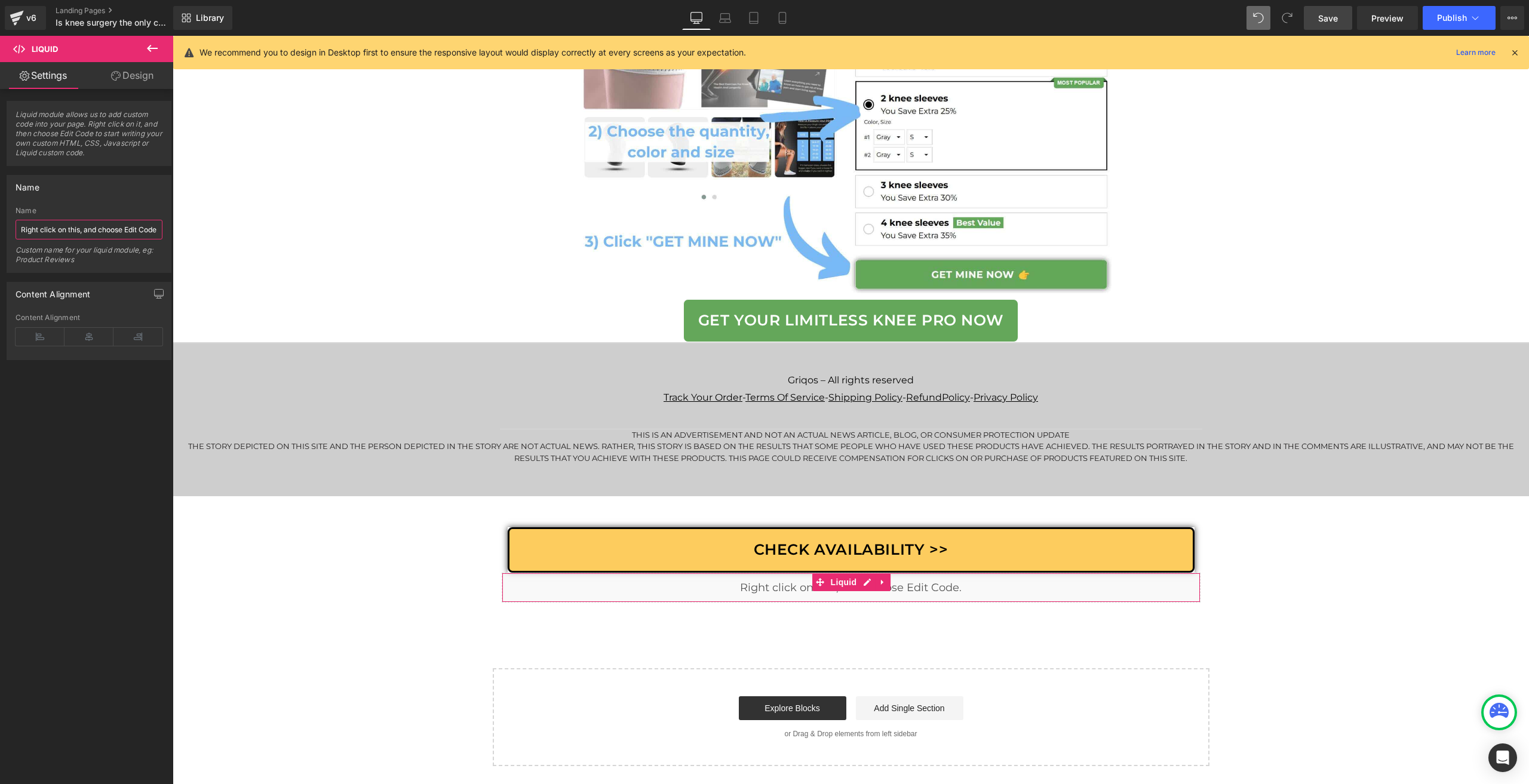
click at [91, 226] on input "Right click on this, and choose Edit Code." at bounding box center [89, 229] width 147 height 20
type input "GPs Custom sticky for Desktop, Laptop, Tablet"
click at [791, 15] on link "Mobile" at bounding box center [782, 18] width 29 height 24
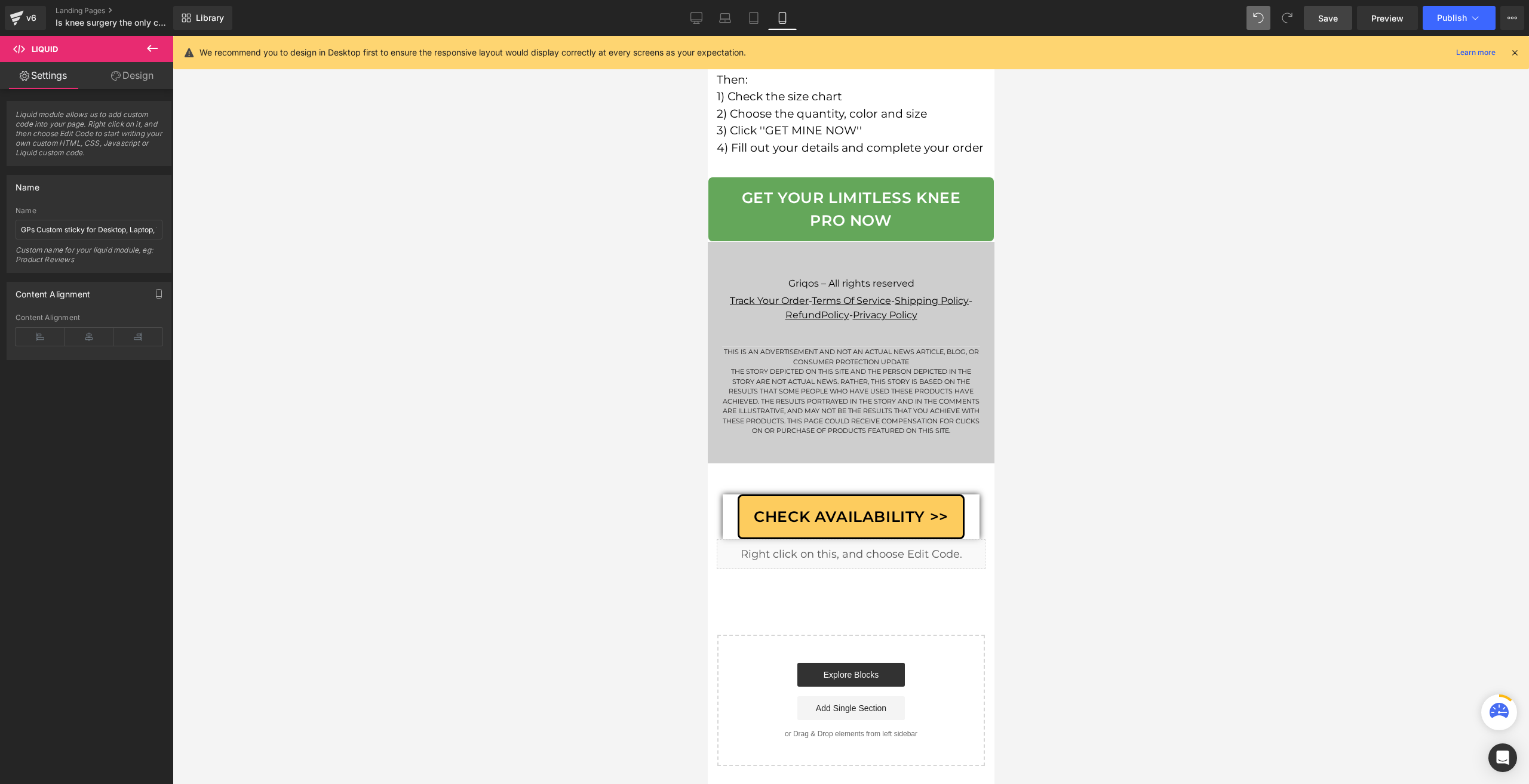
scroll to position [9094, 0]
click at [832, 549] on span "Liquid" at bounding box center [838, 549] width 33 height 18
click at [67, 228] on input "Right click on this, and choose Edit Code." at bounding box center [89, 229] width 147 height 20
type input "GPs Custom Sticky for Mobile"
click at [729, 476] on span "Row" at bounding box center [735, 472] width 24 height 18
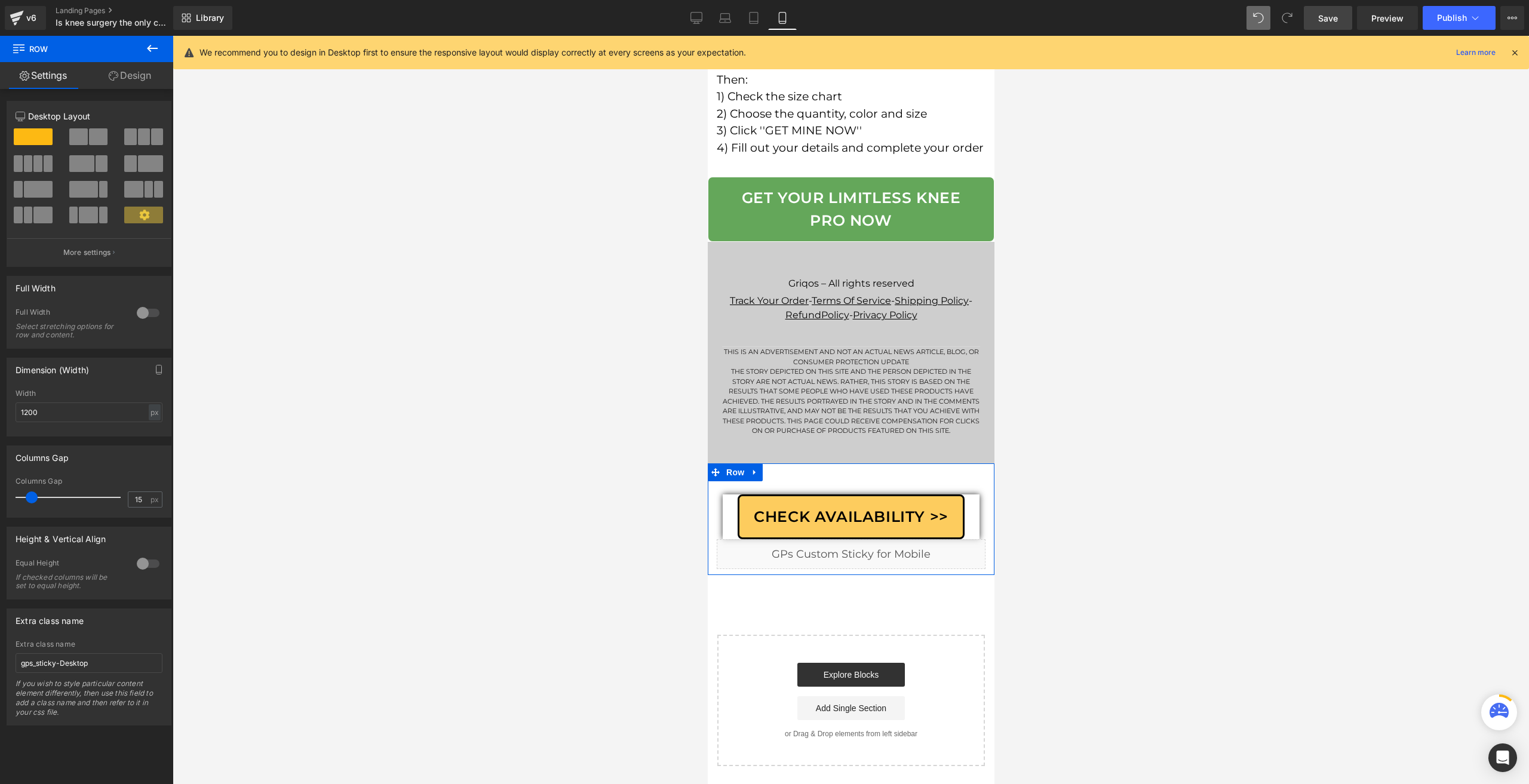
click at [0, 496] on html "Row You are previewing how the will restyle your page. You can not edit Element…" at bounding box center [764, 392] width 1529 height 784
click at [742, 509] on span "Row" at bounding box center [741, 503] width 24 height 18
click at [739, 481] on span "Row" at bounding box center [735, 472] width 24 height 18
click at [130, 83] on link "Design" at bounding box center [130, 75] width 87 height 27
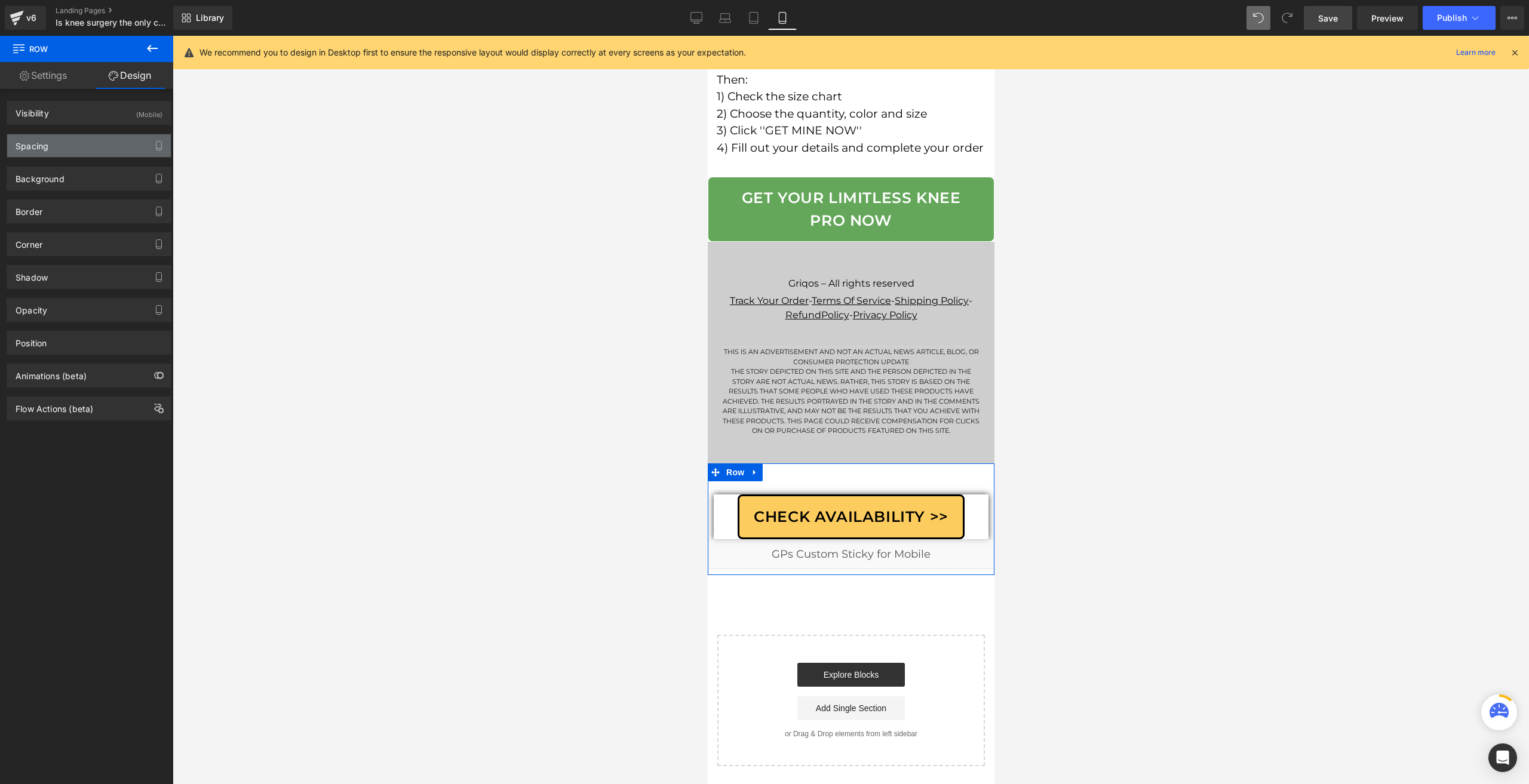
click at [67, 143] on div "Spacing" at bounding box center [89, 146] width 164 height 22
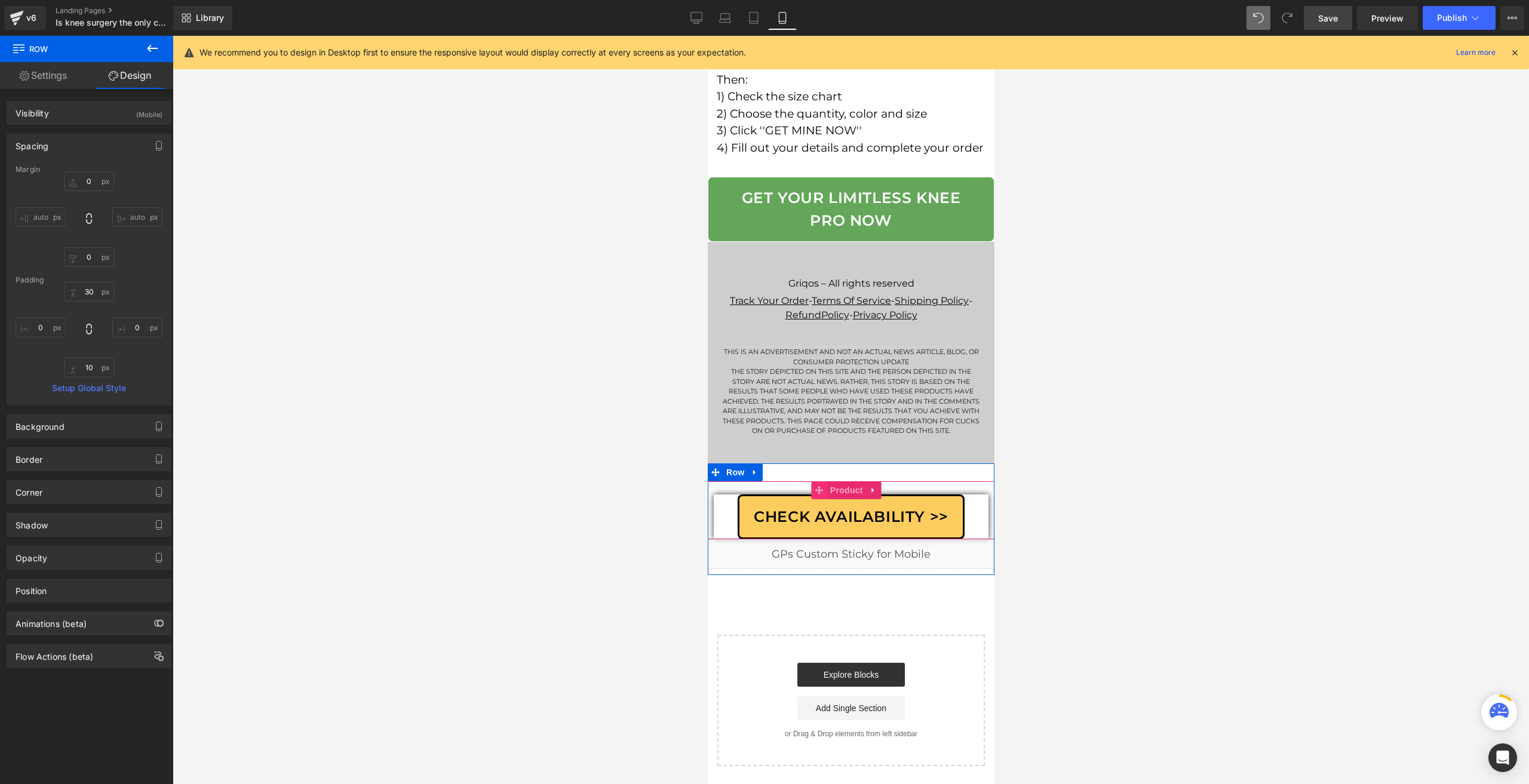
click at [824, 496] on span at bounding box center [819, 490] width 16 height 18
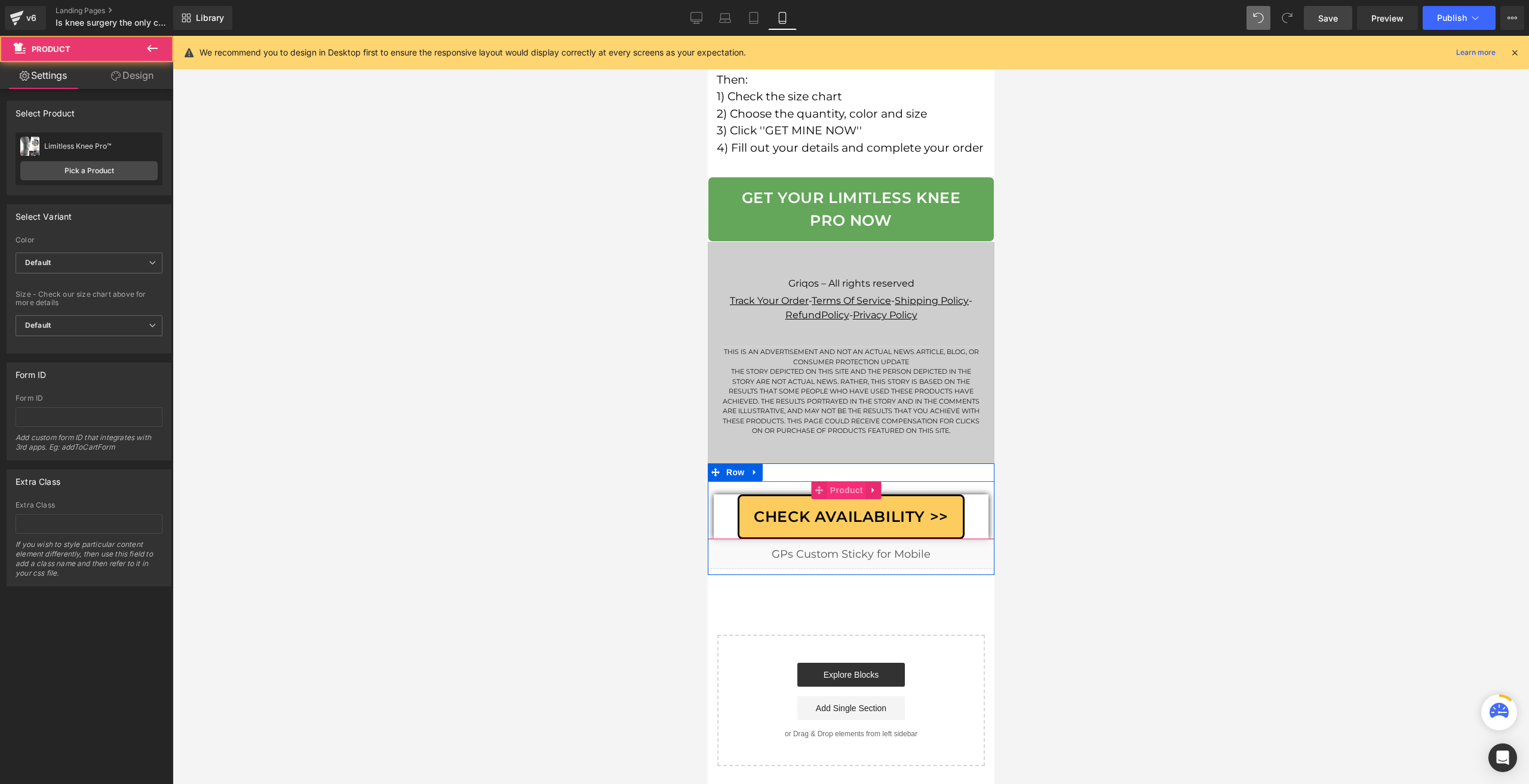
drag, startPoint x: 833, startPoint y: 496, endPoint x: 1198, endPoint y: 449, distance: 368.0
click at [833, 496] on span "Product" at bounding box center [847, 490] width 39 height 18
click at [127, 80] on link "Design" at bounding box center [132, 75] width 87 height 27
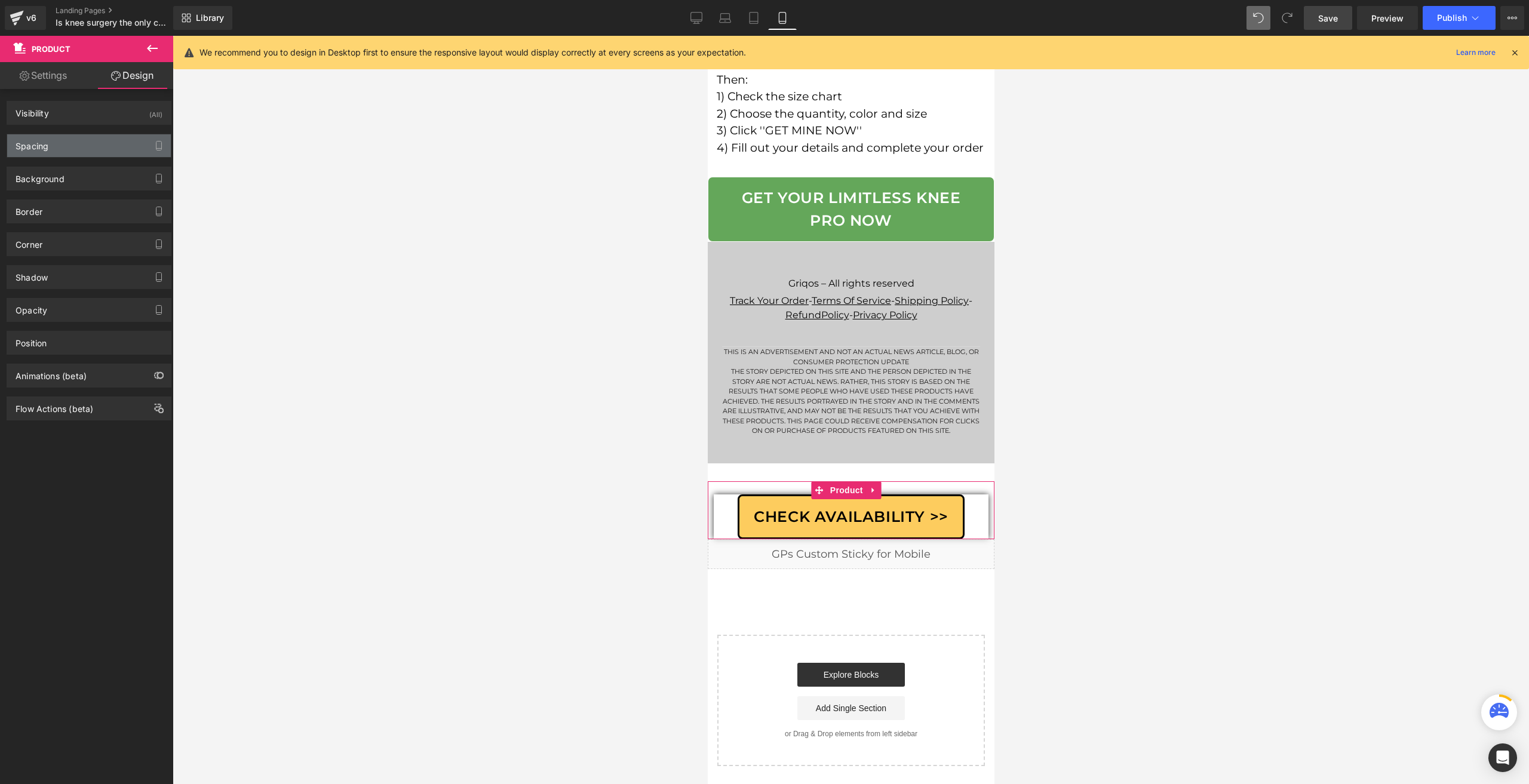
click at [47, 151] on div "Spacing" at bounding box center [89, 146] width 164 height 22
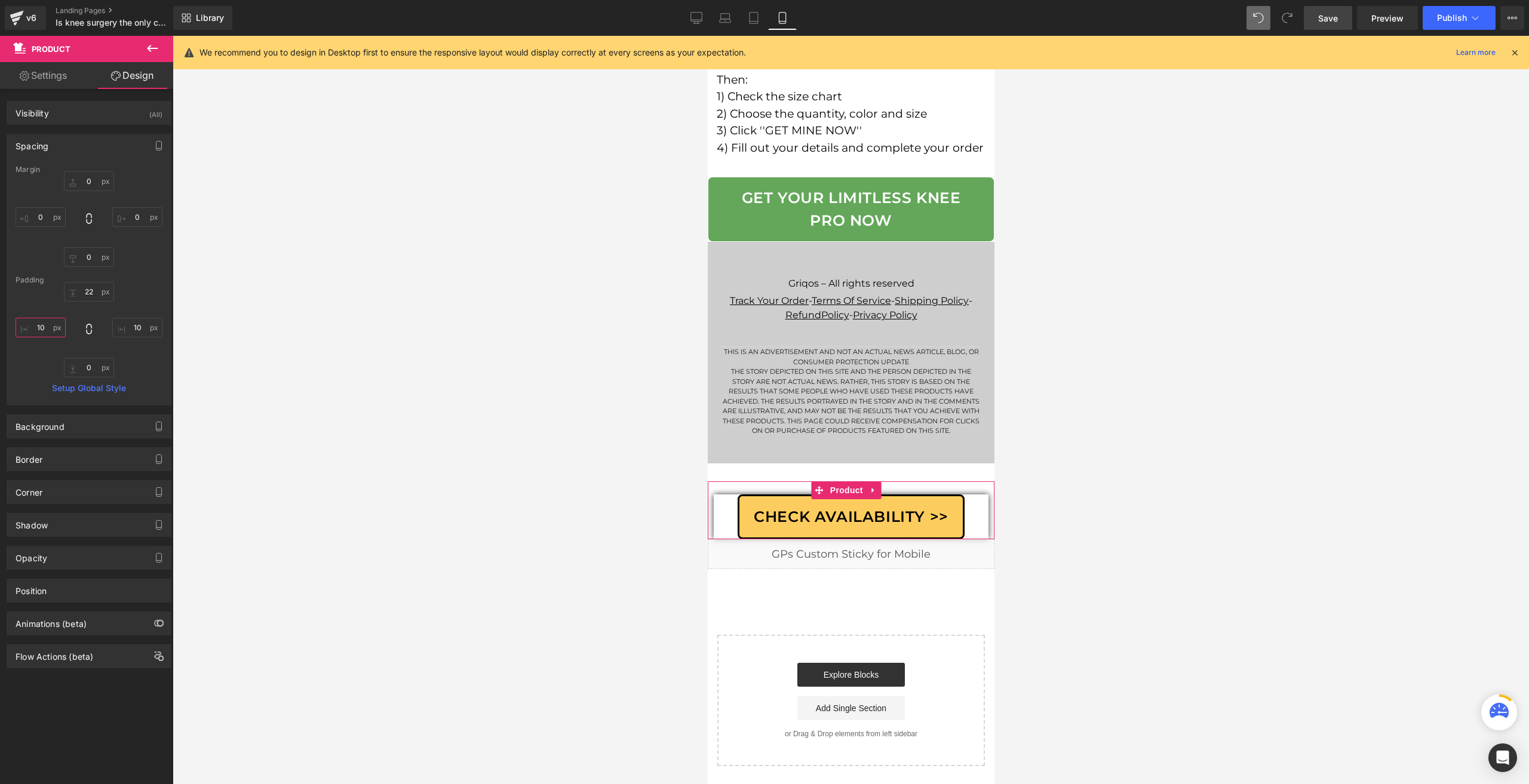
click at [37, 325] on input "10" at bounding box center [41, 327] width 50 height 20
type input "0"
click at [127, 324] on input "10" at bounding box center [137, 327] width 50 height 20
type input "0"
click at [789, 517] on span "Check Availability >>" at bounding box center [850, 517] width 194 height 22
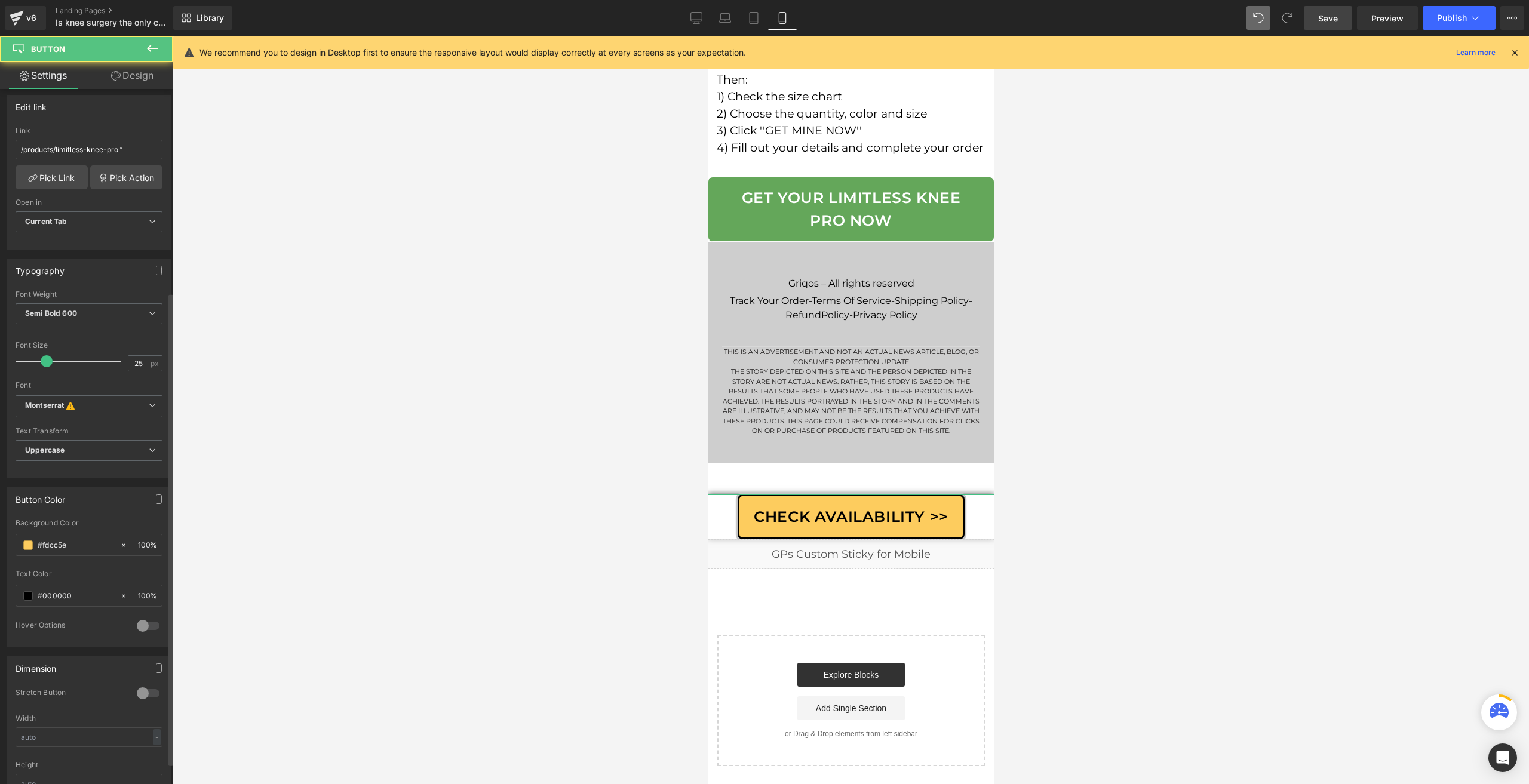
scroll to position [299, 0]
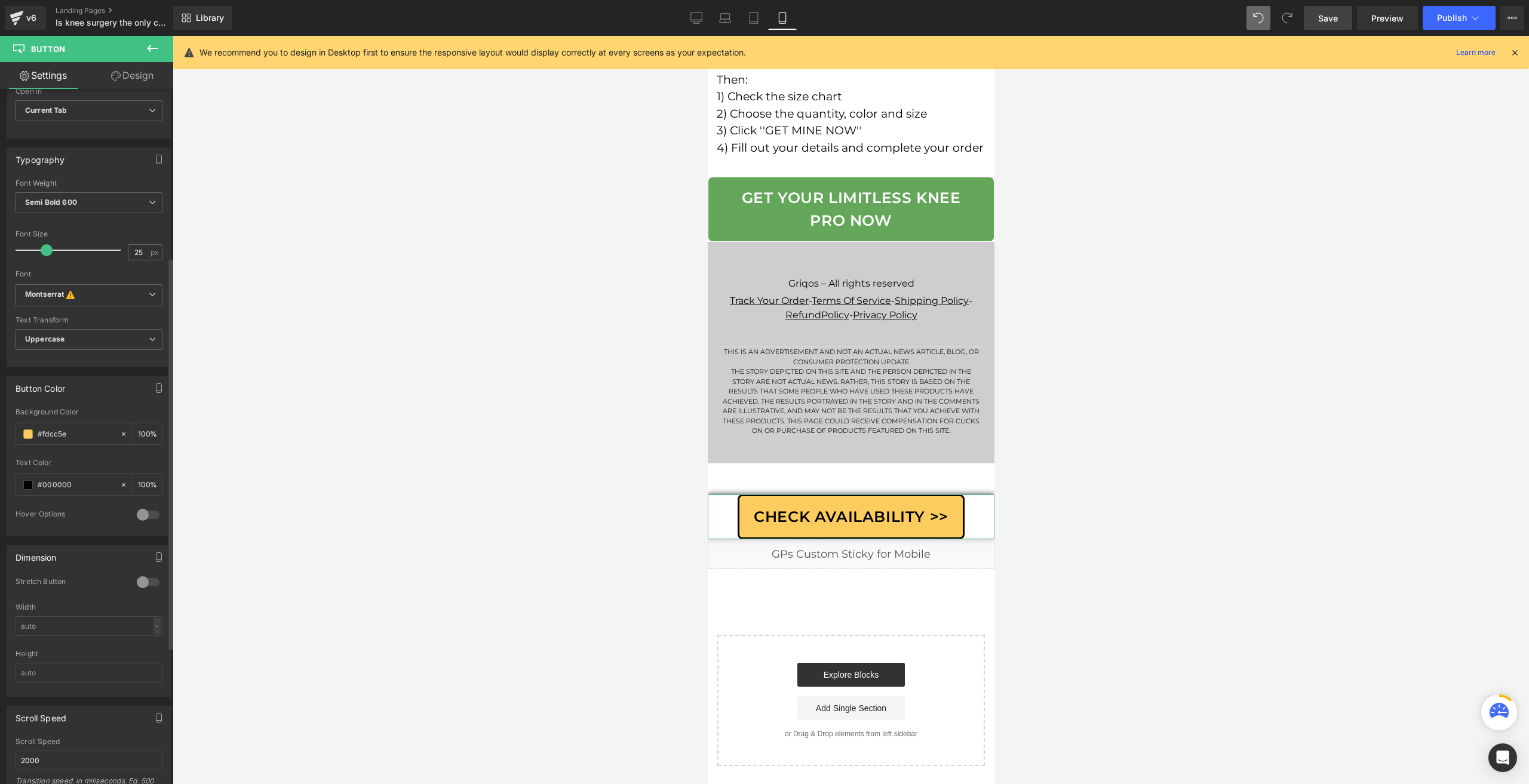
click at [65, 630] on div "Width - % px" at bounding box center [89, 627] width 147 height 47
click at [61, 619] on input "text" at bounding box center [89, 626] width 147 height 20
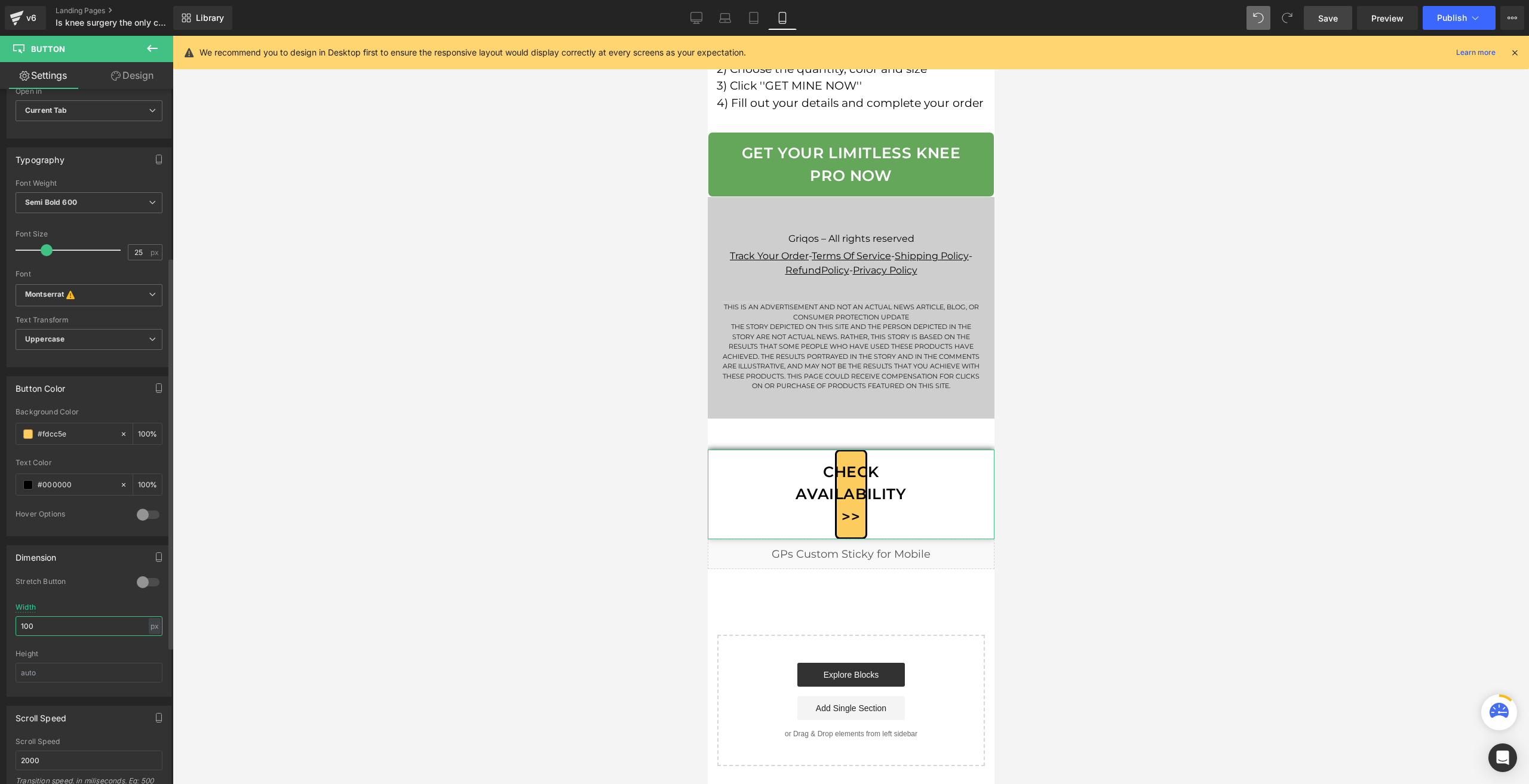
type input "100%"
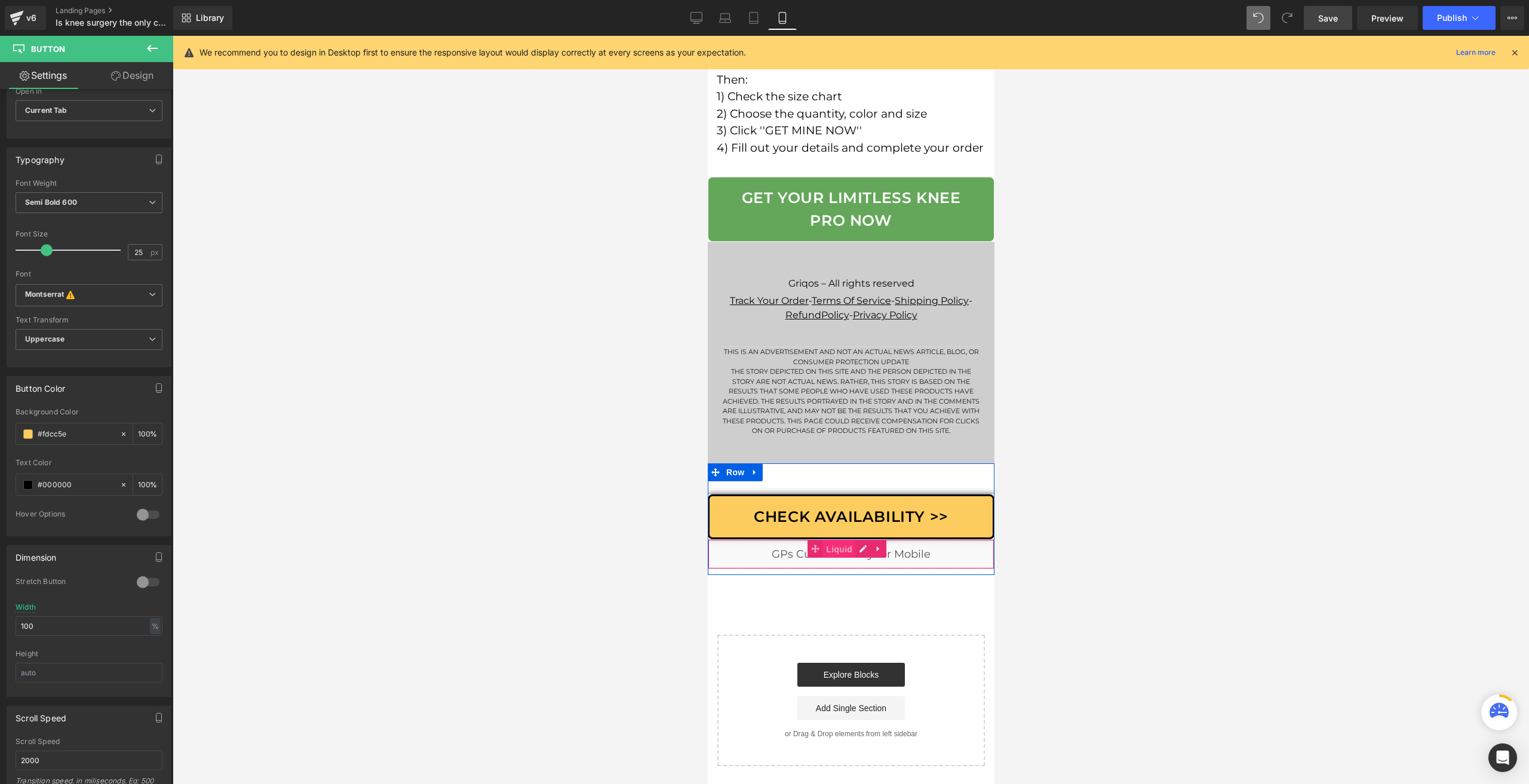
click at [840, 552] on span "Liquid" at bounding box center [838, 549] width 33 height 18
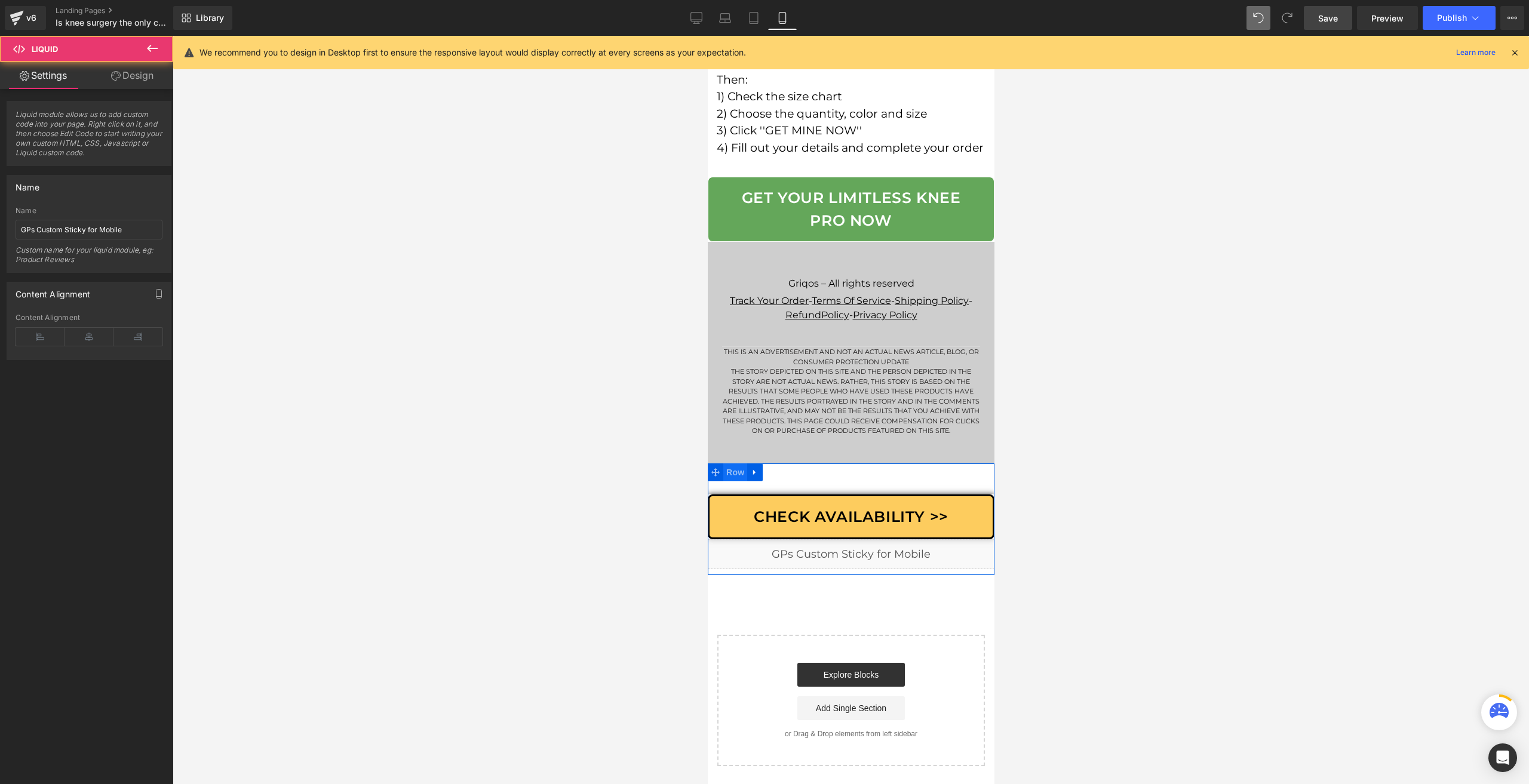
click at [736, 475] on span "Row" at bounding box center [735, 472] width 24 height 18
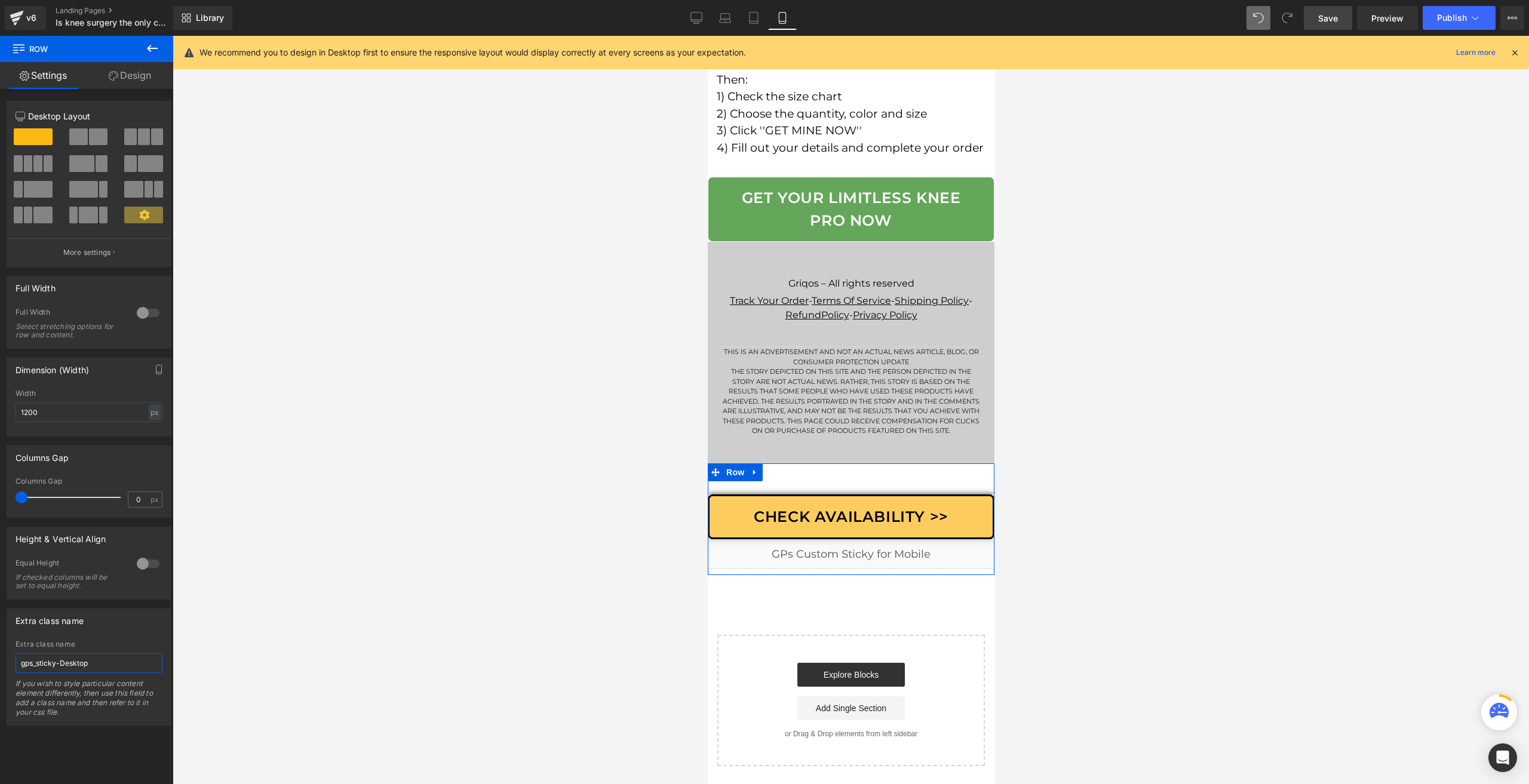
click at [107, 663] on input "gps_sticky-Desktop" at bounding box center [89, 663] width 147 height 20
click at [865, 554] on div "Liquid" at bounding box center [850, 554] width 287 height 30
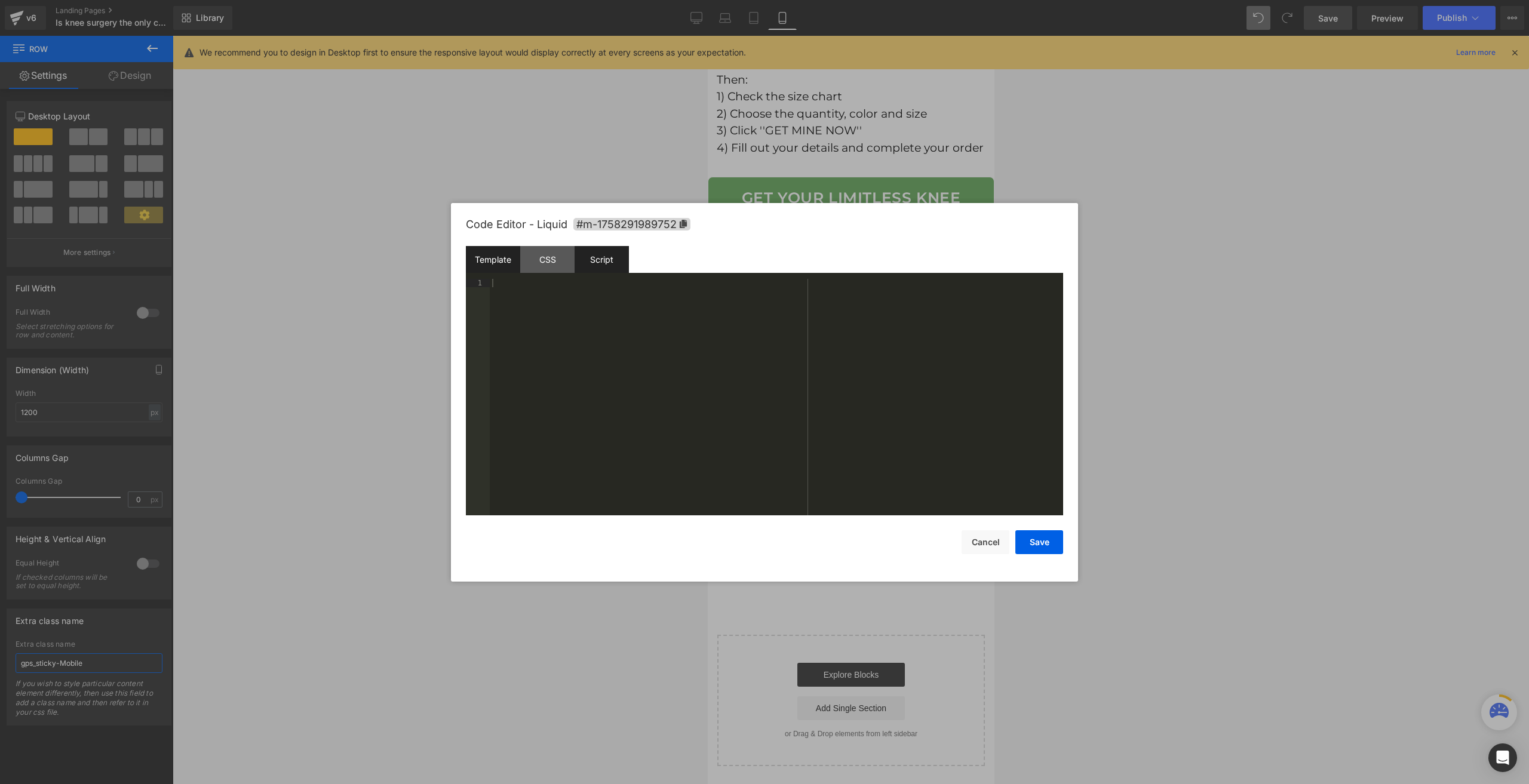
type input "gps_sticky-Mobile"
click at [582, 251] on div "Script" at bounding box center [602, 259] width 54 height 27
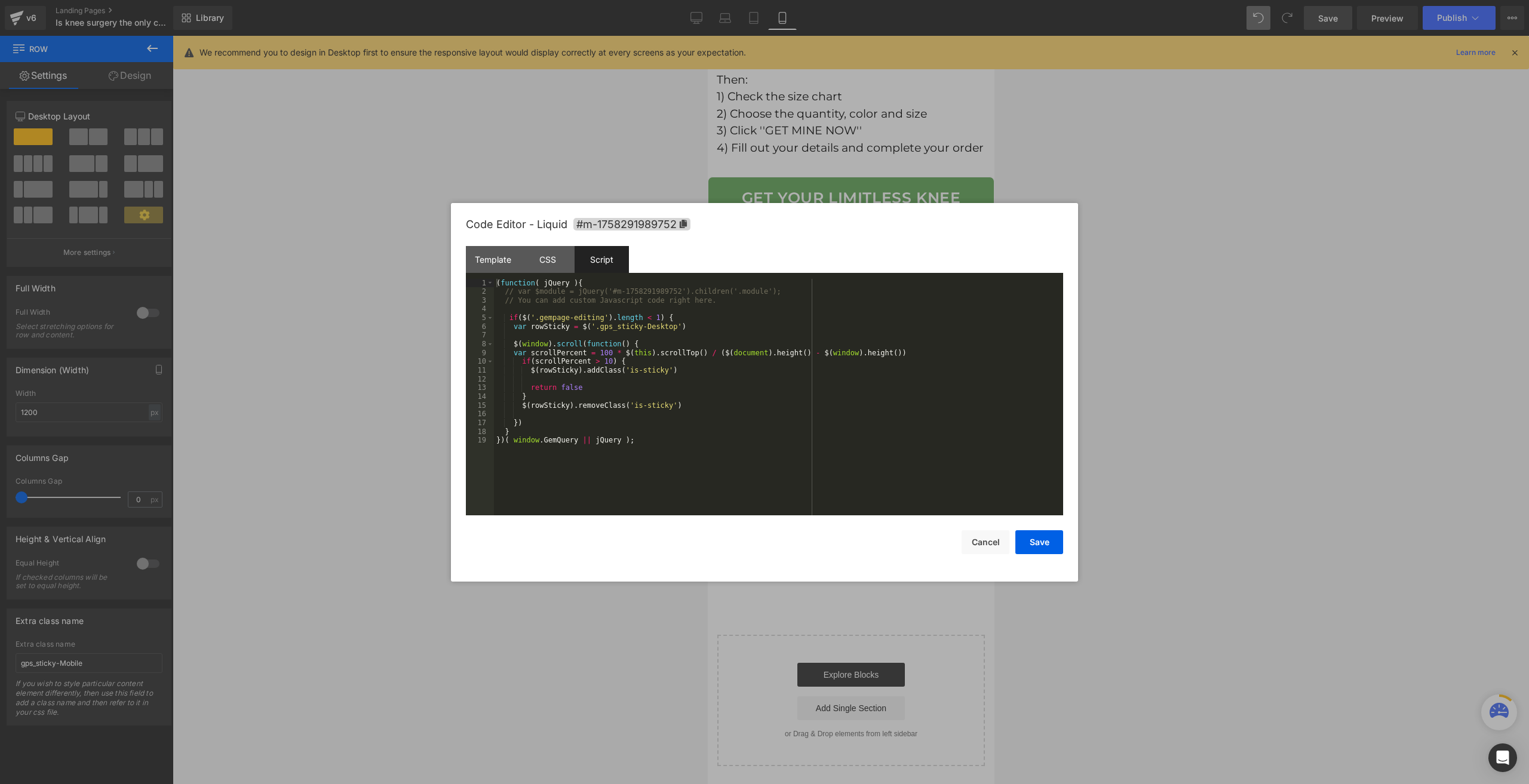
click at [608, 334] on div "( function ( jQuery ) { // var $module = jQuery('#m-1758291989752').children('.…" at bounding box center [779, 406] width 569 height 254
click at [658, 327] on div "( function ( jQuery ) { // var $module = jQuery('#m-1758291989752').children('.…" at bounding box center [779, 406] width 569 height 254
click at [589, 326] on div "( function ( jQuery ) { // var $module = jQuery('#m-1758291989752').children('.…" at bounding box center [779, 406] width 569 height 254
click at [646, 318] on div "( function ( jQuery ) { // var $module = jQuery('#m-1758291989752').children('.…" at bounding box center [779, 406] width 569 height 254
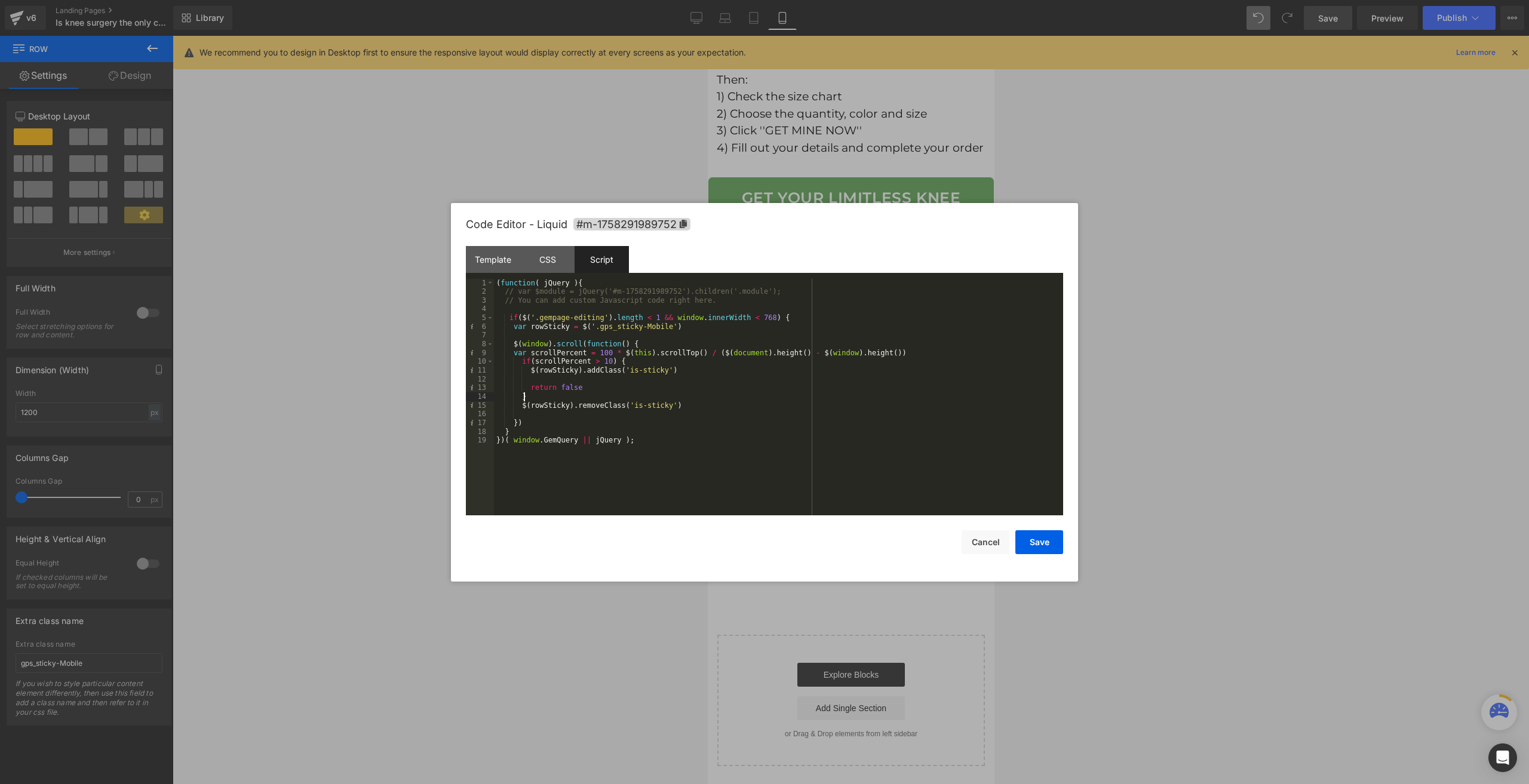
click at [722, 398] on div "( function ( jQuery ) { // var $module = jQuery('#m-1758291989752').children('.…" at bounding box center [779, 406] width 569 height 254
click at [561, 369] on div "( function ( jQuery ) { // var $module = jQuery('#m-1758291989752').children('.…" at bounding box center [779, 406] width 569 height 254
click at [561, 368] on div "( function ( jQuery ) { // var $module = jQuery('#m-1758291989752').children('.…" at bounding box center [779, 406] width 569 height 254
click at [549, 327] on div "( function ( jQuery ) { // var $module = jQuery('#m-1758291989752').children('.…" at bounding box center [779, 406] width 569 height 254
click at [564, 327] on div "( function ( jQuery ) { // var $module = jQuery('#m-1758291989752').children('.…" at bounding box center [779, 406] width 569 height 254
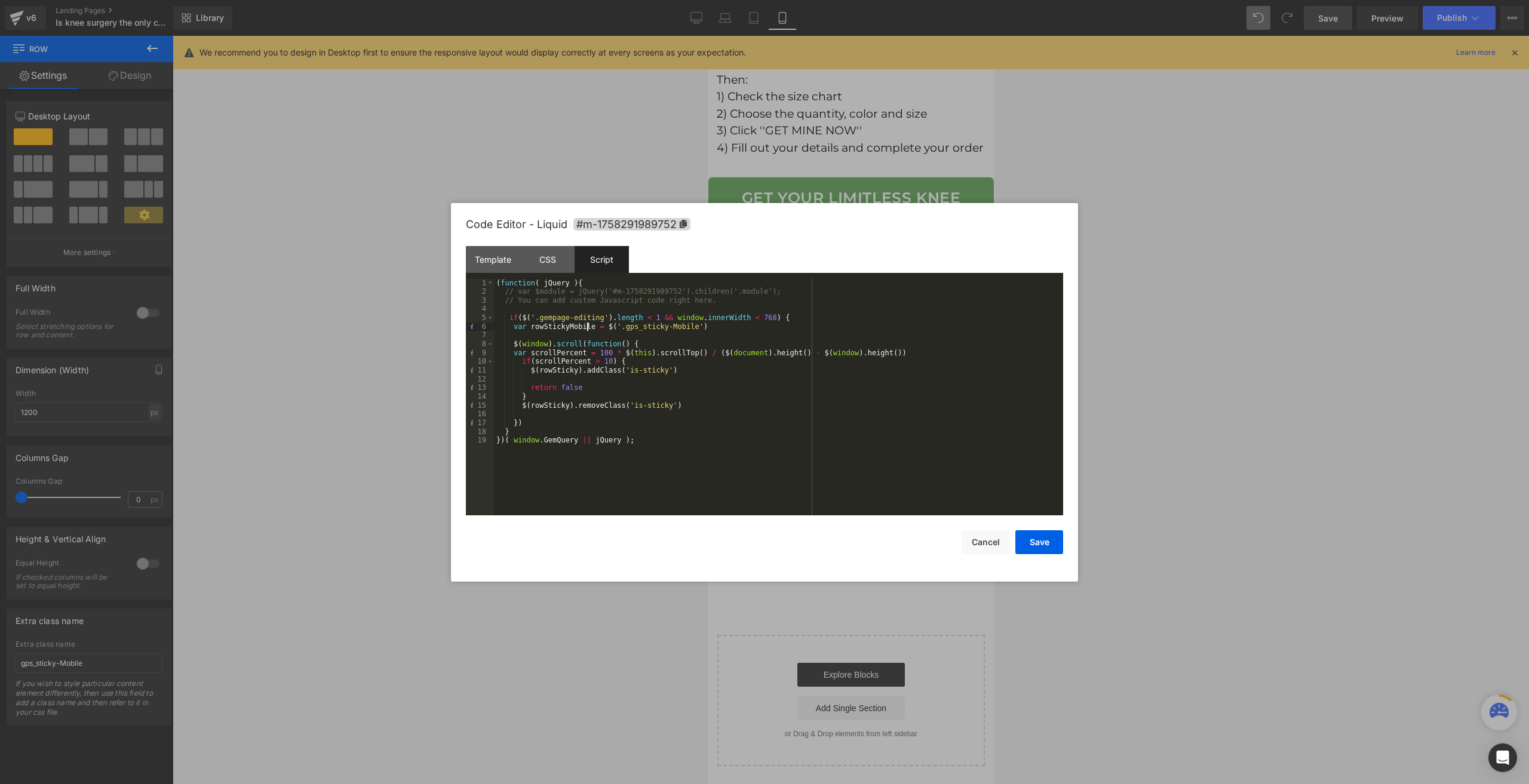
click at [552, 321] on div "( function ( jQuery ) { // var $module = jQuery('#m-1758291989752').children('.…" at bounding box center [779, 406] width 569 height 254
click at [577, 350] on div "( function ( jQuery ) { // var $module = jQuery('#m-1758291989752').children('.…" at bounding box center [779, 406] width 569 height 254
click at [583, 363] on div "( function ( jQuery ) { // var $module = jQuery('#m-1758291989752').children('.…" at bounding box center [779, 406] width 569 height 254
click at [560, 325] on div "( function ( jQuery ) { // var $module = jQuery('#m-1758291989752').children('.…" at bounding box center [779, 406] width 569 height 254
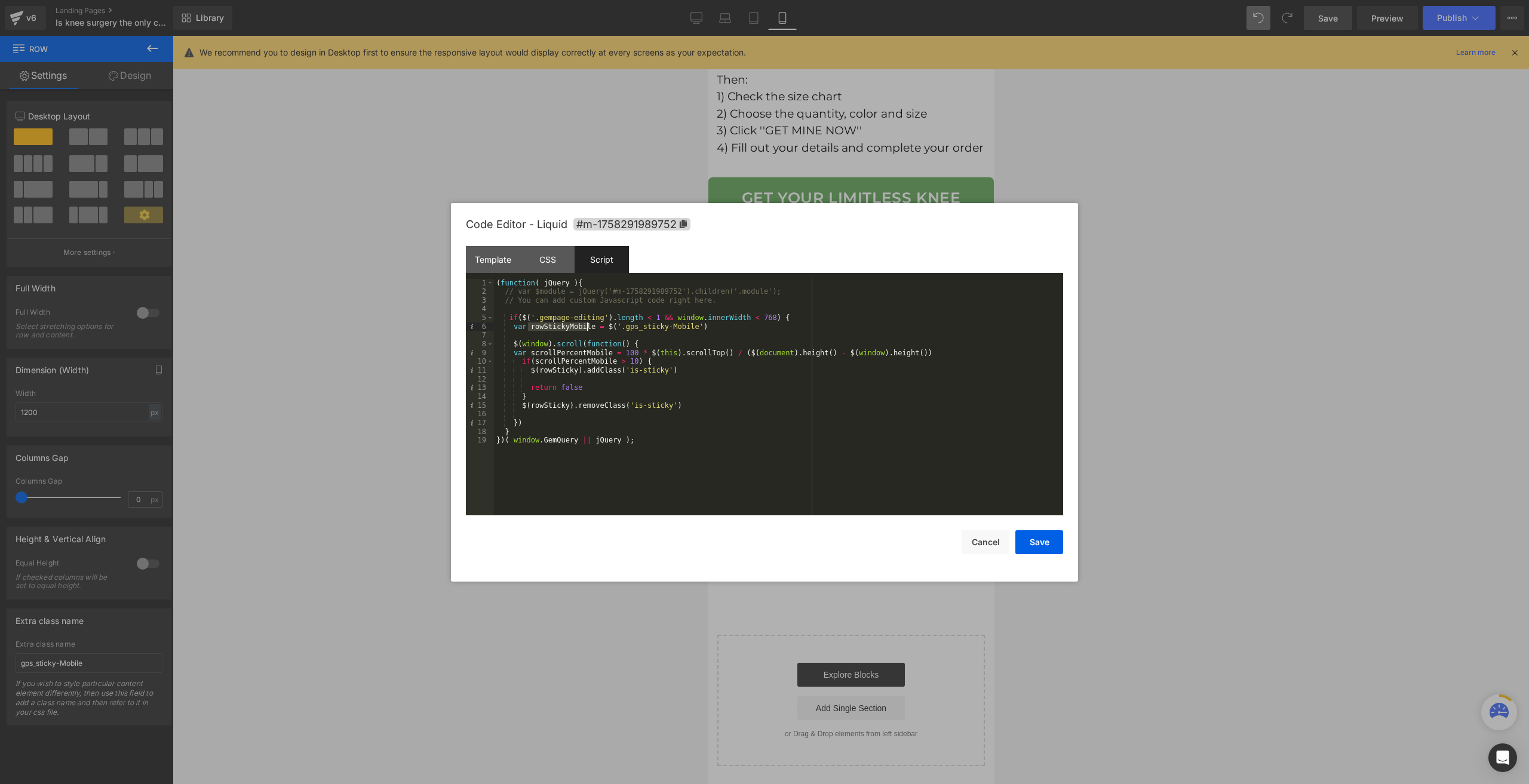
click at [560, 325] on div "( function ( jQuery ) { // var $module = jQuery('#m-1758291989752').children('.…" at bounding box center [779, 406] width 569 height 254
click at [570, 355] on div "( function ( jQuery ) { // var $module = jQuery('#m-1758291989752').children('.…" at bounding box center [779, 406] width 569 height 254
click at [556, 374] on div "( function ( jQuery ) { // var $module = jQuery('#m-1758291989752').children('.…" at bounding box center [779, 406] width 569 height 254
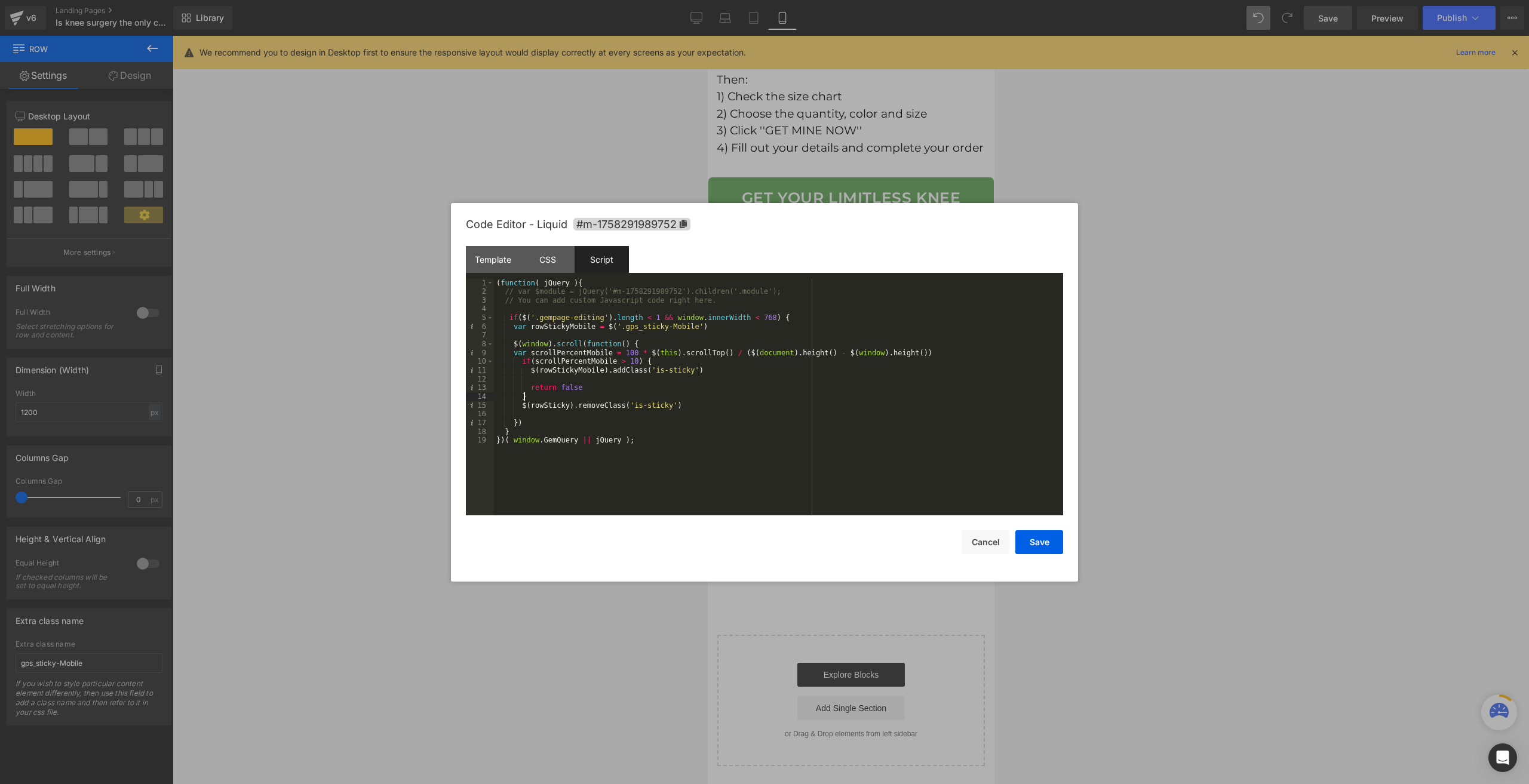
click at [548, 401] on div "( function ( jQuery ) { // var $module = jQuery('#m-1758291989752').children('.…" at bounding box center [779, 406] width 569 height 254
click at [547, 407] on div "( function ( jQuery ) { // var $module = jQuery('#m-1758291989752').children('.…" at bounding box center [779, 406] width 569 height 254
paste textarea
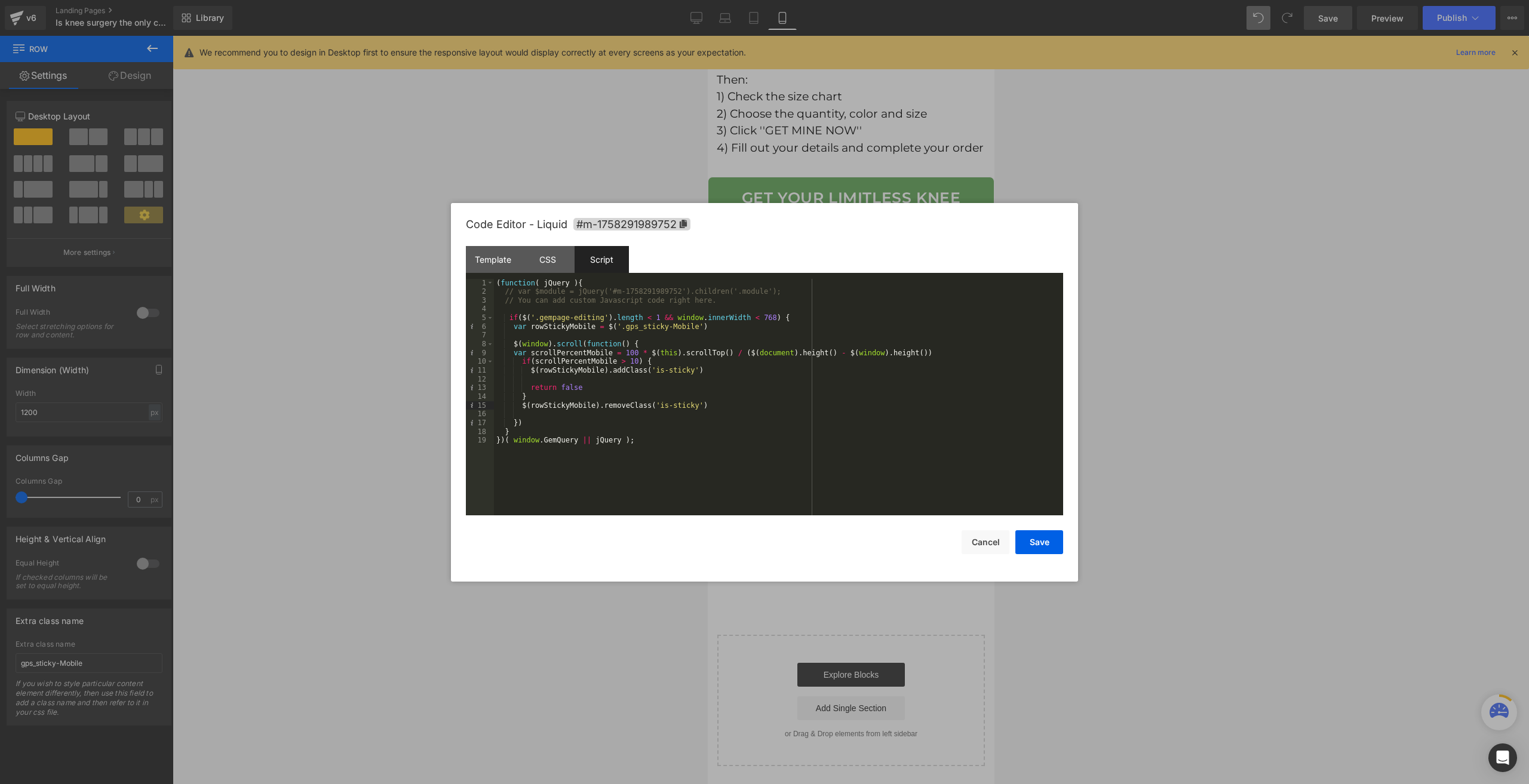
click at [679, 371] on div "( function ( jQuery ) { // var $module = jQuery('#m-1758291989752').children('.…" at bounding box center [779, 406] width 569 height 254
click at [642, 367] on div "( function ( jQuery ) { // var $module = jQuery('#m-1758291989752').children('.…" at bounding box center [779, 406] width 569 height 254
drag, startPoint x: 681, startPoint y: 405, endPoint x: 686, endPoint y: 397, distance: 9.4
click at [647, 403] on div "( function ( jQuery ) { // var $module = jQuery('#m-1758291989752').children('.…" at bounding box center [779, 406] width 569 height 254
click at [648, 405] on div "( function ( jQuery ) { // var $module = jQuery('#m-1758291989752').children('.…" at bounding box center [779, 406] width 569 height 254
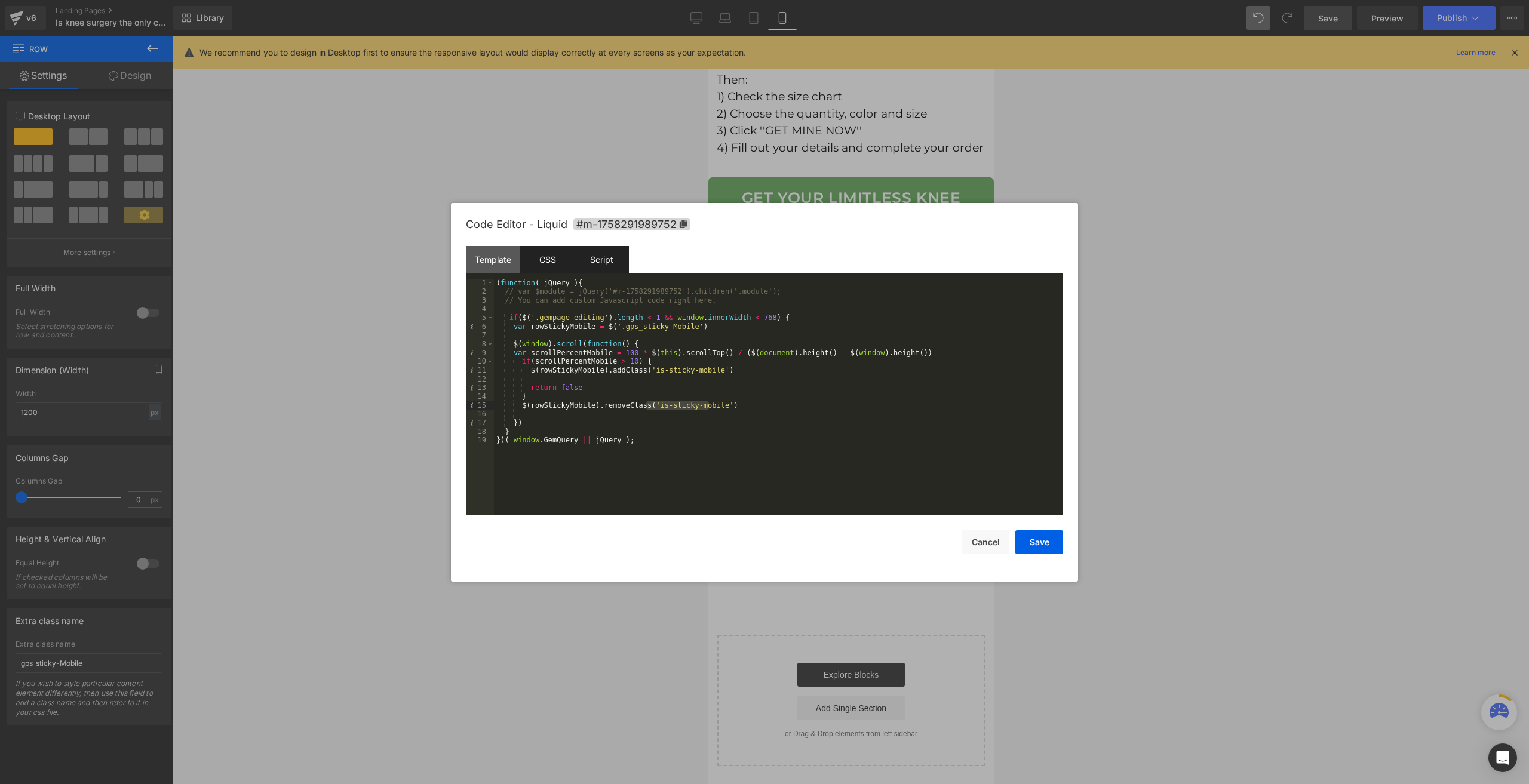
click at [561, 262] on div "CSS" at bounding box center [548, 259] width 54 height 27
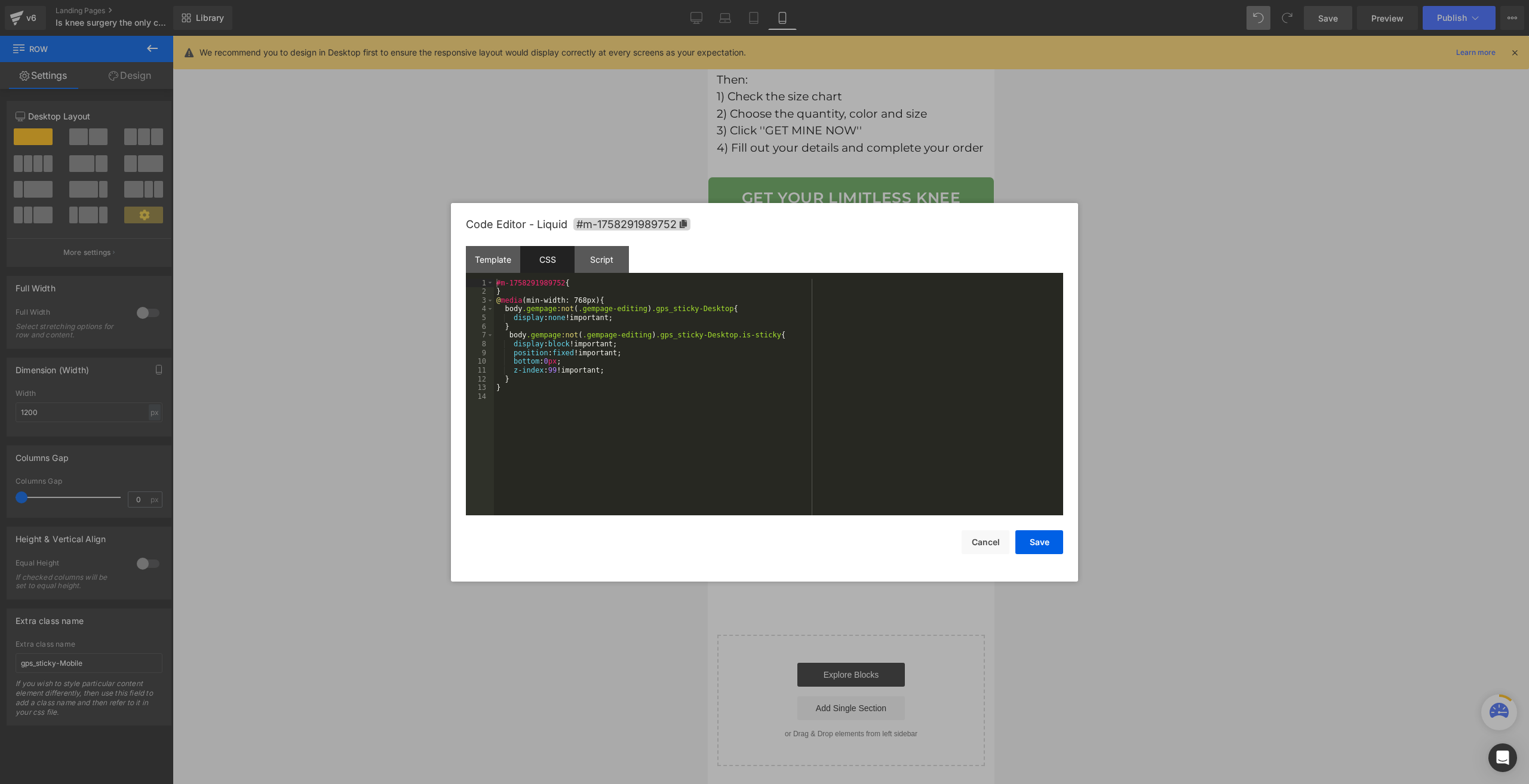
click at [593, 334] on div "#m-1758291989752 { } @ media (min-width: 768px) { body .gempage :not ( .gempage…" at bounding box center [779, 406] width 569 height 254
drag, startPoint x: 649, startPoint y: 310, endPoint x: 717, endPoint y: 308, distance: 68.0
click at [717, 308] on div "#m-1758291989752 { } @ media (min-width: 768px) { body .gempage :not ( .gempage…" at bounding box center [779, 406] width 569 height 254
click at [531, 301] on div "#m-1758291989752 { } @ media (min-width: 768px) { body .gempage :not ( .gempage…" at bounding box center [779, 406] width 569 height 254
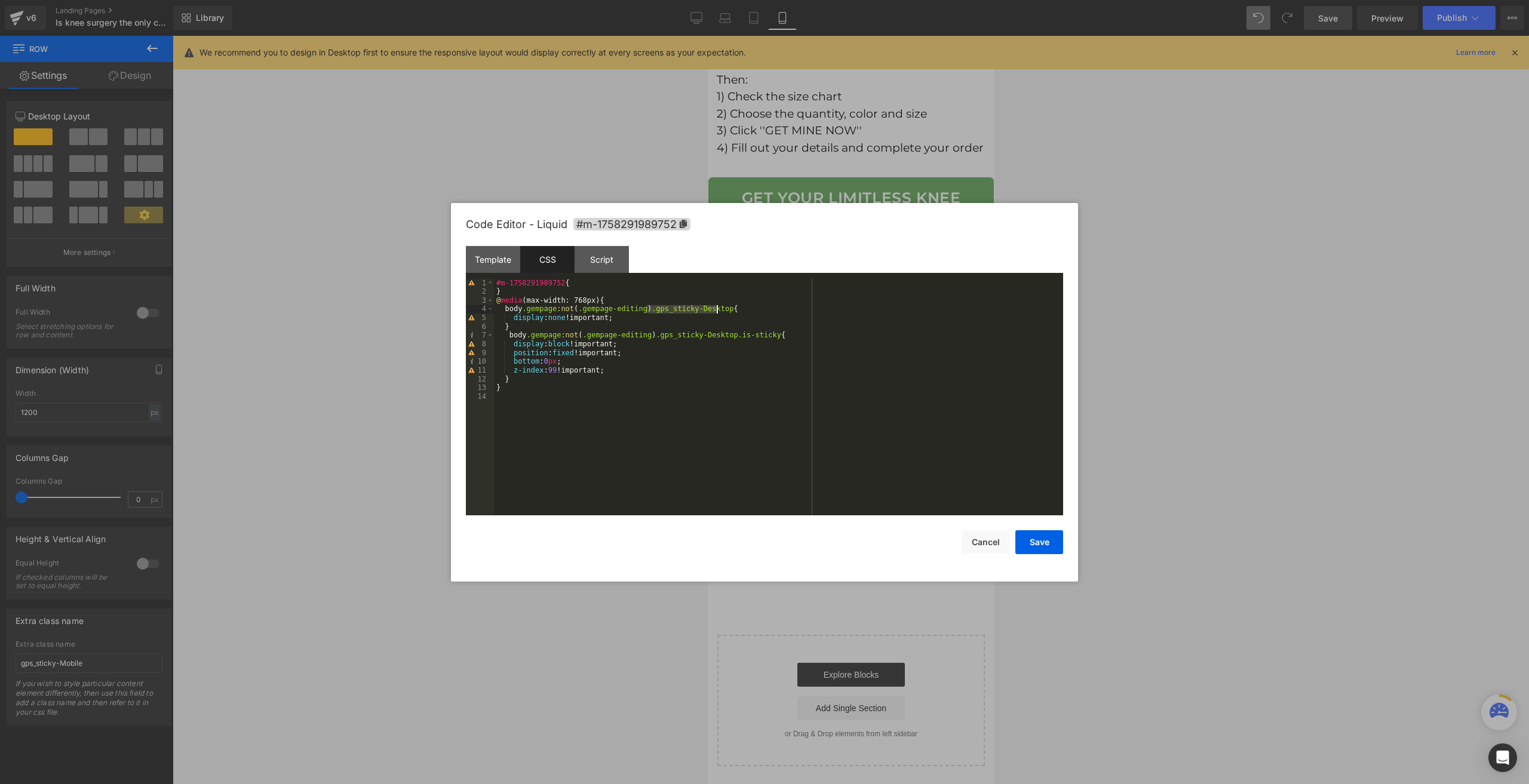
drag, startPoint x: 647, startPoint y: 308, endPoint x: 716, endPoint y: 312, distance: 69.1
click at [716, 312] on div "#m-1758291989752 { } @ media (max-width: 768px) { body .gempage :not ( .gempage…" at bounding box center [779, 406] width 569 height 254
drag, startPoint x: 649, startPoint y: 337, endPoint x: 720, endPoint y: 337, distance: 71.0
click at [720, 337] on div "#m-1758291989752 { } @ media (max-width: 768px) { body .gempage :not ( .gempage…" at bounding box center [779, 406] width 569 height 254
click at [1029, 544] on button "Save" at bounding box center [1039, 543] width 48 height 24
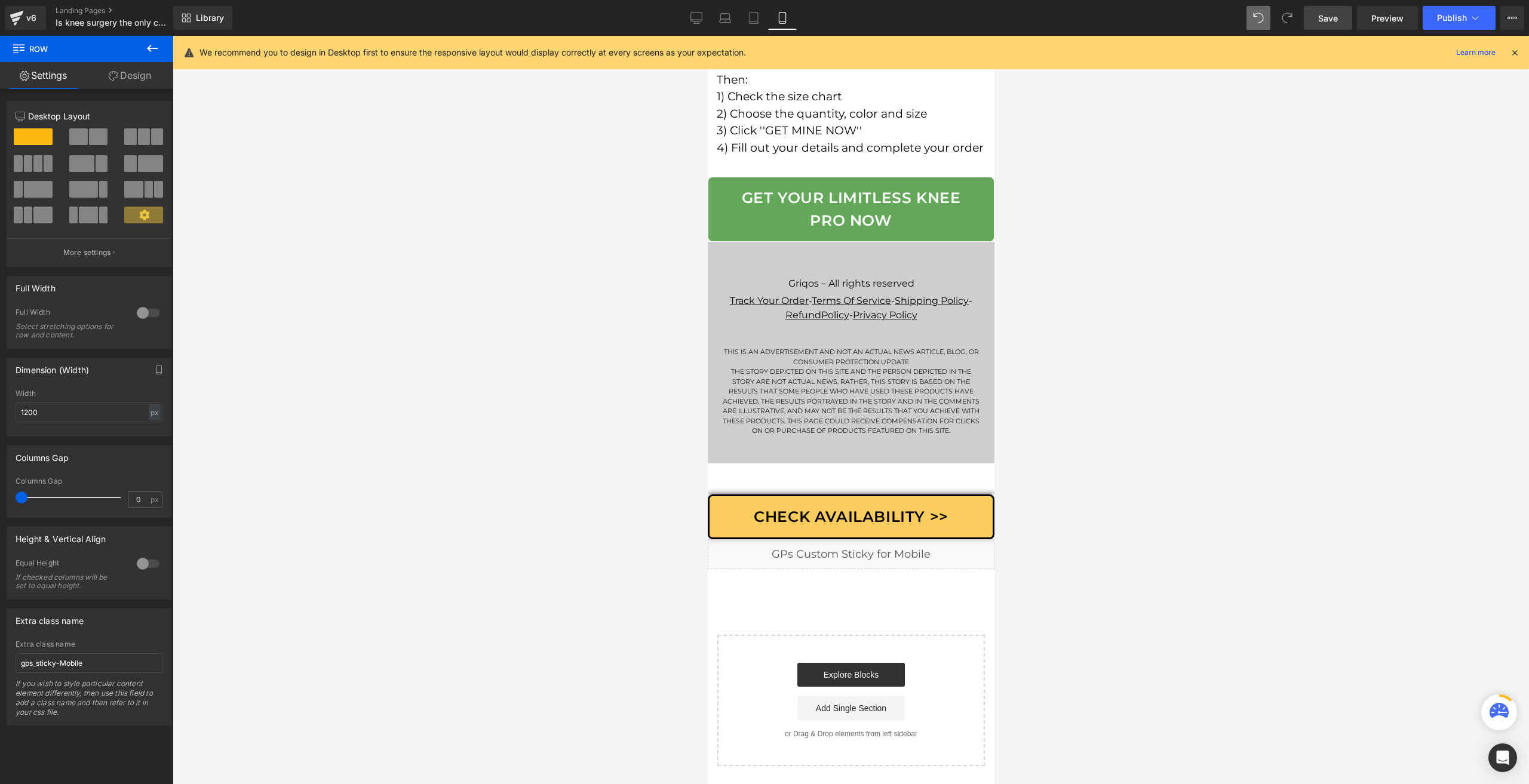
click at [1318, 18] on link "Save" at bounding box center [1328, 18] width 49 height 24
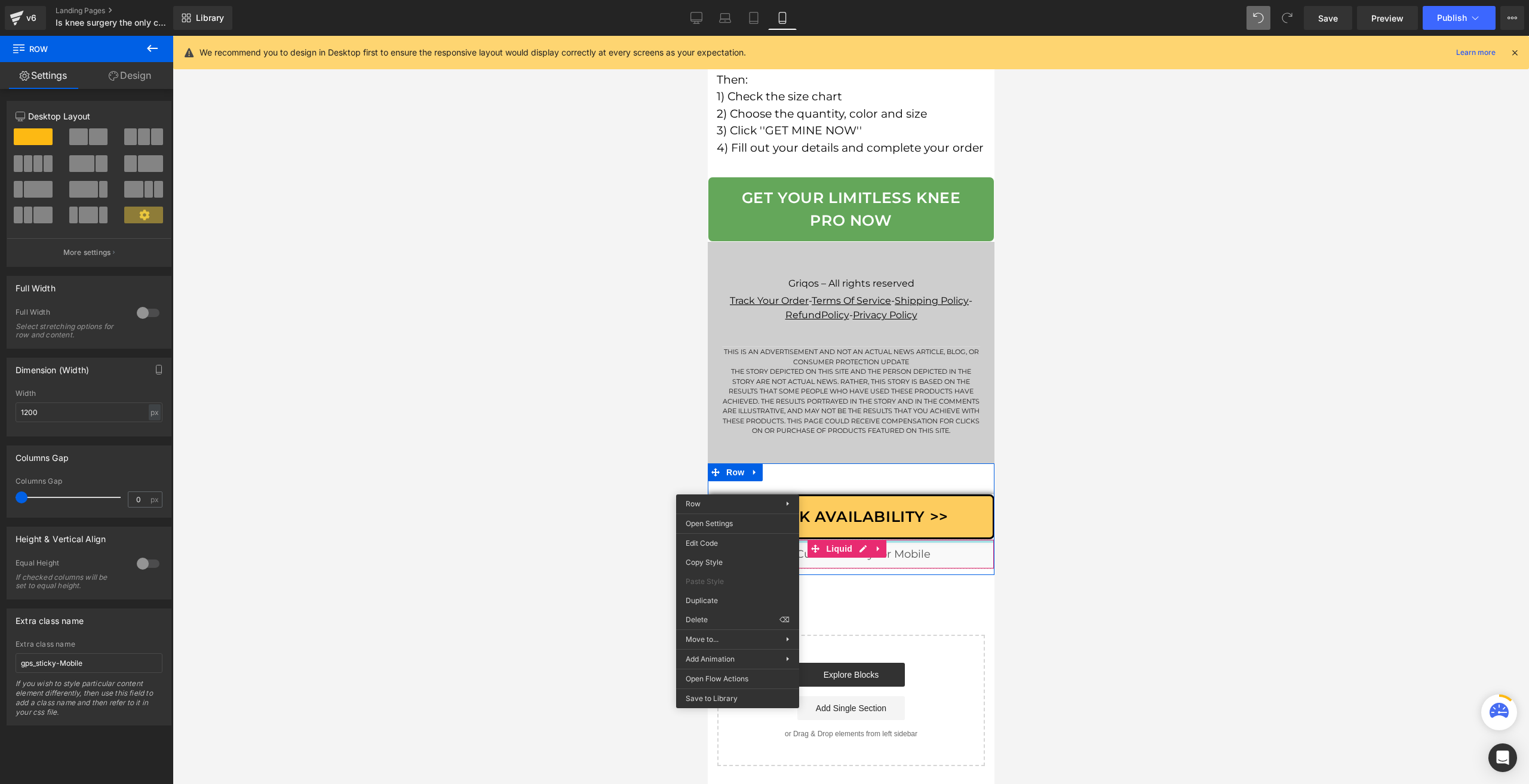
click at [886, 549] on div "Liquid" at bounding box center [850, 554] width 287 height 30
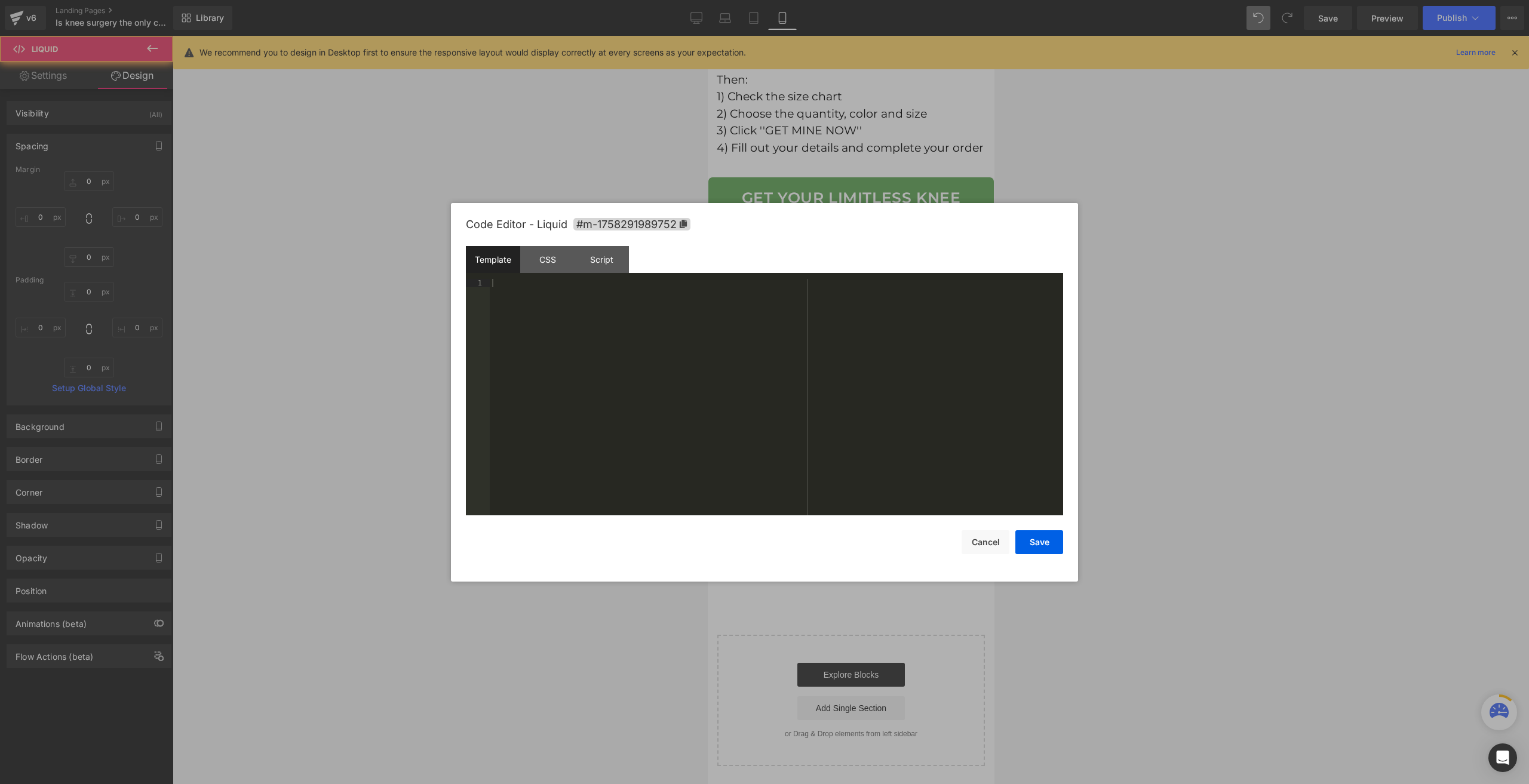
click at [857, 553] on div "Liquid" at bounding box center [850, 554] width 287 height 30
click at [563, 264] on div "CSS" at bounding box center [548, 259] width 54 height 27
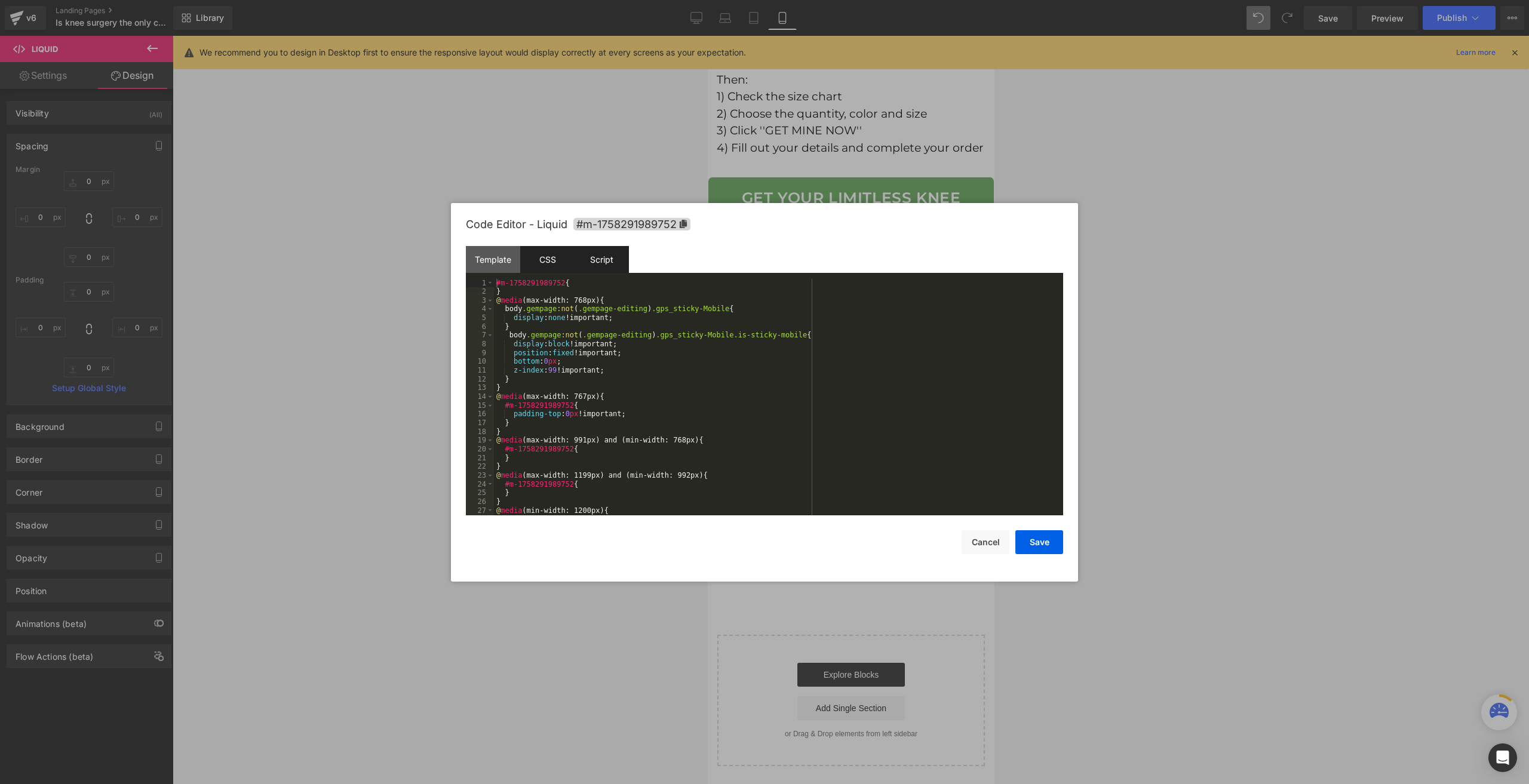
click at [593, 256] on div "Script" at bounding box center [602, 259] width 54 height 27
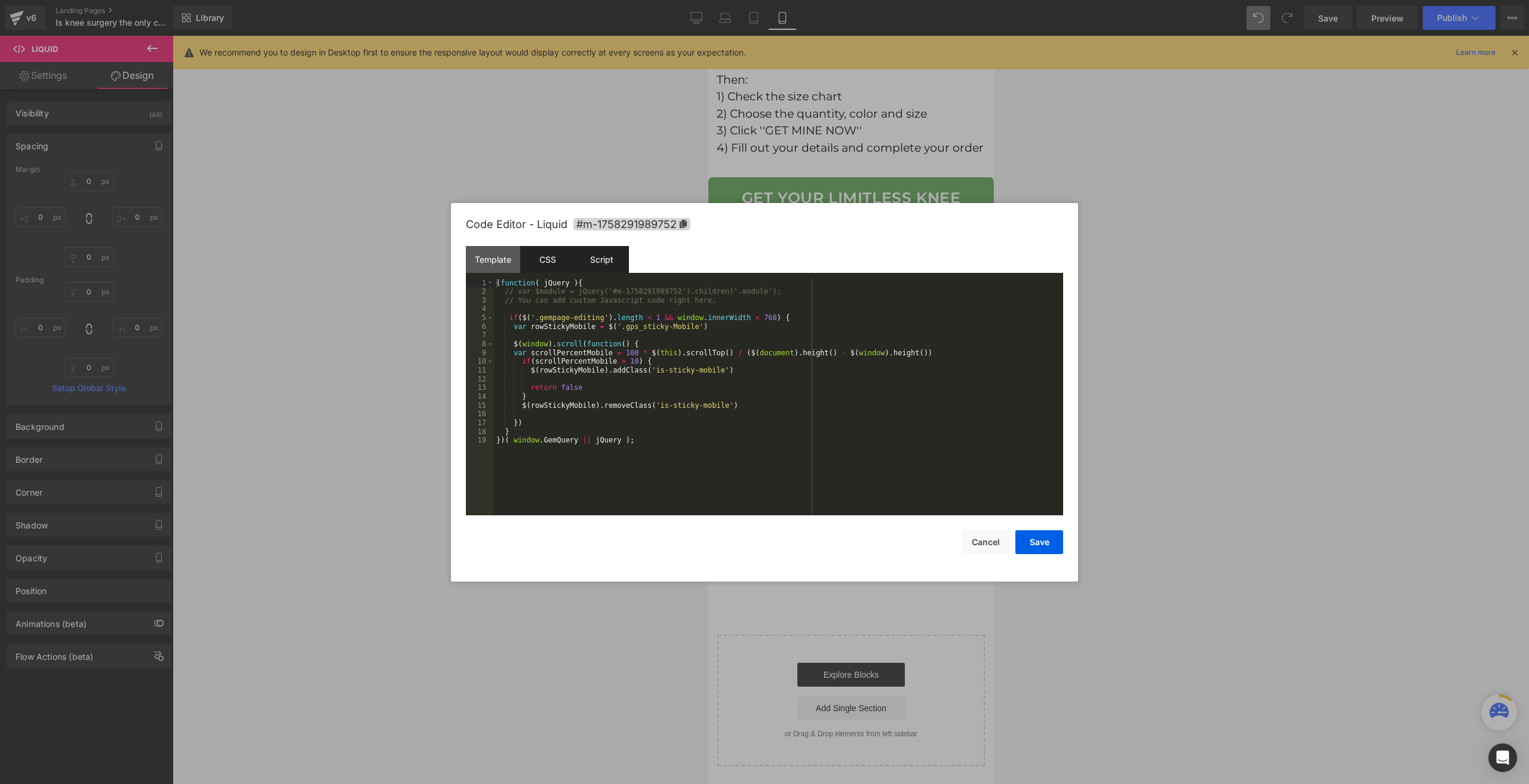
click at [550, 261] on div "CSS" at bounding box center [548, 259] width 54 height 27
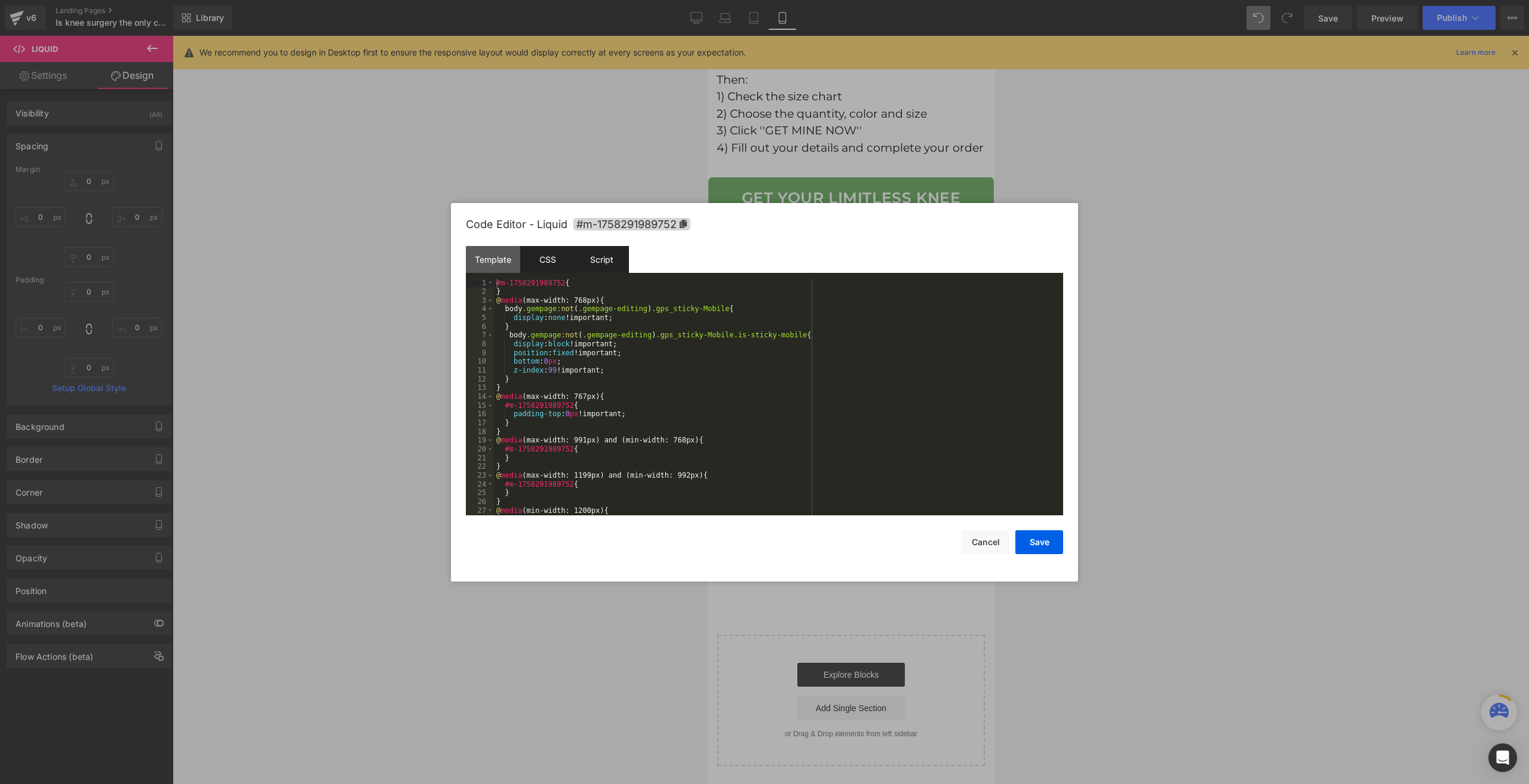
click at [600, 264] on div "Script" at bounding box center [602, 259] width 54 height 27
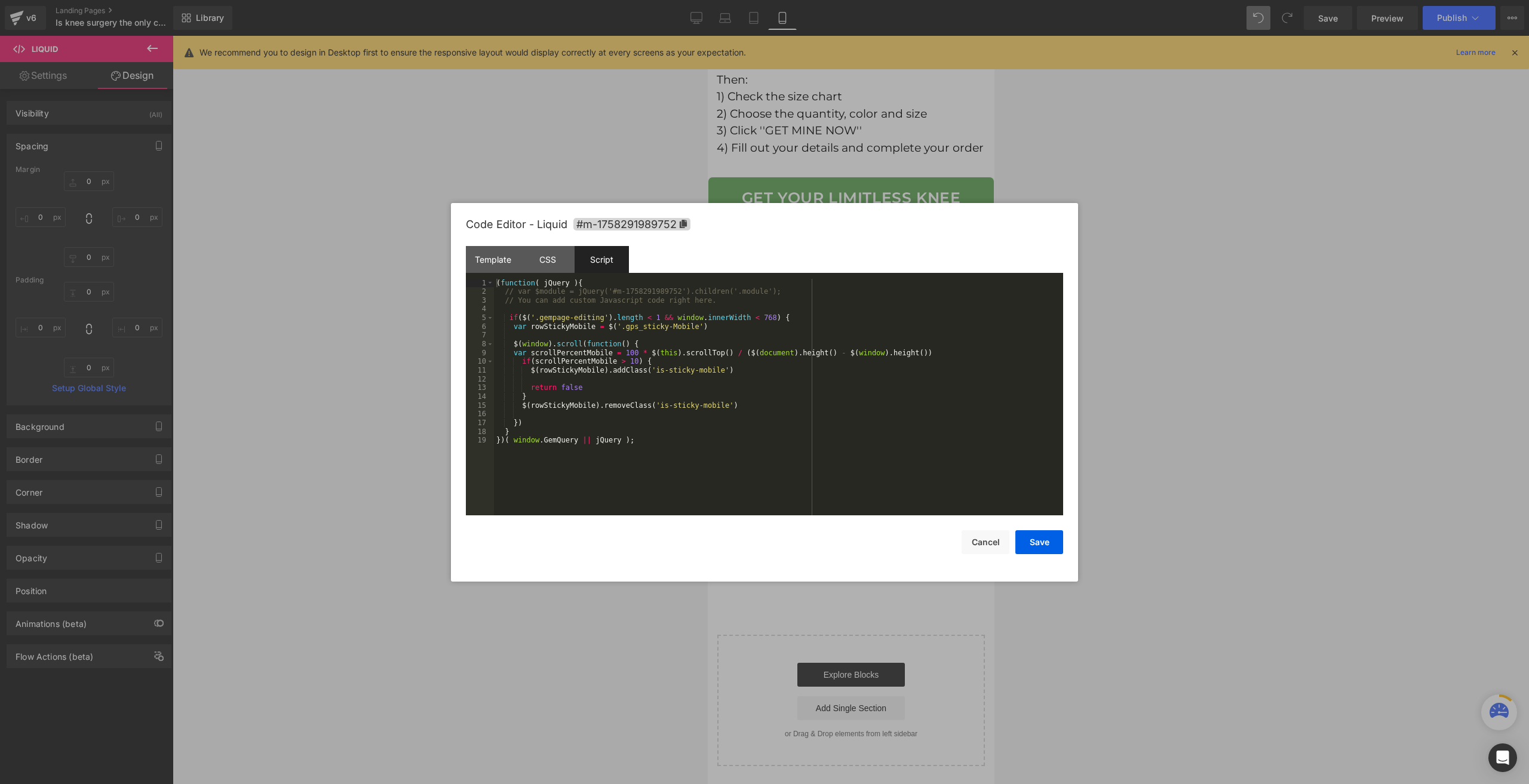
click at [606, 377] on div "( function ( jQuery ) { // var $module = jQuery('#m-1758291989752').children('.…" at bounding box center [779, 406] width 569 height 254
click at [567, 270] on div "CSS" at bounding box center [548, 259] width 54 height 27
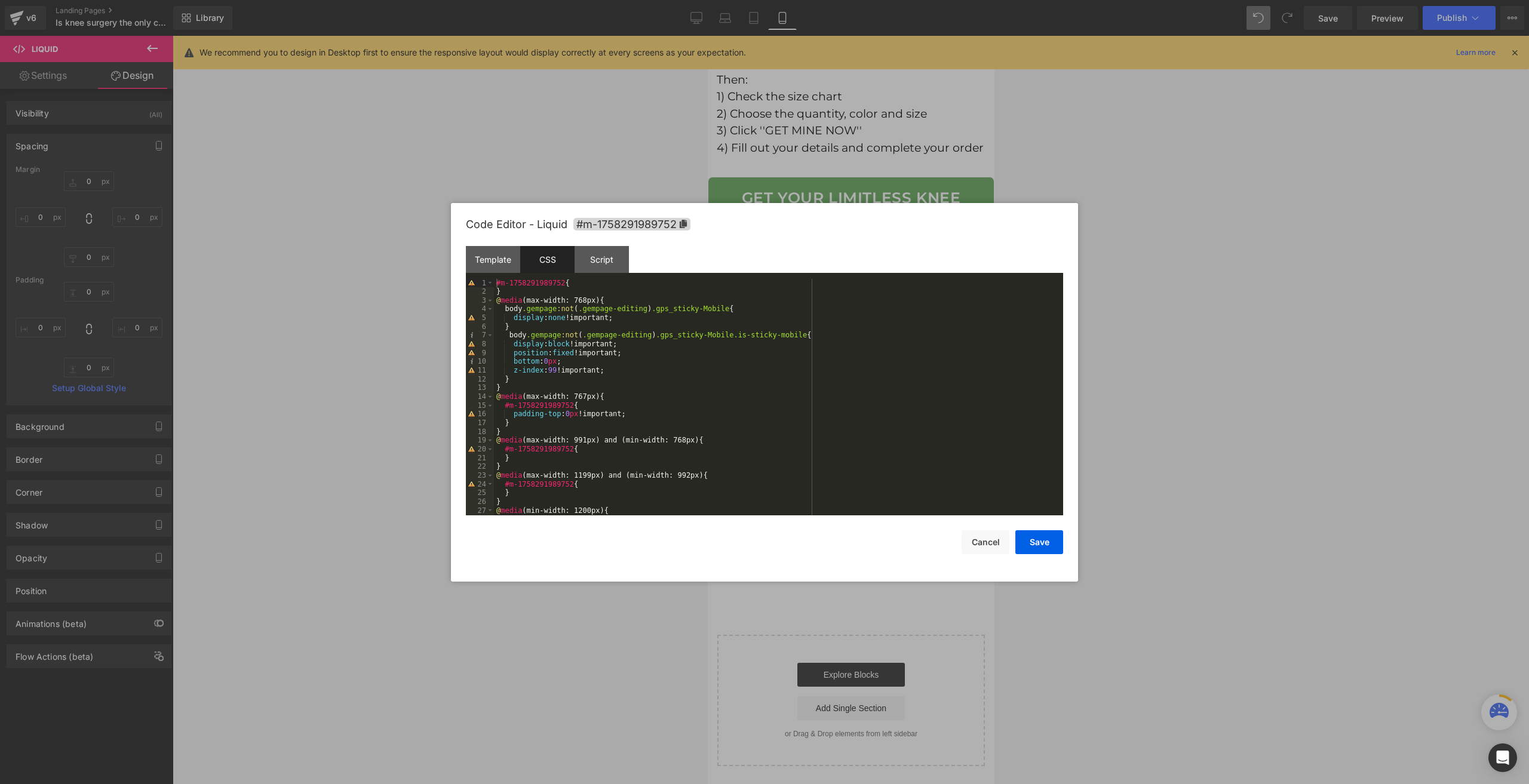
scroll to position [0, 0]
click at [993, 544] on button "Cancel" at bounding box center [985, 543] width 48 height 24
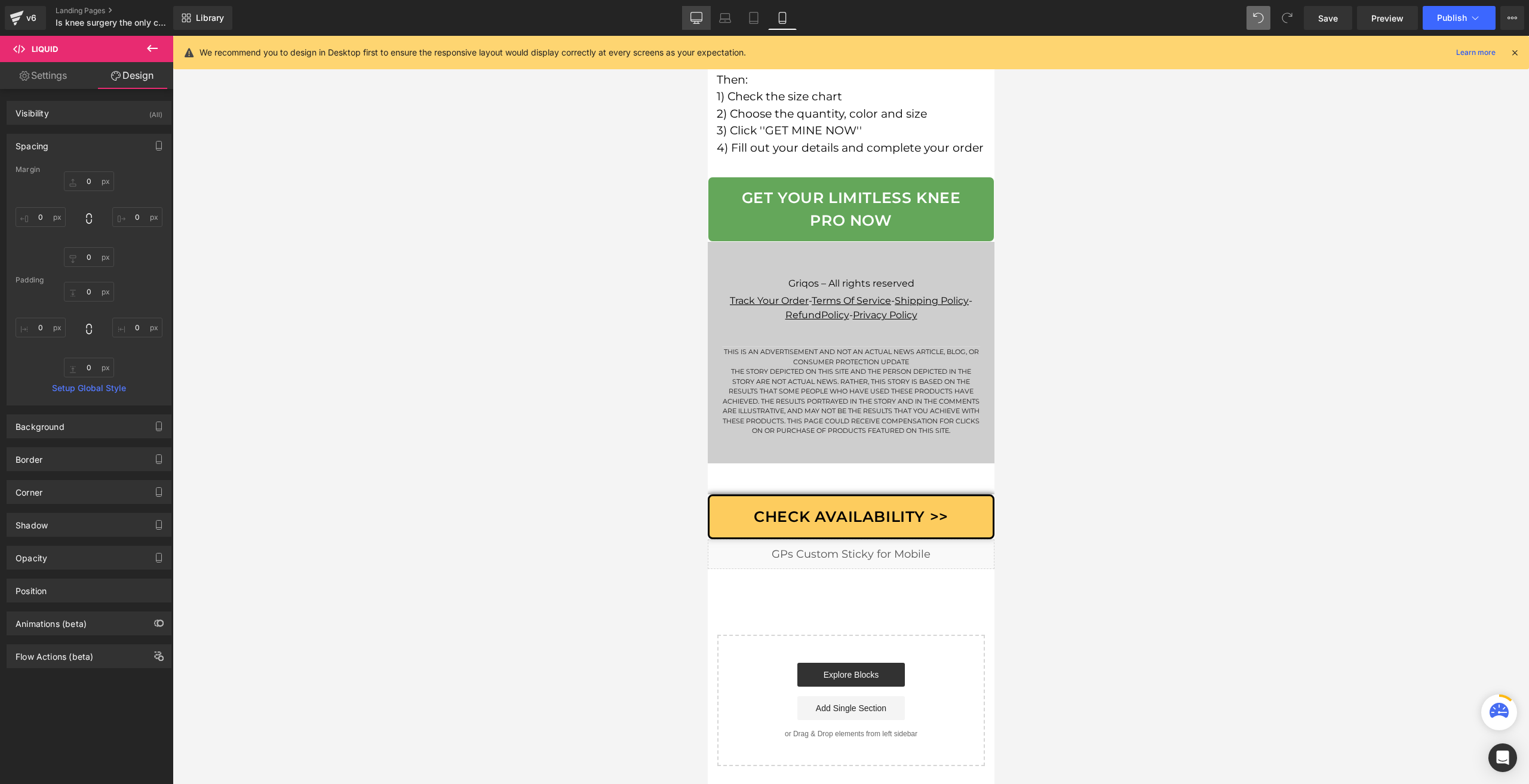
click at [708, 22] on link "Desktop" at bounding box center [696, 18] width 29 height 24
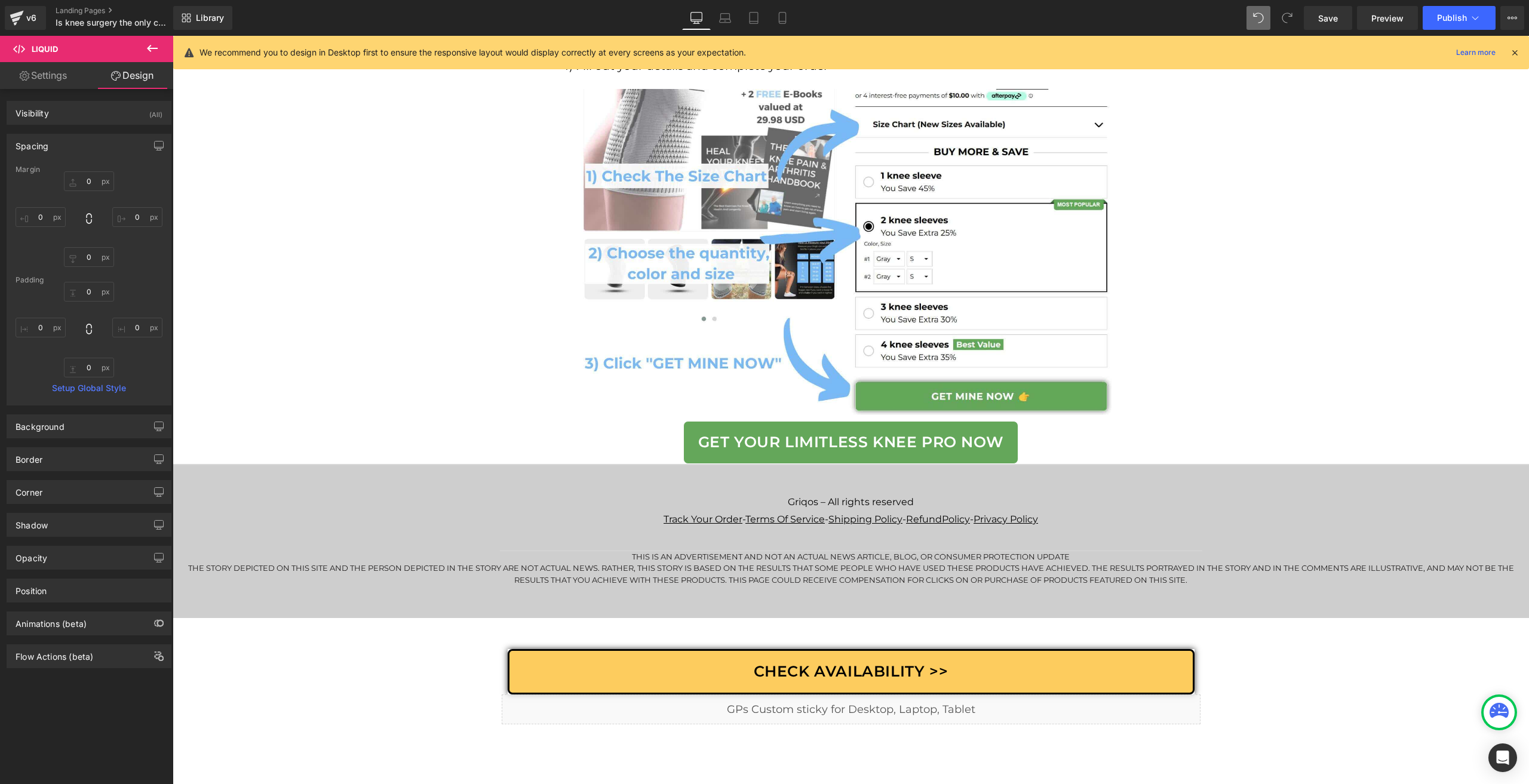
scroll to position [7366, 0]
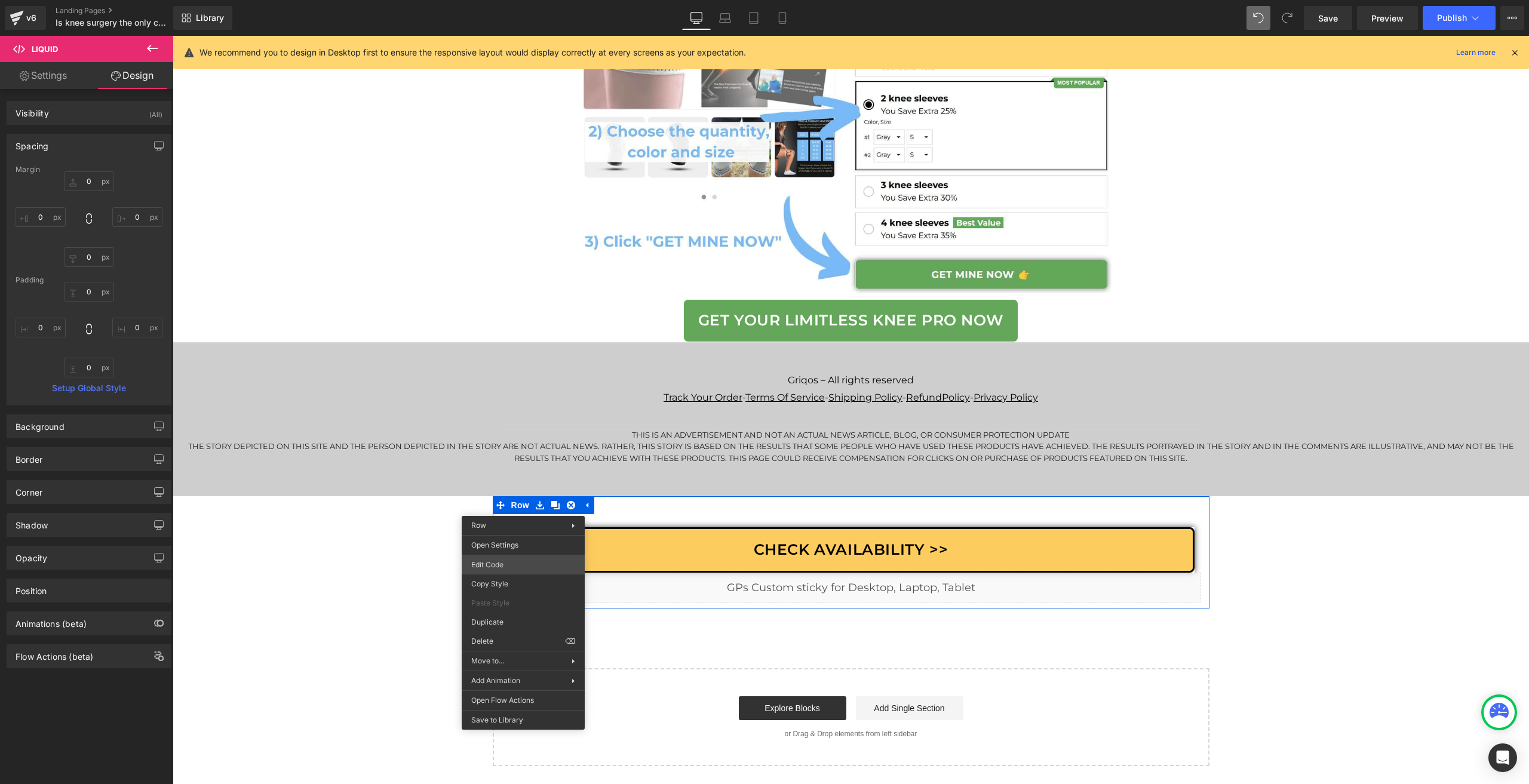
click at [487, 0] on div "Row You are previewing how the will restyle your page. You can not edit Element…" at bounding box center [764, 0] width 1529 height 0
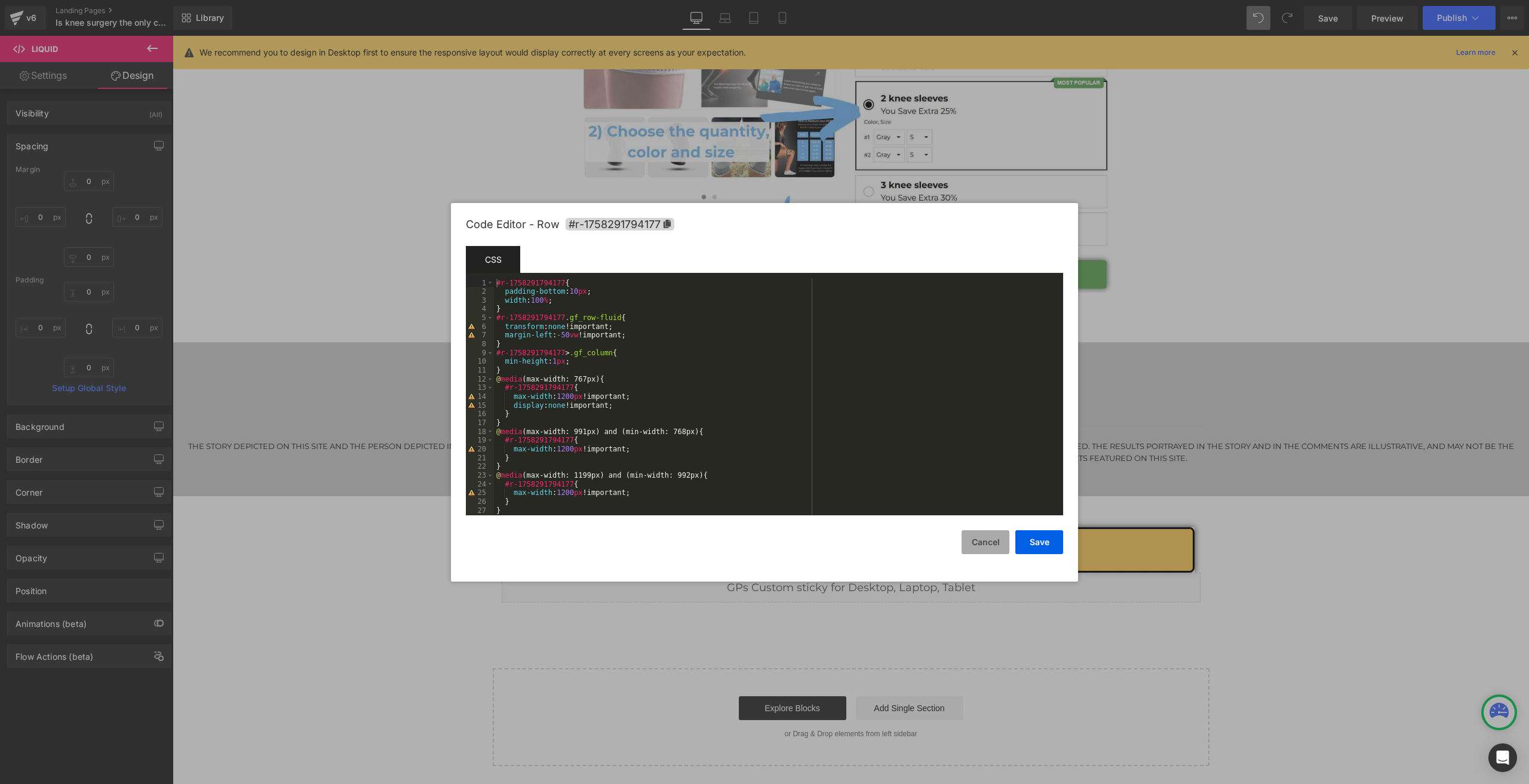
click at [982, 544] on button "Cancel" at bounding box center [985, 543] width 48 height 24
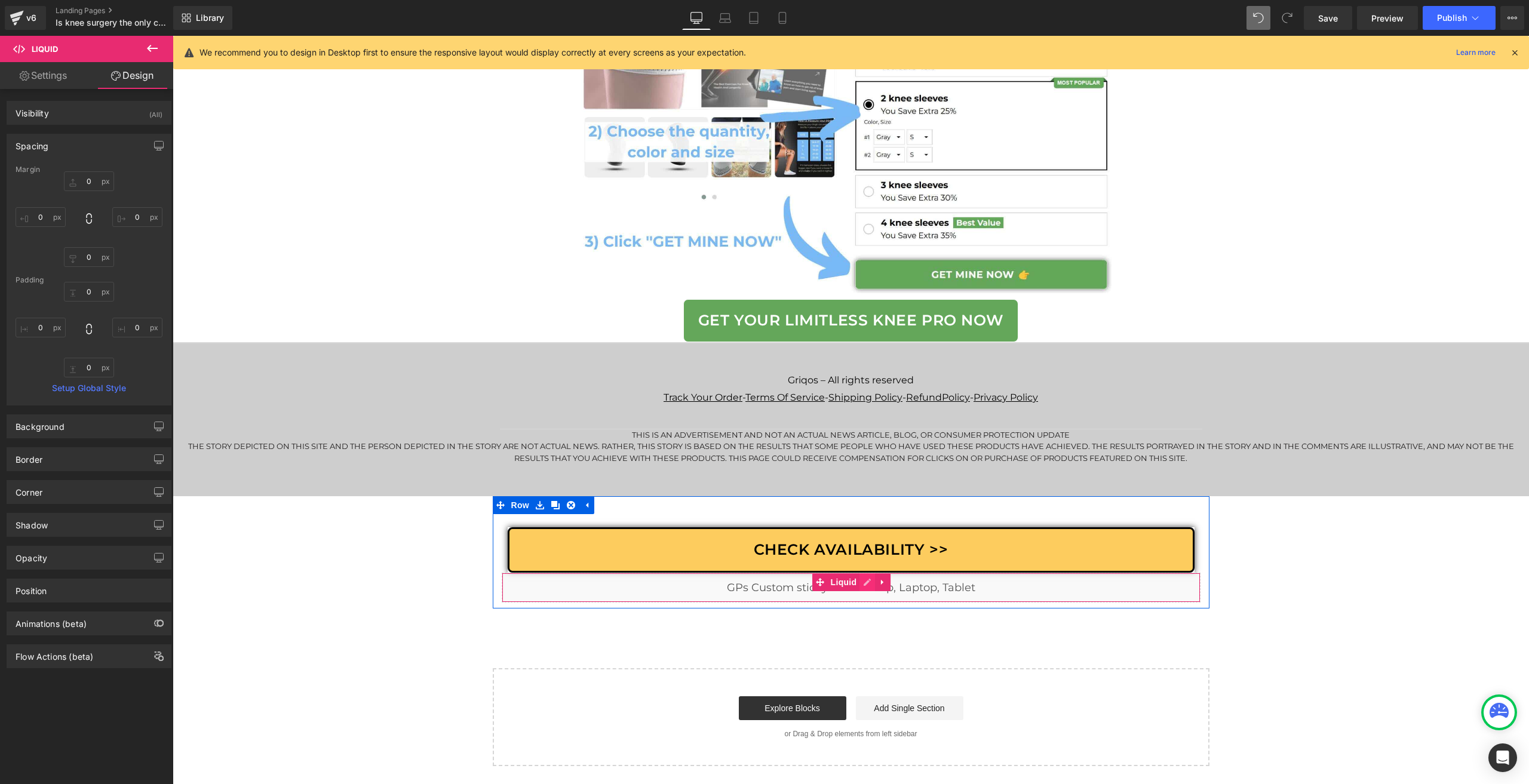
click at [857, 578] on div "Liquid" at bounding box center [851, 588] width 699 height 30
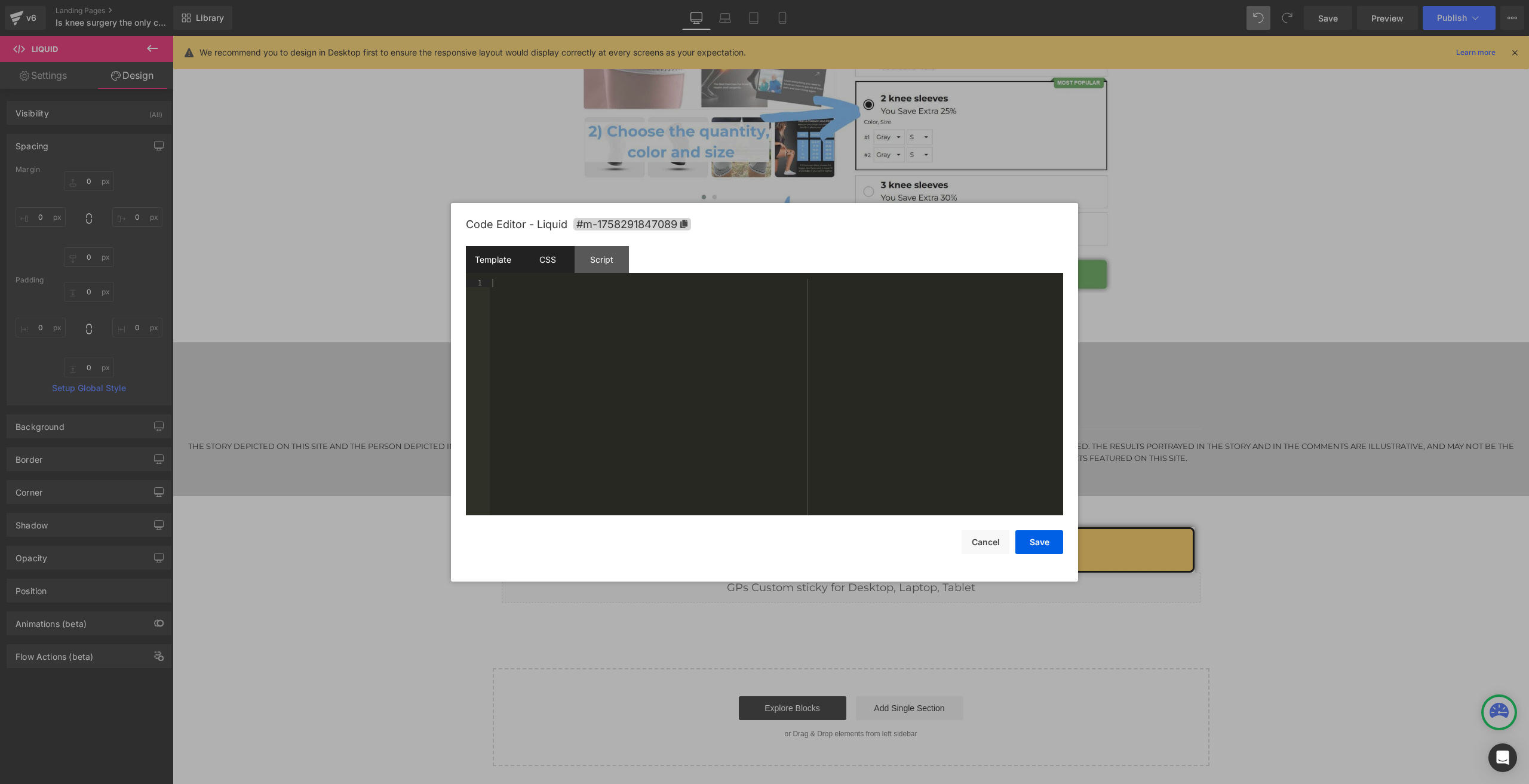
click at [571, 261] on div "CSS" at bounding box center [548, 259] width 54 height 27
click at [615, 368] on div "#m-1758291847089 { } @ media (min-width: 768px) { body .gempage :not ( .gempage…" at bounding box center [779, 406] width 569 height 254
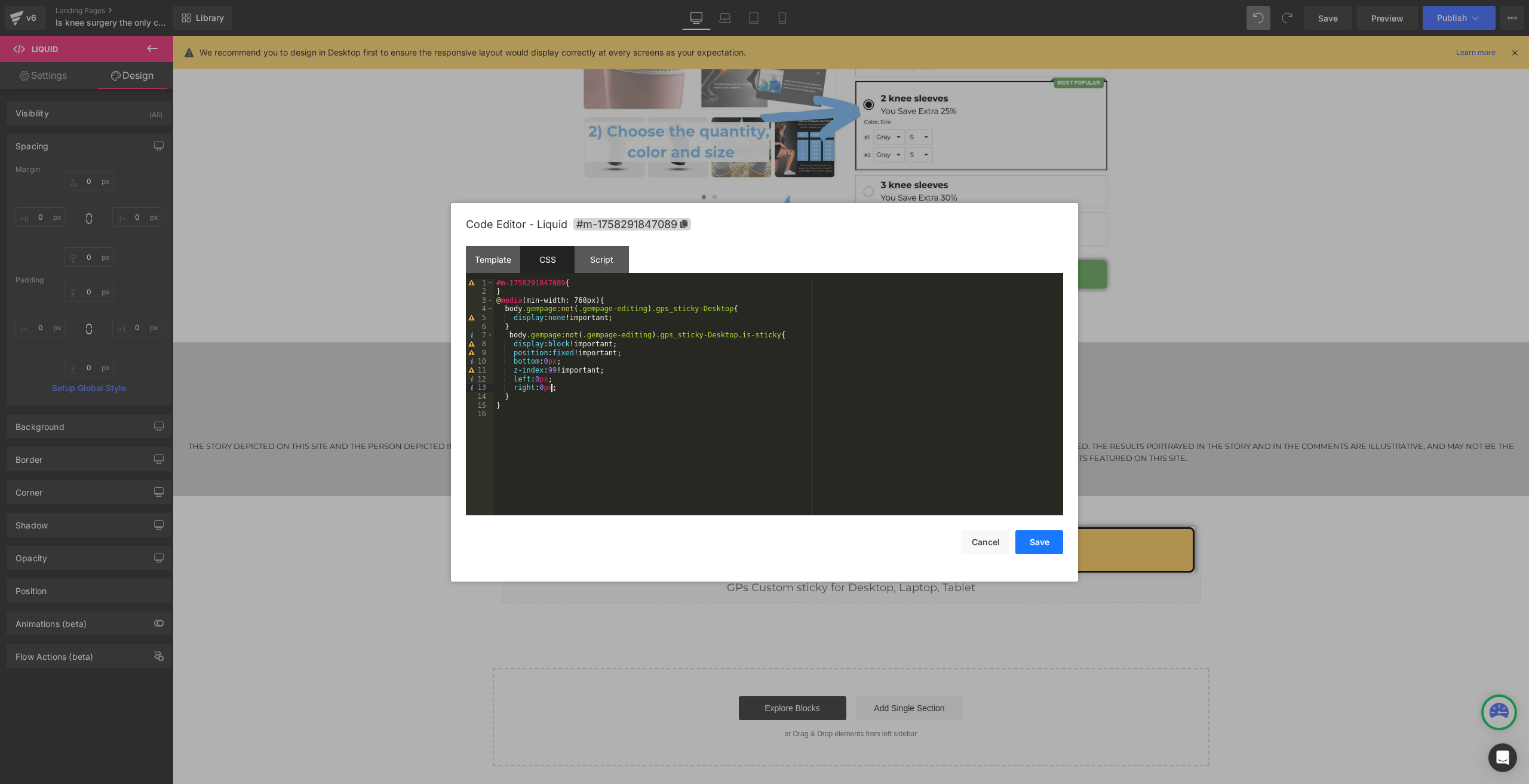
click at [1043, 537] on button "Save" at bounding box center [1039, 543] width 48 height 24
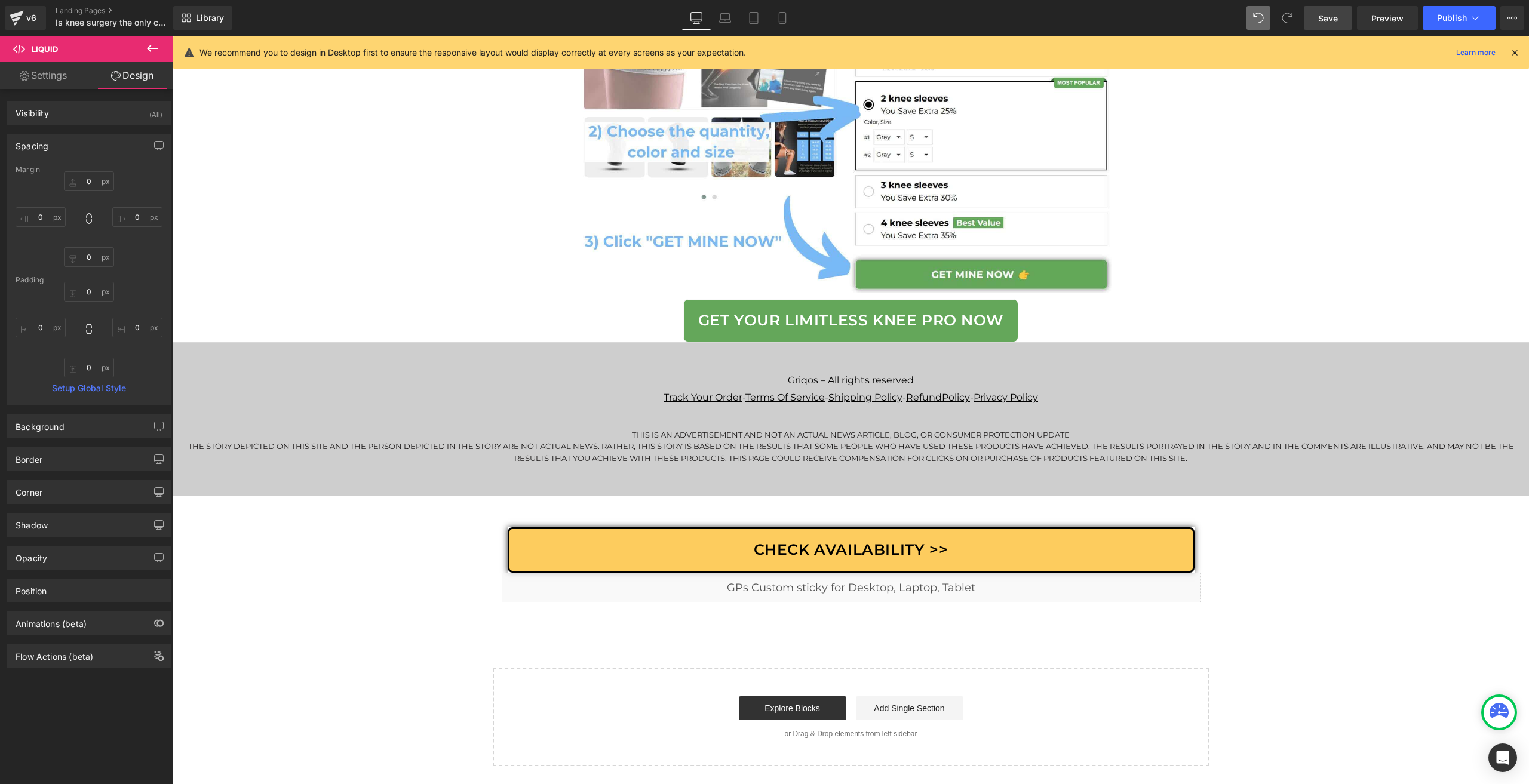
click at [1317, 25] on link "Save" at bounding box center [1328, 18] width 49 height 24
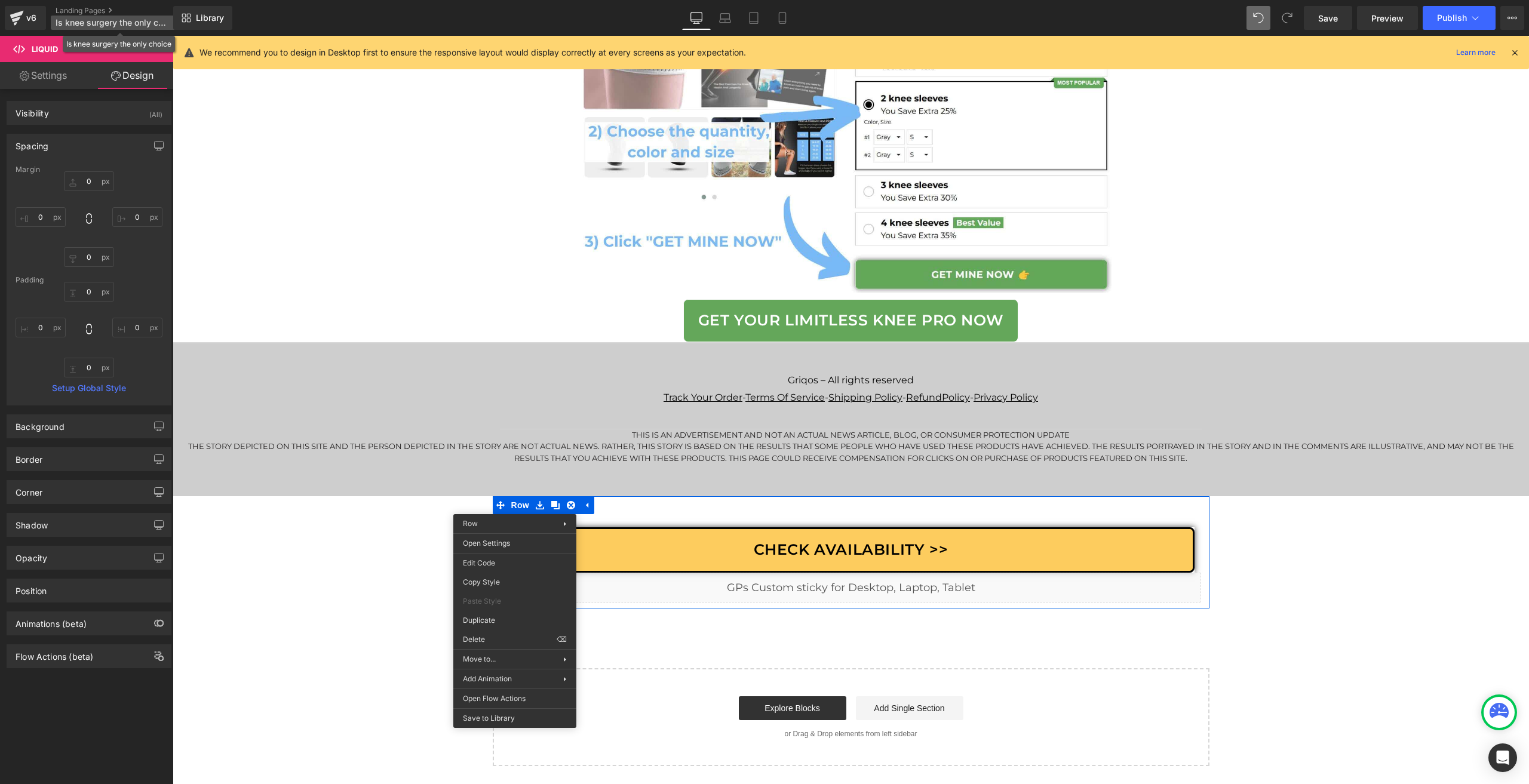
click at [171, 18] on p "Is knee surgery the only choice" at bounding box center [119, 22] width 137 height 14
click at [184, 17] on icon at bounding box center [184, 16] width 4 height 4
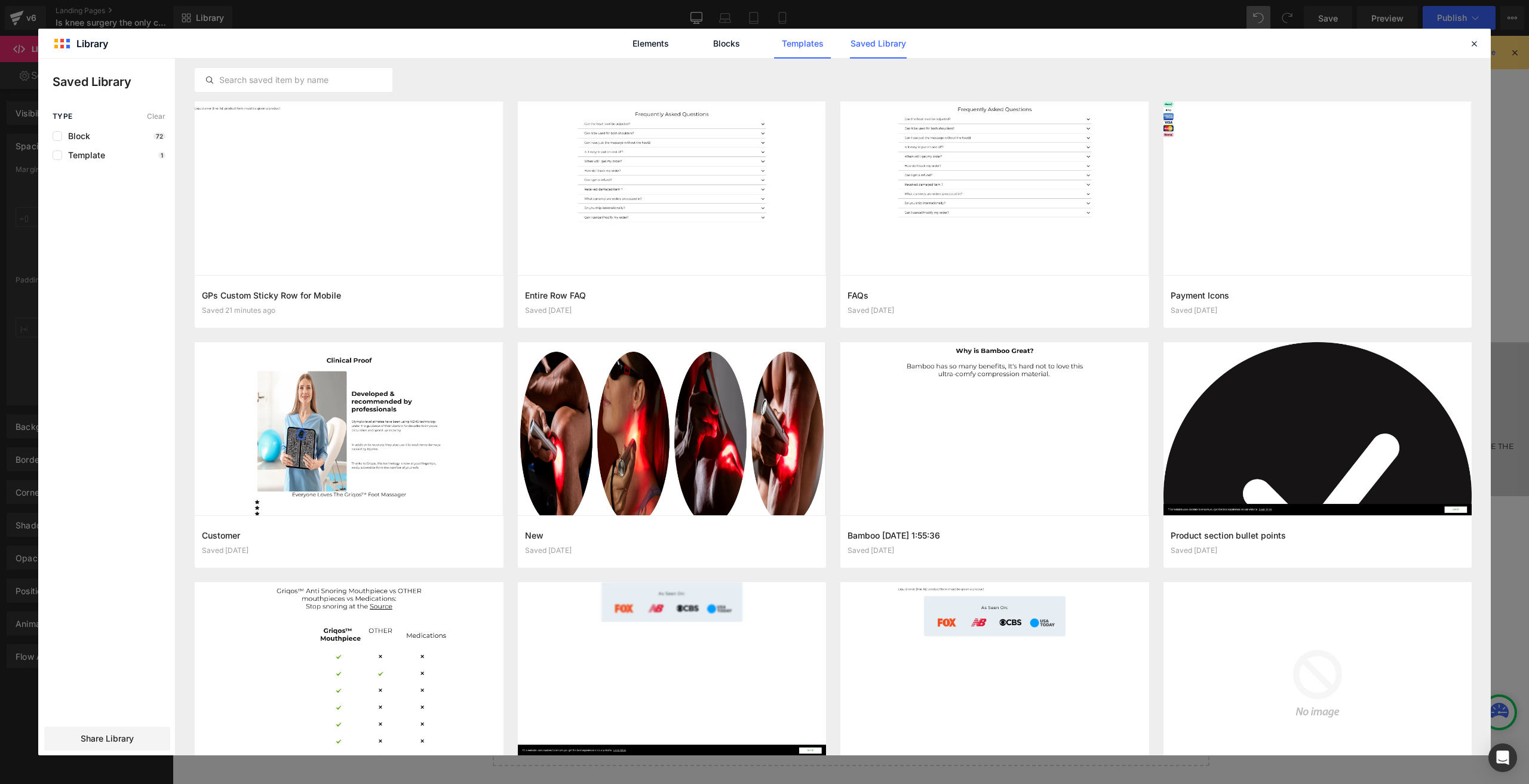
click at [807, 40] on link "Templates" at bounding box center [802, 44] width 57 height 30
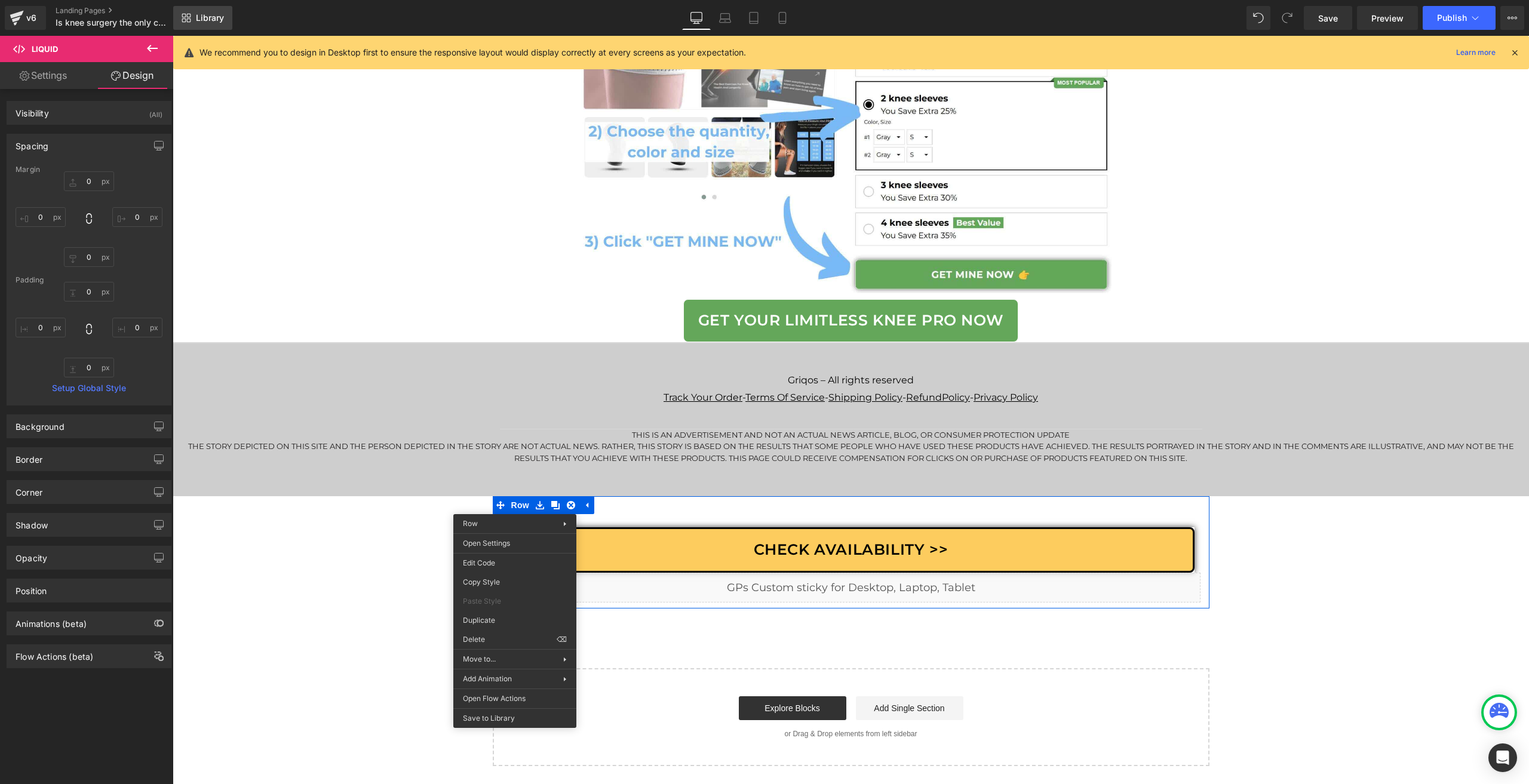
click at [216, 19] on span "Library" at bounding box center [210, 18] width 28 height 11
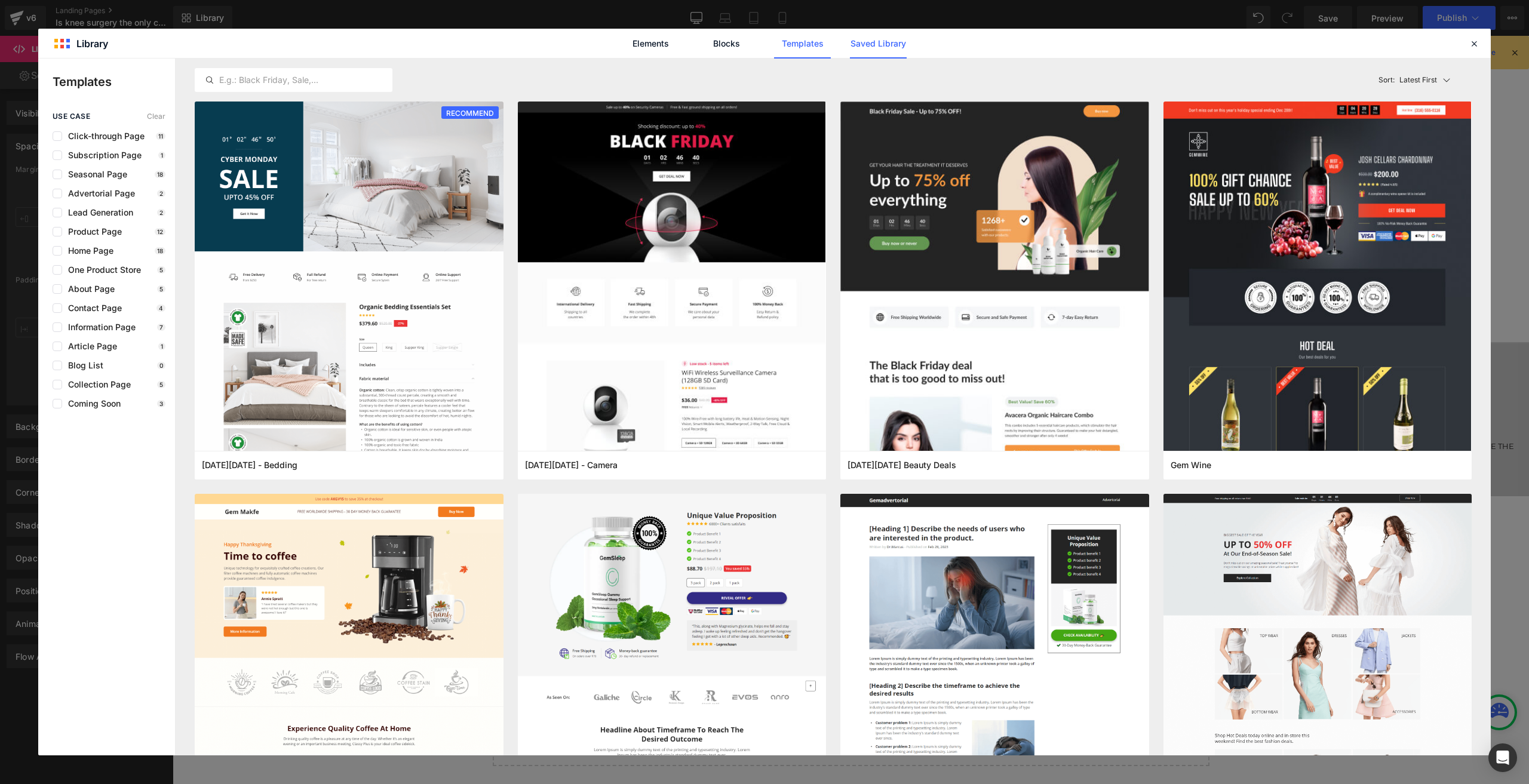
click at [887, 48] on link "Saved Library" at bounding box center [879, 44] width 57 height 30
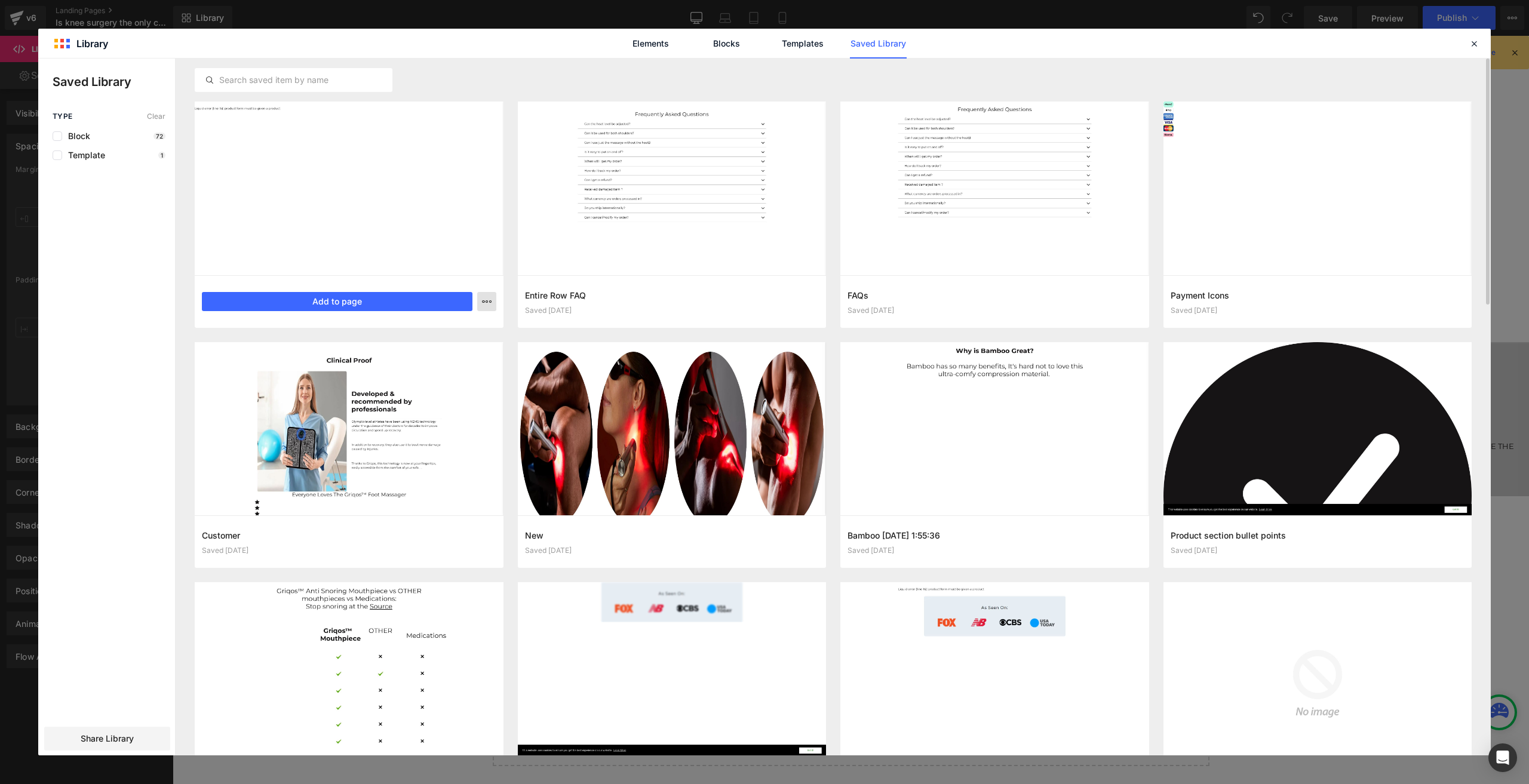
click at [482, 299] on icon "button" at bounding box center [487, 302] width 9 height 9
click at [414, 351] on div "Delete" at bounding box center [428, 353] width 136 height 25
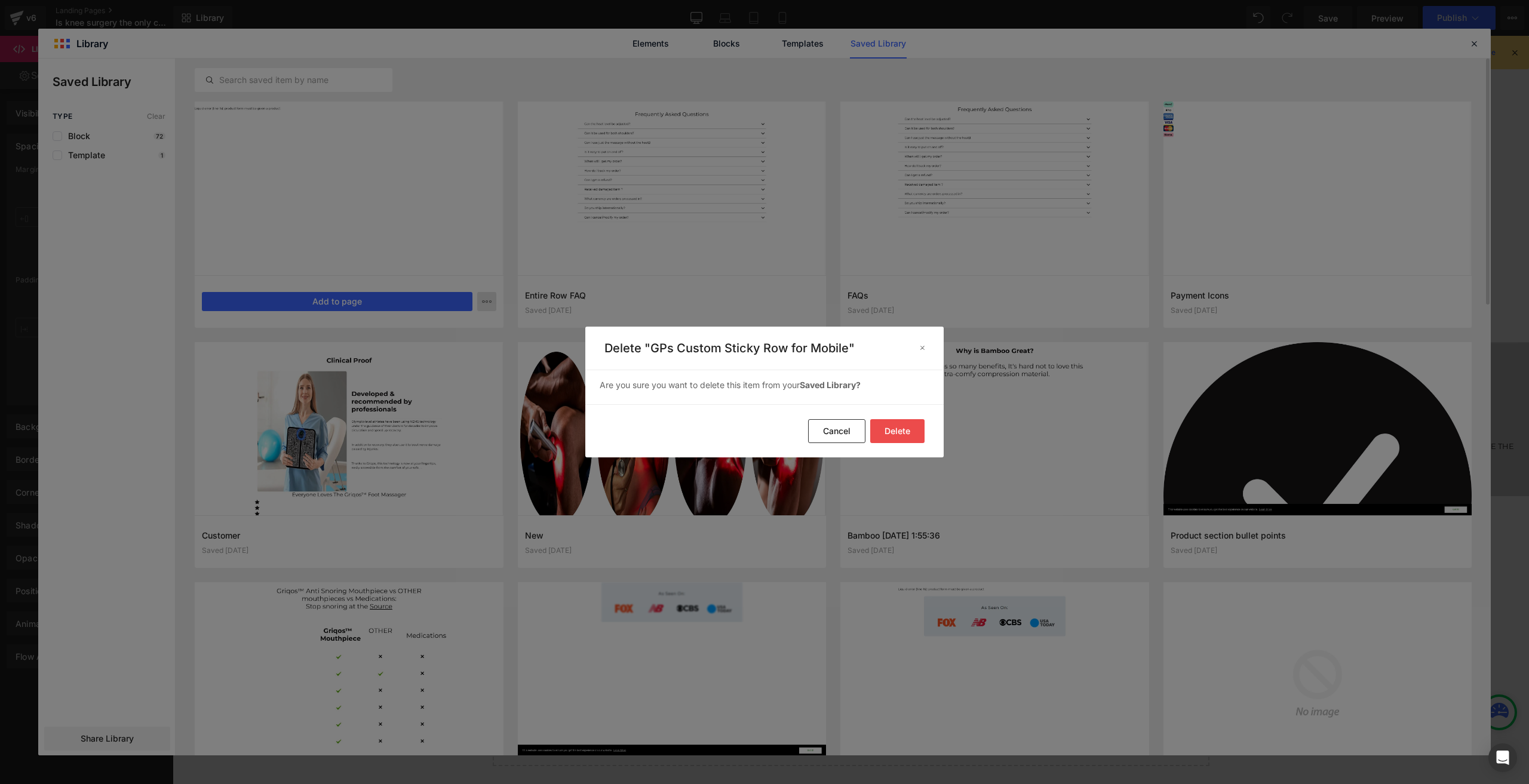
click at [887, 436] on button "Delete" at bounding box center [897, 432] width 54 height 24
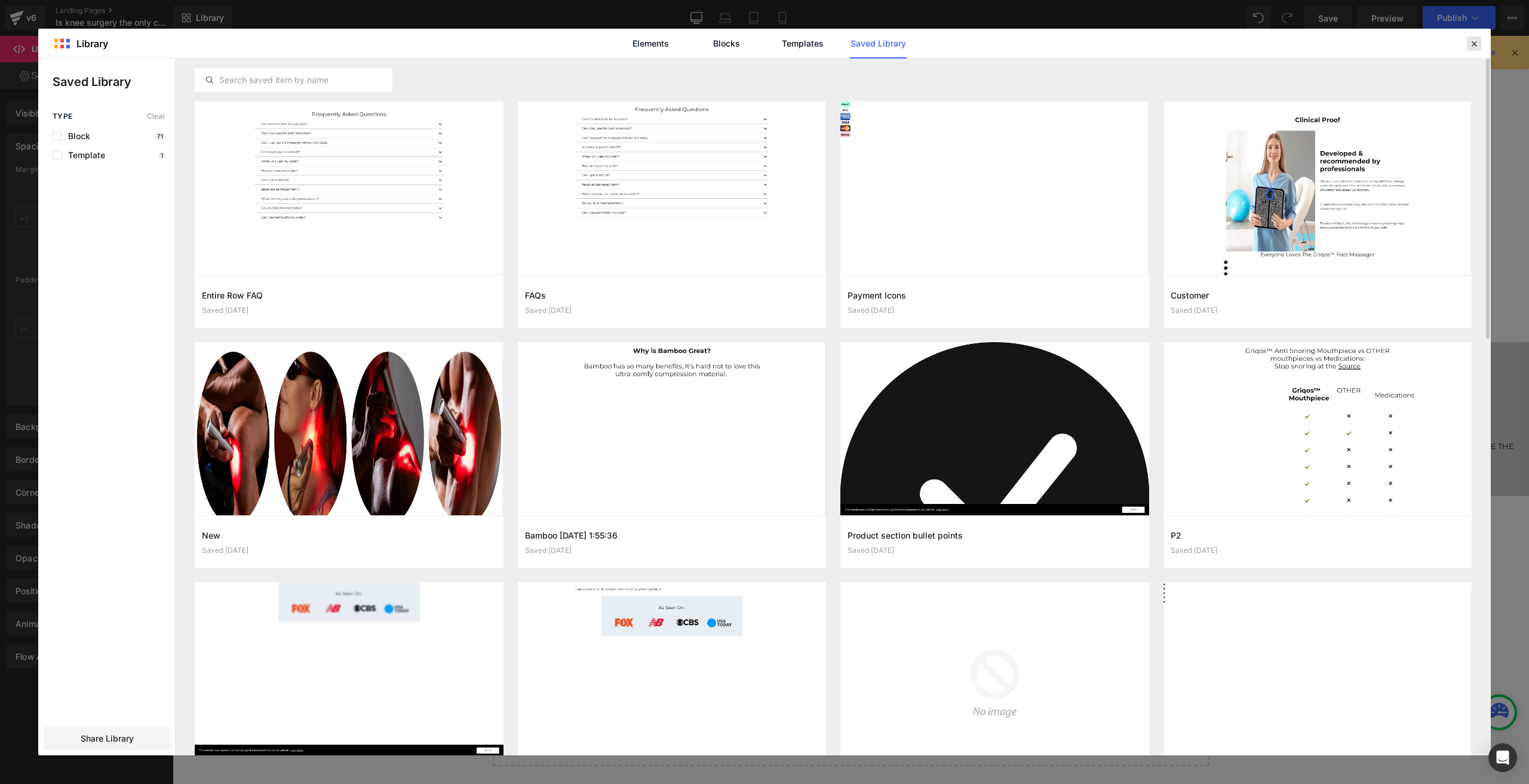
click at [1473, 44] on icon at bounding box center [1475, 44] width 11 height 11
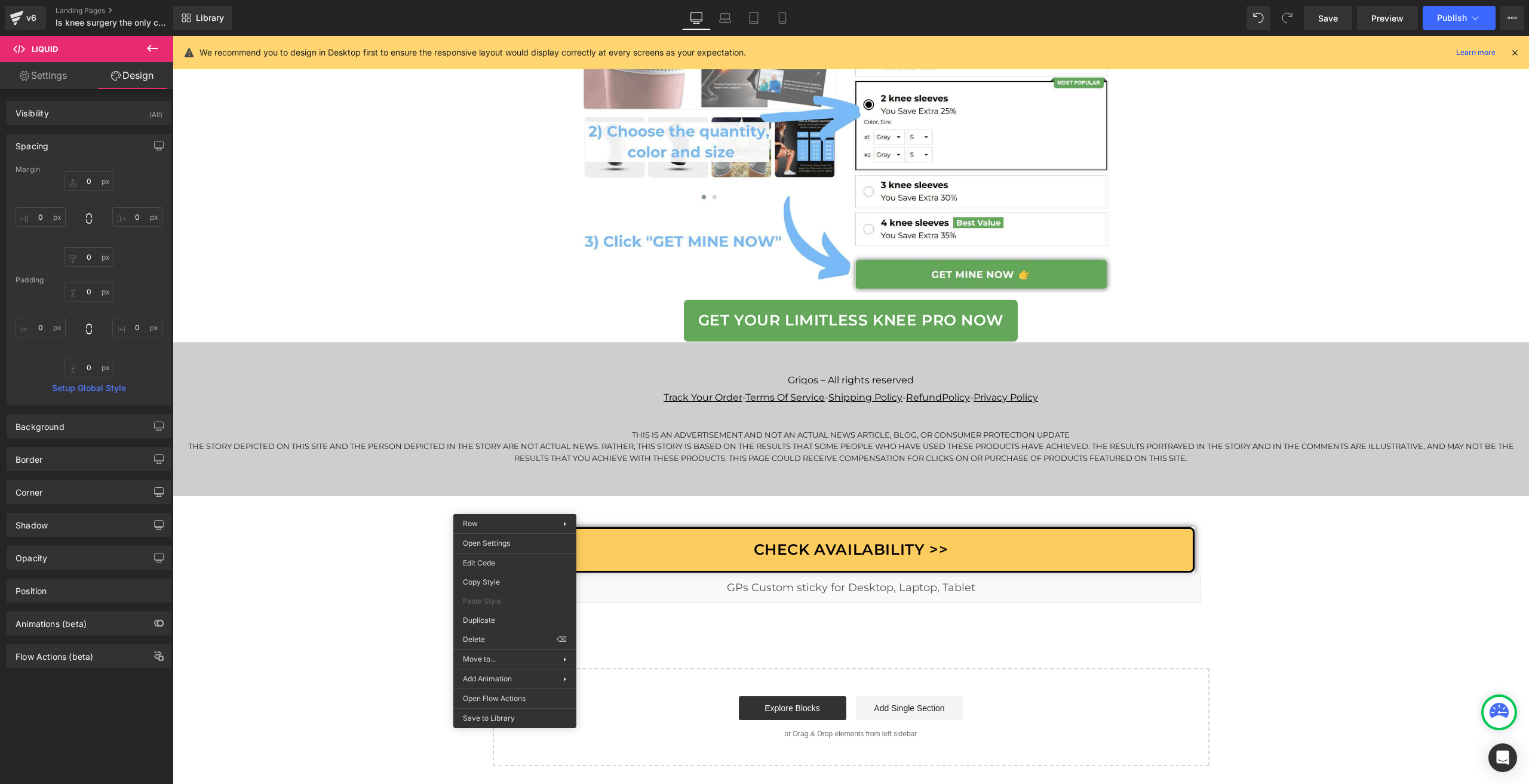
click at [514, 507] on div "Check Availability >> [GEOGRAPHIC_DATA] Product Liquid Row" at bounding box center [850, 552] width 717 height 112
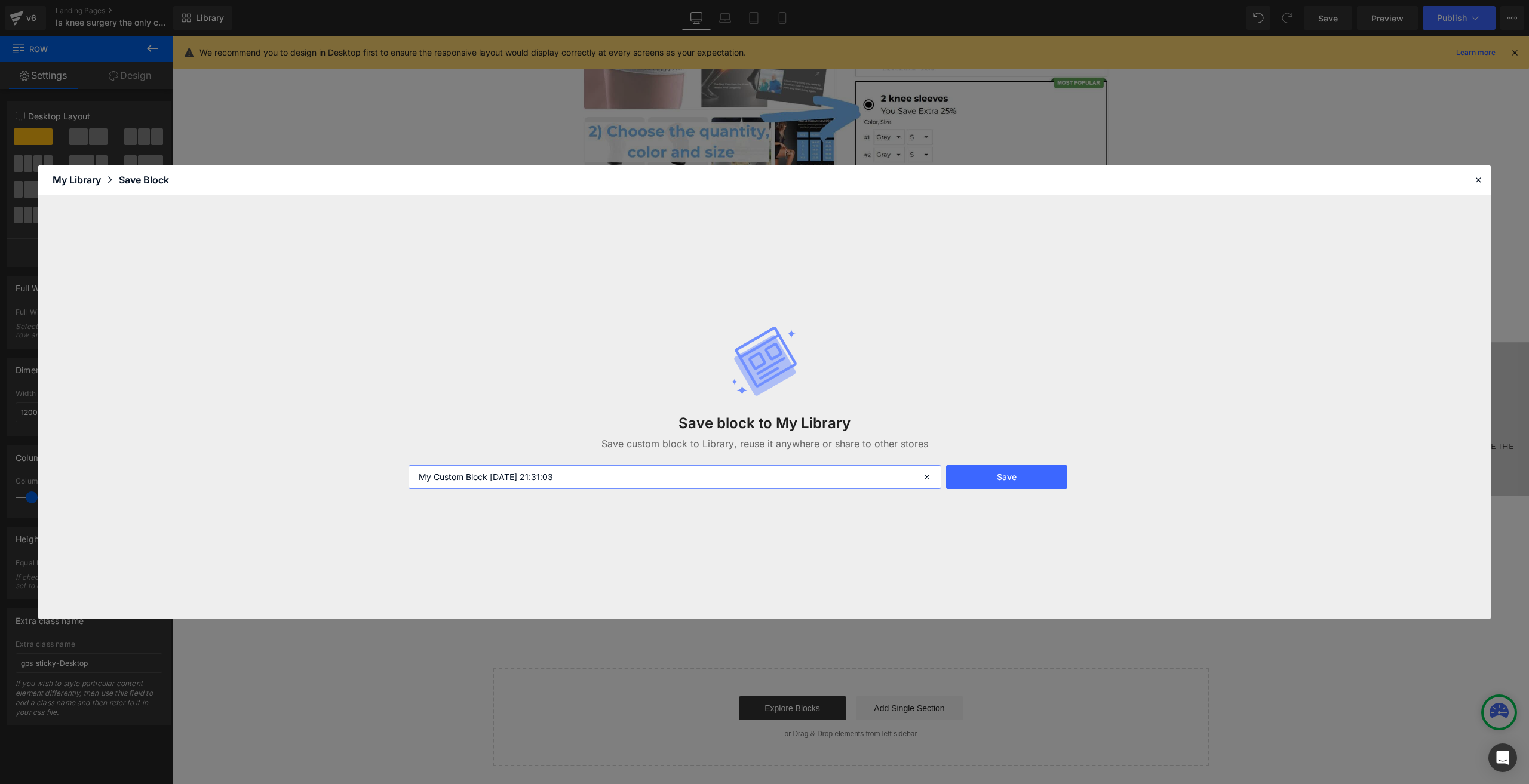
click at [765, 484] on input "My Custom Block [DATE] 21:31:03" at bounding box center [675, 478] width 533 height 24
click at [573, 474] on input "GPs Custom Sticky Row for Desktop, Tablet, Mobile" at bounding box center [675, 478] width 533 height 24
type input "GPs Custom Sticky Row for Desktop, Laptop, Tablet"
click at [1017, 470] on button "Save" at bounding box center [1007, 478] width 121 height 24
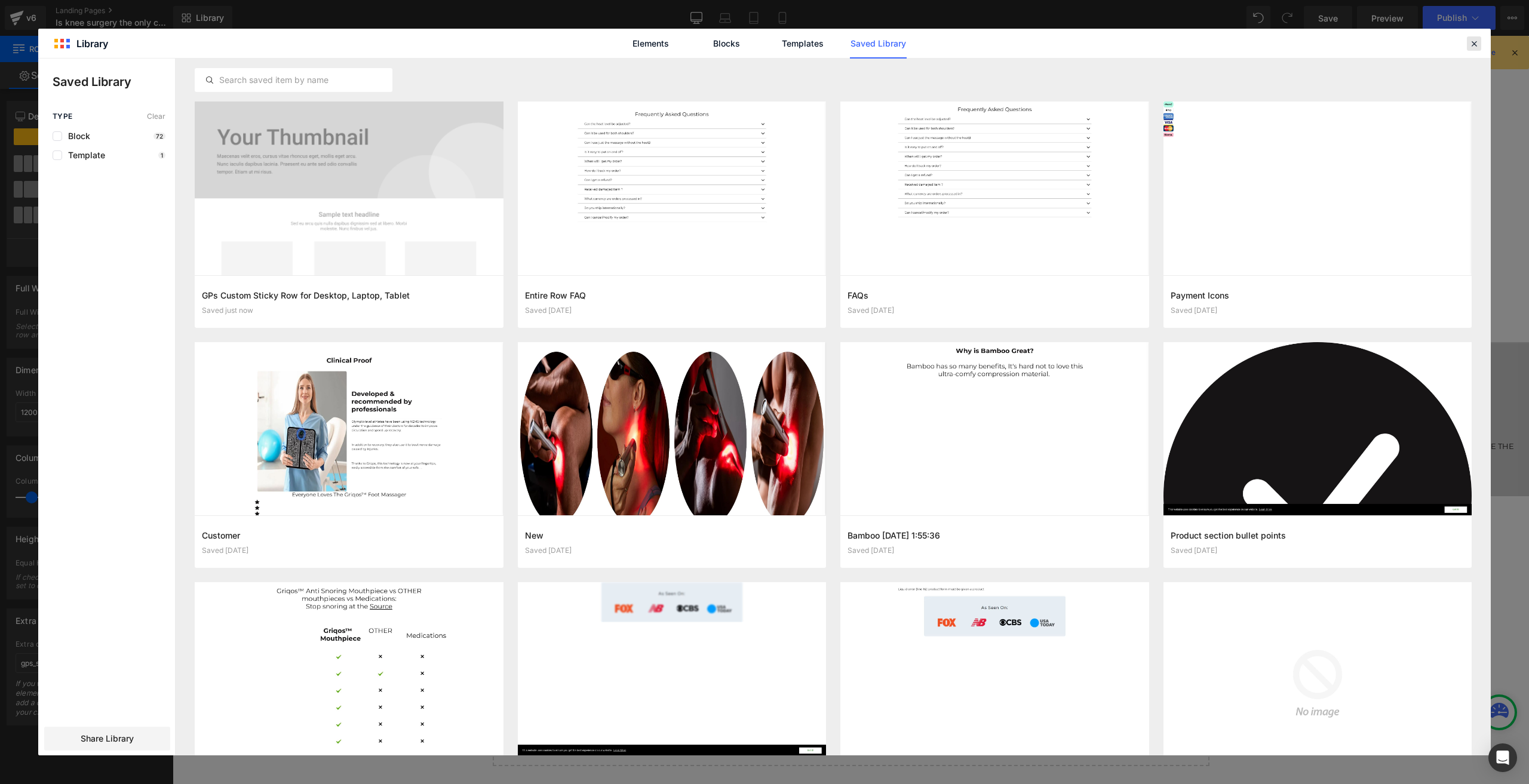
click at [1475, 49] on div at bounding box center [1474, 43] width 14 height 14
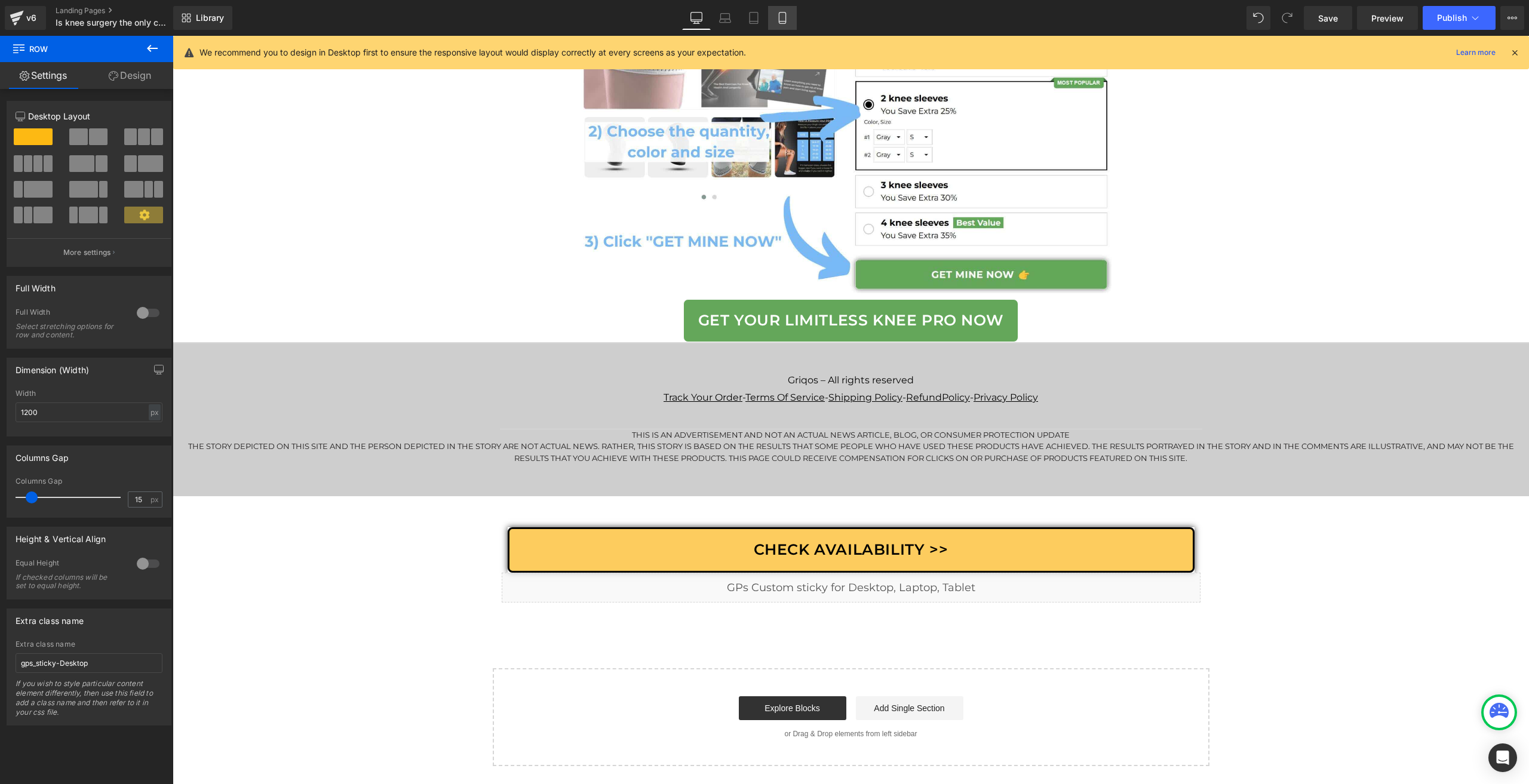
click at [793, 16] on link "Mobile" at bounding box center [782, 18] width 29 height 24
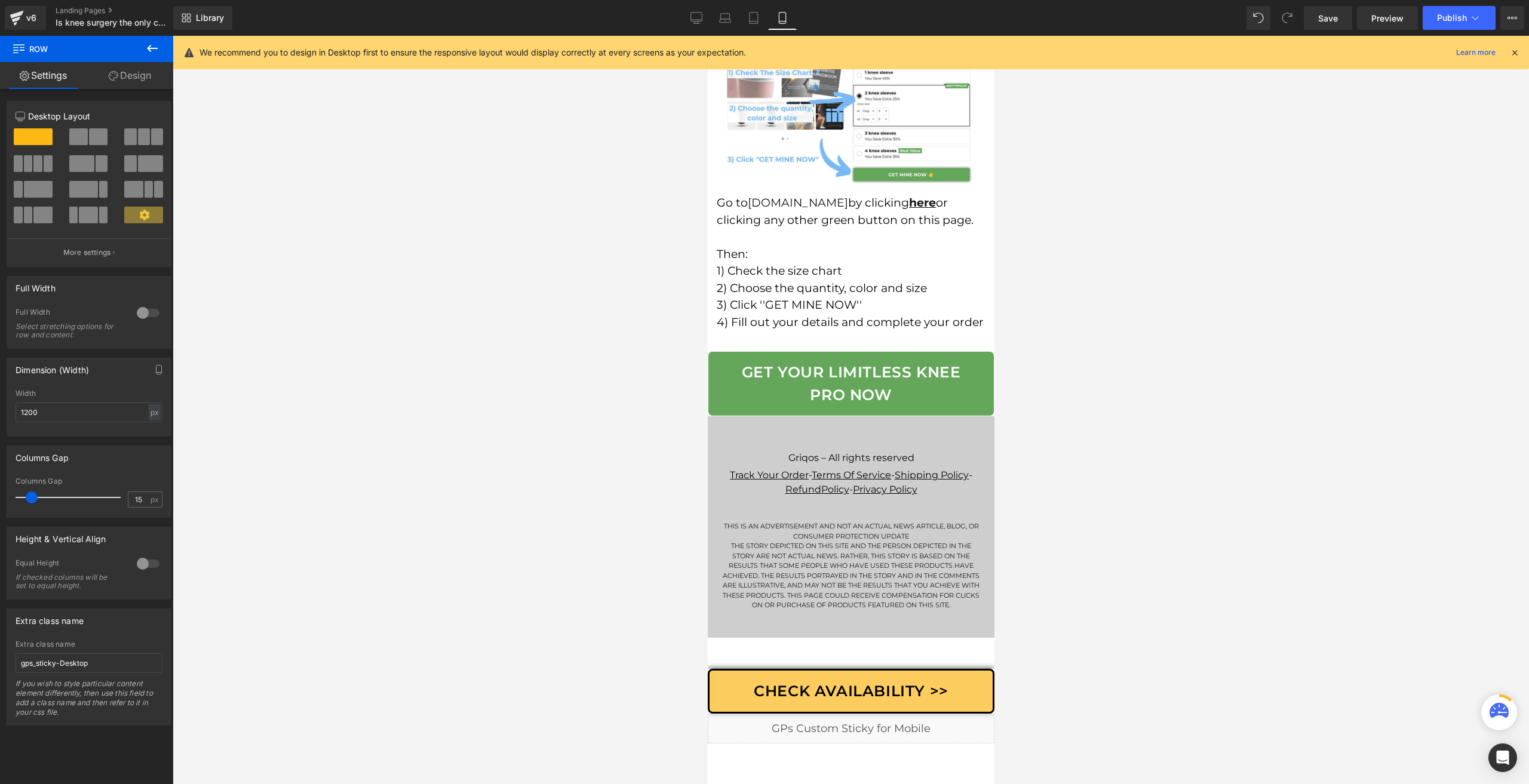
scroll to position [9094, 0]
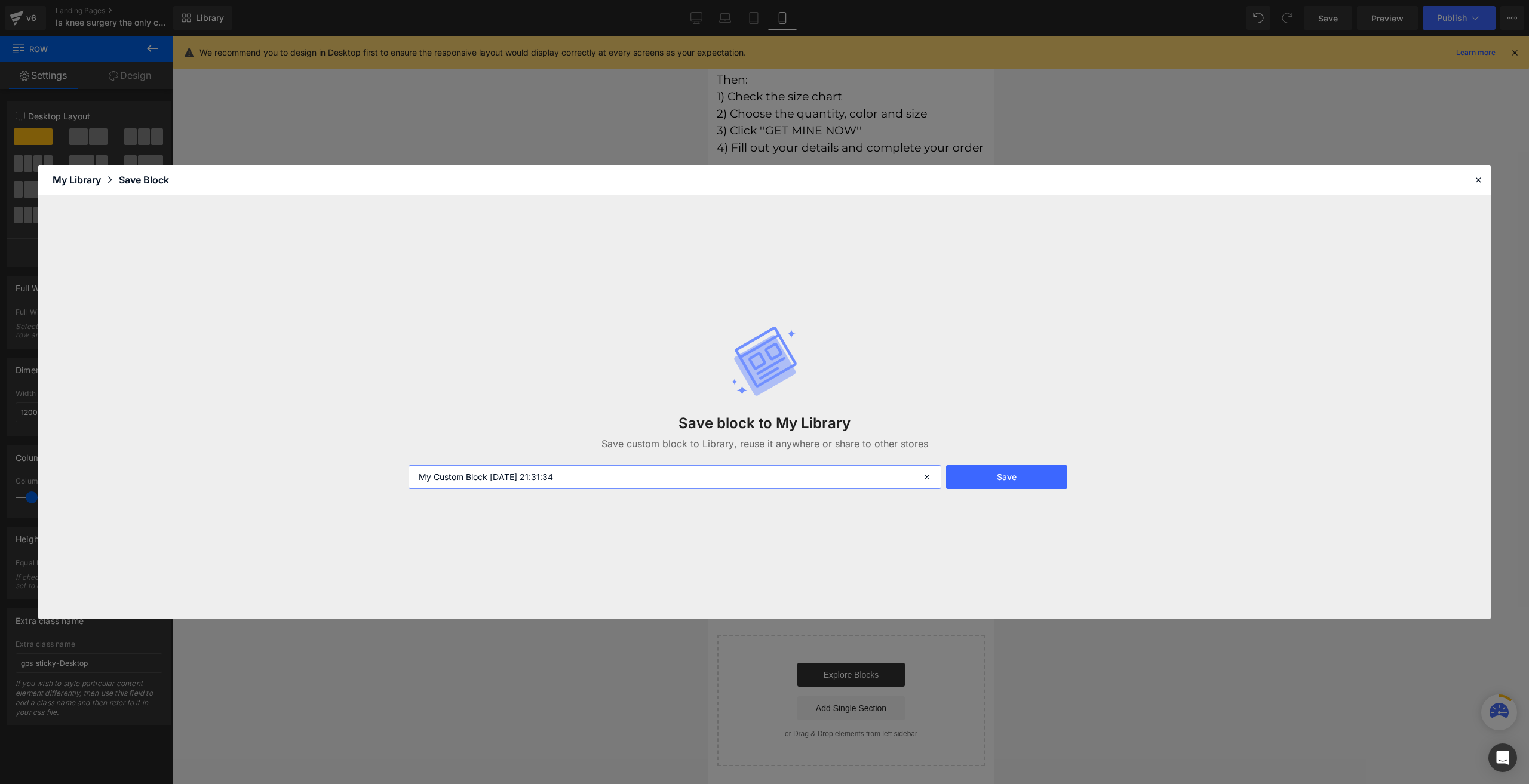
click at [597, 476] on input "My Custom Block [DATE] 21:31:34" at bounding box center [675, 478] width 533 height 24
paste input "GPs Custom Sticky Row for Desktop, Laptop, Tablet"
click at [529, 476] on input "GPs Custom Sticky Row for Desktop, Laptop, Tablet" at bounding box center [675, 478] width 533 height 24
type input "GPs Custom Sticky Row for Mobile"
click at [1005, 482] on button "Save" at bounding box center [1007, 478] width 121 height 24
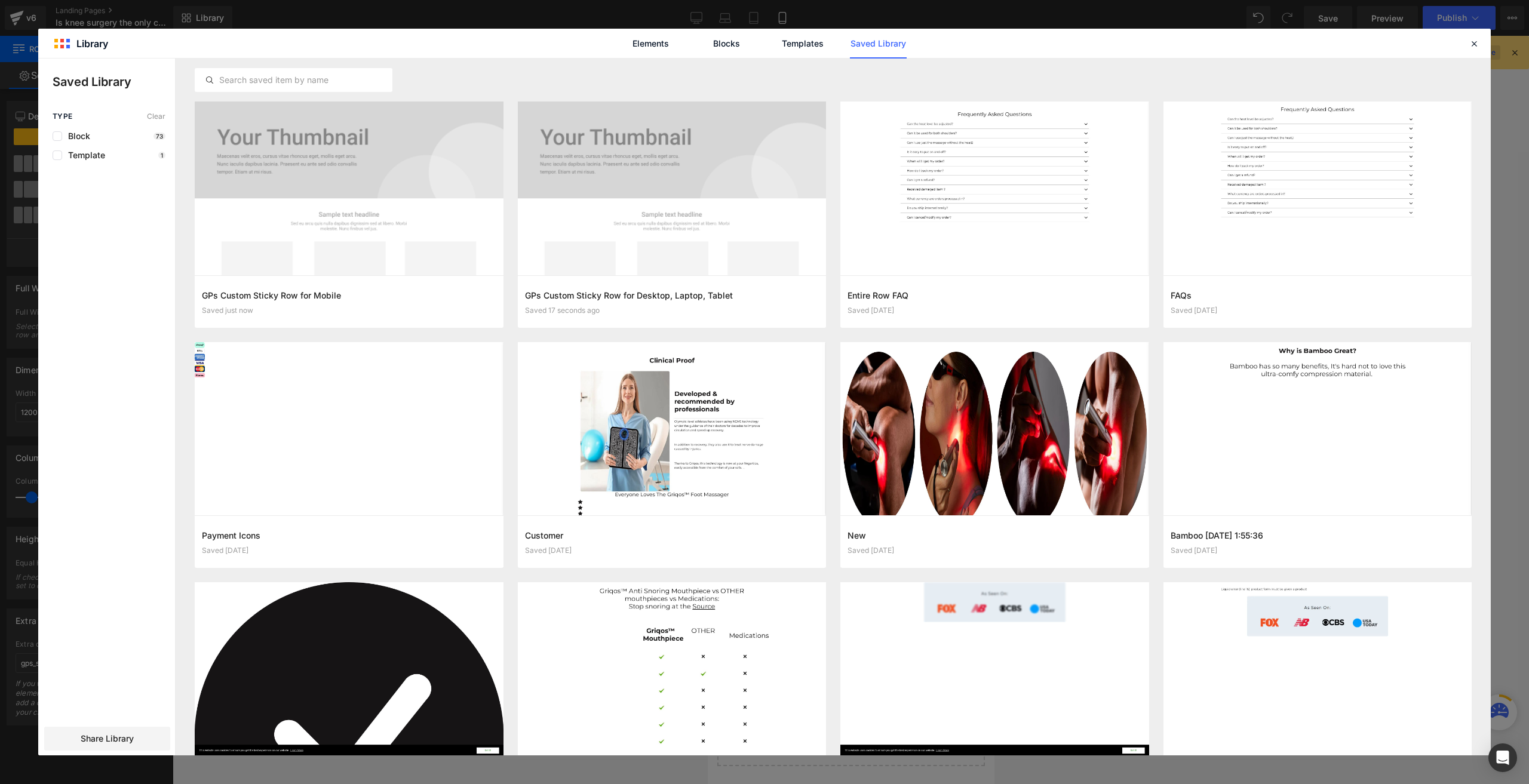
click at [1473, 47] on icon at bounding box center [1475, 44] width 11 height 11
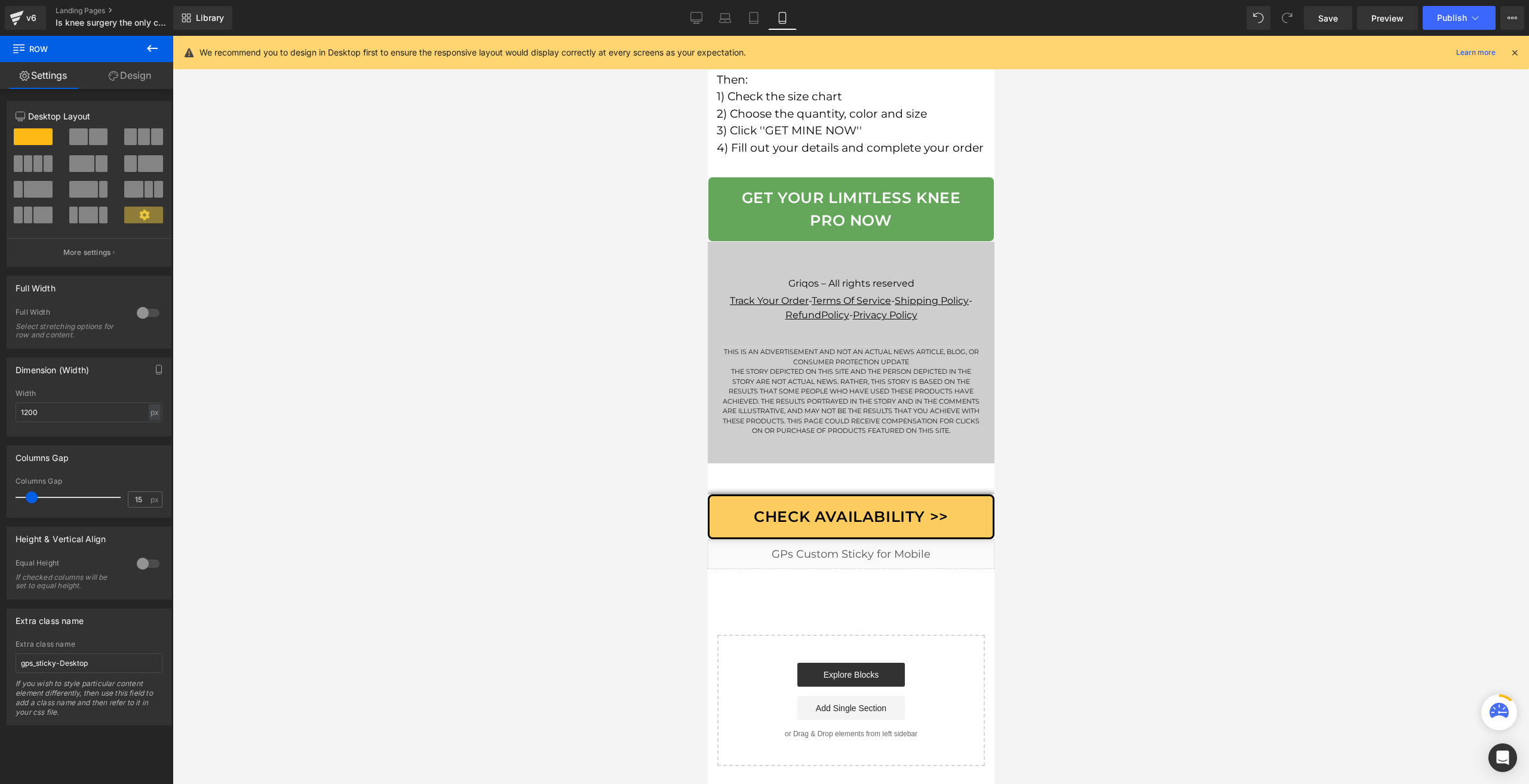
click at [703, 21] on icon at bounding box center [696, 18] width 12 height 12
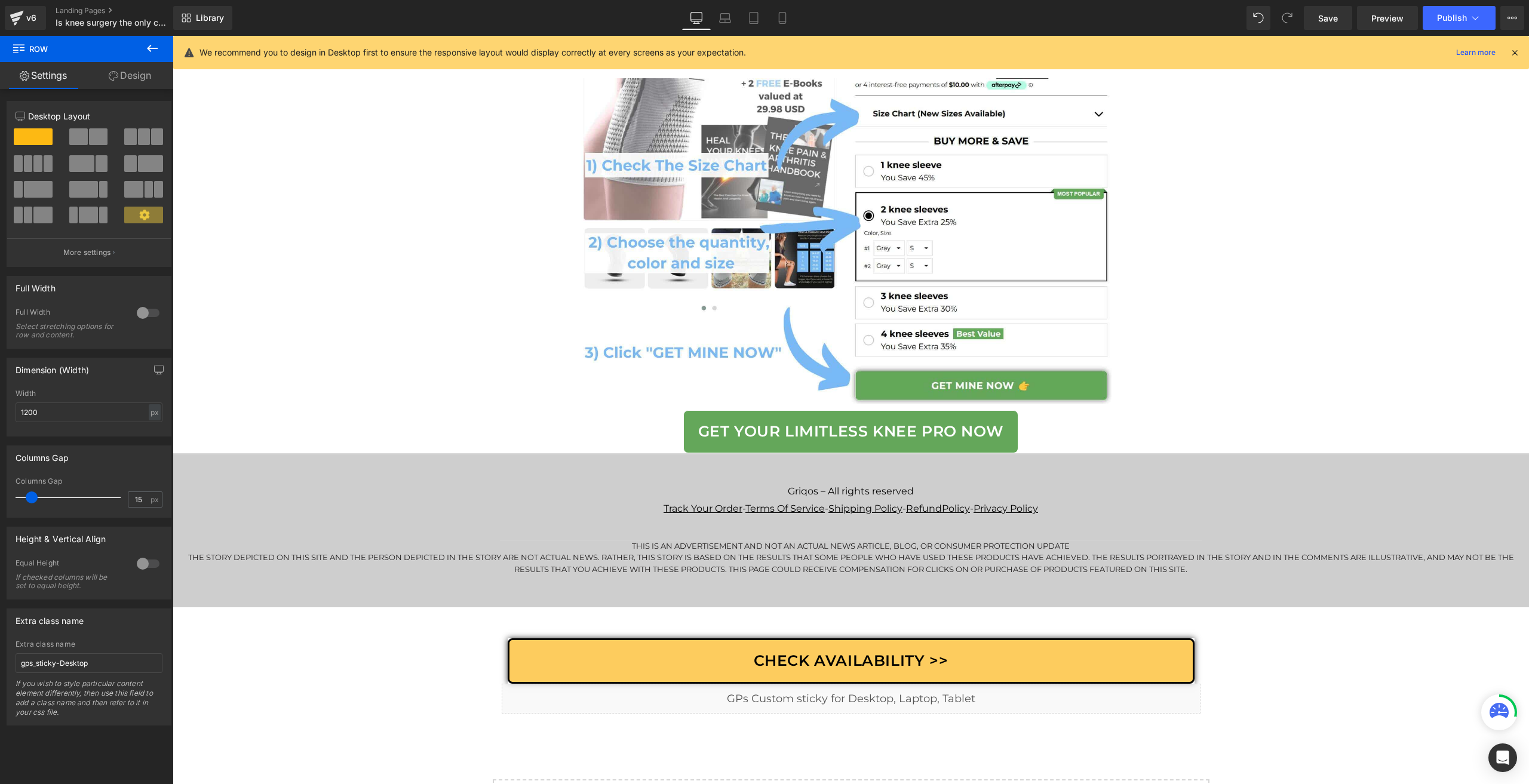
scroll to position [7362, 0]
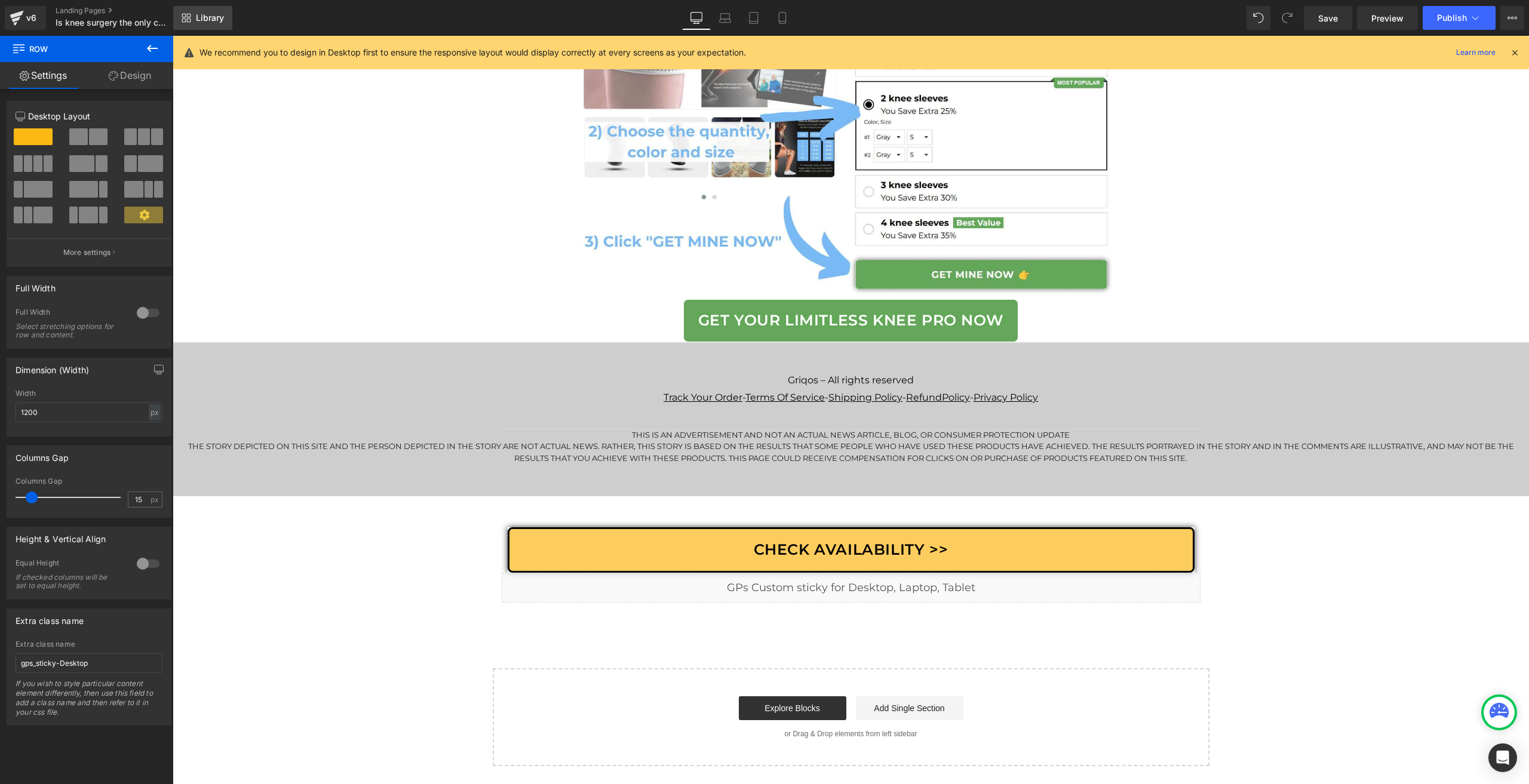
click at [216, 7] on link "Library" at bounding box center [202, 18] width 59 height 24
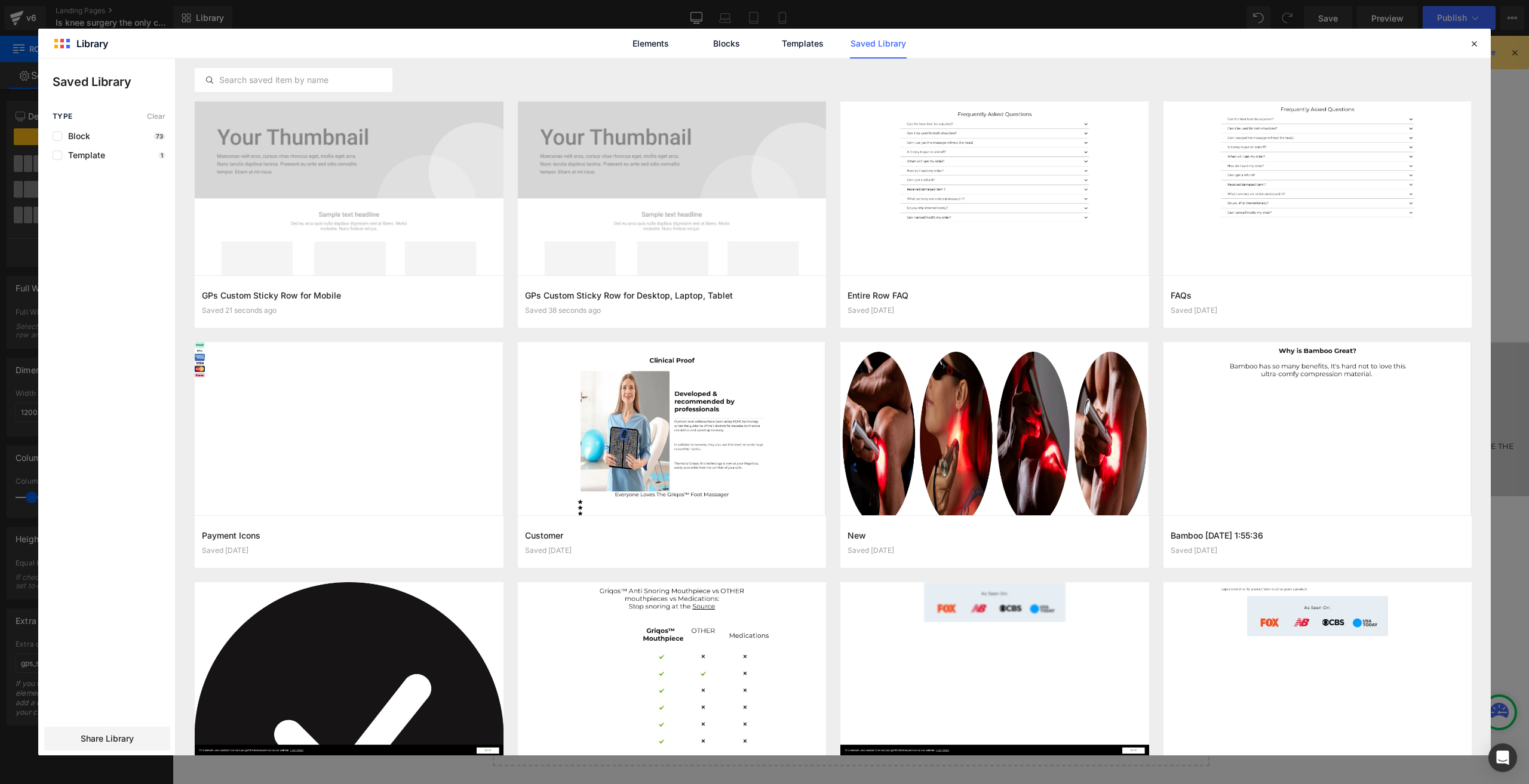
click at [876, 46] on link "Saved Library" at bounding box center [879, 44] width 57 height 30
click at [1476, 42] on icon at bounding box center [1475, 44] width 11 height 11
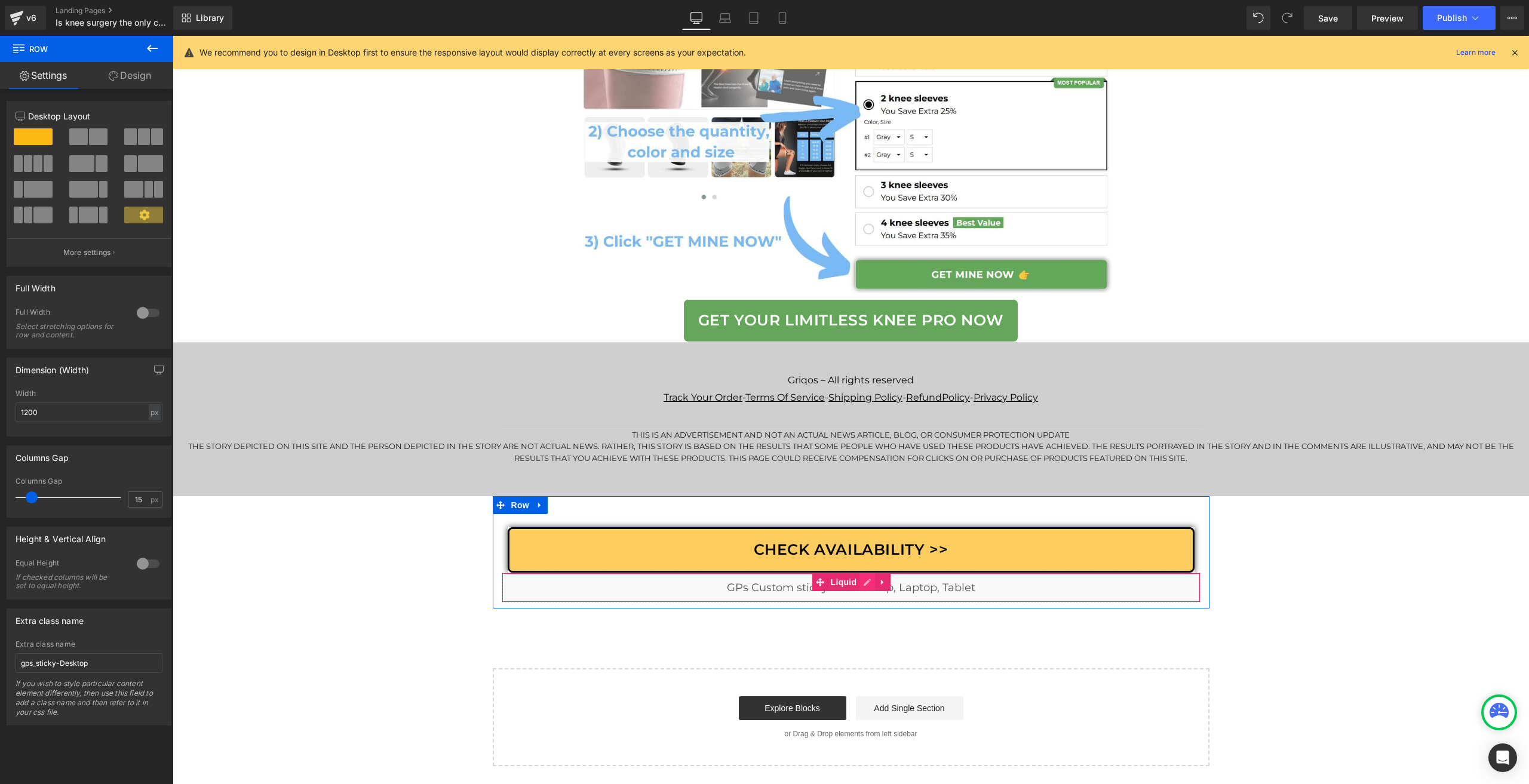
click at [863, 588] on div "Liquid" at bounding box center [851, 588] width 699 height 30
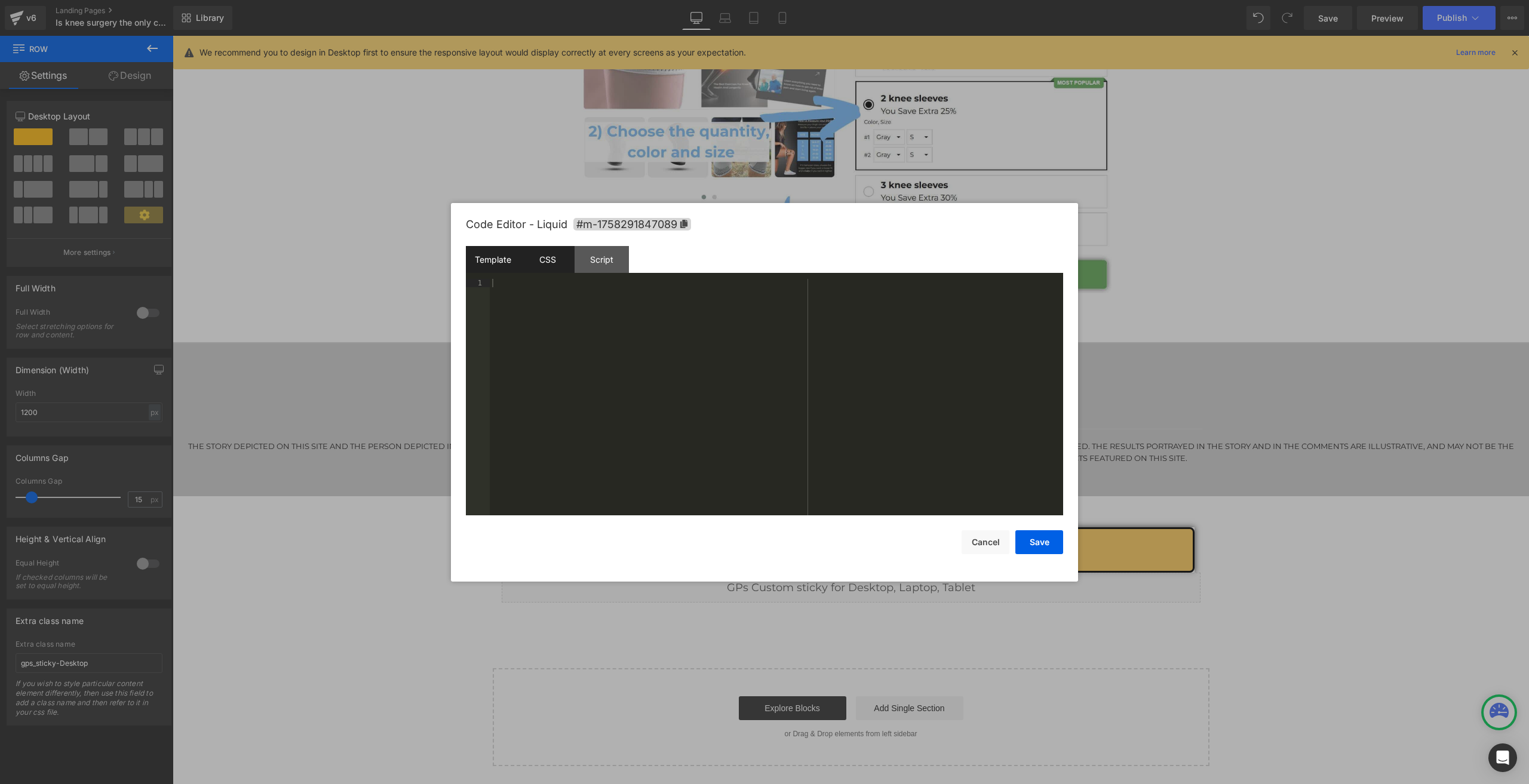
click at [534, 256] on div "CSS" at bounding box center [548, 259] width 54 height 27
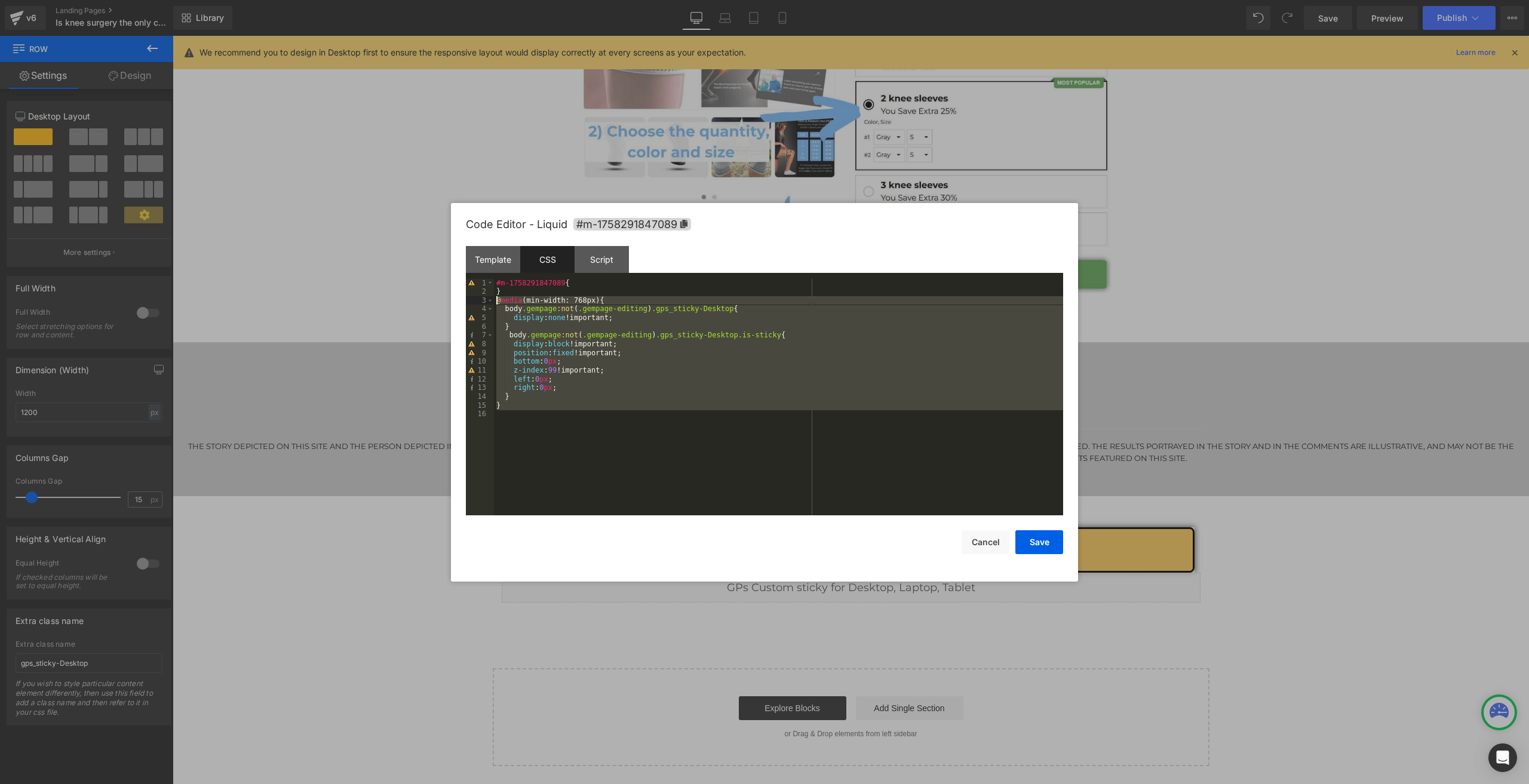
drag, startPoint x: 529, startPoint y: 417, endPoint x: 472, endPoint y: 274, distance: 153.9
click at [472, 274] on div "Template CSS Script Data 1 XXXXXXXXXXXXXXXXXXXXXXXXXXXXXXXXXXXXXXXXXXXXXXXXXX 1…" at bounding box center [764, 380] width 597 height 269
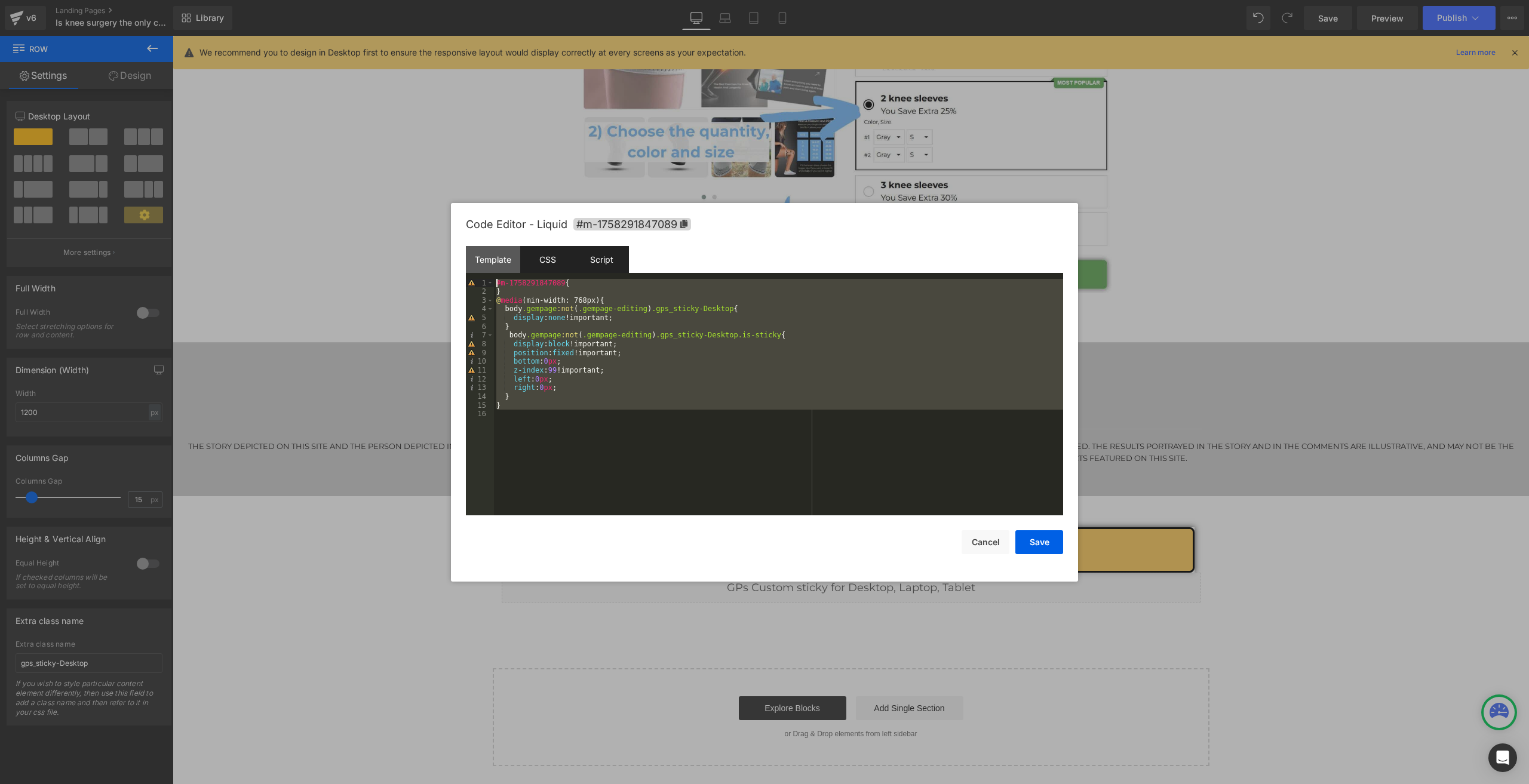
click at [597, 253] on div "Script" at bounding box center [602, 259] width 54 height 27
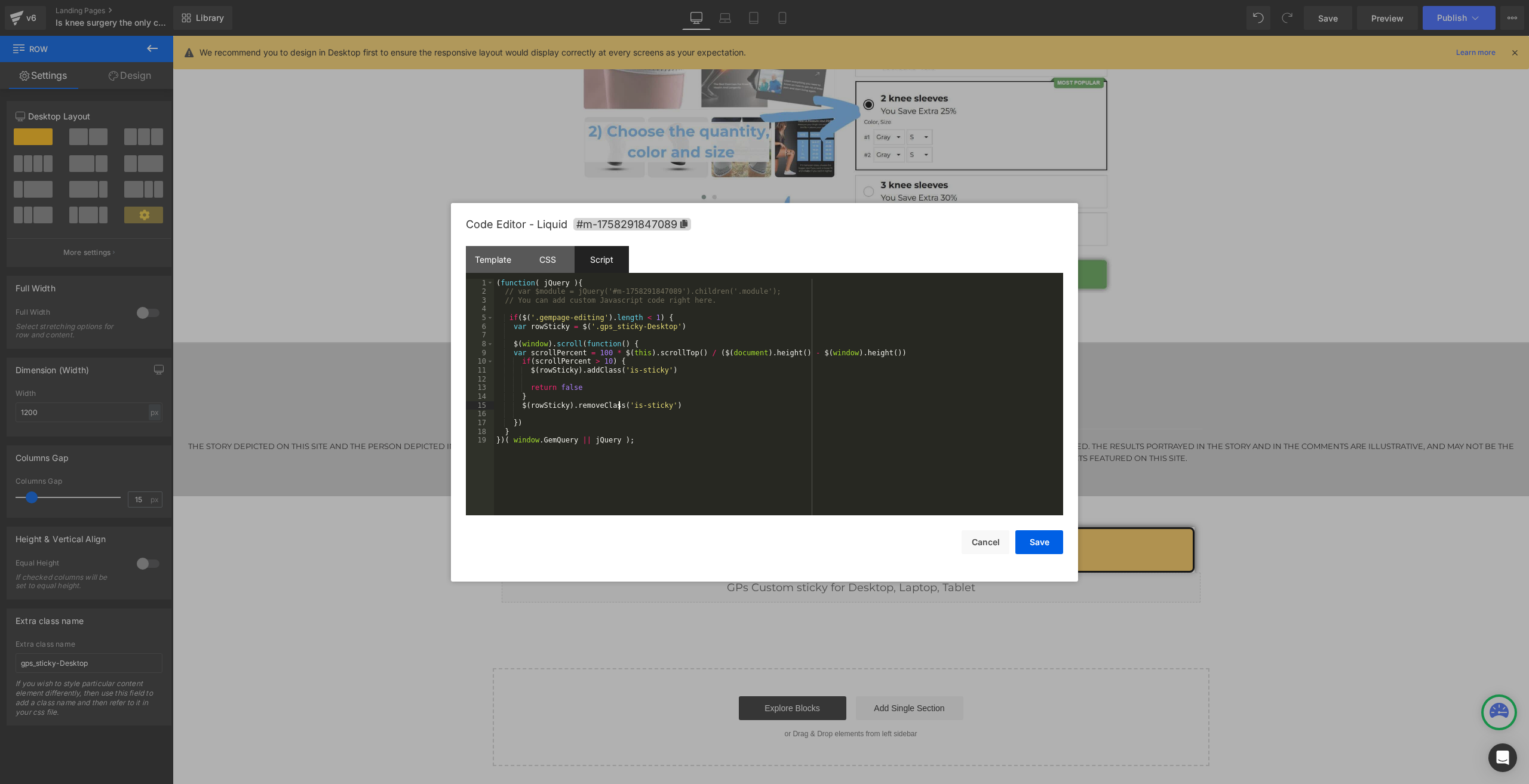
click at [619, 405] on div "( function ( jQuery ) { // var $module = jQuery('#m-1758291847089').children('.…" at bounding box center [779, 406] width 569 height 254
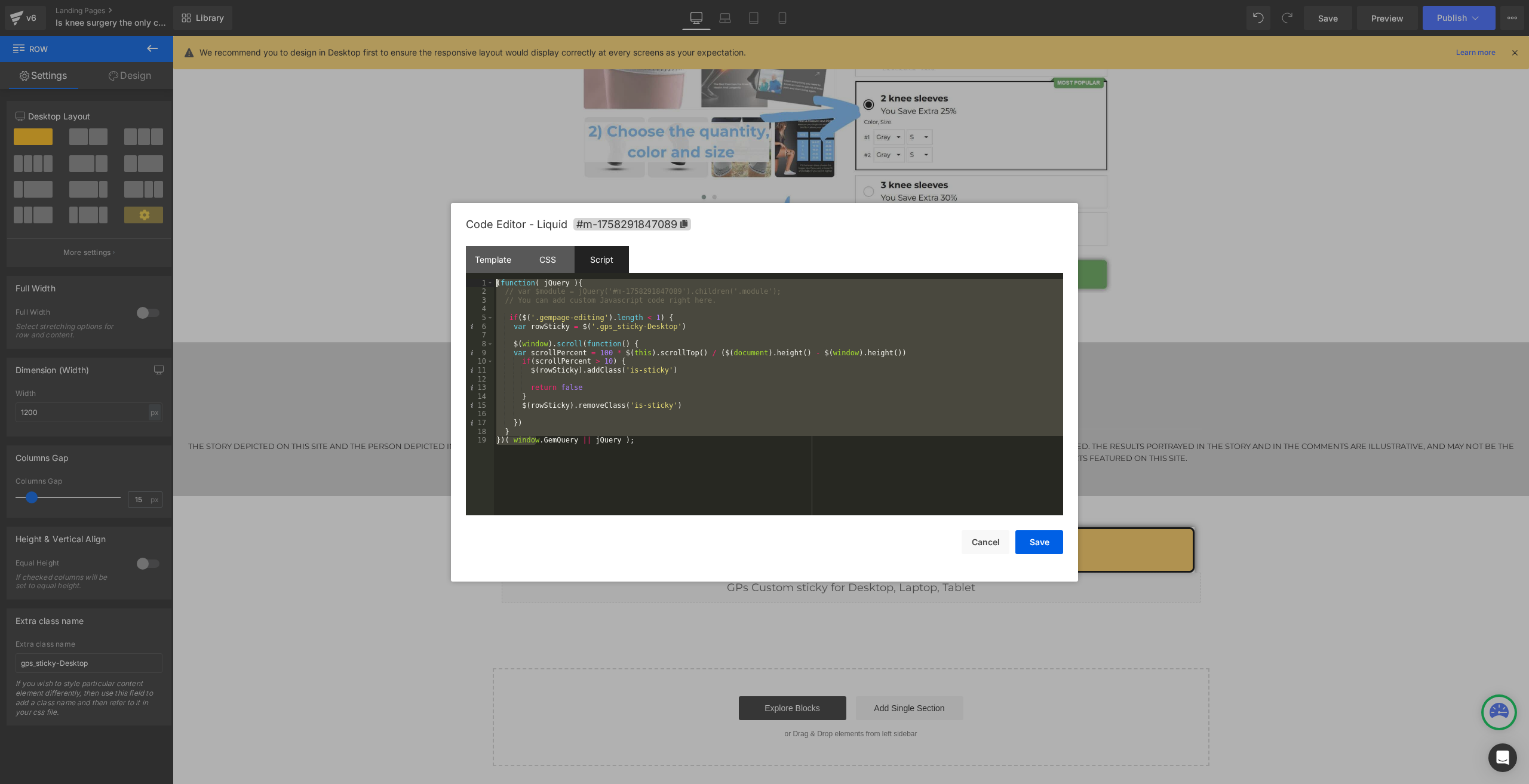
drag, startPoint x: 516, startPoint y: 410, endPoint x: 475, endPoint y: 274, distance: 142.0
click at [475, 274] on div "Template CSS Script Data 1 XXXXXXXXXXXXXXXXXXXXXXXXXXXXXXXXXXXXXXXXXXXXXXXXXX 1…" at bounding box center [764, 380] width 597 height 269
click at [987, 546] on button "Cancel" at bounding box center [985, 543] width 48 height 24
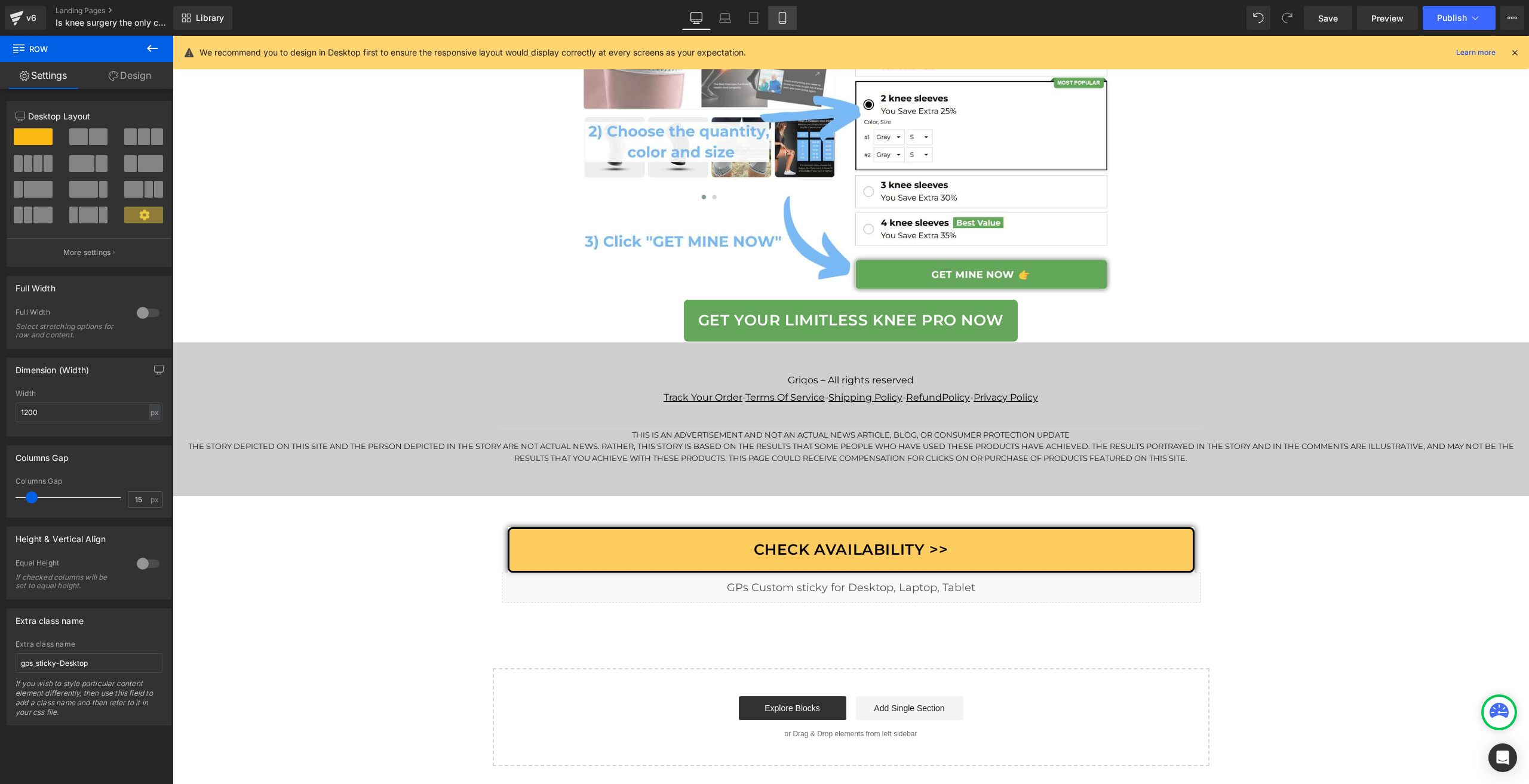
click at [778, 20] on icon at bounding box center [782, 18] width 12 height 12
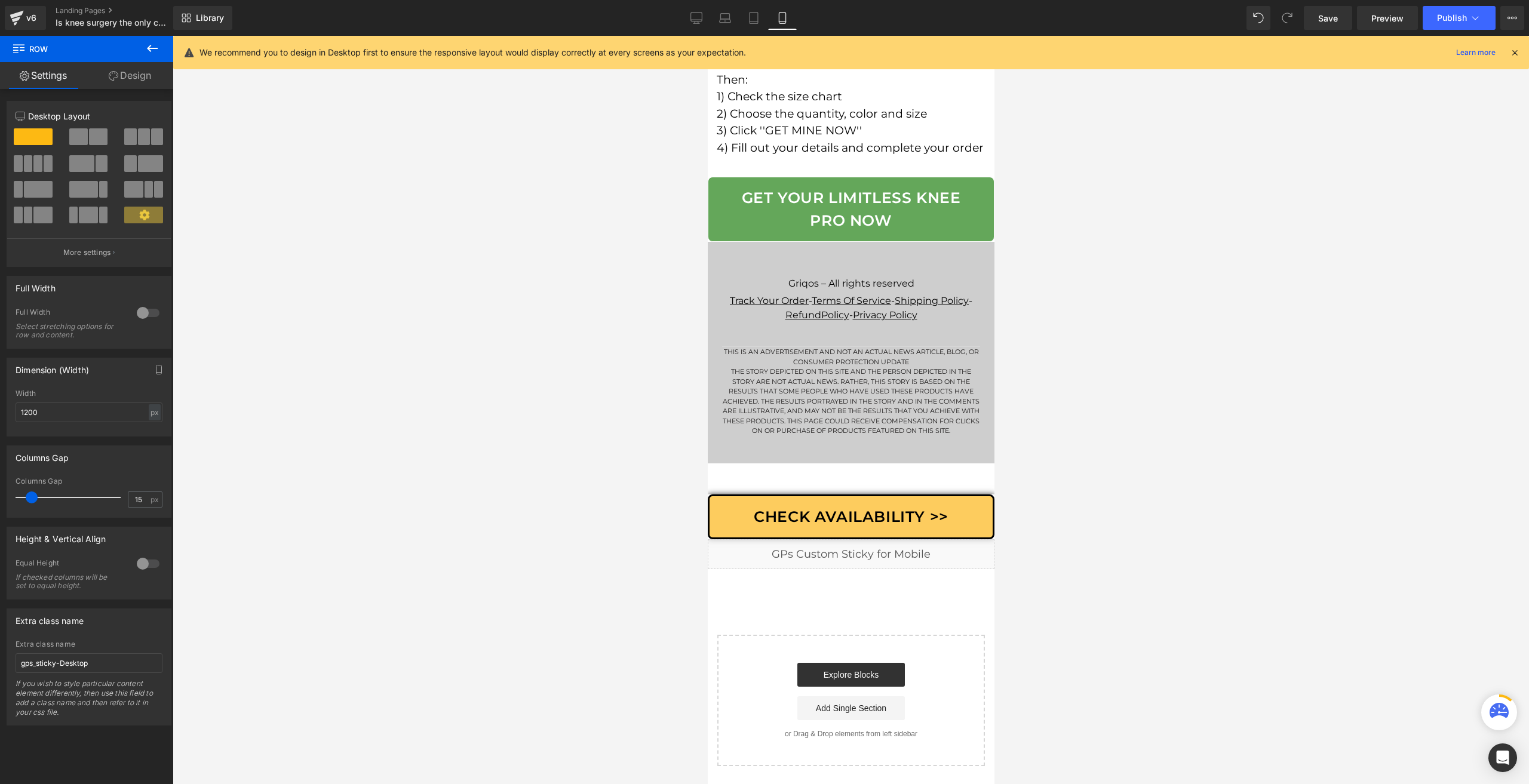
scroll to position [9094, 0]
click at [858, 546] on div "Liquid" at bounding box center [850, 554] width 287 height 30
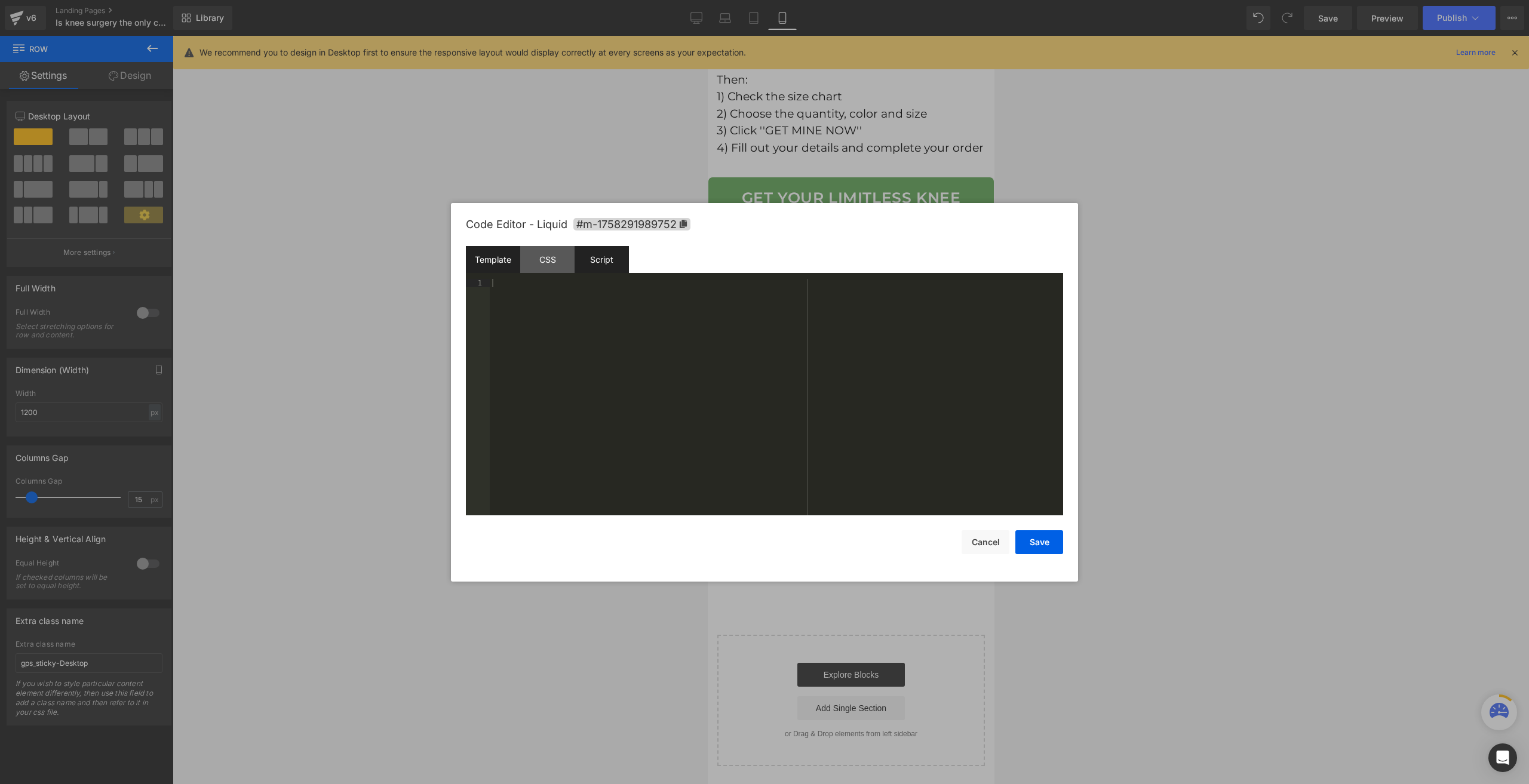
click at [588, 254] on div "Script" at bounding box center [602, 259] width 54 height 27
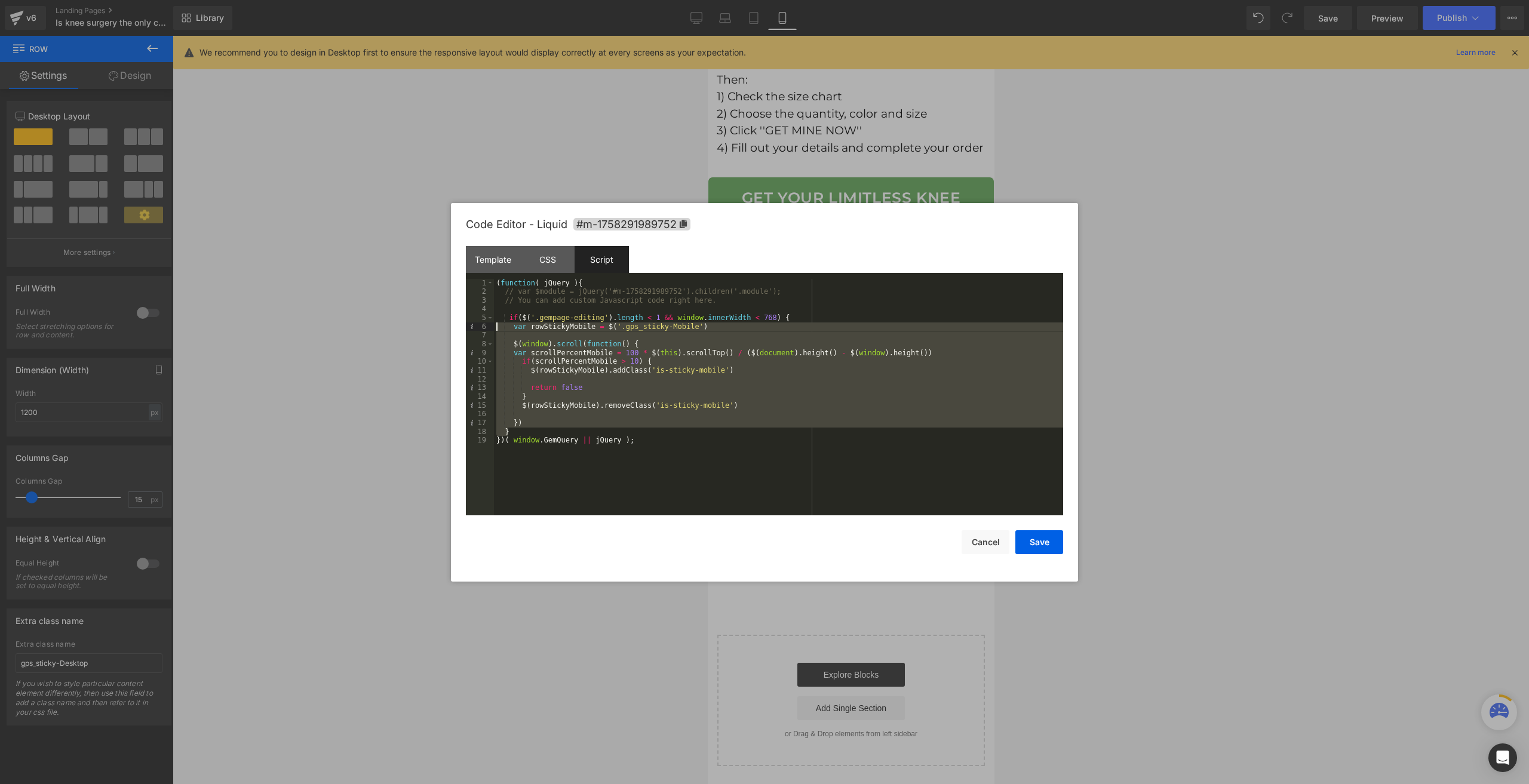
drag, startPoint x: 503, startPoint y: 393, endPoint x: 495, endPoint y: 324, distance: 69.5
click at [495, 324] on div "( function ( jQuery ) { // var $module = jQuery('#m-1758291989752').children('.…" at bounding box center [779, 406] width 569 height 254
click at [549, 260] on div "CSS" at bounding box center [548, 259] width 54 height 27
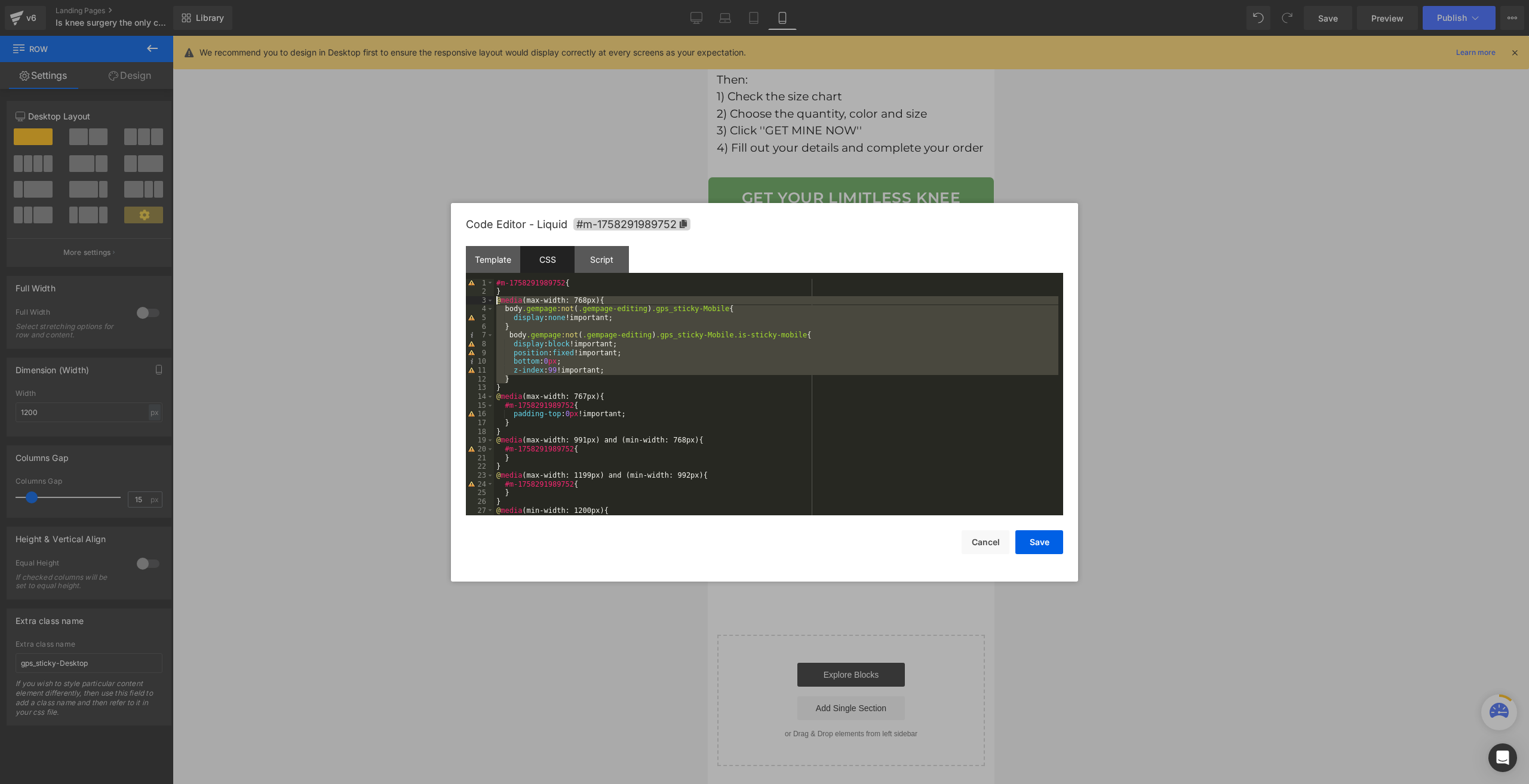
drag, startPoint x: 511, startPoint y: 381, endPoint x: 482, endPoint y: 301, distance: 85.1
click at [482, 301] on pre "1 2 3 4 5 6 7 8 9 10 11 12 13 14 15 16 17 18 19 20 21 22 23 24 25 26 27 28 #m-1…" at bounding box center [764, 397] width 597 height 236
drag, startPoint x: 987, startPoint y: 551, endPoint x: 980, endPoint y: 544, distance: 9.9
click at [986, 551] on button "Cancel" at bounding box center [985, 543] width 48 height 24
